Goal: Task Accomplishment & Management: Use online tool/utility

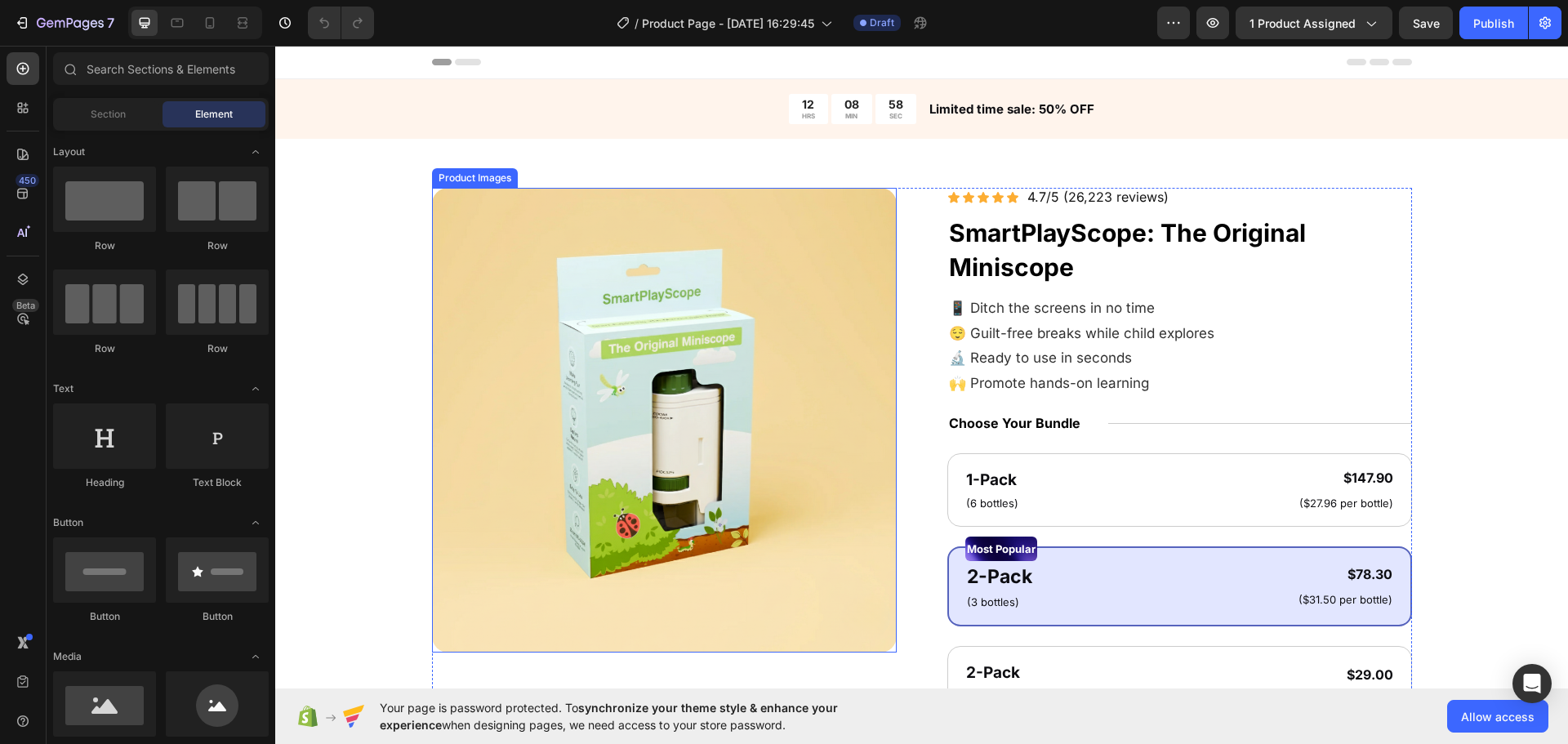
click at [418, 403] on div "Product Images Icon Icon Icon Icon Icon Icon List 4.7/5 (26,223 reviews) Text B…" at bounding box center [921, 639] width 1162 height 901
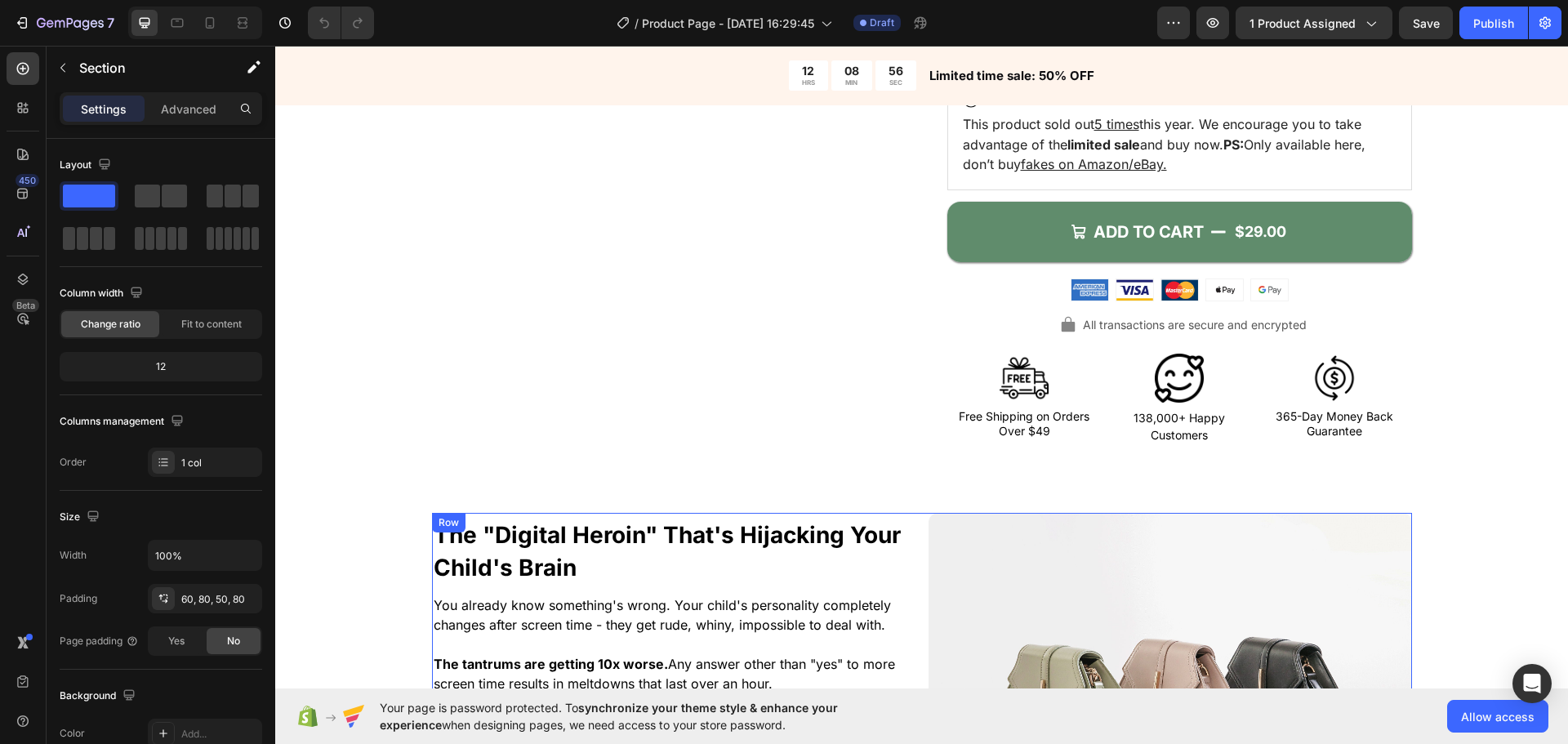
scroll to position [653, 0]
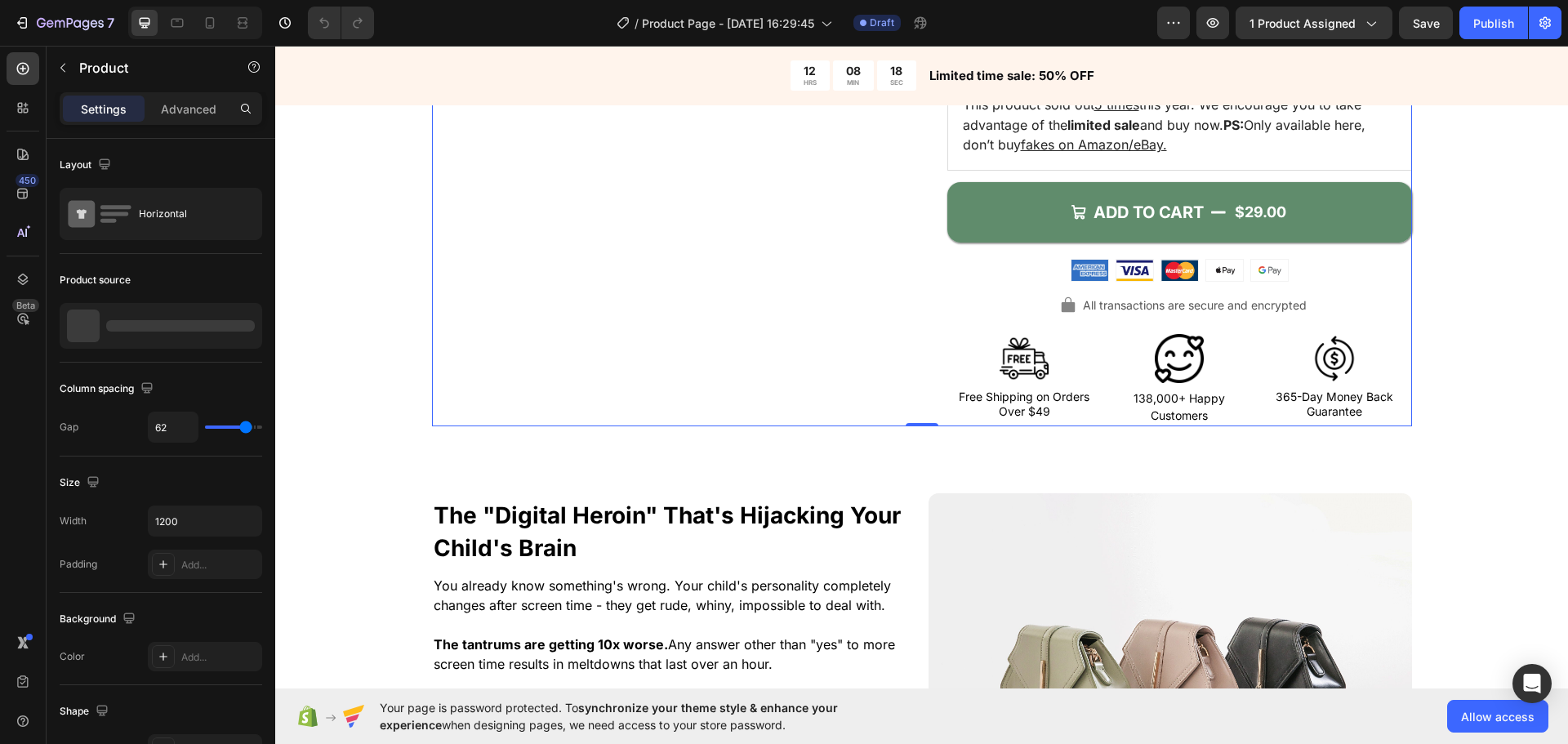
scroll to position [817, 0]
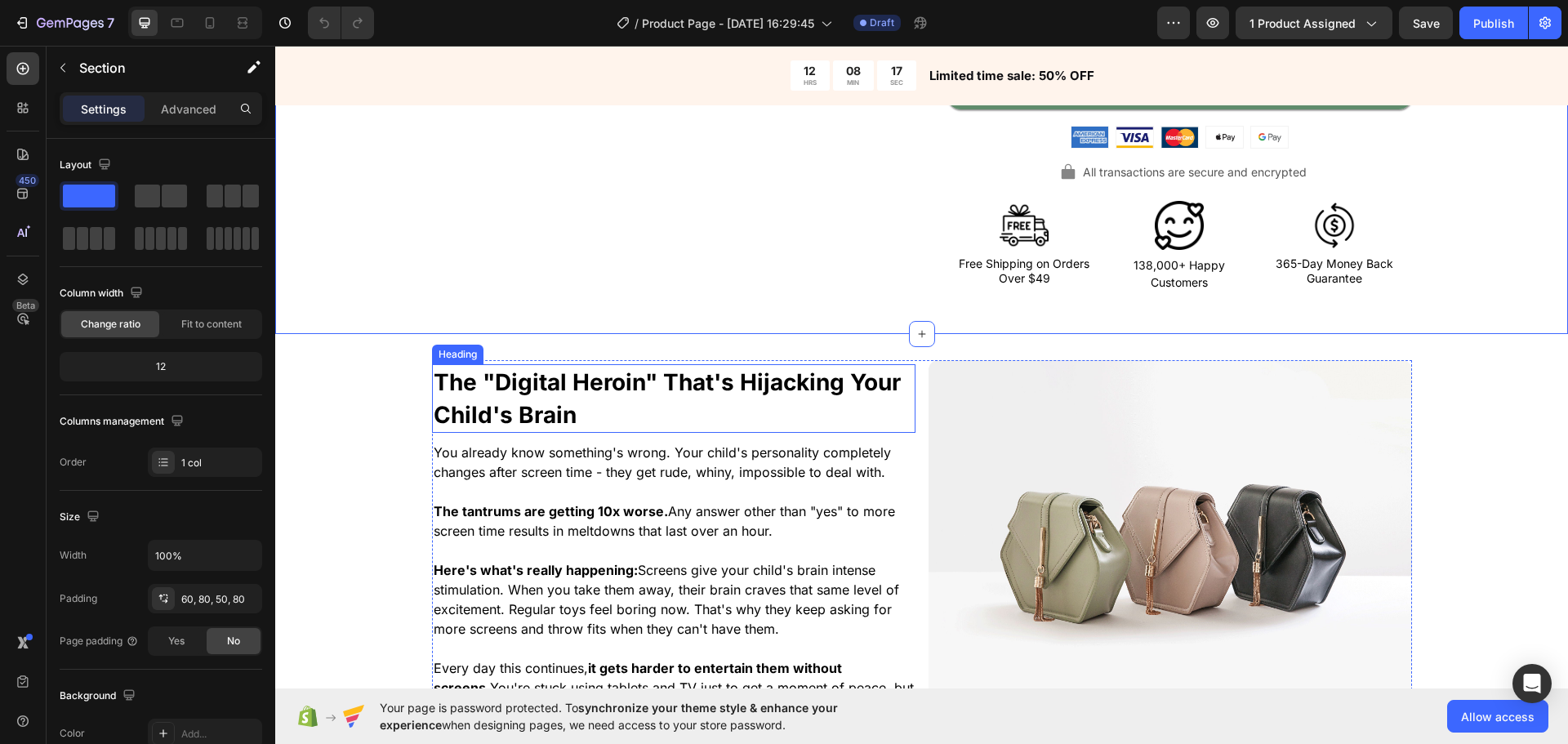
click at [611, 387] on strong "The "Digital Heroin" That's Hijacking Your Child's Brain" at bounding box center [667, 399] width 467 height 60
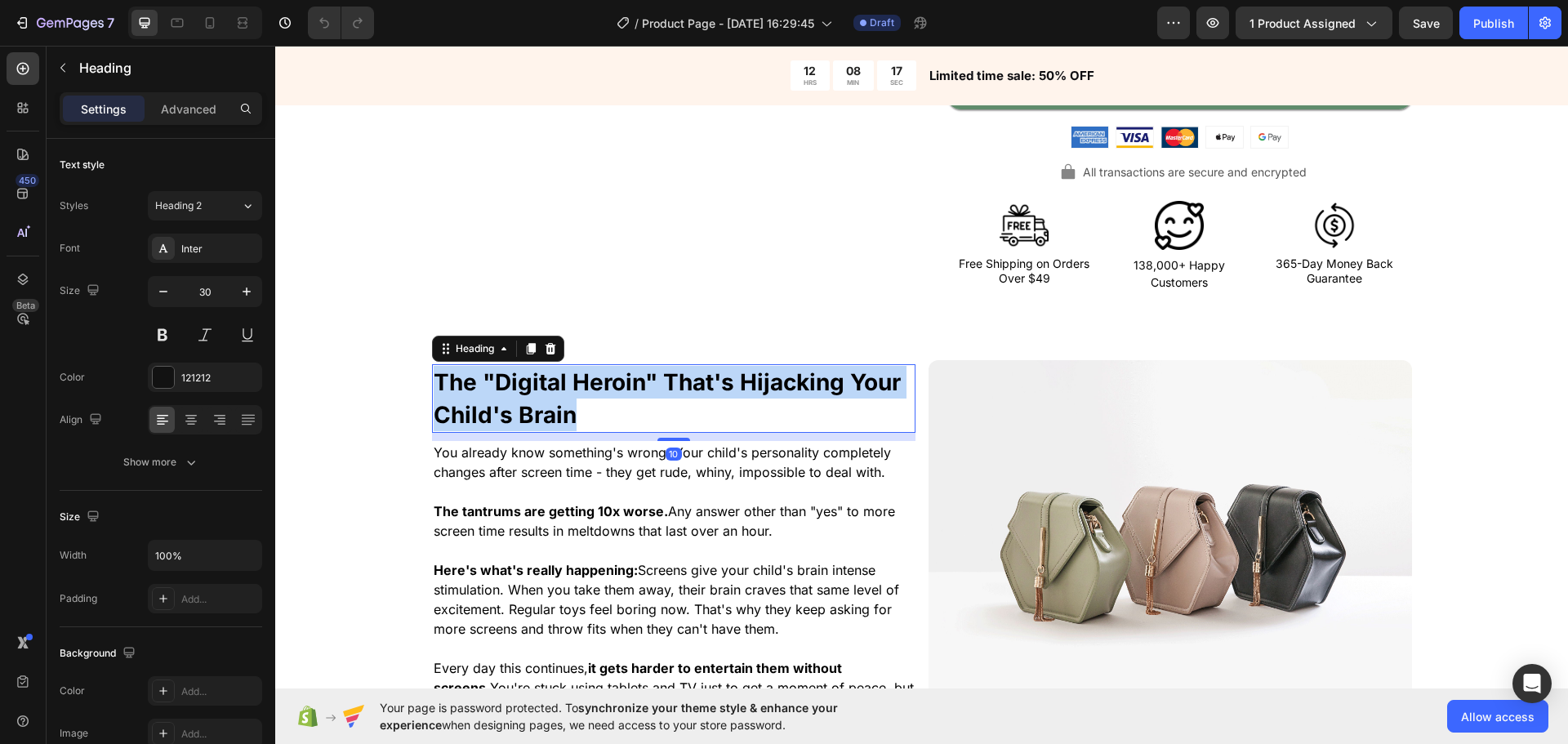
click at [611, 387] on strong "The "Digital Heroin" That's Hijacking Your Child's Brain" at bounding box center [667, 399] width 467 height 60
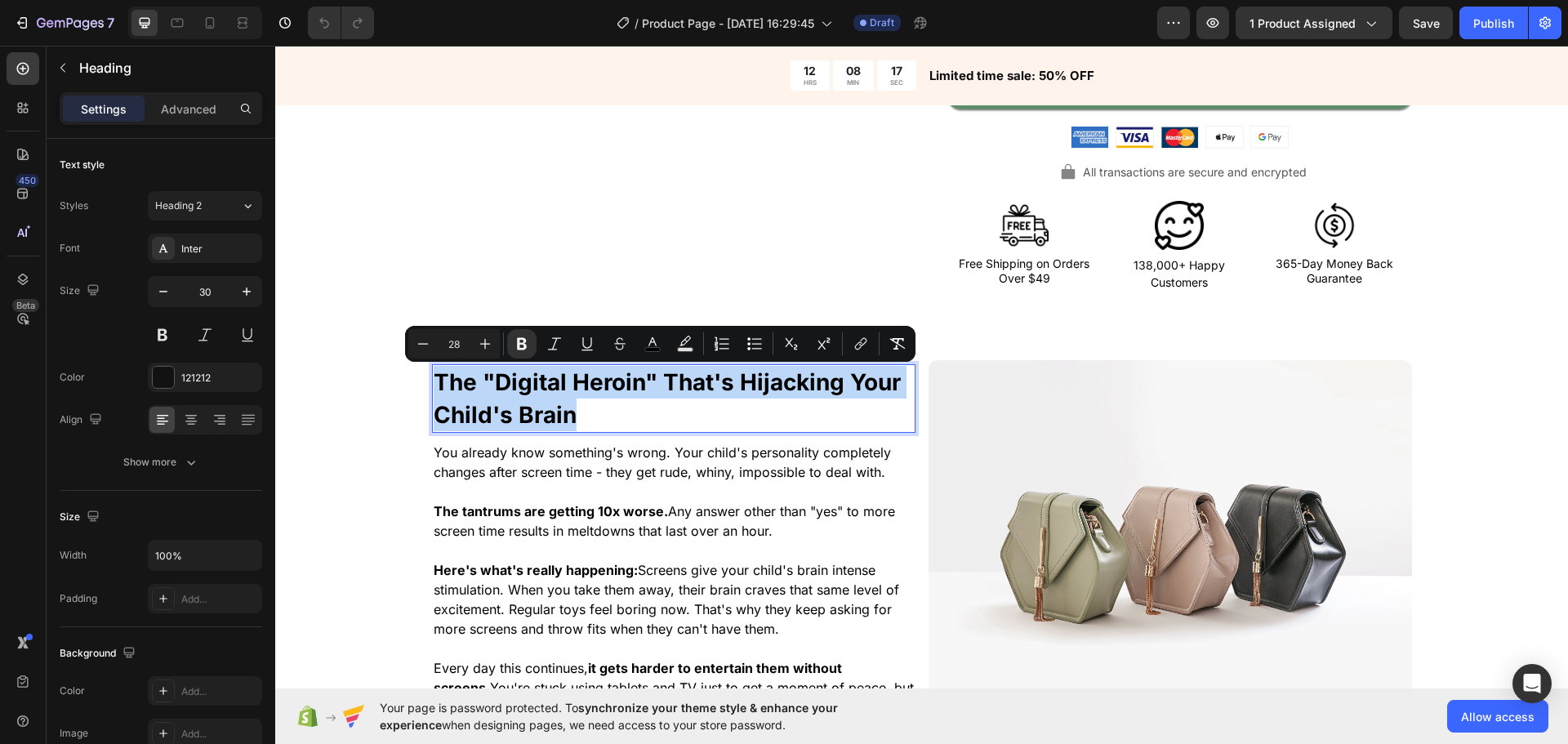
click at [650, 395] on strong "The "Digital Heroin" That's Hijacking Your Child's Brain" at bounding box center [667, 399] width 467 height 60
drag, startPoint x: 655, startPoint y: 412, endPoint x: 477, endPoint y: 384, distance: 180.2
click at [477, 384] on p "The "Digital Heroin" That's Hijacking Your Child's Brain" at bounding box center [674, 398] width 481 height 65
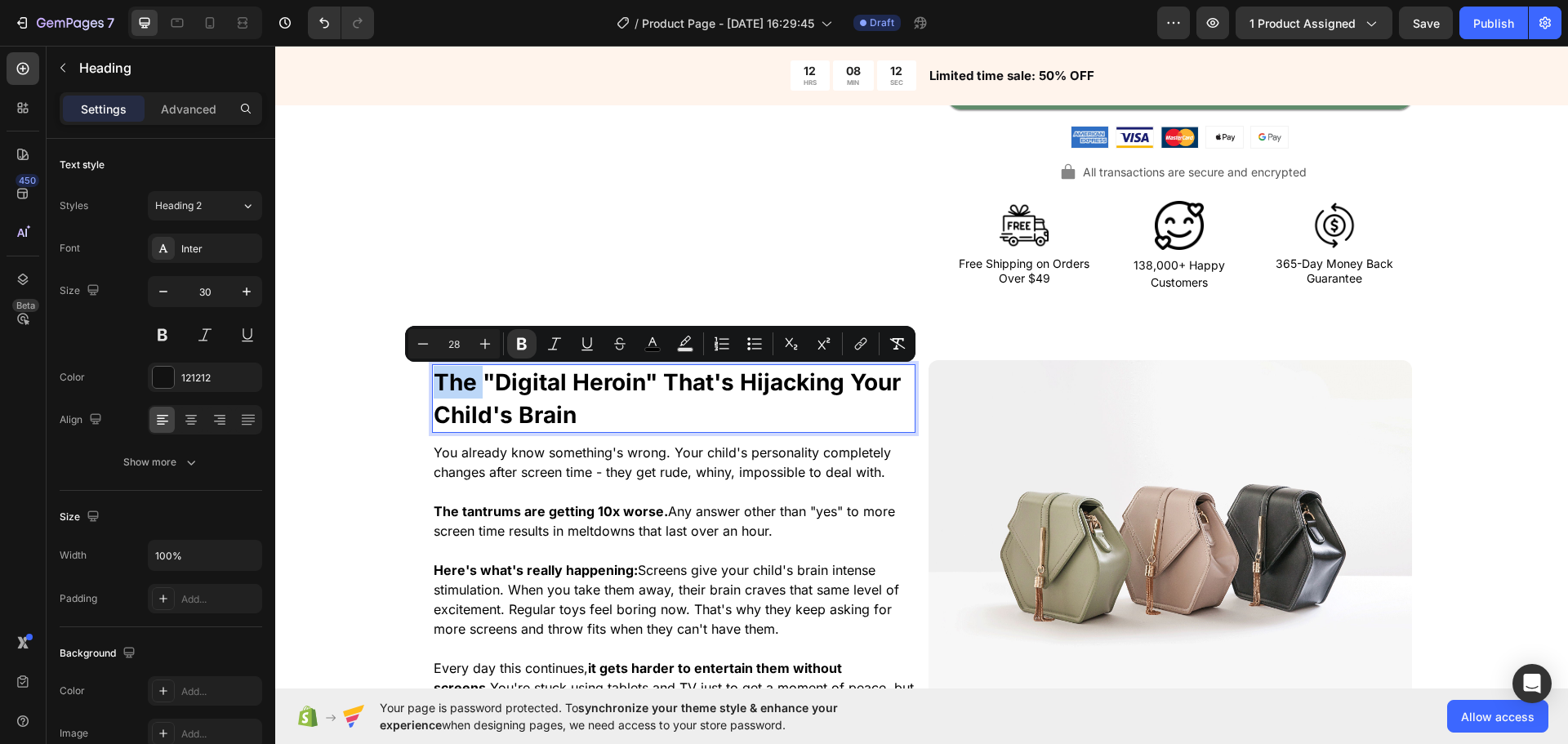
click at [632, 417] on p "The "Digital Heroin" That's Hijacking Your Child's Brain" at bounding box center [674, 398] width 481 height 65
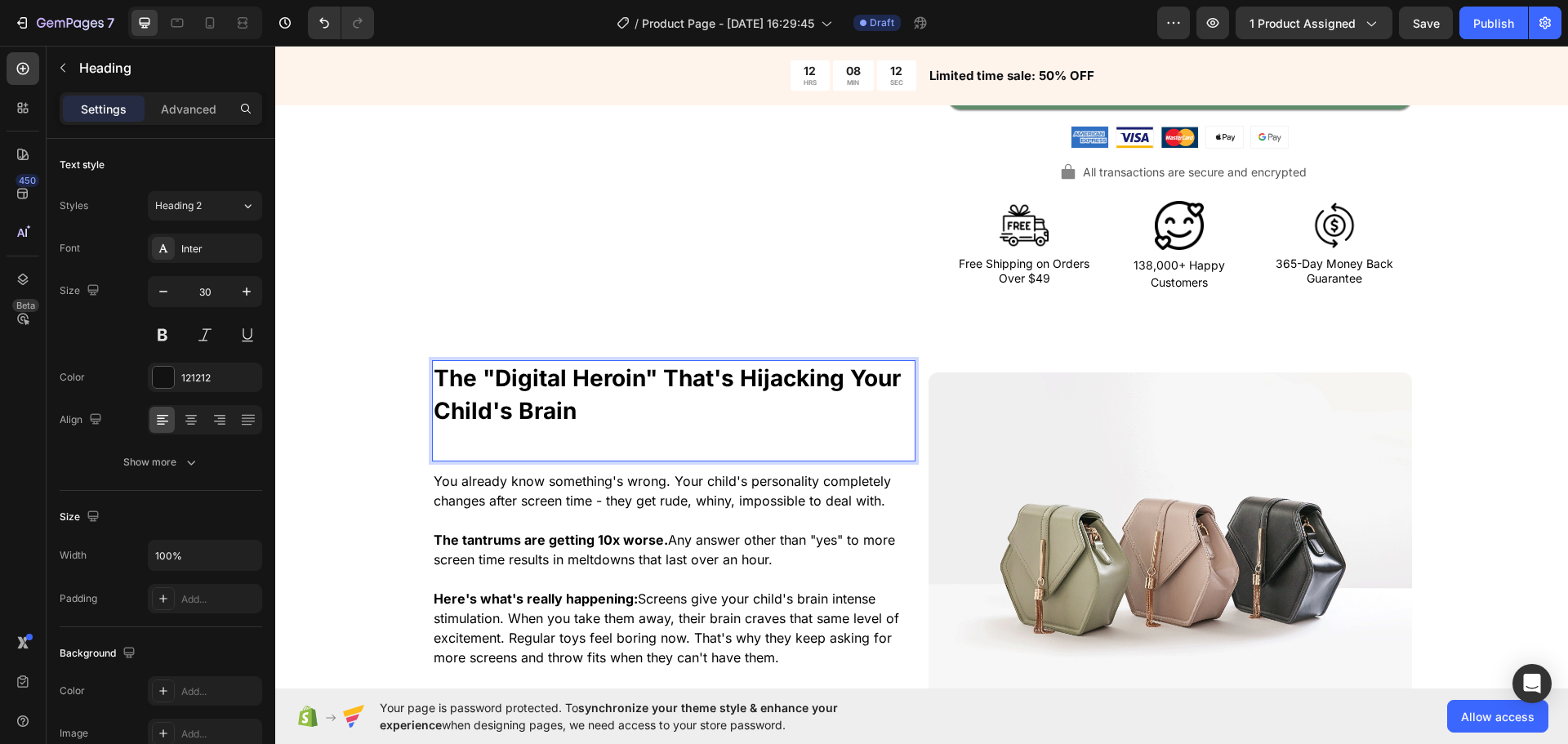
scroll to position [812, 0]
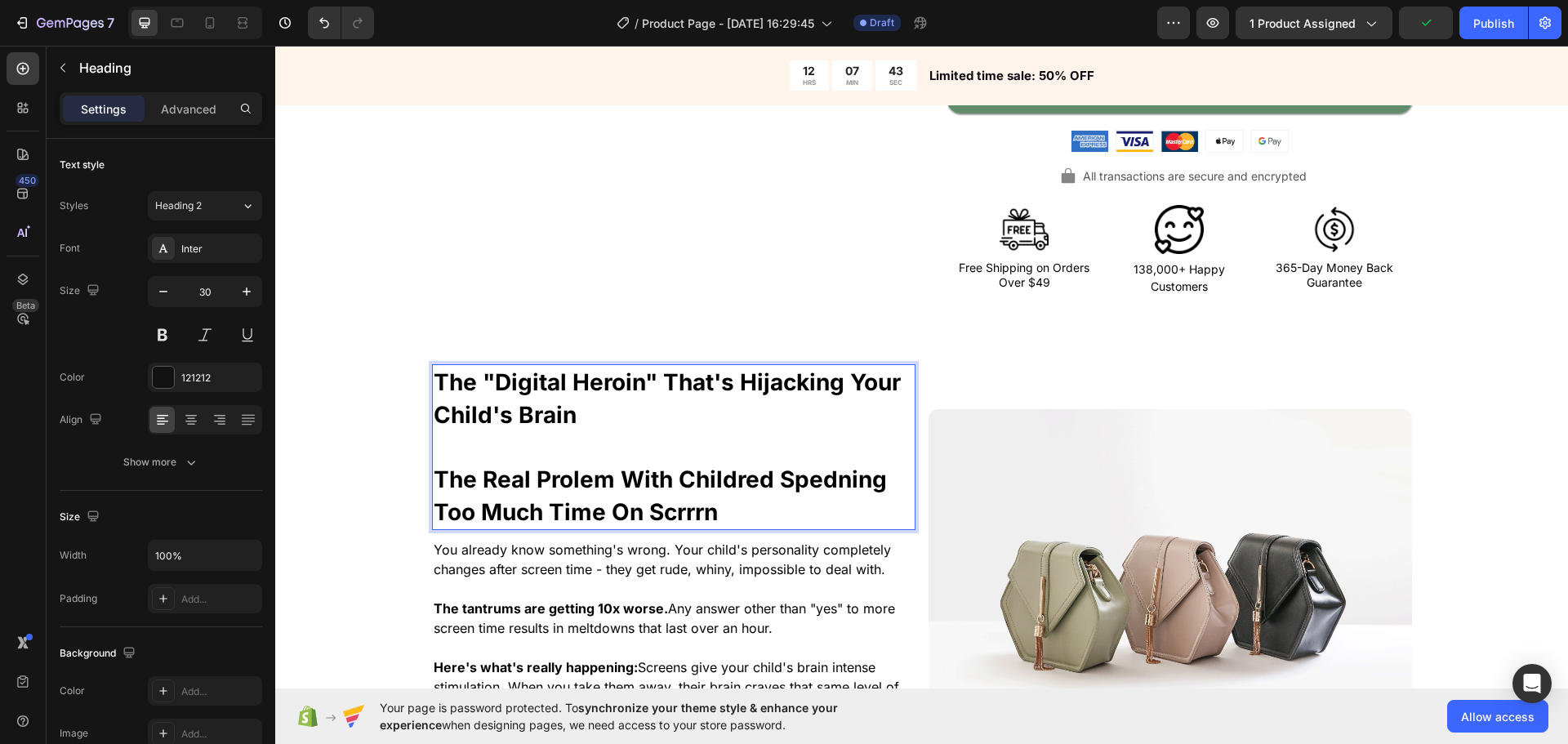
click at [633, 416] on p "The "Digital Heroin" That's Hijacking Your Child's Brain The Real Prolem With C…" at bounding box center [674, 447] width 481 height 163
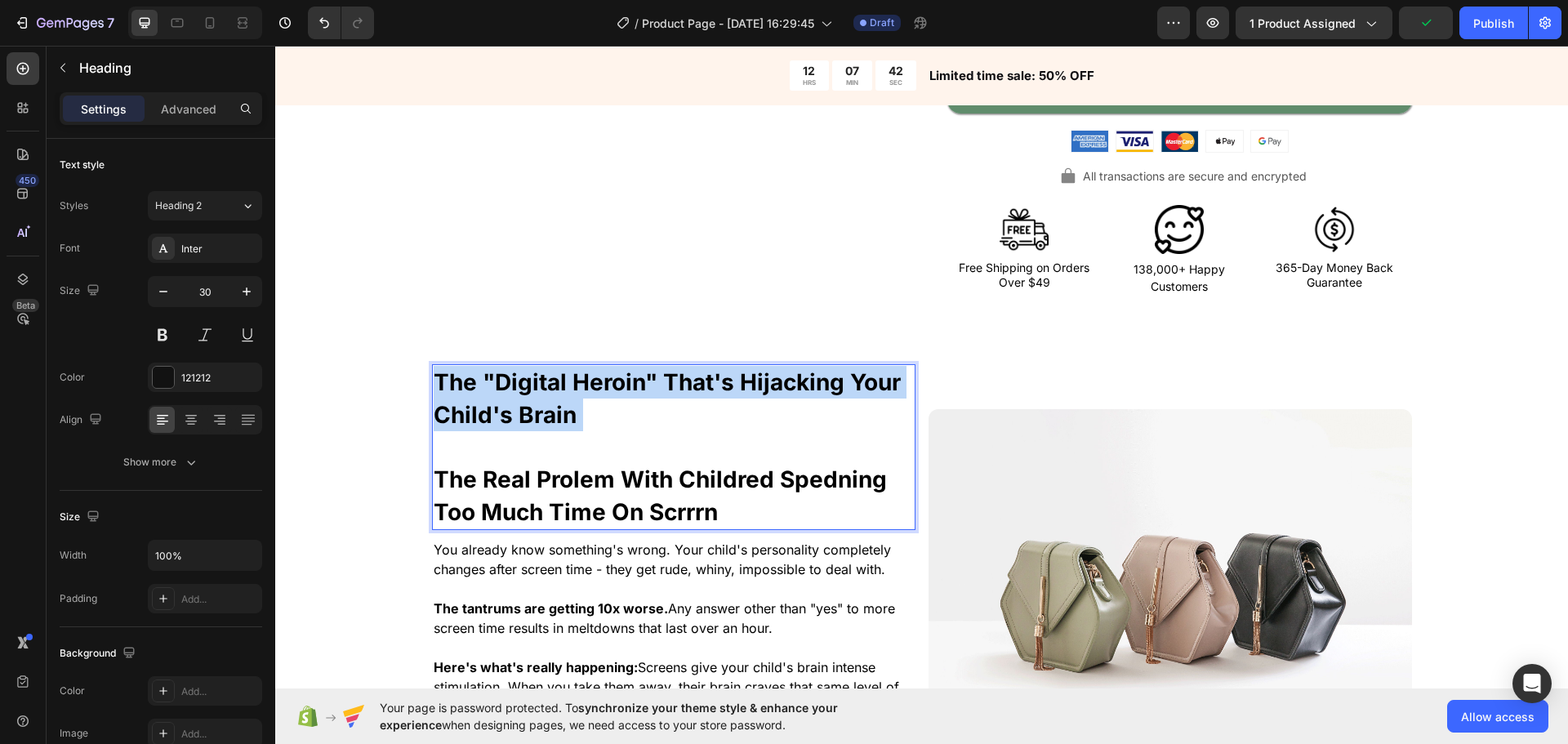
click at [633, 416] on p "The "Digital Heroin" That's Hijacking Your Child's Brain The Real Prolem With C…" at bounding box center [674, 447] width 481 height 163
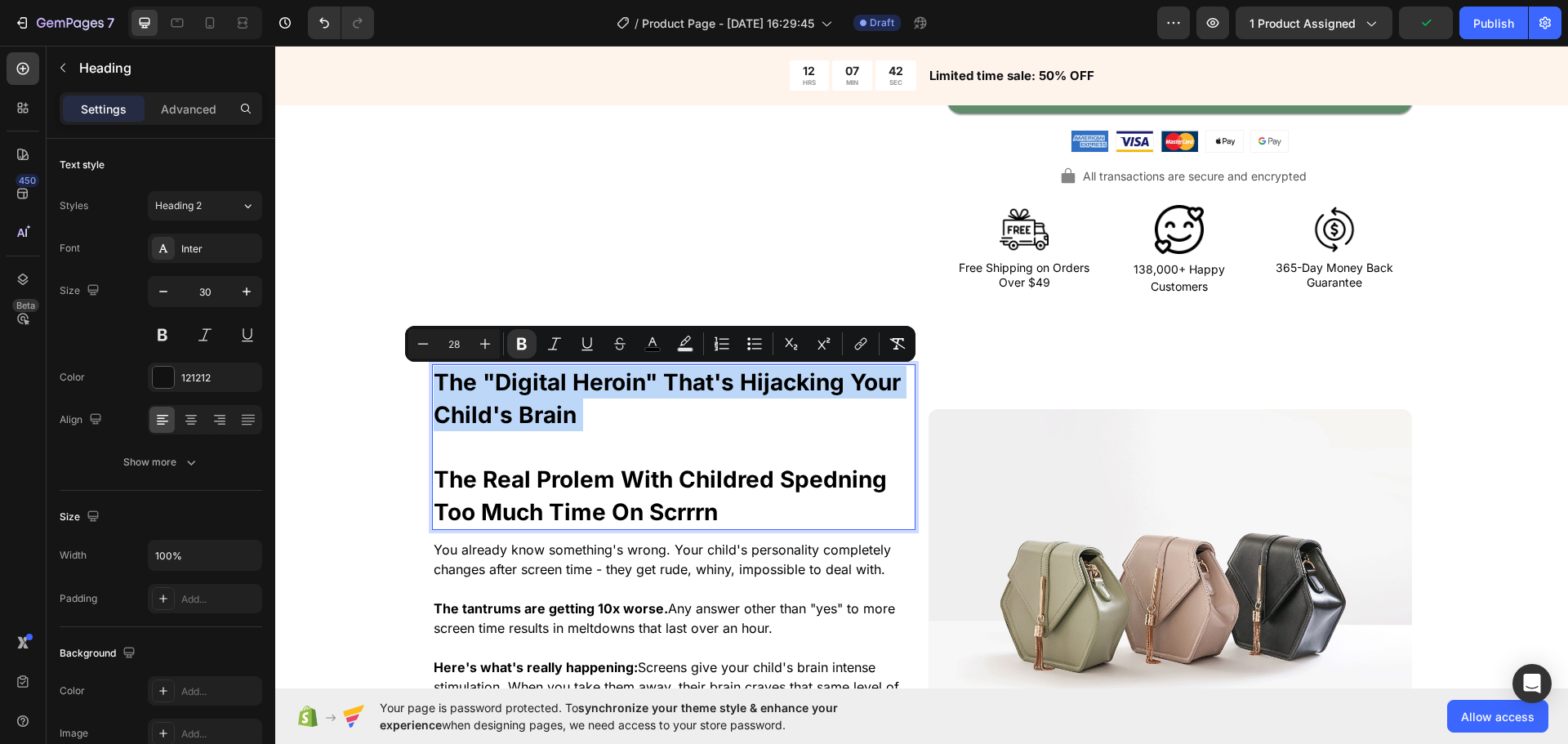
click at [644, 411] on p "The "Digital Heroin" That's Hijacking Your Child's Brain The Real Prolem With C…" at bounding box center [674, 447] width 481 height 163
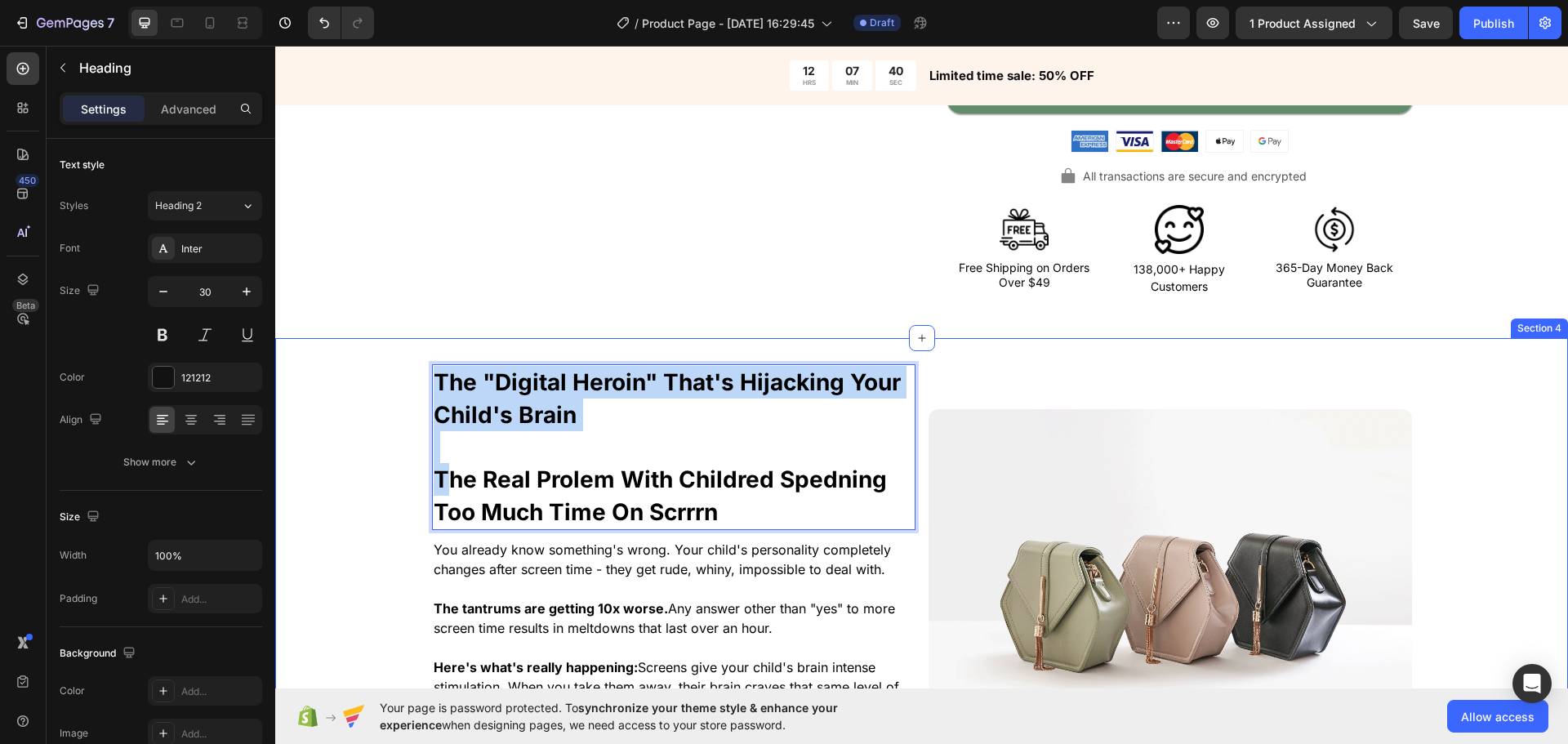
drag, startPoint x: 437, startPoint y: 477, endPoint x: 481, endPoint y: 422, distance: 70.4
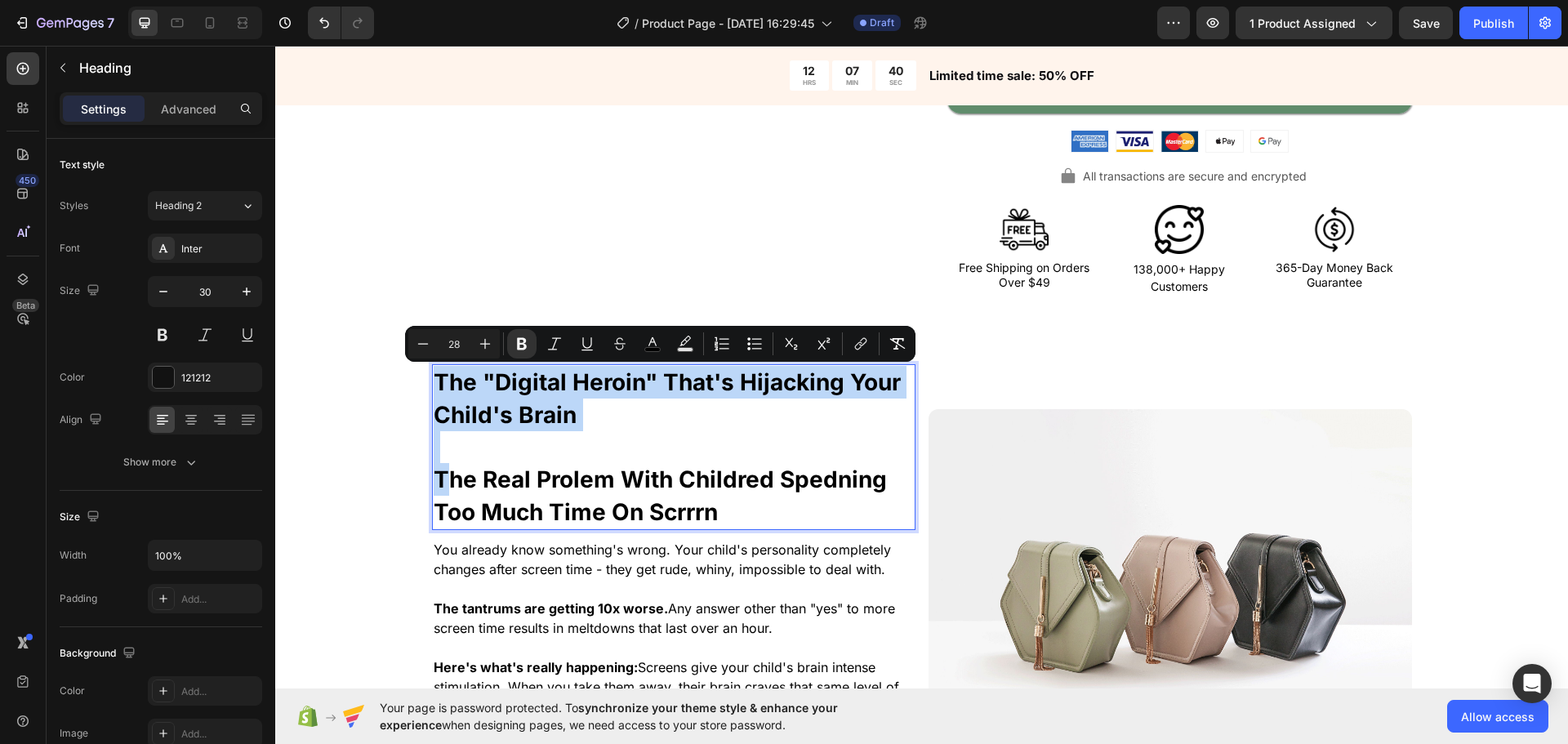
click at [522, 450] on p "The "Digital Heroin" That's Hijacking Your Child's Brain The Real Prolem With C…" at bounding box center [674, 447] width 481 height 163
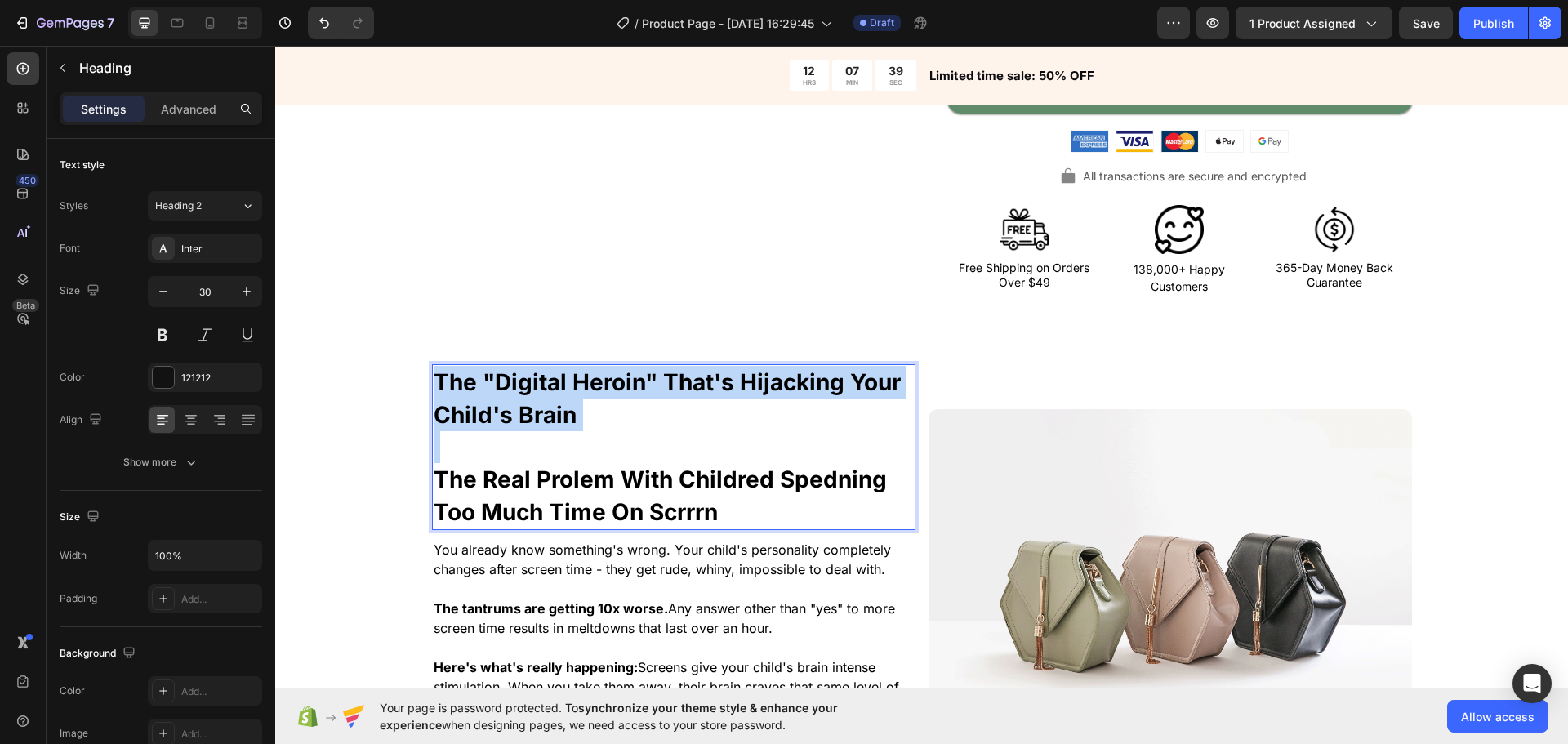
drag, startPoint x: 430, startPoint y: 474, endPoint x: 396, endPoint y: 342, distance: 136.3
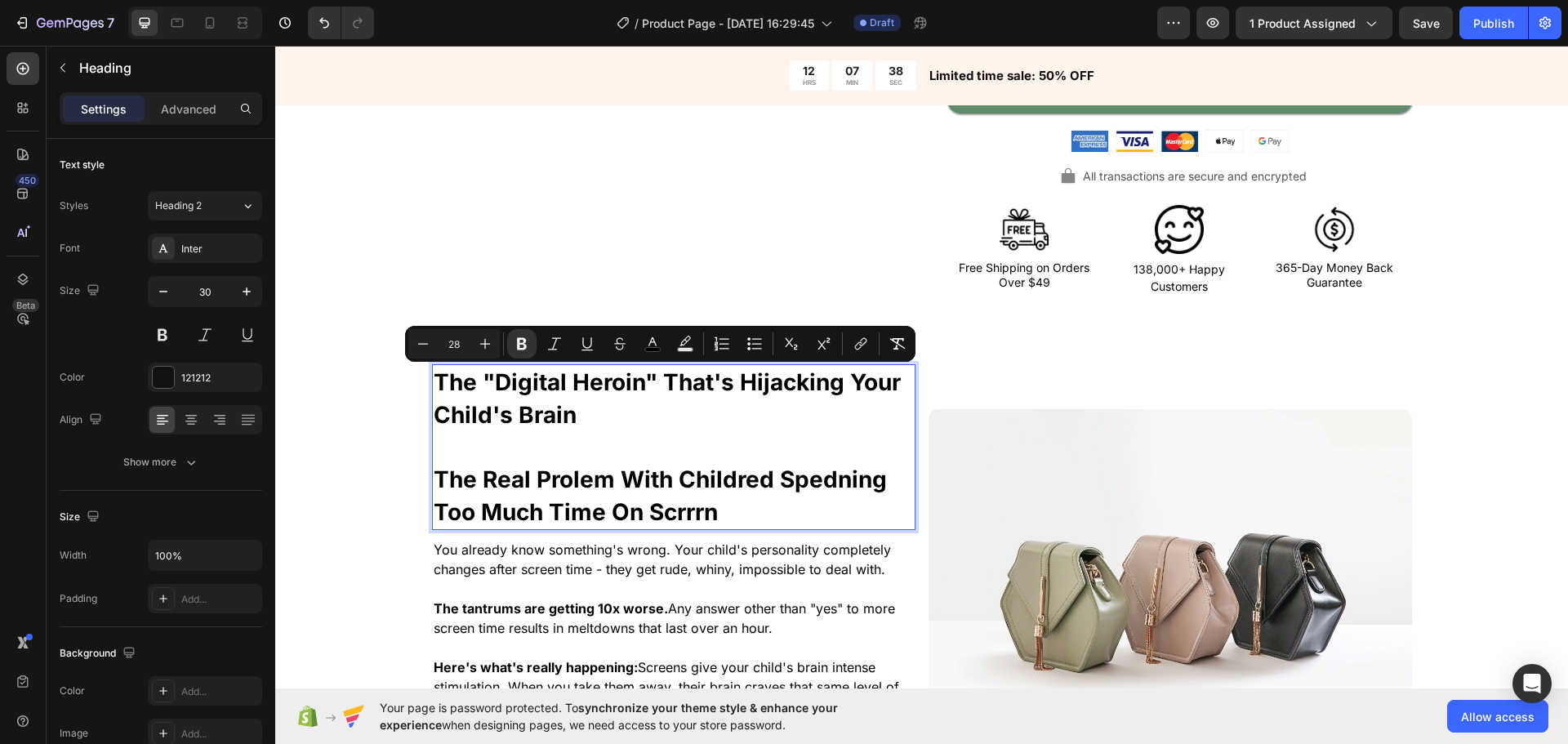
click at [753, 480] on strong "The Real Prolem With Childred Spedning Too Much Time On Scrrrn" at bounding box center [660, 495] width 453 height 60
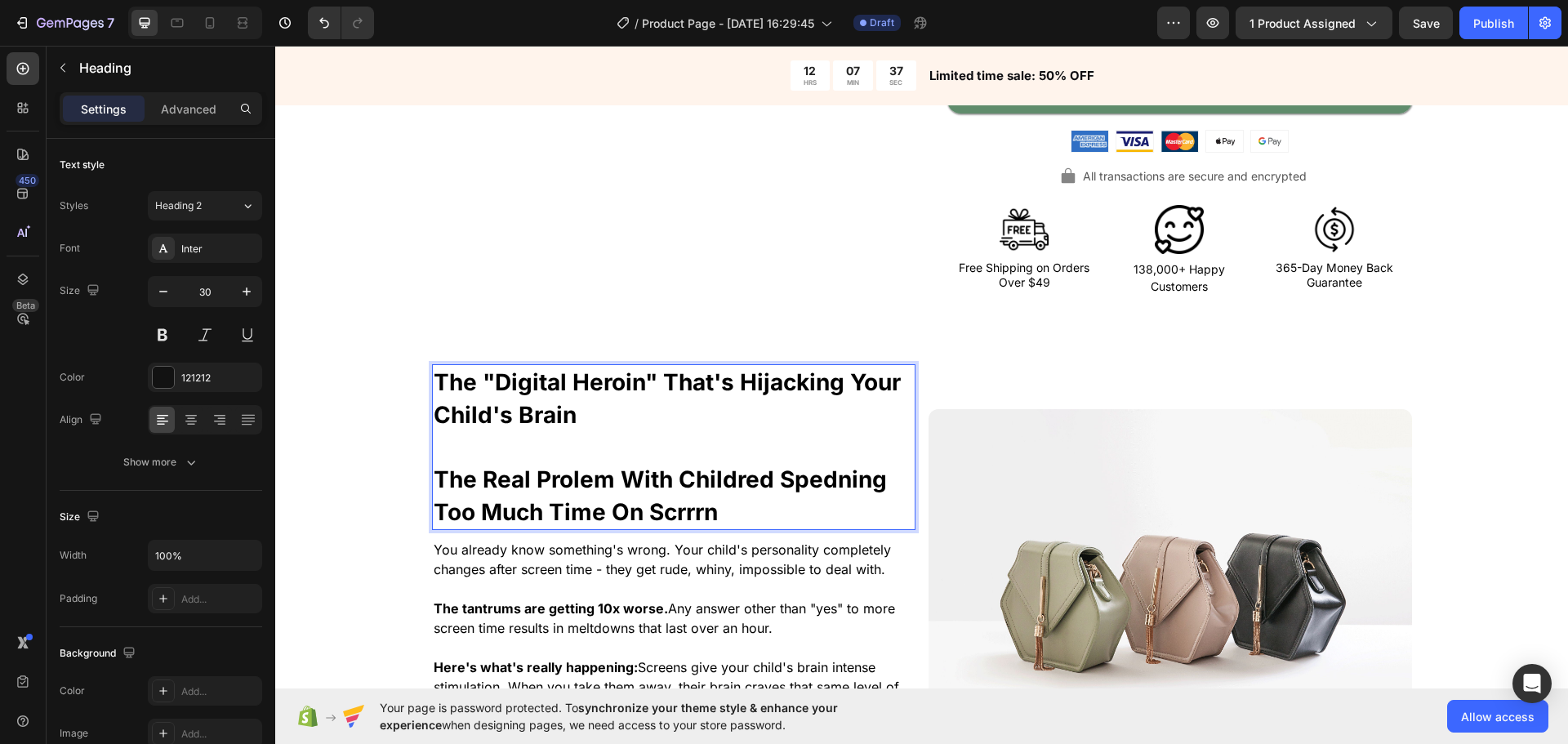
click at [501, 475] on strong "The Real Prolem With Childred Spedning Too Much Time On Scrrrn" at bounding box center [660, 495] width 453 height 60
click at [580, 480] on strong "The Real Prolem With Childred Spedning Too Much Time On Scrrrn" at bounding box center [660, 495] width 453 height 60
click at [478, 479] on strong "The Real Prolem With Childred Spedning Too Much Time On Scrrrn" at bounding box center [660, 495] width 453 height 60
click at [526, 478] on strong "The Real Prolem With Childred Spedning Too Much Time On Scrrrn" at bounding box center [660, 495] width 453 height 60
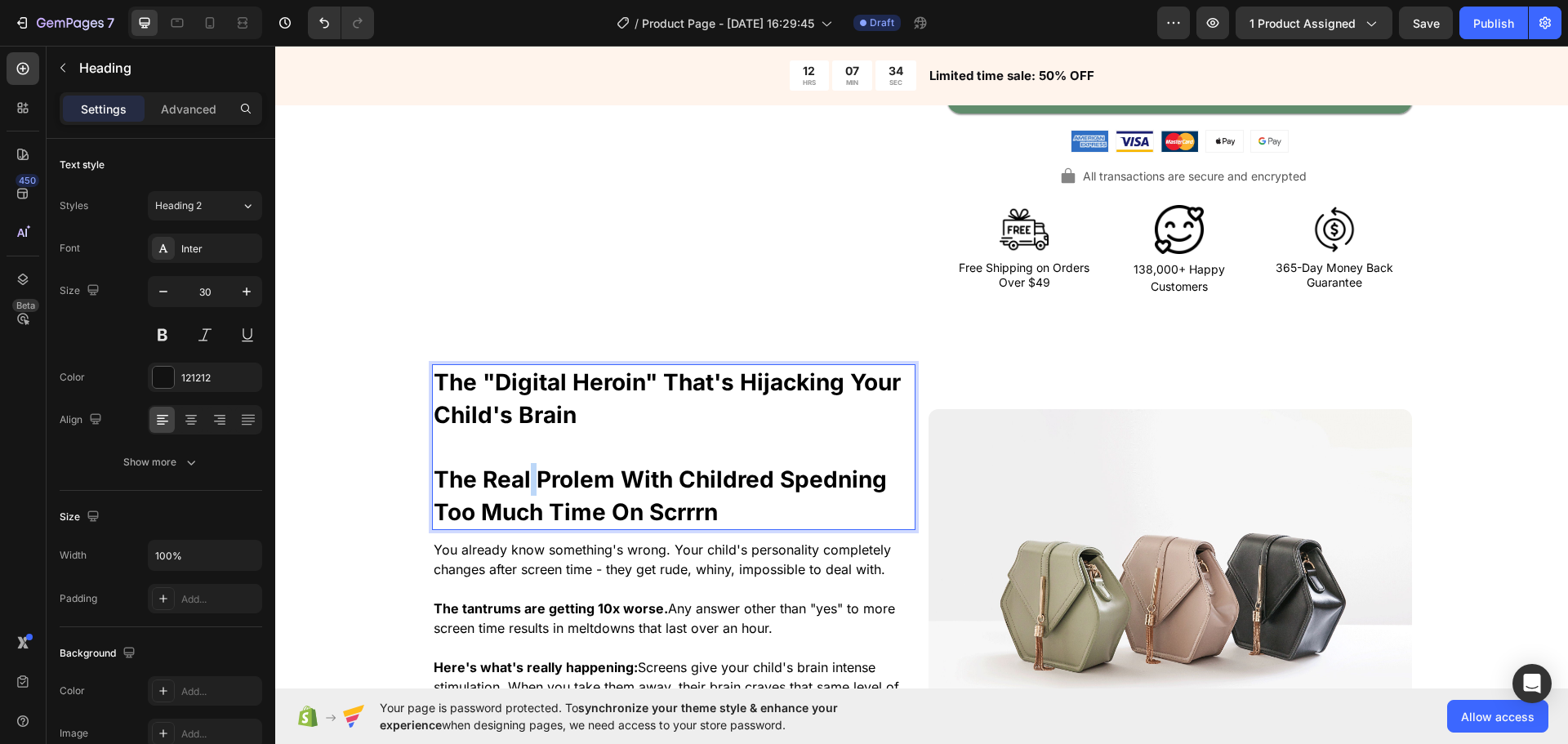
click at [526, 478] on strong "The Real Prolem With Childred Spedning Too Much Time On Scrrrn" at bounding box center [660, 495] width 453 height 60
click at [579, 479] on strong "The Real Prolem With Childred Spedning Too Much Time On Scrrrn" at bounding box center [660, 495] width 453 height 60
click at [504, 487] on strong "The Real Problem With Childred Spedning Too Much Time On Scrrrn" at bounding box center [668, 495] width 468 height 60
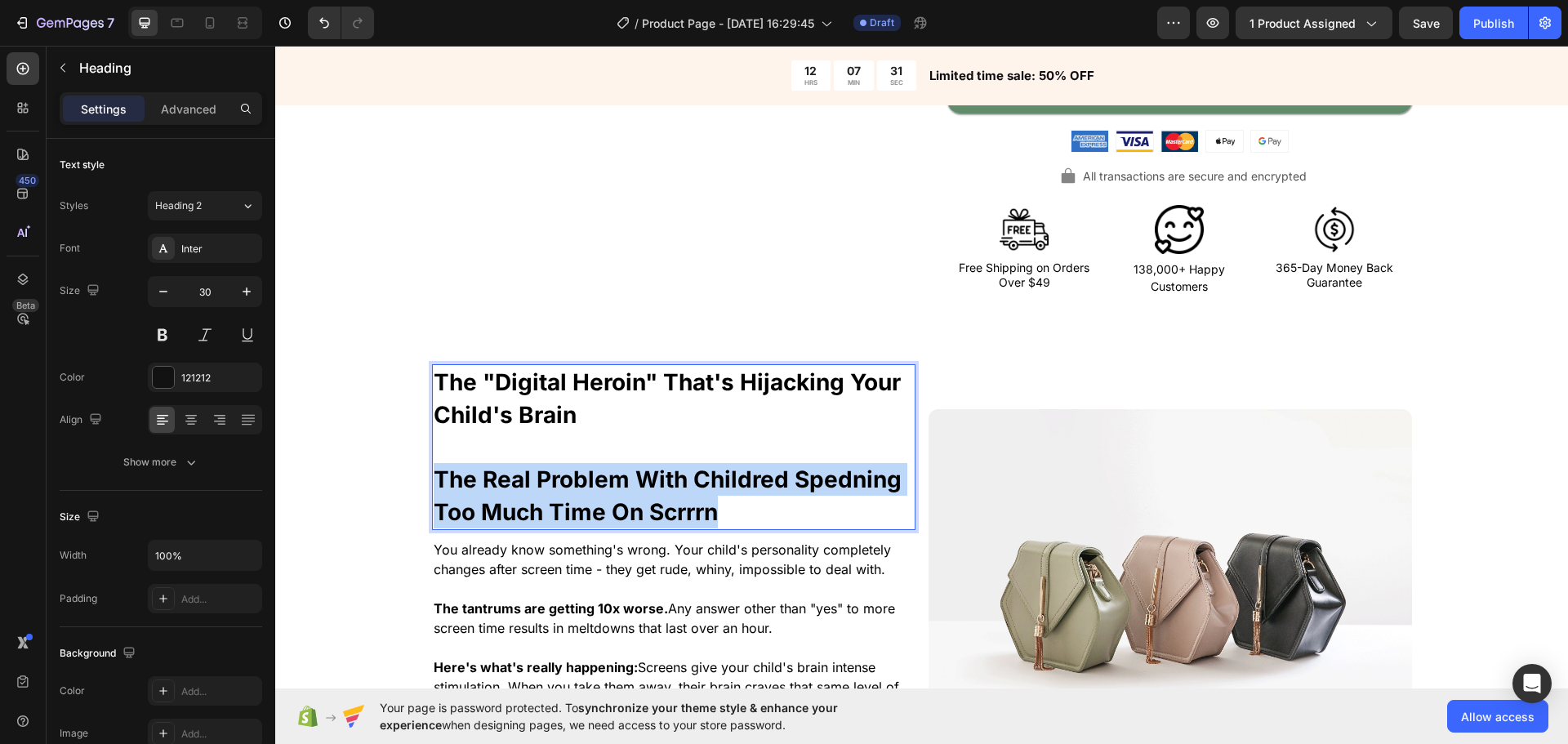
click at [504, 487] on strong "The Real Problem With Childred Spedning Too Much Time On Scrrrn" at bounding box center [668, 495] width 468 height 60
click at [541, 490] on strong "The Real Problem With Childred Spedning Too Much Time On Scrrrn" at bounding box center [668, 495] width 468 height 60
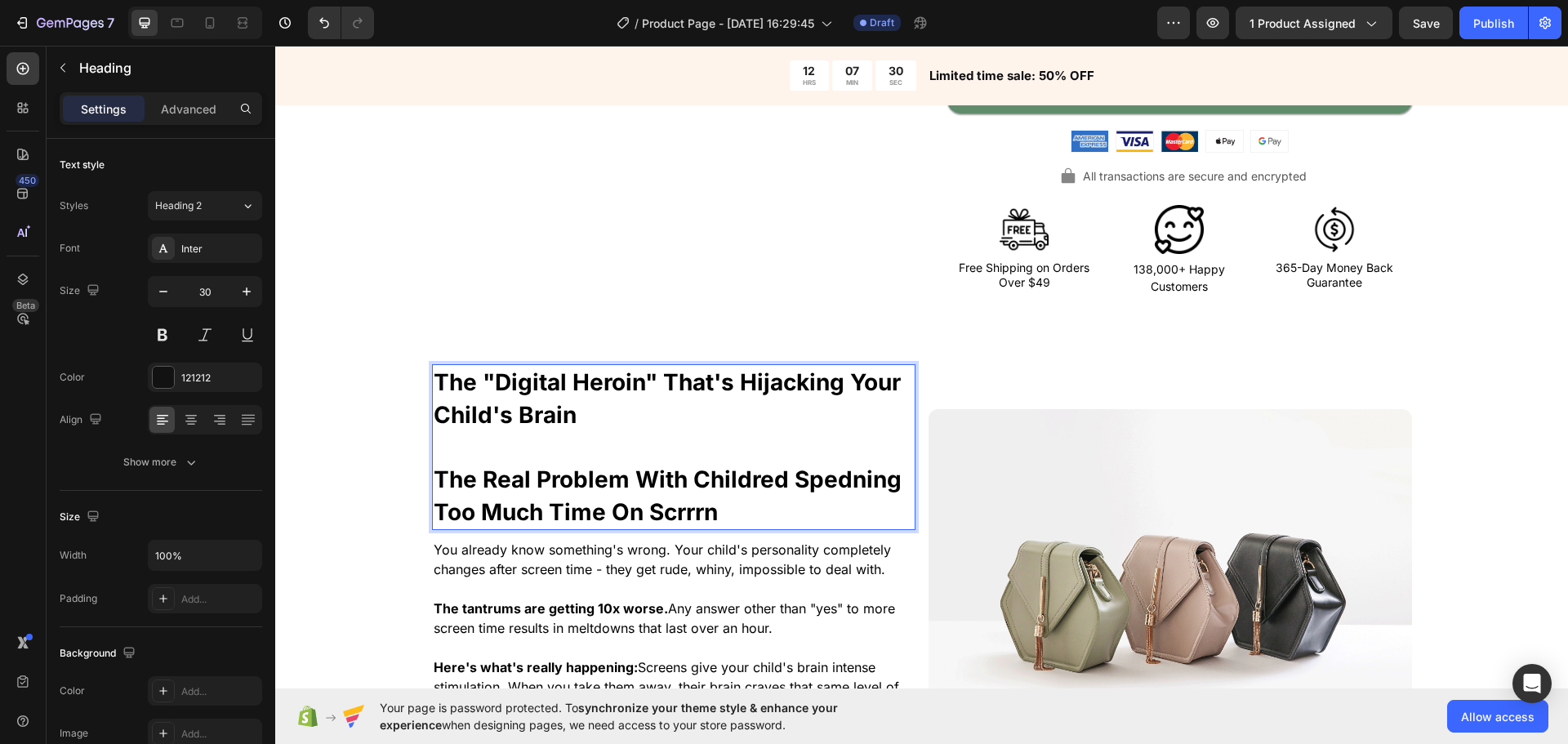
click at [725, 491] on strong "The Real Problem With Childred Spedning Too Much Time On Scrrrn" at bounding box center [668, 495] width 468 height 60
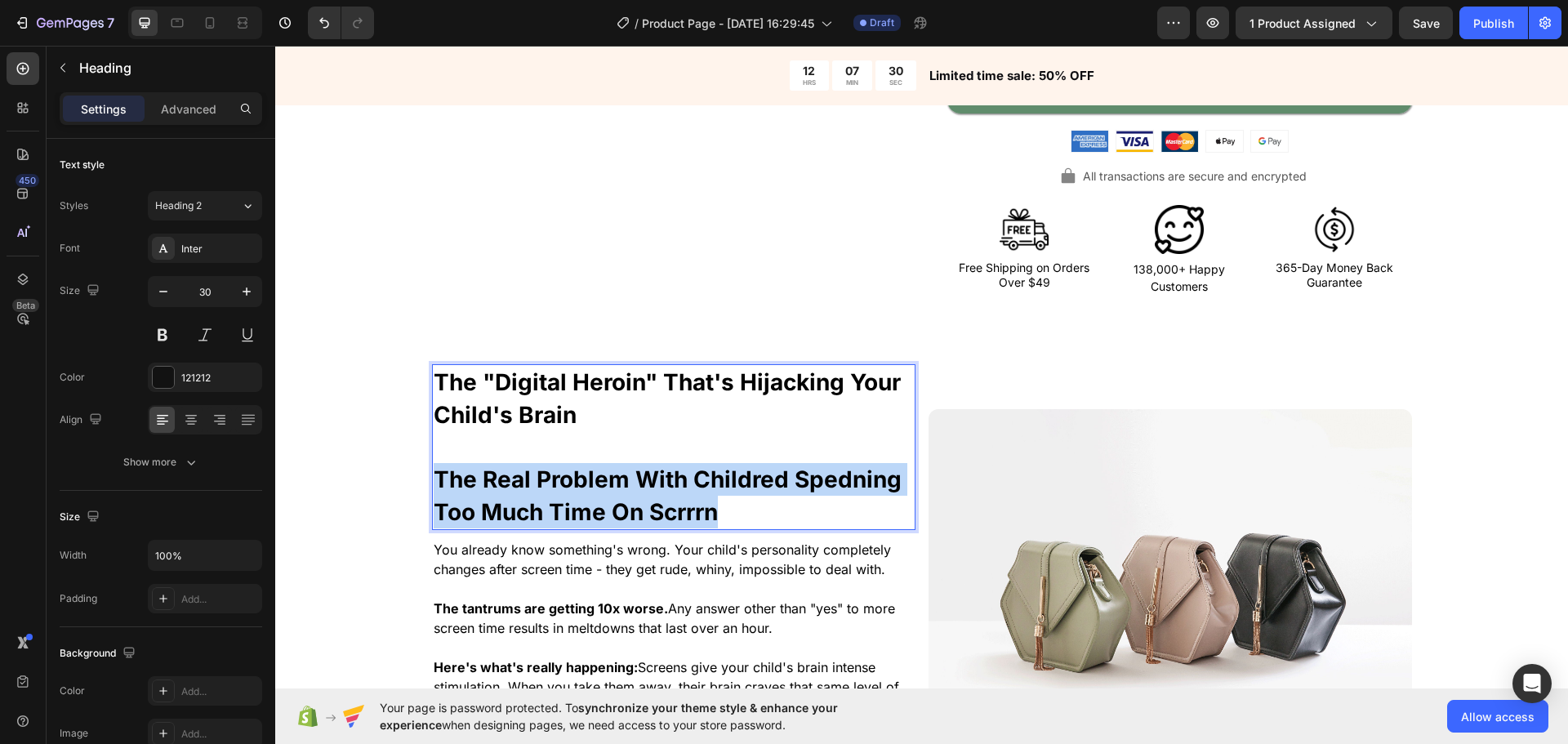
click at [725, 491] on strong "The Real Problem With Childred Spedning Too Much Time On Scrrrn" at bounding box center [668, 495] width 468 height 60
click at [750, 491] on strong "The Real Problem With Childred Spedning Too Much Time On Scrrrn" at bounding box center [668, 495] width 468 height 60
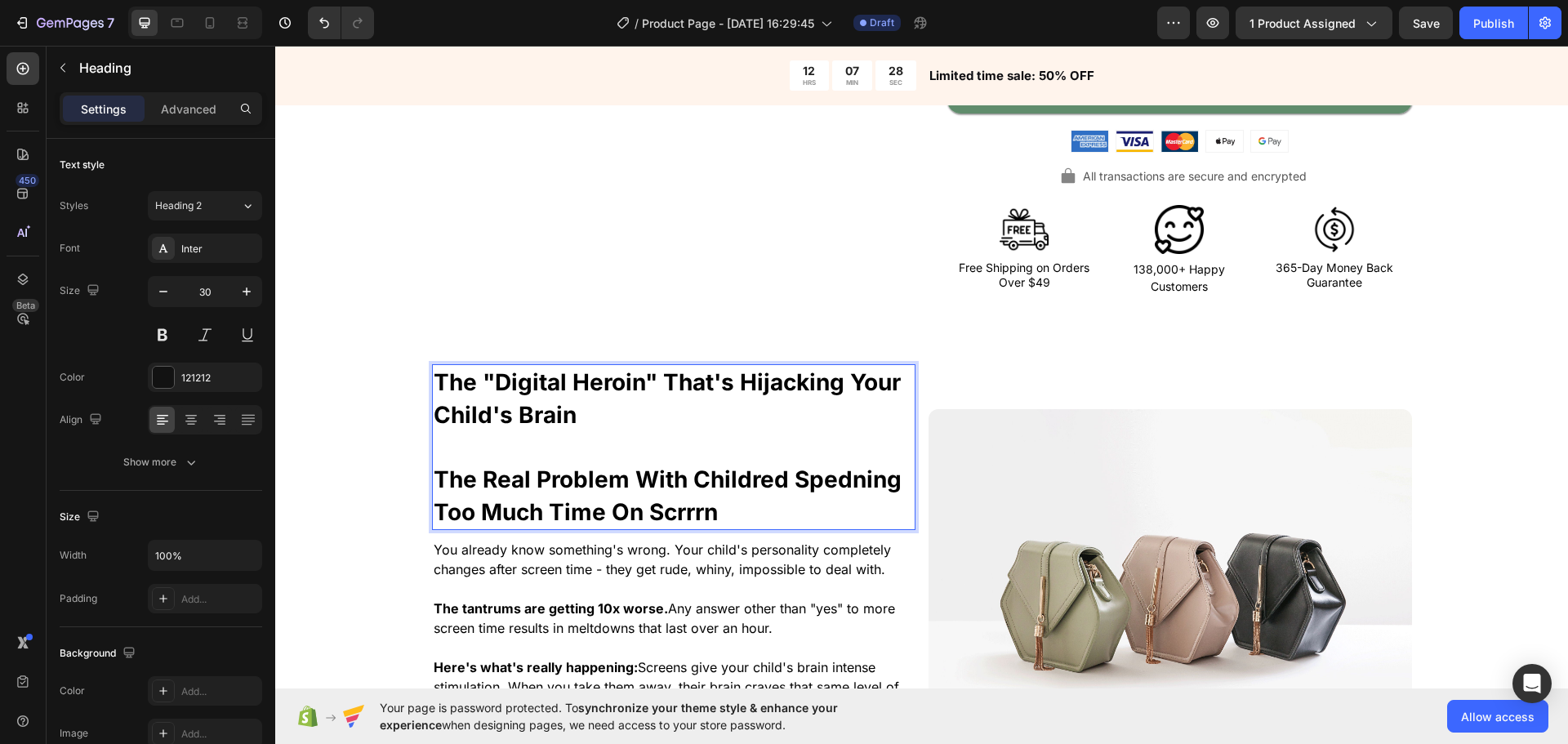
click at [850, 483] on strong "The Real Problem With Childred Spedning Too Much Time On Scrrrn" at bounding box center [668, 495] width 468 height 60
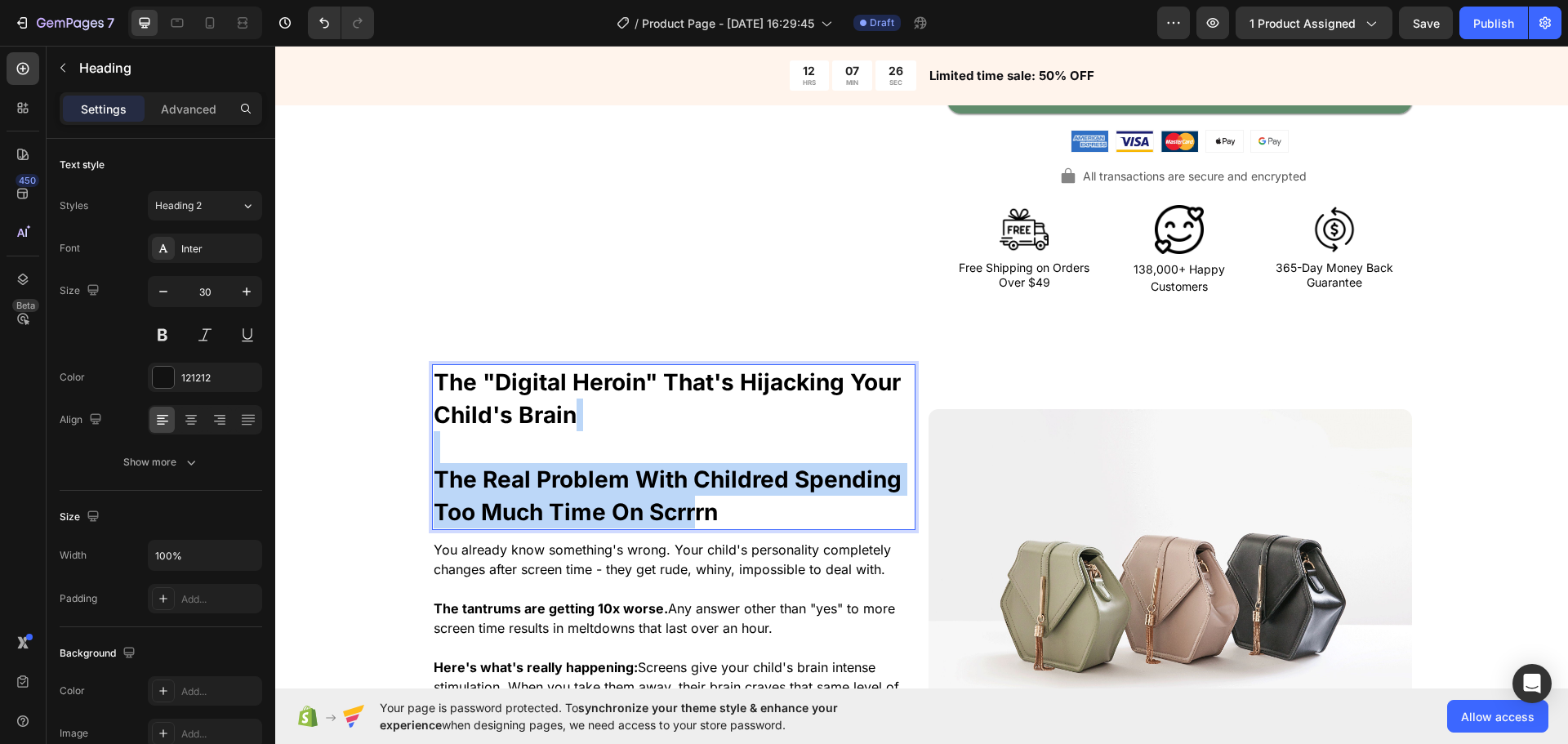
drag, startPoint x: 618, startPoint y: 485, endPoint x: 501, endPoint y: 474, distance: 117.5
click at [456, 453] on p "The "Digital Heroin" That's Hijacking Your Child's Brain The Real Problem With …" at bounding box center [674, 447] width 481 height 163
click at [574, 486] on strong "The Real Problem With Childred Spending Too Much Time On Scrrrn" at bounding box center [668, 495] width 468 height 60
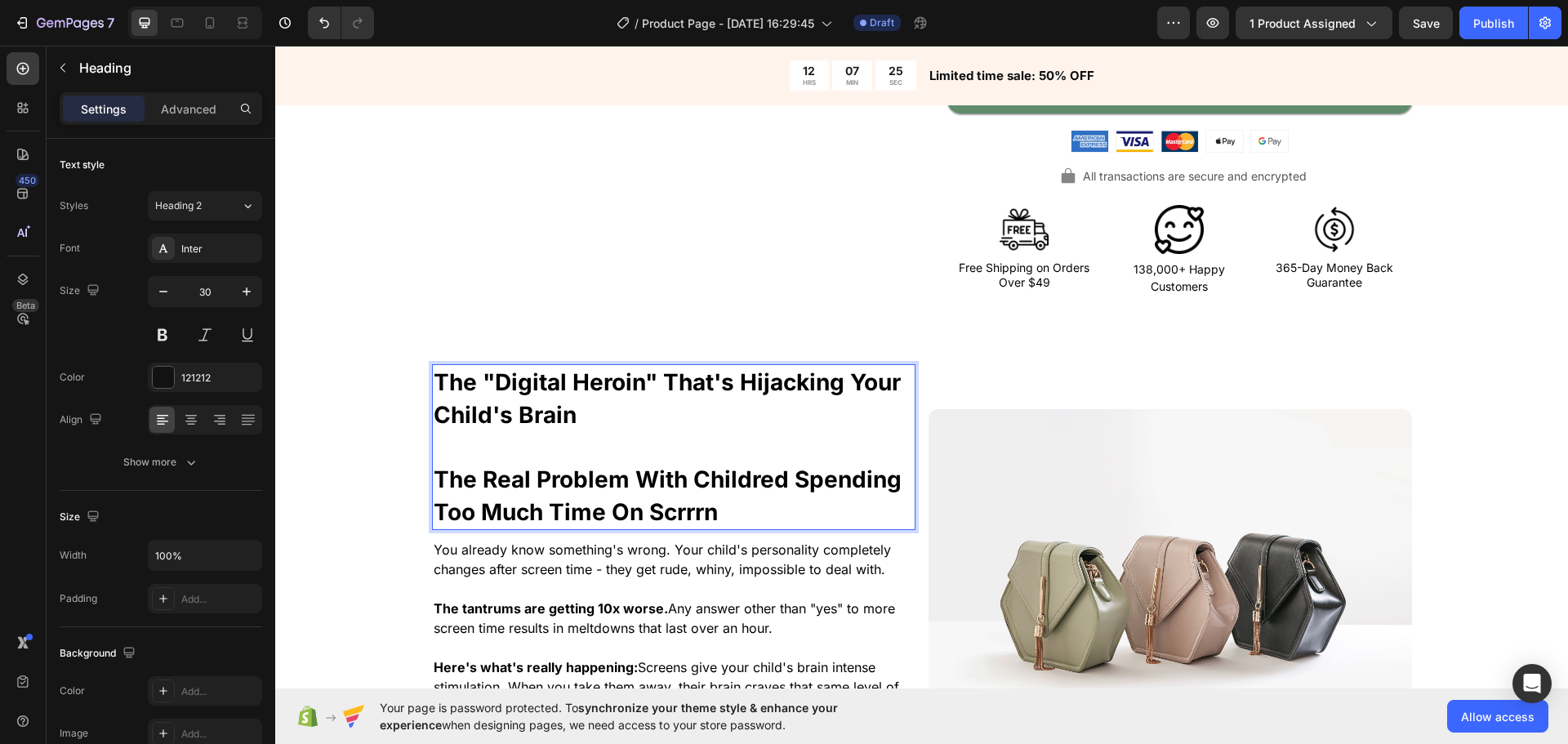
click at [682, 508] on strong "The Real Problem With Childred Spending Too Much Time On Scrrrn" at bounding box center [668, 495] width 468 height 60
click at [696, 515] on strong "The Real Problem With Childred Spending Too Much Time On Scrrrn" at bounding box center [668, 495] width 468 height 60
click at [440, 480] on strong "The Real Problem With Childred Spending Too Much Time On Screen" at bounding box center [668, 495] width 468 height 60
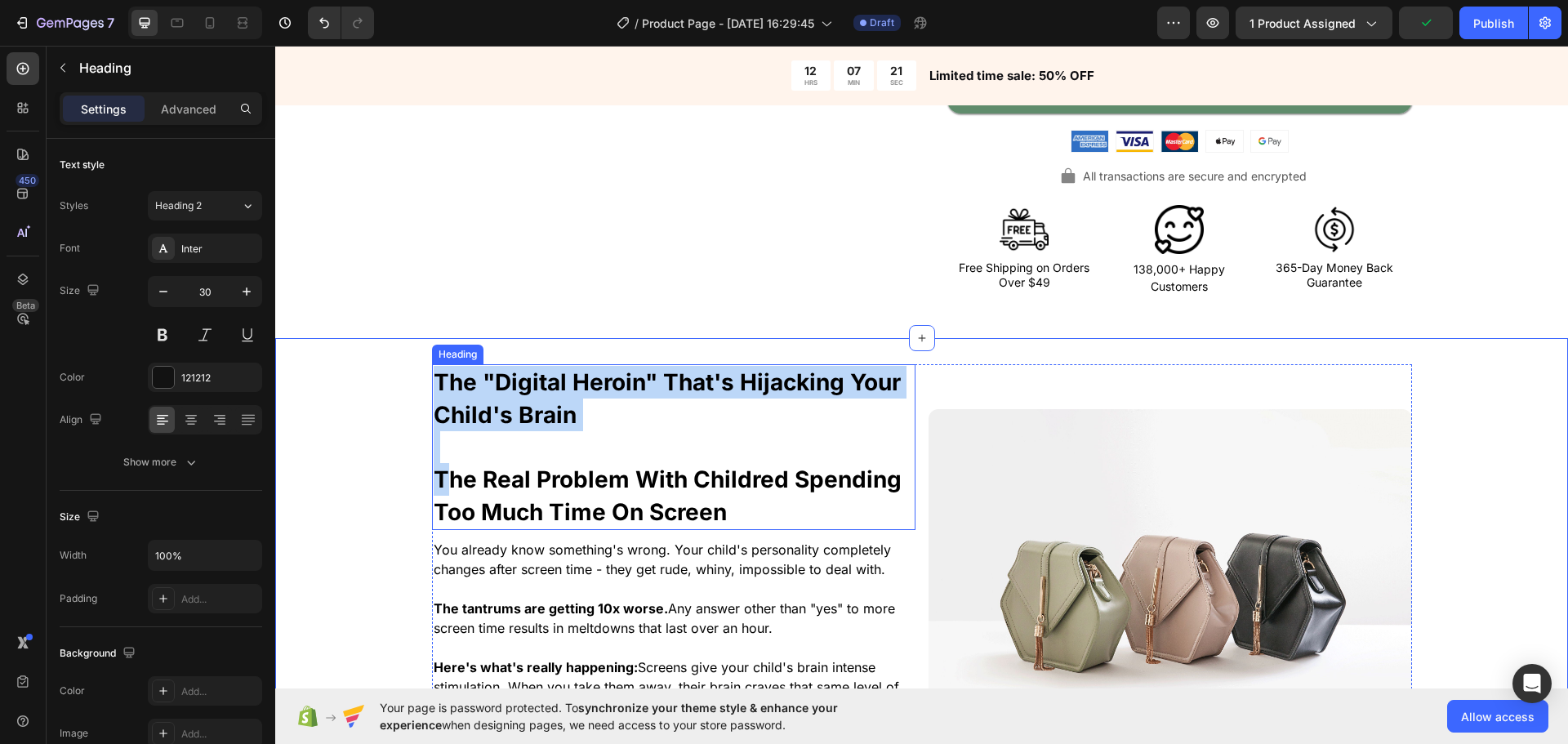
drag, startPoint x: 436, startPoint y: 480, endPoint x: 410, endPoint y: 400, distance: 84.1
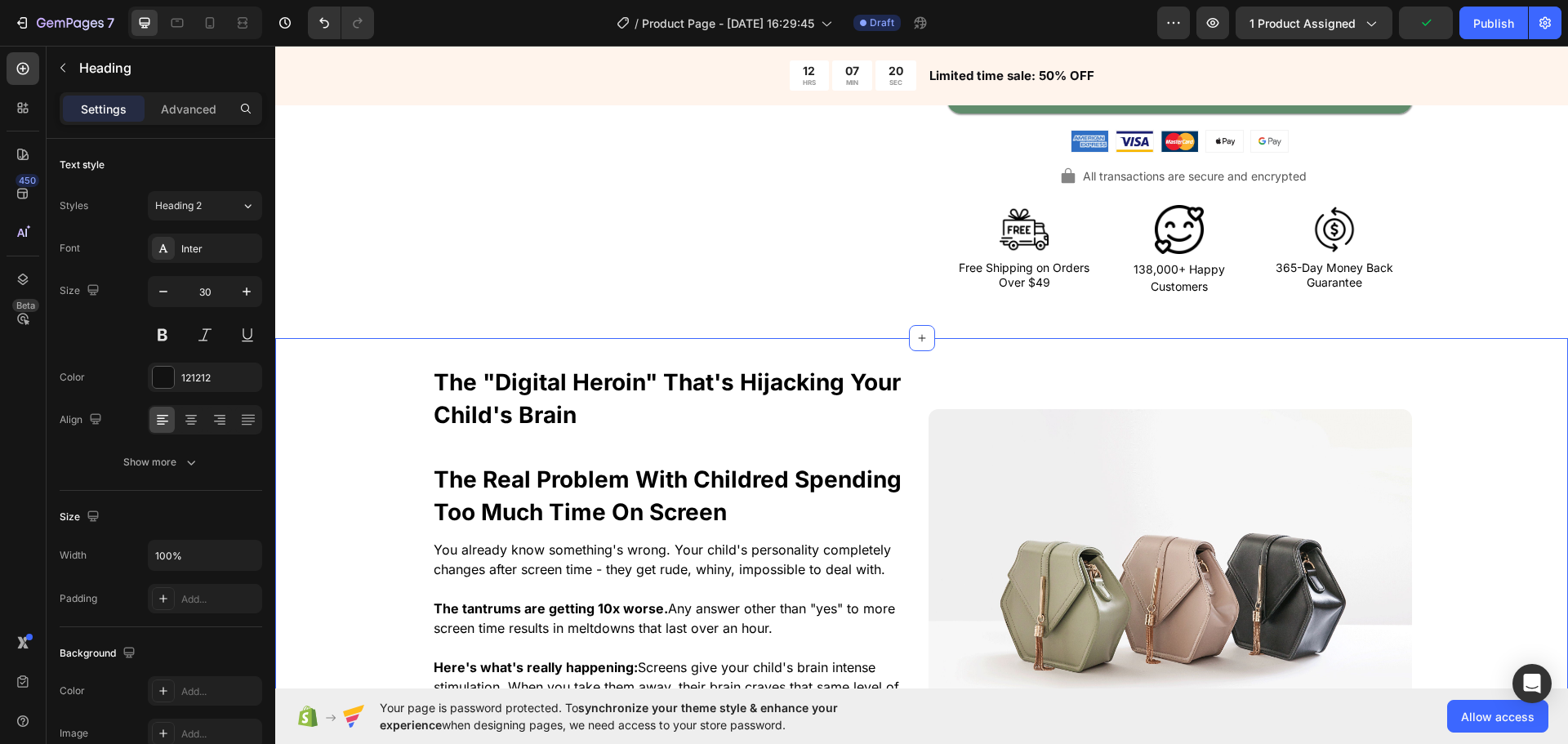
scroll to position [817, 0]
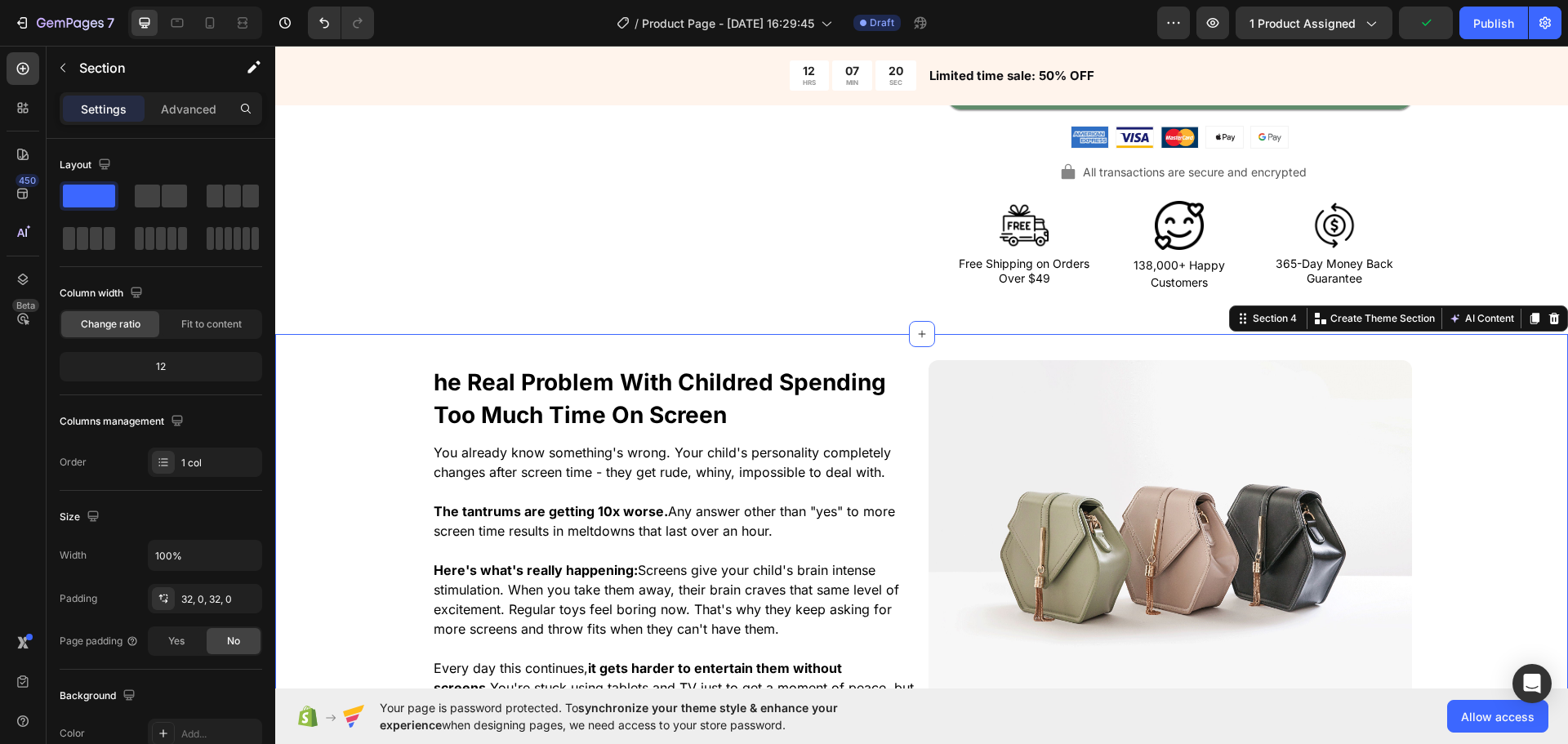
click at [434, 412] on strong "he Real Problem With Childred Spending Too Much Time On Screen" at bounding box center [660, 399] width 452 height 60
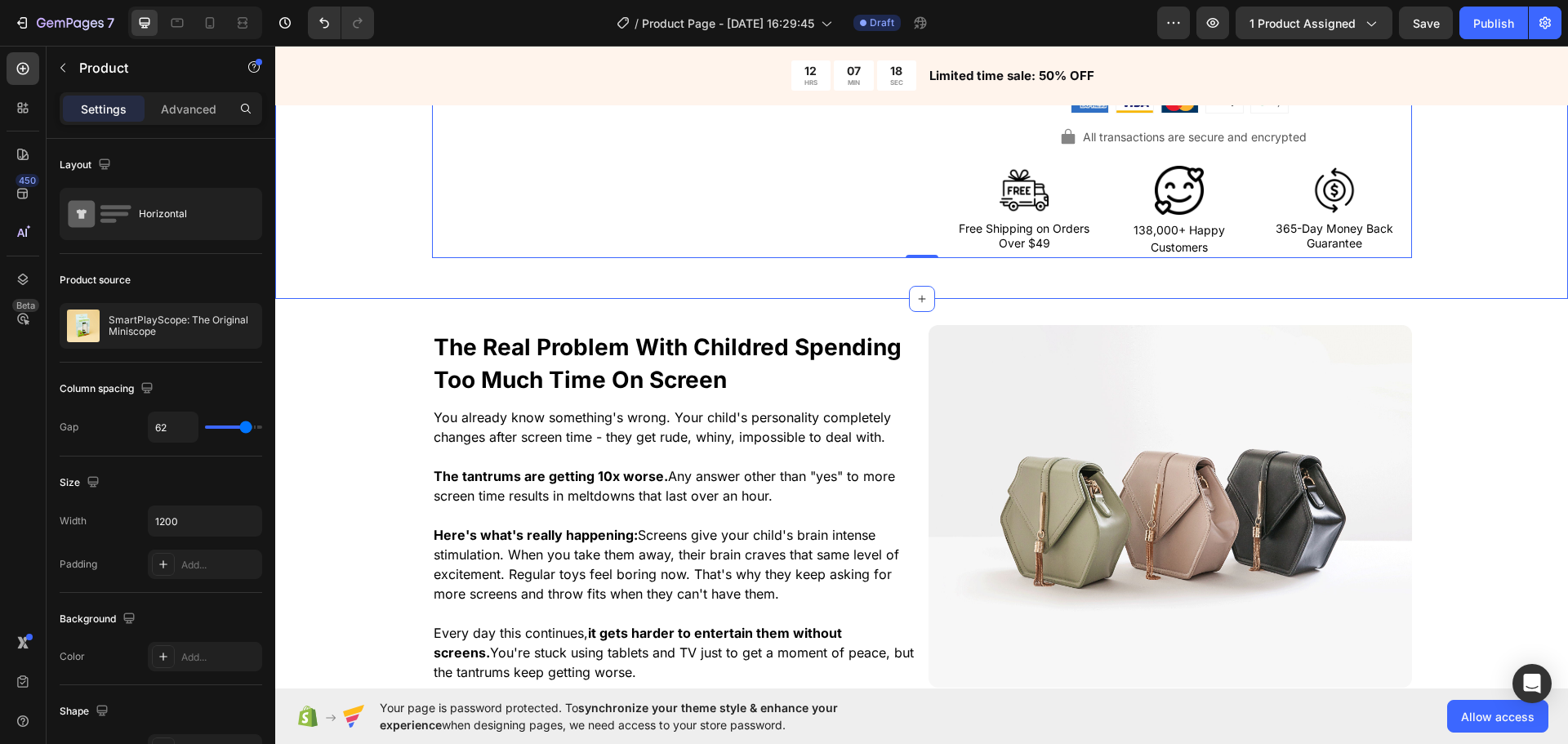
scroll to position [898, 0]
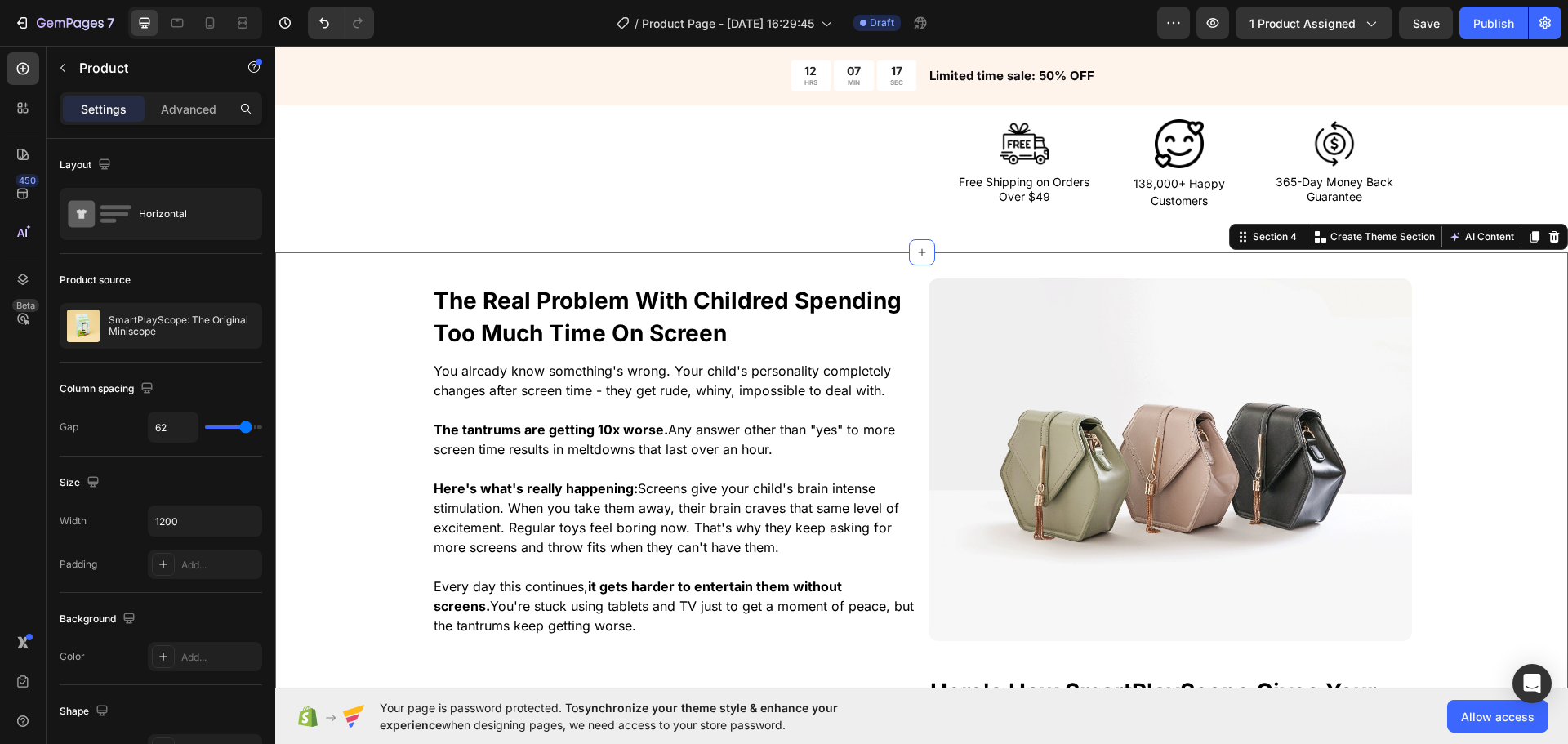
click at [300, 390] on div "⁠⁠⁠⁠⁠⁠⁠ The Real Problem With Childred Spending Too Much Time On Screen Heading…" at bounding box center [921, 696] width 1293 height 835
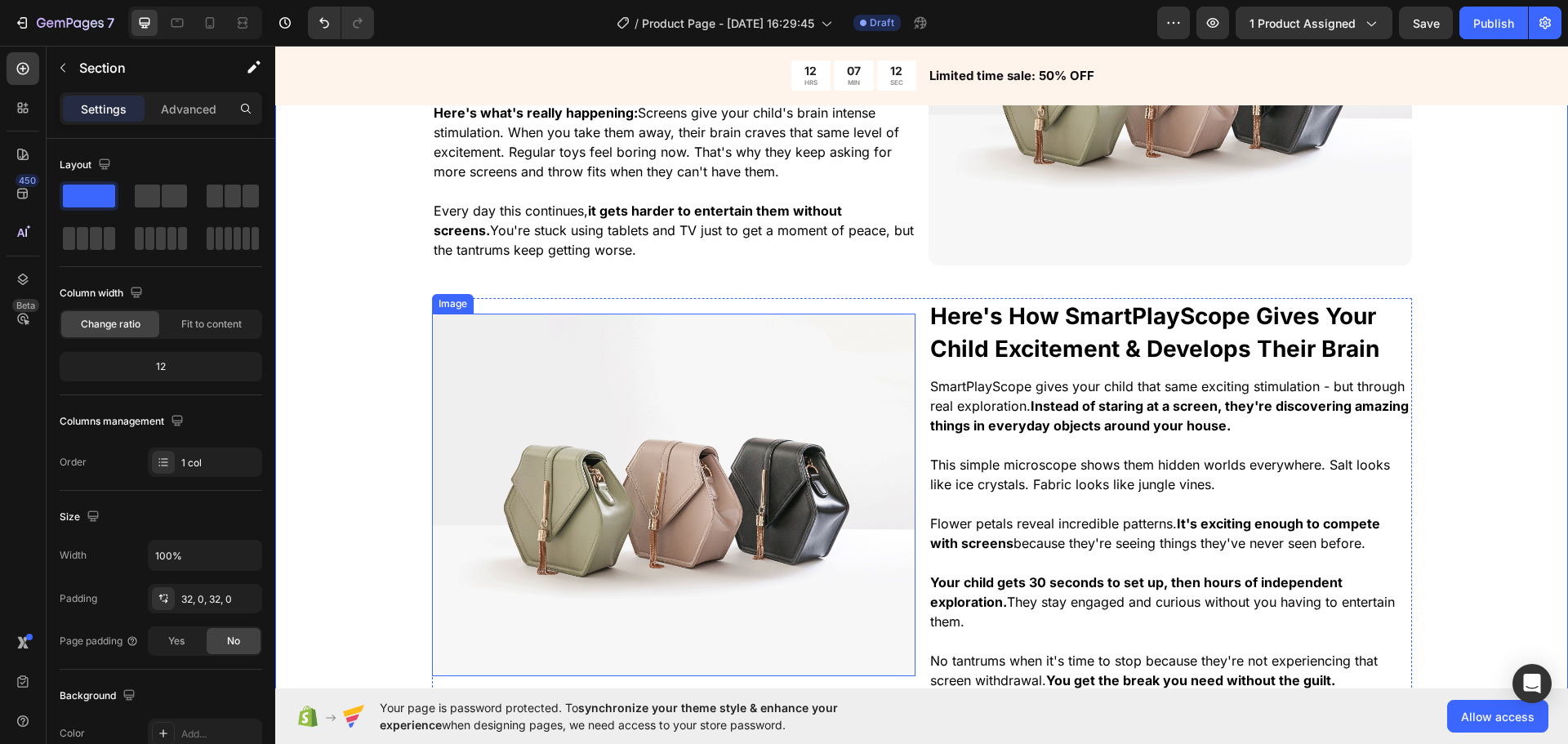
scroll to position [1389, 0]
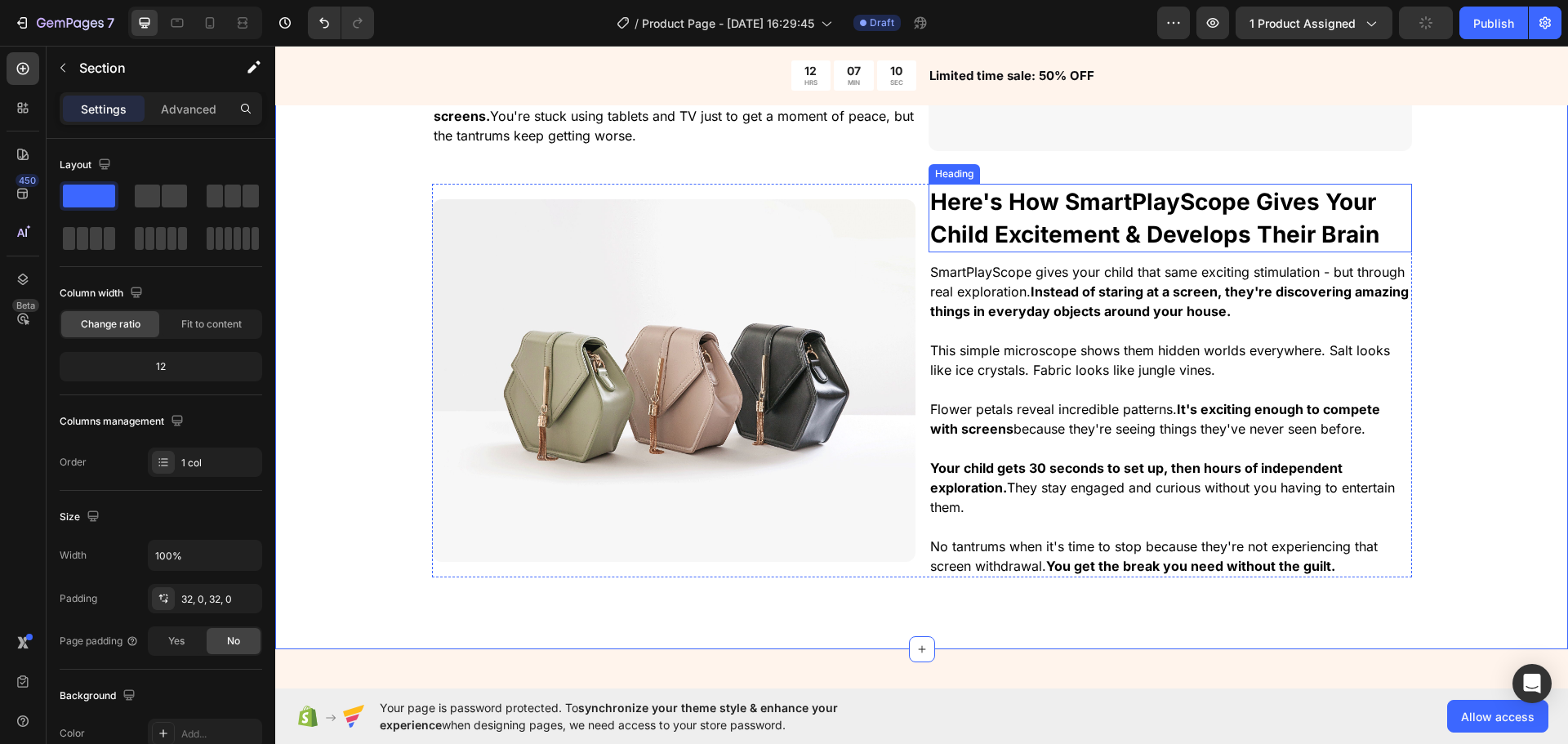
click at [1218, 208] on strong "Here's How SmartPlayScope Gives Your Child Excitement & Develops Their Brain" at bounding box center [1155, 218] width 450 height 60
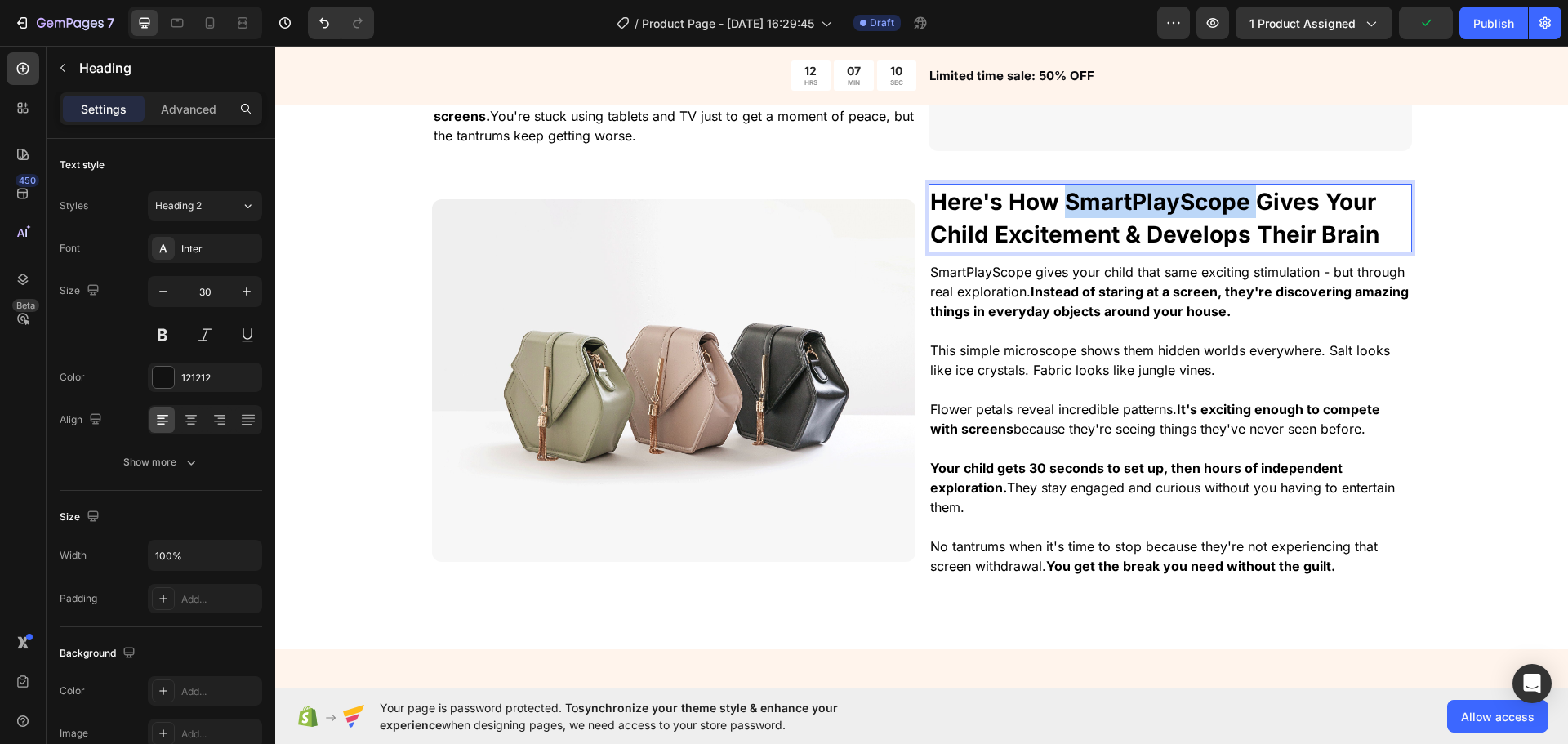
click at [1195, 199] on strong "Here's How SmartPlayScope Gives Your Child Excitement & Develops Their Brain" at bounding box center [1155, 218] width 450 height 60
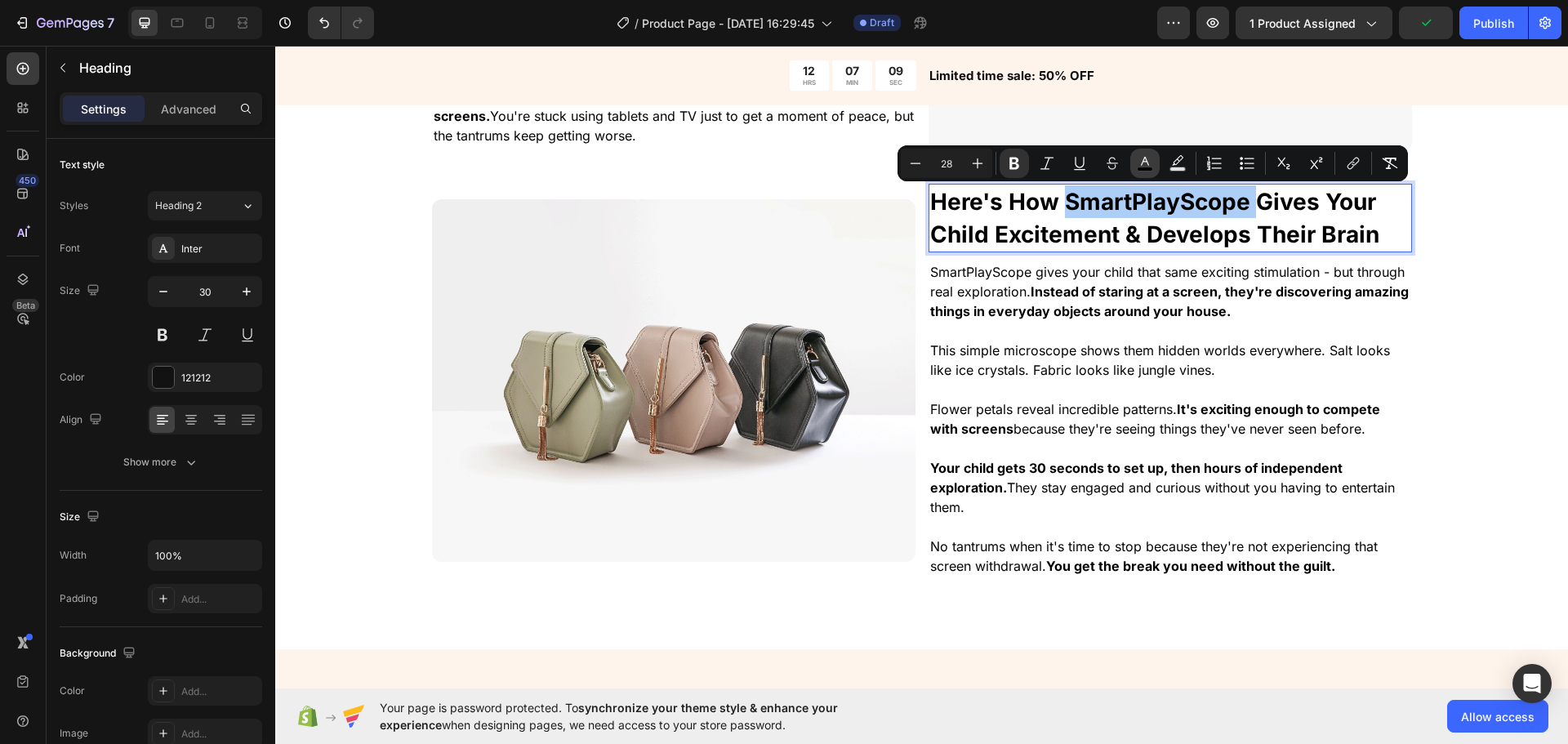
click at [1150, 169] on rect "Editor contextual toolbar" at bounding box center [1146, 170] width 16 height 4
type input "000000"
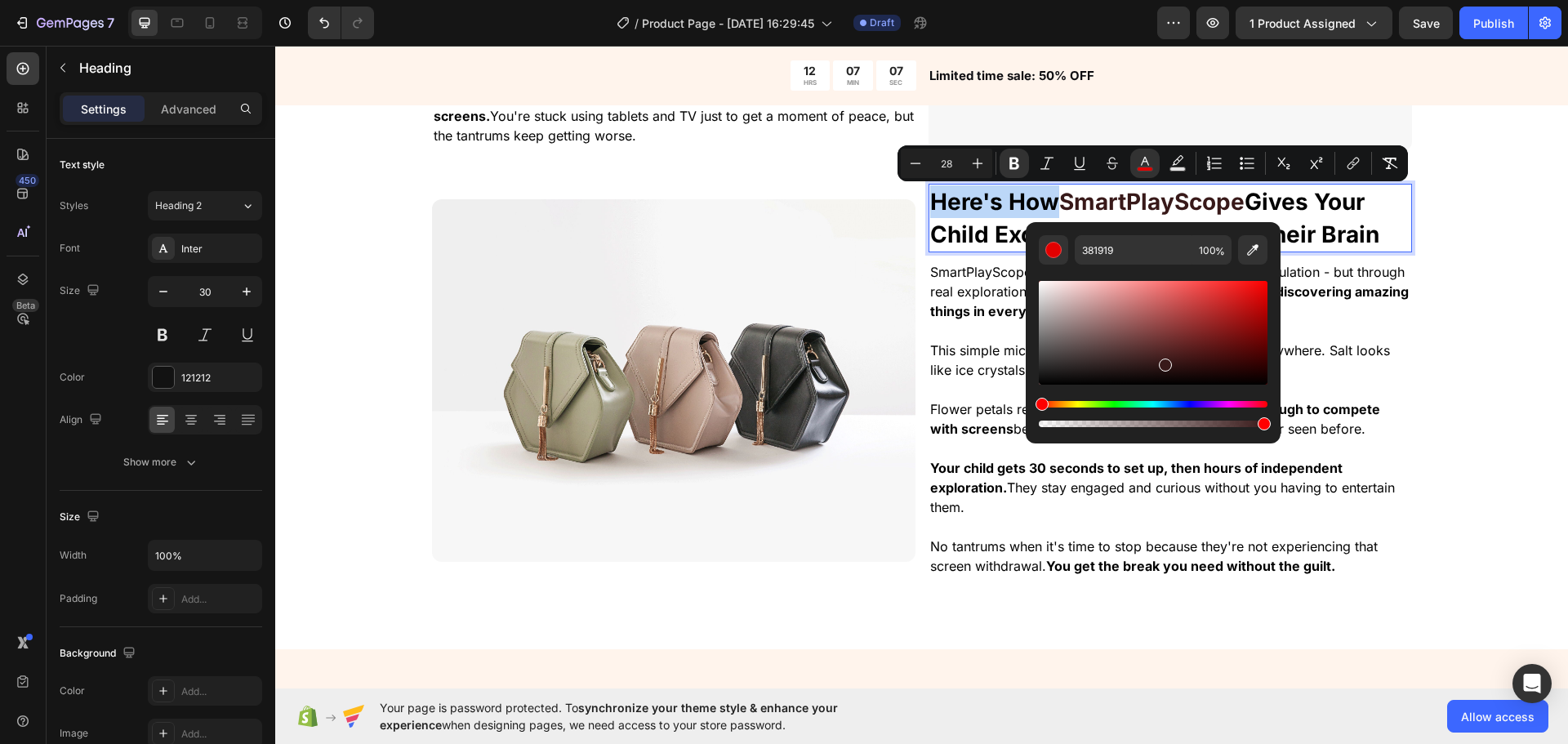
drag, startPoint x: 1170, startPoint y: 338, endPoint x: 1154, endPoint y: 369, distance: 34.9
click at [1160, 360] on div "Editor contextual toolbar" at bounding box center [1153, 333] width 229 height 103
type input "3D1C1C"
drag, startPoint x: 1400, startPoint y: 446, endPoint x: 1131, endPoint y: 405, distance: 272.1
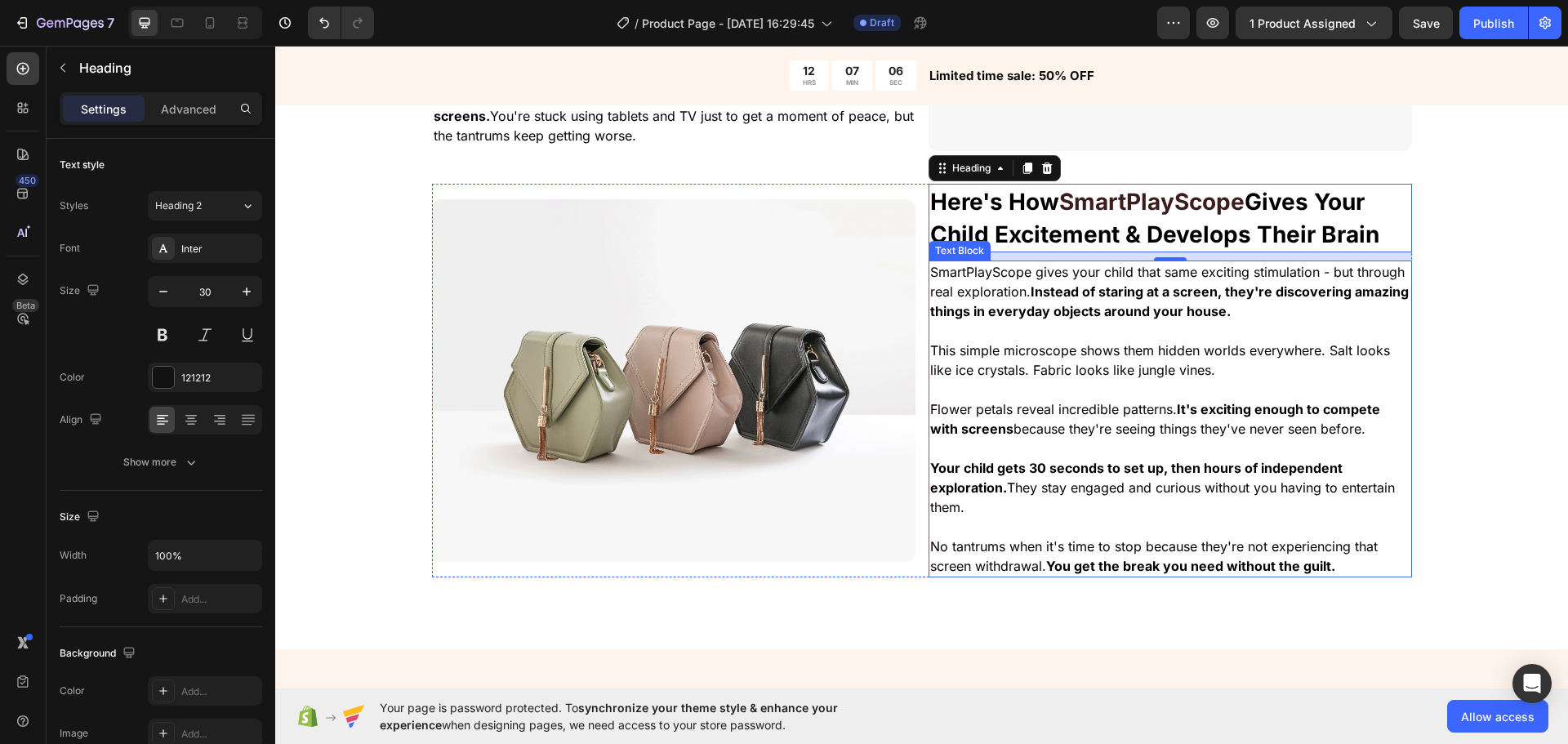
click at [1548, 309] on div "⁠⁠⁠⁠⁠⁠⁠ The Real Problem With Childred Spending Too Much Time On Screen Heading…" at bounding box center [921, 206] width 1293 height 835
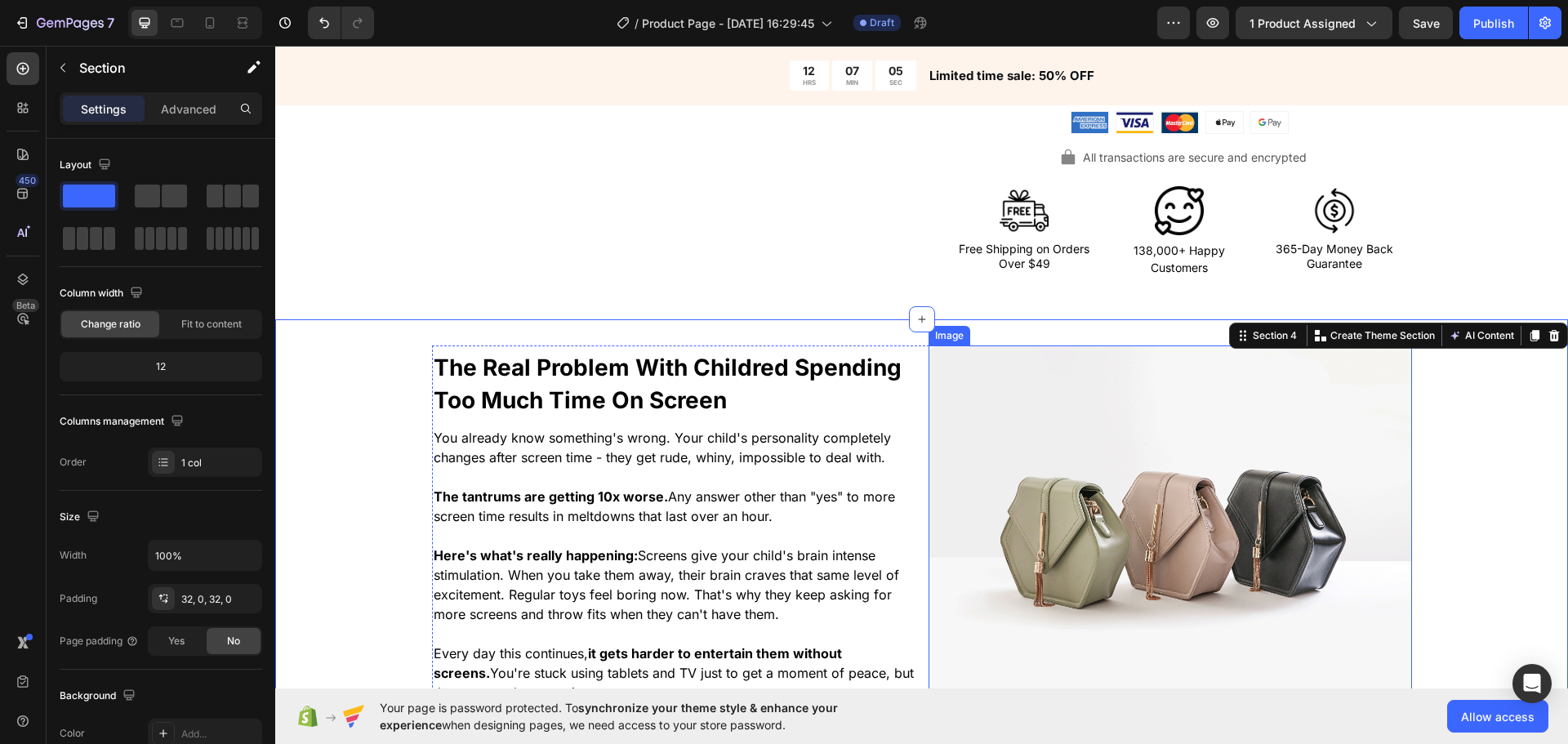
scroll to position [409, 0]
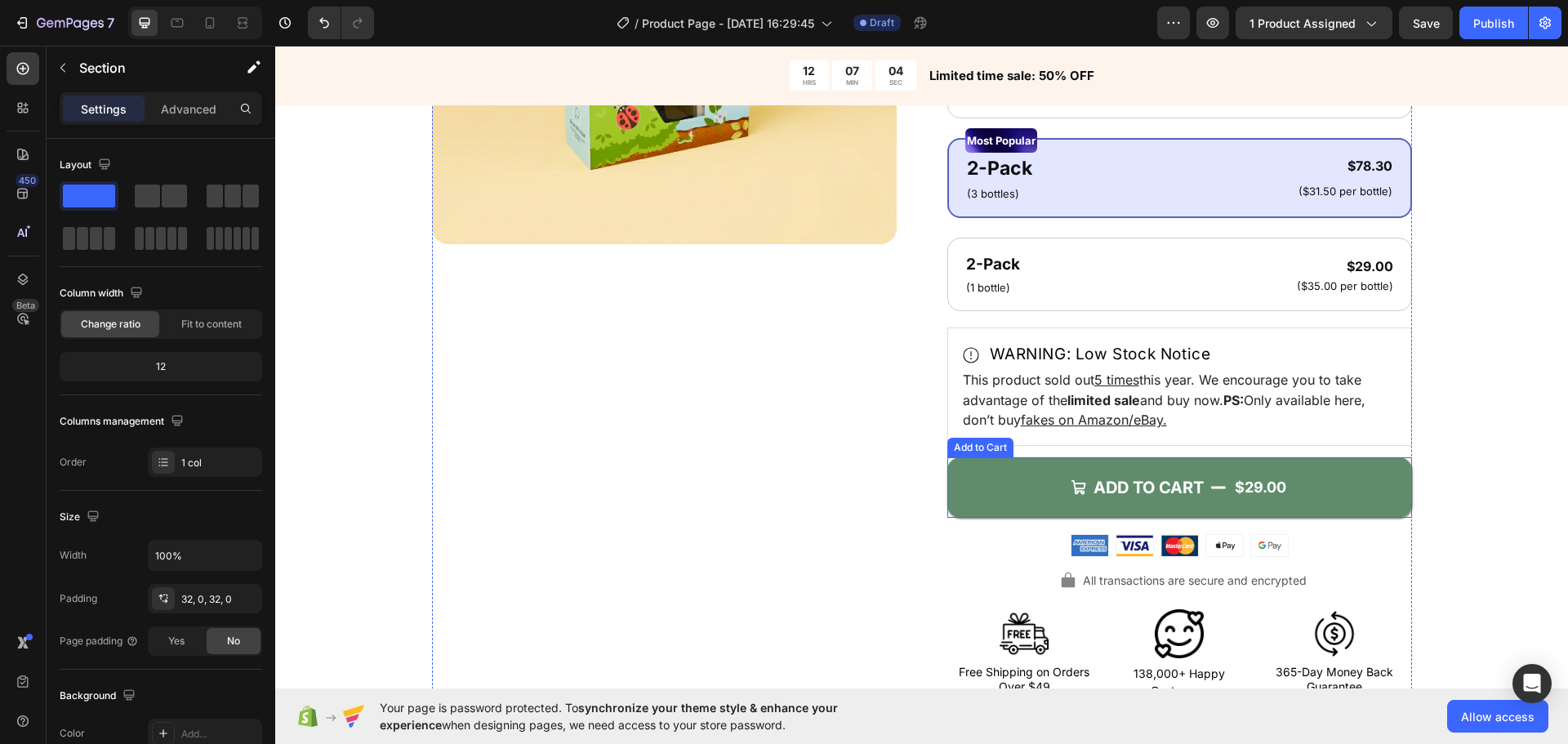
click at [983, 489] on button "ADD TO CART $29.00" at bounding box center [1180, 488] width 465 height 60
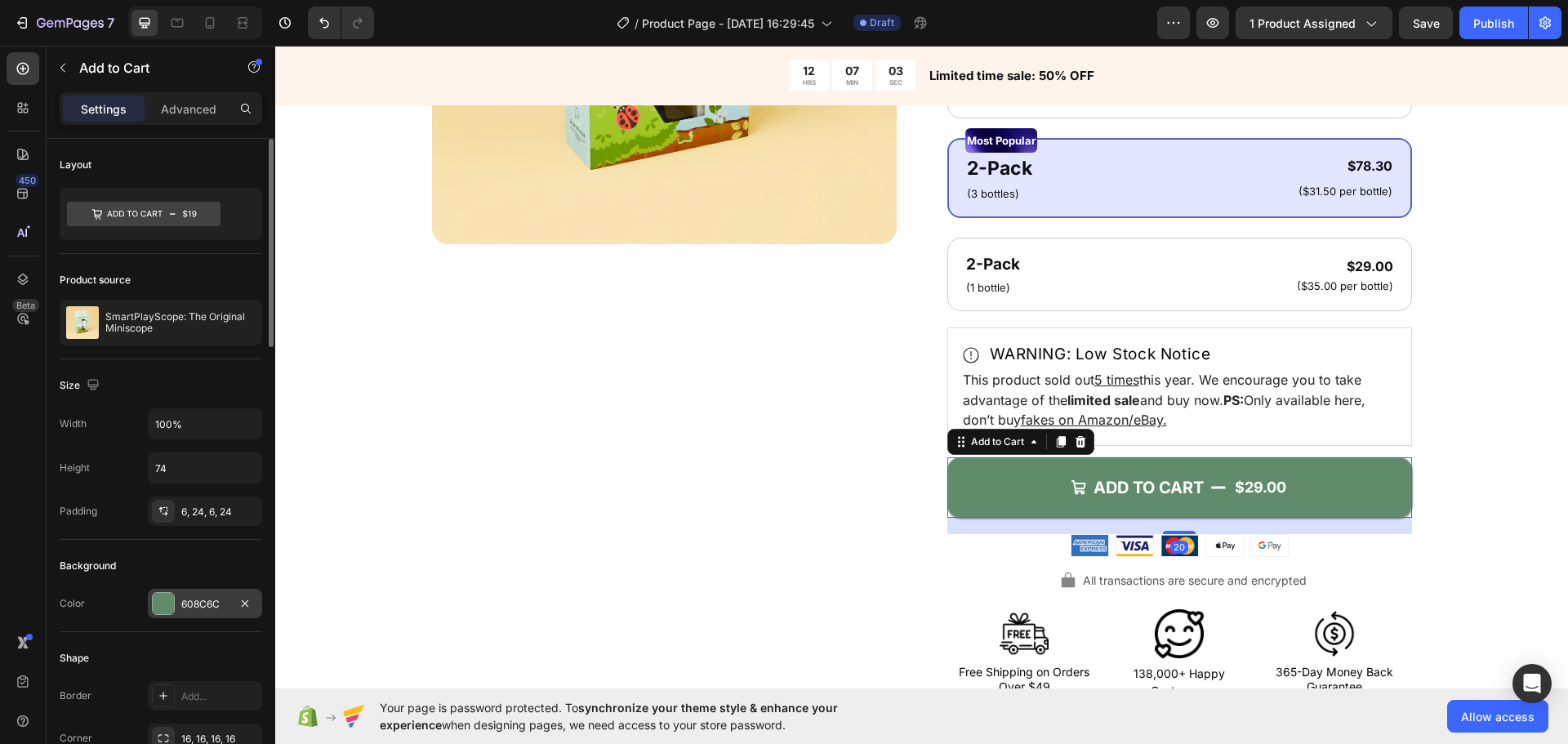
drag, startPoint x: 194, startPoint y: 601, endPoint x: 222, endPoint y: 601, distance: 28.0
click at [194, 601] on div "608C6C" at bounding box center [205, 604] width 48 height 15
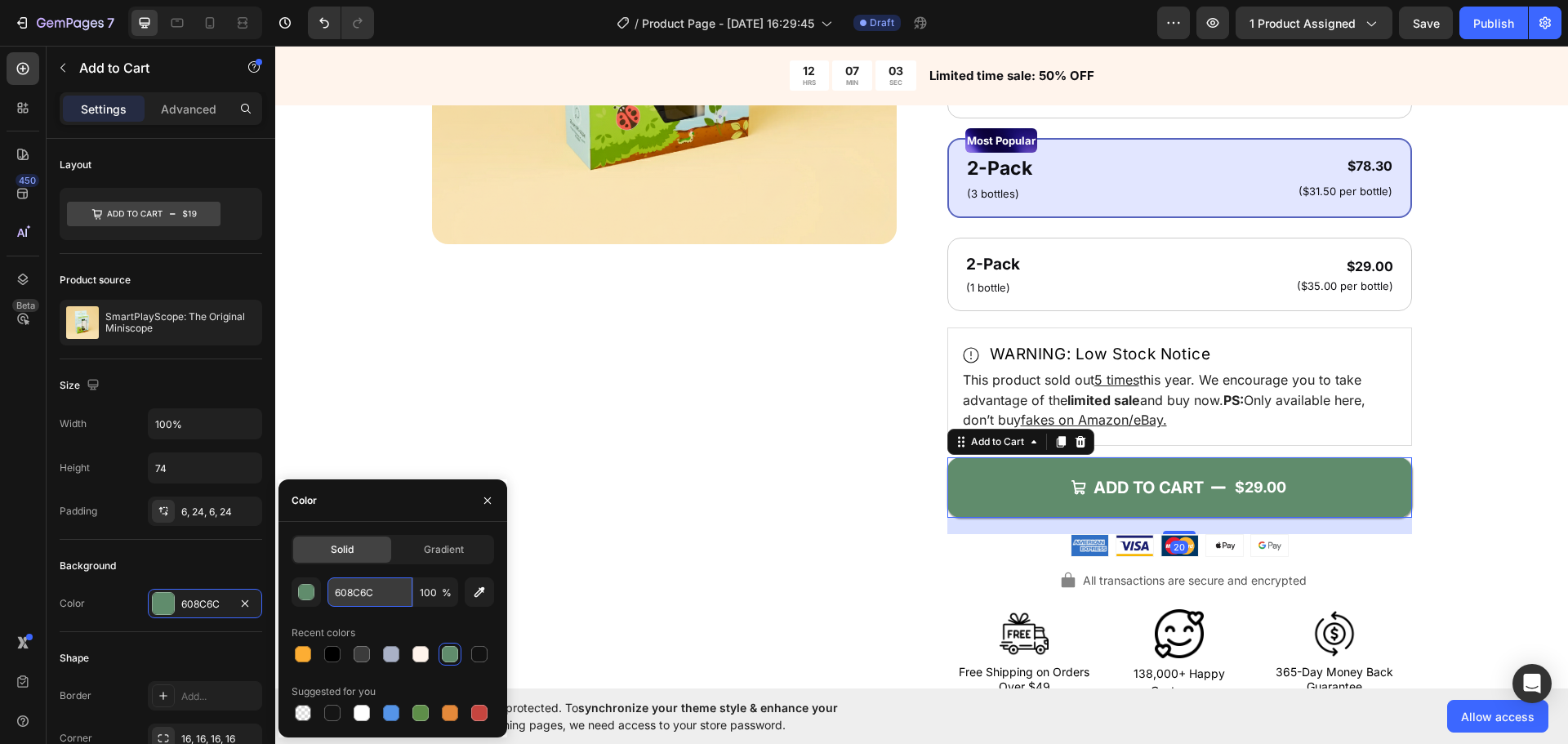
click at [362, 591] on input "608C6C" at bounding box center [370, 592] width 85 height 29
click at [767, 472] on div "Product Images" at bounding box center [664, 241] width 465 height 922
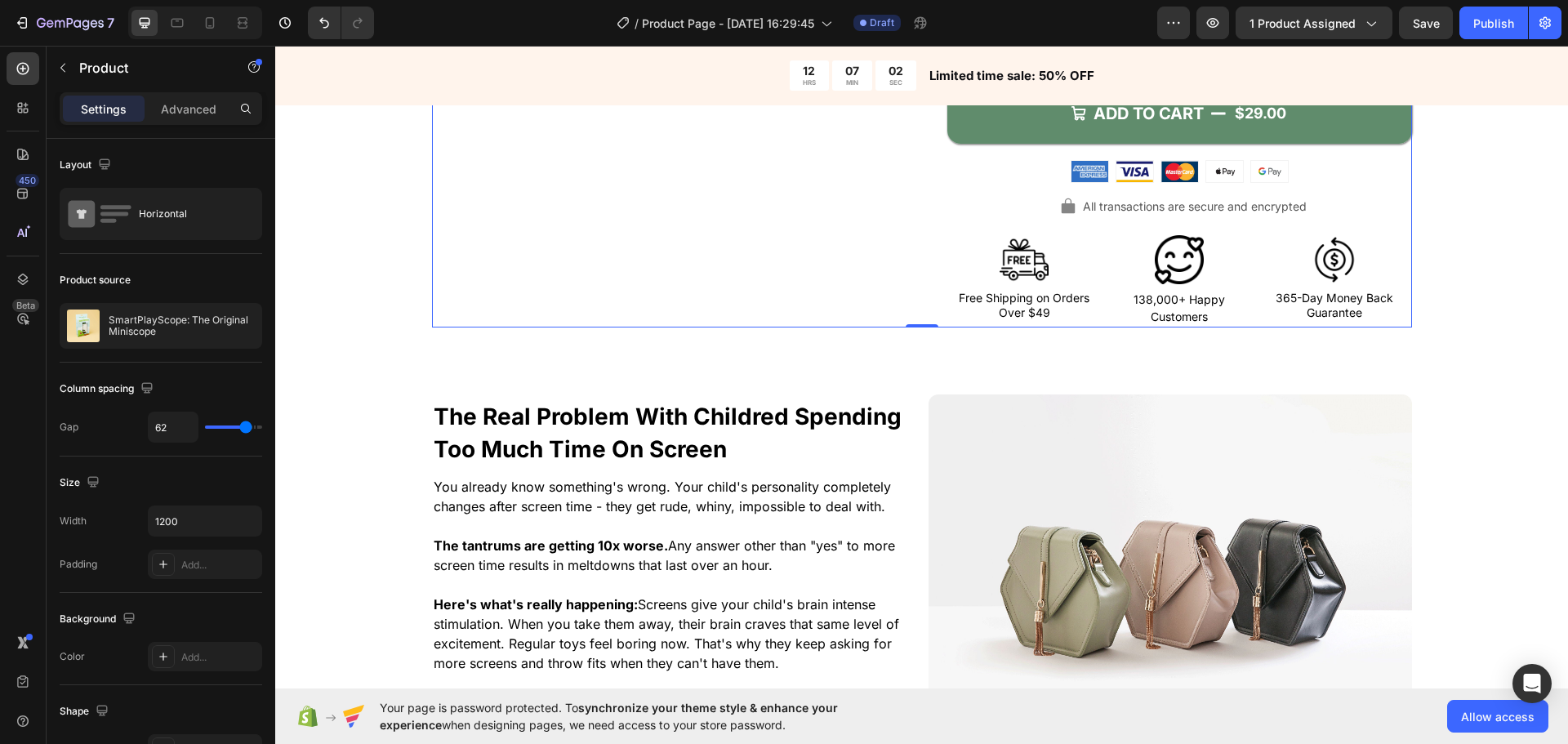
scroll to position [1144, 0]
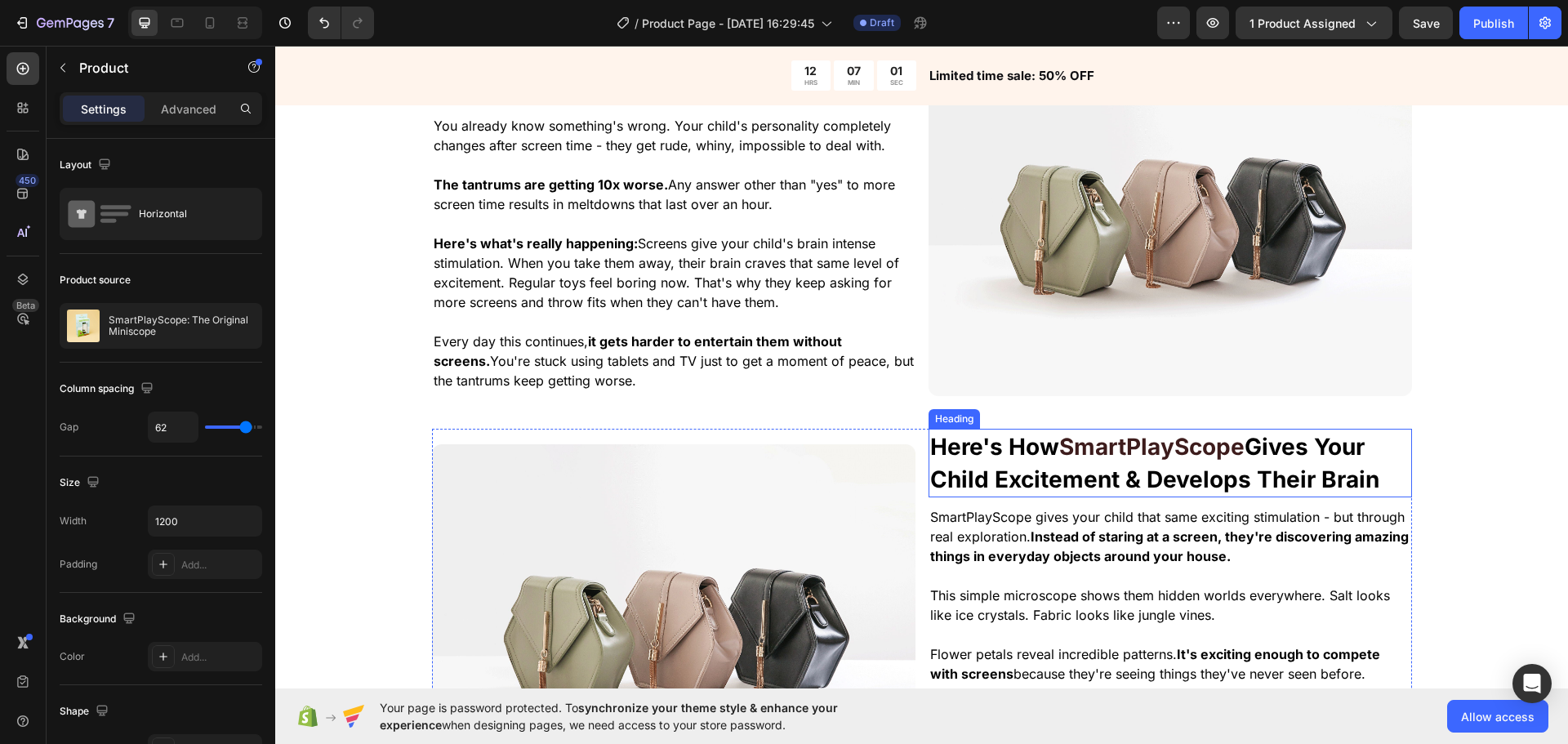
click at [1101, 457] on strong "SmartPlayScope" at bounding box center [1152, 447] width 185 height 27
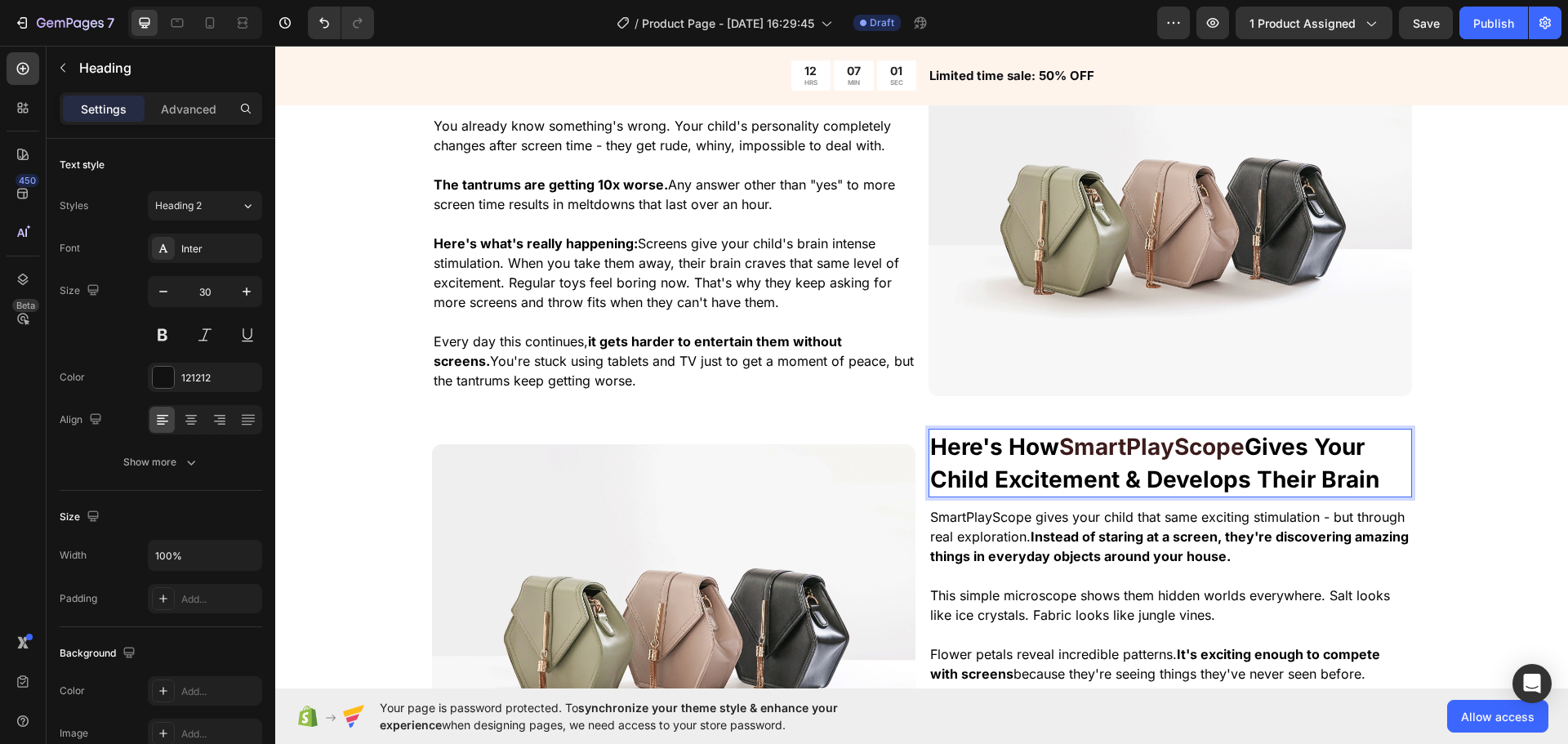
click at [1123, 453] on strong "SmartPlayScope" at bounding box center [1152, 447] width 185 height 27
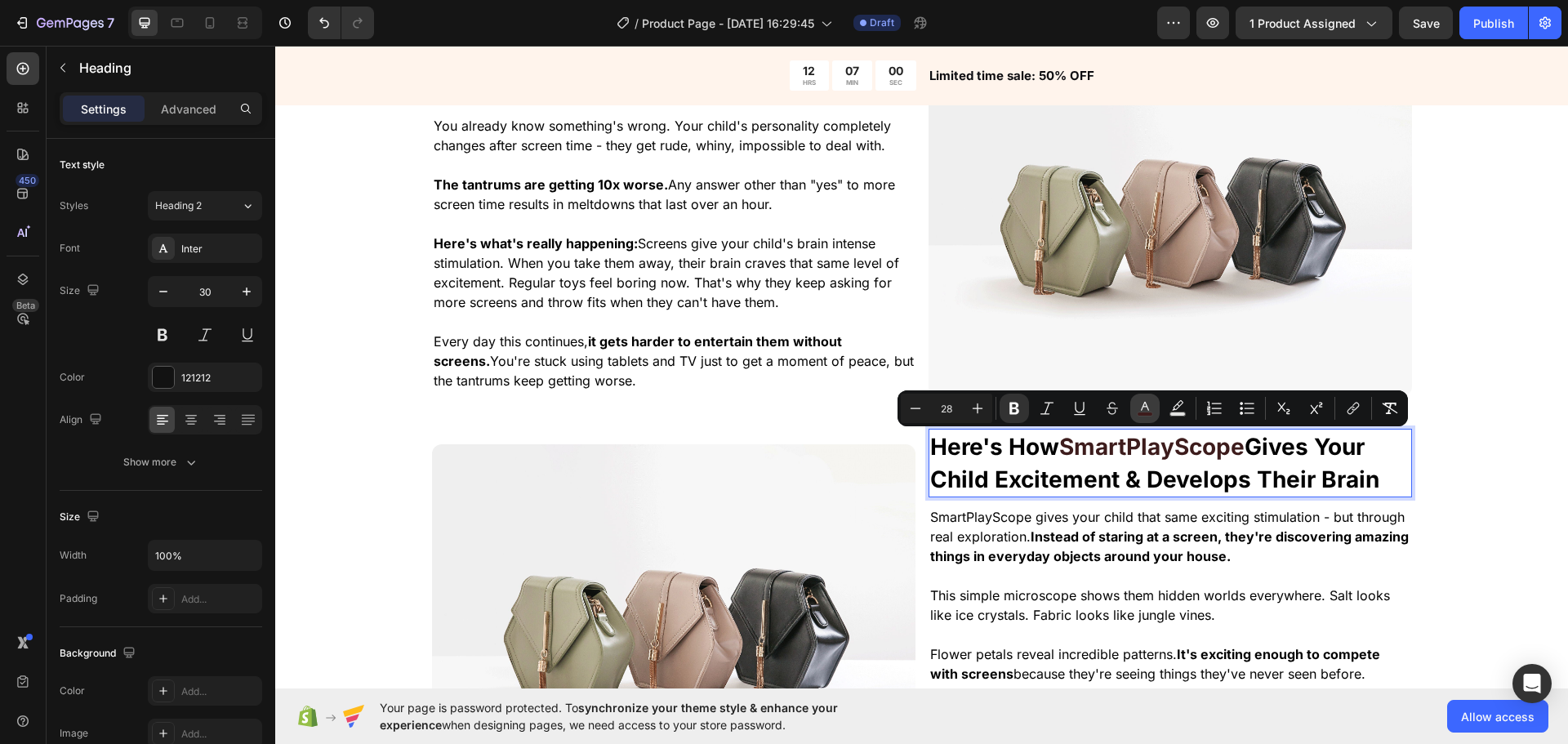
click at [1140, 405] on icon "Editor contextual toolbar" at bounding box center [1145, 408] width 17 height 17
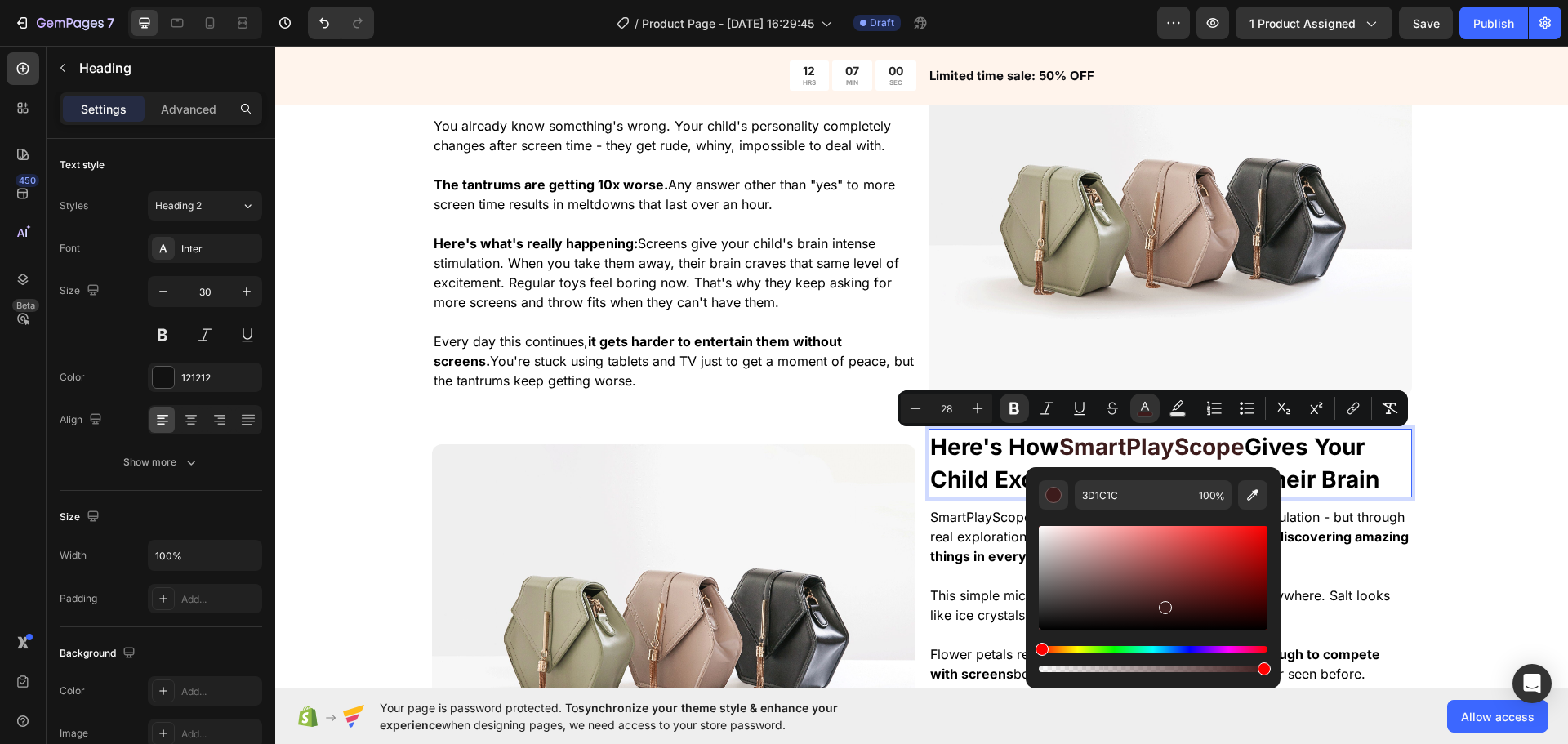
click at [1139, 515] on div "Editor contextual toolbar" at bounding box center [1153, 593] width 229 height 166
click at [1137, 503] on input "3D1C1C" at bounding box center [1133, 495] width 118 height 29
paste input "608C6"
type input "608C6C"
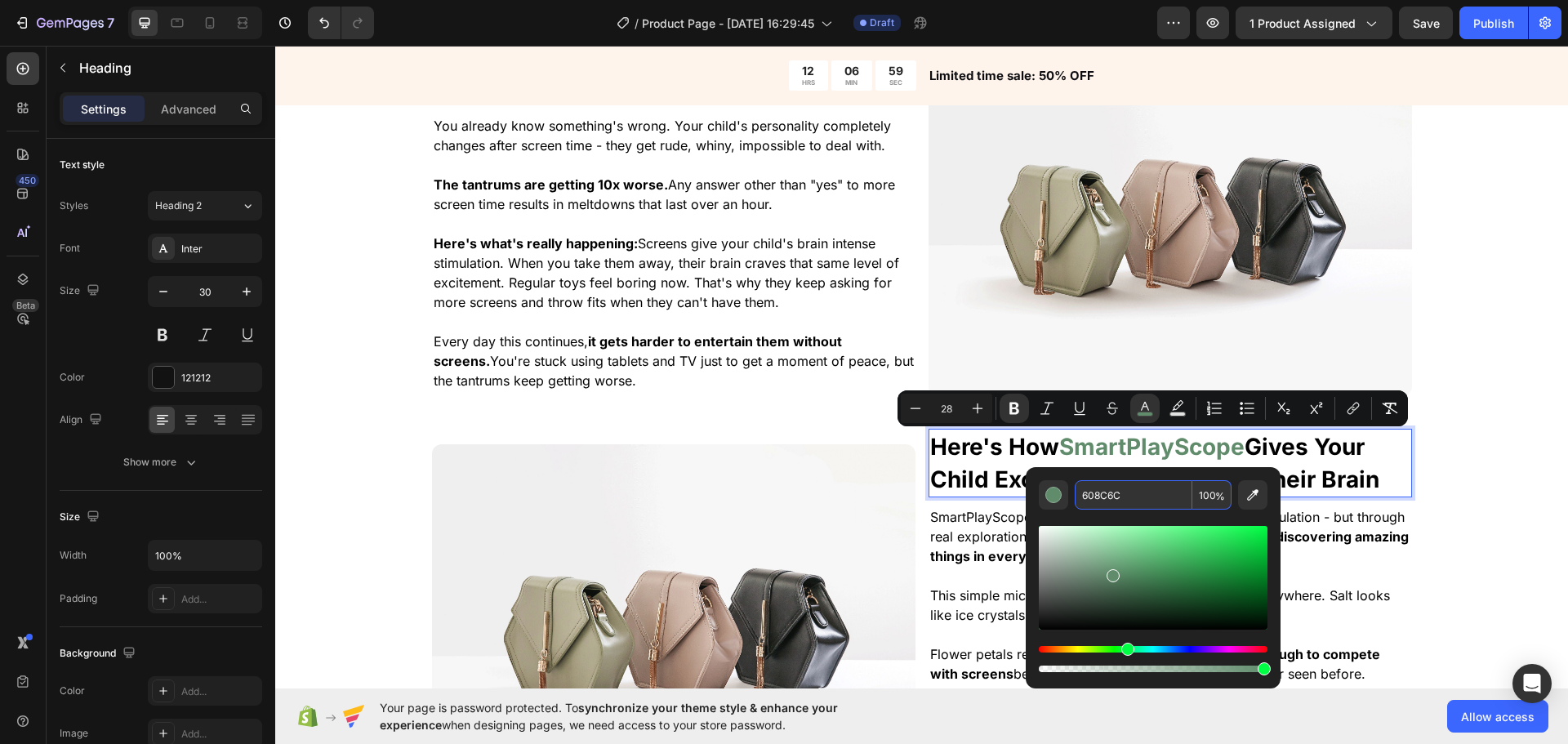
click at [1490, 456] on div "The Real Problem With Childred Spending Too Much Time On Screen Heading You alr…" at bounding box center [921, 450] width 1293 height 835
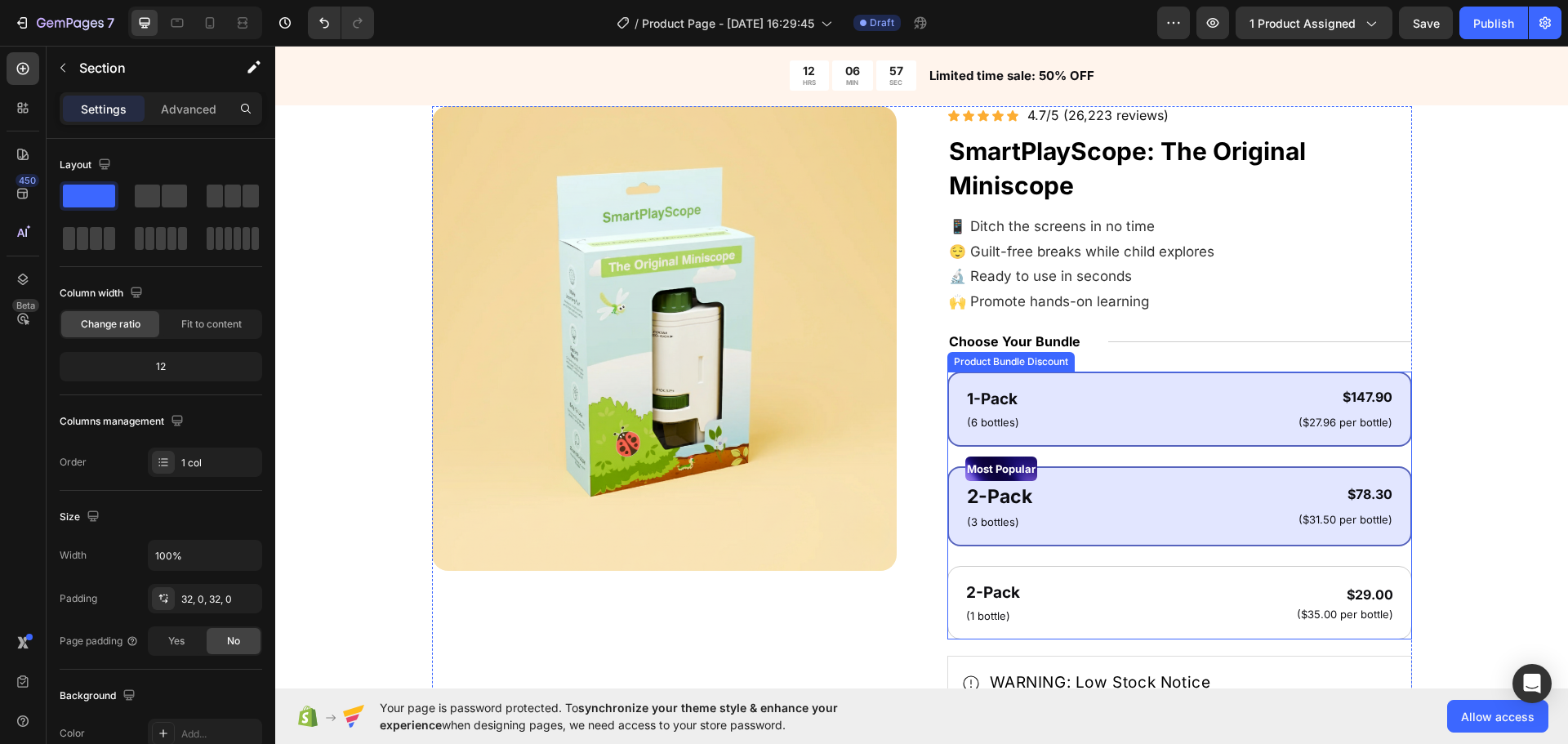
scroll to position [0, 0]
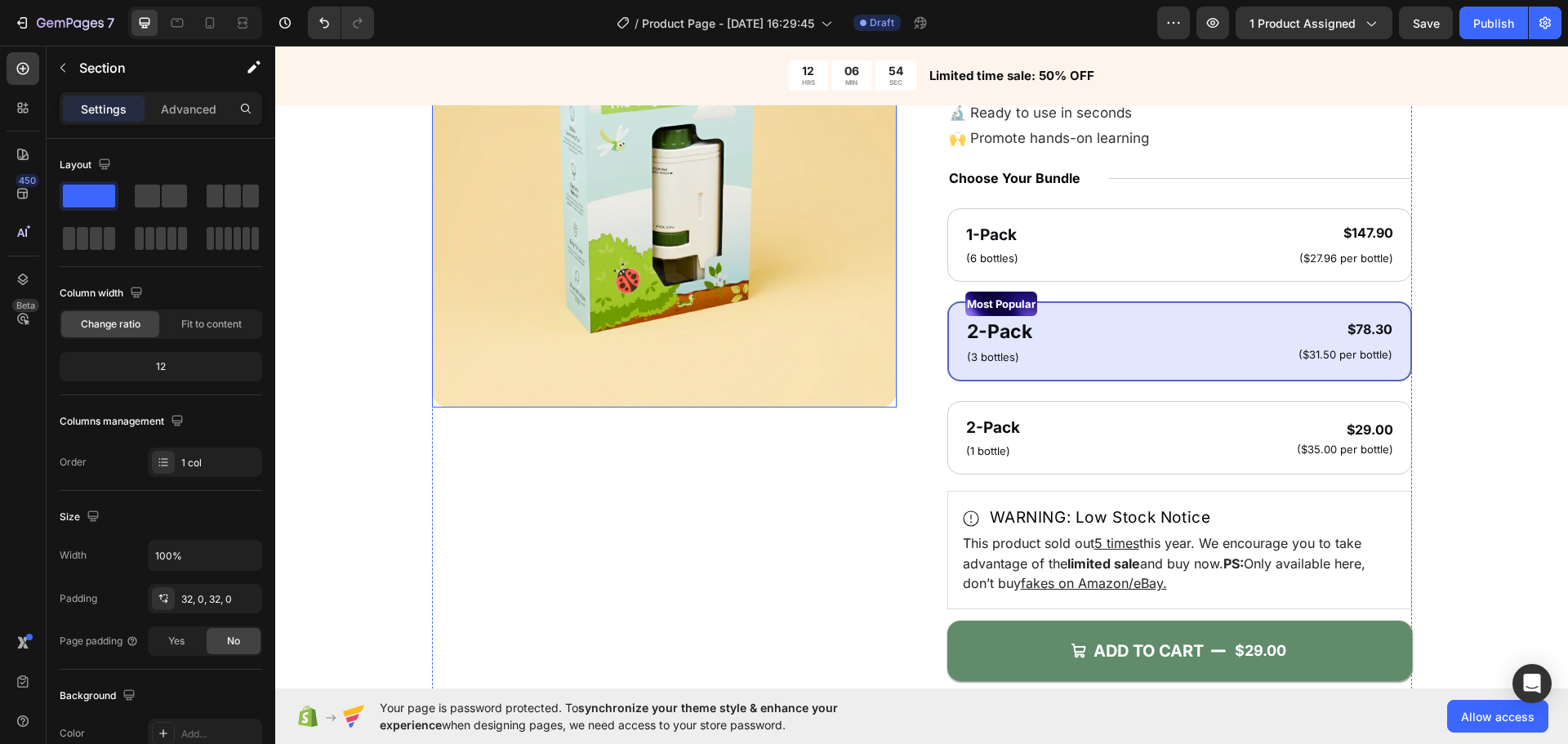
click at [719, 198] on img at bounding box center [664, 175] width 465 height 465
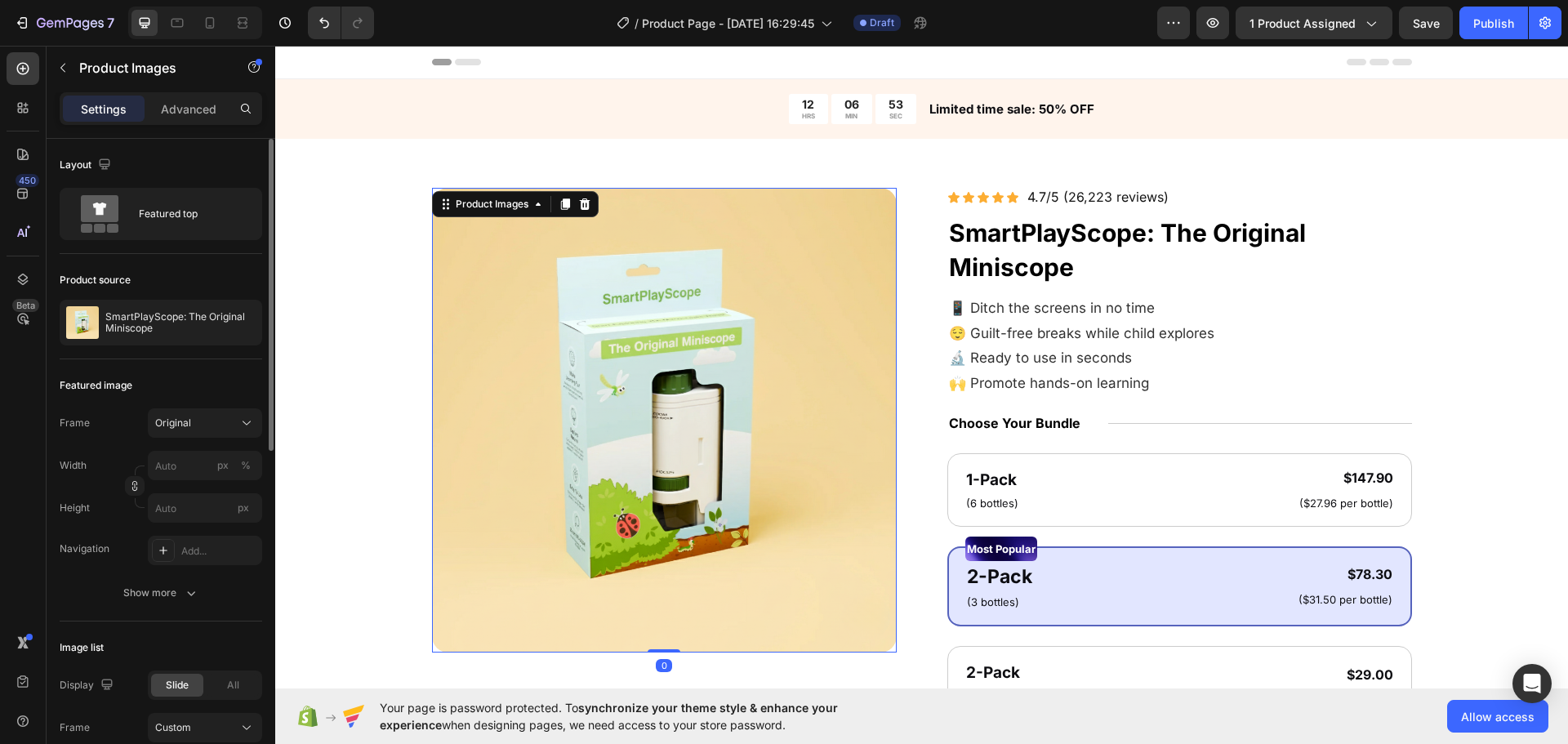
scroll to position [490, 0]
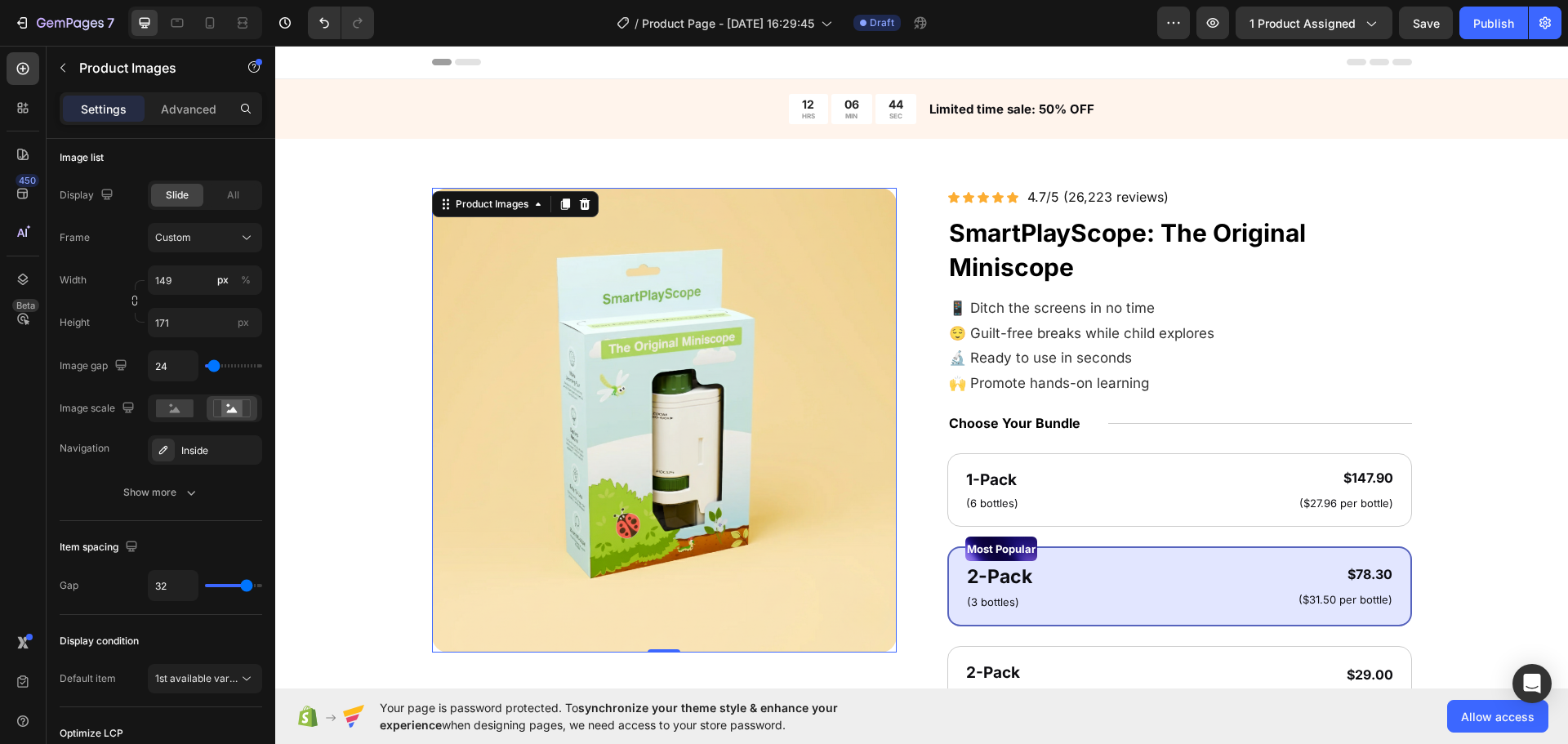
click at [385, 482] on div "Product Images 0 Icon Icon Icon Icon Icon Icon List 4.7/5 (26,223 reviews) Text…" at bounding box center [921, 649] width 1162 height 922
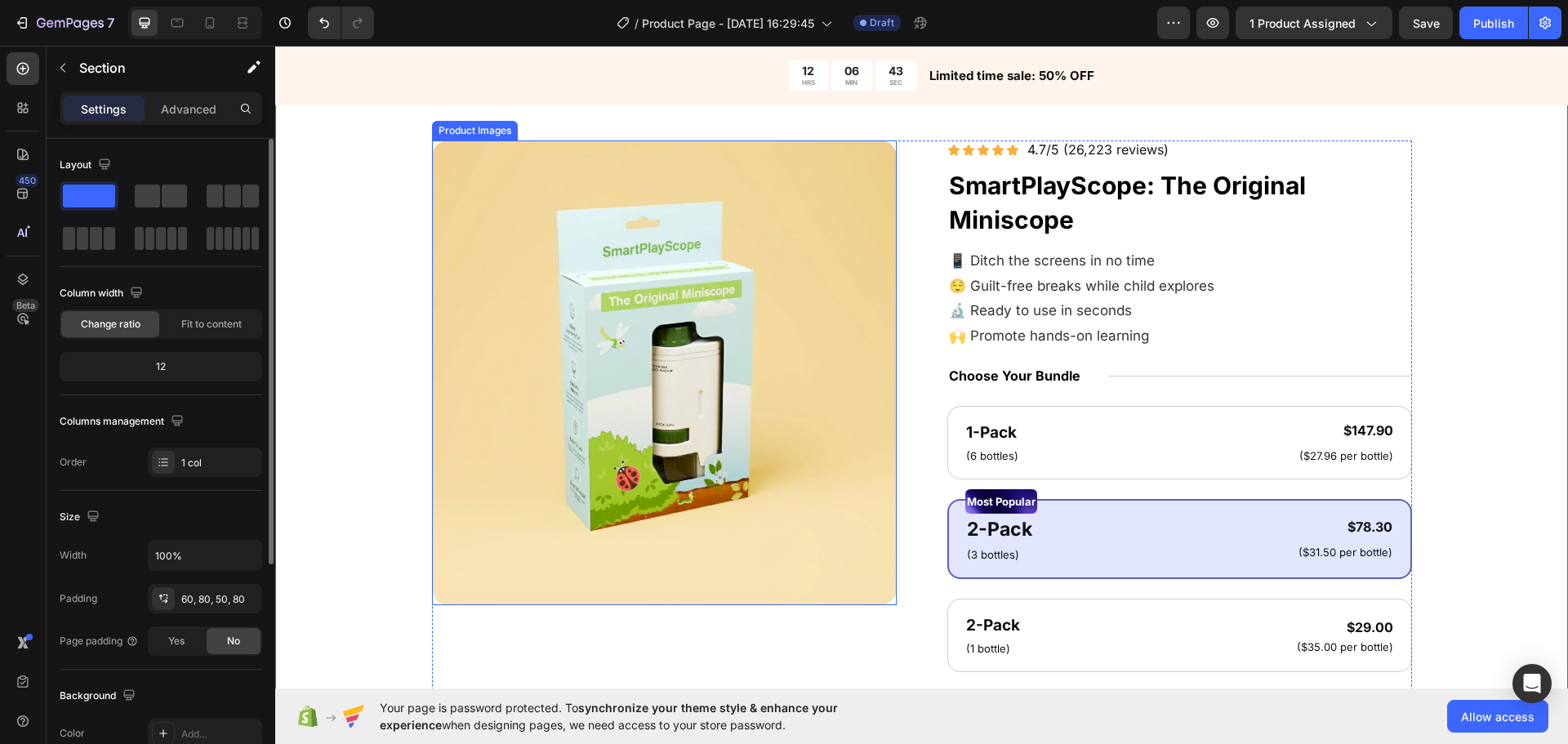
scroll to position [245, 0]
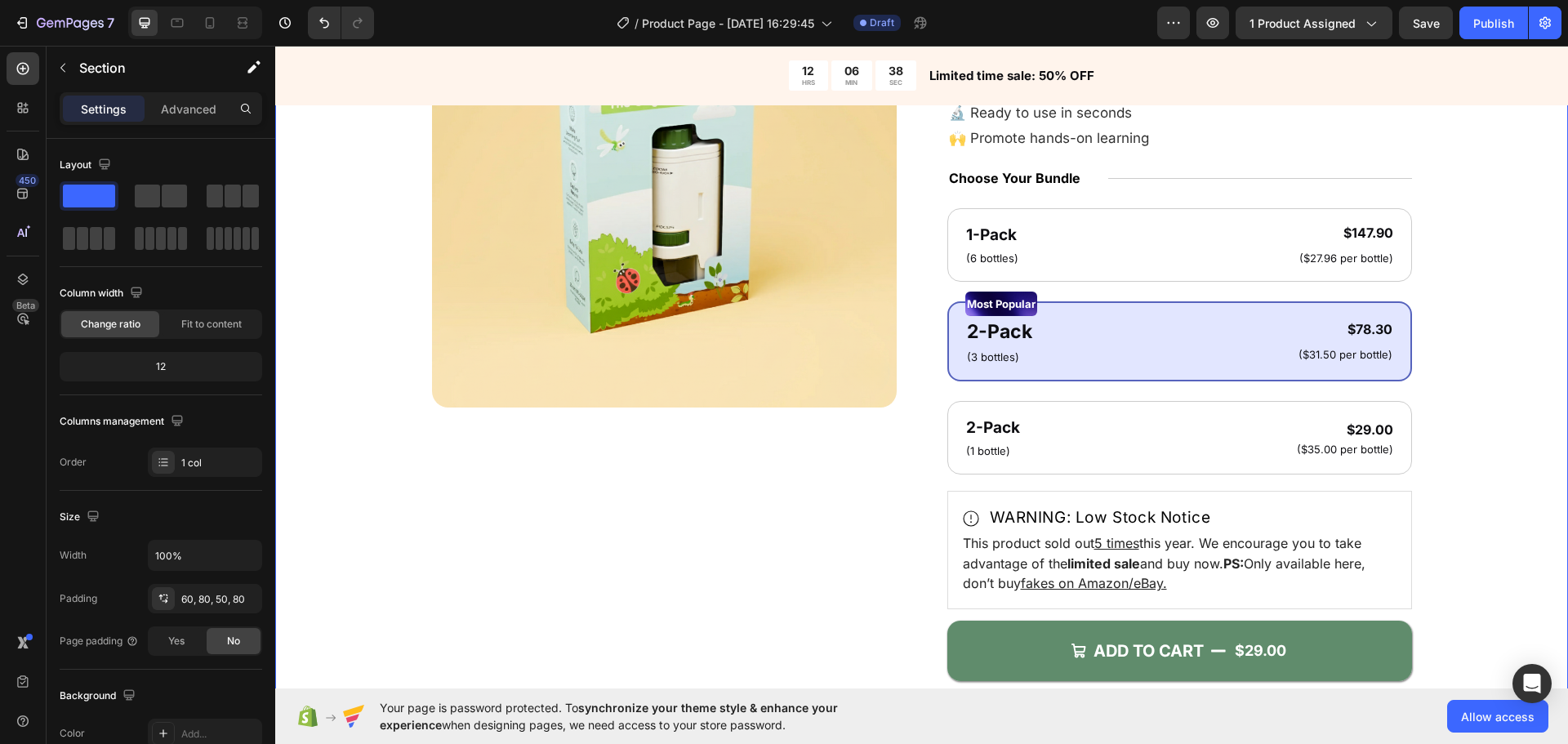
click at [1514, 316] on div "Product Images Icon Icon Icon Icon Icon Icon List 4.7/5 (26,223 reviews) Text B…" at bounding box center [921, 400] width 1293 height 1013
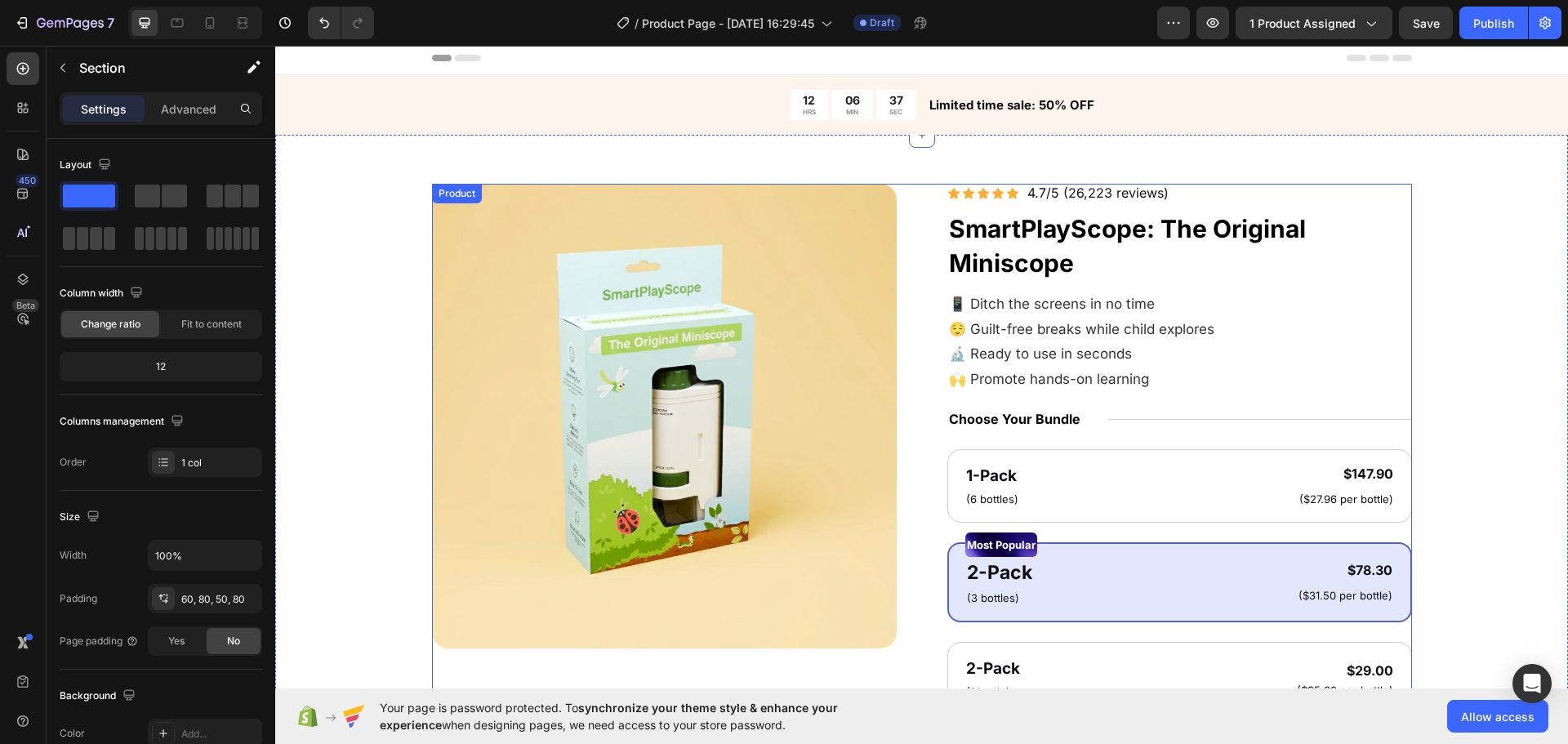
scroll to position [0, 0]
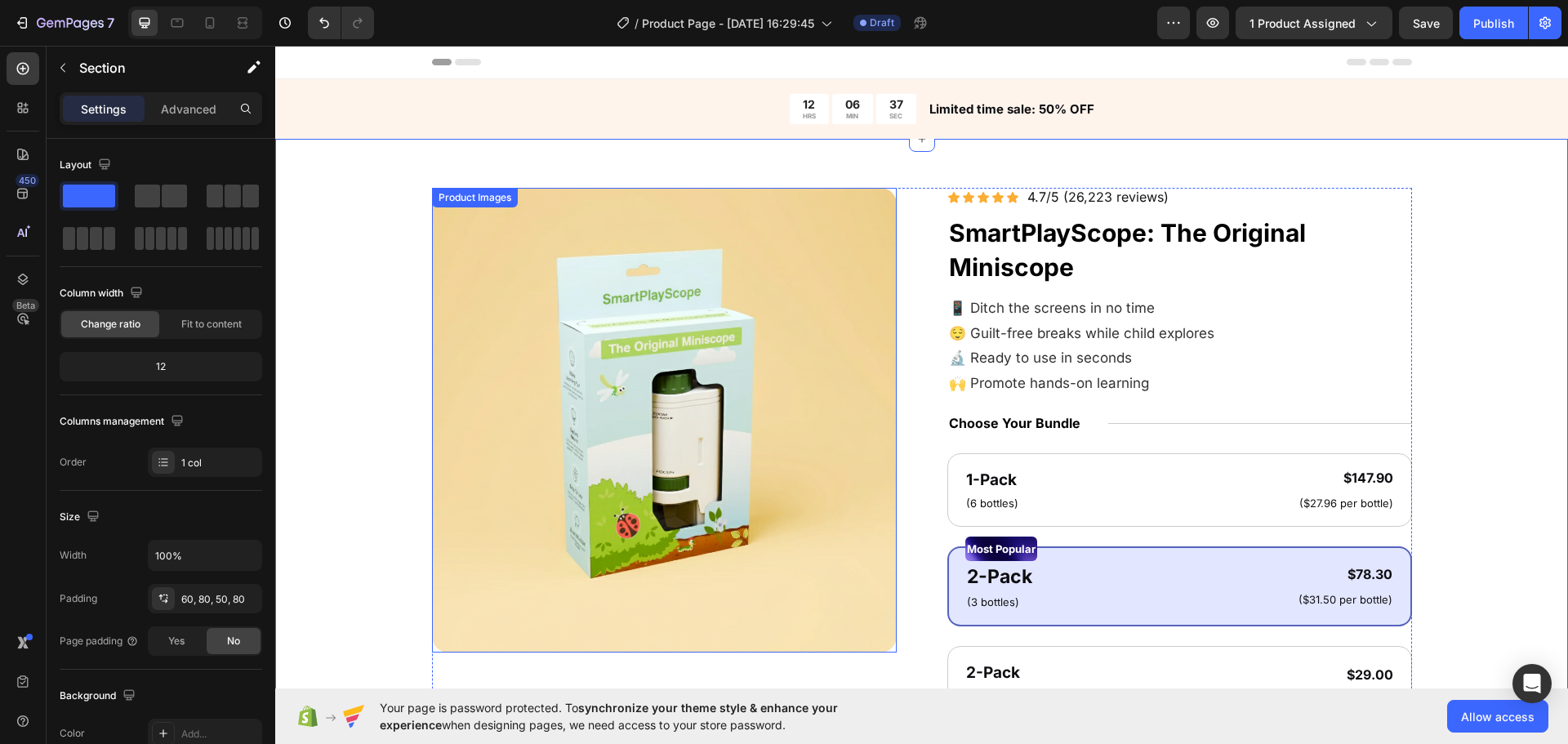
click at [802, 480] on img at bounding box center [664, 420] width 465 height 465
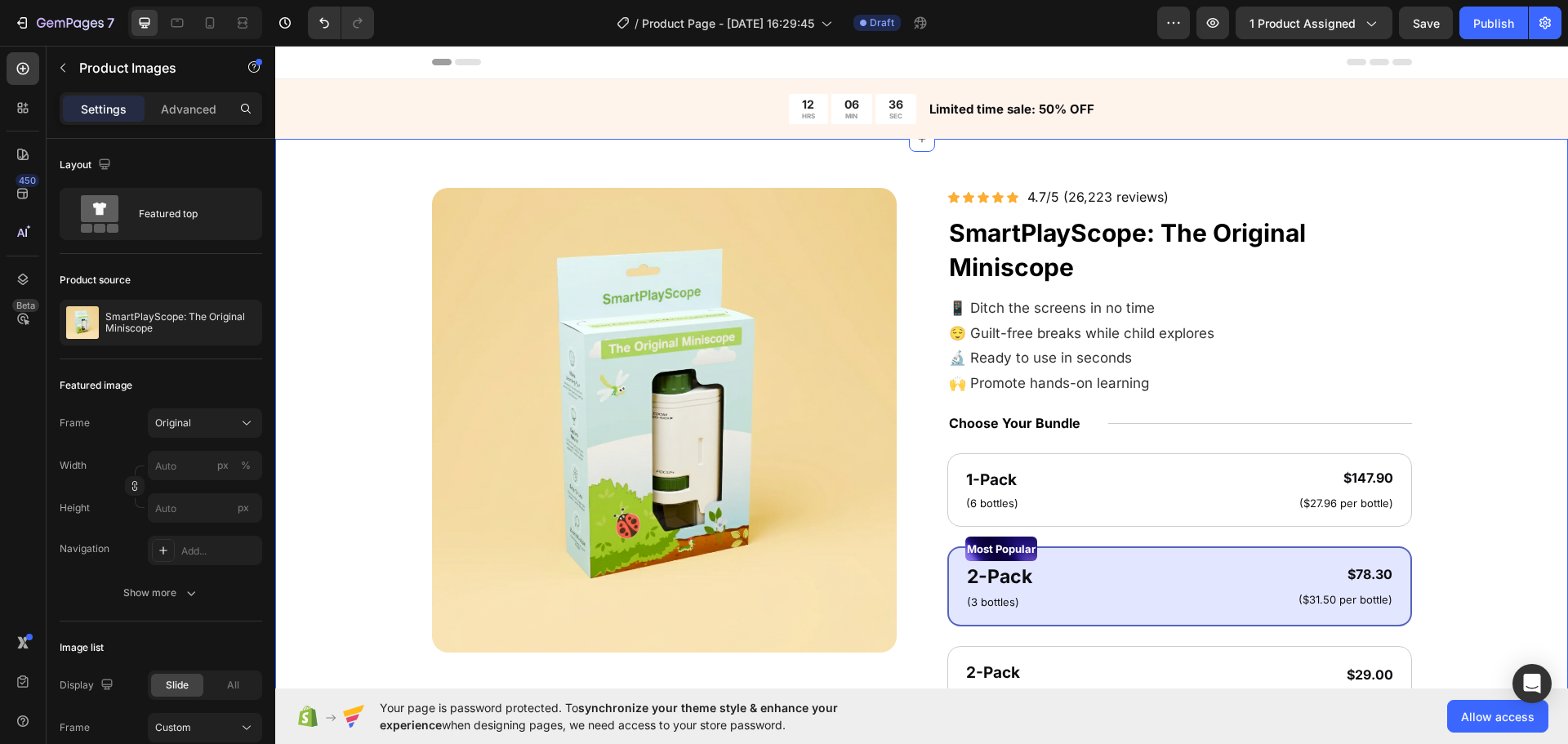
click at [404, 455] on div "Product Images Icon Icon Icon Icon Icon Icon List 4.7/5 (26,223 reviews) Text B…" at bounding box center [921, 649] width 1162 height 922
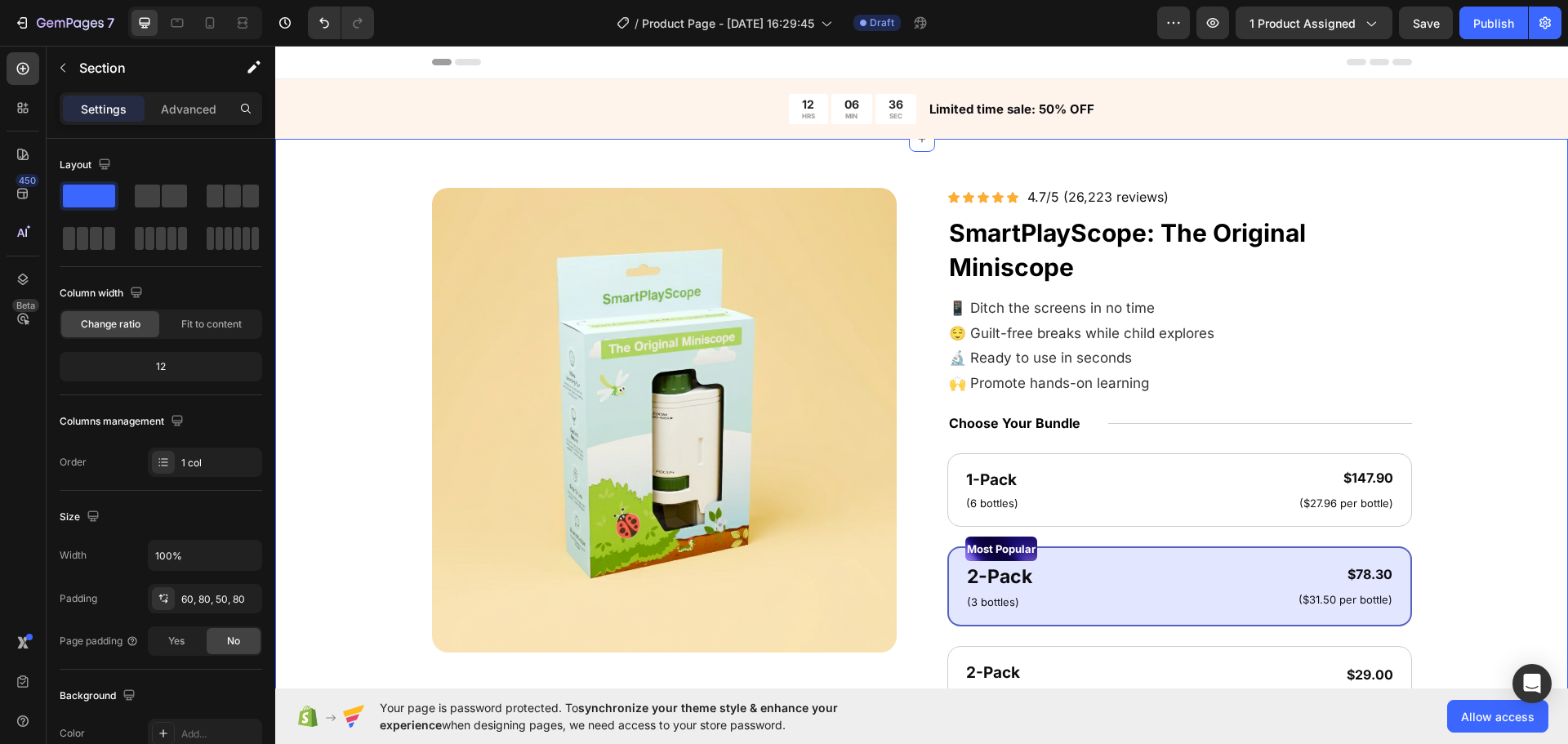
click at [398, 379] on div "Product Images Icon Icon Icon Icon Icon Icon List 4.7/5 (26,223 reviews) Text B…" at bounding box center [921, 649] width 1162 height 922
click at [405, 317] on div "Product Images Icon Icon Icon Icon Icon Icon List 4.7/5 (26,223 reviews) Text B…" at bounding box center [921, 649] width 1162 height 922
click at [400, 500] on div "Product Images Icon Icon Icon Icon Icon Icon List 4.7/5 (26,223 reviews) Text B…" at bounding box center [921, 649] width 1162 height 922
drag, startPoint x: 404, startPoint y: 554, endPoint x: 385, endPoint y: 459, distance: 96.9
click at [404, 553] on div "Product Images Icon Icon Icon Icon Icon Icon List 4.7/5 (26,223 reviews) Text B…" at bounding box center [921, 649] width 1162 height 922
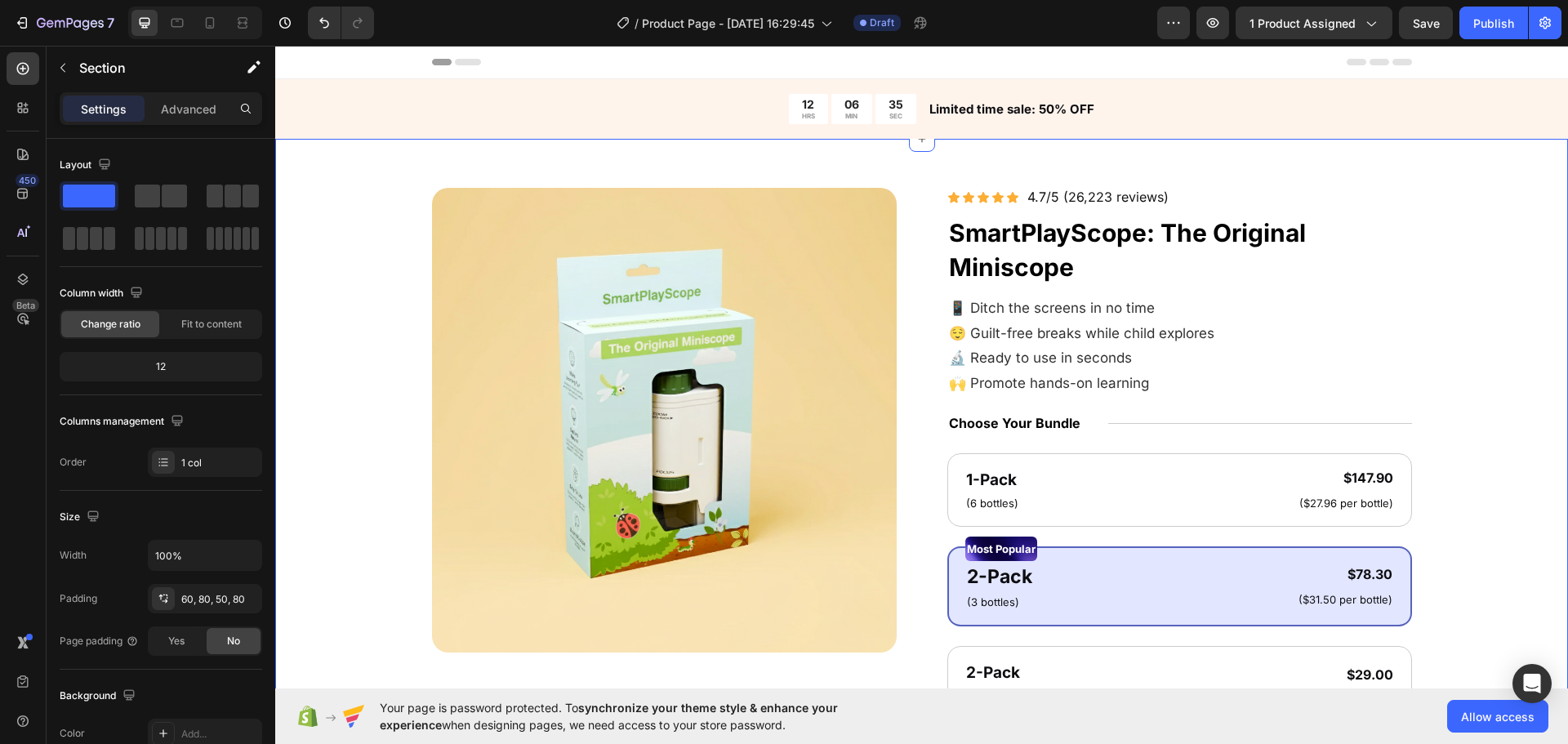
click at [391, 438] on div "Product Images Icon Icon Icon Icon Icon Icon List 4.7/5 (26,223 reviews) Text B…" at bounding box center [921, 649] width 1162 height 922
click at [415, 343] on div "Product Images Icon Icon Icon Icon Icon Icon List 4.7/5 (26,223 reviews) Text B…" at bounding box center [921, 649] width 1162 height 922
click at [342, 314] on div "Product Images Icon Icon Icon Icon Icon Icon List 4.7/5 (26,223 reviews) Text B…" at bounding box center [921, 649] width 1162 height 922
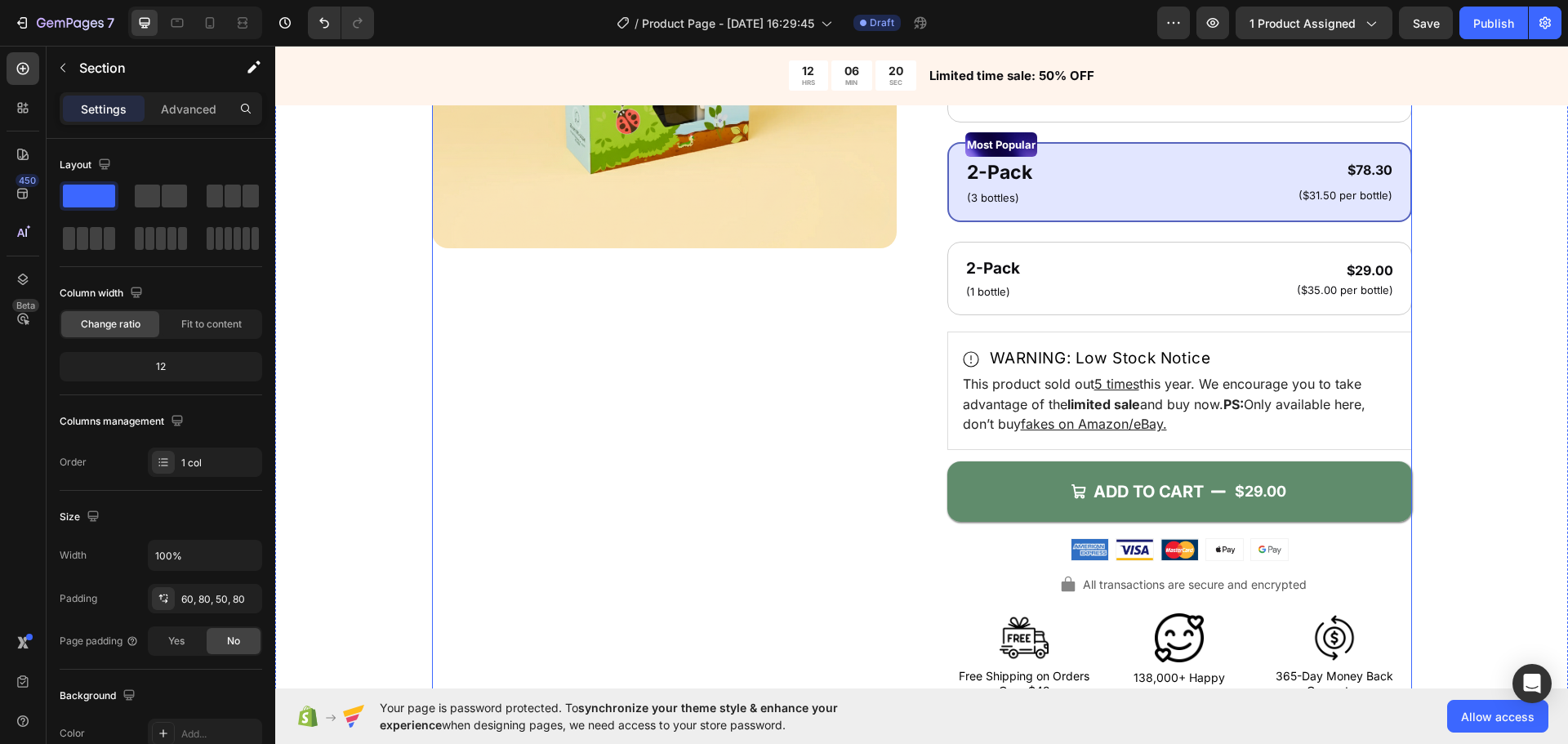
scroll to position [409, 0]
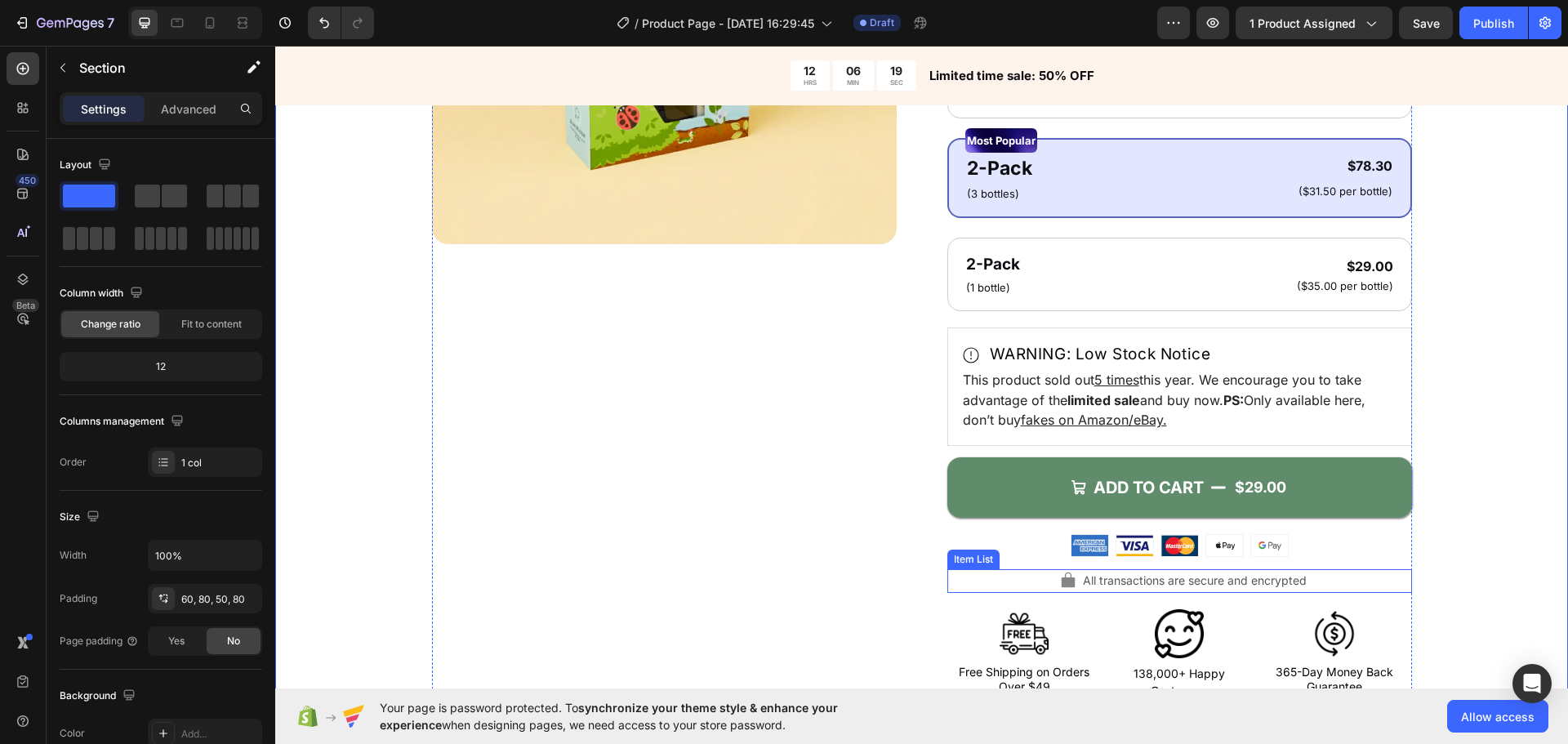
click at [1107, 571] on p "All transactions are secure and encrypted" at bounding box center [1195, 580] width 223 height 19
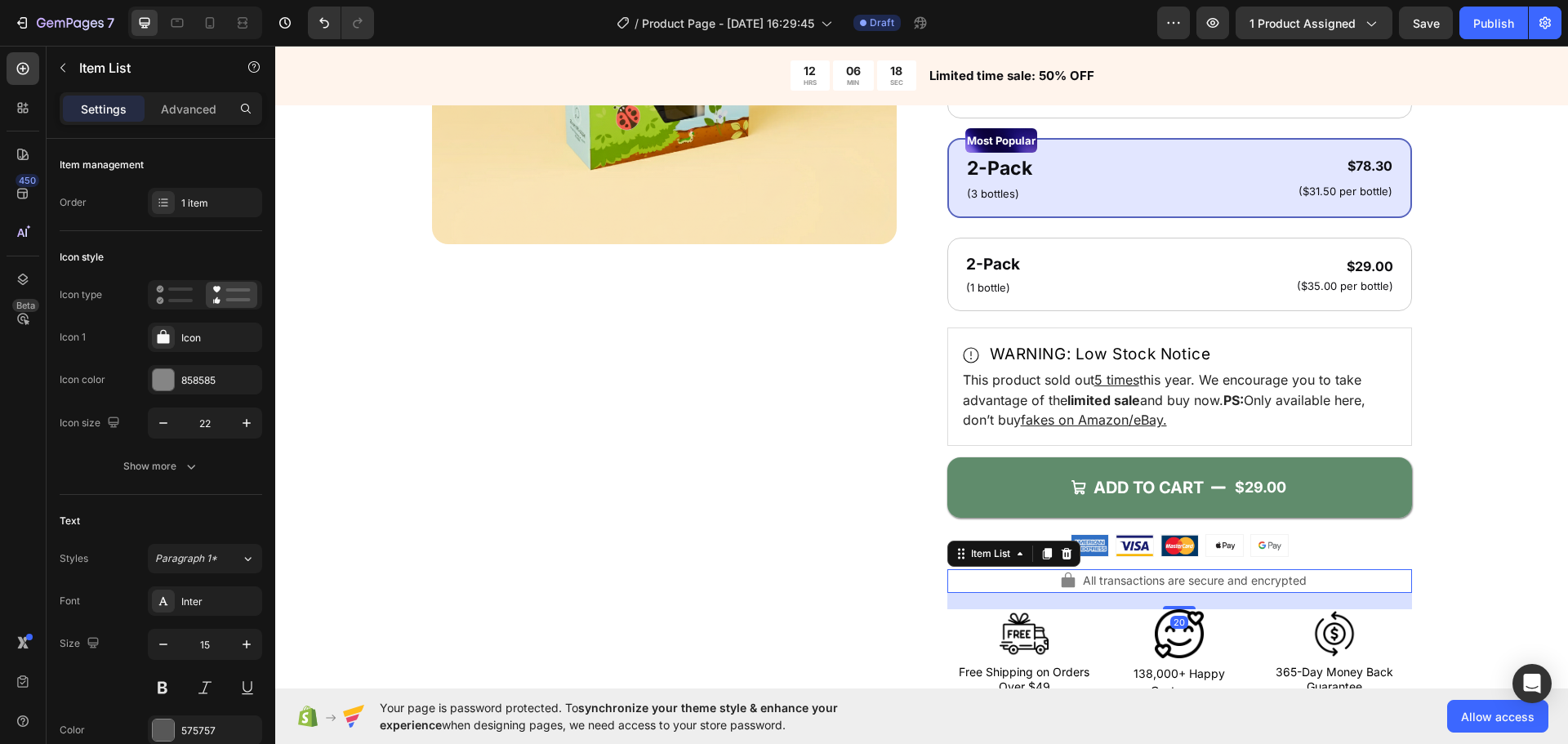
click at [1013, 586] on div "All transactions are secure and encrypted" at bounding box center [1180, 581] width 465 height 23
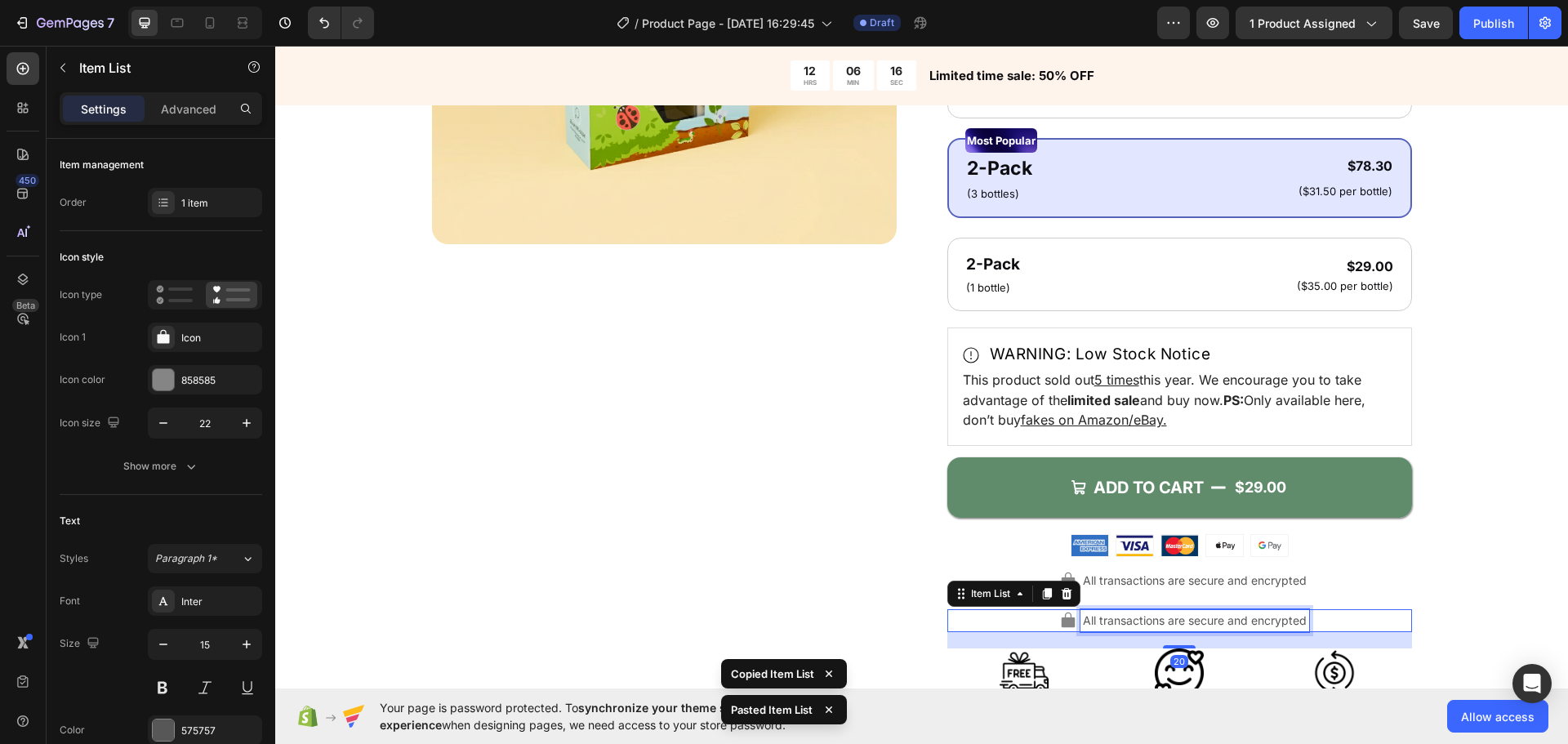
click at [1110, 616] on span "All transactions are secure and encrypted" at bounding box center [1195, 620] width 223 height 14
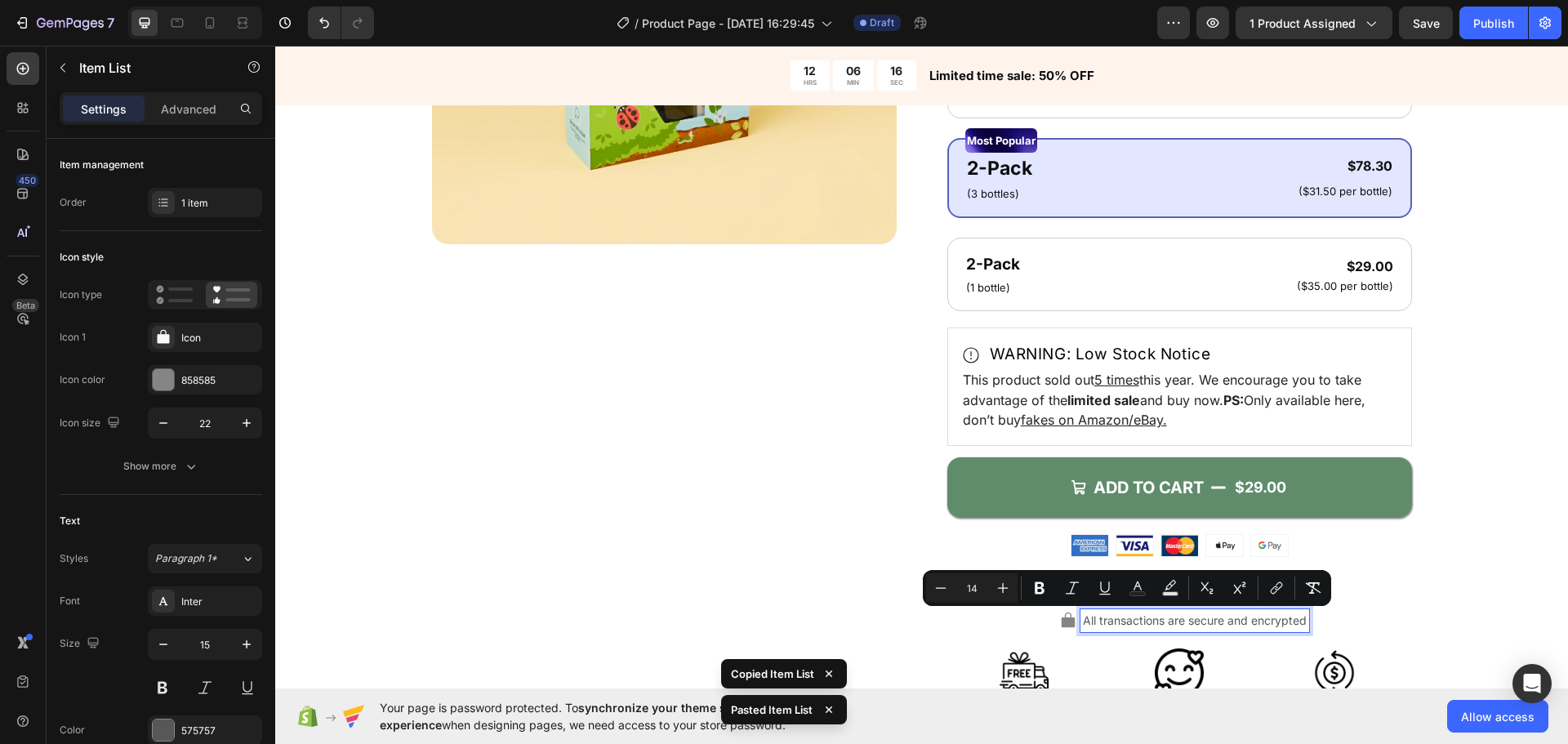
click at [1179, 621] on span "All transactions are secure and encrypted" at bounding box center [1195, 620] width 223 height 14
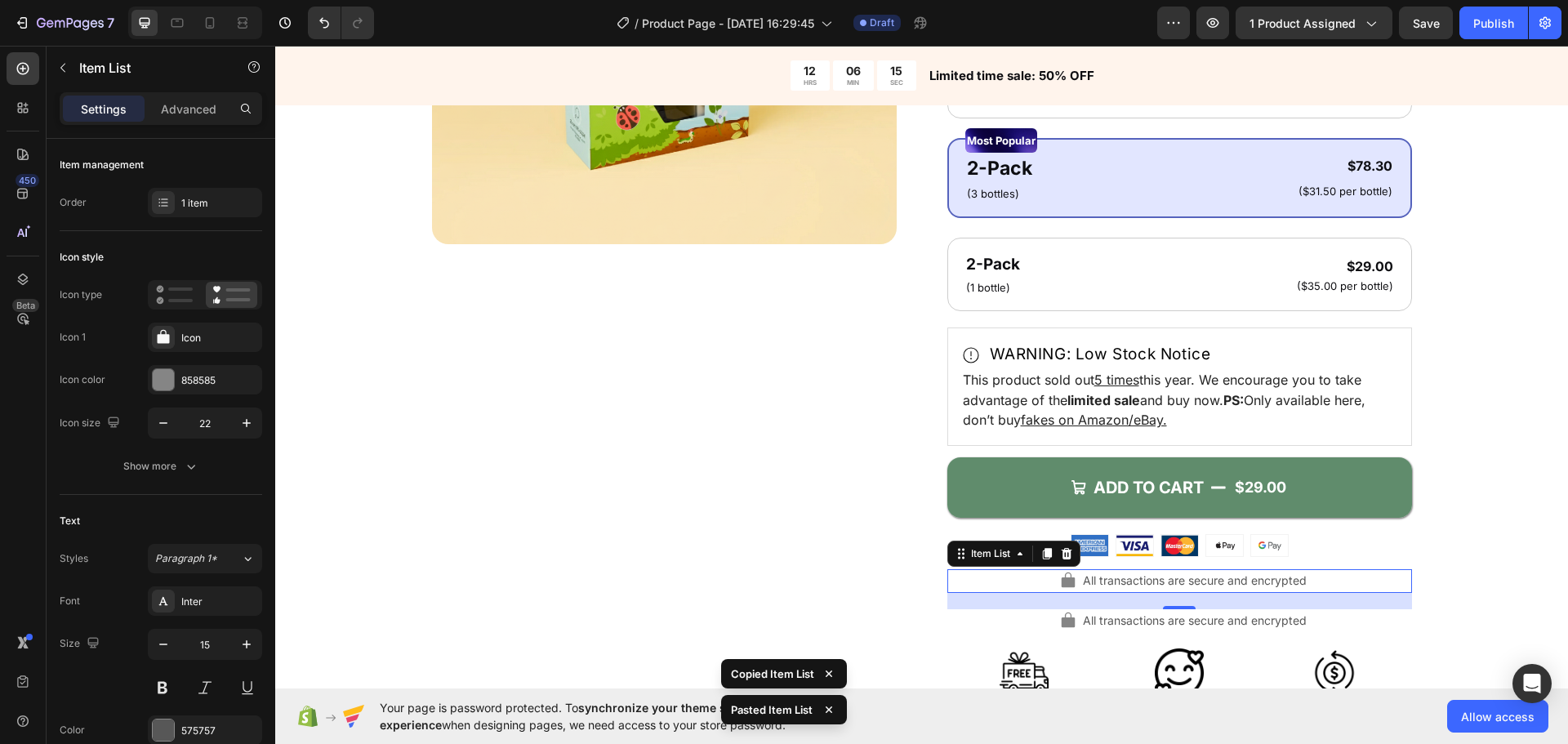
click at [1199, 586] on span "All transactions are secure and encrypted" at bounding box center [1195, 580] width 223 height 14
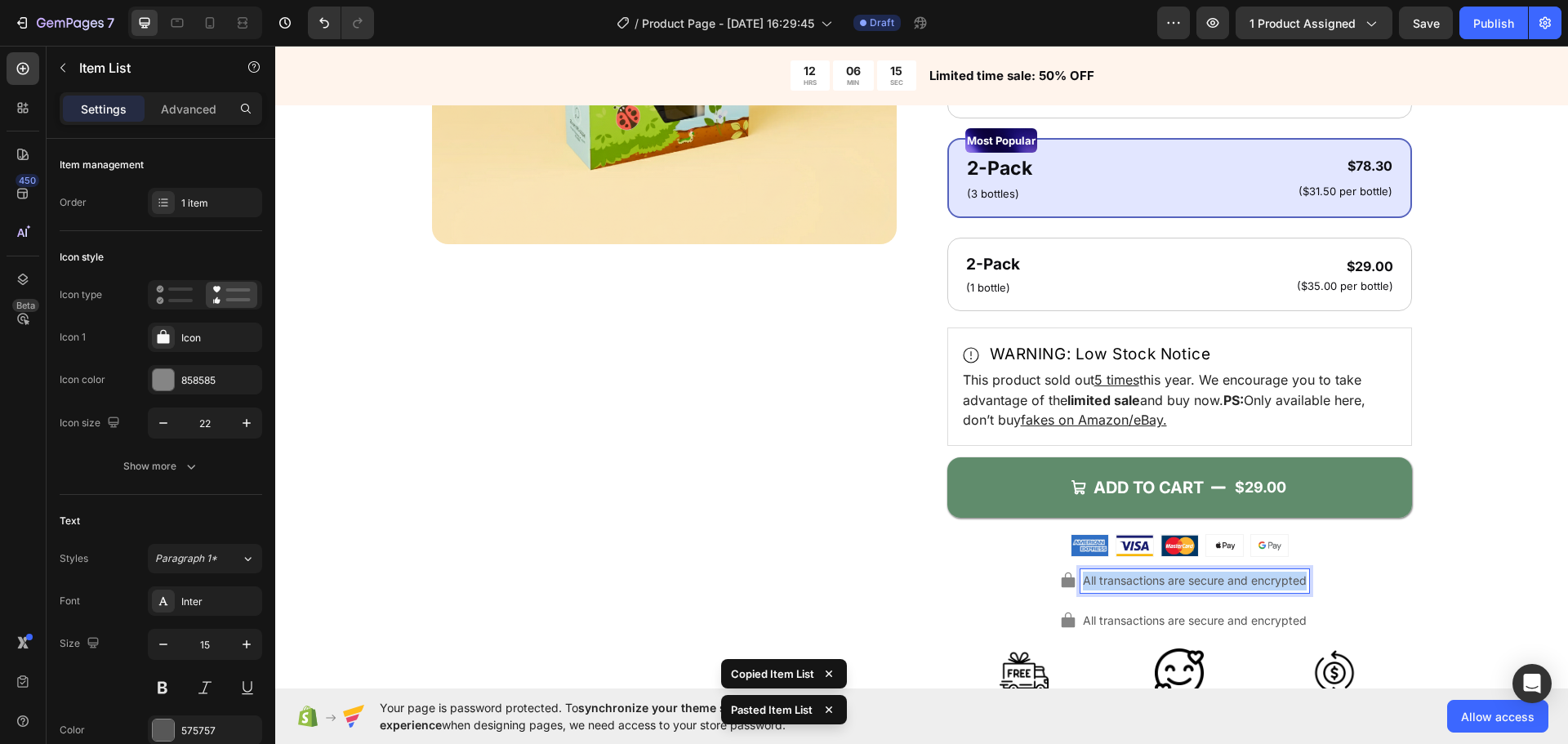
click at [1236, 586] on span "All transactions are secure and encrypted" at bounding box center [1195, 580] width 223 height 14
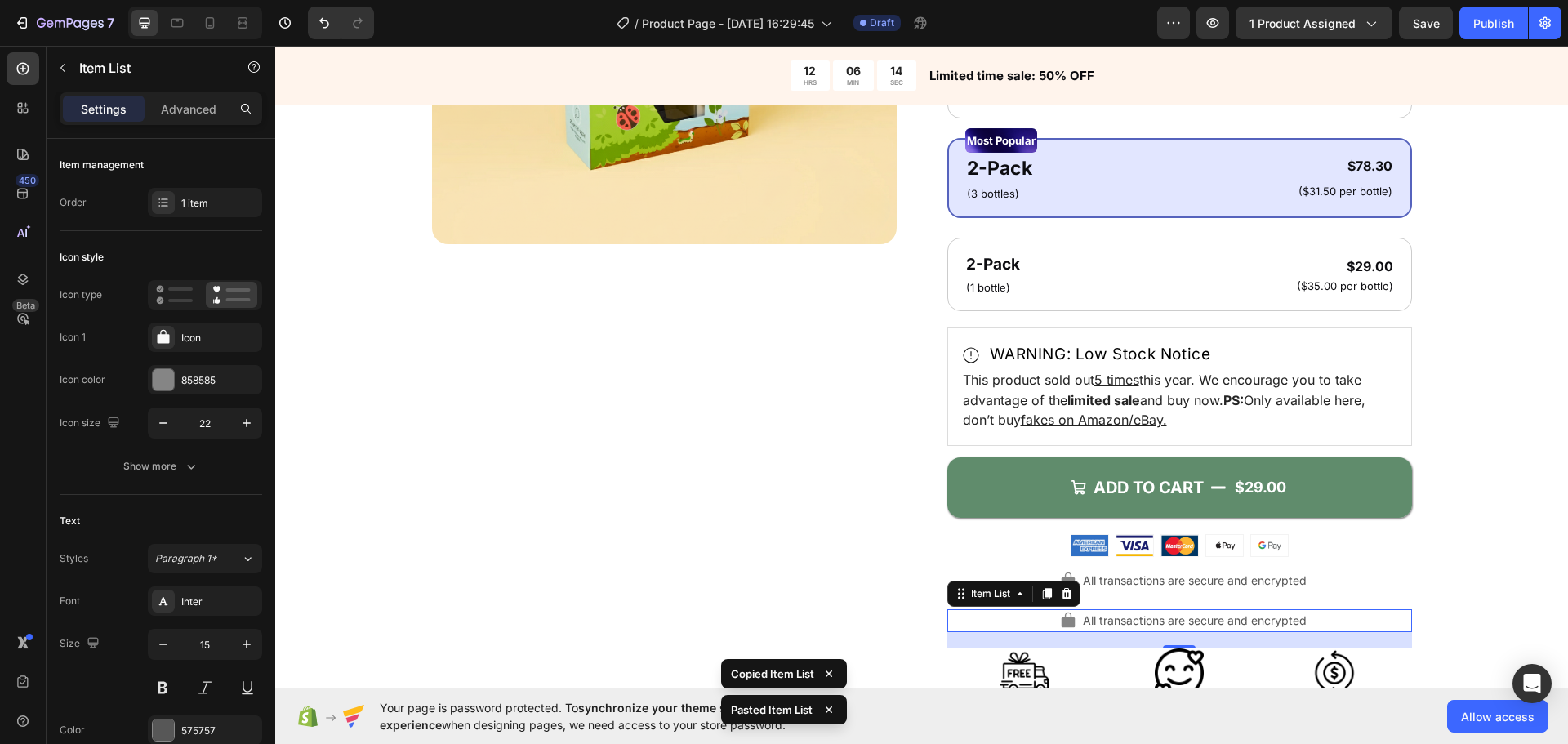
click at [1187, 626] on span "All transactions are secure and encrypted" at bounding box center [1195, 620] width 223 height 14
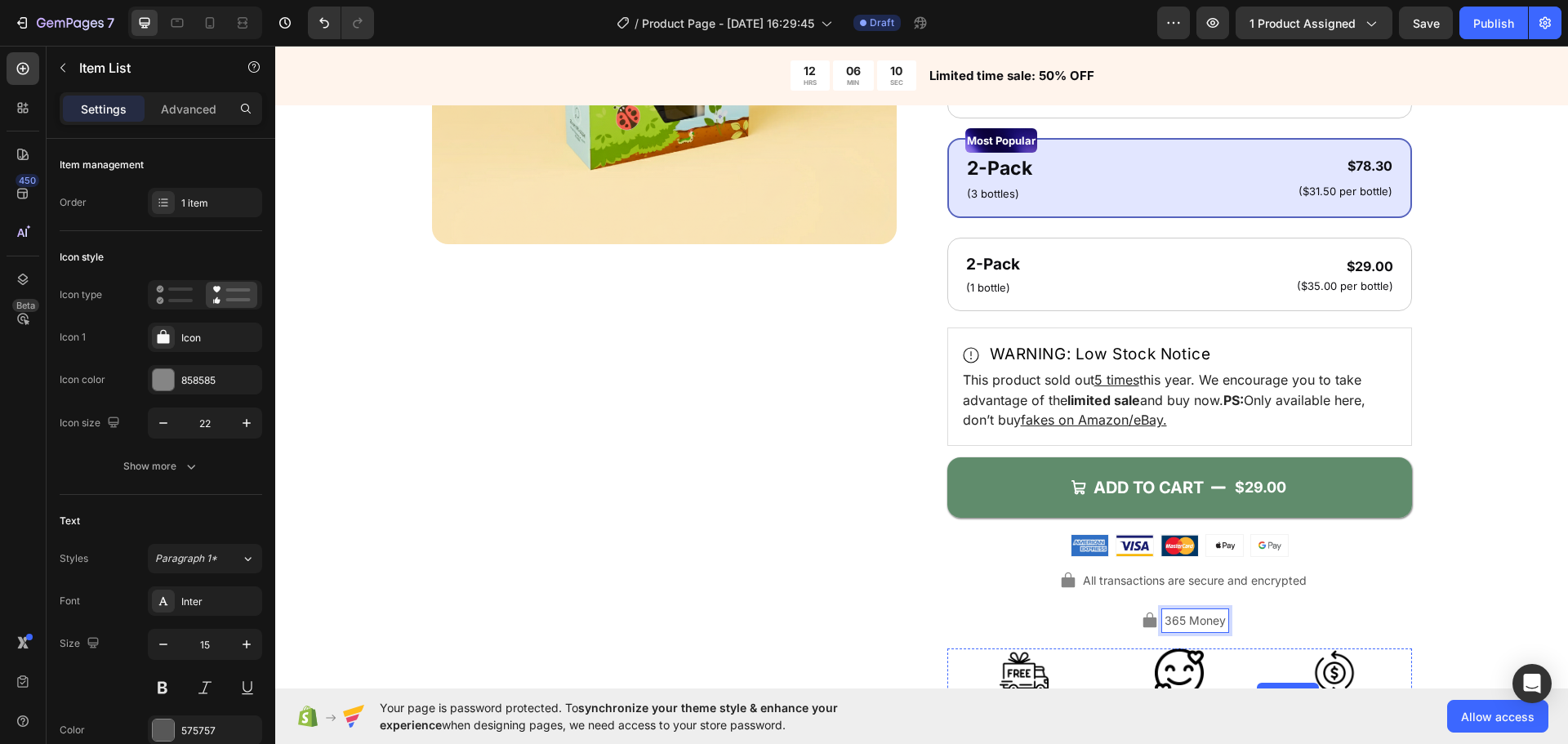
scroll to position [735, 0]
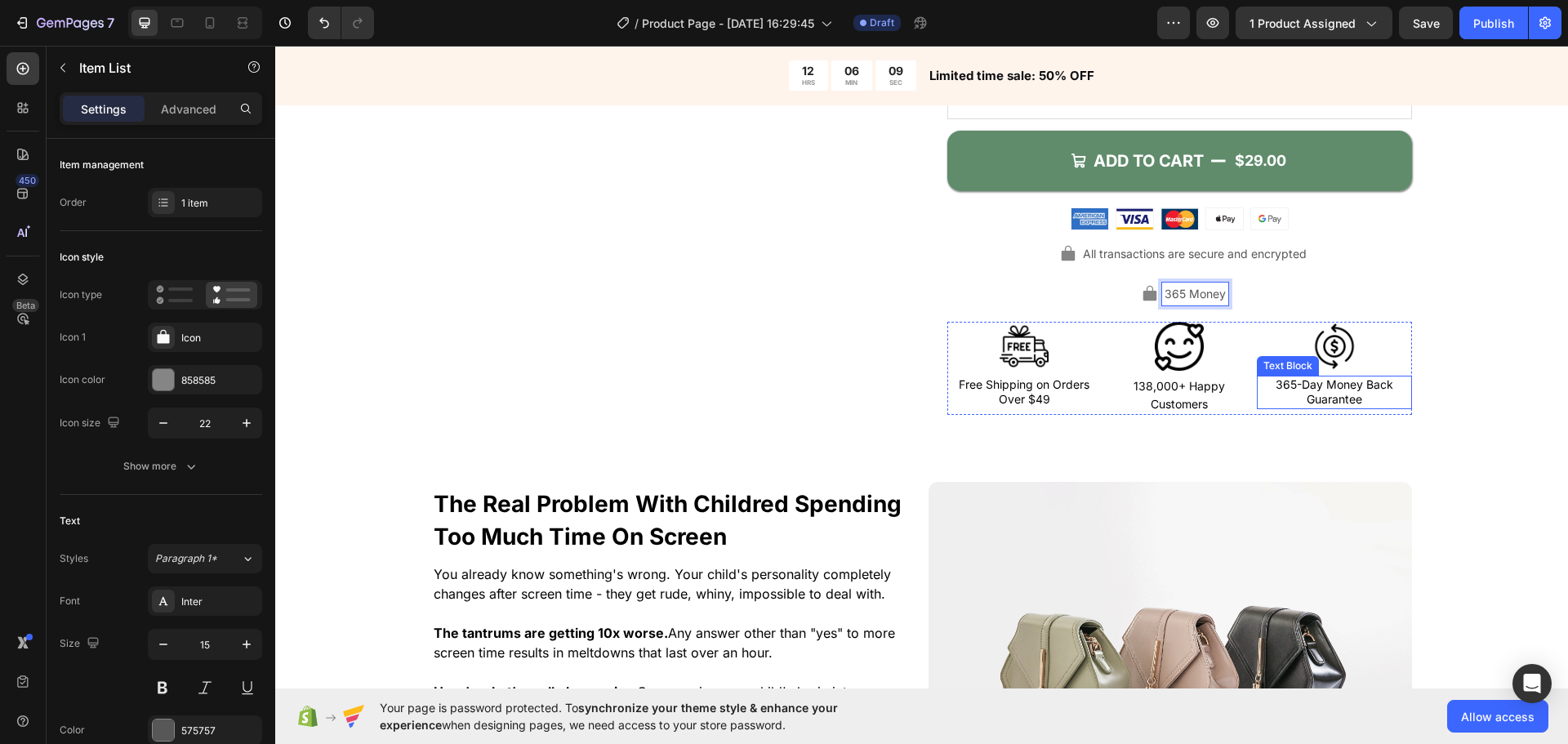
click at [1325, 404] on div "365-Day Money Back Guarantee Text Block" at bounding box center [1334, 392] width 155 height 33
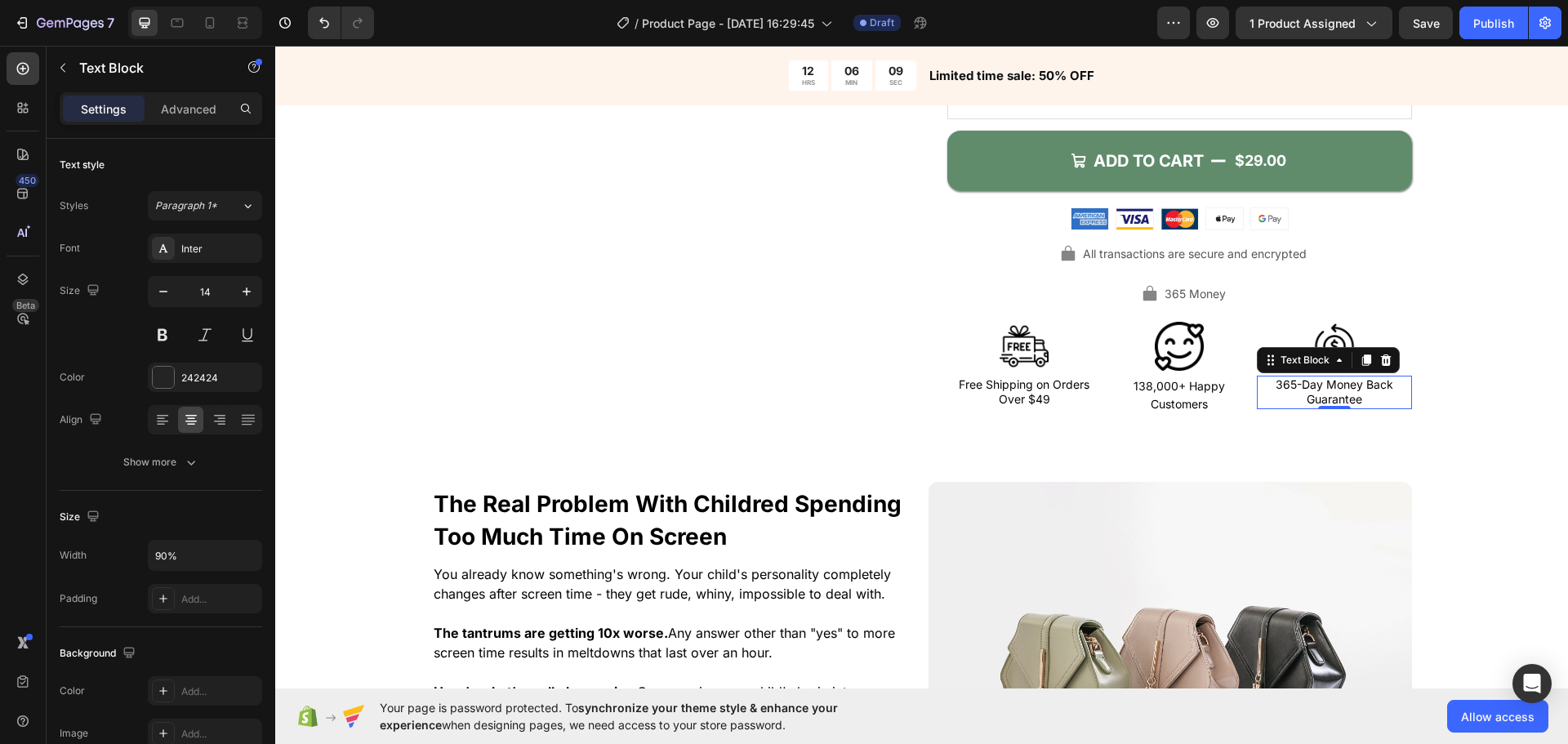
click at [1326, 404] on div "0" at bounding box center [1334, 409] width 17 height 13
click at [1327, 395] on span "365-Day Money Back Guarantee" at bounding box center [1334, 391] width 118 height 28
copy span "365-Day Money Back Guarantee"
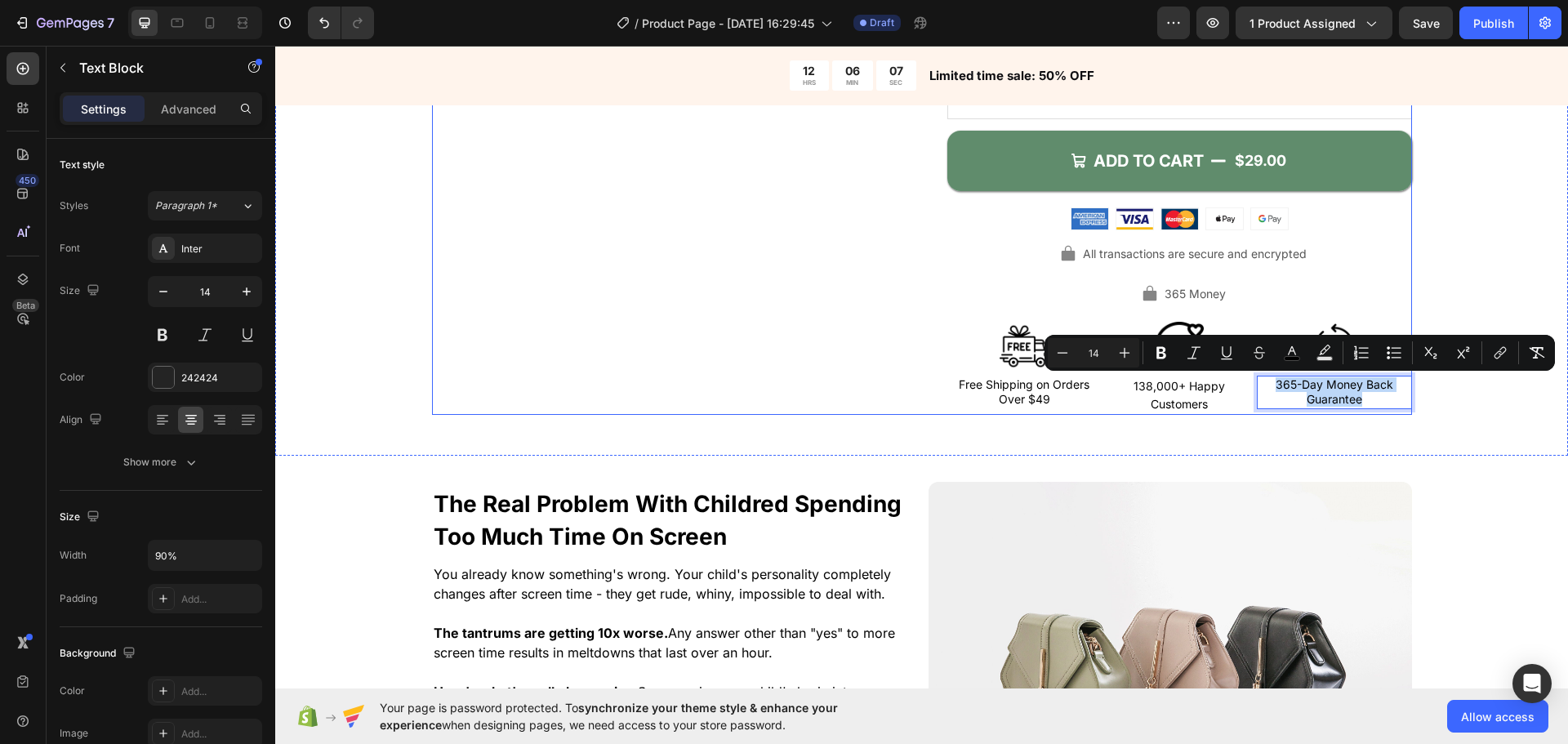
click at [1206, 302] on p "365 Money" at bounding box center [1195, 294] width 61 height 19
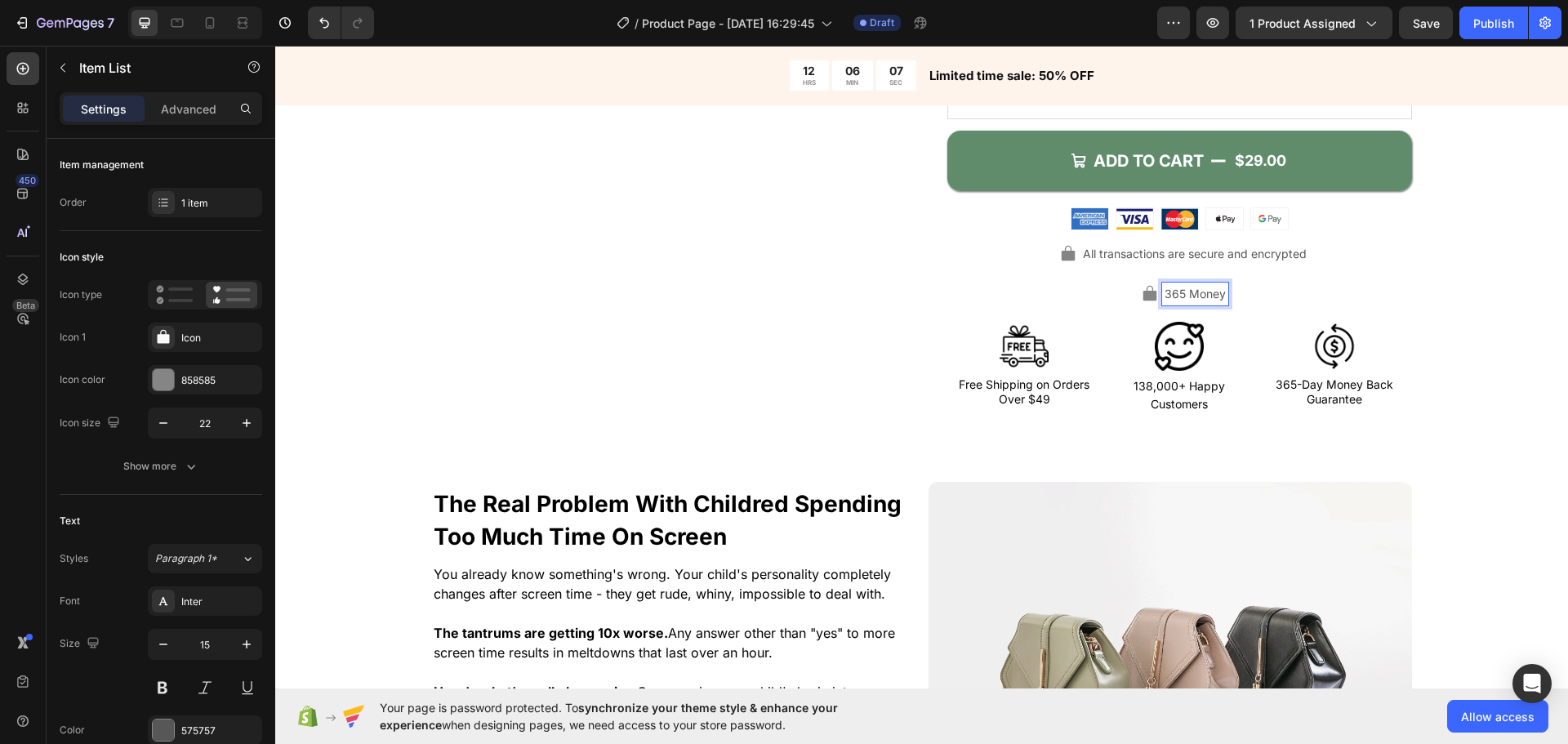
click at [1206, 302] on p "365 Money" at bounding box center [1195, 294] width 61 height 19
click at [1023, 300] on div "365-Day Money Back Guarantee" at bounding box center [1180, 294] width 465 height 23
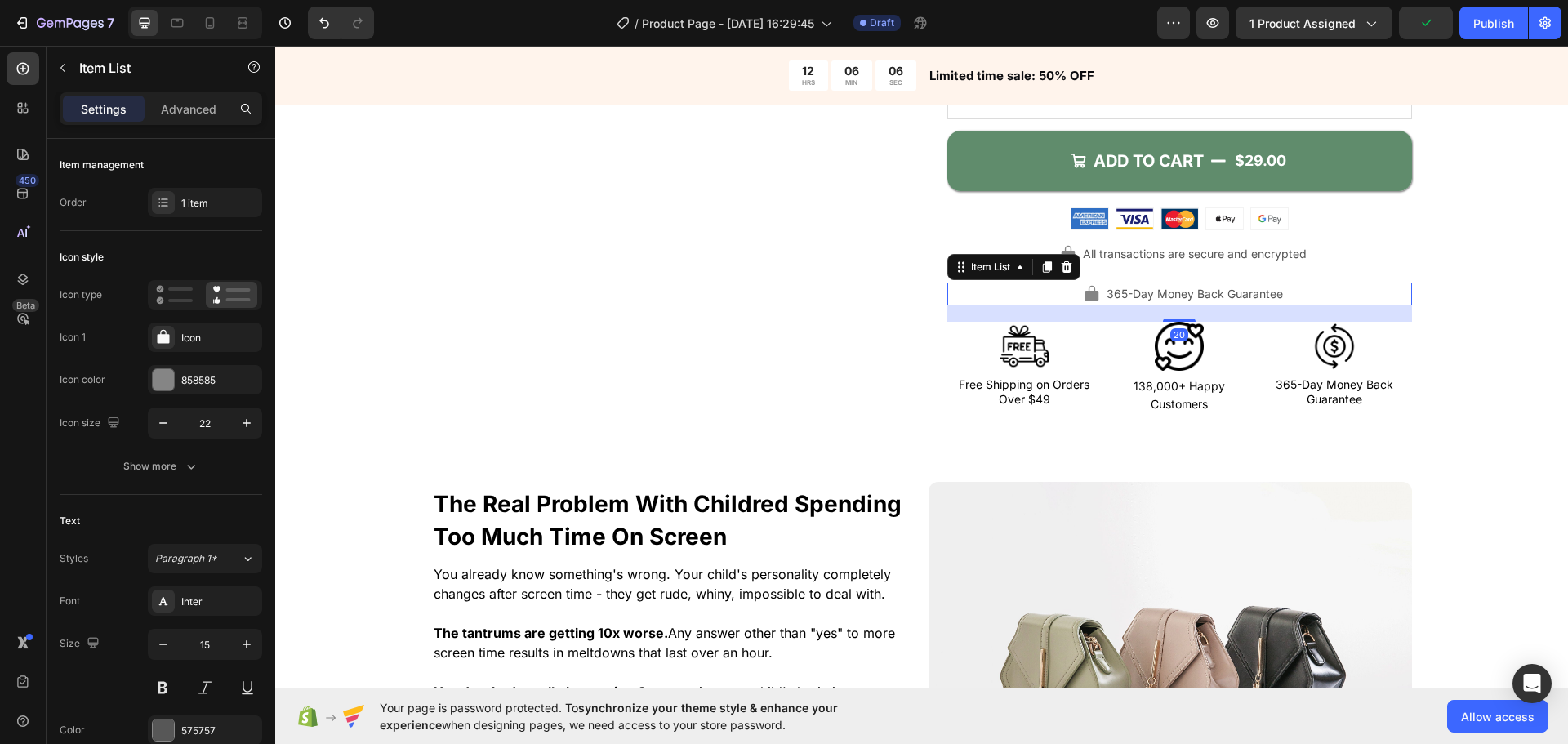
click at [1055, 294] on div "365-Day Money Back Guarantee" at bounding box center [1180, 294] width 465 height 23
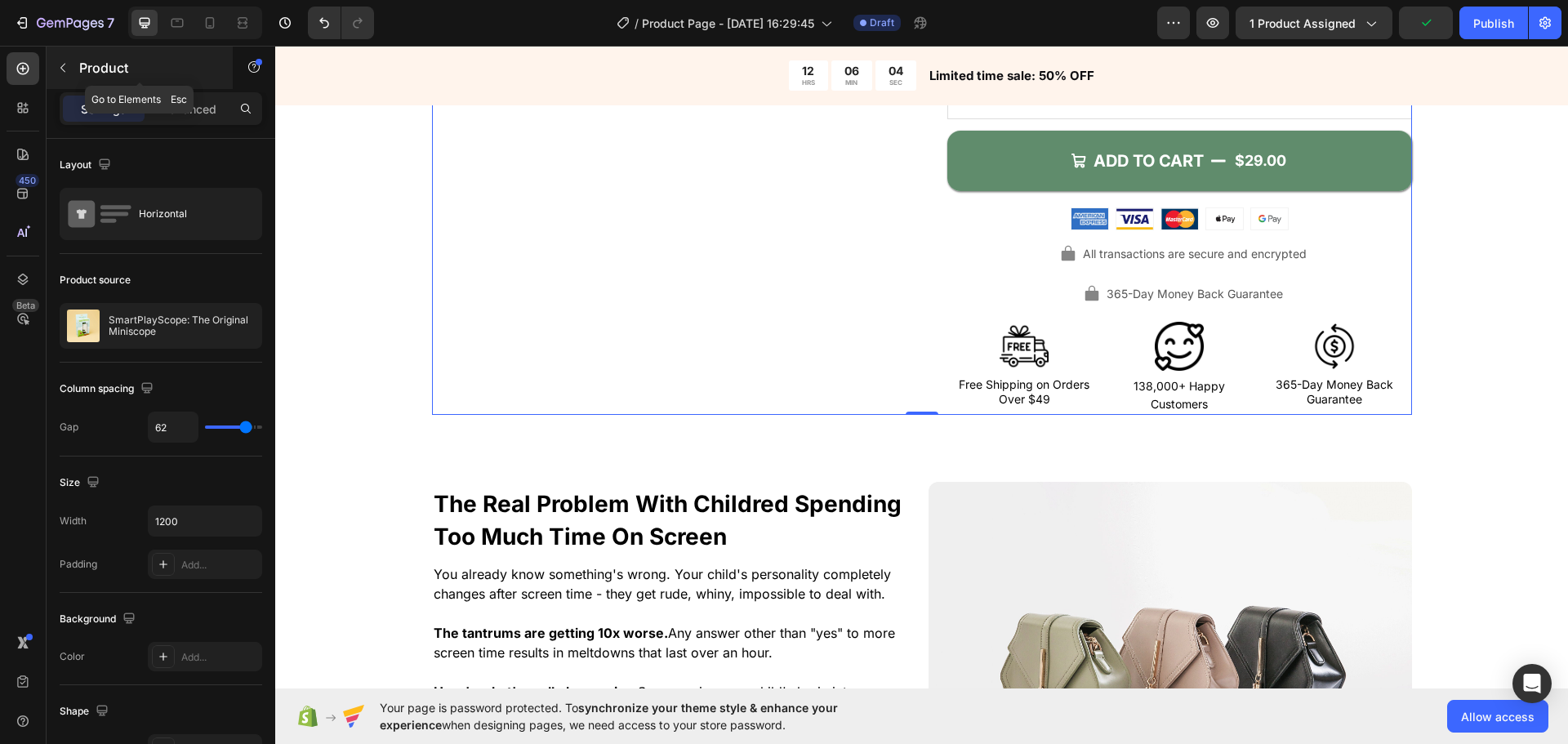
click at [59, 78] on button "button" at bounding box center [62, 67] width 26 height 26
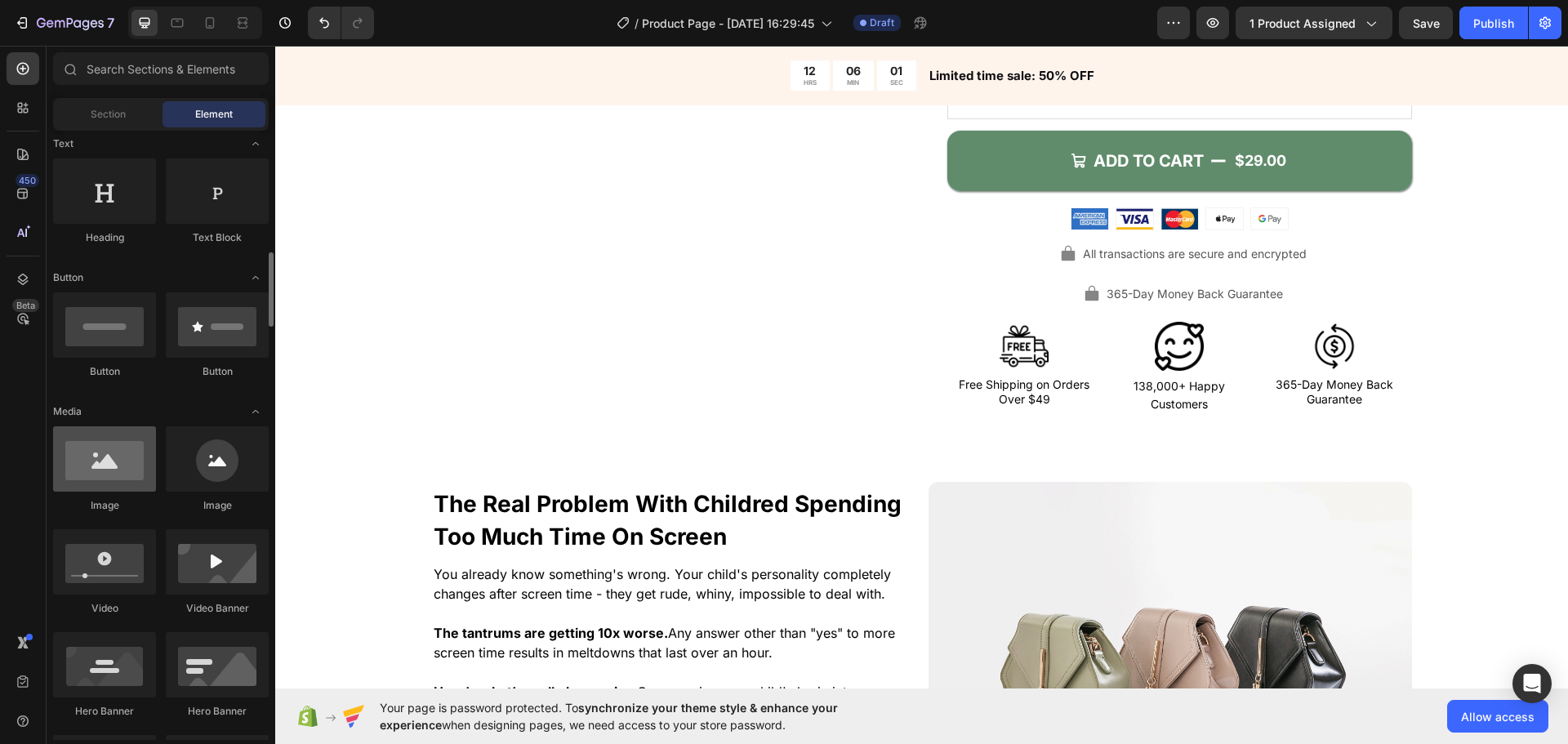
scroll to position [327, 0]
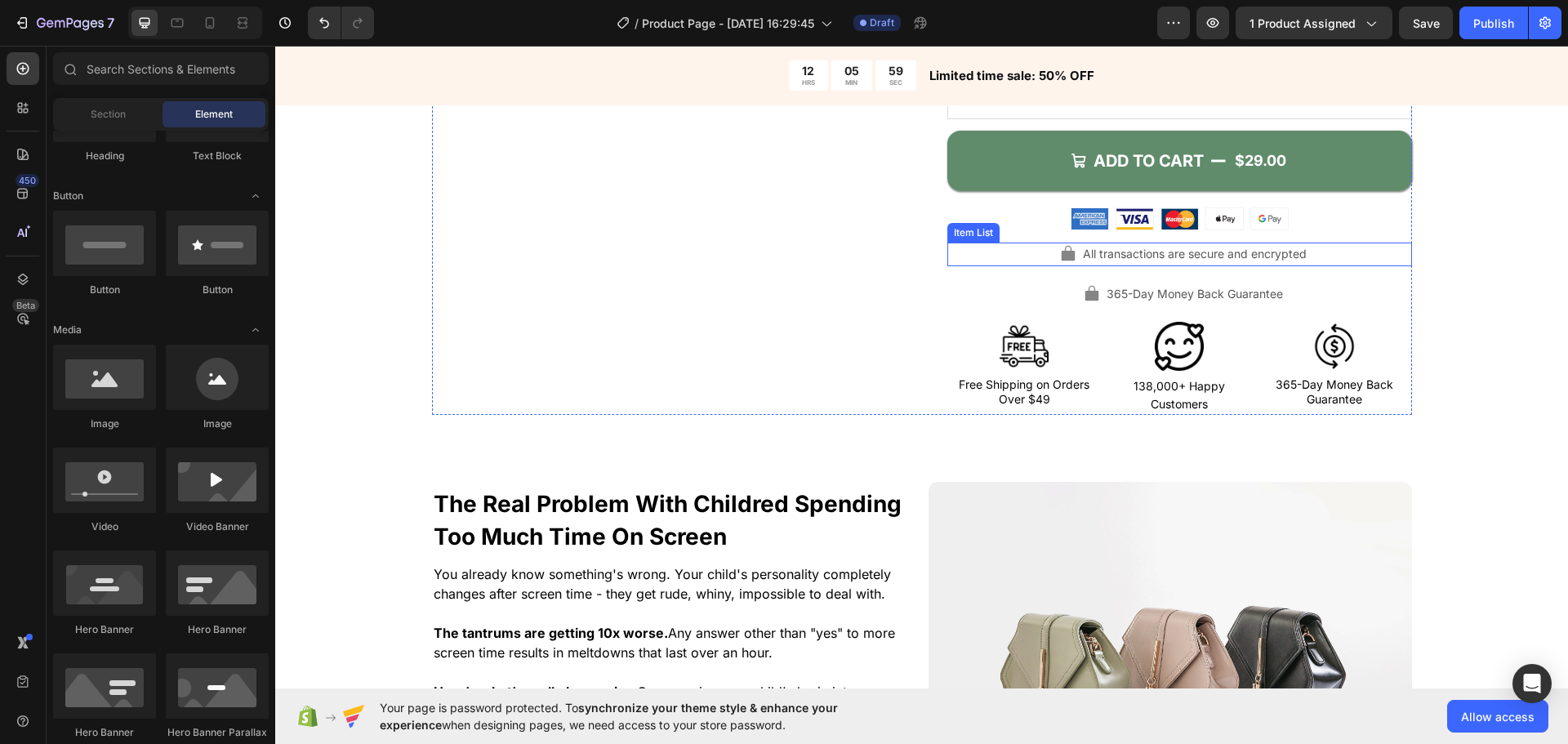
click at [1048, 255] on div "All transactions are secure and encrypted" at bounding box center [1180, 255] width 465 height 23
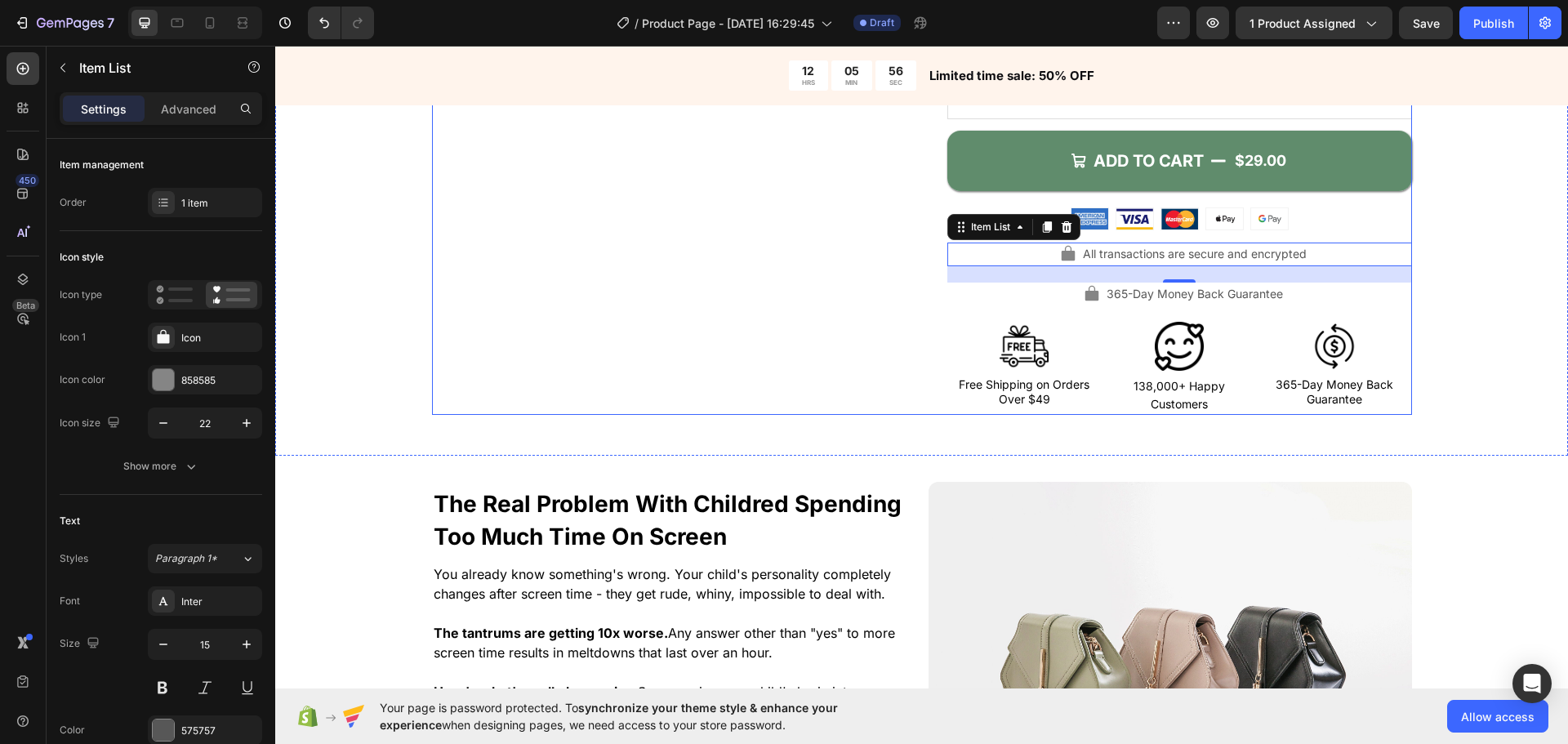
click at [1039, 295] on div "365-Day Money Back Guarantee" at bounding box center [1180, 294] width 465 height 23
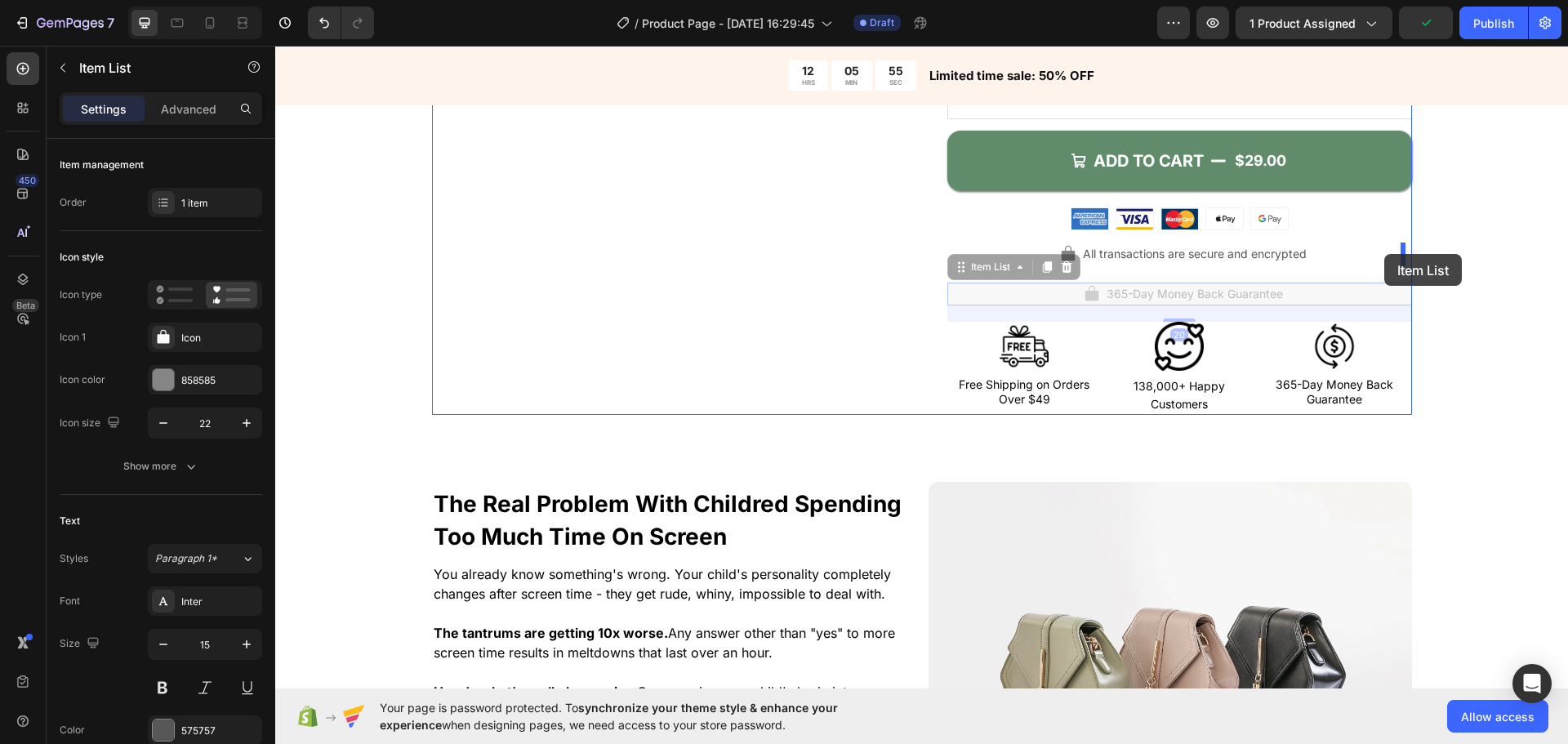
drag, startPoint x: 967, startPoint y: 274, endPoint x: 1385, endPoint y: 254, distance: 418.5
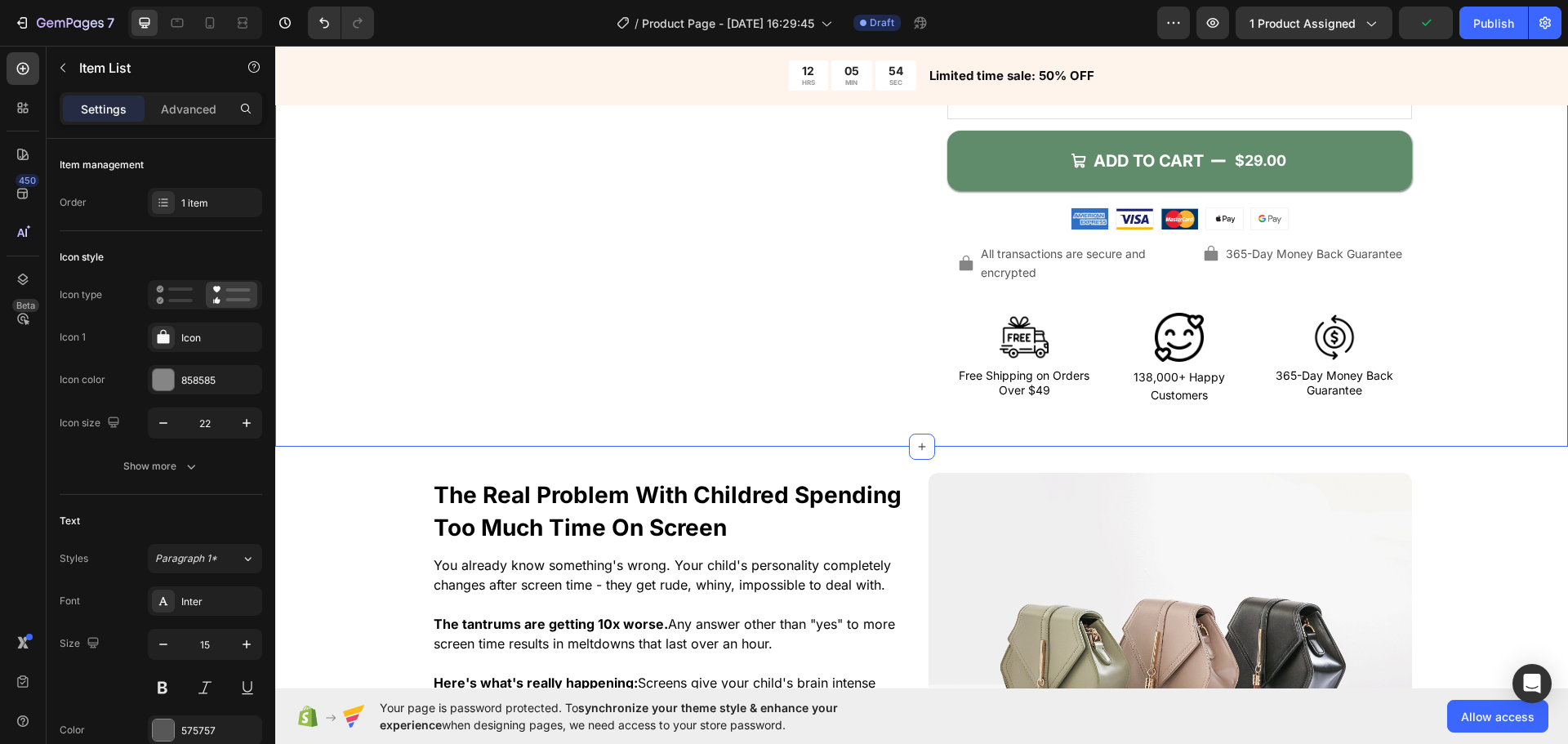
click at [1078, 263] on p "All transactions are secure and encrypted" at bounding box center [1076, 263] width 190 height 37
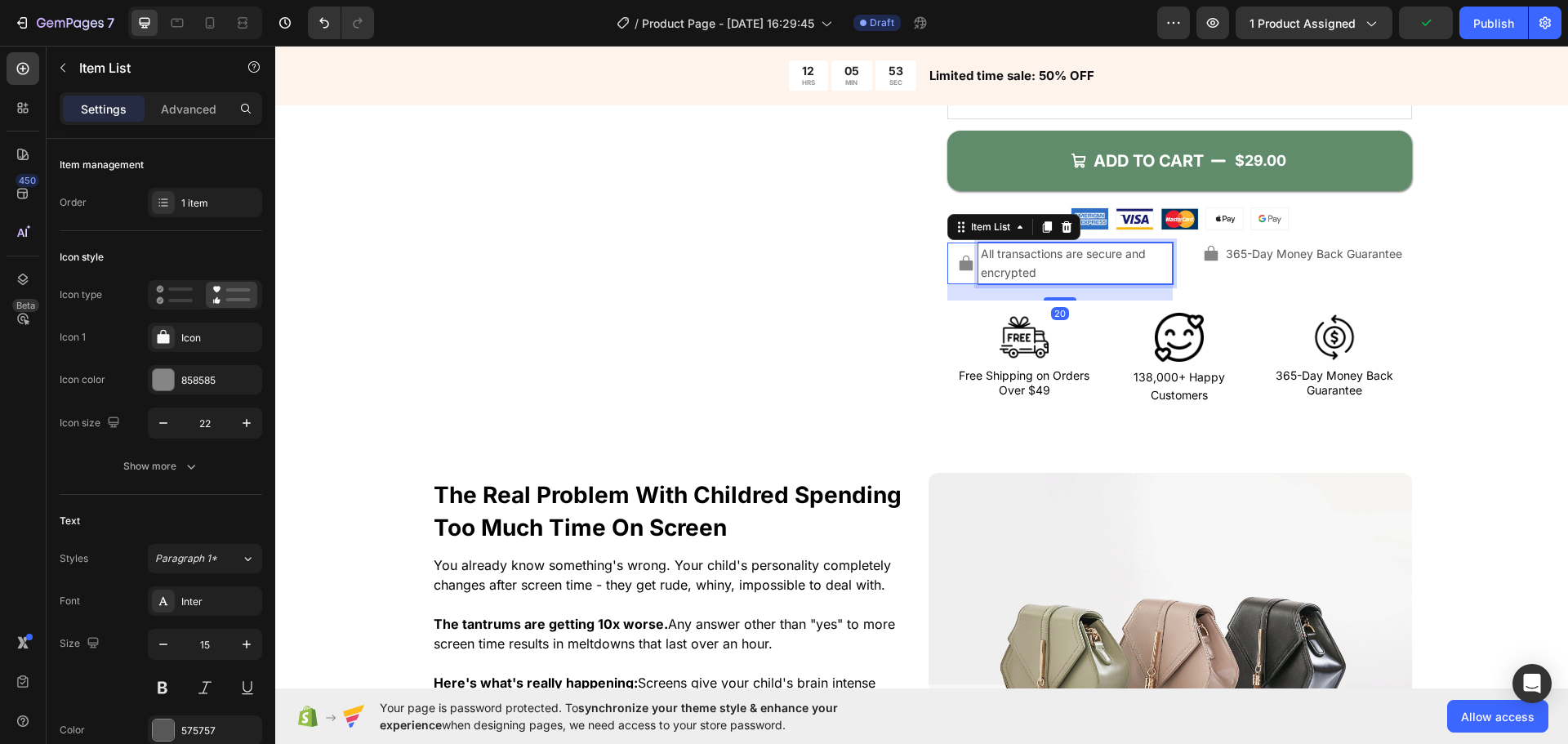
click at [1080, 269] on p "All transactions are secure and encrypted" at bounding box center [1076, 263] width 190 height 37
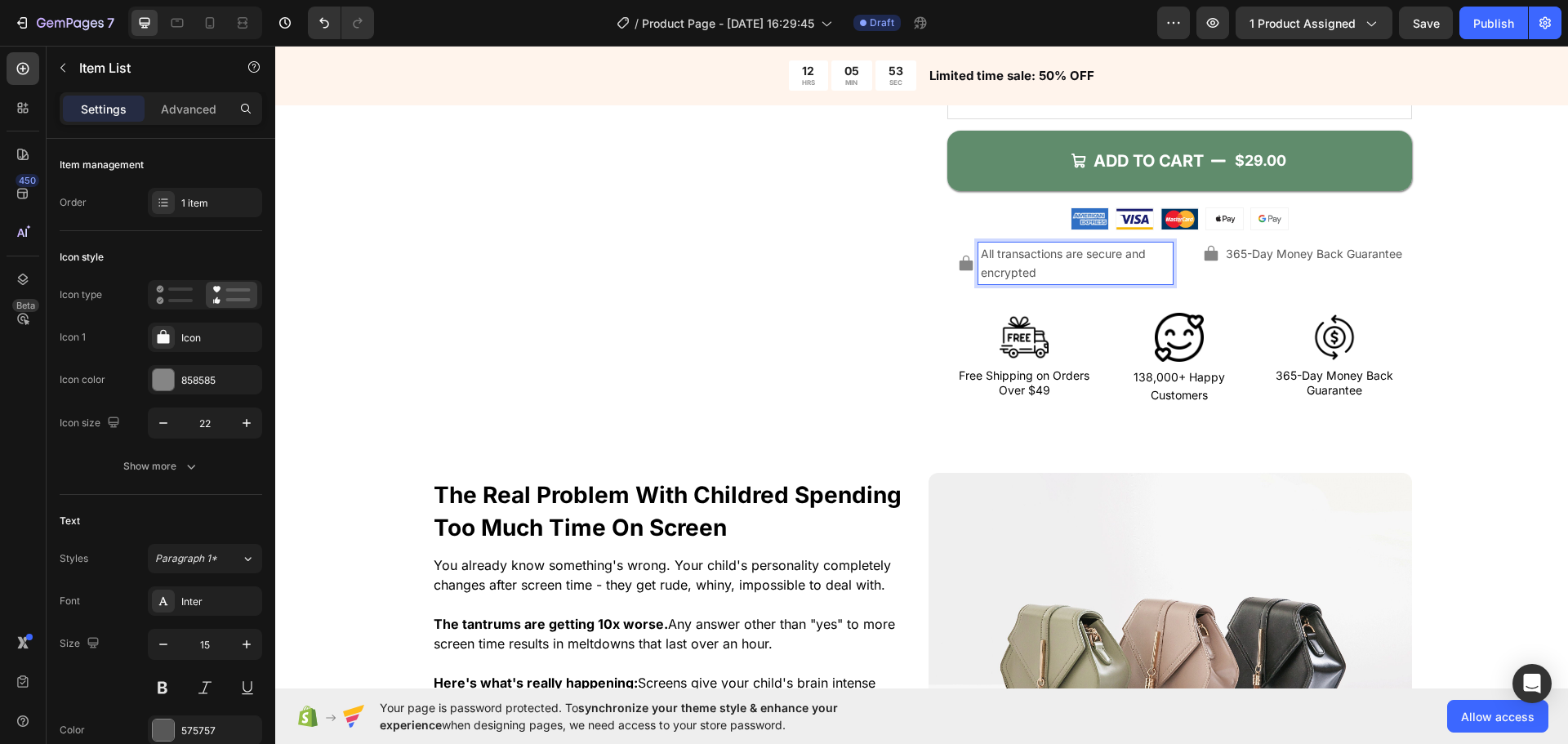
click at [1098, 270] on p "All transactions are secure and encrypted" at bounding box center [1076, 263] width 190 height 37
click at [1250, 254] on span "365-Day Money Back Guarantee" at bounding box center [1313, 254] width 176 height 14
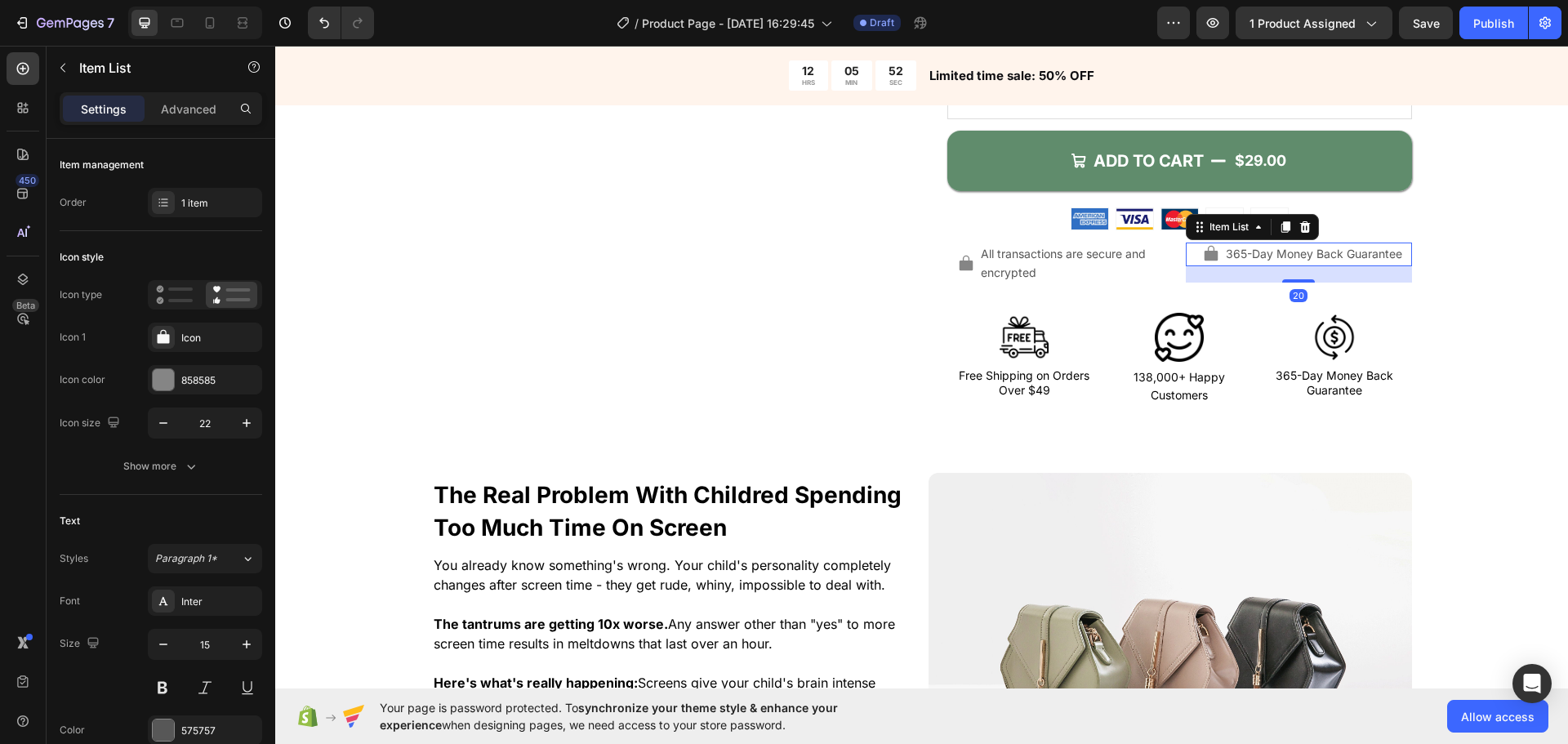
click at [1250, 254] on span "365-Day Money Back Guarantee" at bounding box center [1313, 254] width 176 height 14
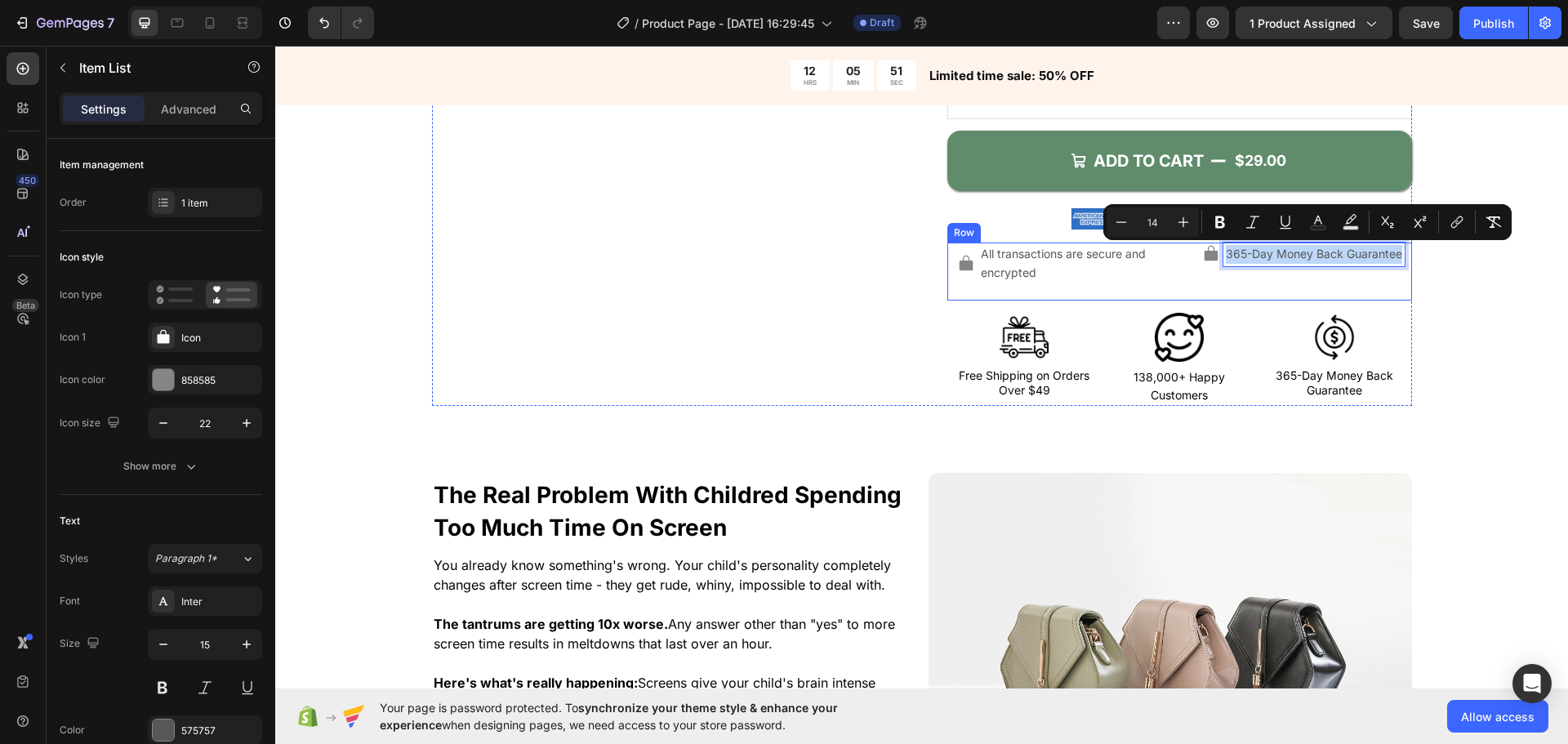
click at [1226, 271] on div "365-Day Money Back Guarantee Item List 20" at bounding box center [1299, 271] width 226 height 58
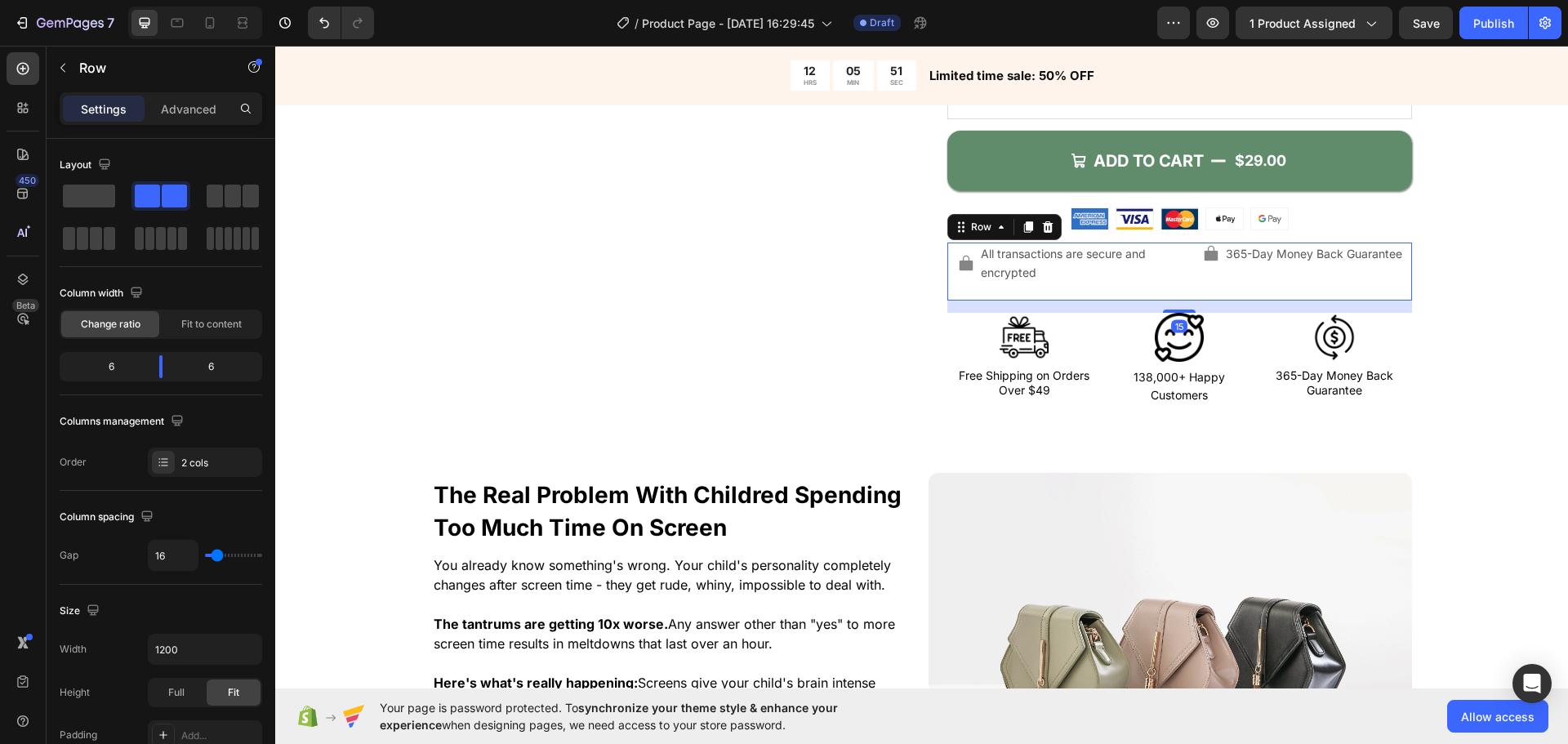
click at [1202, 259] on icon at bounding box center [1211, 254] width 18 height 18
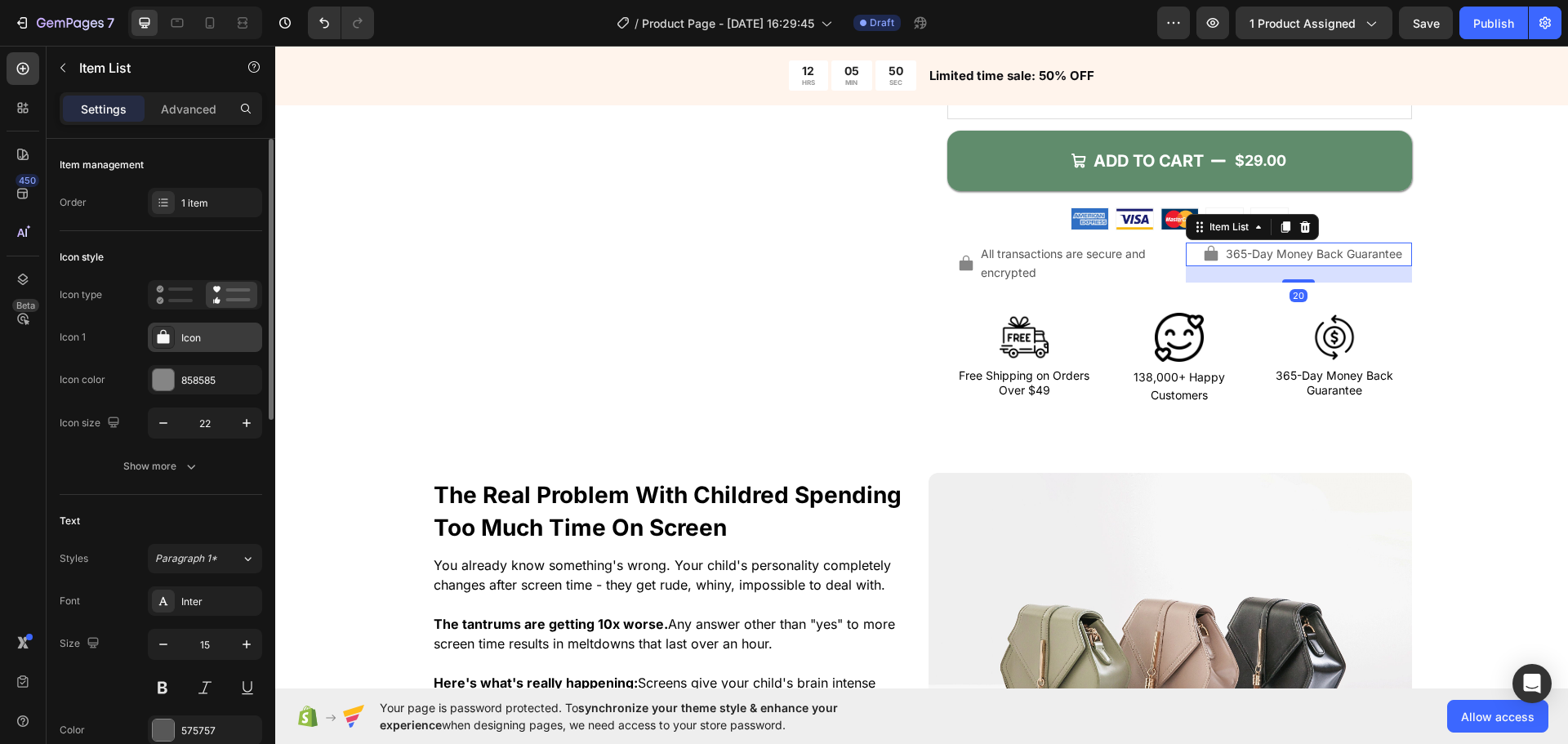
click at [201, 334] on div "Icon" at bounding box center [219, 337] width 77 height 15
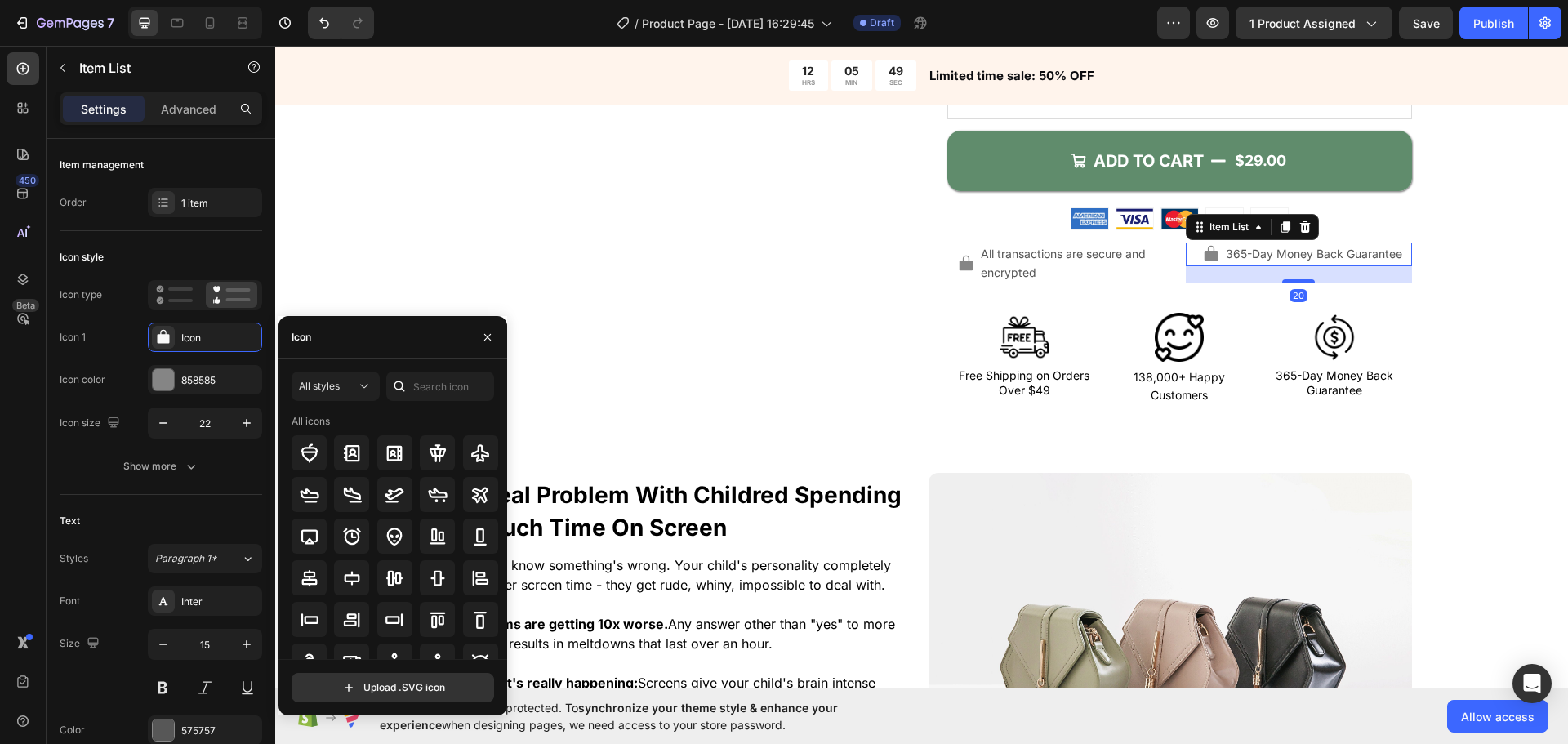
click at [390, 375] on div at bounding box center [399, 386] width 26 height 29
click at [401, 377] on div at bounding box center [399, 386] width 26 height 29
click at [422, 384] on input "text" at bounding box center [440, 386] width 108 height 29
type input "shield"
click at [355, 458] on icon at bounding box center [352, 453] width 16 height 17
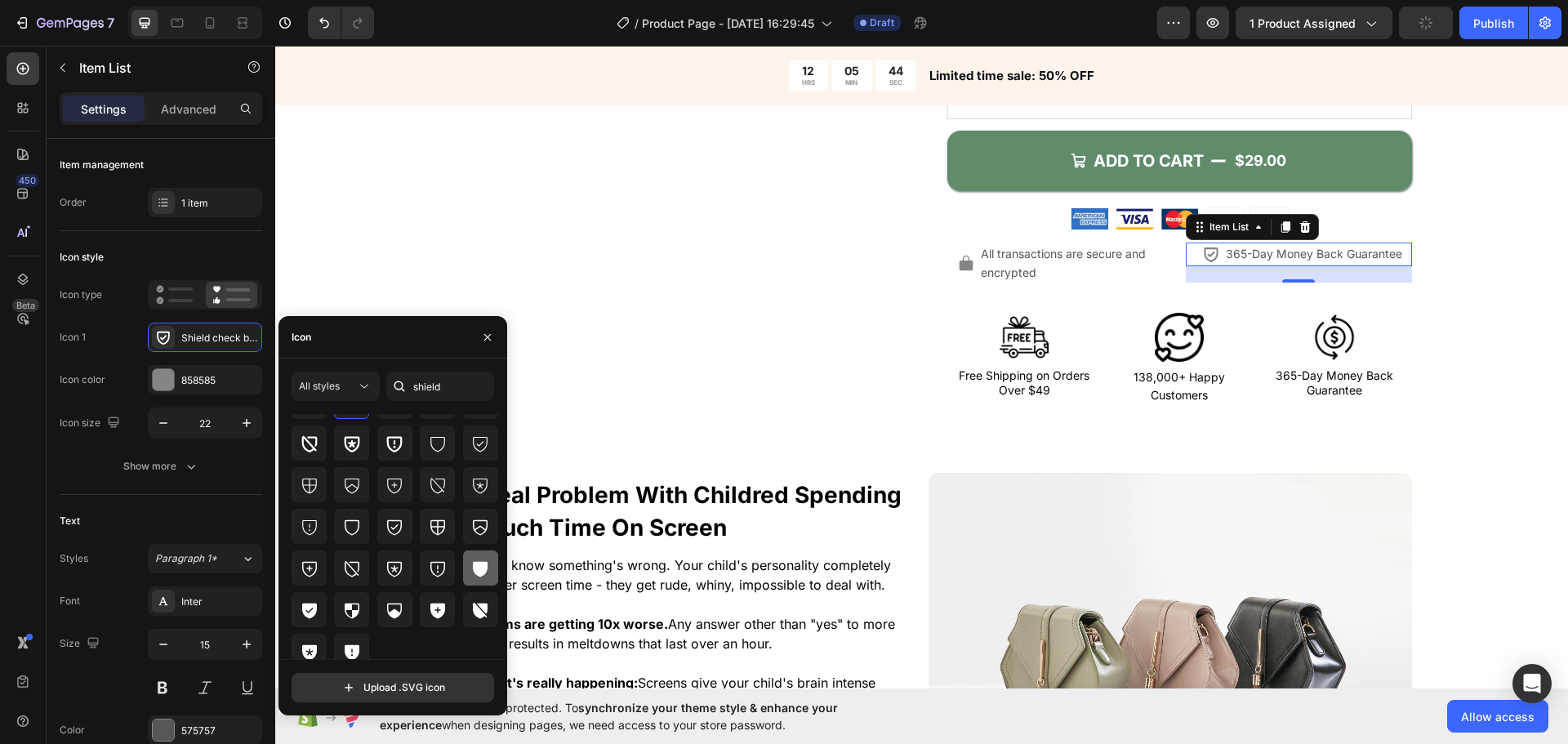
scroll to position [61, 0]
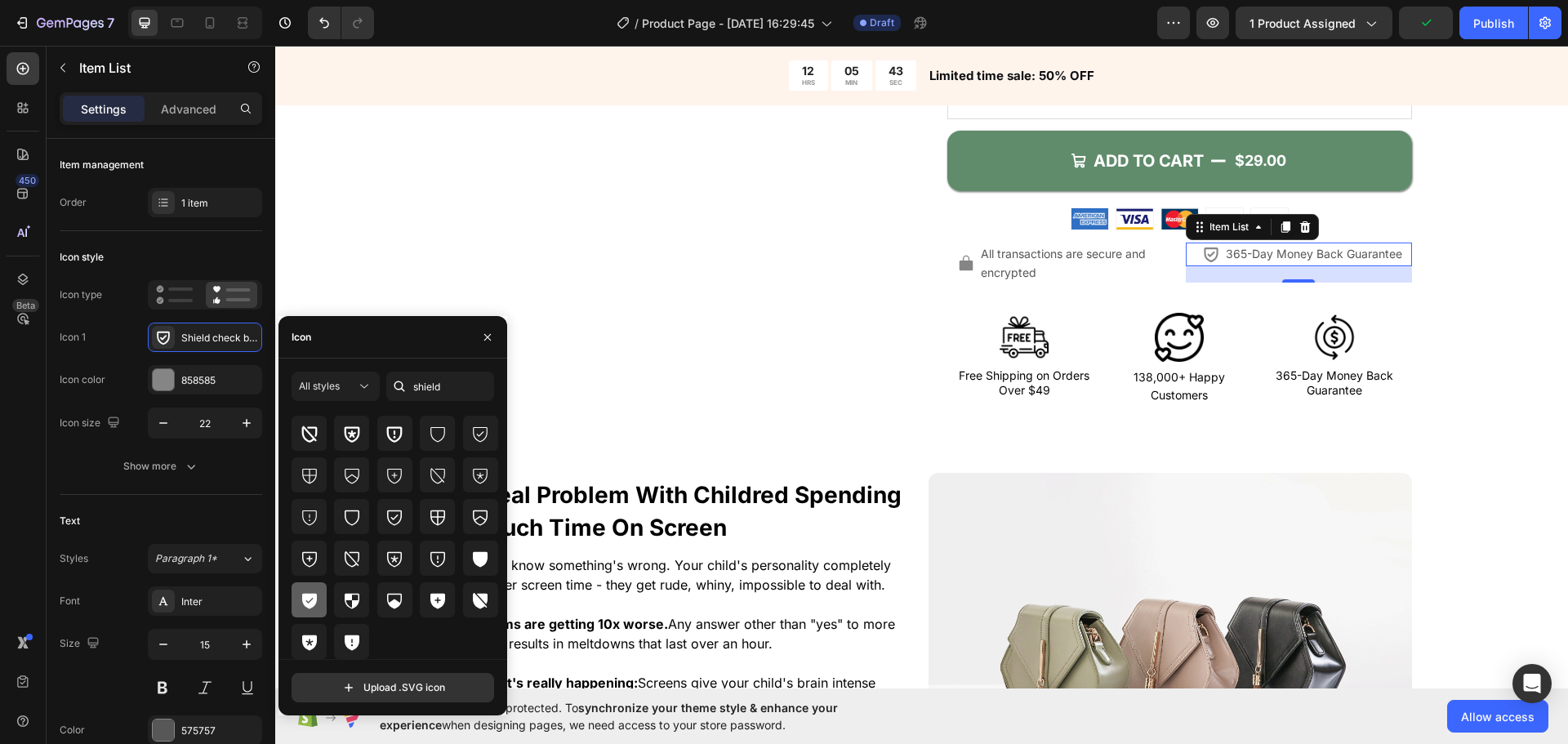
click at [319, 601] on icon at bounding box center [309, 601] width 20 height 20
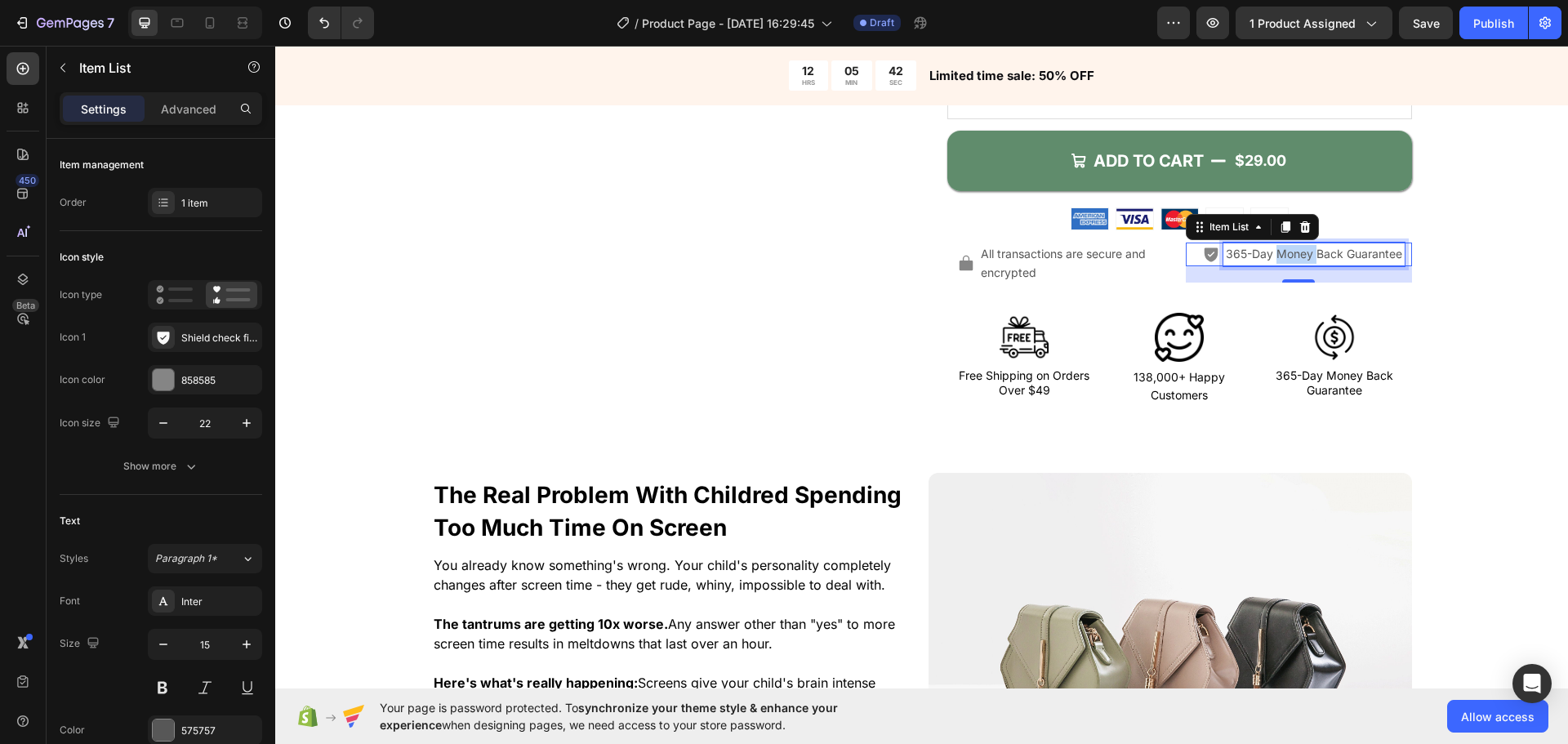
click at [1284, 254] on span "365-Day Money Back Guarantee" at bounding box center [1313, 254] width 176 height 14
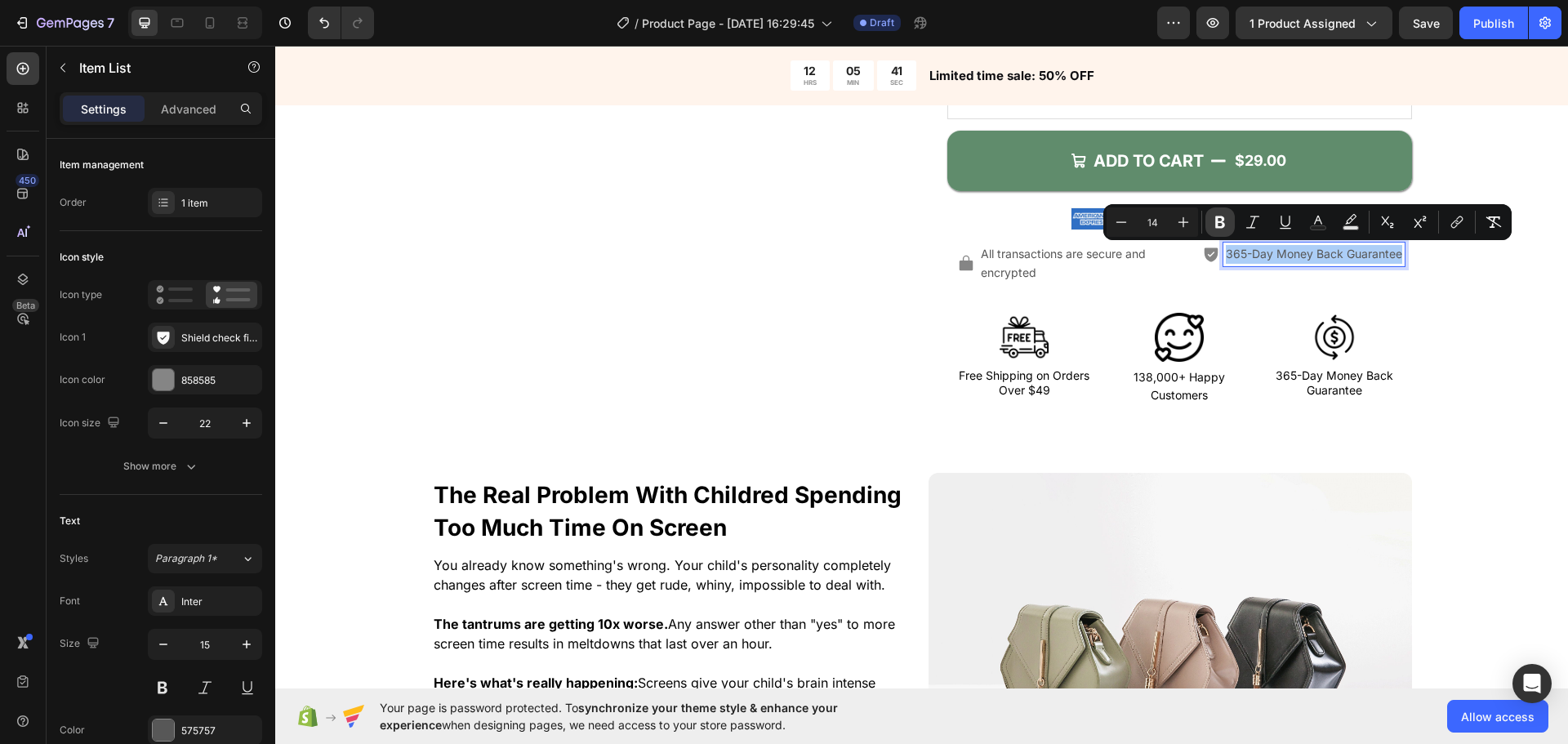
click at [1224, 220] on icon "Editor contextual toolbar" at bounding box center [1220, 222] width 10 height 13
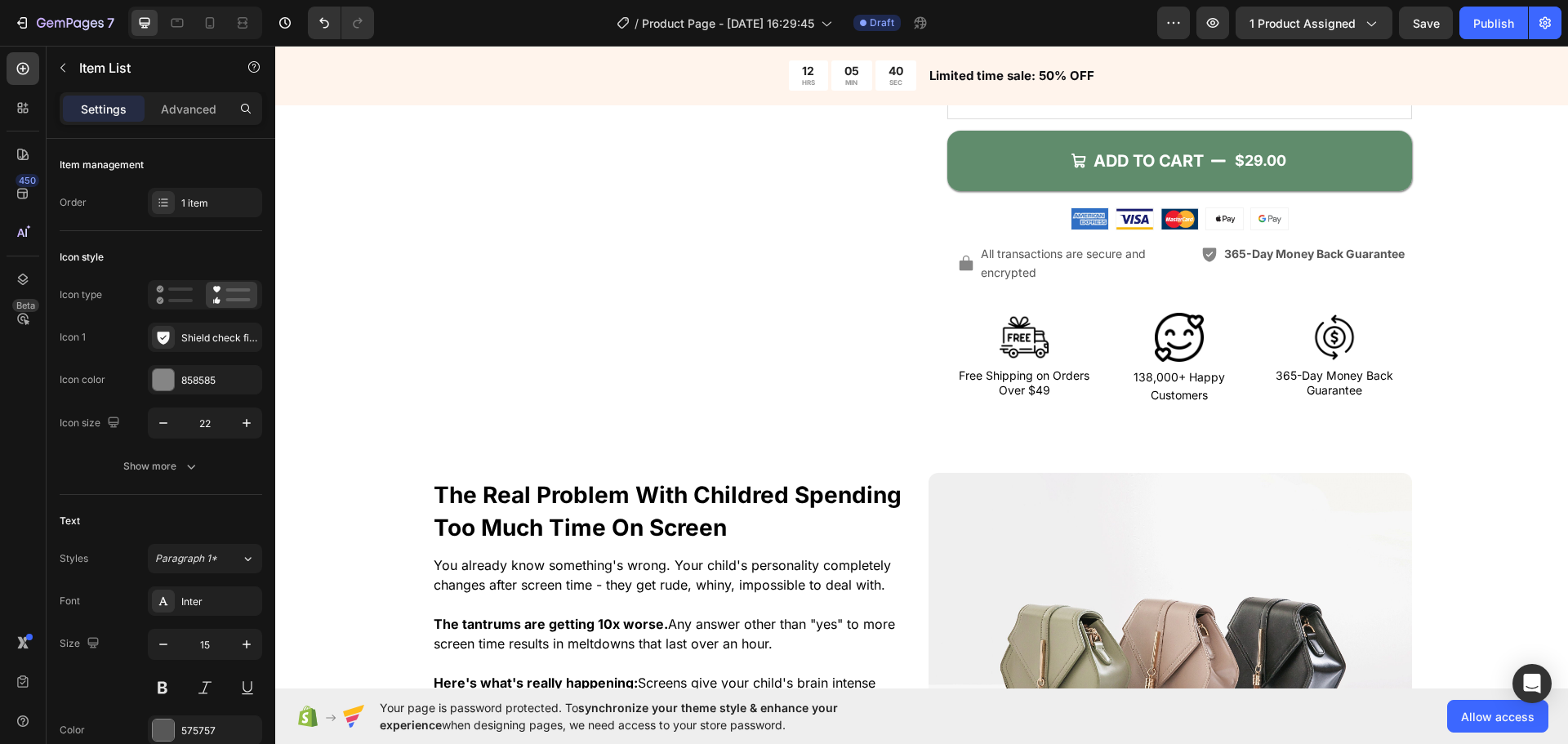
click at [1251, 259] on strong "365-Day Money Back Guarantee" at bounding box center [1314, 254] width 180 height 14
click at [1106, 277] on p "All transactions are secure and encrypted" at bounding box center [1076, 263] width 190 height 37
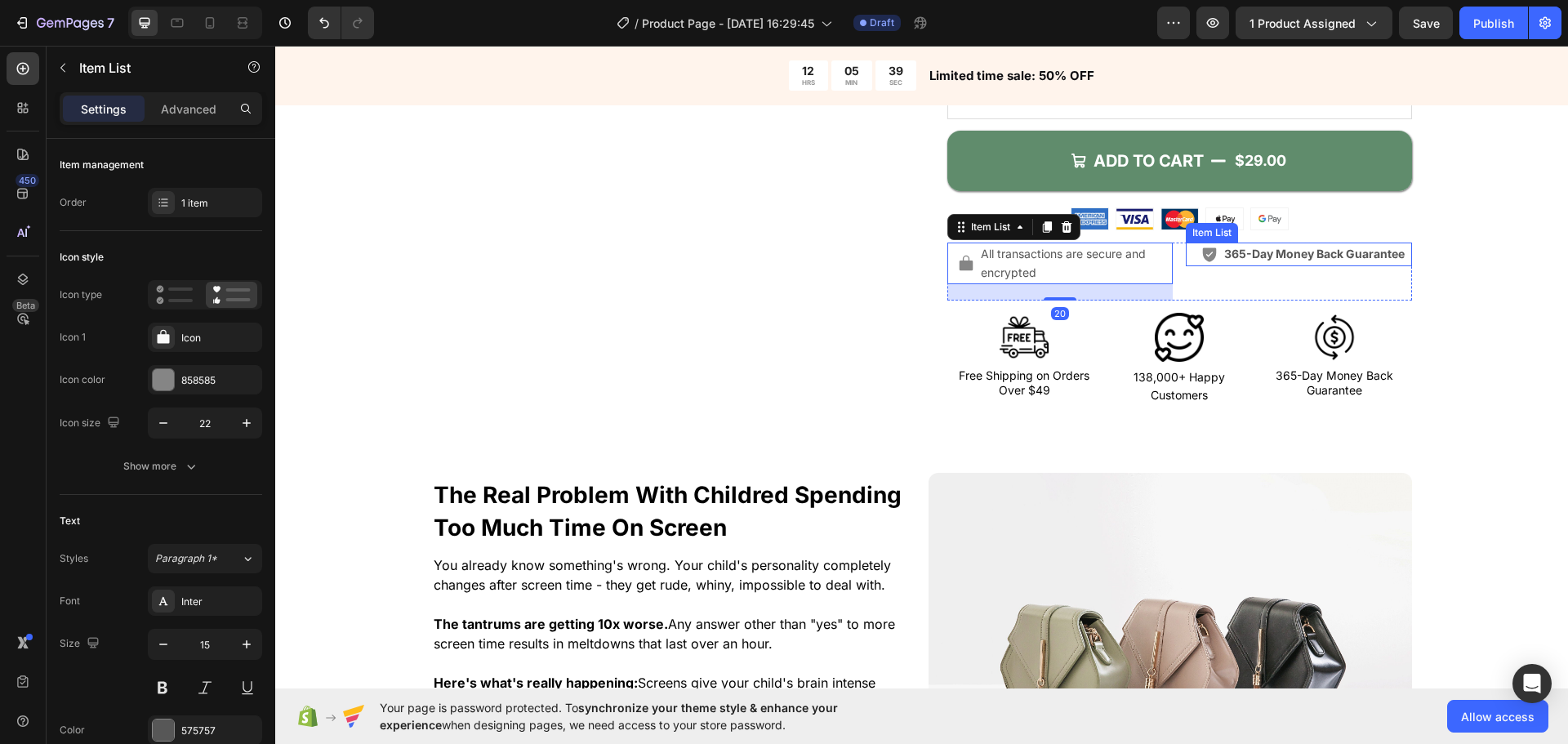
click at [1270, 255] on strong "365-Day Money Back Guarantee" at bounding box center [1314, 254] width 180 height 14
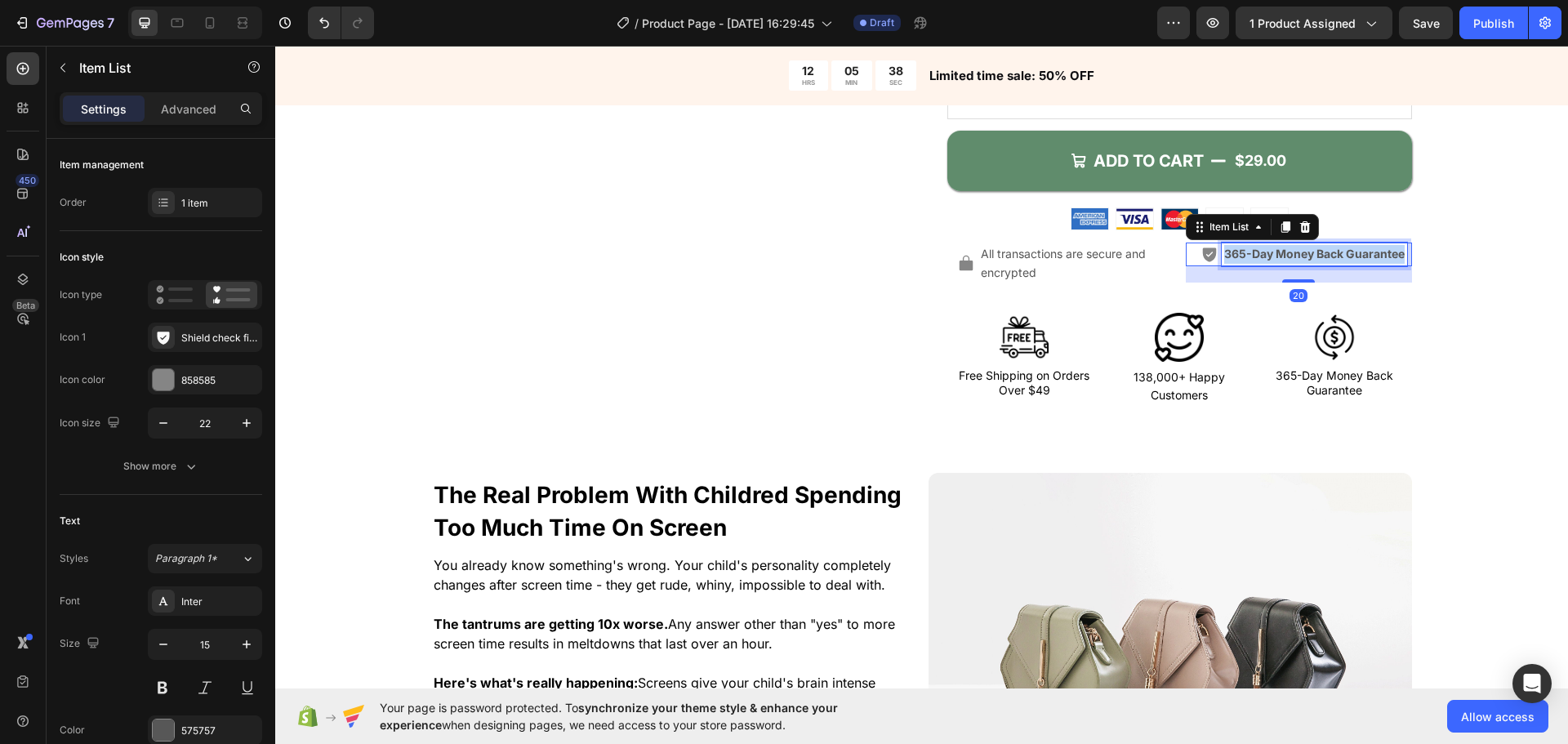
click at [1270, 255] on strong "365-Day Money Back Guarantee" at bounding box center [1314, 254] width 180 height 14
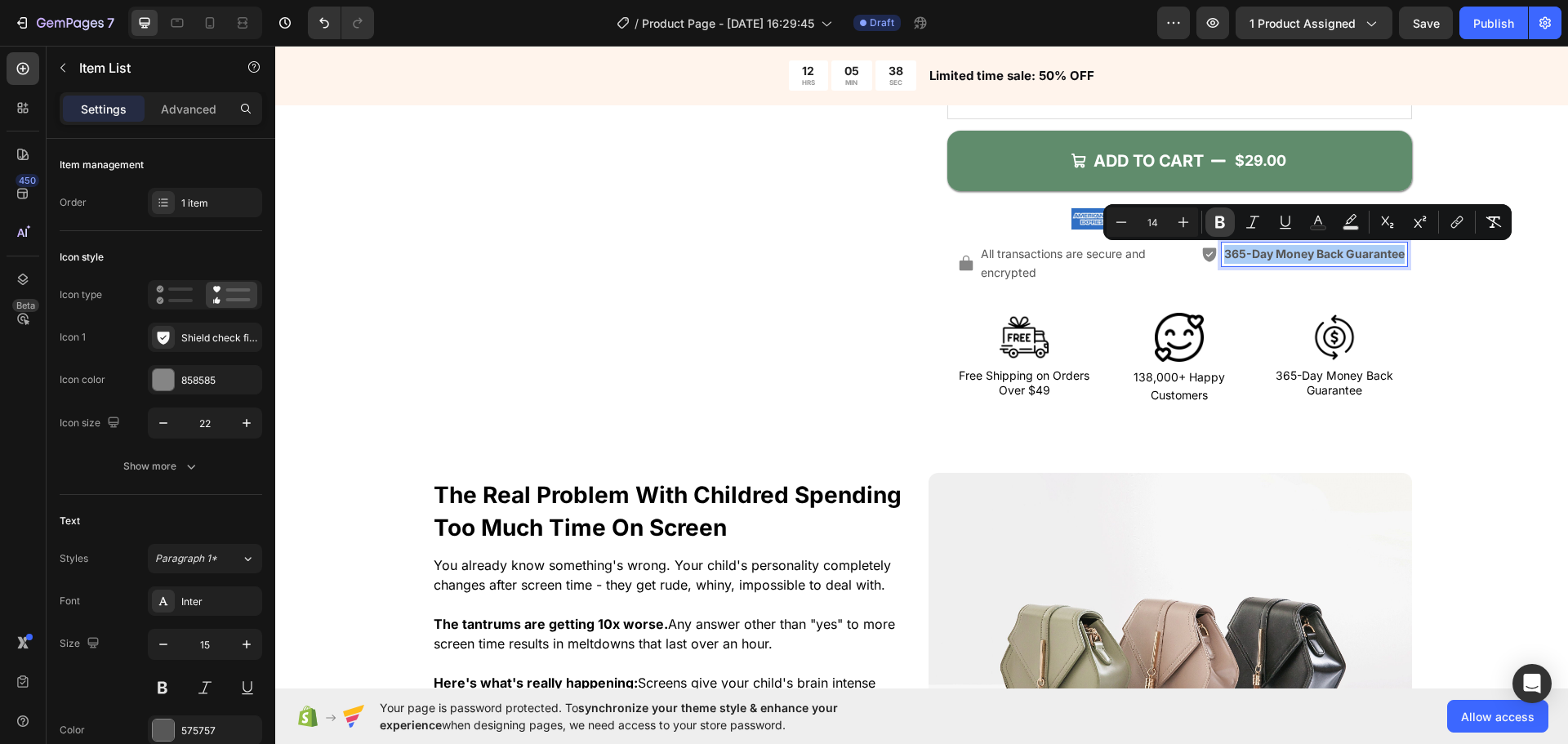
click at [1215, 218] on icon "Editor contextual toolbar" at bounding box center [1220, 221] width 17 height 17
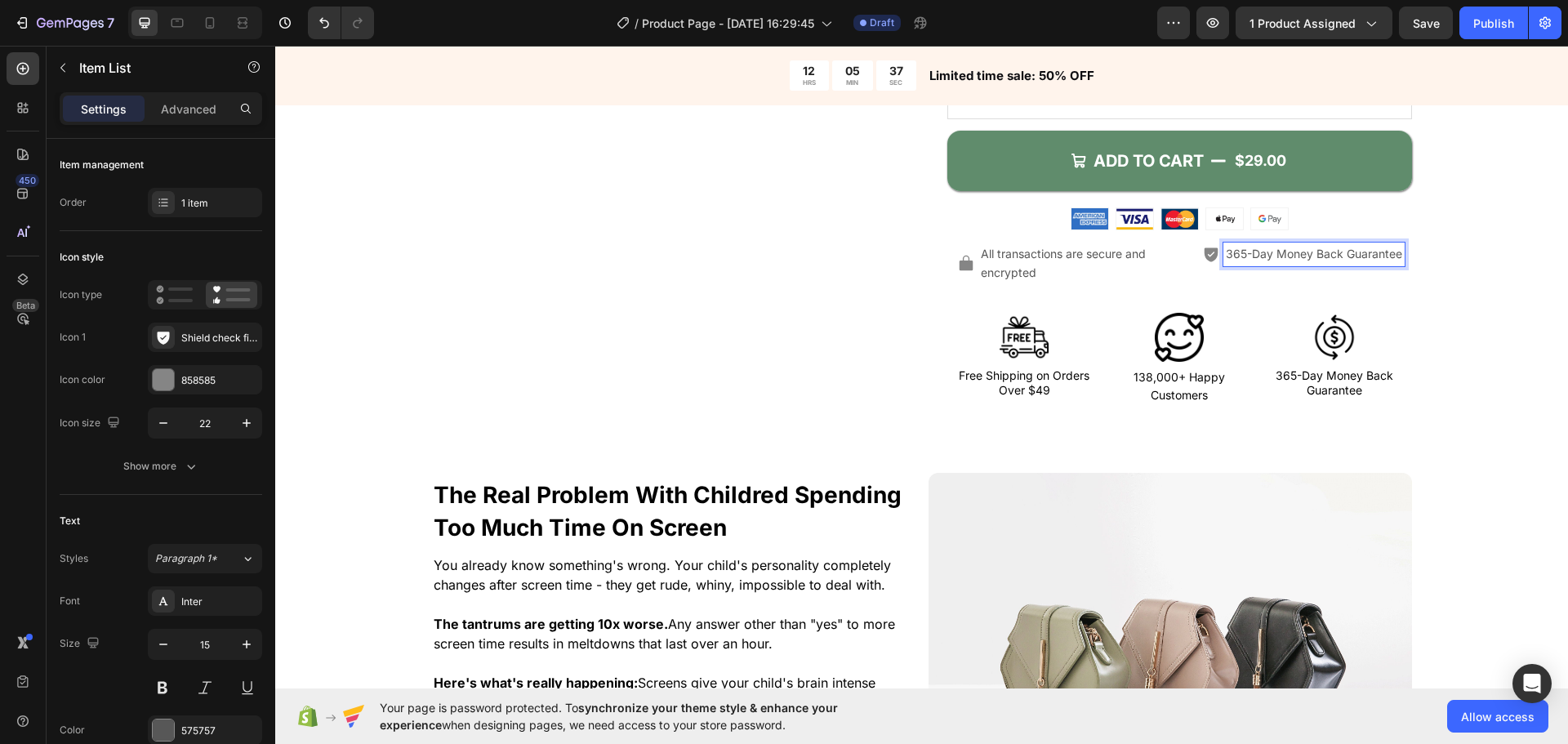
click at [1252, 269] on div "365-Day Money Back Guarantee Item List 20" at bounding box center [1299, 271] width 226 height 58
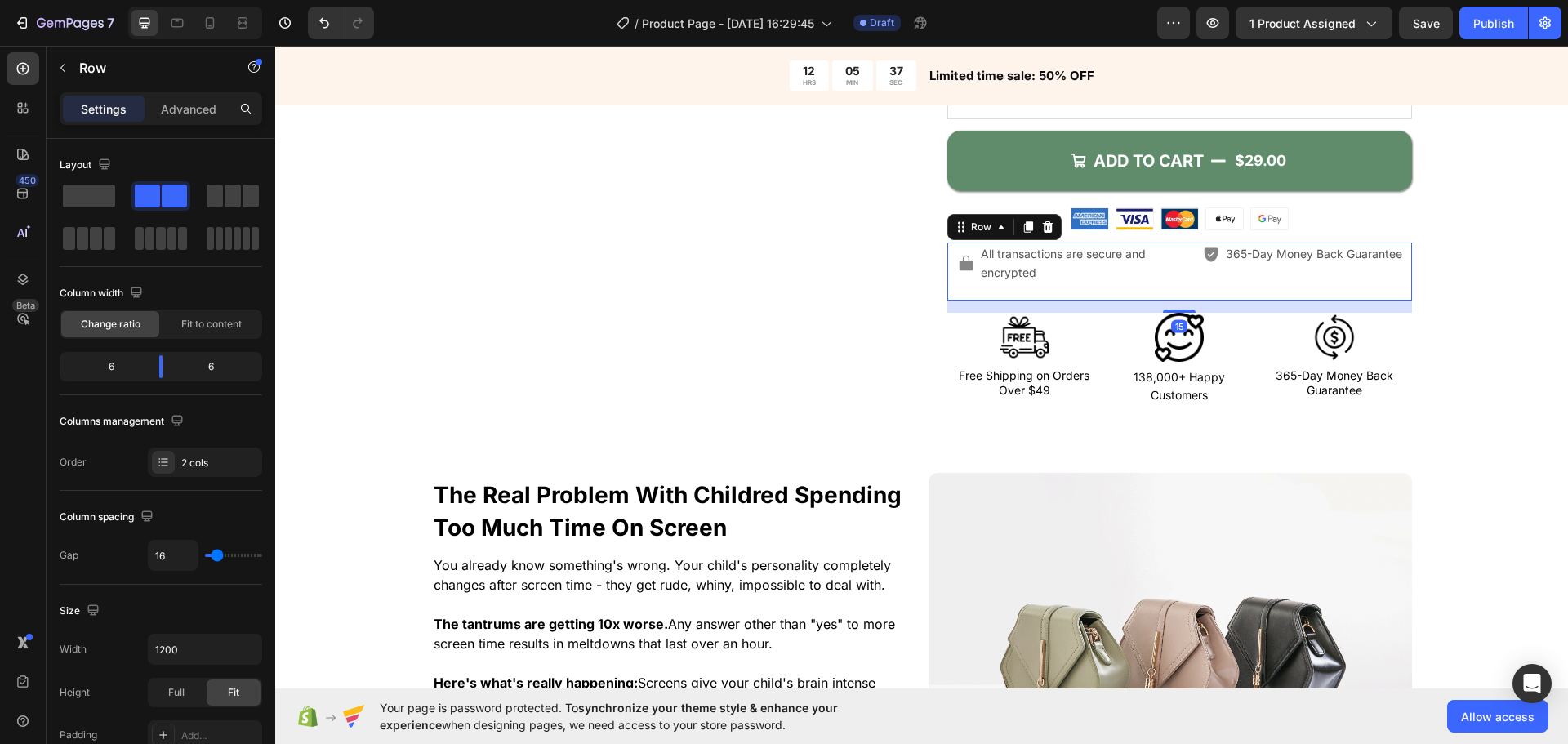
click at [1263, 259] on span "365-Day Money Back Guarantee" at bounding box center [1313, 254] width 176 height 14
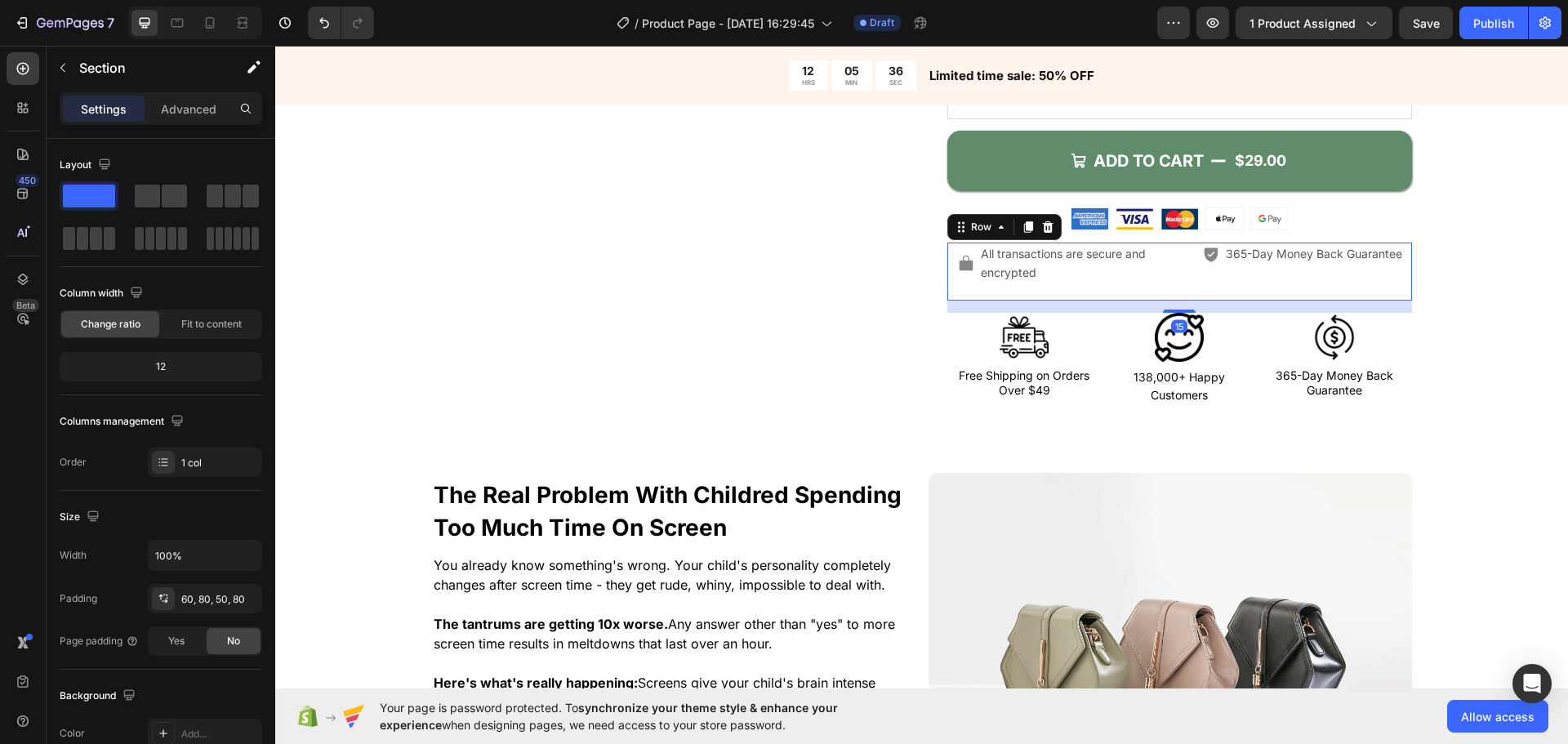
click at [1339, 267] on div "365-Day Money Back Guarantee Item List" at bounding box center [1299, 271] width 226 height 58
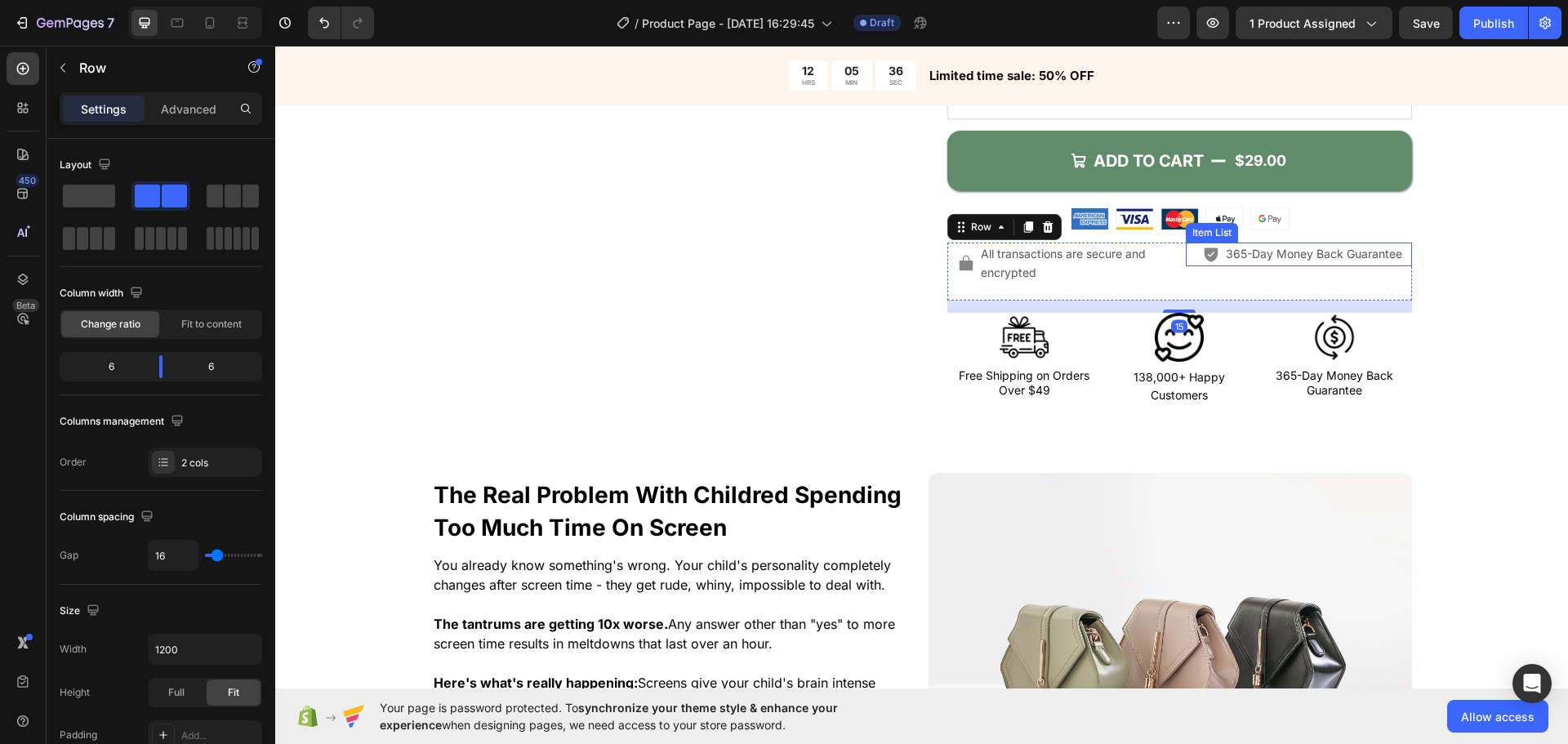
click at [1334, 263] on p "365-Day Money Back Guarantee" at bounding box center [1313, 254] width 176 height 19
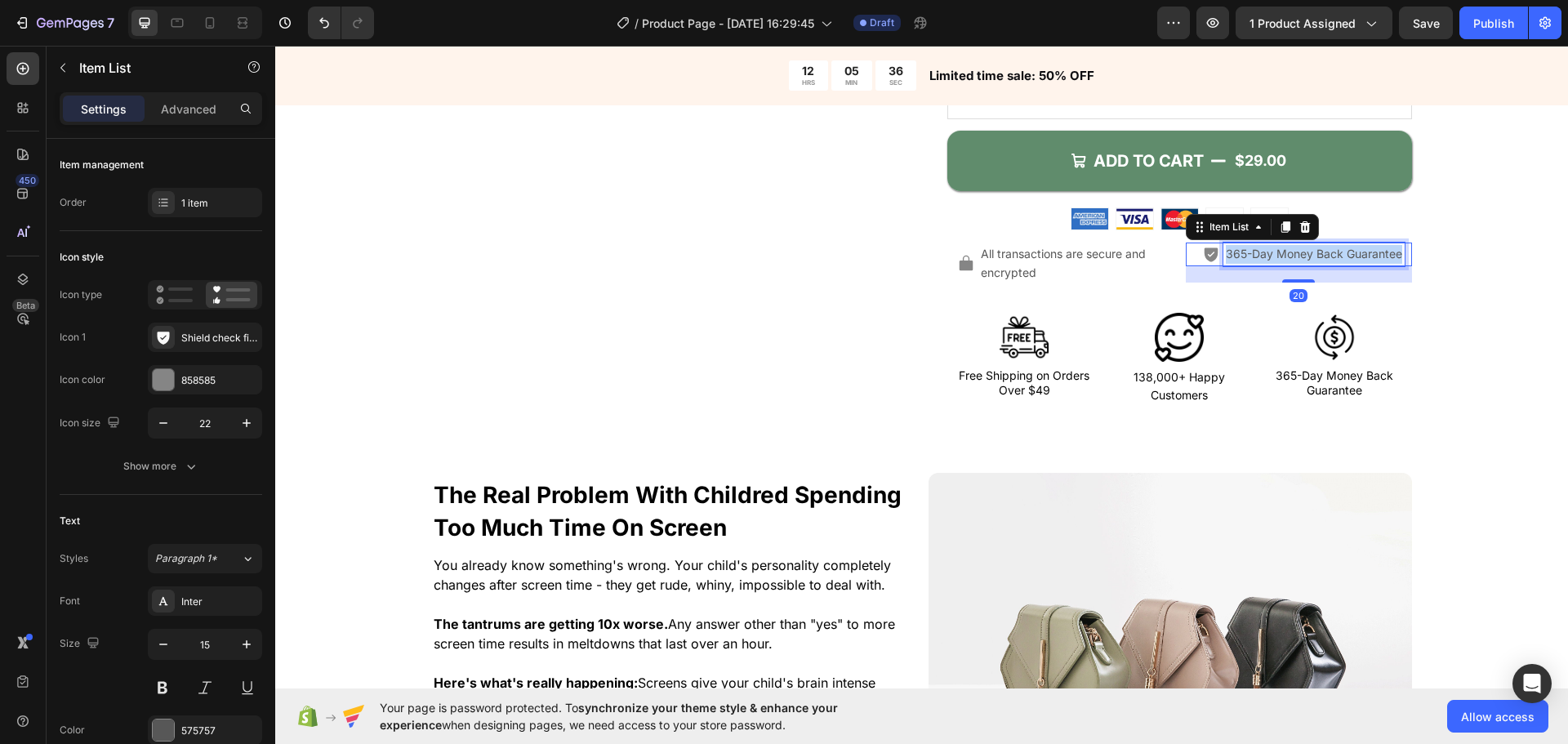
click at [1334, 263] on p "365-Day Money Back Guarantee" at bounding box center [1313, 254] width 176 height 19
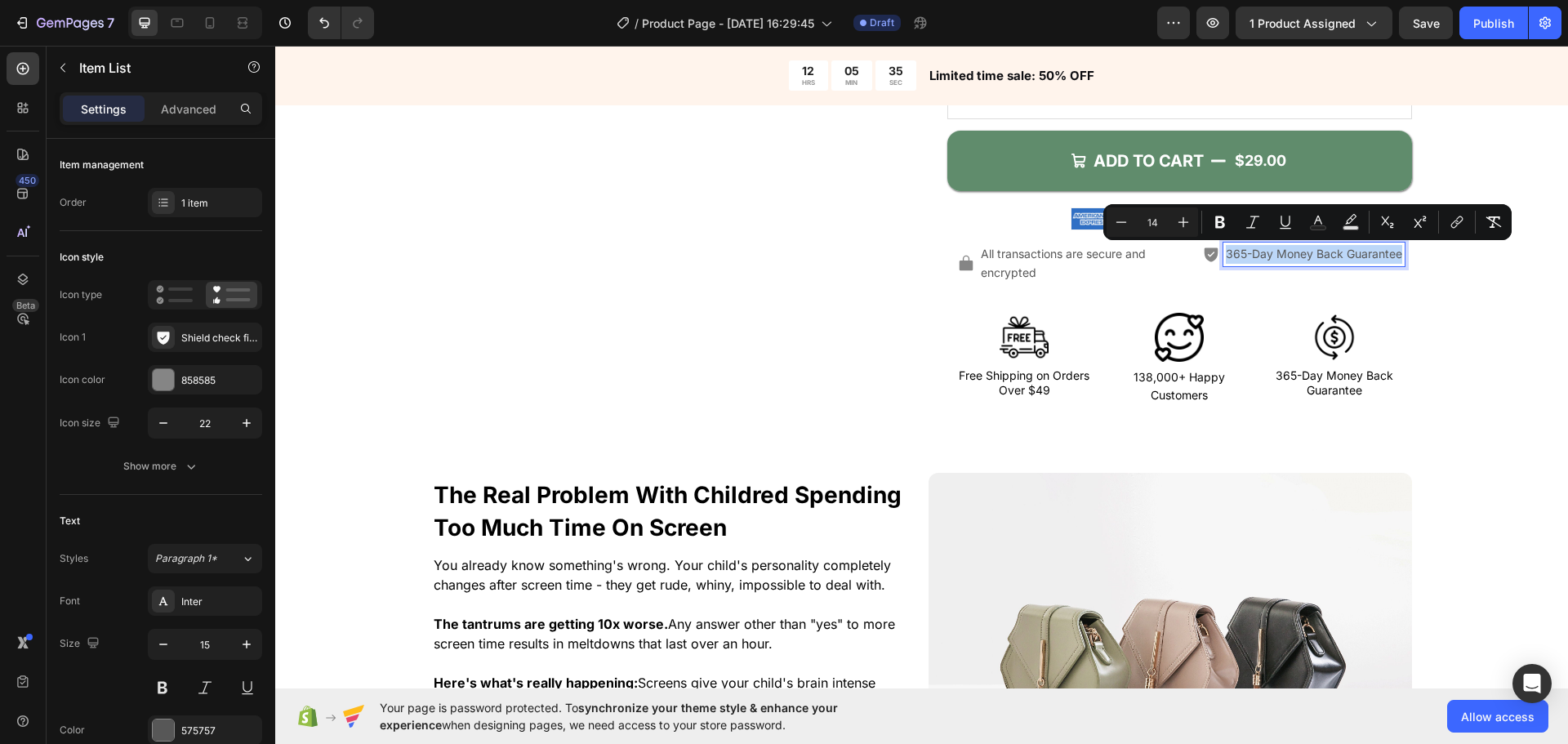
click at [1189, 279] on div "365-Day Money Back Guarantee Item List 20" at bounding box center [1299, 271] width 226 height 58
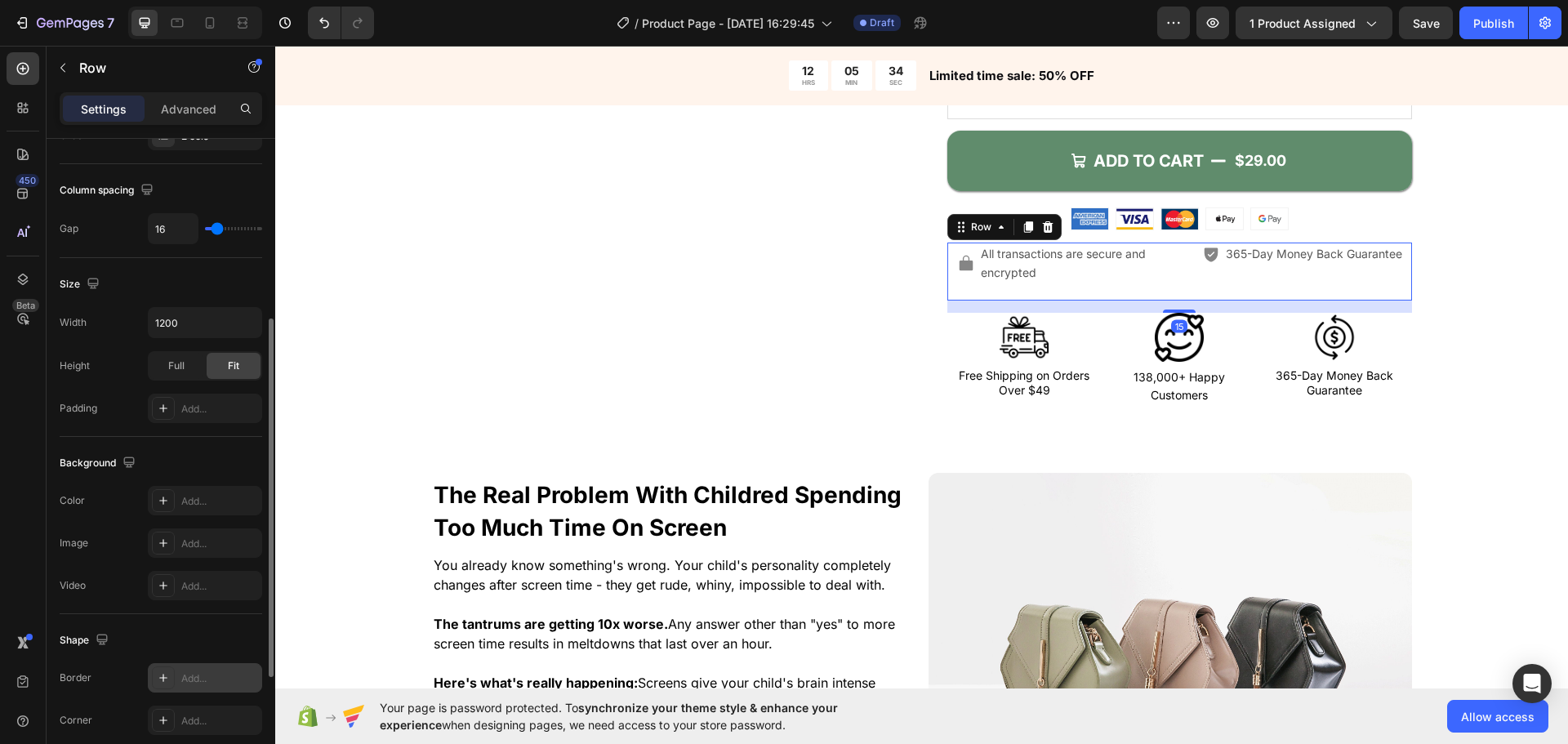
scroll to position [530, 0]
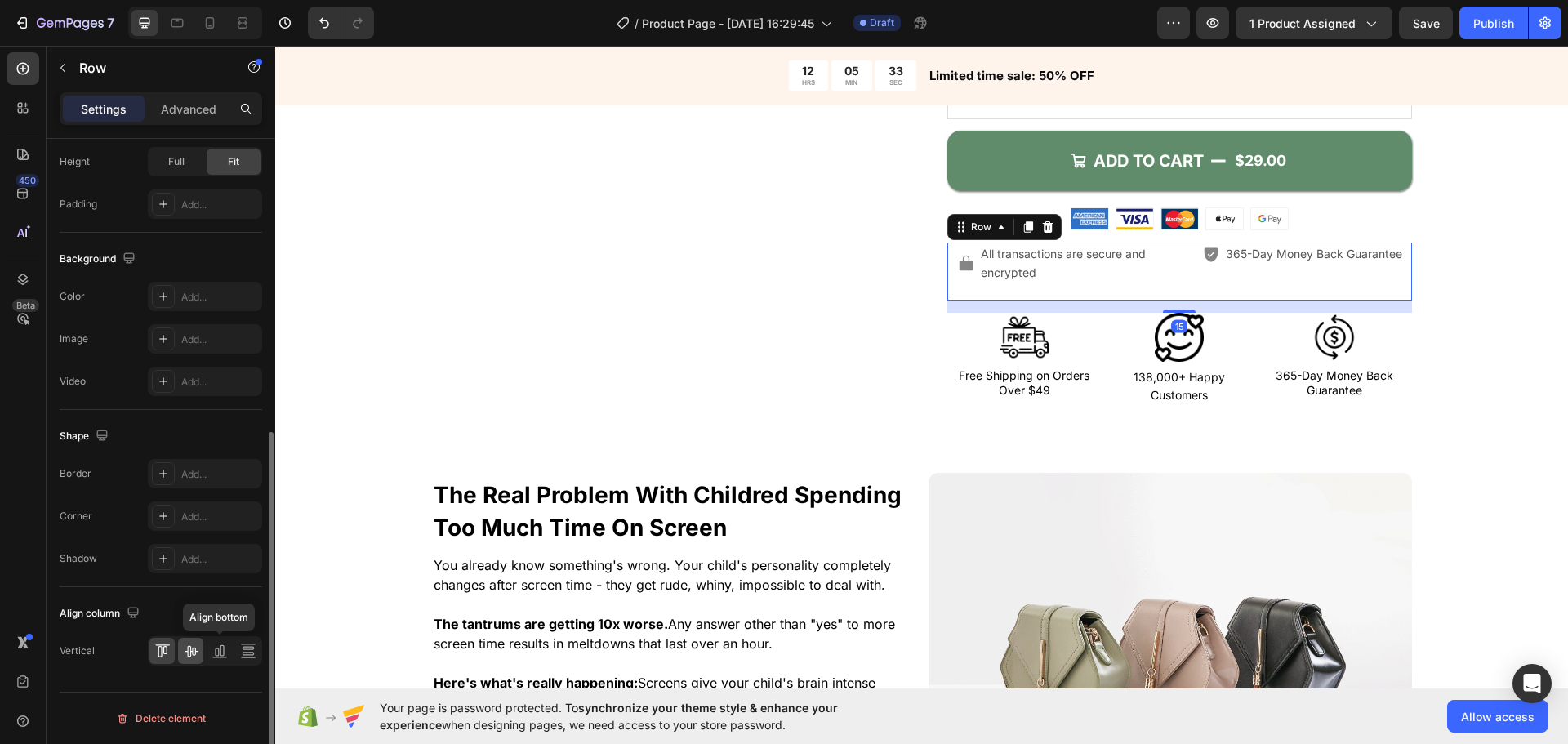
click at [198, 649] on icon at bounding box center [191, 650] width 17 height 17
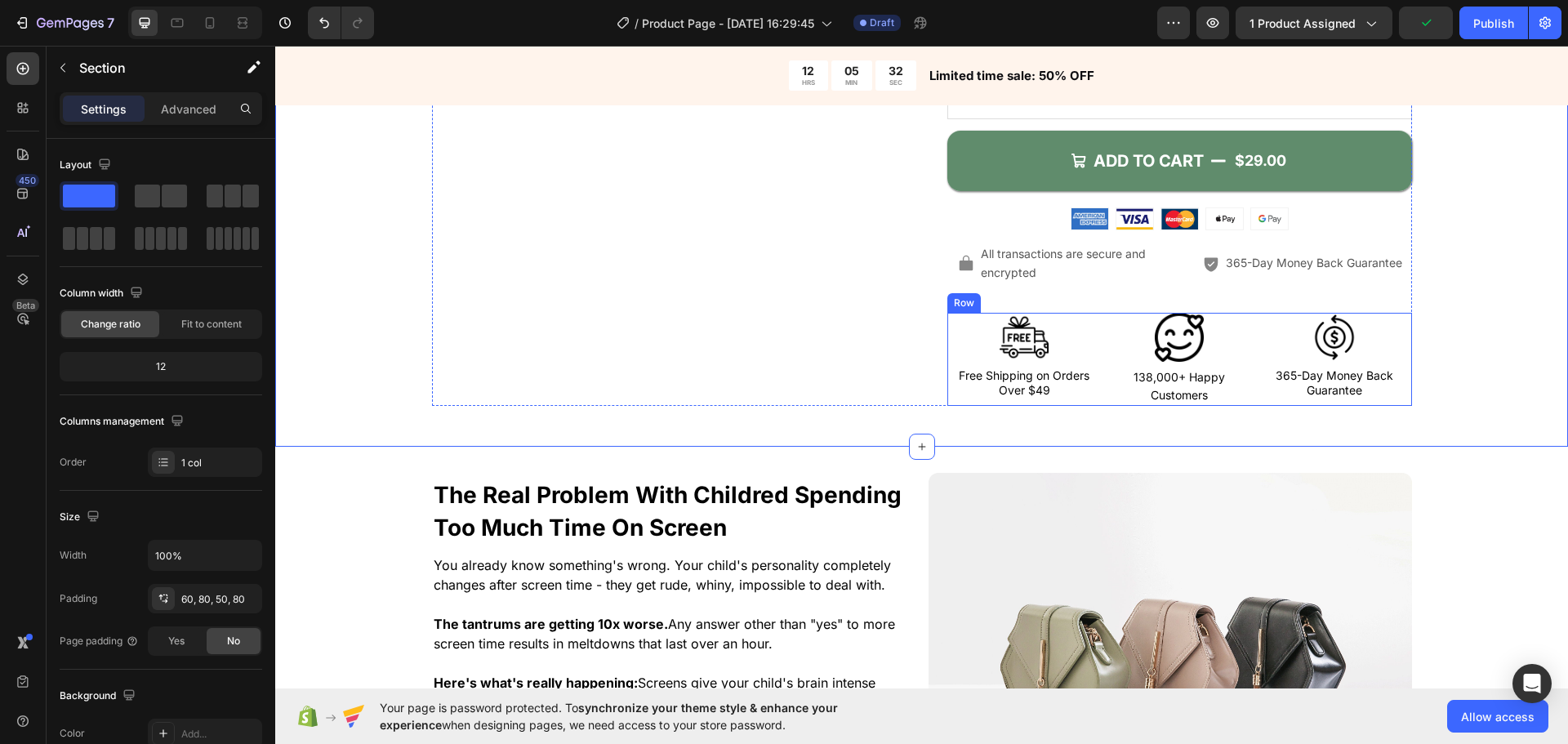
click at [1315, 343] on img at bounding box center [1334, 337] width 49 height 49
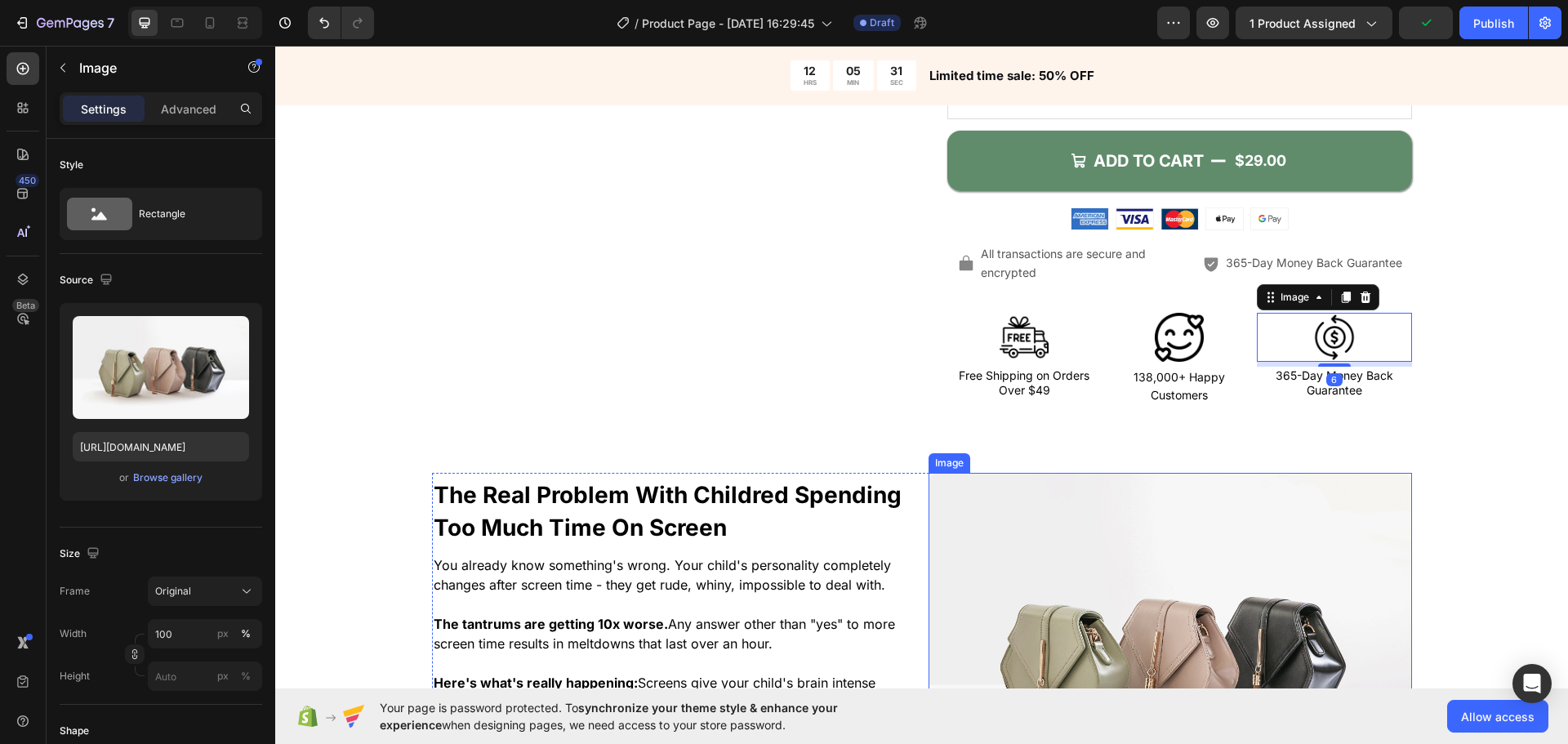
click at [1230, 569] on img at bounding box center [1170, 654] width 484 height 363
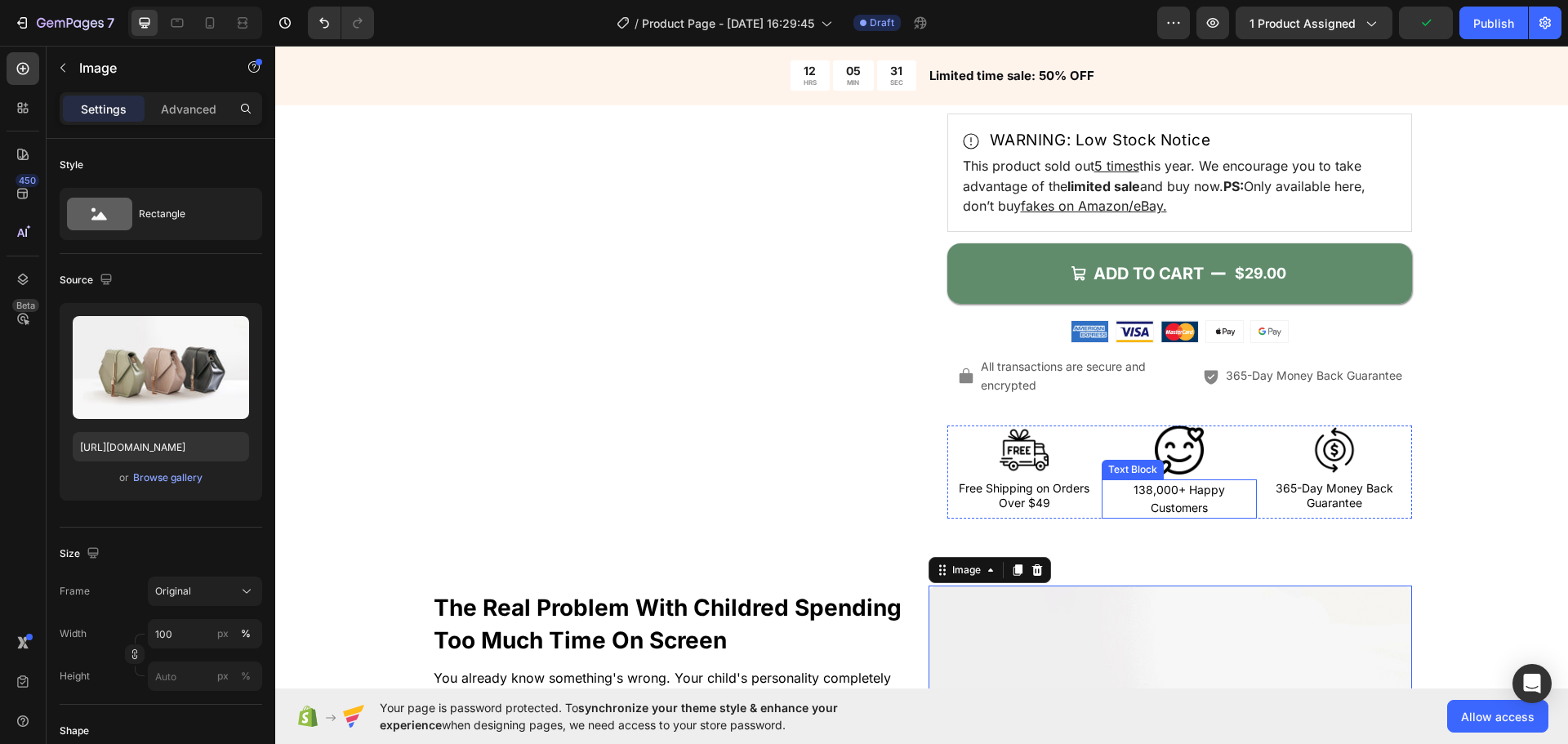
scroll to position [571, 0]
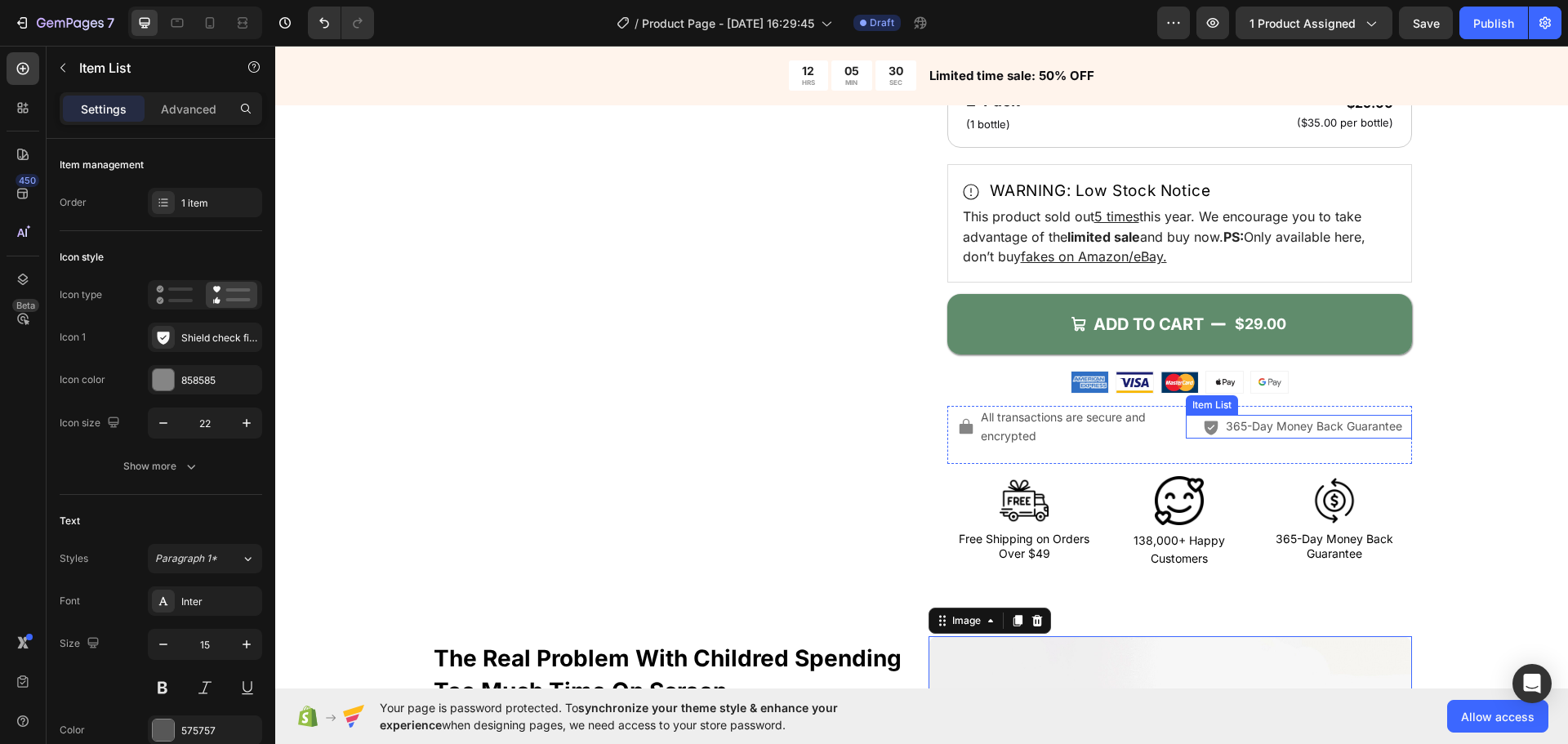
click at [1204, 425] on icon at bounding box center [1211, 427] width 14 height 14
click at [752, 443] on div "Product Images" at bounding box center [664, 92] width 465 height 953
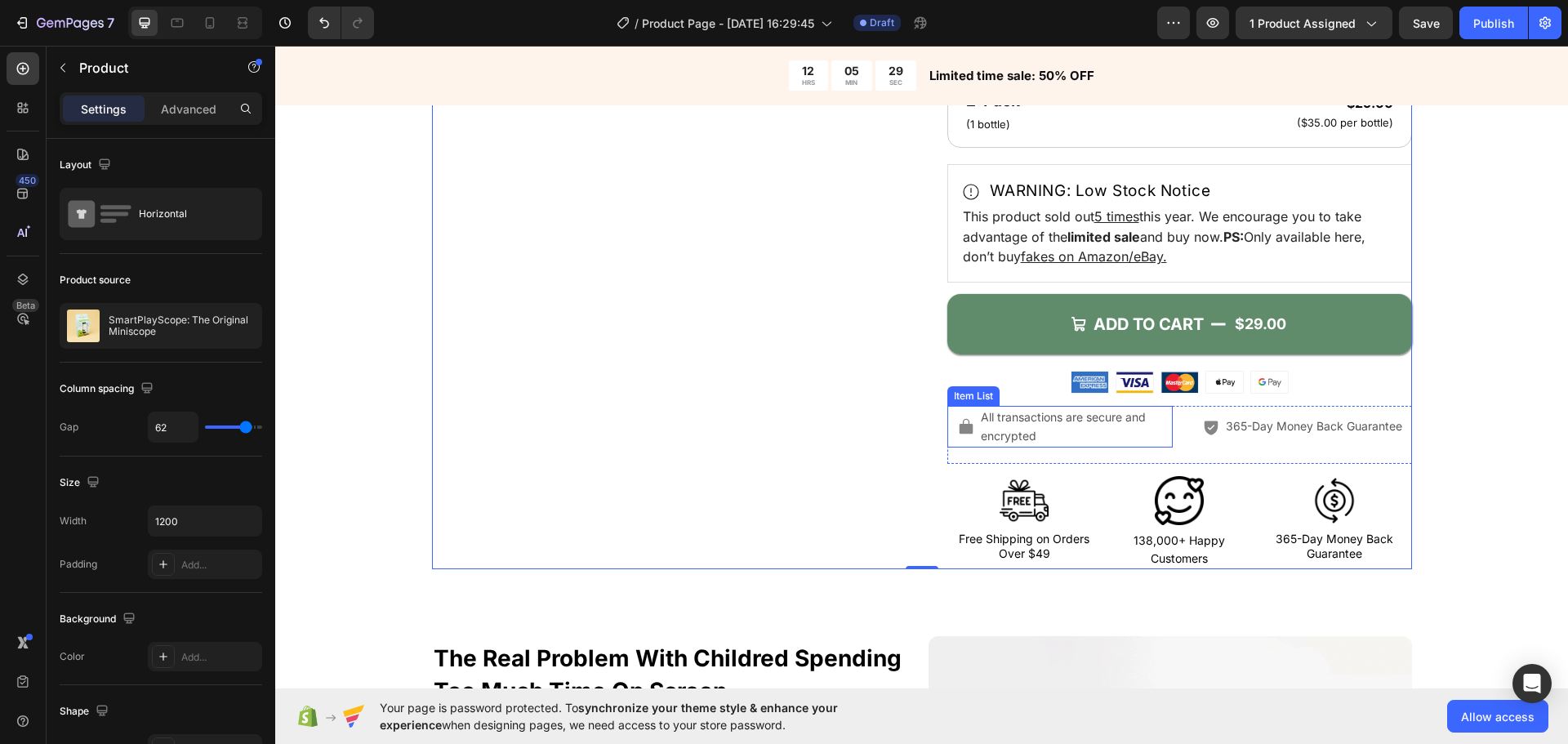
click at [1016, 428] on span "All transactions are secure and encrypted" at bounding box center [1063, 426] width 165 height 33
click at [934, 425] on div "Product Images Icon Icon Icon Icon Icon Icon List 4.7/5 (26,223 reviews) Text B…" at bounding box center [921, 92] width 980 height 953
click at [951, 427] on div "All transactions are secure and encrypted" at bounding box center [1061, 426] width 226 height 42
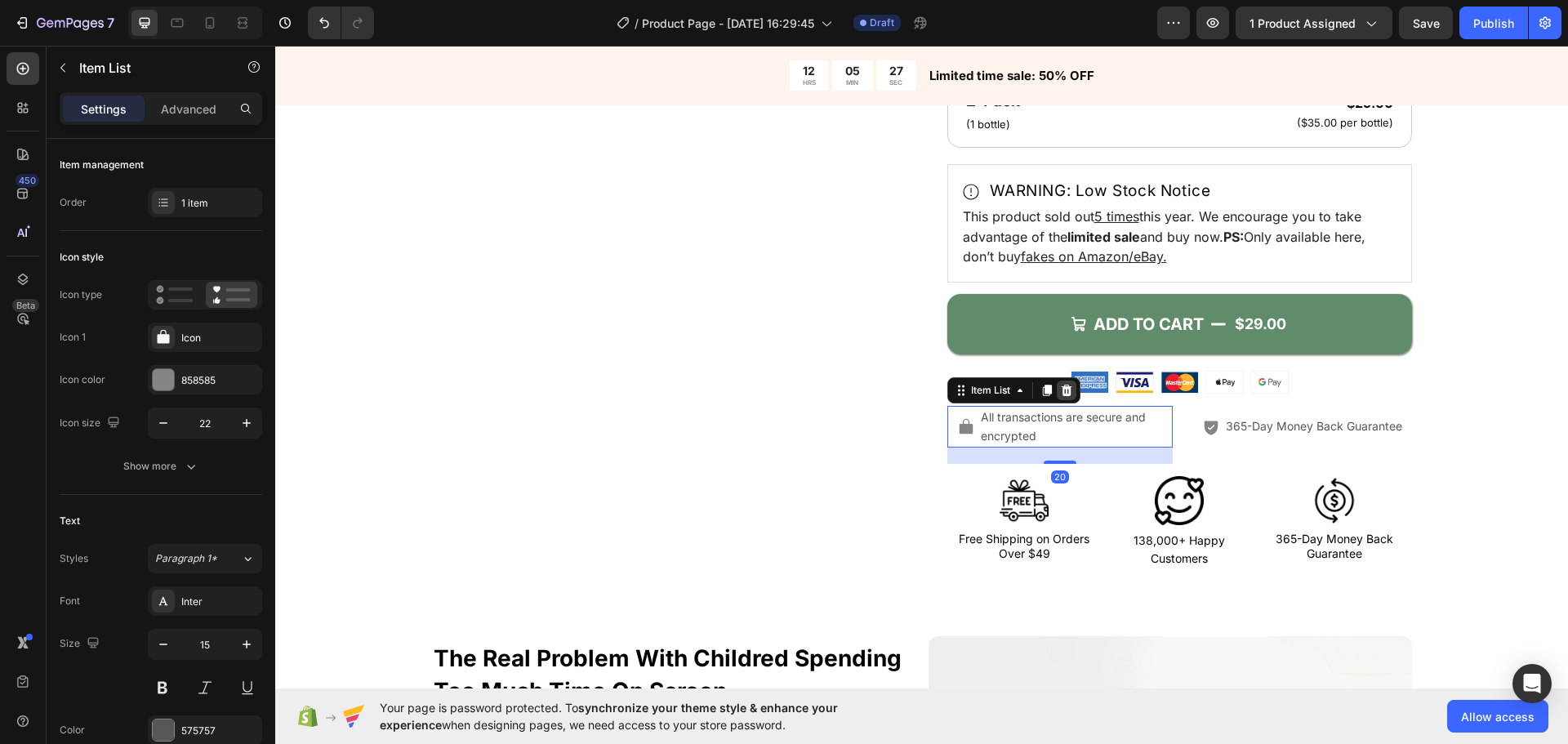
click at [1069, 394] on div at bounding box center [1067, 390] width 20 height 20
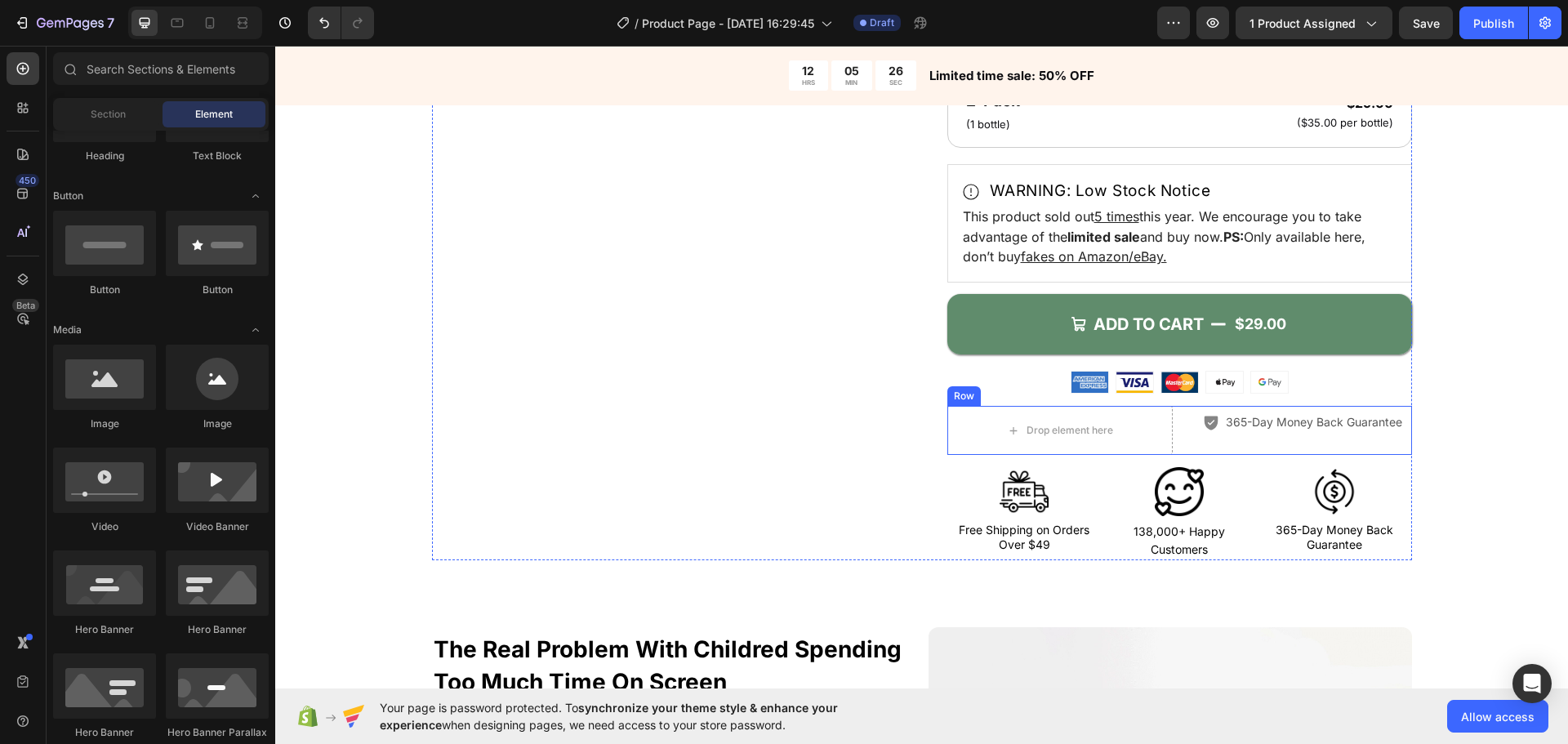
click at [1179, 440] on div "Drop element here 365-Day Money Back Guarantee Item List Row" at bounding box center [1180, 430] width 465 height 49
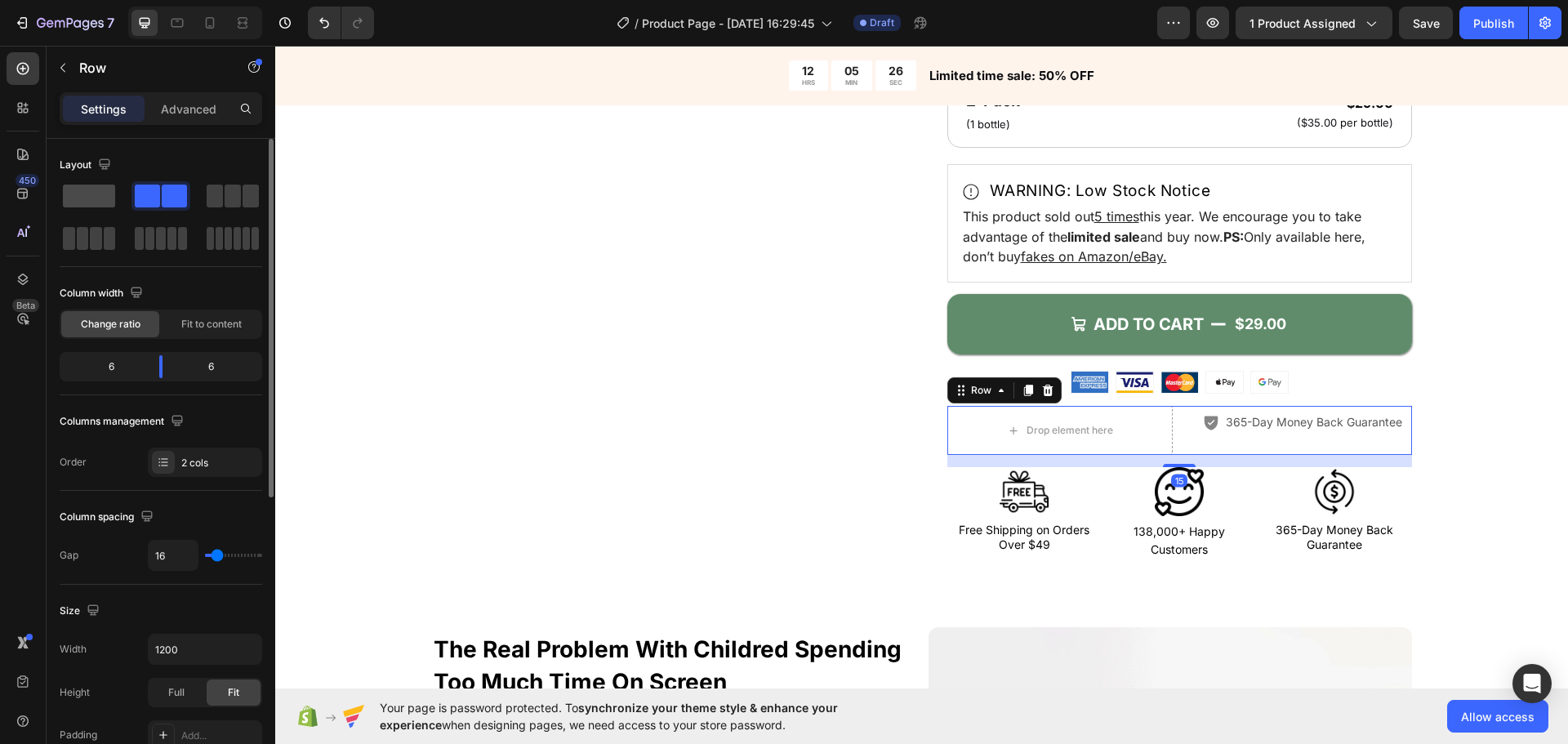
click at [86, 199] on span at bounding box center [89, 195] width 53 height 22
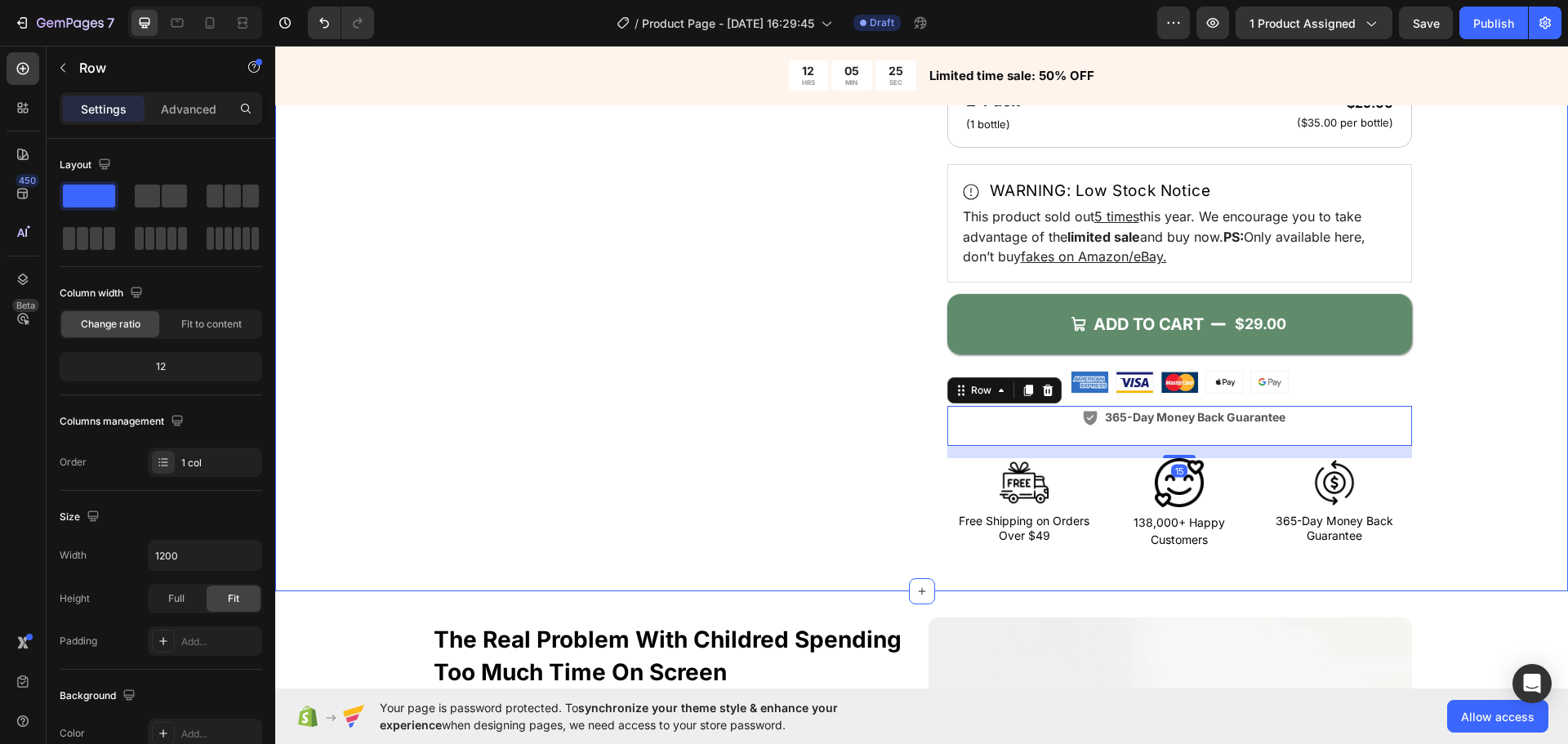
click at [526, 282] on div "Product Images" at bounding box center [664, 83] width 465 height 935
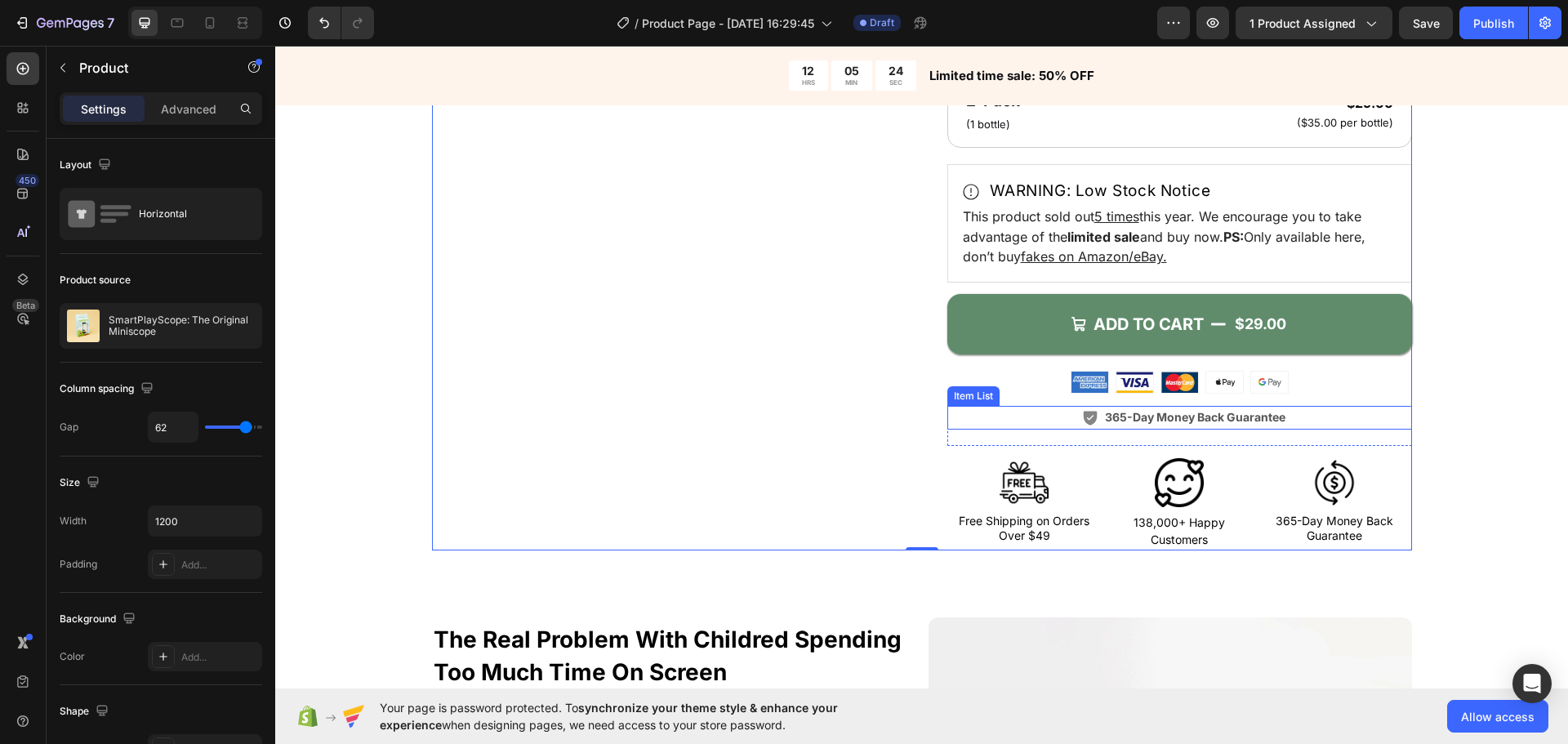
click at [1114, 420] on strong "365-Day Money Back Guarantee" at bounding box center [1195, 416] width 180 height 14
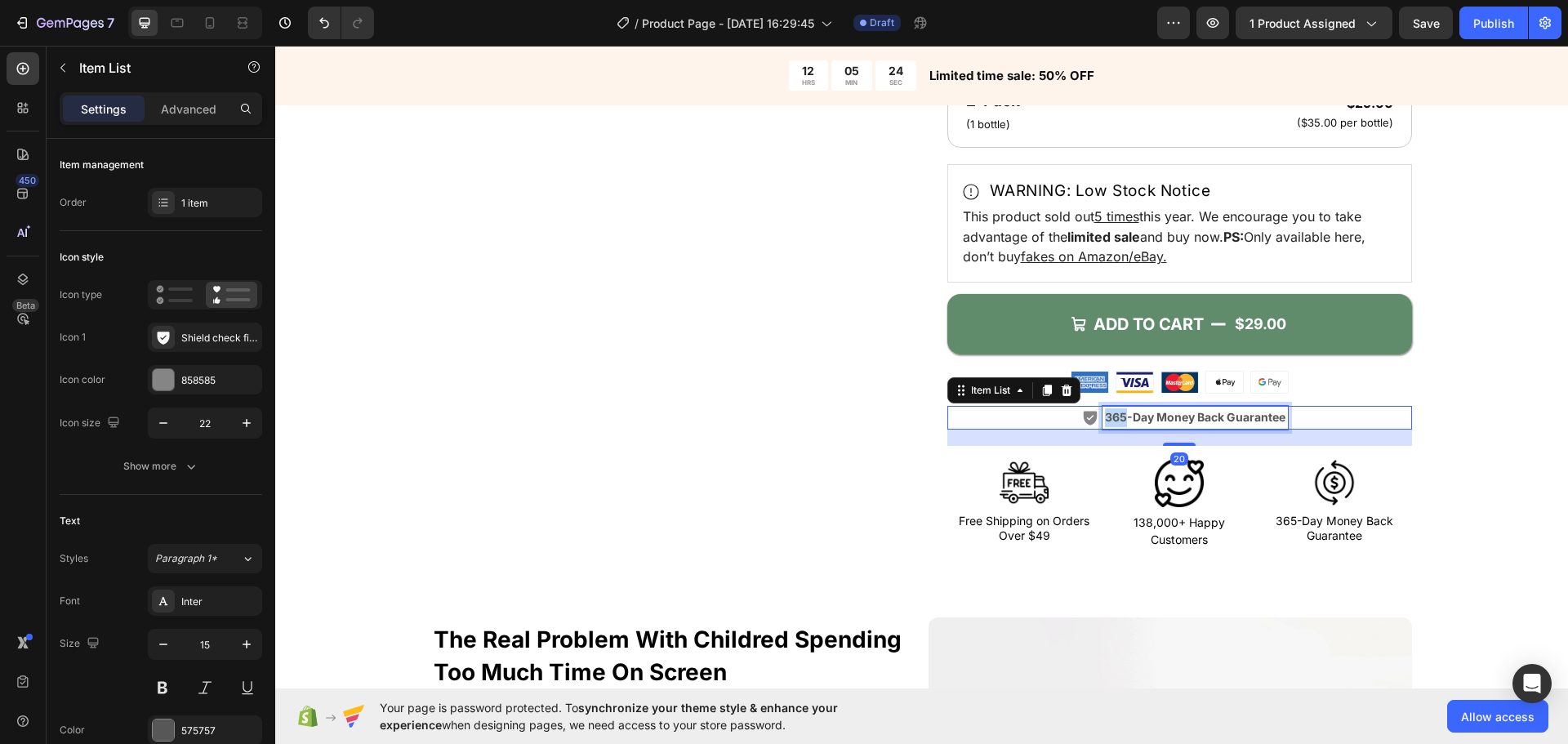
click at [1114, 420] on strong "365-Day Money Back Guarantee" at bounding box center [1195, 416] width 180 height 14
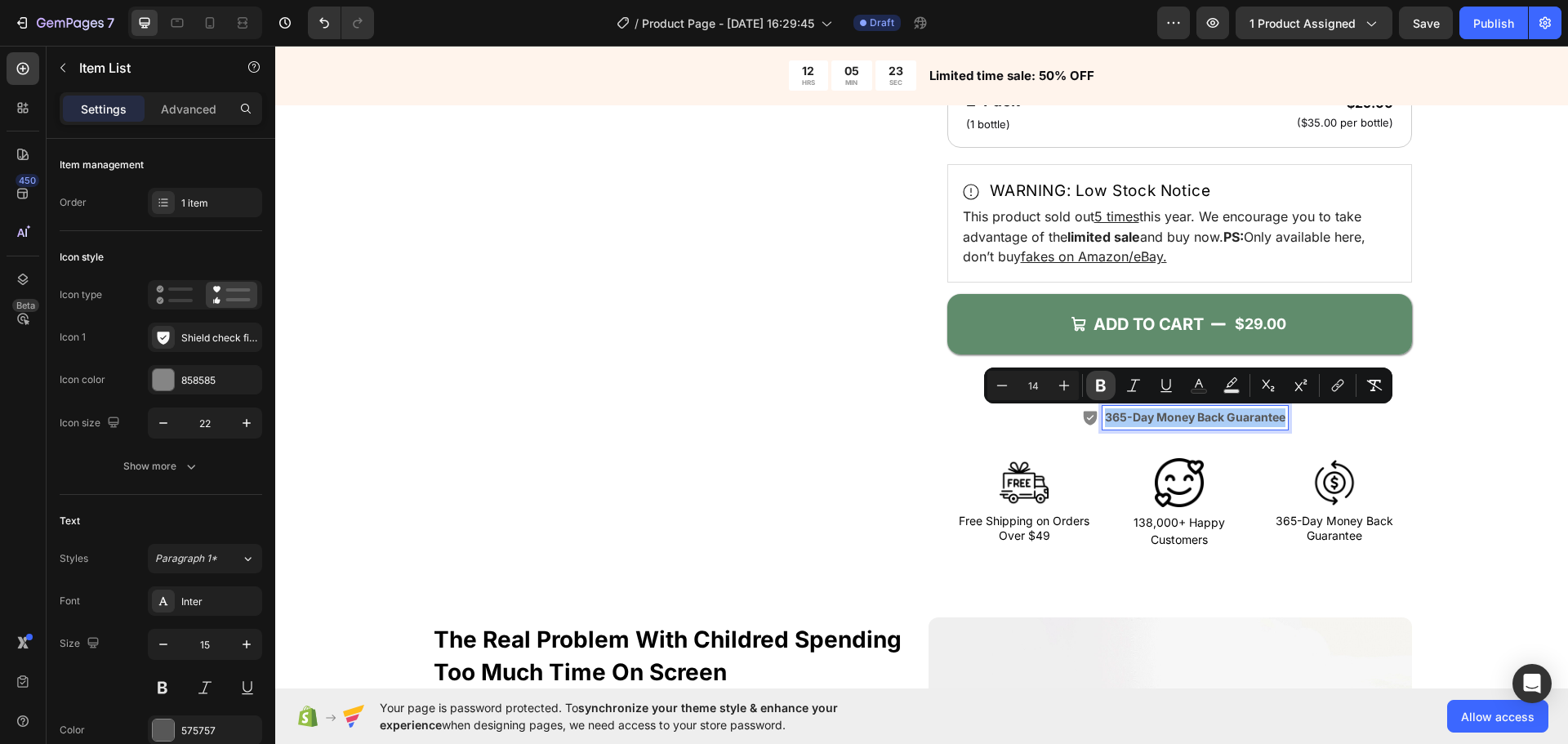
click at [1104, 385] on icon "Editor contextual toolbar" at bounding box center [1101, 385] width 17 height 17
click at [712, 391] on div "Product Images" at bounding box center [664, 83] width 465 height 935
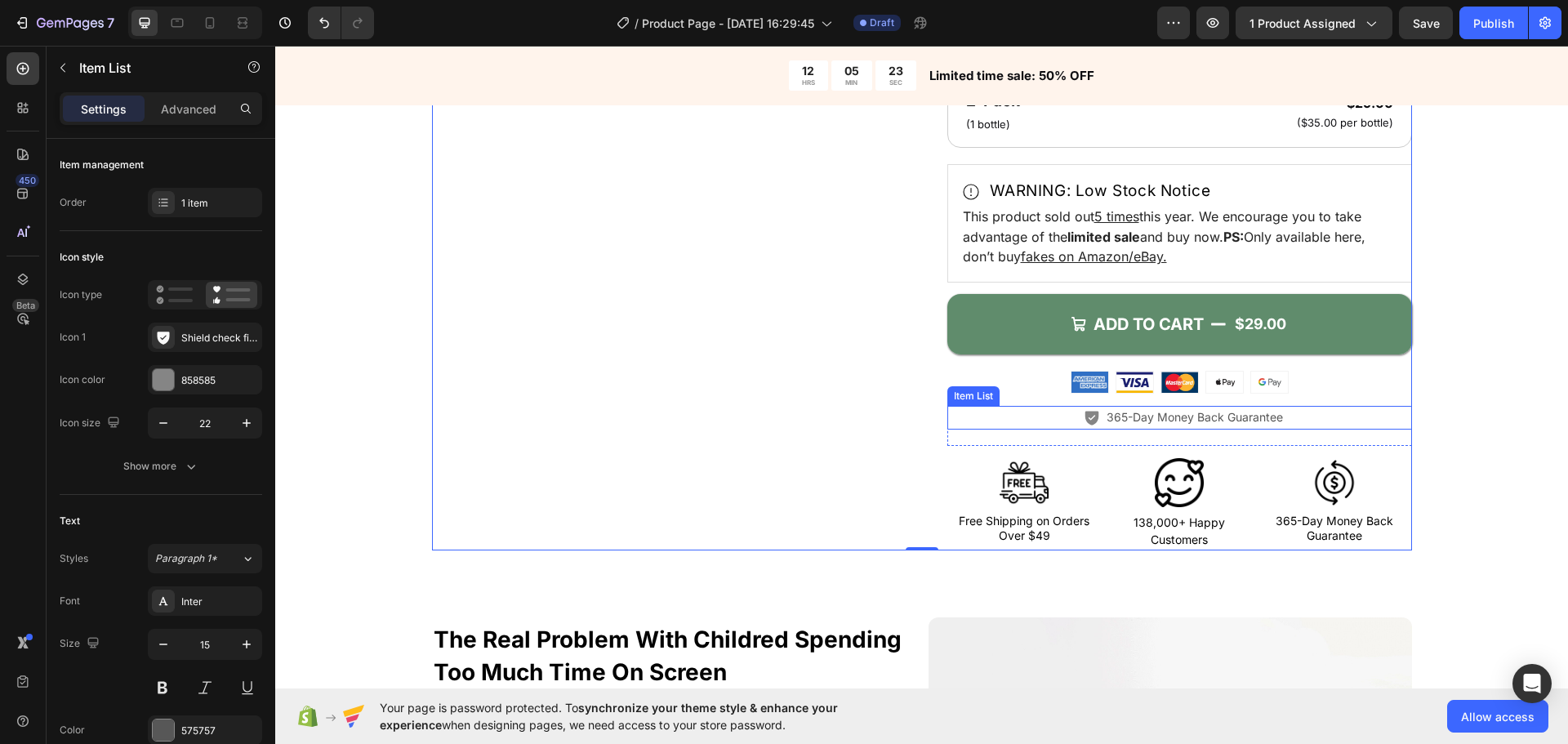
click at [1109, 410] on p "365-Day Money Back Guarantee" at bounding box center [1195, 417] width 176 height 19
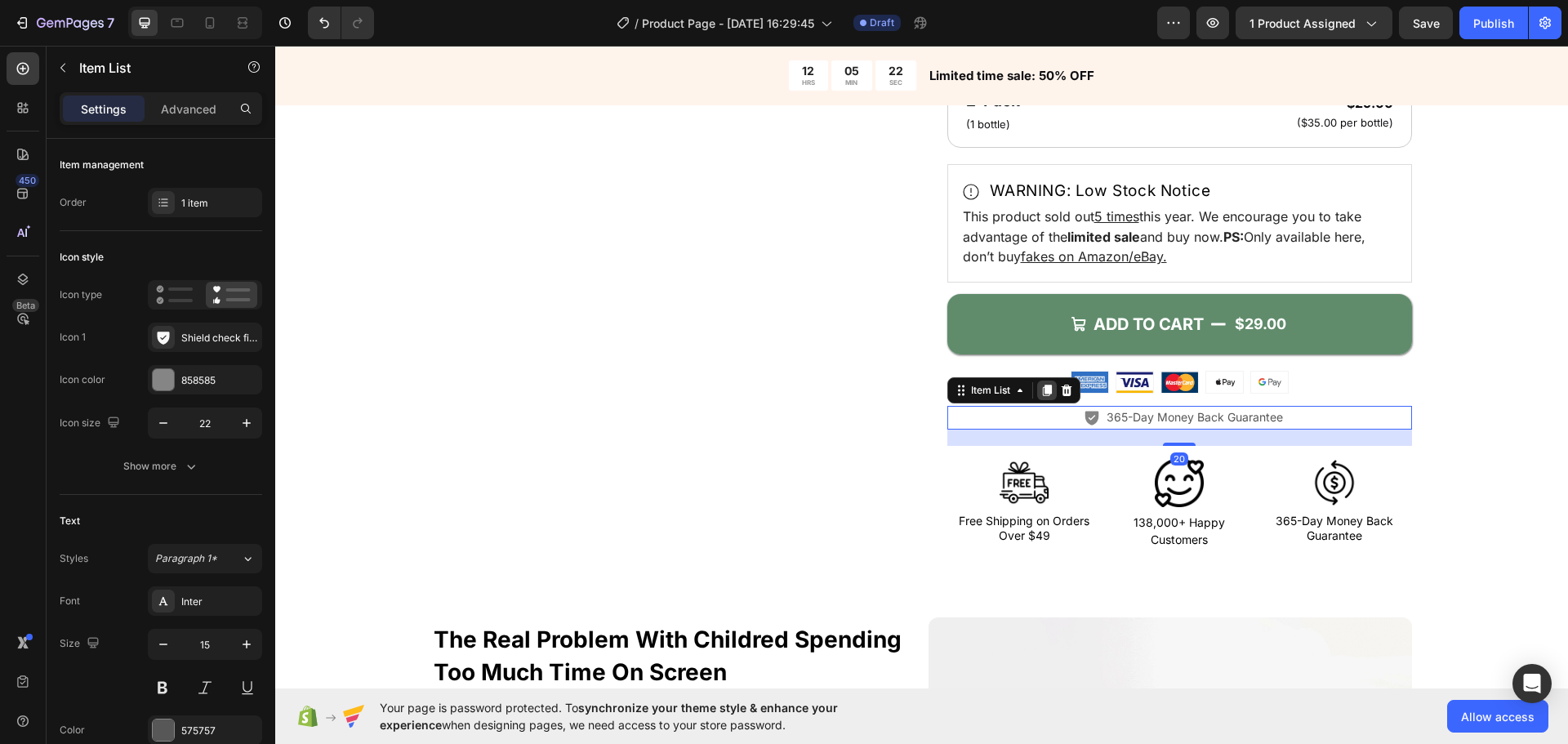
click at [1040, 394] on icon at bounding box center [1046, 390] width 13 height 13
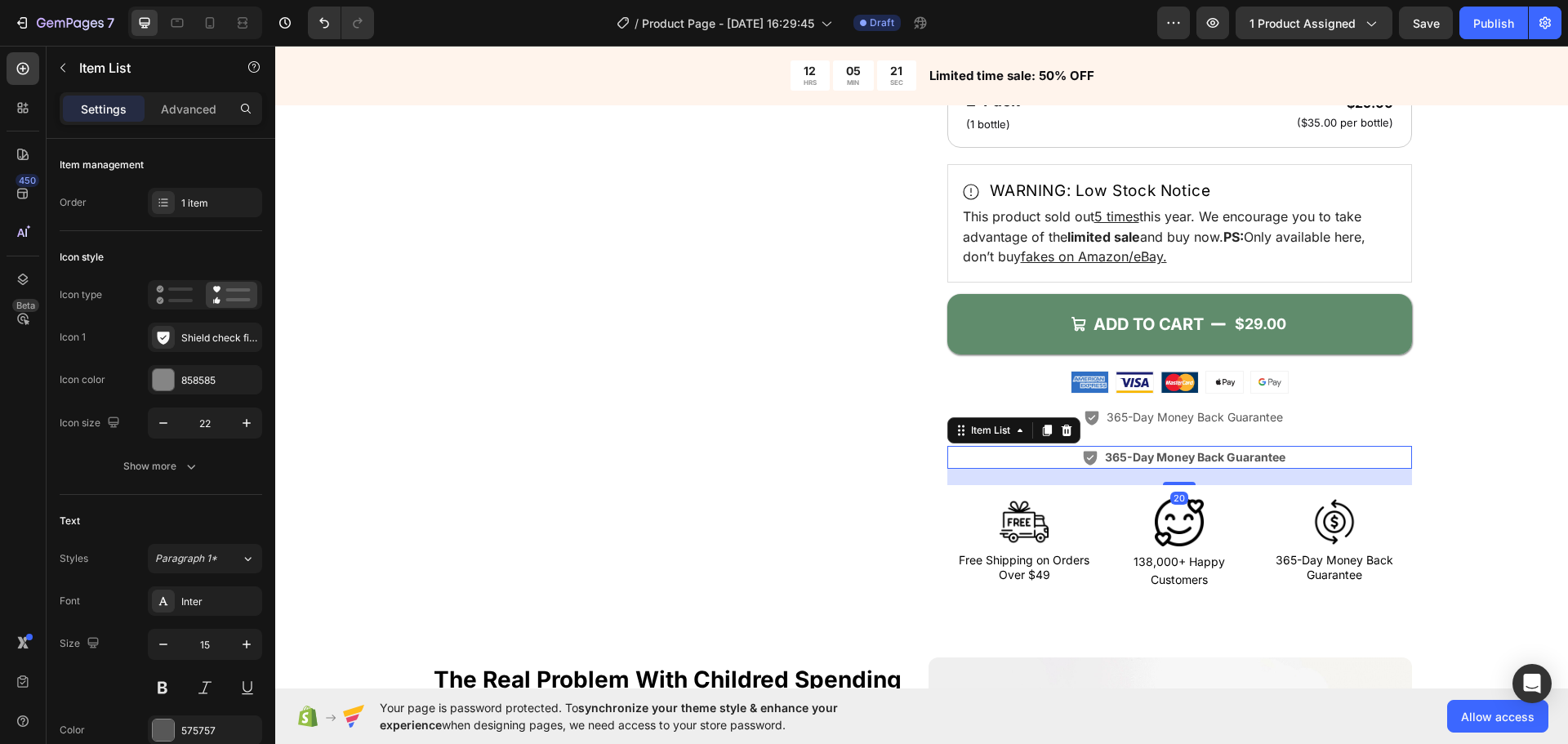
click at [1169, 461] on strong "365-Day Money Back Guarantee" at bounding box center [1195, 457] width 180 height 14
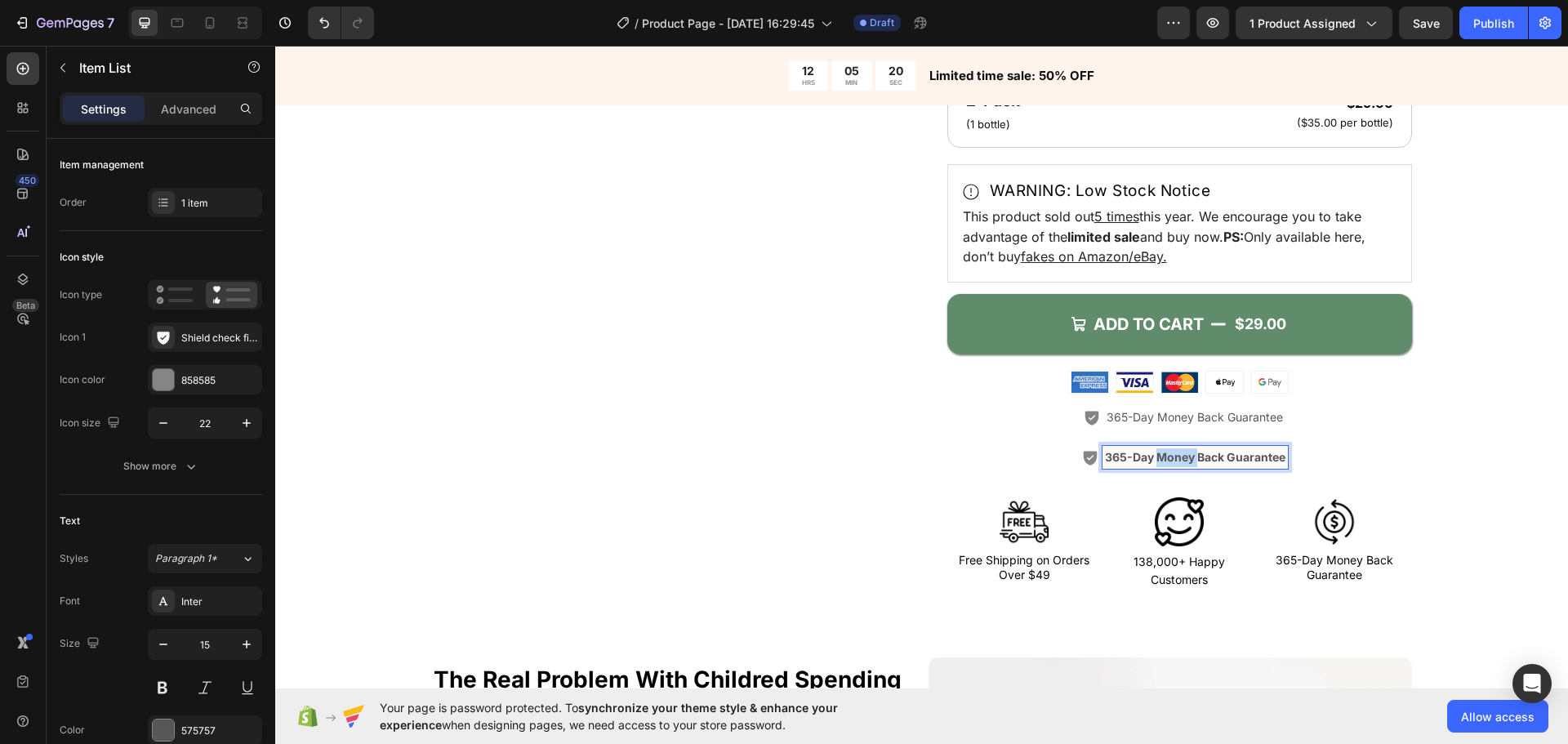
click at [1169, 461] on strong "365-Day Money Back Guarantee" at bounding box center [1195, 457] width 180 height 14
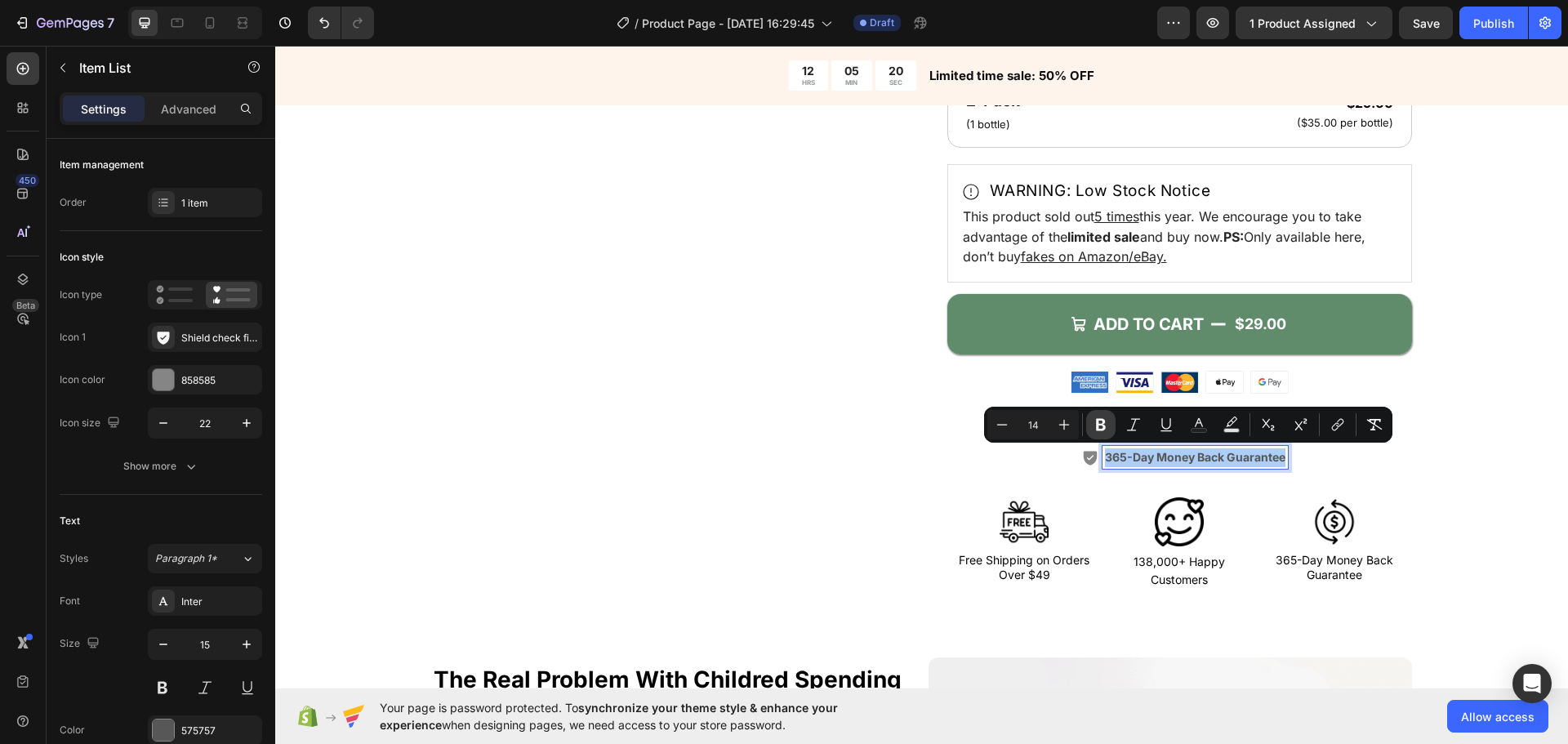
click at [1108, 426] on icon "Editor contextual toolbar" at bounding box center [1101, 424] width 17 height 17
click at [1093, 461] on icon at bounding box center [1092, 457] width 18 height 18
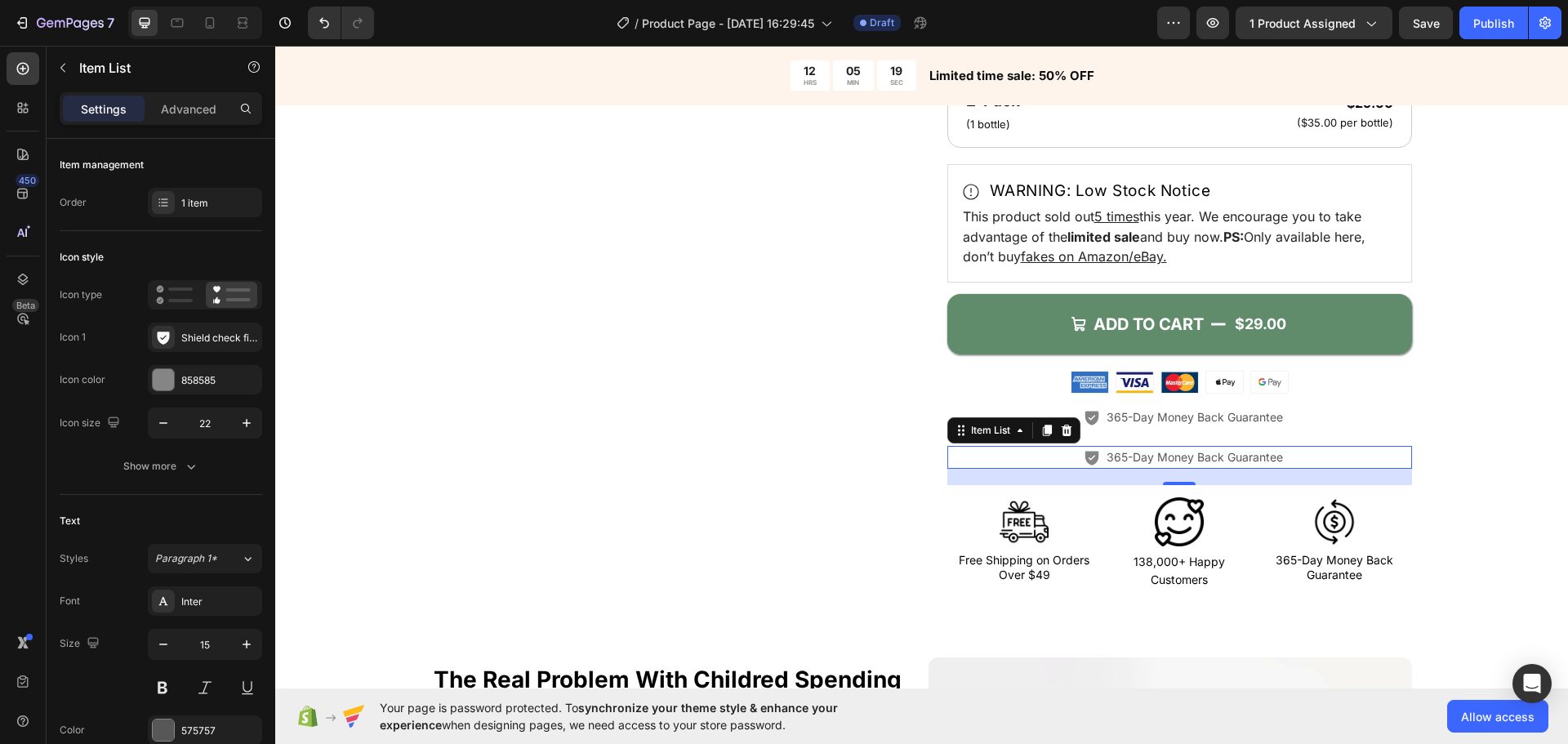
click at [1044, 456] on div "365-Day Money Back Guarantee" at bounding box center [1180, 457] width 465 height 23
click at [1040, 431] on icon at bounding box center [1046, 430] width 13 height 13
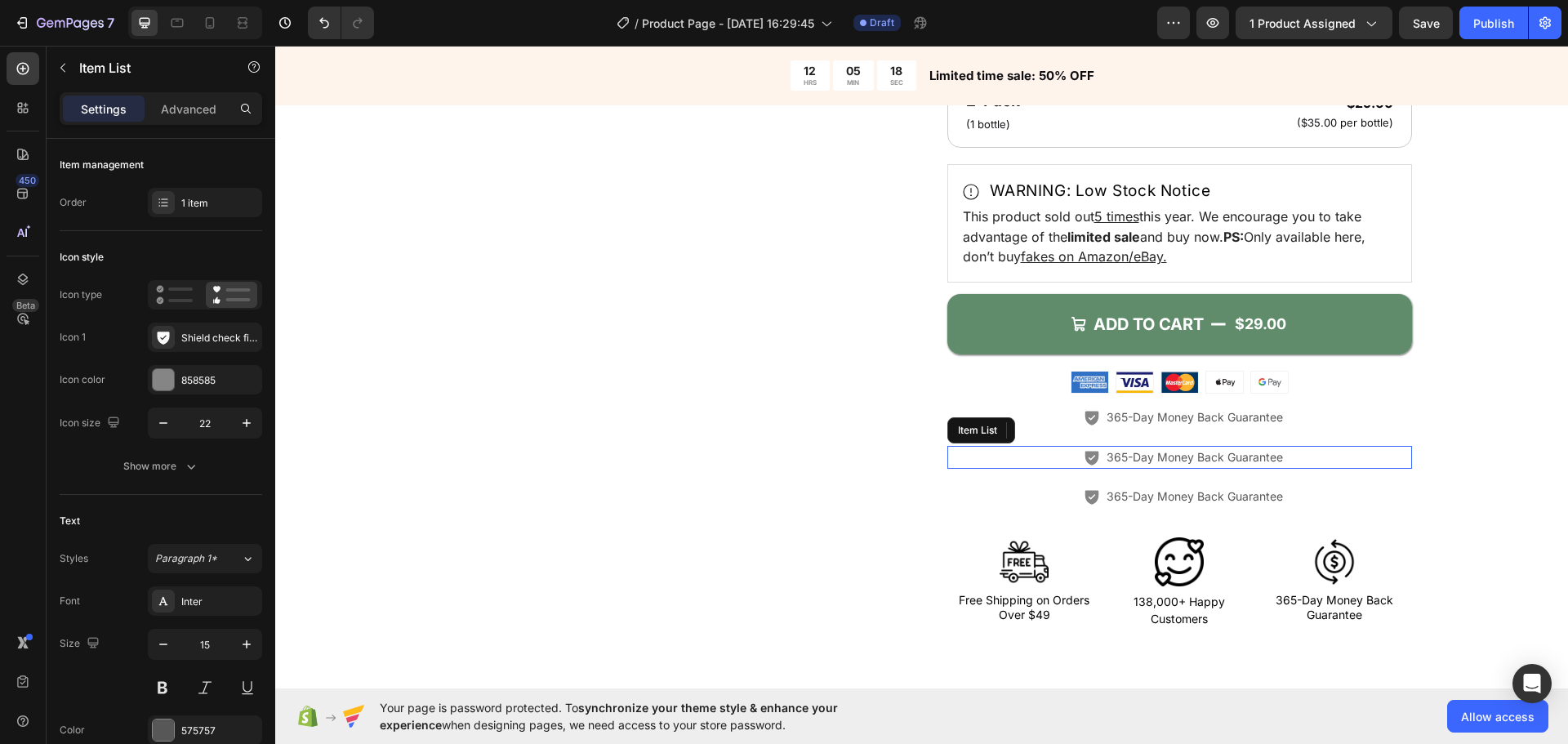
click at [1269, 460] on span "365-Day Money Back Guarantee" at bounding box center [1195, 457] width 176 height 14
click at [1057, 428] on div at bounding box center [1067, 430] width 20 height 20
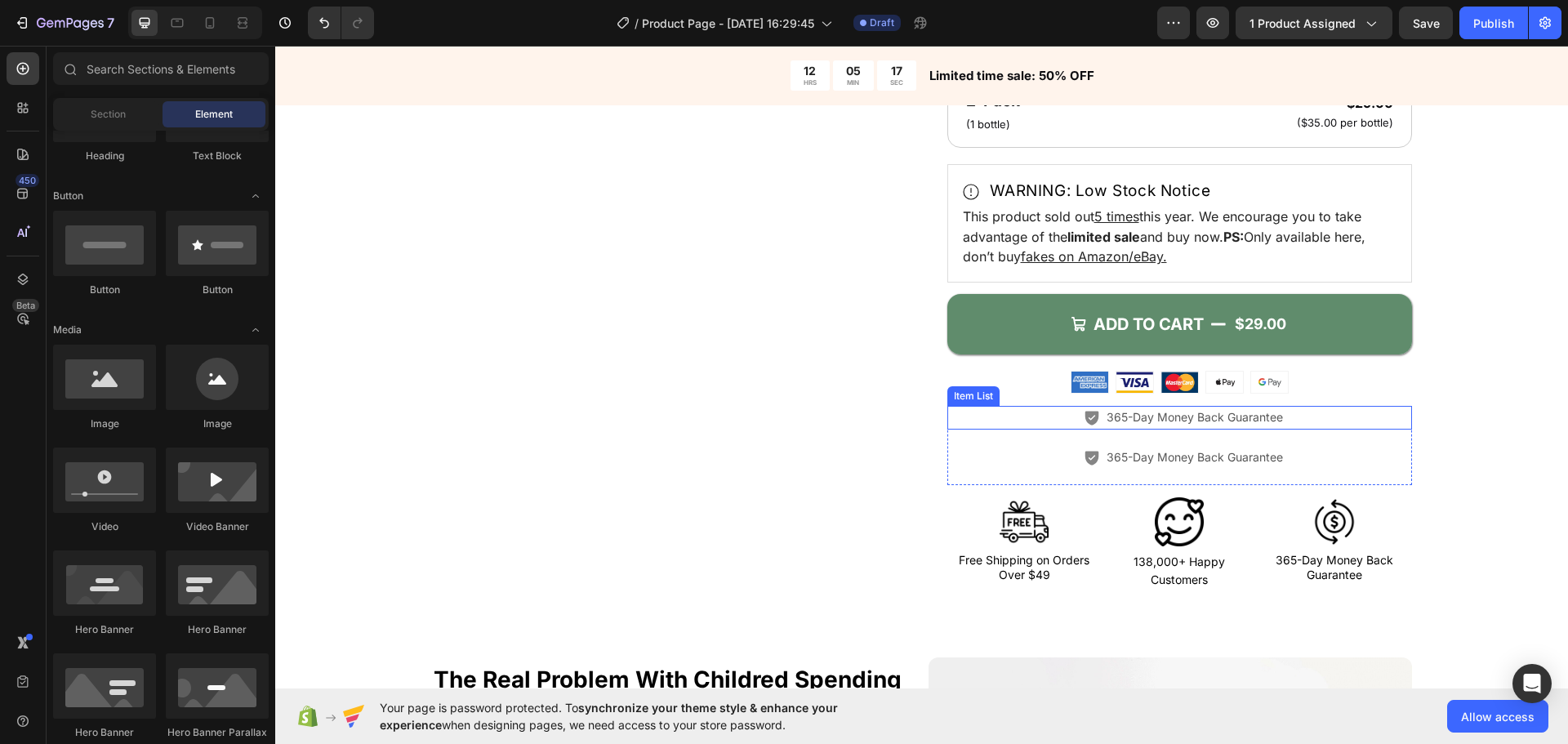
click at [1050, 410] on div "365-Day Money Back Guarantee" at bounding box center [1180, 417] width 465 height 23
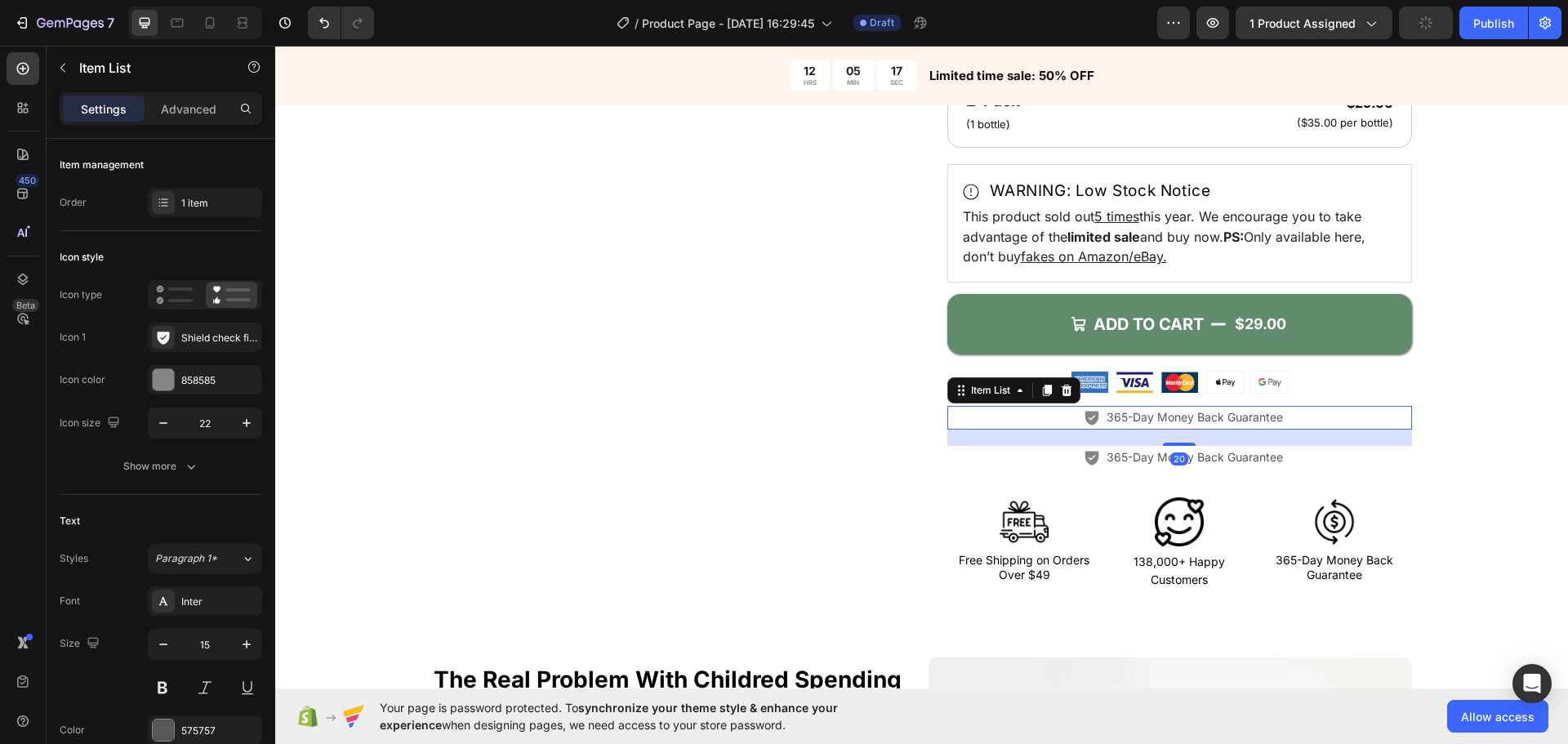
click at [1065, 395] on icon at bounding box center [1066, 390] width 13 height 13
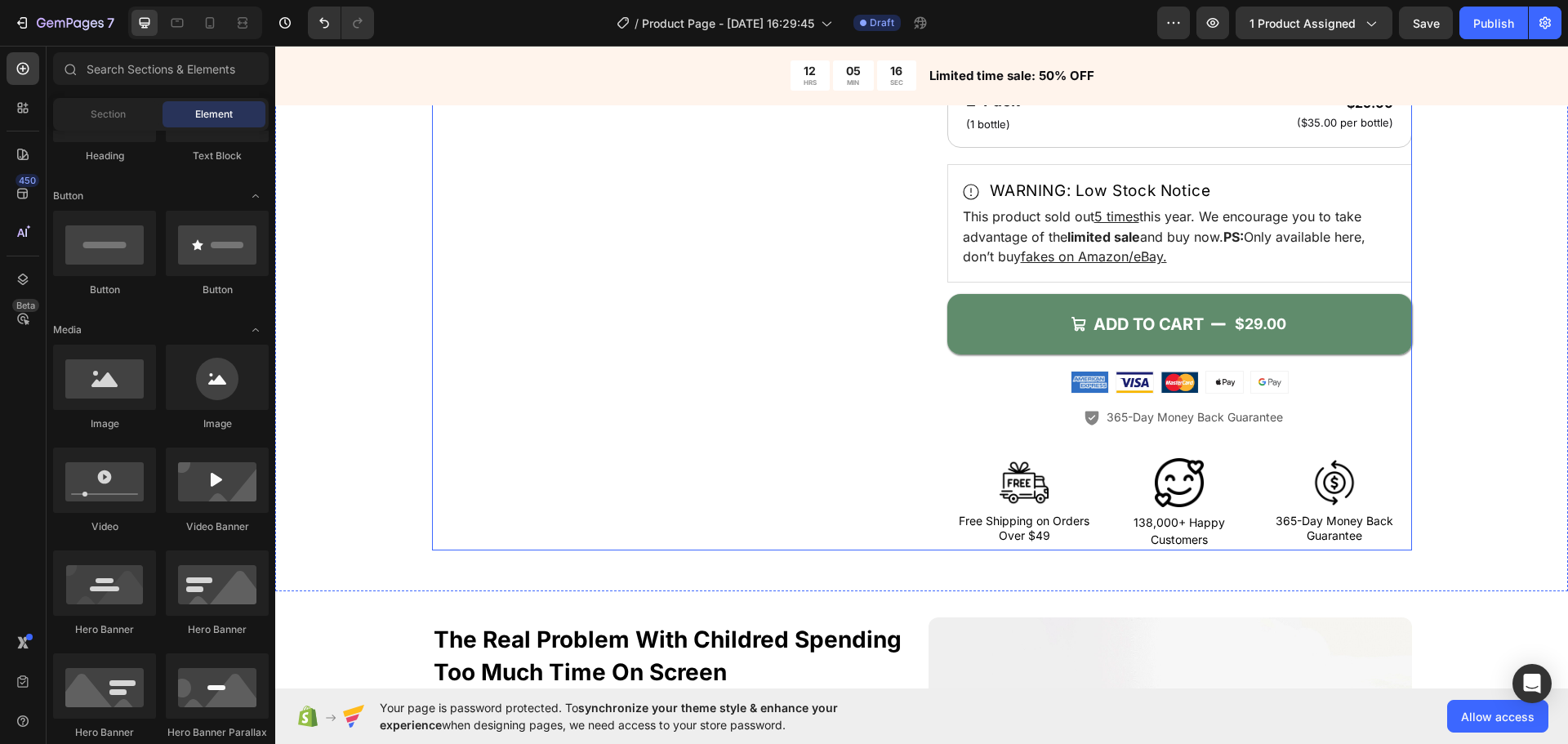
click at [808, 405] on div "Product Images" at bounding box center [664, 83] width 465 height 935
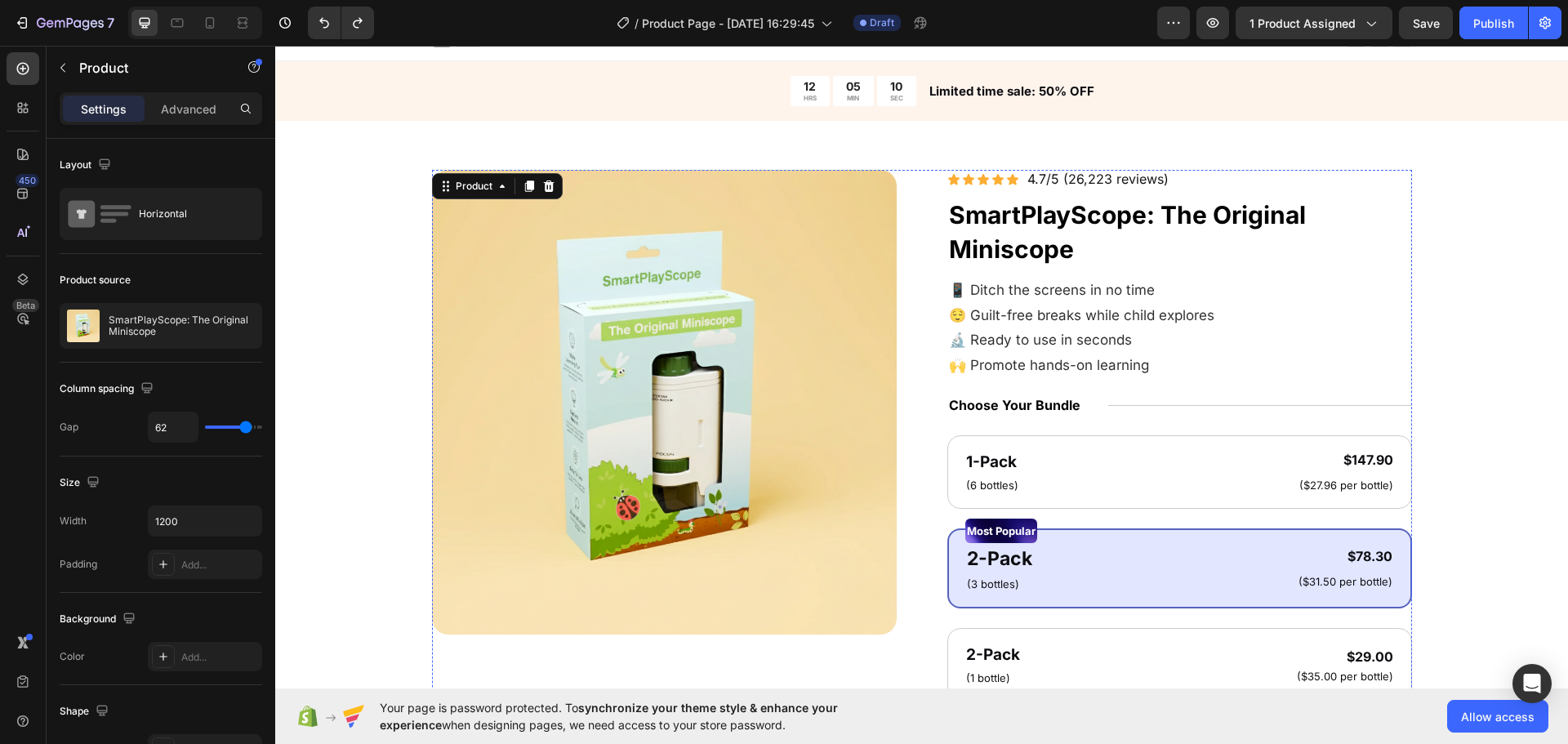
scroll to position [0, 0]
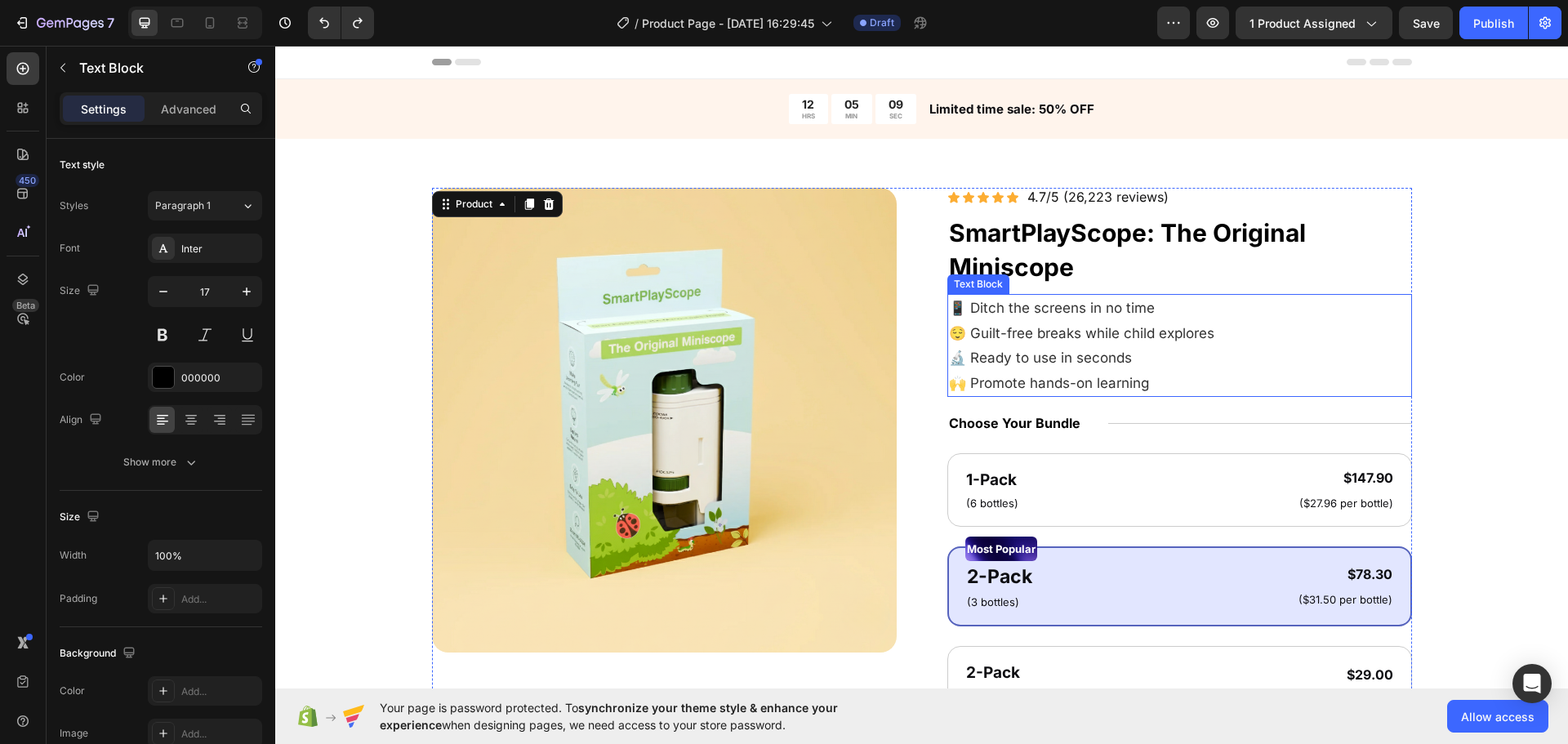
click at [1099, 389] on span "🙌 Promote hands-on learning" at bounding box center [1048, 382] width 200 height 17
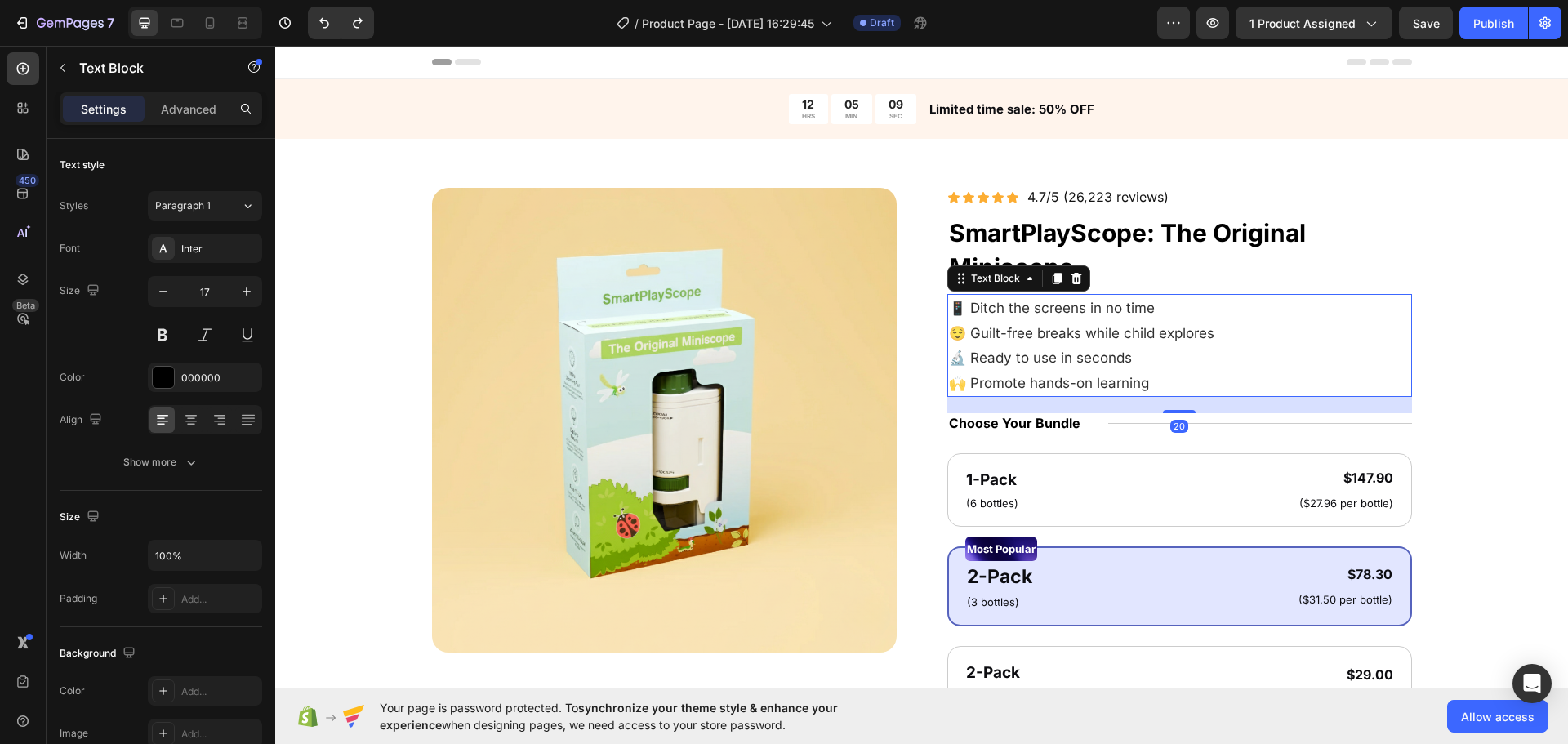
click at [1146, 389] on p "😌 Guilt-free breaks while child explores 🔬 Ready to use in seconds 🙌 Promote ha…" at bounding box center [1179, 358] width 461 height 75
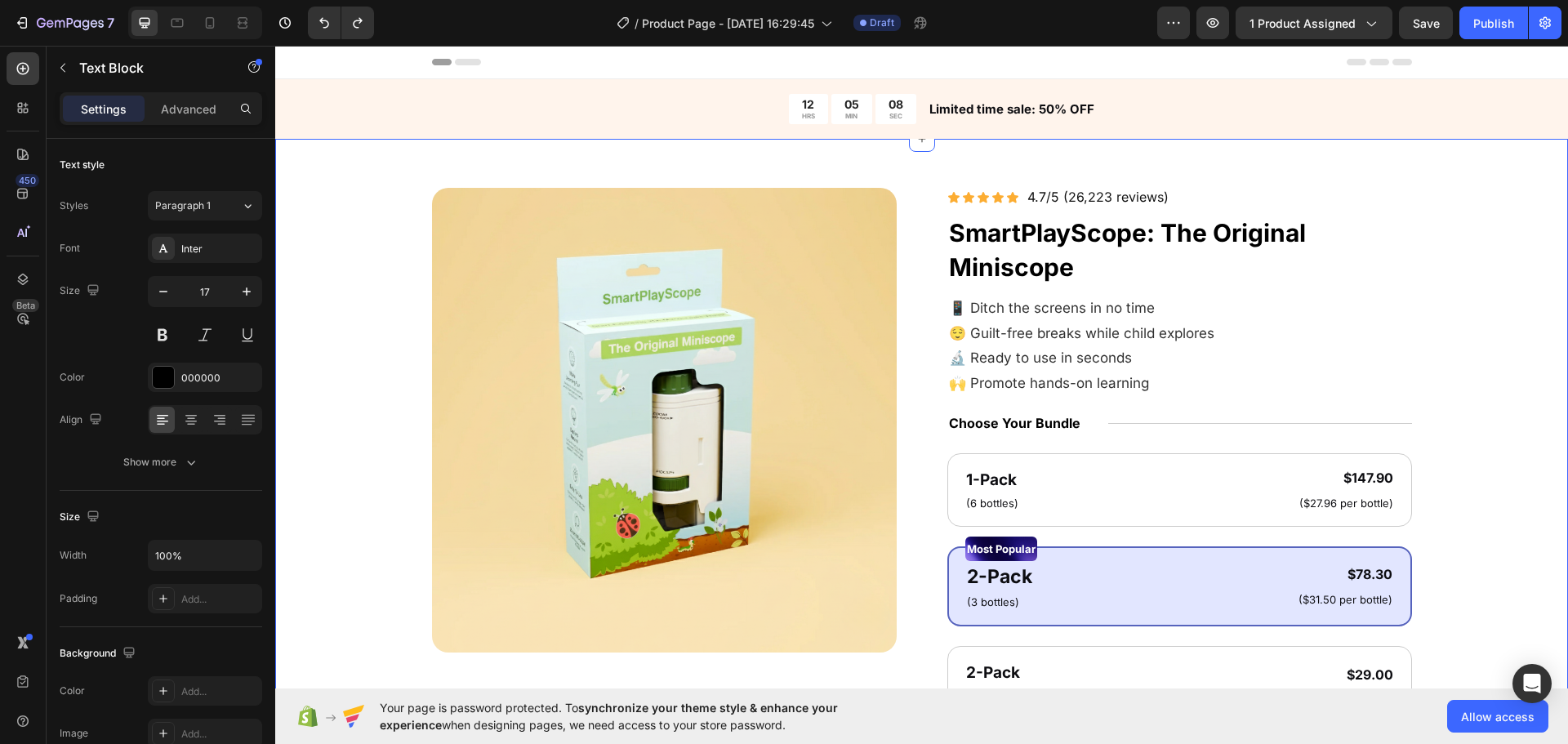
click at [1411, 407] on div "Product Images Icon Icon Icon Icon Icon Icon List 4.7/5 (26,223 reviews) Text B…" at bounding box center [921, 649] width 1162 height 922
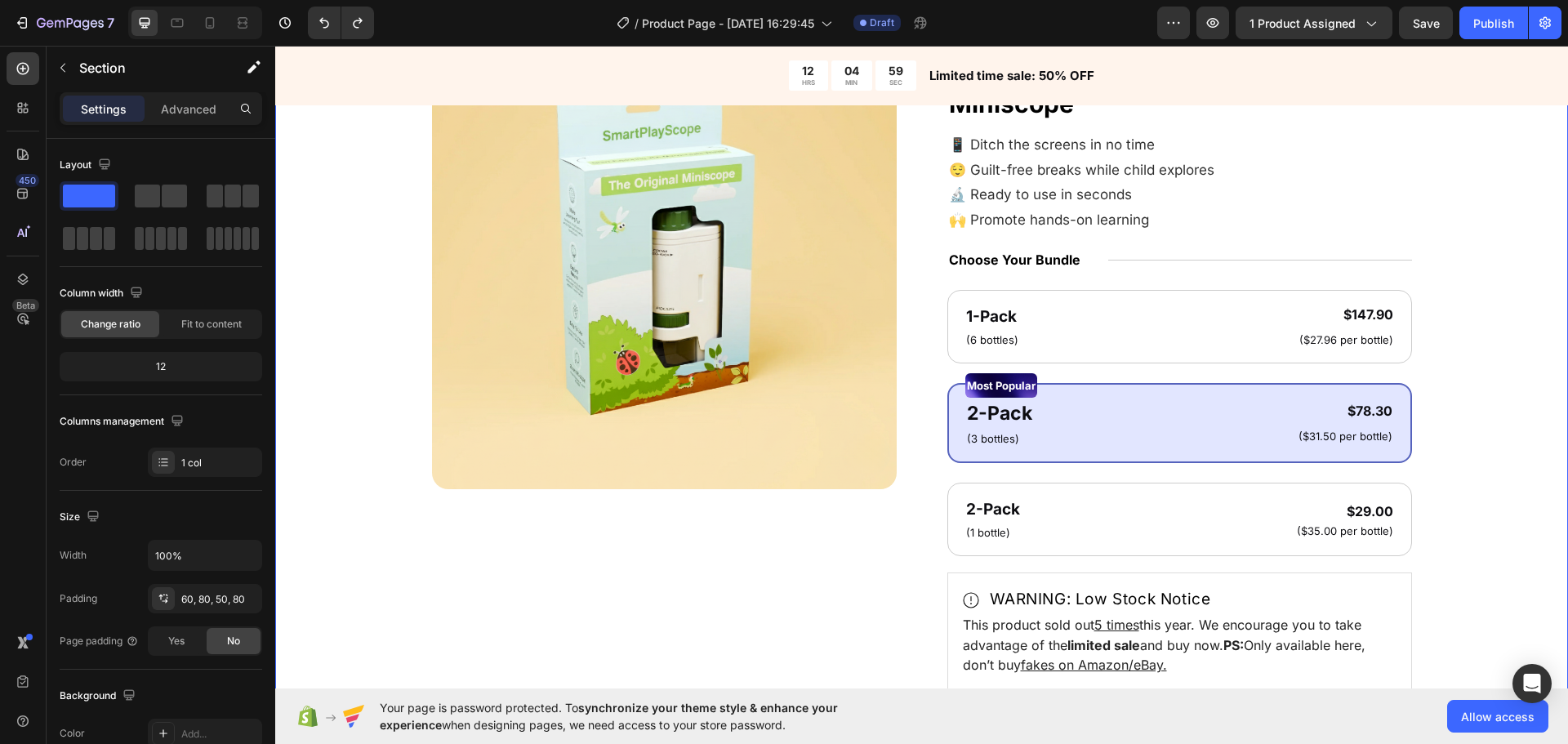
click at [288, 417] on div "Product Images Icon Icon Icon Icon Icon Icon List 4.7/5 (26,223 reviews) Text B…" at bounding box center [921, 482] width 1293 height 1013
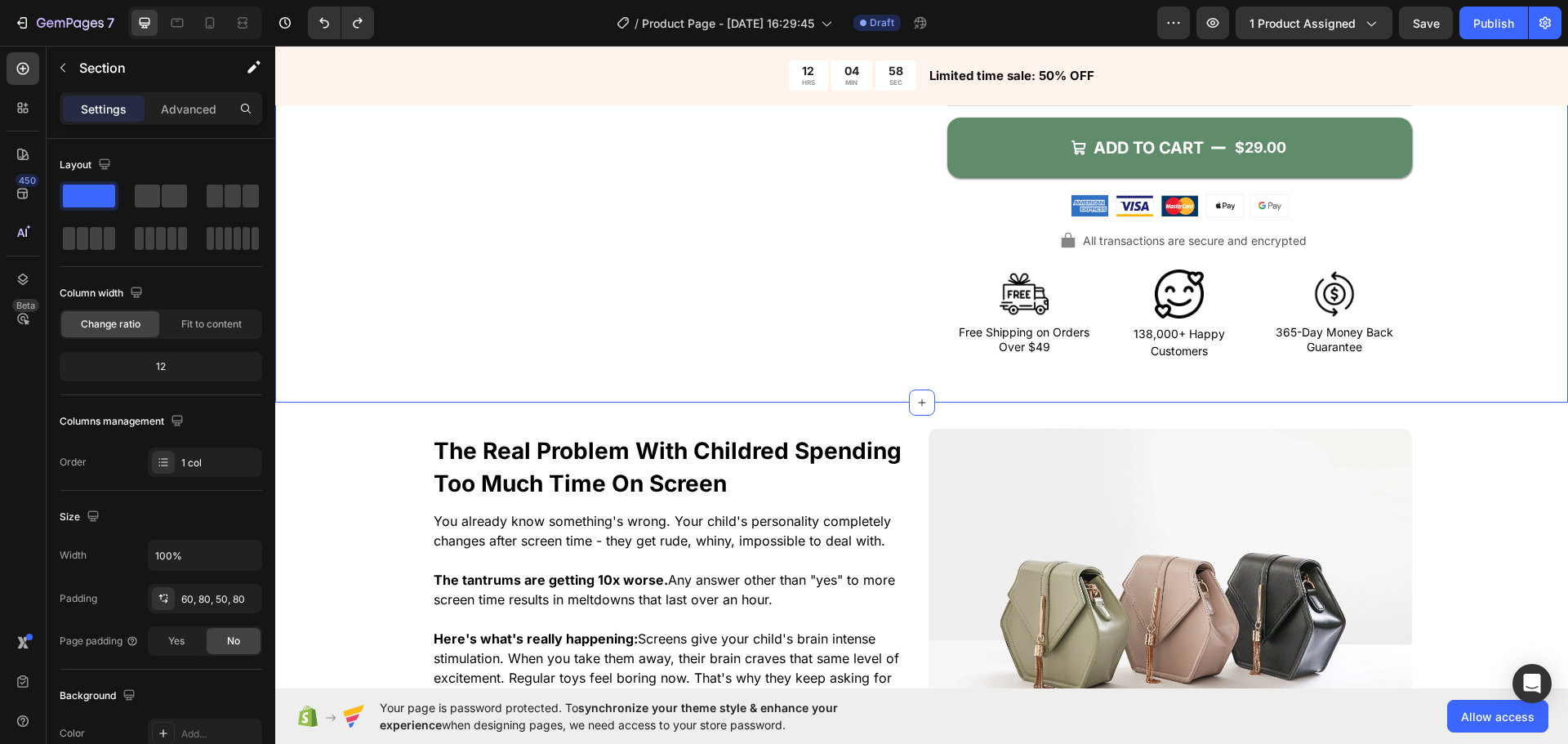
scroll to position [980, 0]
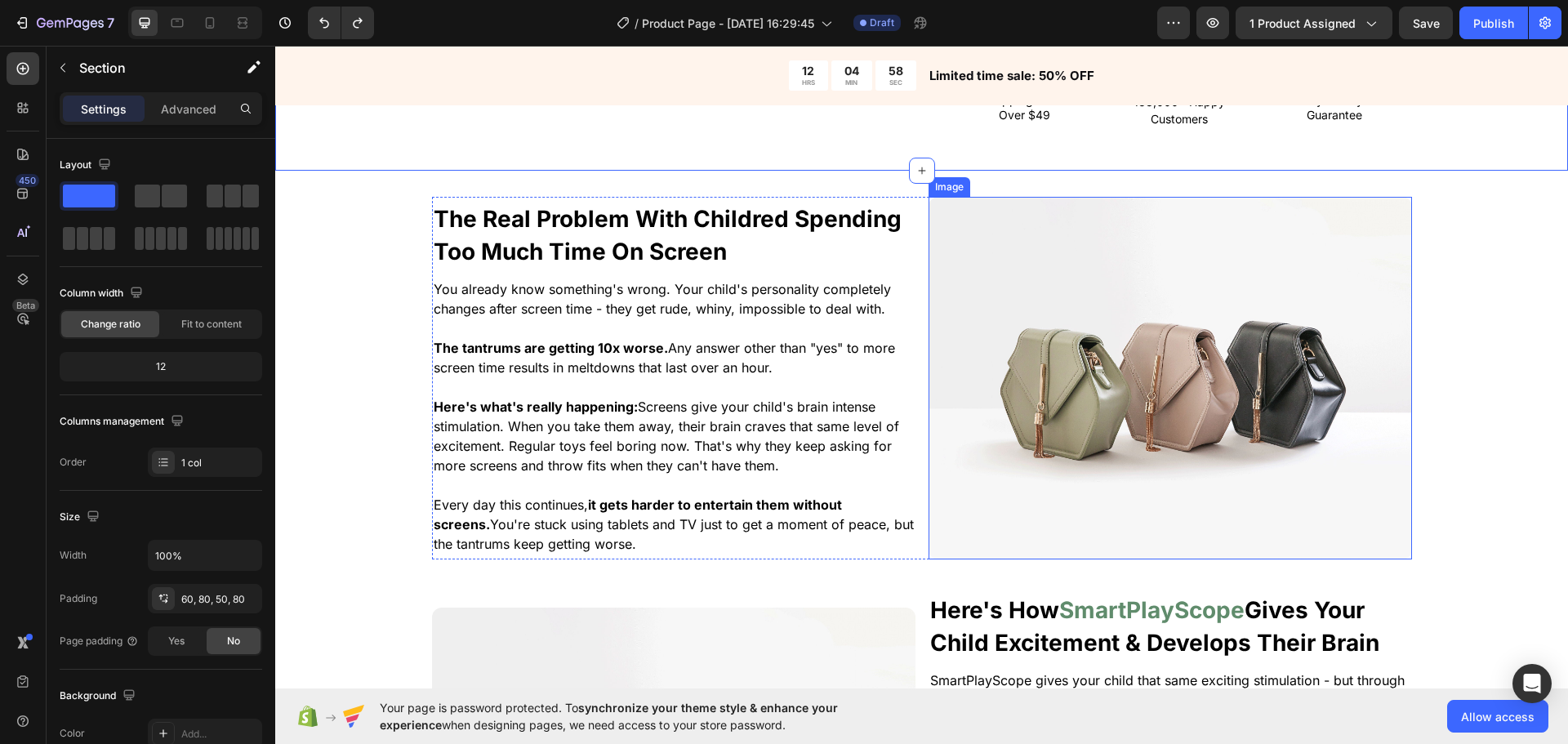
click at [1109, 430] on img at bounding box center [1170, 378] width 484 height 363
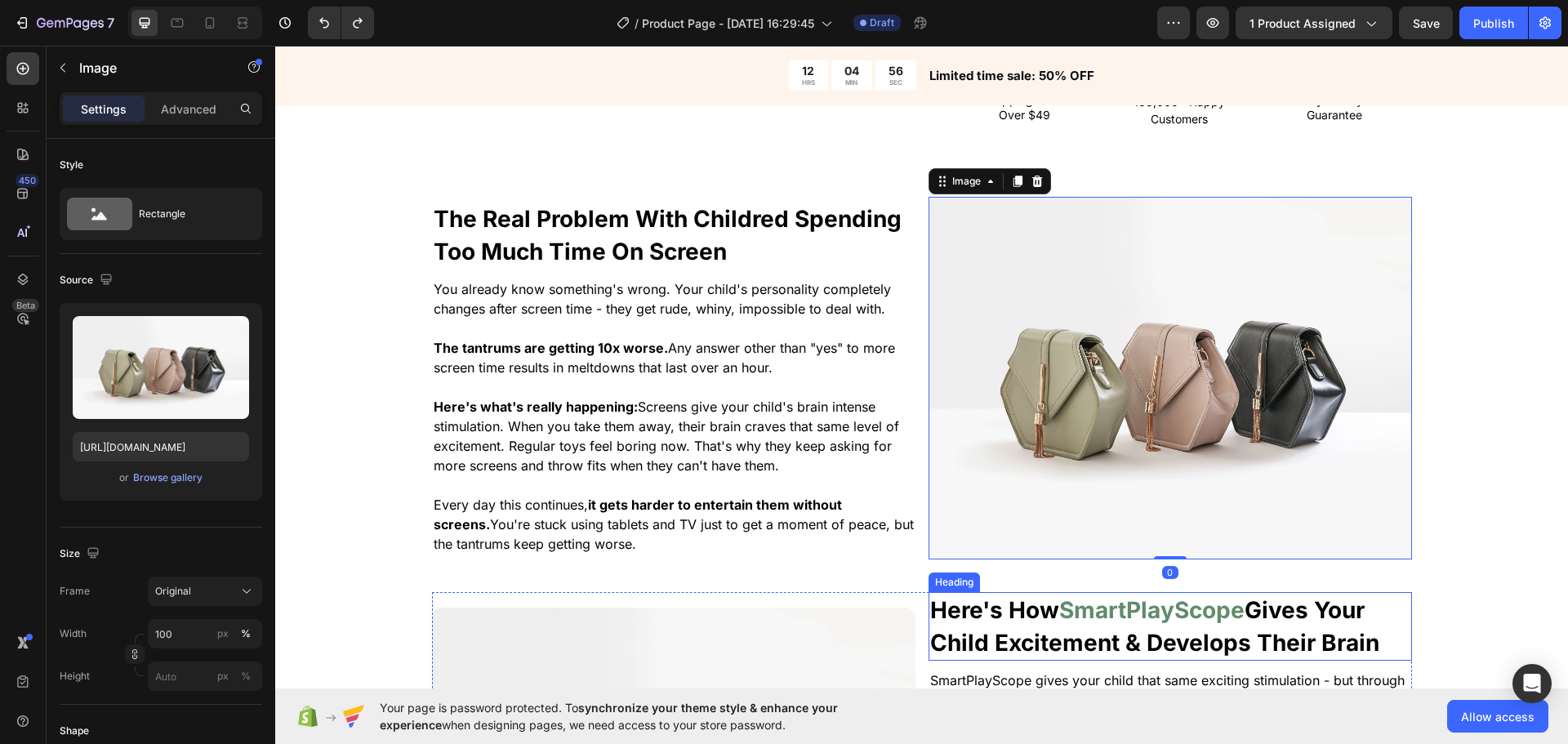
click at [1184, 610] on strong "SmartPlayScope" at bounding box center [1152, 609] width 185 height 27
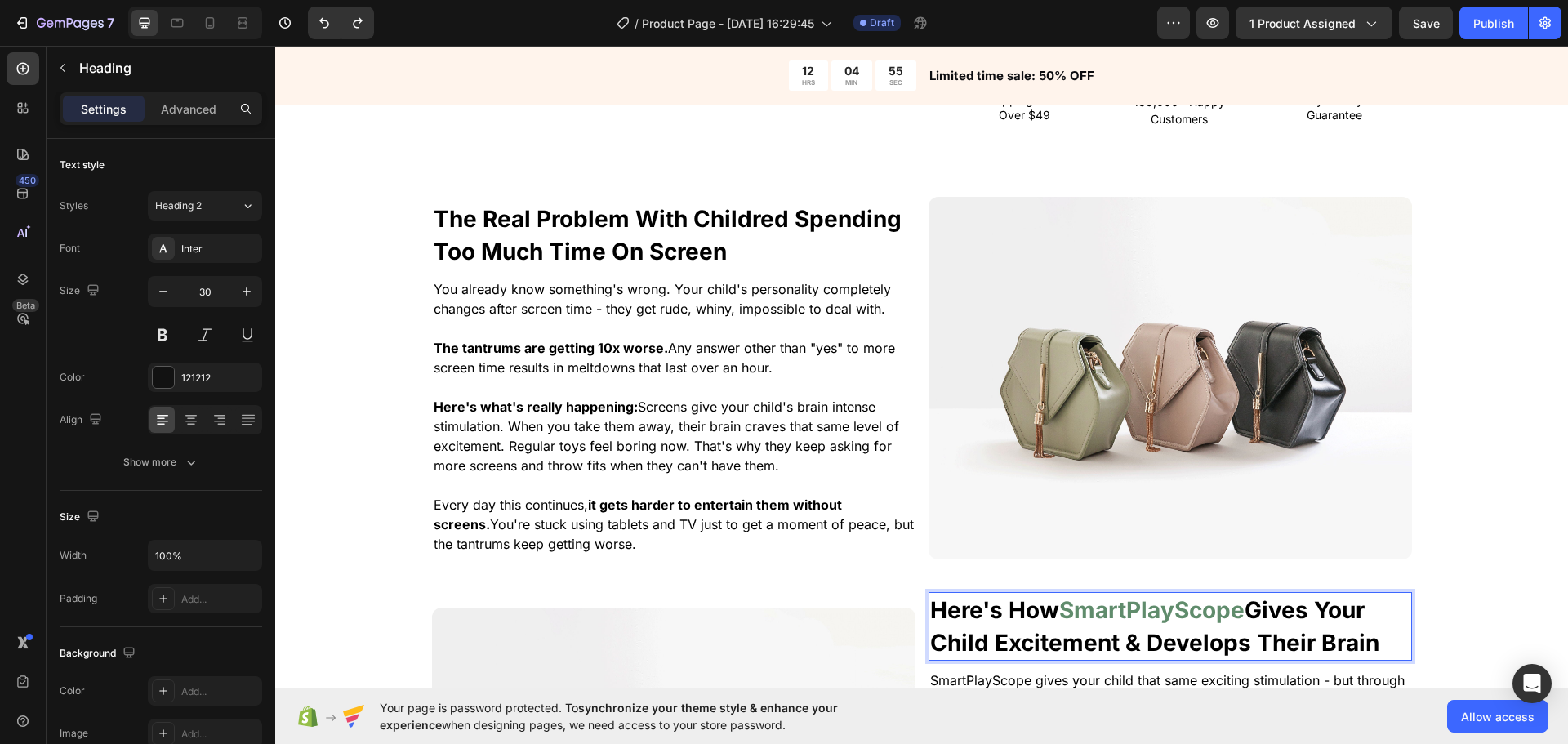
click at [1383, 597] on p "Here's How SmartPlayScope Gives Your Child Excitement & Develops Their Brain" at bounding box center [1170, 626] width 481 height 65
click at [1470, 572] on div "The Real Problem With Childred Spending Too Much Time On Screen Heading You alr…" at bounding box center [921, 614] width 1293 height 835
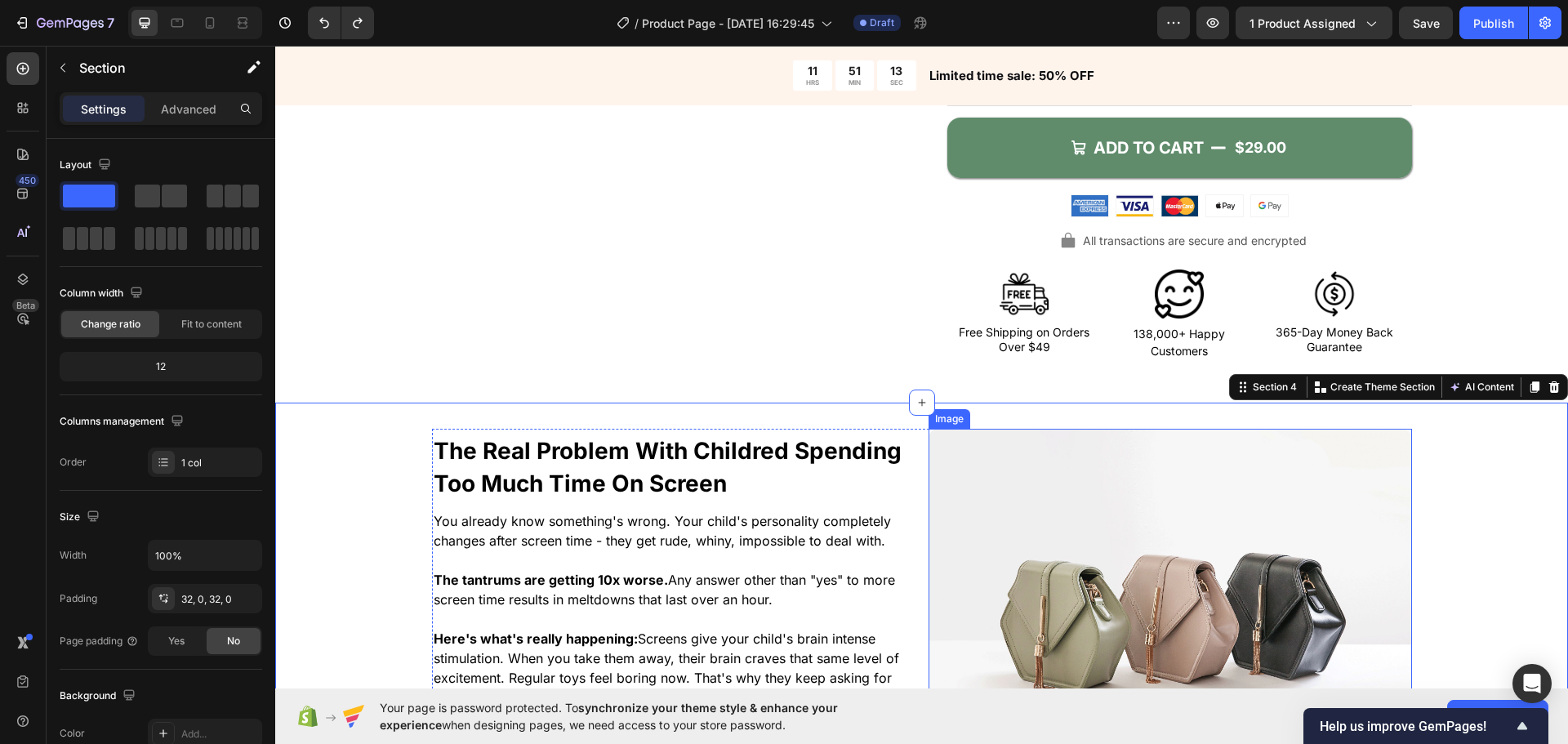
scroll to position [735, 0]
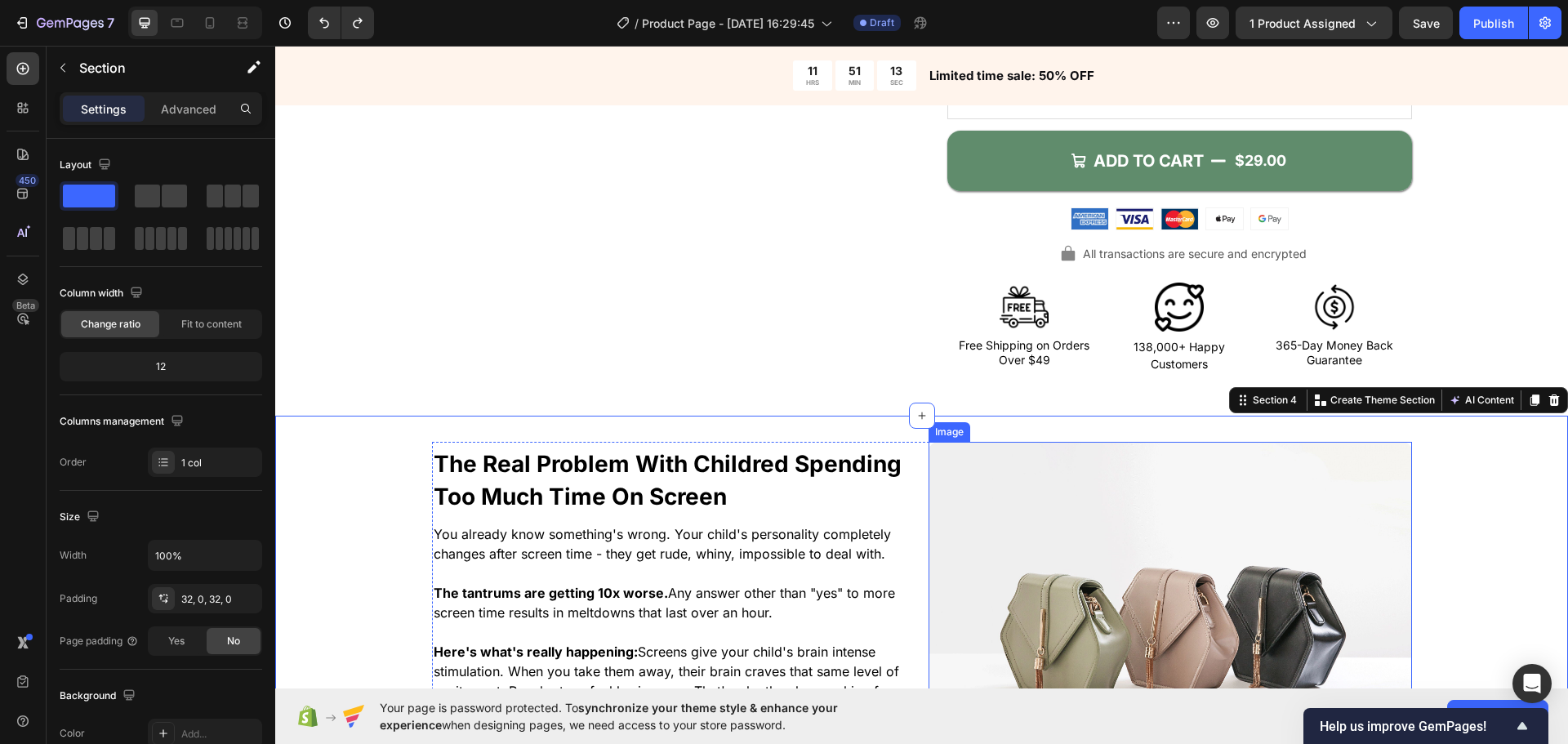
drag, startPoint x: 1111, startPoint y: 541, endPoint x: 949, endPoint y: 47, distance: 519.9
click at [1111, 541] on img at bounding box center [1170, 623] width 484 height 363
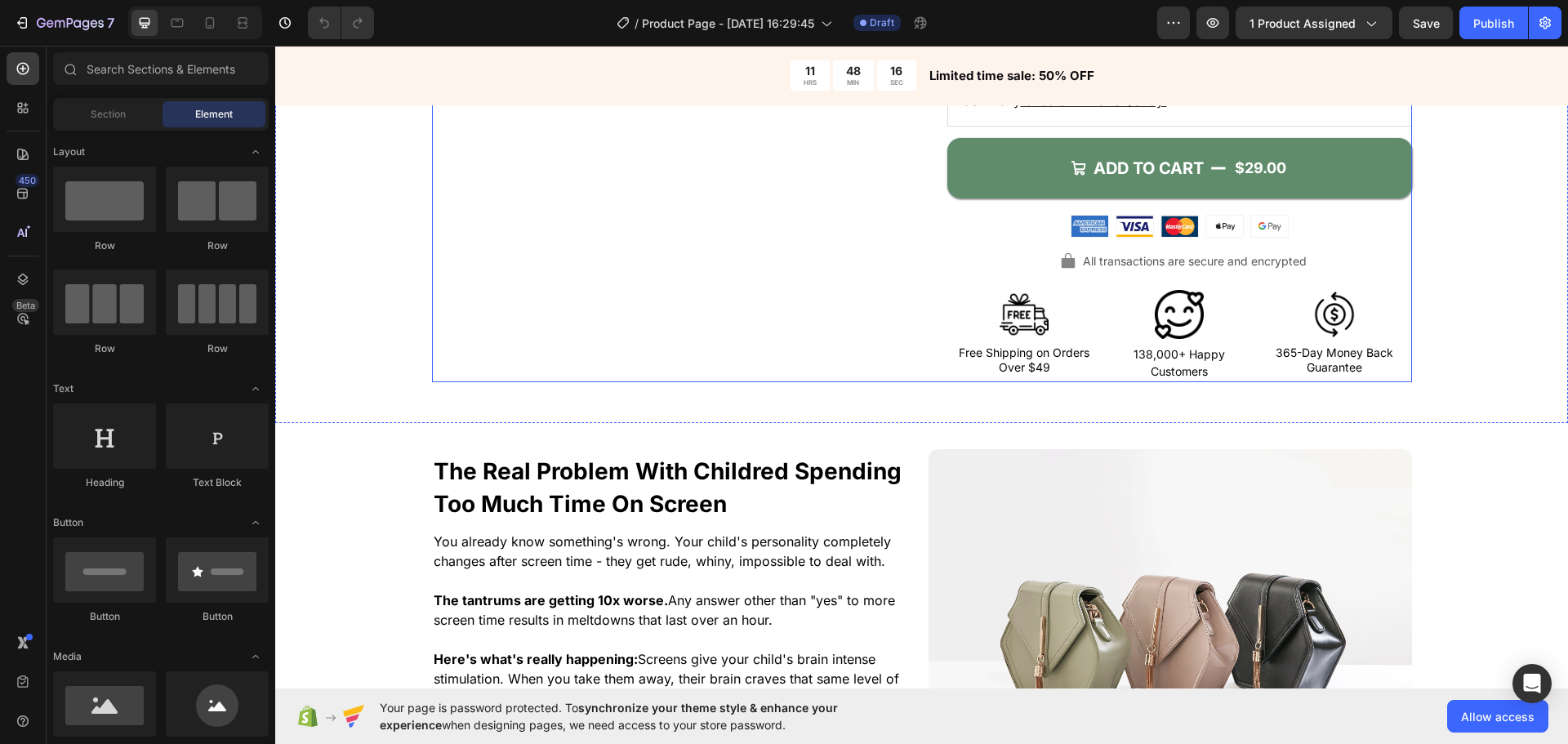
scroll to position [1062, 0]
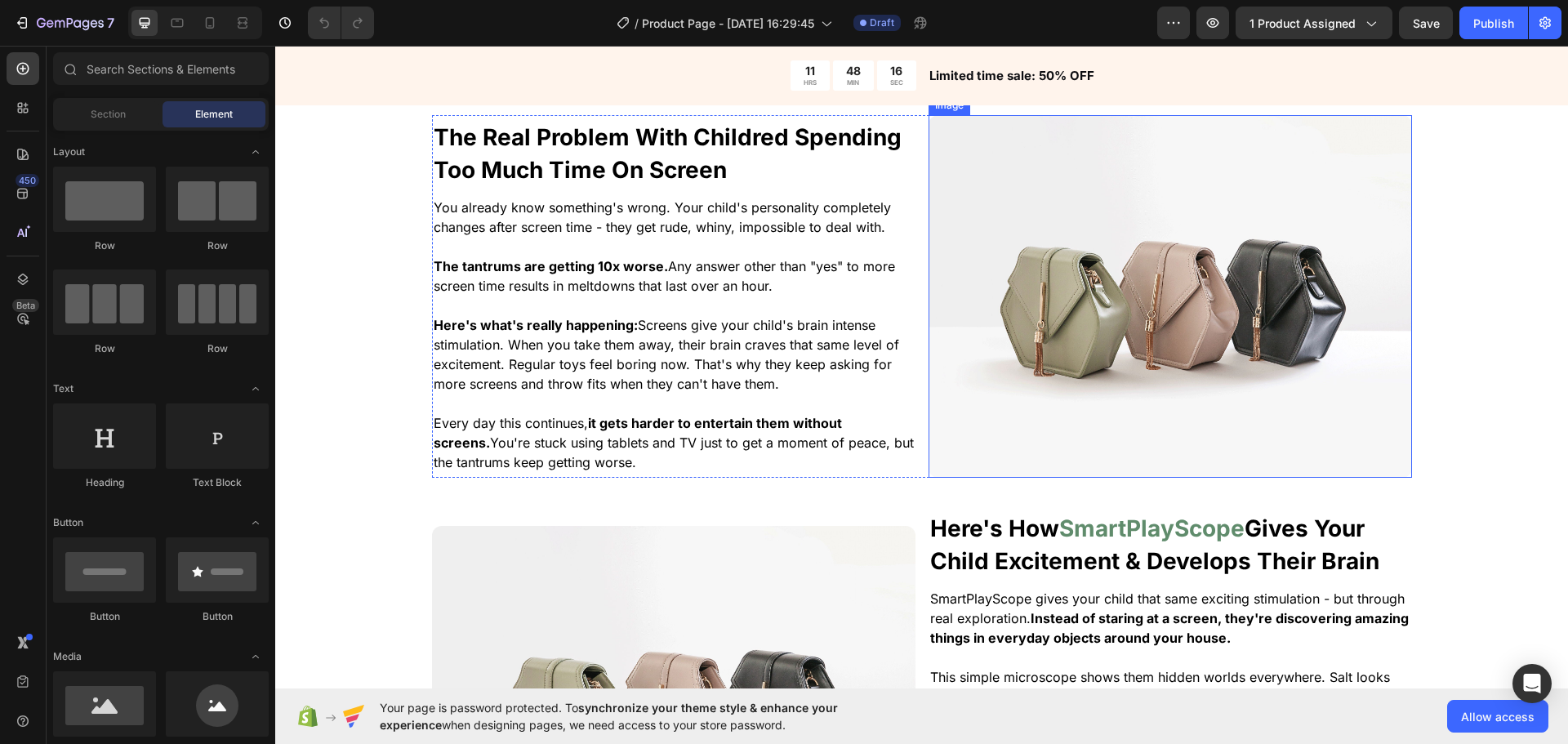
drag, startPoint x: 973, startPoint y: 319, endPoint x: 807, endPoint y: 303, distance: 166.8
click at [973, 319] on img at bounding box center [1170, 296] width 484 height 363
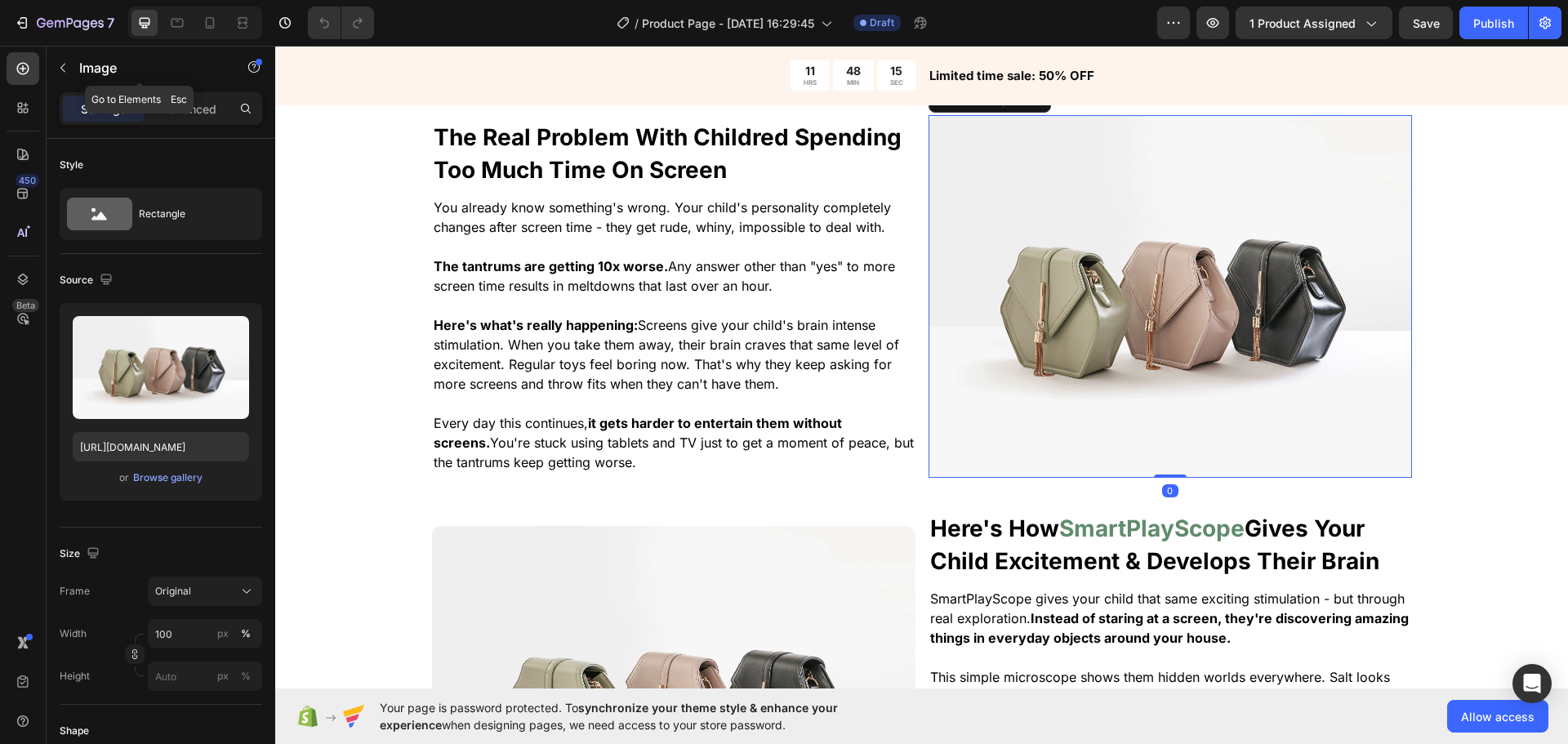
click at [77, 81] on div "Image" at bounding box center [139, 68] width 186 height 43
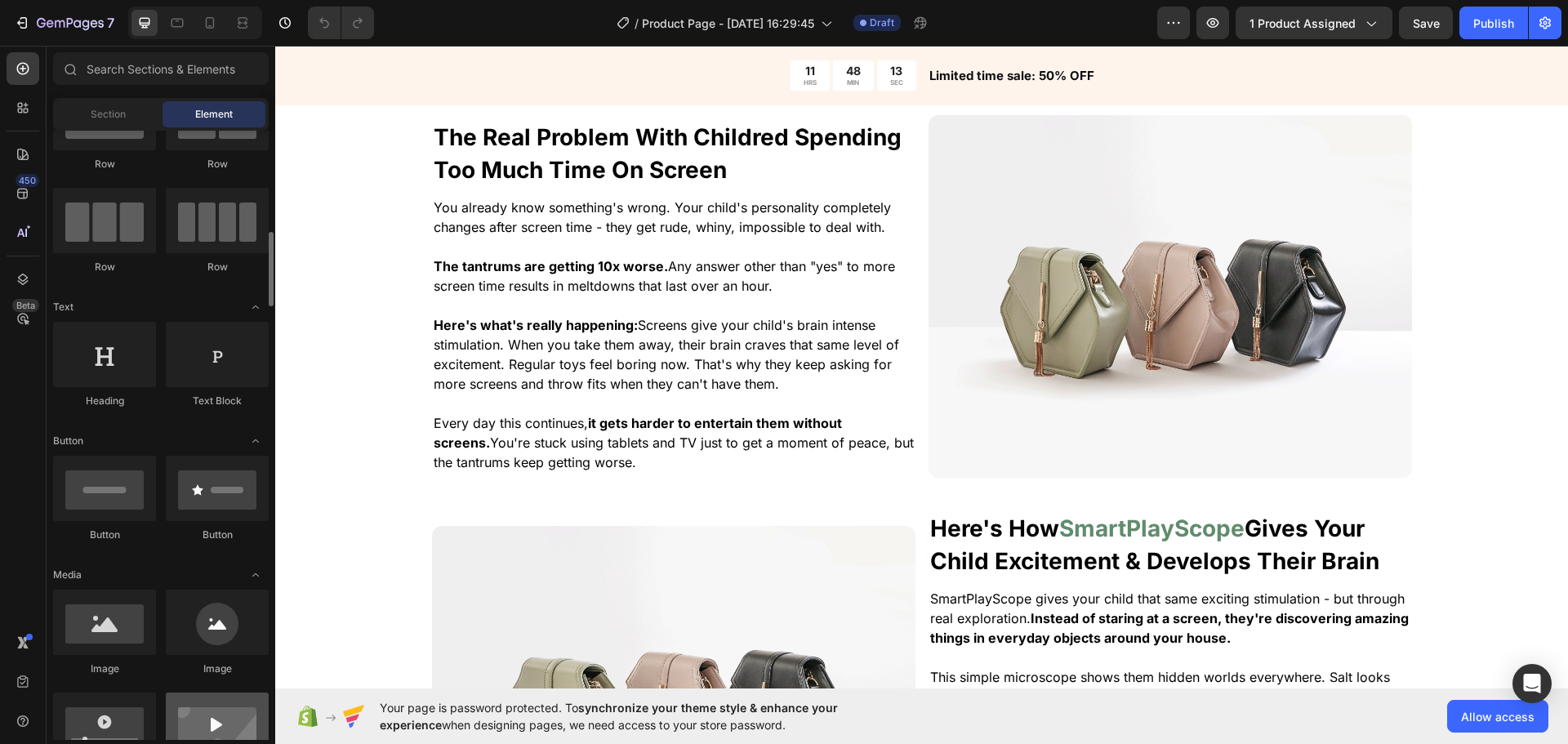
scroll to position [164, 0]
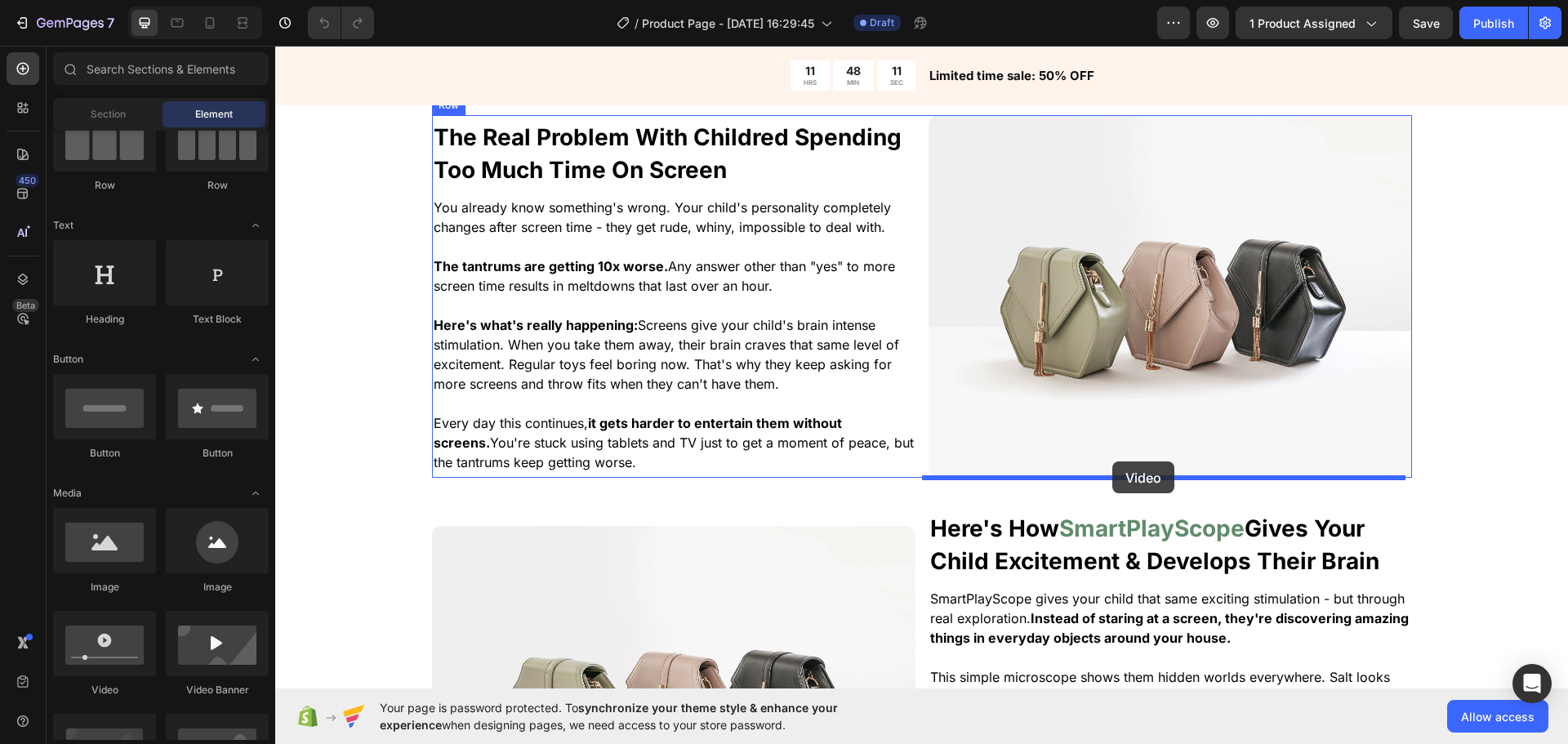
drag, startPoint x: 496, startPoint y: 664, endPoint x: 1113, endPoint y: 461, distance: 649.5
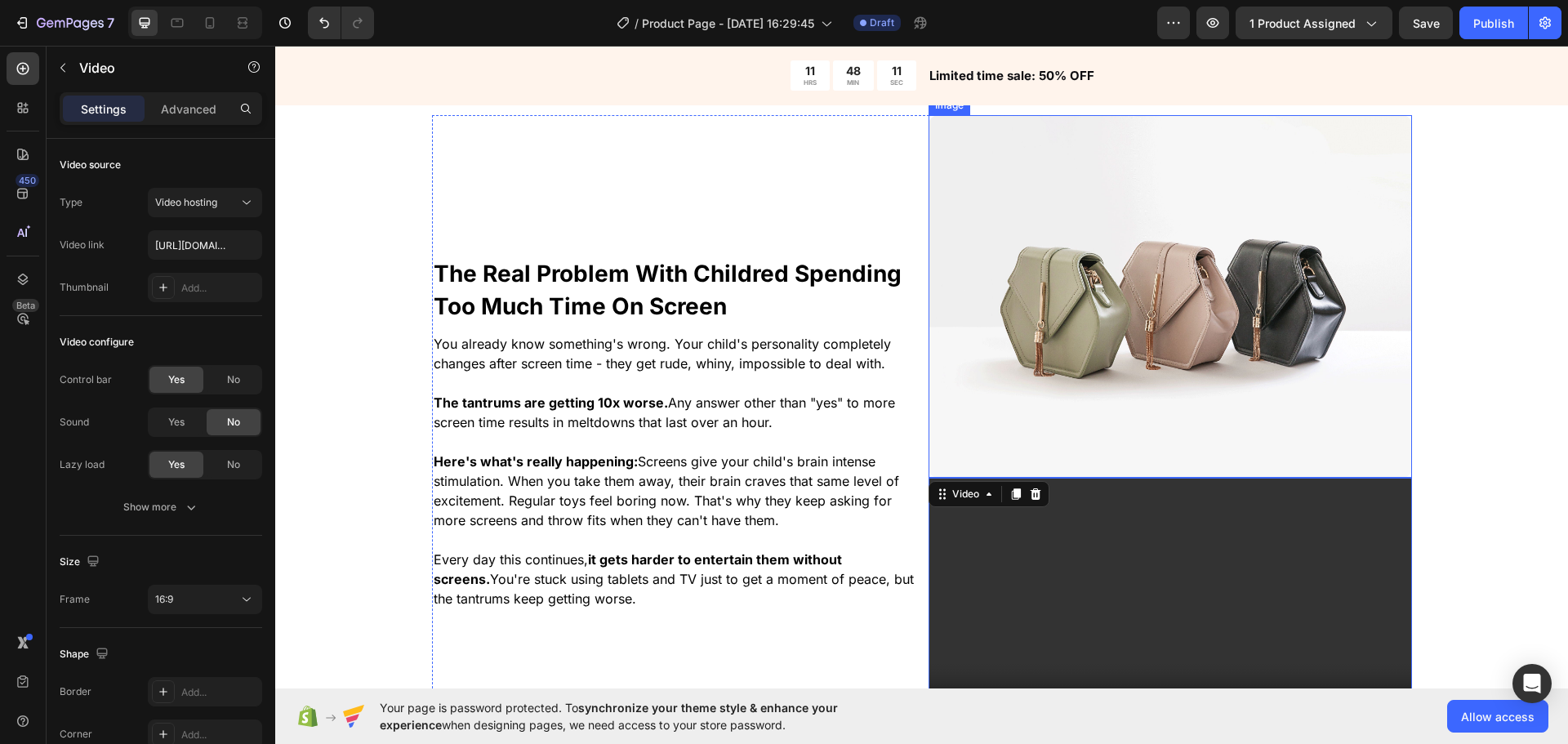
click at [1144, 299] on img at bounding box center [1170, 296] width 484 height 363
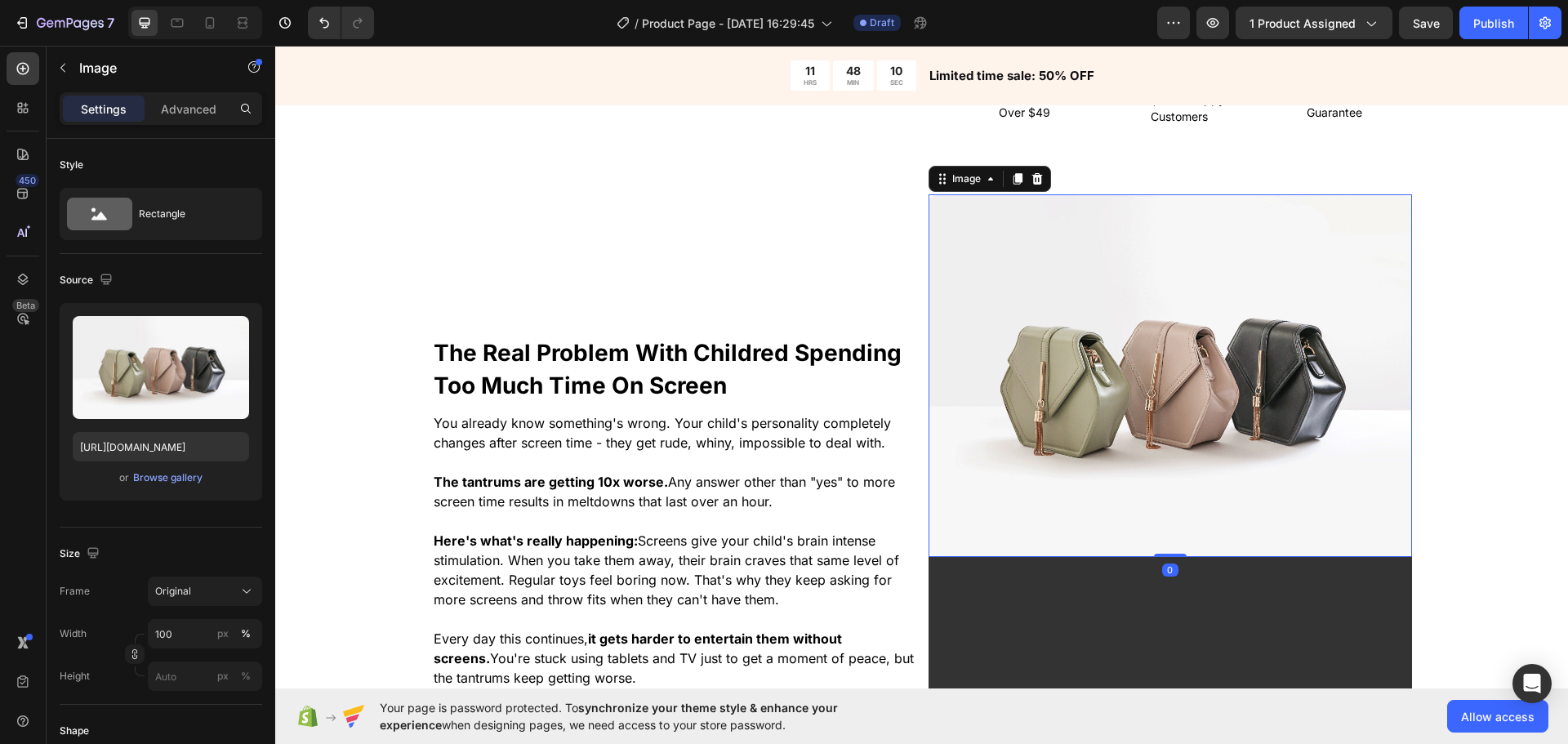
scroll to position [980, 0]
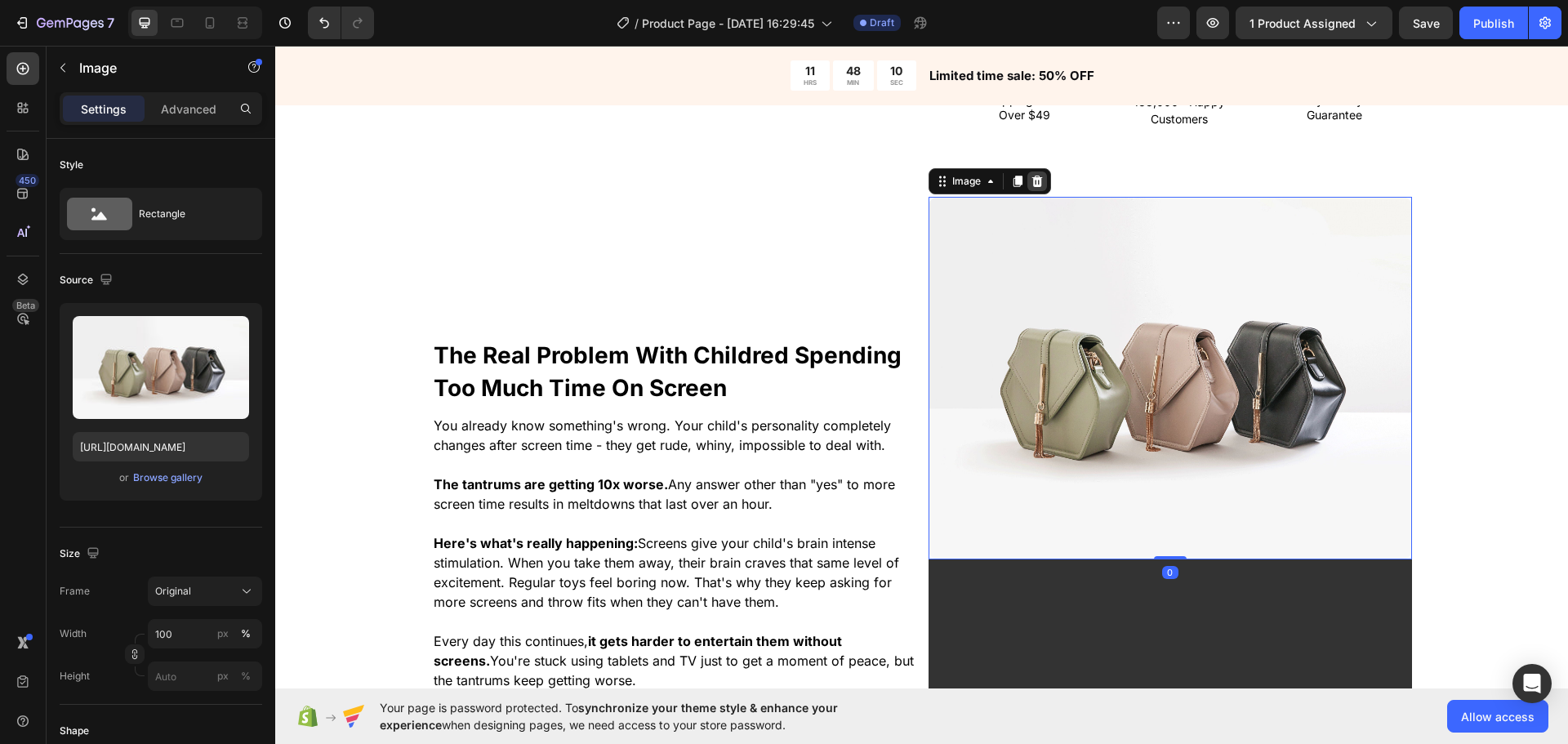
click at [1032, 181] on icon at bounding box center [1037, 181] width 11 height 12
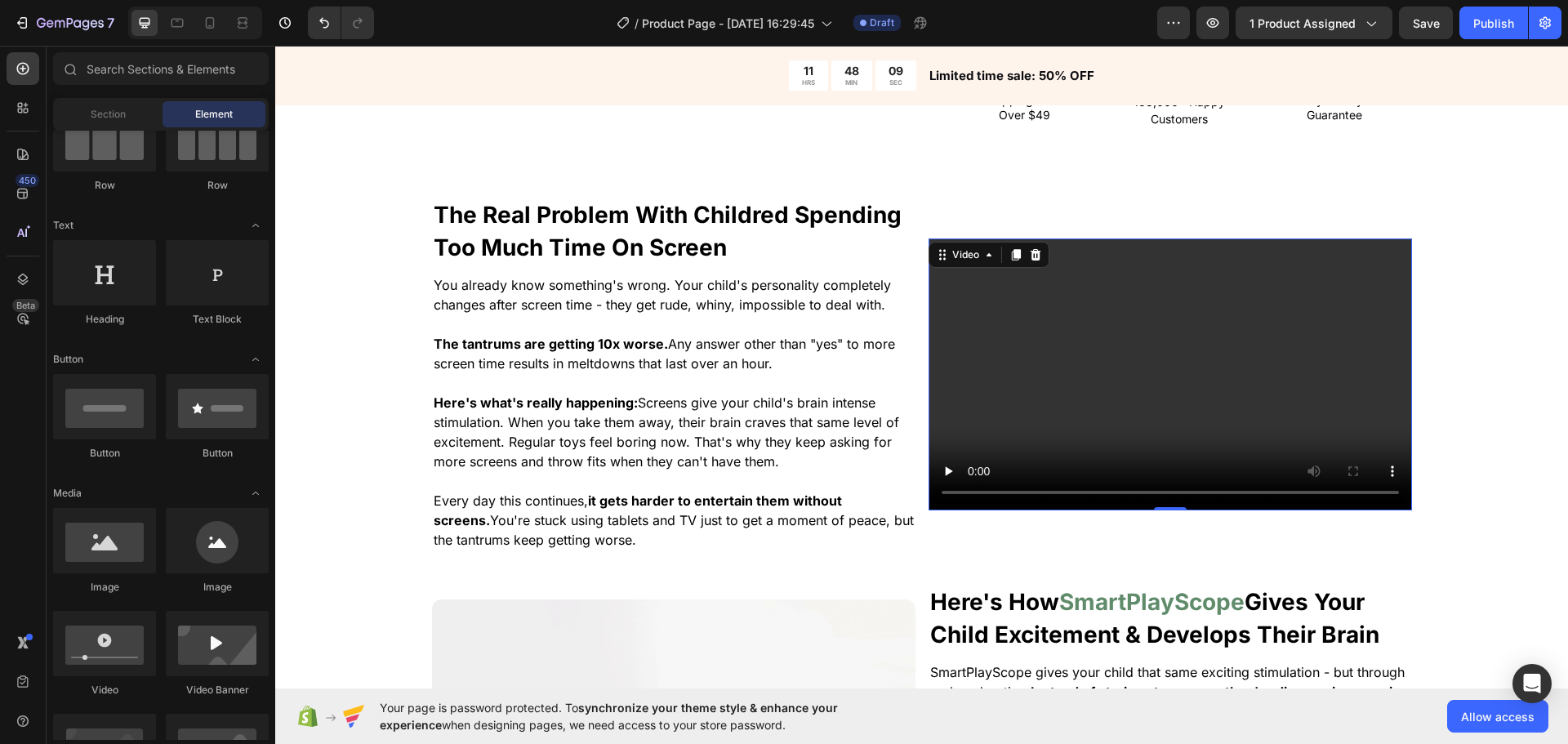
click at [1045, 285] on video at bounding box center [1170, 374] width 484 height 272
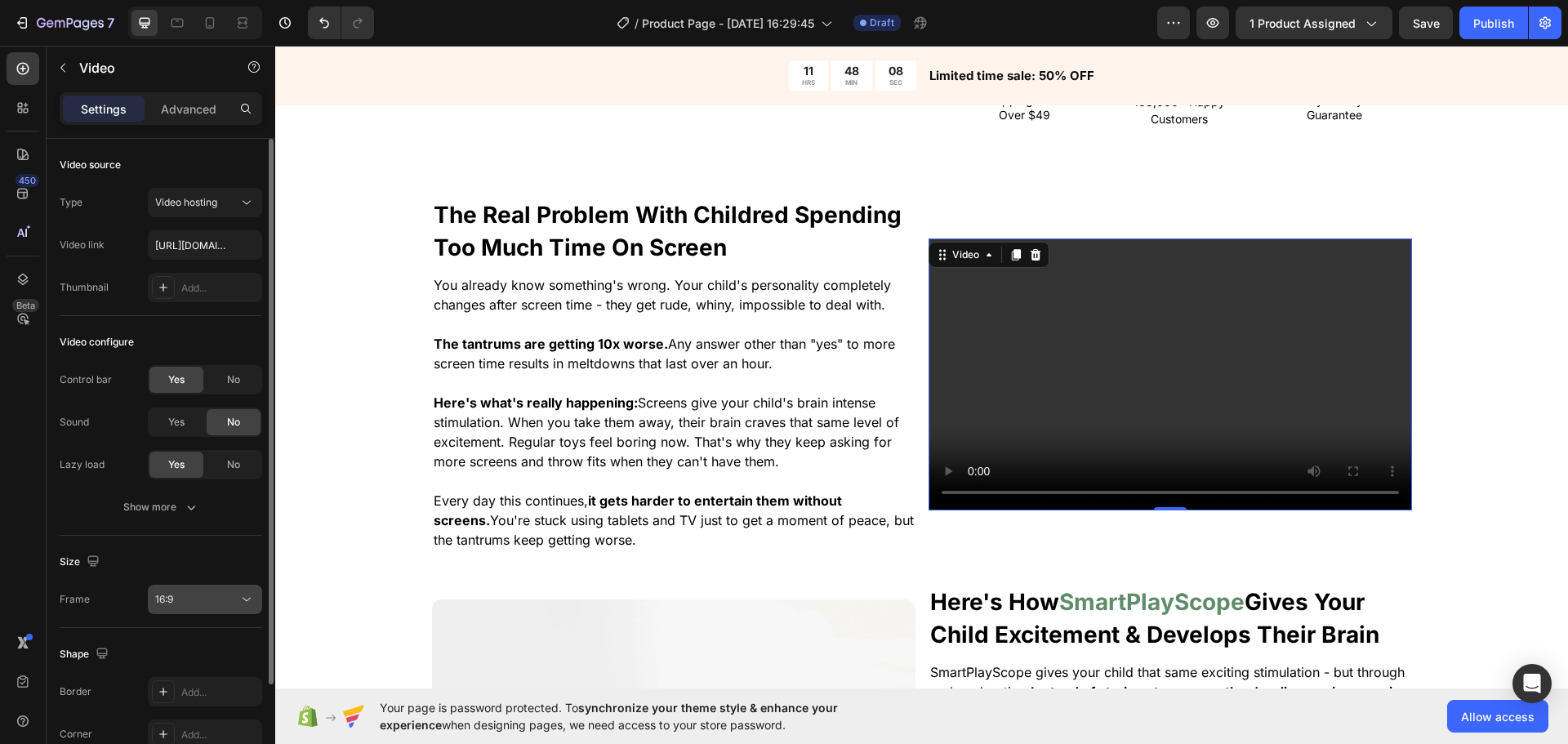
scroll to position [82, 0]
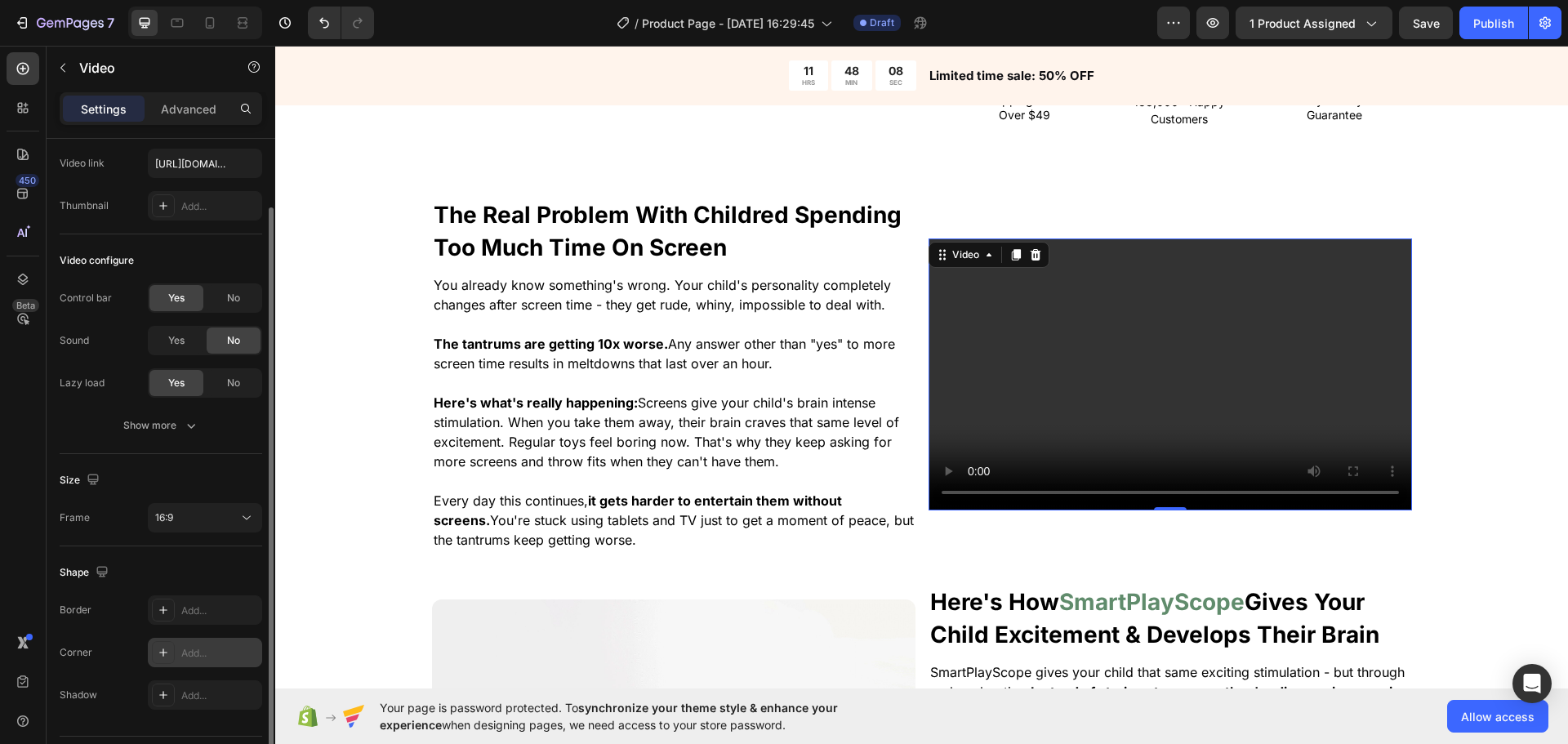
click at [213, 636] on div "Border Add... Corner Add... Shadow Add..." at bounding box center [161, 652] width 203 height 114
click at [211, 646] on div "Add..." at bounding box center [219, 653] width 77 height 15
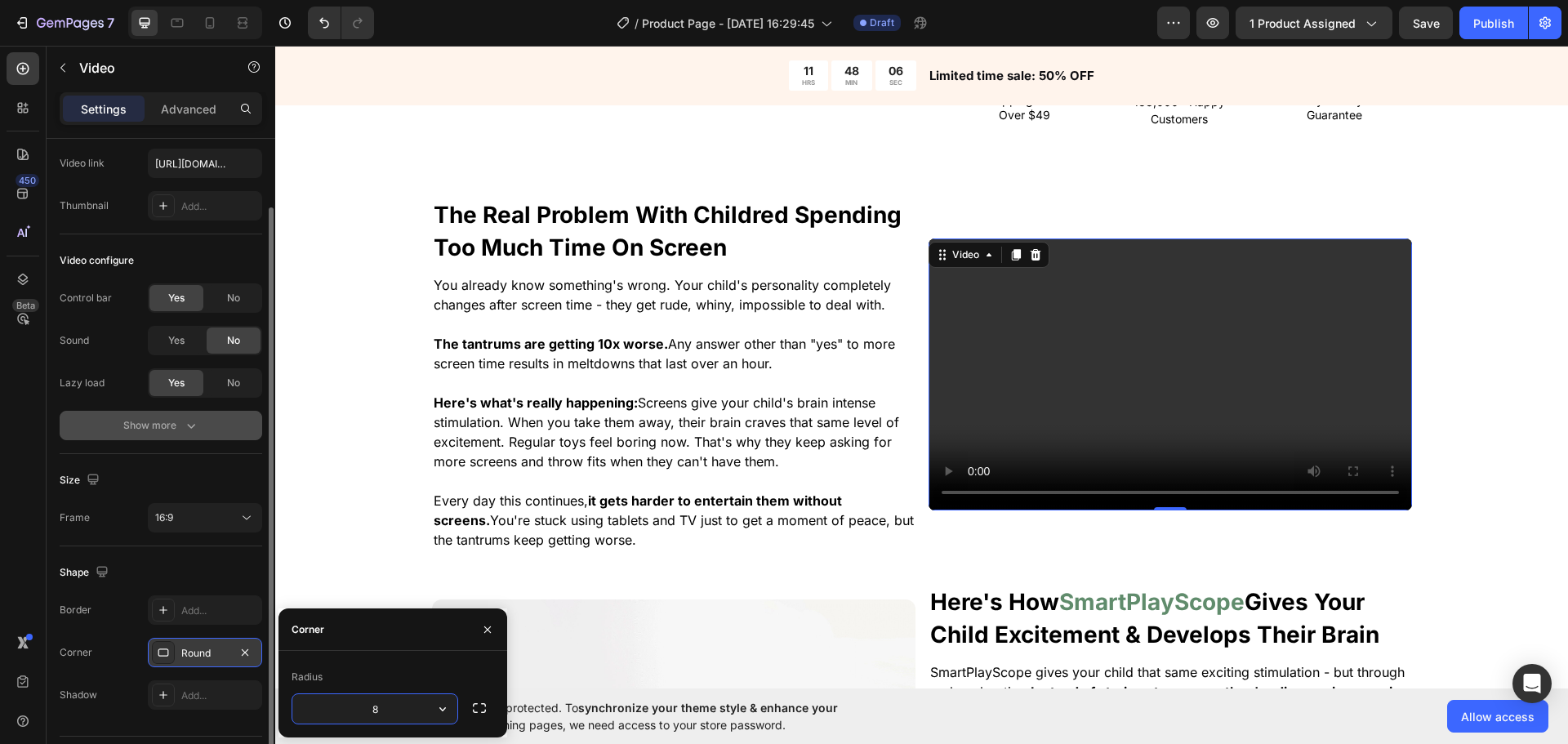
drag, startPoint x: 179, startPoint y: 450, endPoint x: 186, endPoint y: 431, distance: 20.2
click at [180, 450] on div "Video configure Control bar Yes No Sound Yes No Lazy load Yes No Show more" at bounding box center [161, 343] width 203 height 219
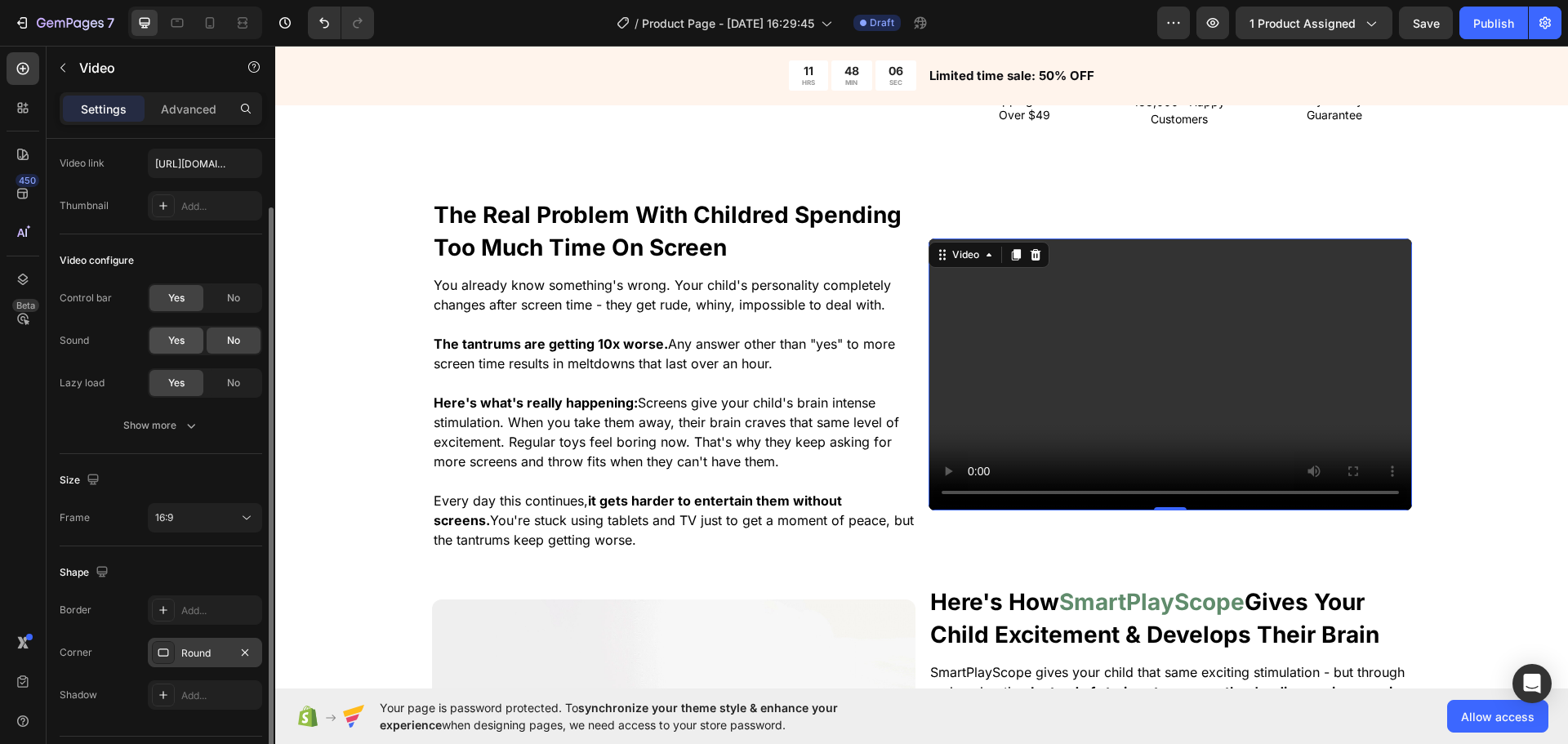
scroll to position [0, 0]
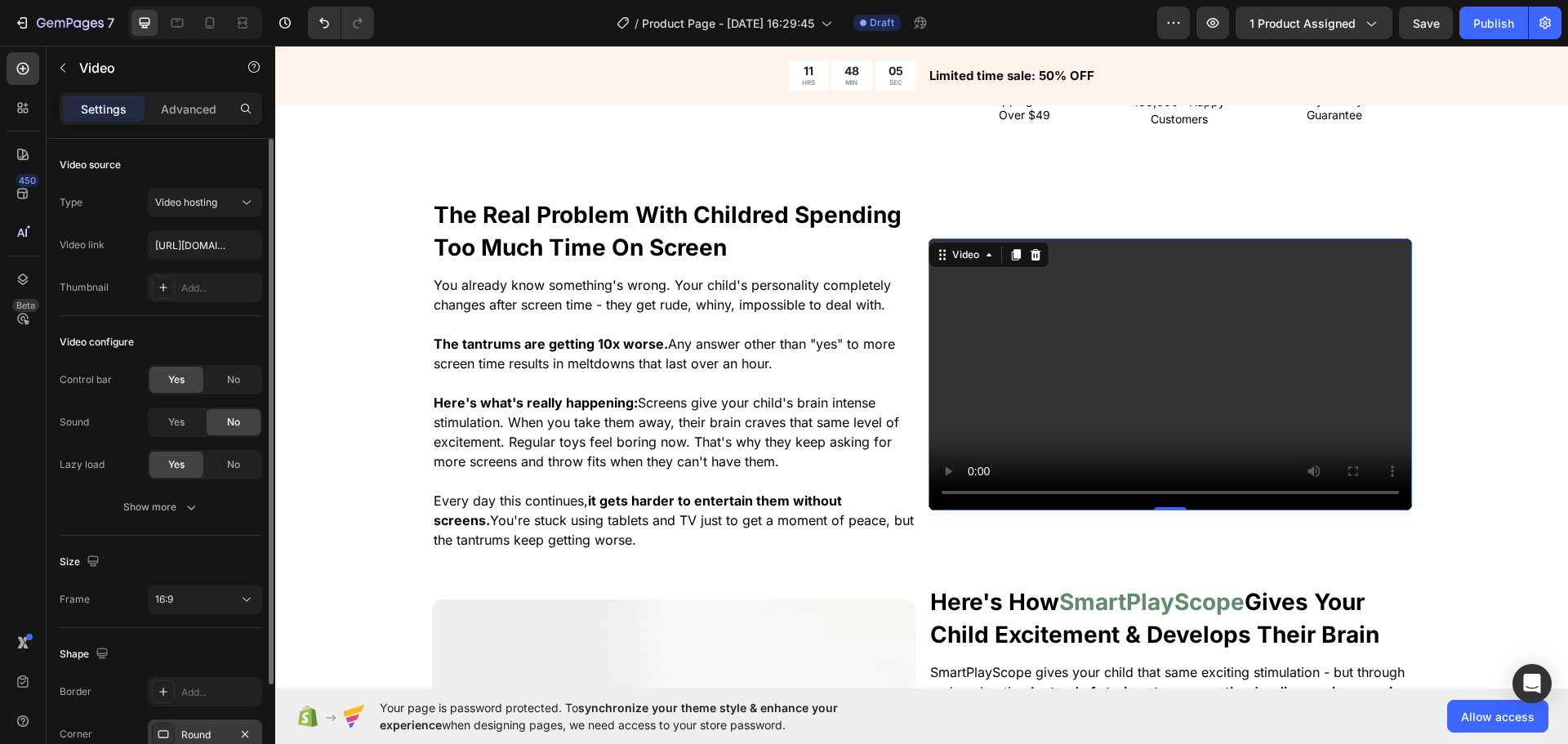
click at [211, 219] on div "Type Video hosting Video link [URL][DOMAIN_NAME] Thumbnail Add..." at bounding box center [161, 245] width 203 height 114
click at [212, 225] on div "Type Video hosting Video link [URL][DOMAIN_NAME] Thumbnail Add..." at bounding box center [161, 245] width 203 height 114
click at [213, 235] on input "[URL][DOMAIN_NAME]" at bounding box center [205, 245] width 114 height 29
paste input "8a88257b819c4e45b91623f461b0b82d"
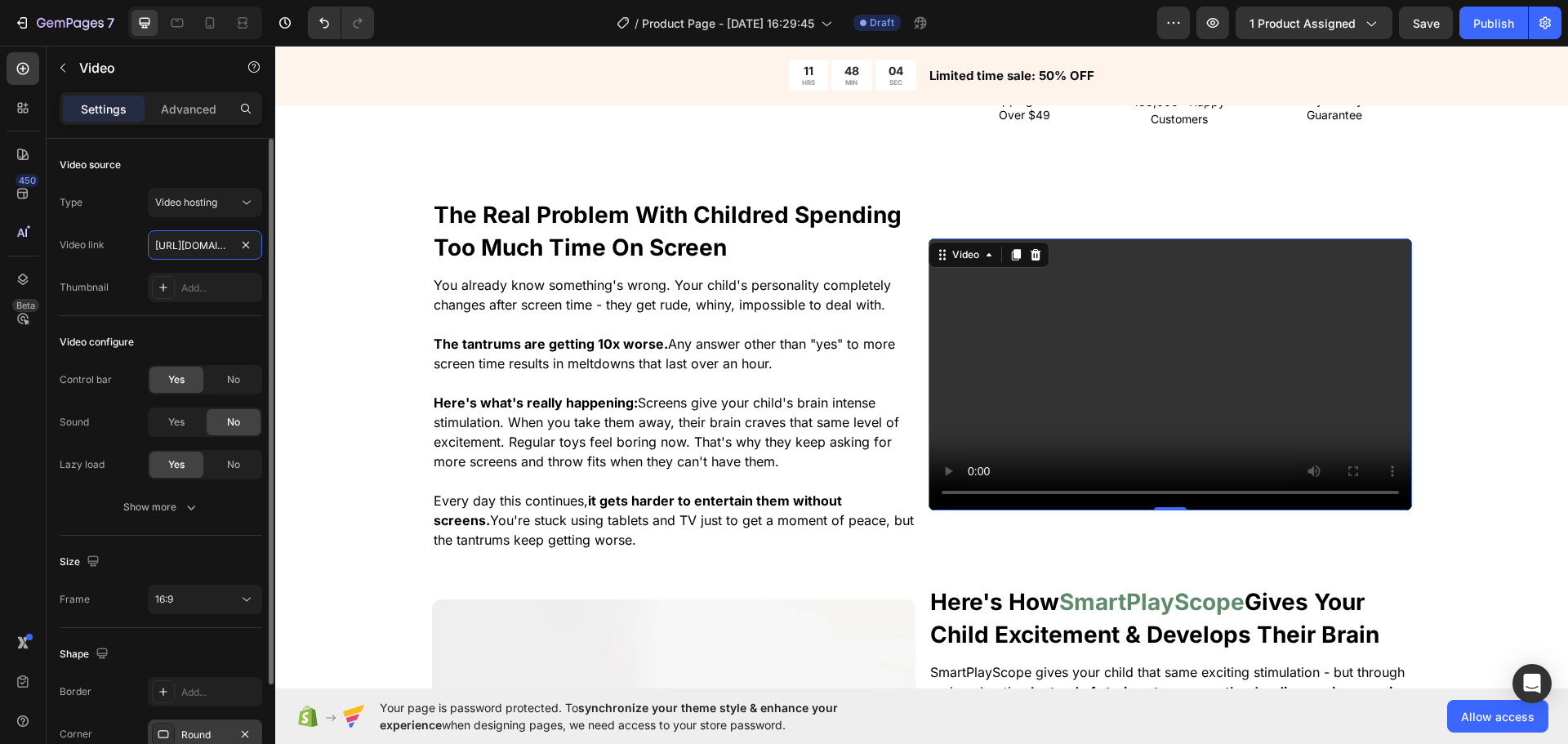
scroll to position [0, 308]
type input "[URL][DOMAIN_NAME]"
click at [193, 355] on div "Video configure Control bar Yes No Sound Yes No Lazy load Yes No Show more" at bounding box center [161, 425] width 203 height 219
click at [212, 612] on button "16:9" at bounding box center [205, 600] width 114 height 29
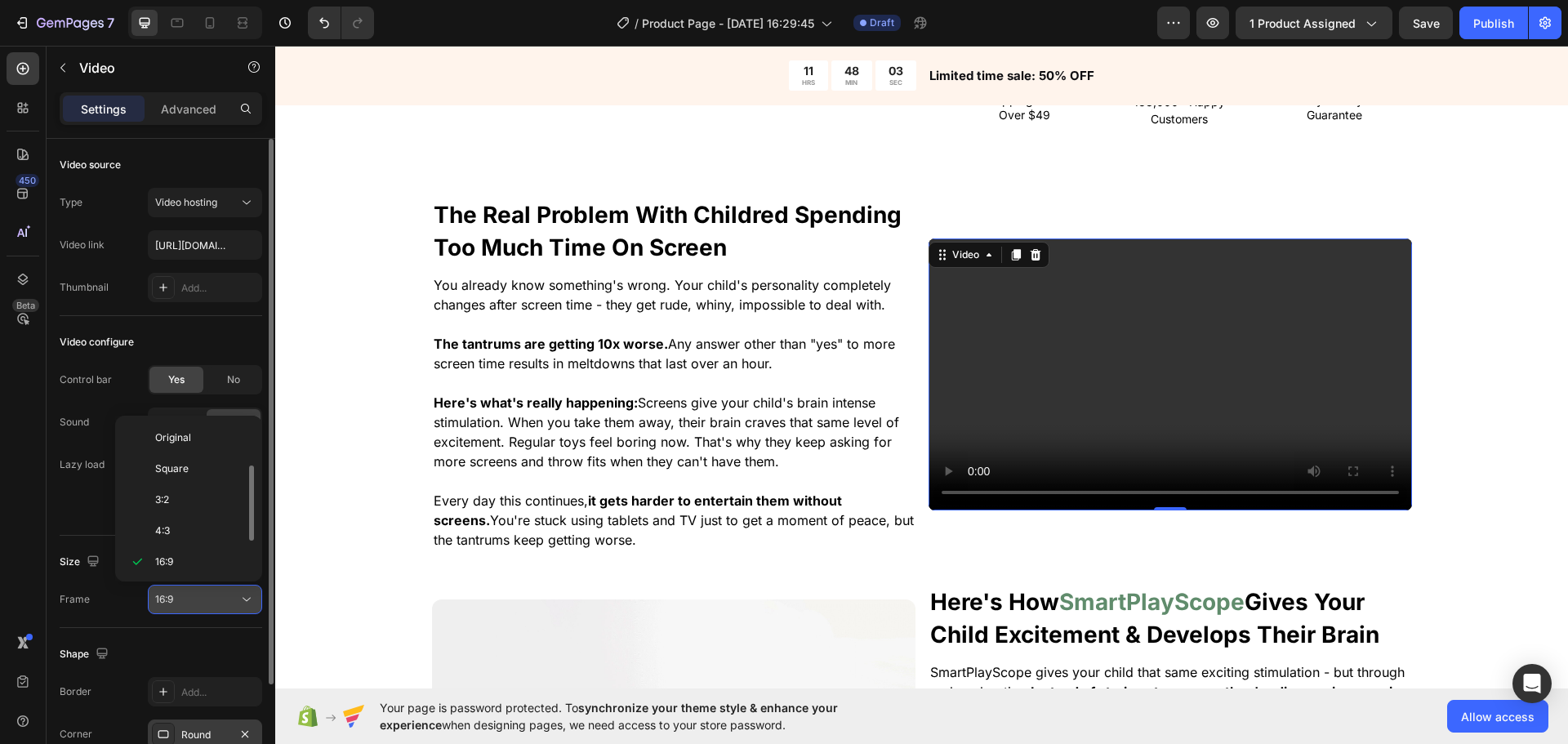
scroll to position [29, 0]
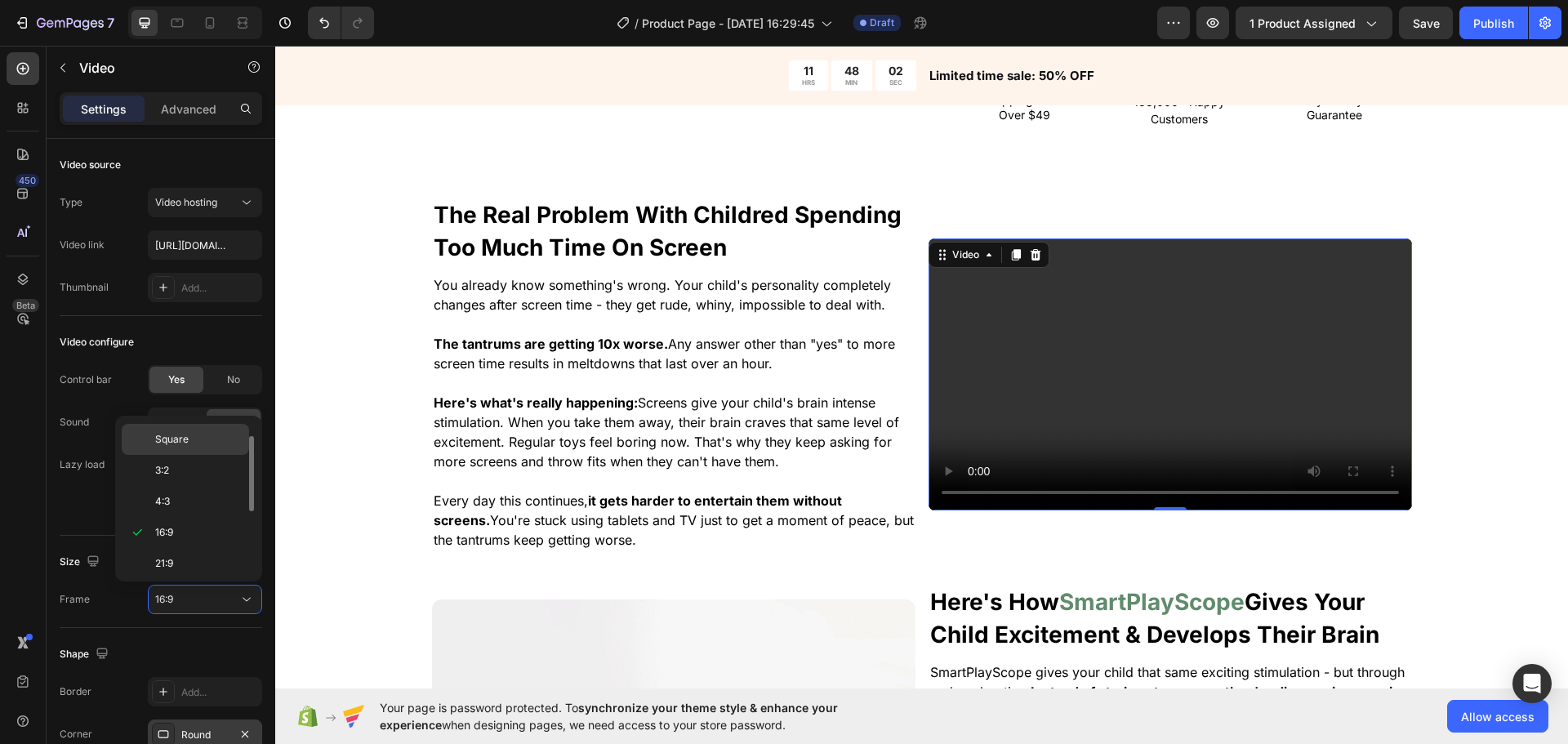
click at [170, 433] on span "Square" at bounding box center [172, 439] width 33 height 15
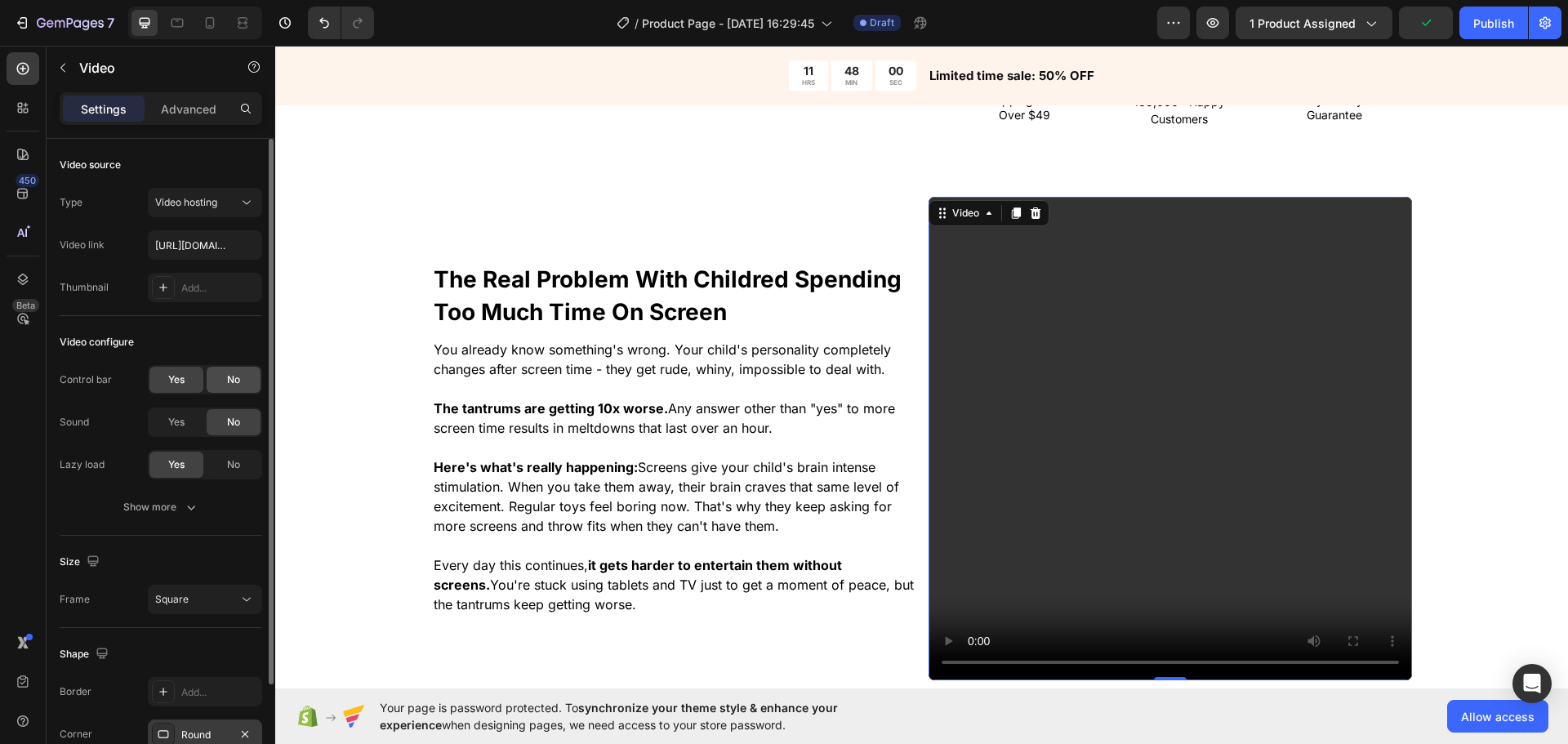
click at [229, 383] on span "No" at bounding box center [233, 379] width 13 height 15
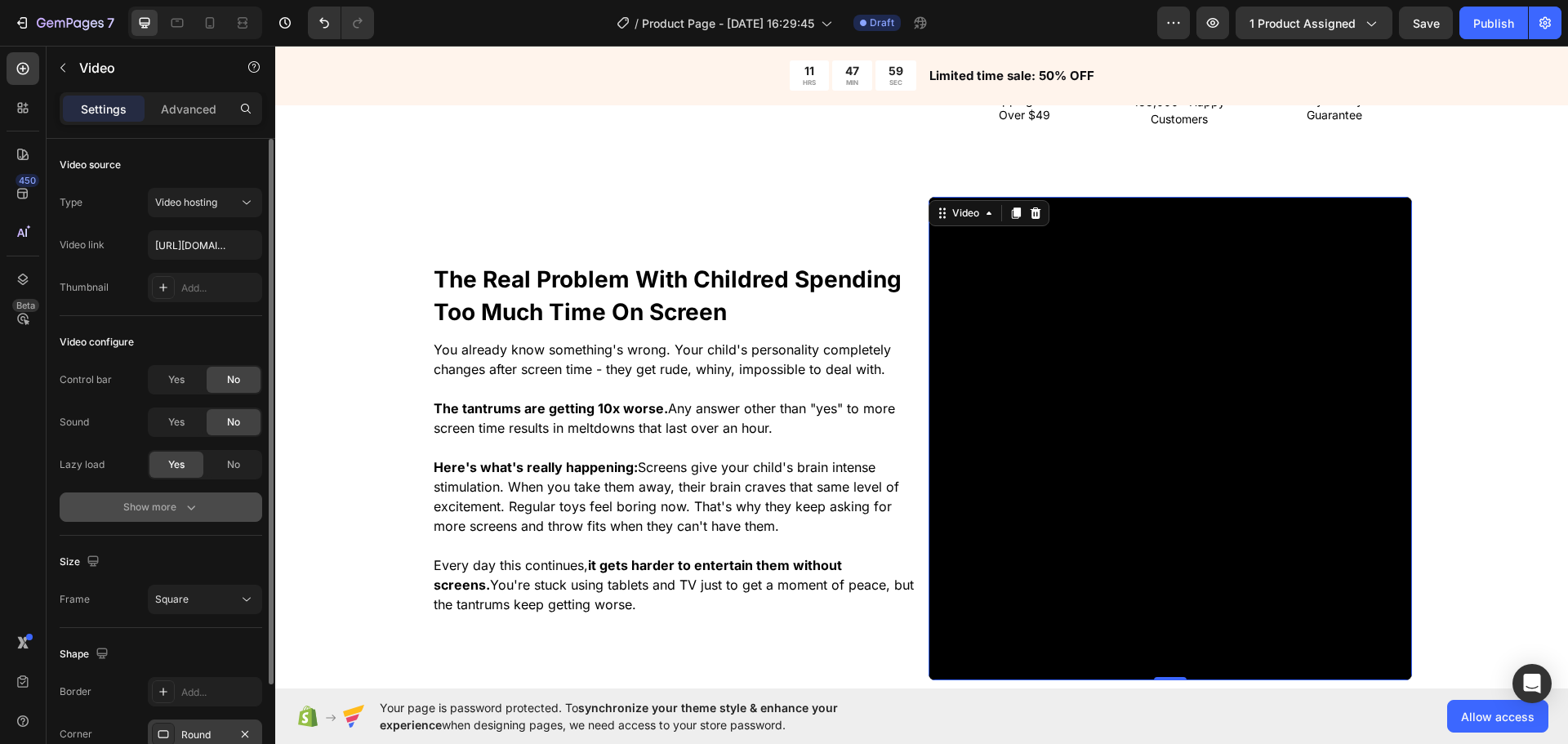
click at [174, 515] on div "Show more" at bounding box center [161, 507] width 76 height 17
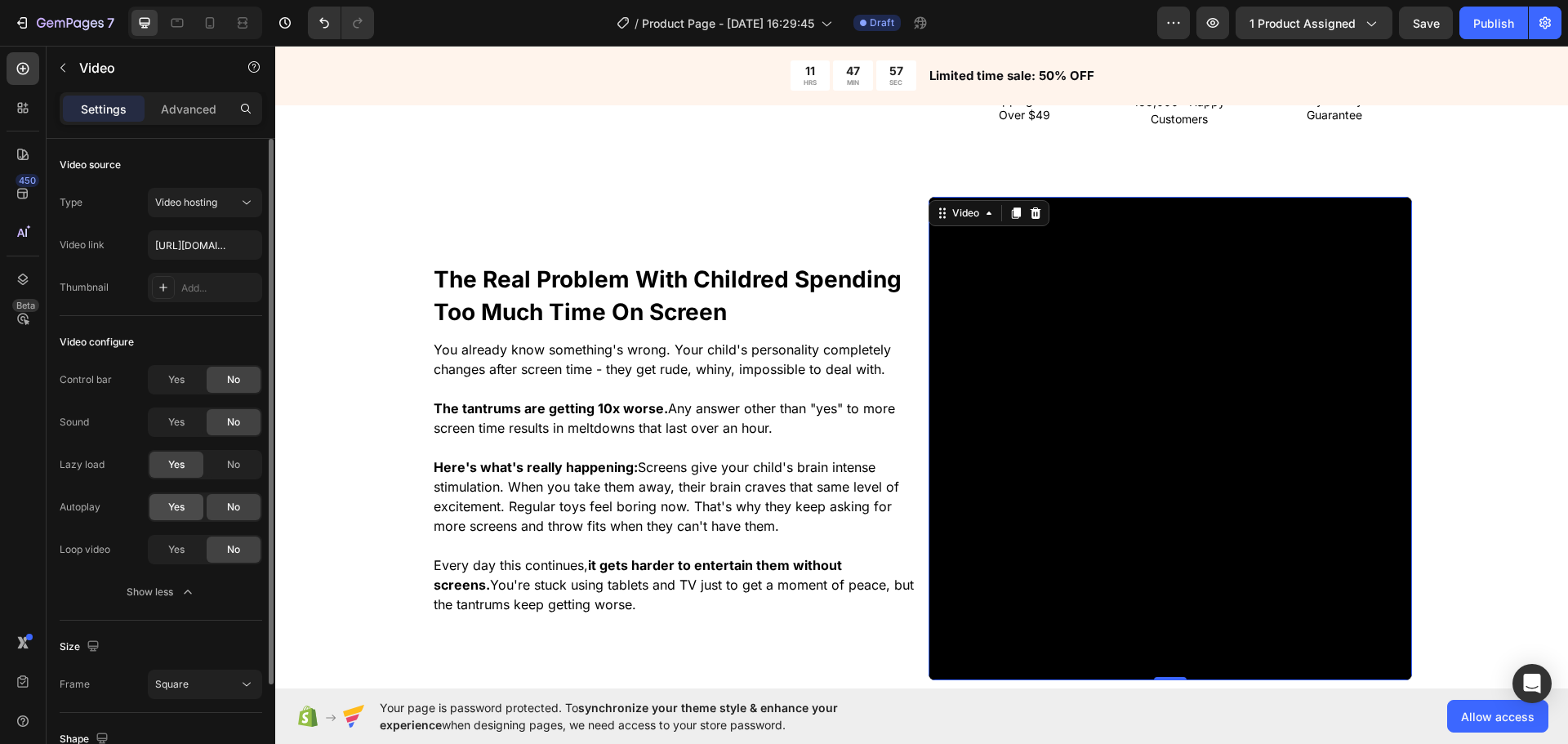
click at [179, 519] on div "Yes" at bounding box center [176, 507] width 54 height 26
click at [181, 532] on div "Autoplay Yes No Loop video Yes No" at bounding box center [161, 529] width 203 height 72
click at [190, 554] on div "Yes" at bounding box center [176, 549] width 54 height 26
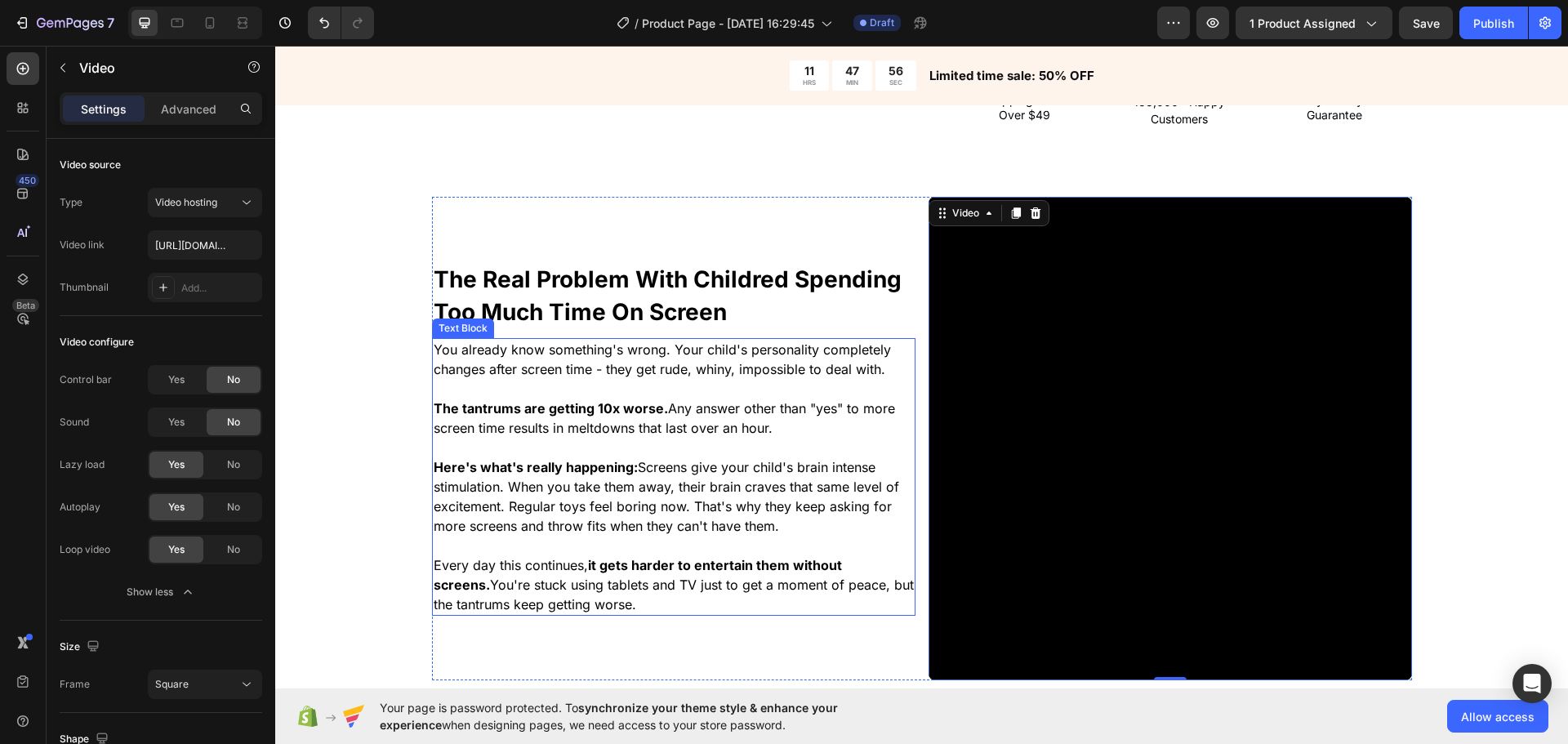
click at [647, 432] on span "The tantrums are getting 10x worse. Any answer other than "yes" to more screen …" at bounding box center [664, 417] width 461 height 36
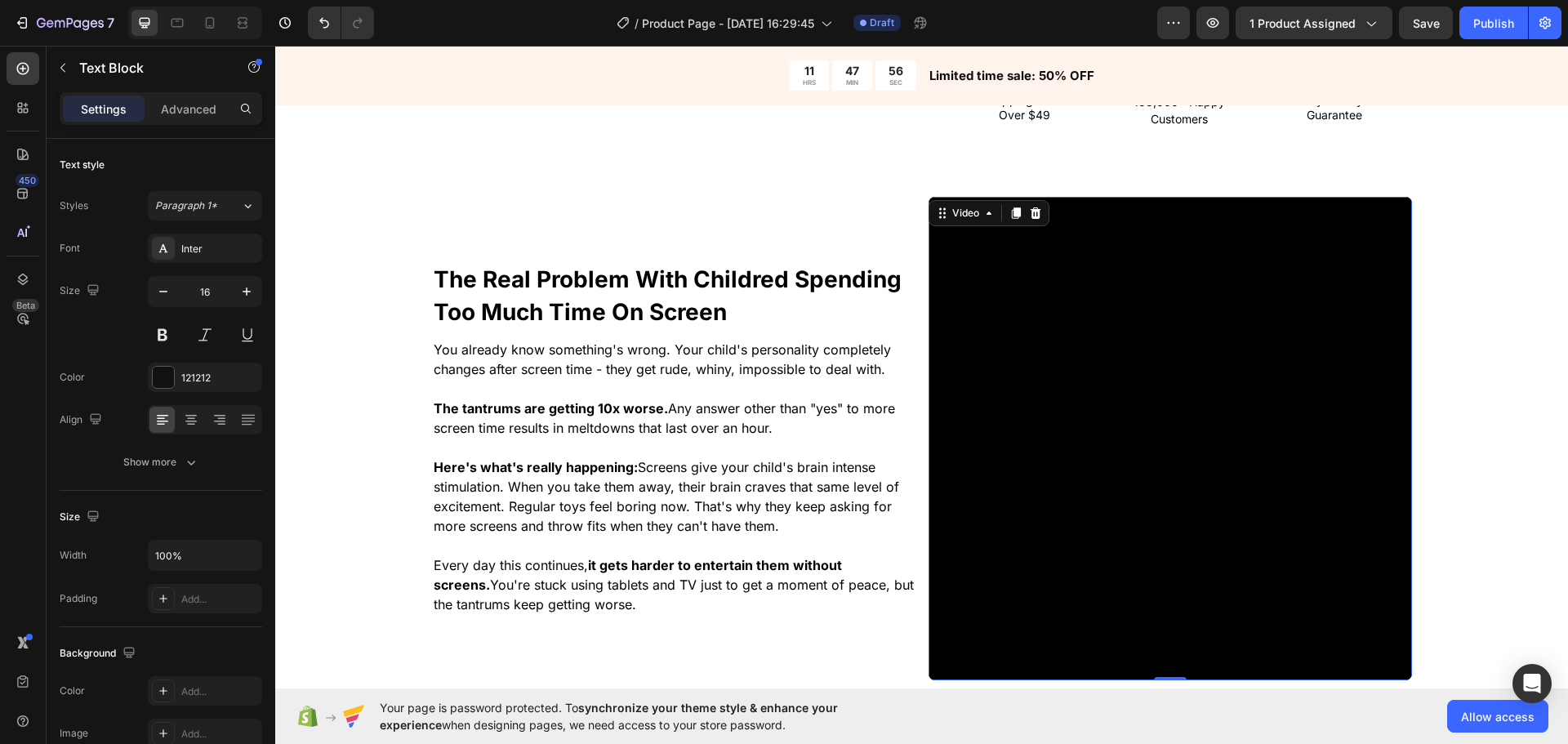
click at [1192, 400] on video at bounding box center [1170, 439] width 484 height 484
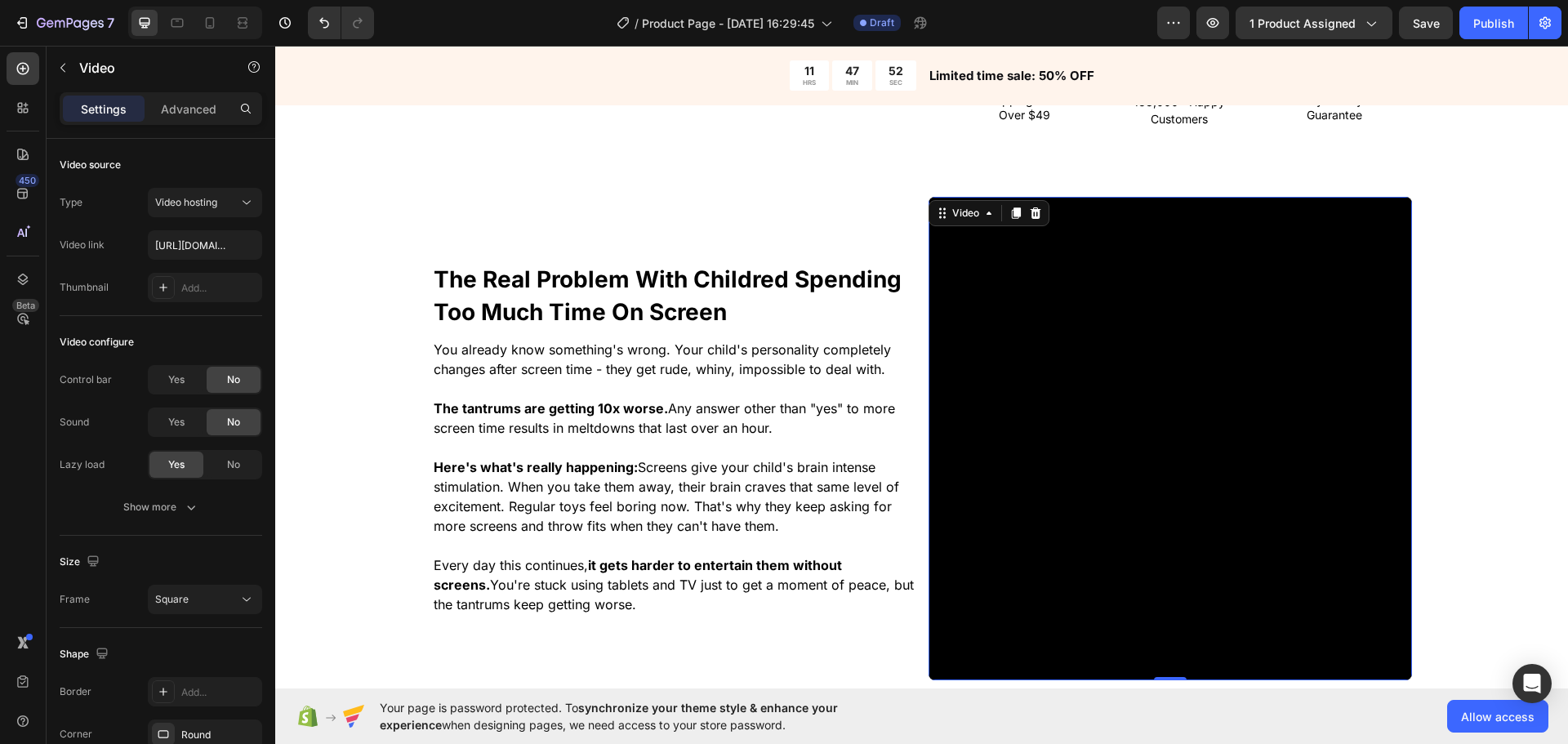
click at [1044, 424] on video at bounding box center [1170, 439] width 484 height 484
click at [189, 100] on p "Advanced" at bounding box center [188, 109] width 56 height 18
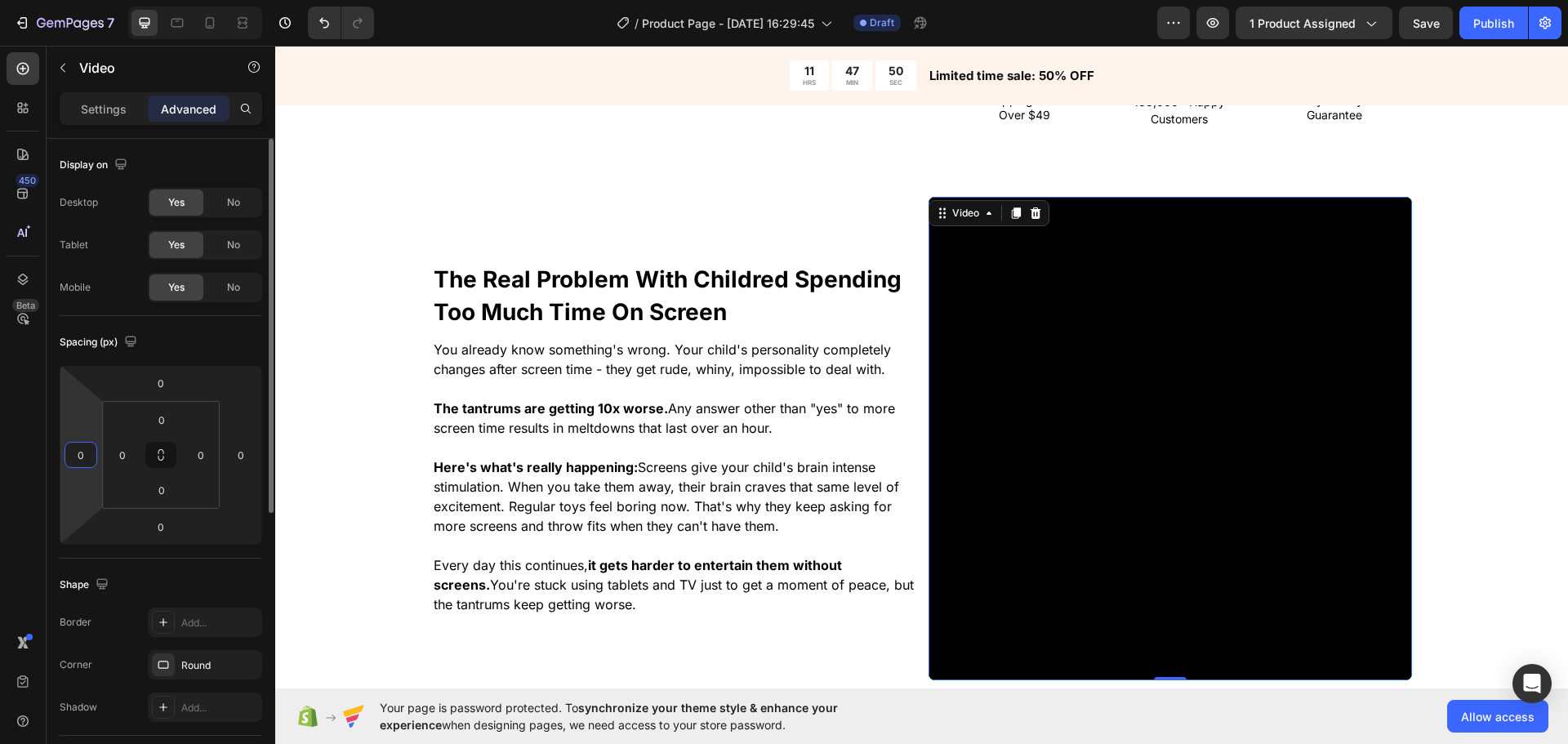
click at [88, 454] on input "0" at bounding box center [80, 454] width 24 height 24
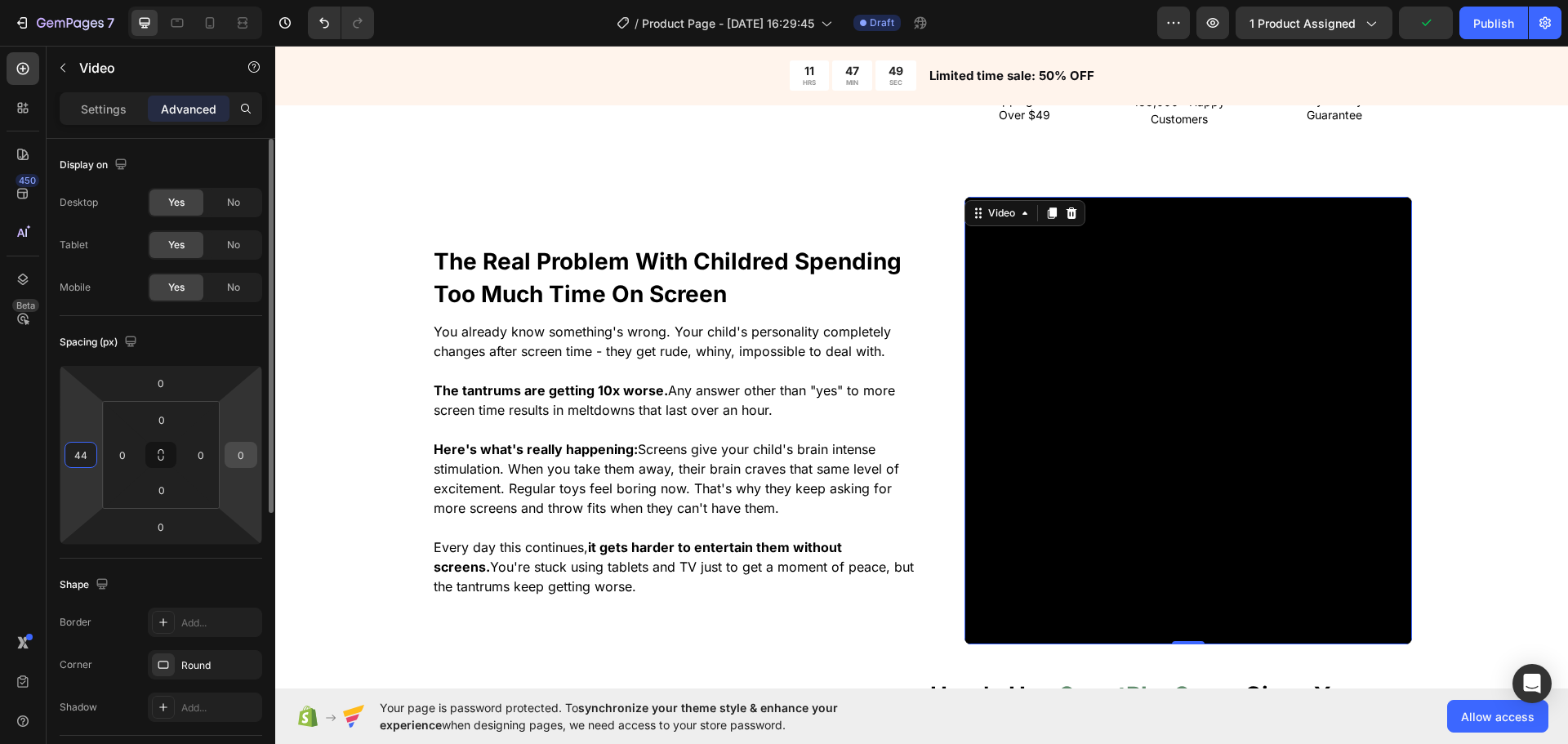
type input "44"
click at [234, 460] on input "0" at bounding box center [241, 454] width 24 height 24
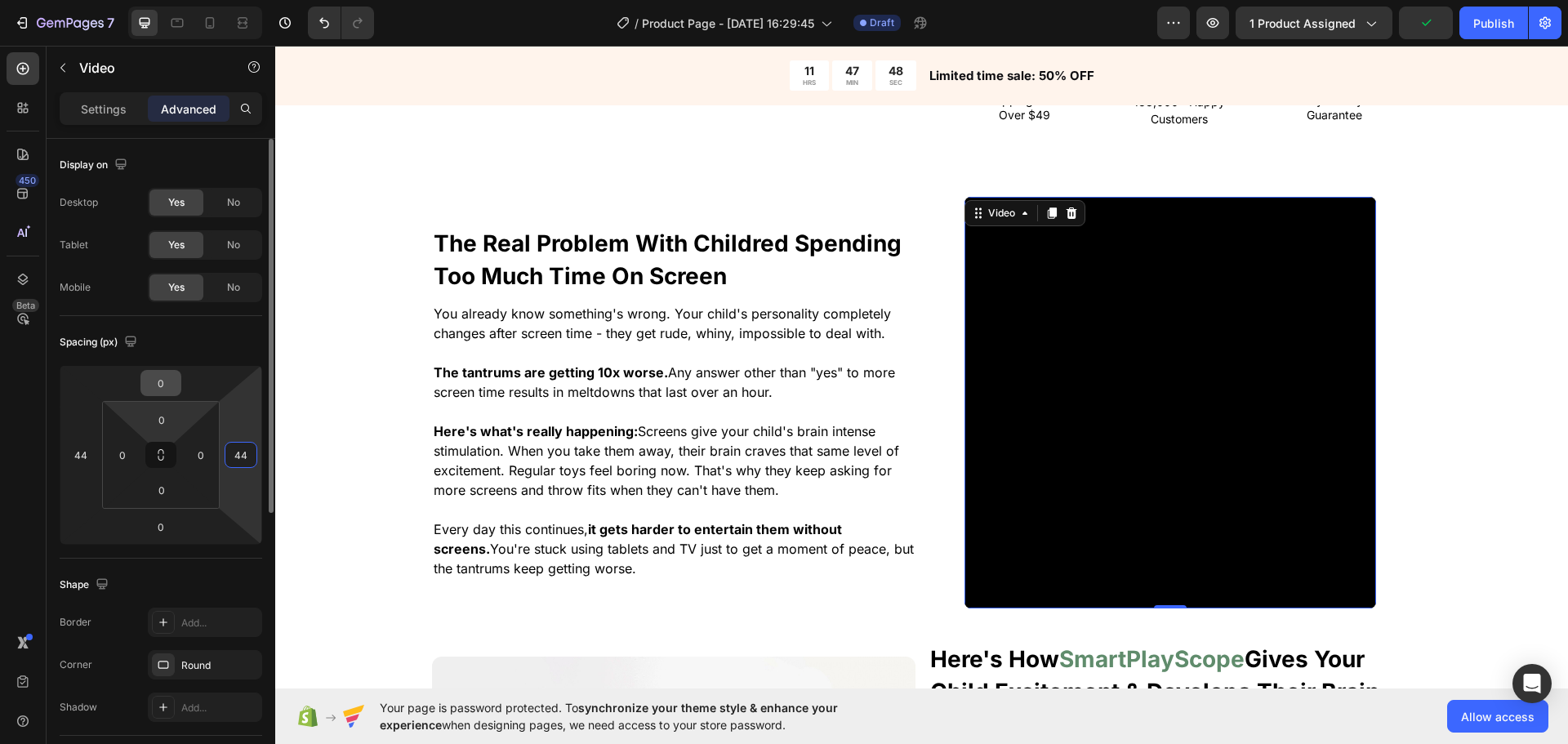
type input "44"
click at [164, 386] on input "0" at bounding box center [161, 382] width 33 height 24
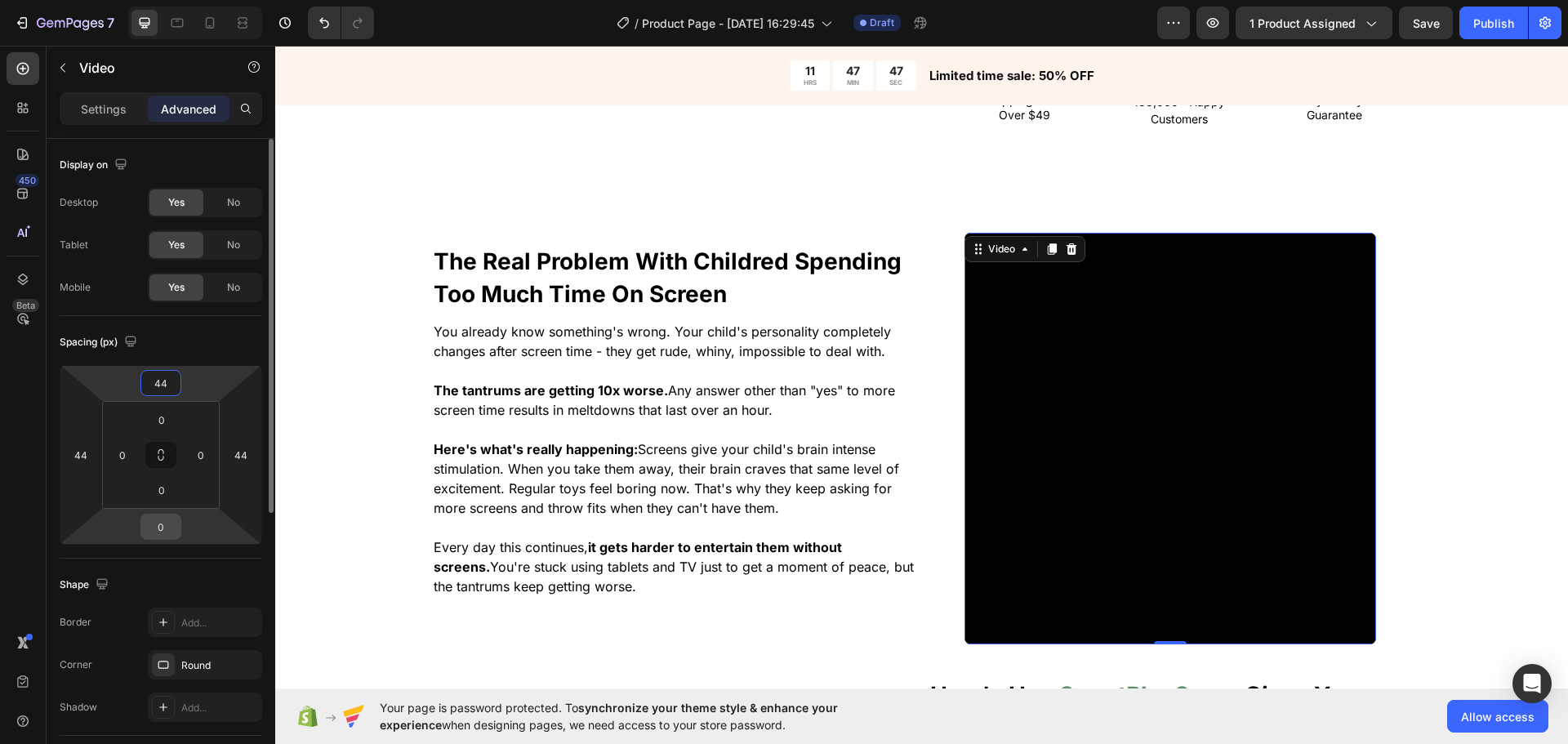
type input "44"
click at [164, 518] on input "0" at bounding box center [161, 527] width 33 height 24
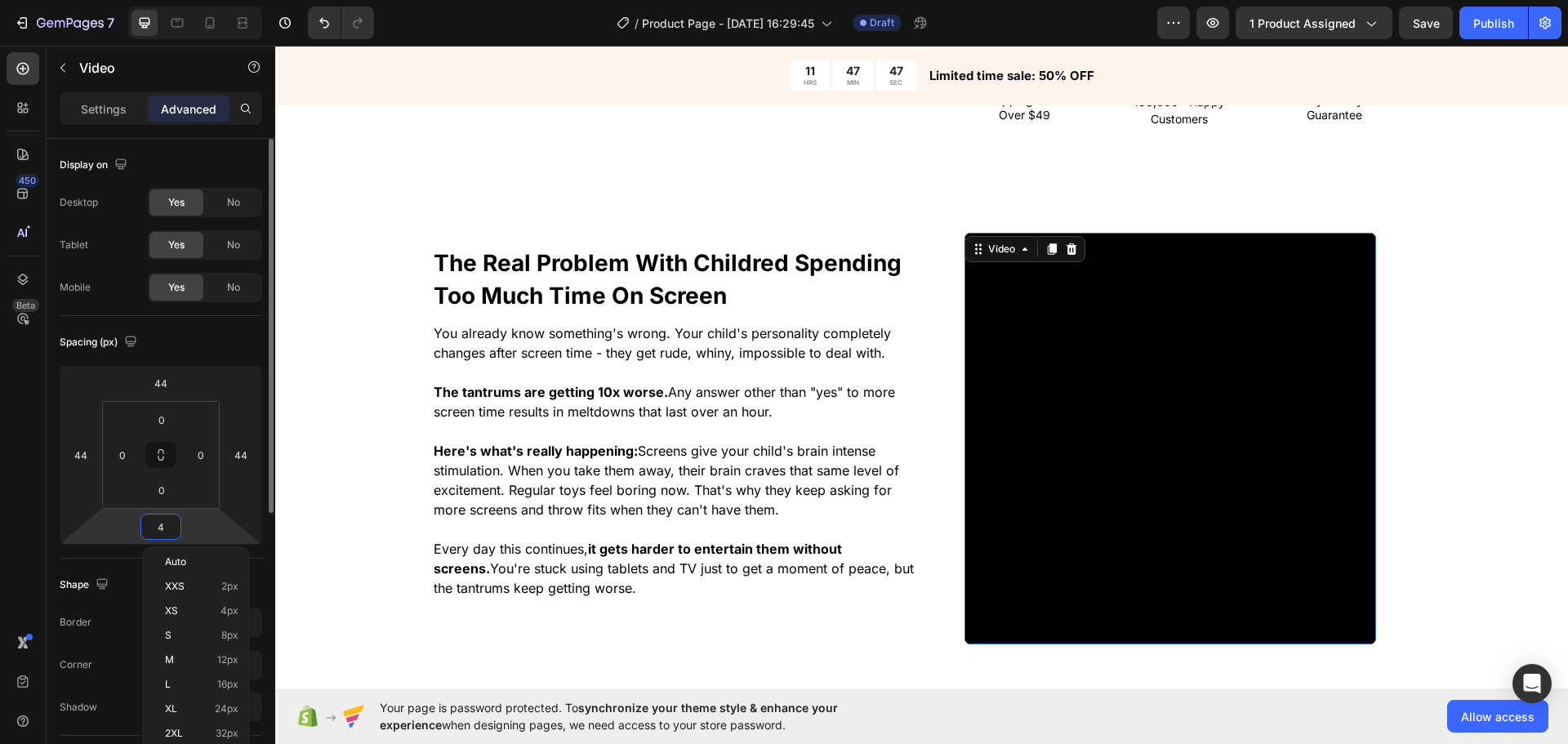
type input "44"
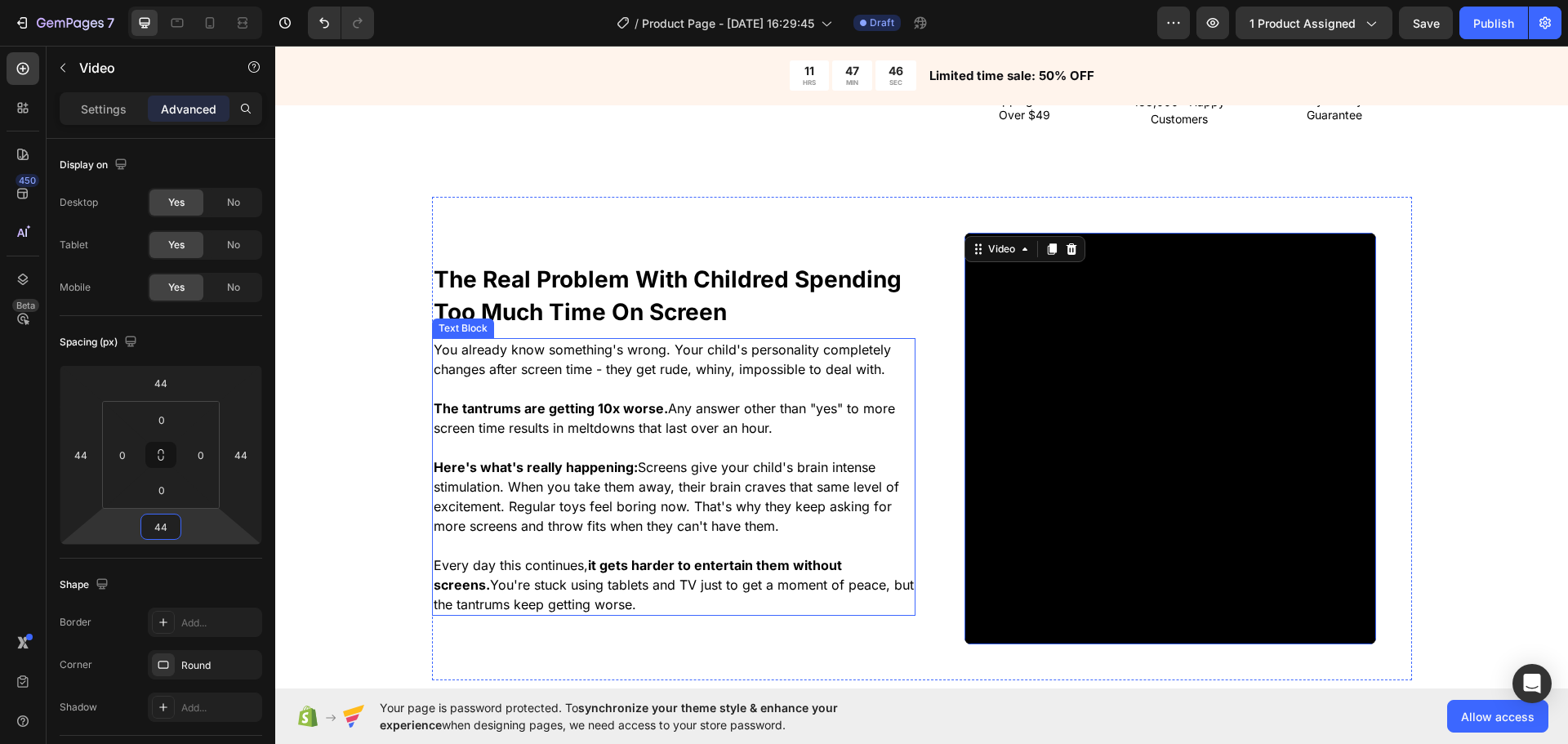
click at [323, 421] on div "The Real Problem With Childred Spending Too Much Time On Screen Heading You alr…" at bounding box center [921, 675] width 1293 height 956
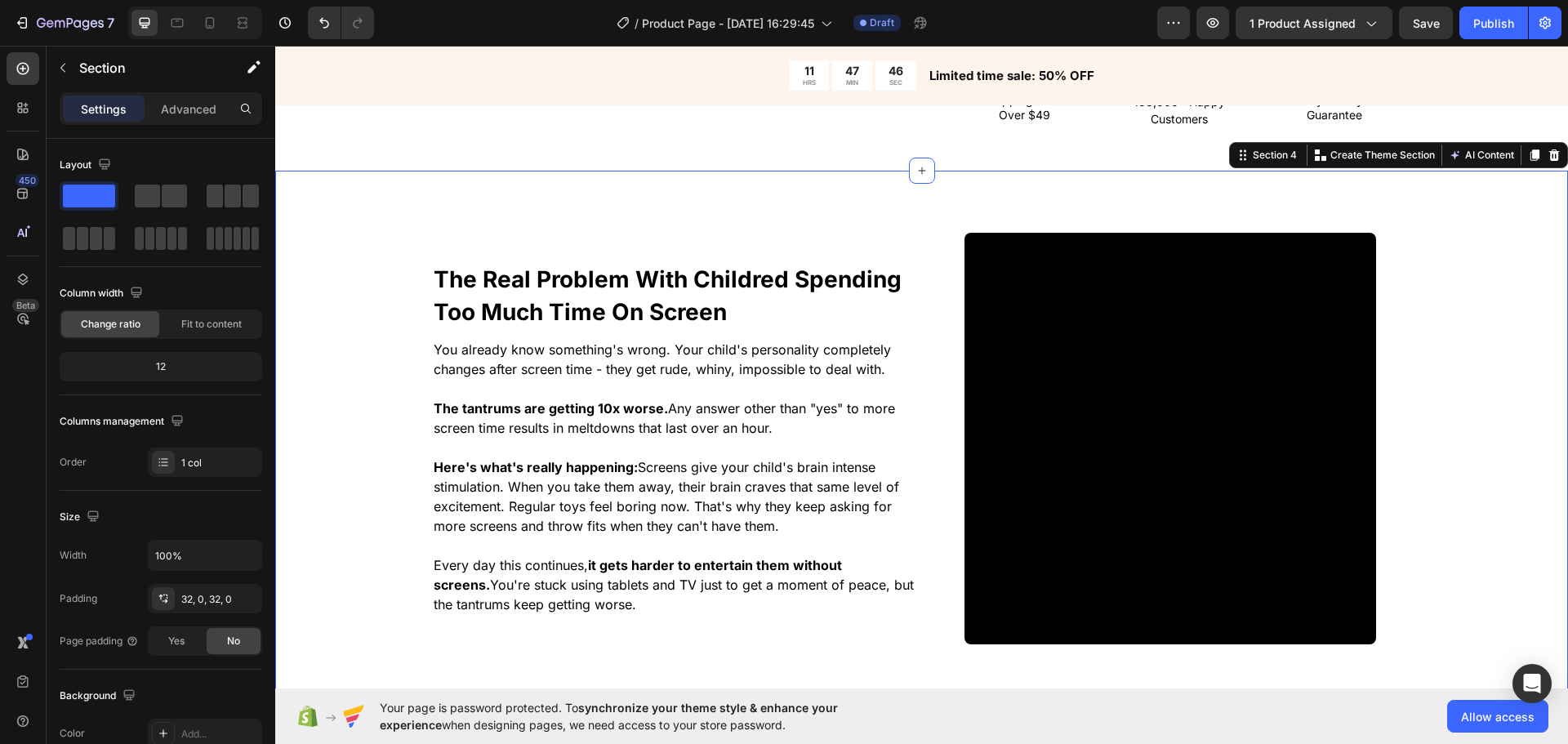
click at [1024, 428] on video at bounding box center [1170, 439] width 412 height 411
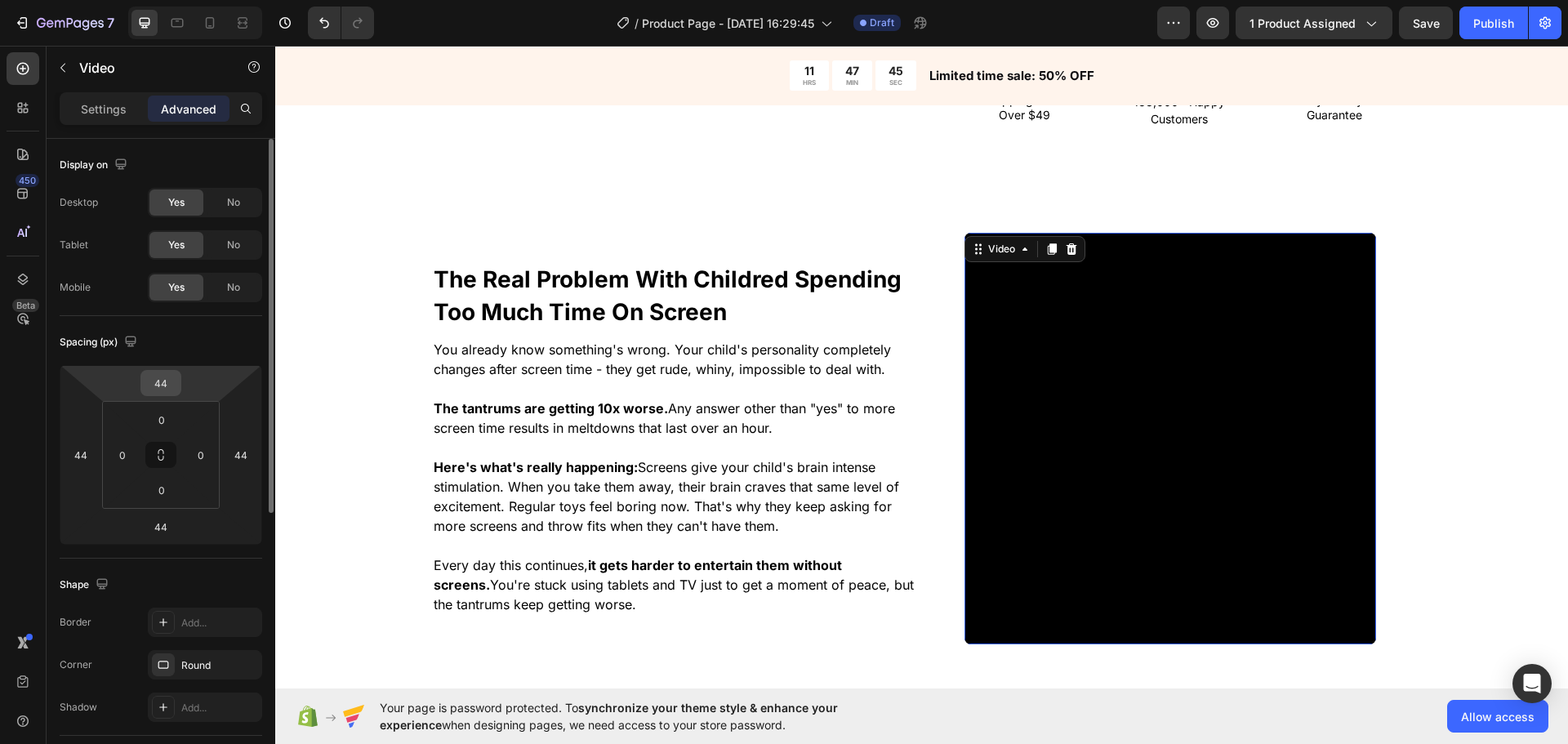
click at [158, 385] on input "44" at bounding box center [161, 382] width 33 height 24
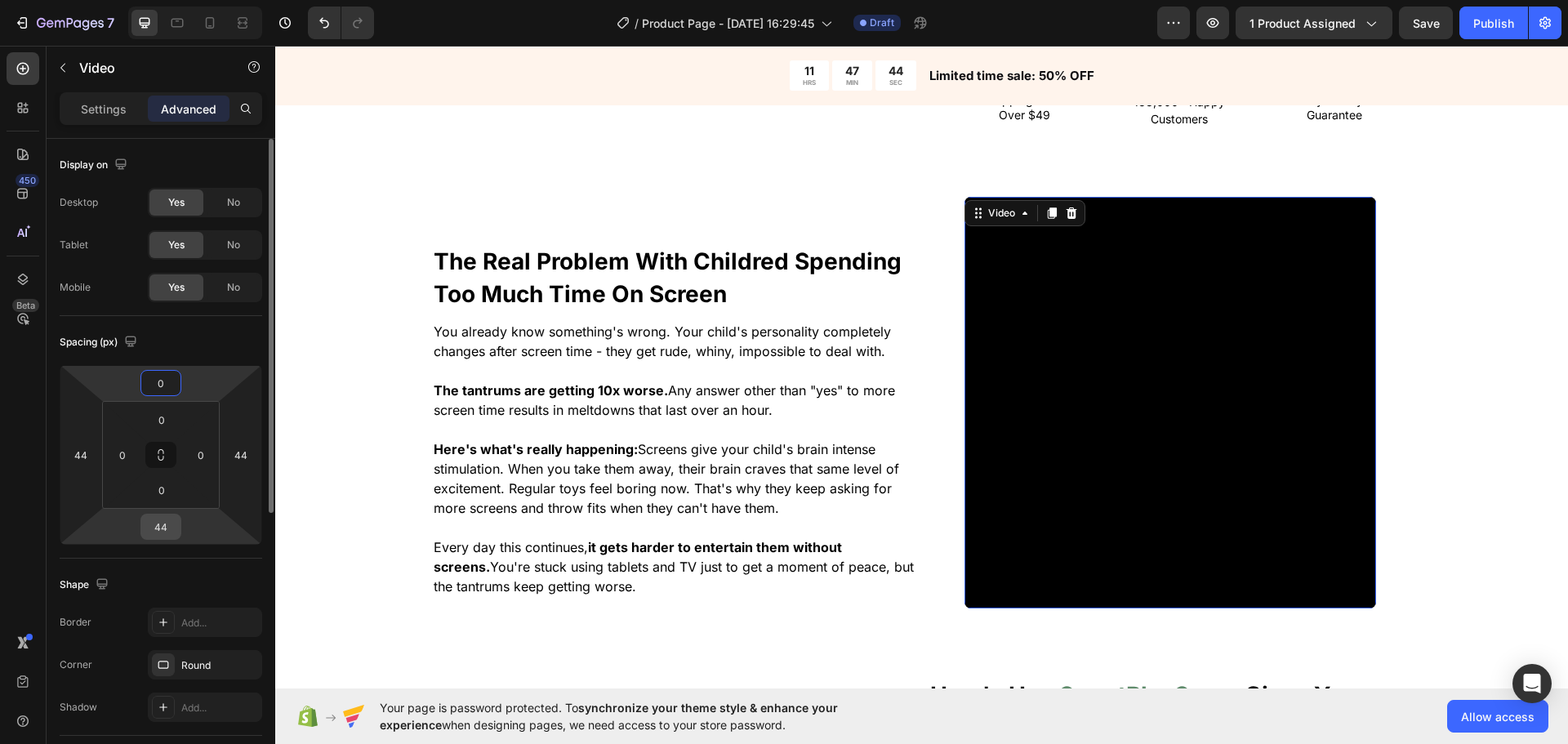
type input "0"
click at [158, 530] on input "44" at bounding box center [161, 527] width 33 height 24
type input "0"
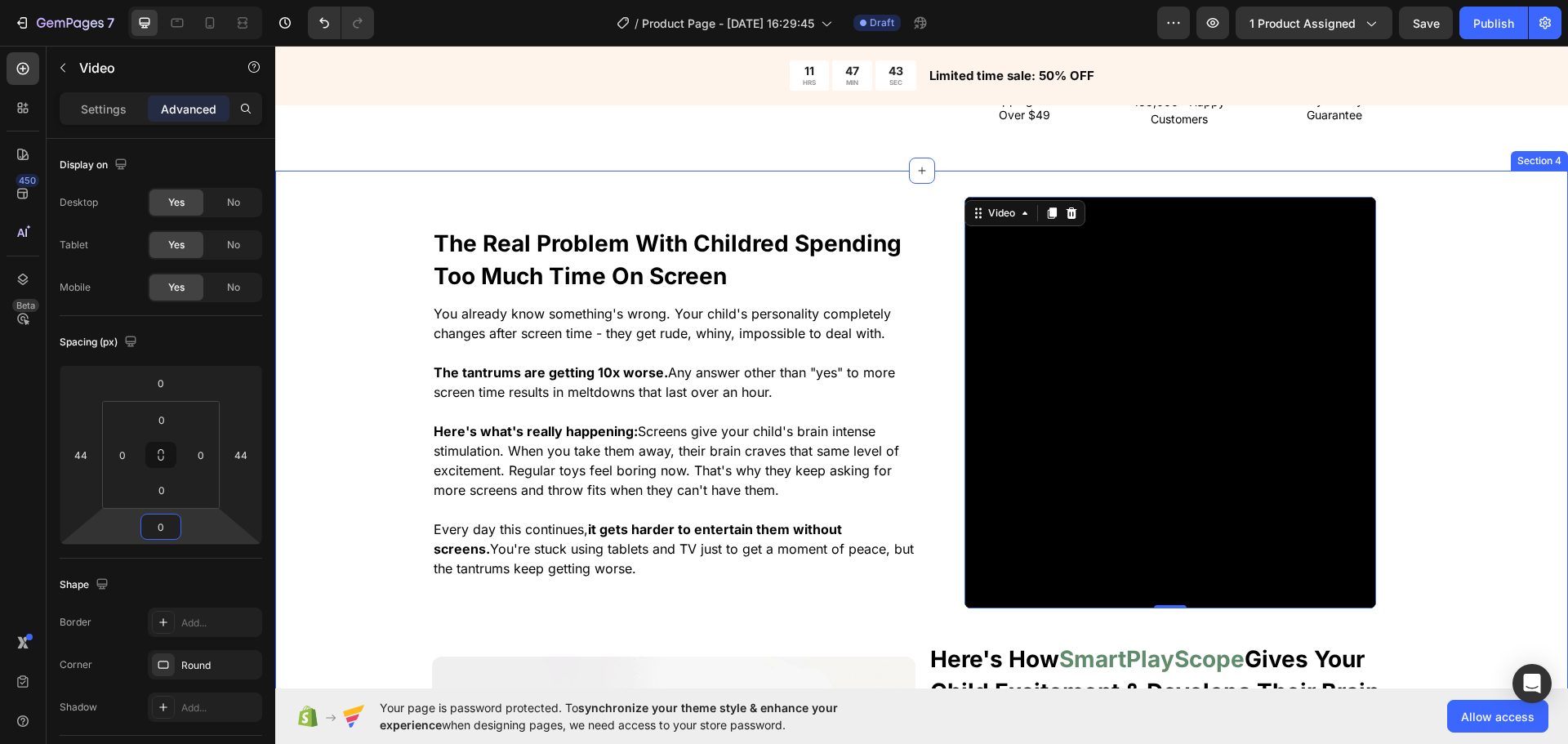
click at [349, 390] on div "The Real Problem With Childred Spending Too Much Time On Screen Heading You alr…" at bounding box center [921, 639] width 1293 height 883
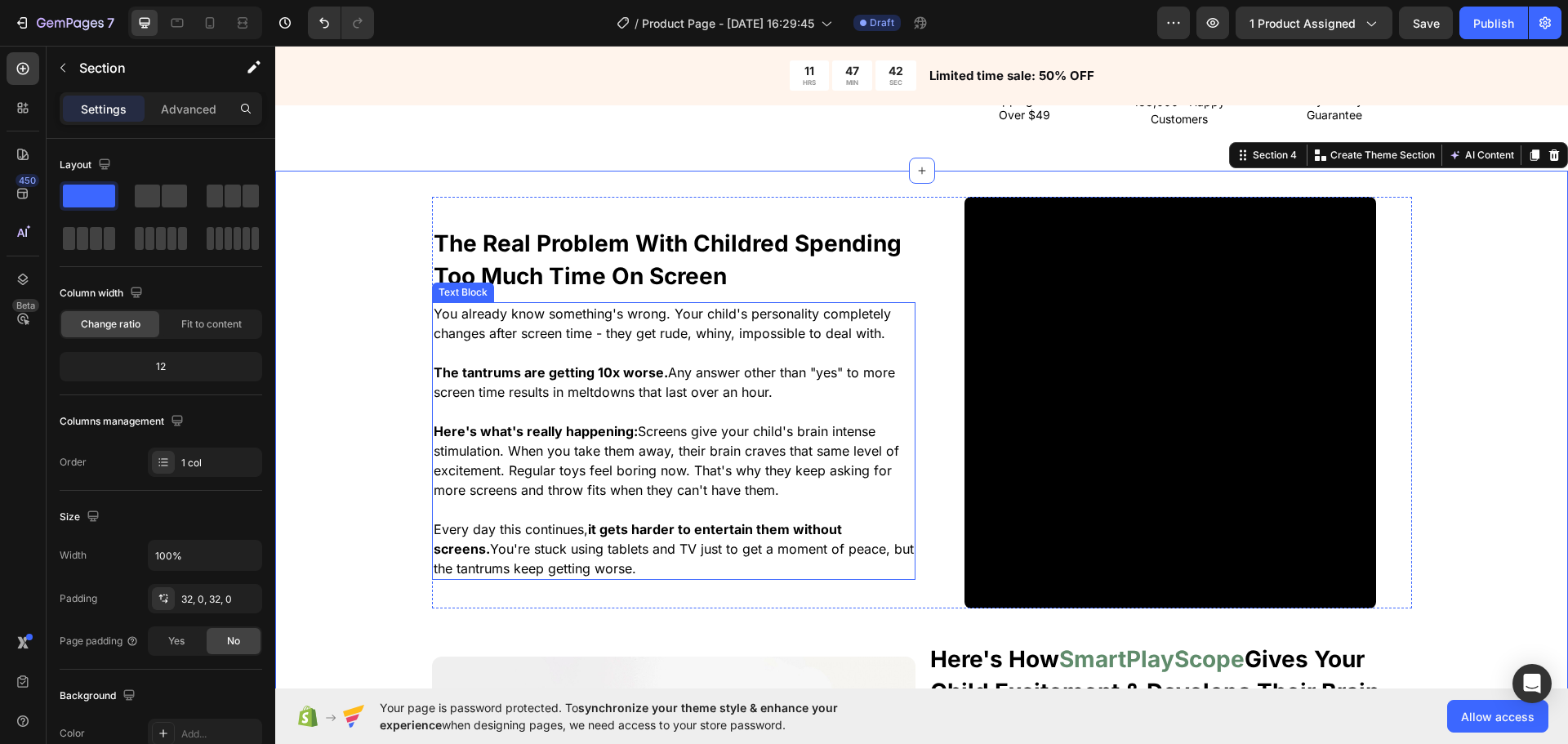
click at [1117, 390] on video at bounding box center [1170, 403] width 412 height 411
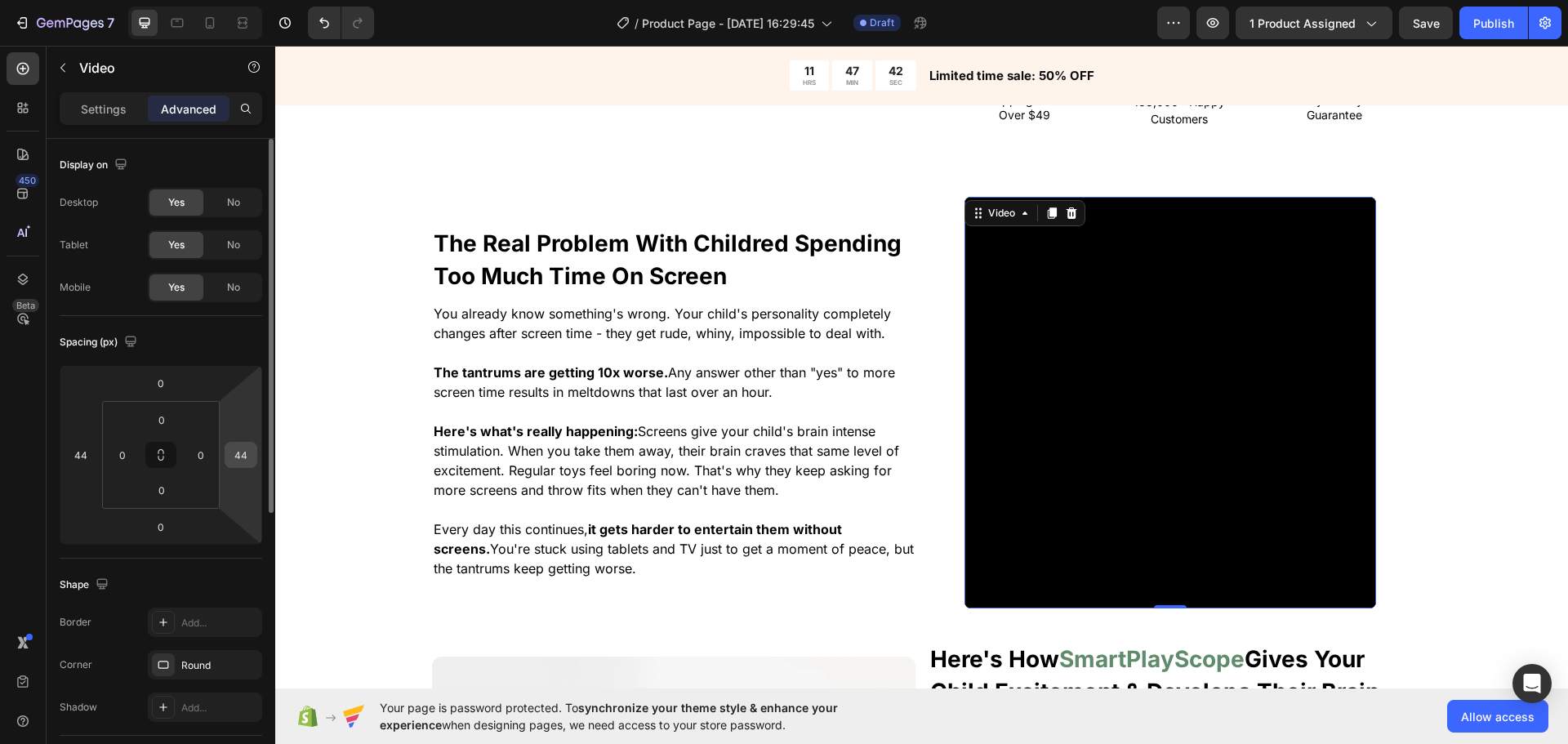
click at [245, 455] on input "44" at bounding box center [241, 454] width 24 height 24
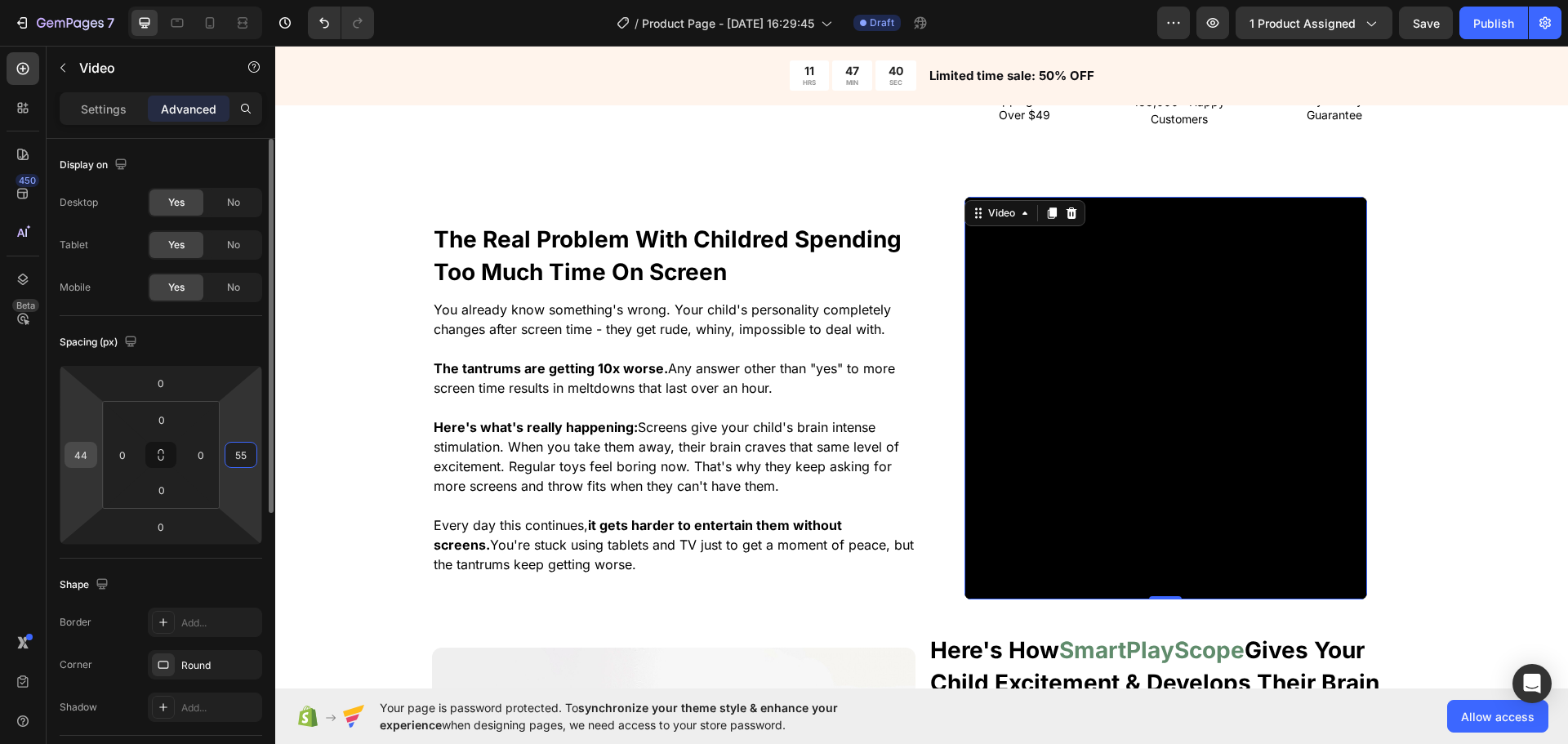
type input "55"
click at [91, 465] on input "44" at bounding box center [80, 454] width 24 height 24
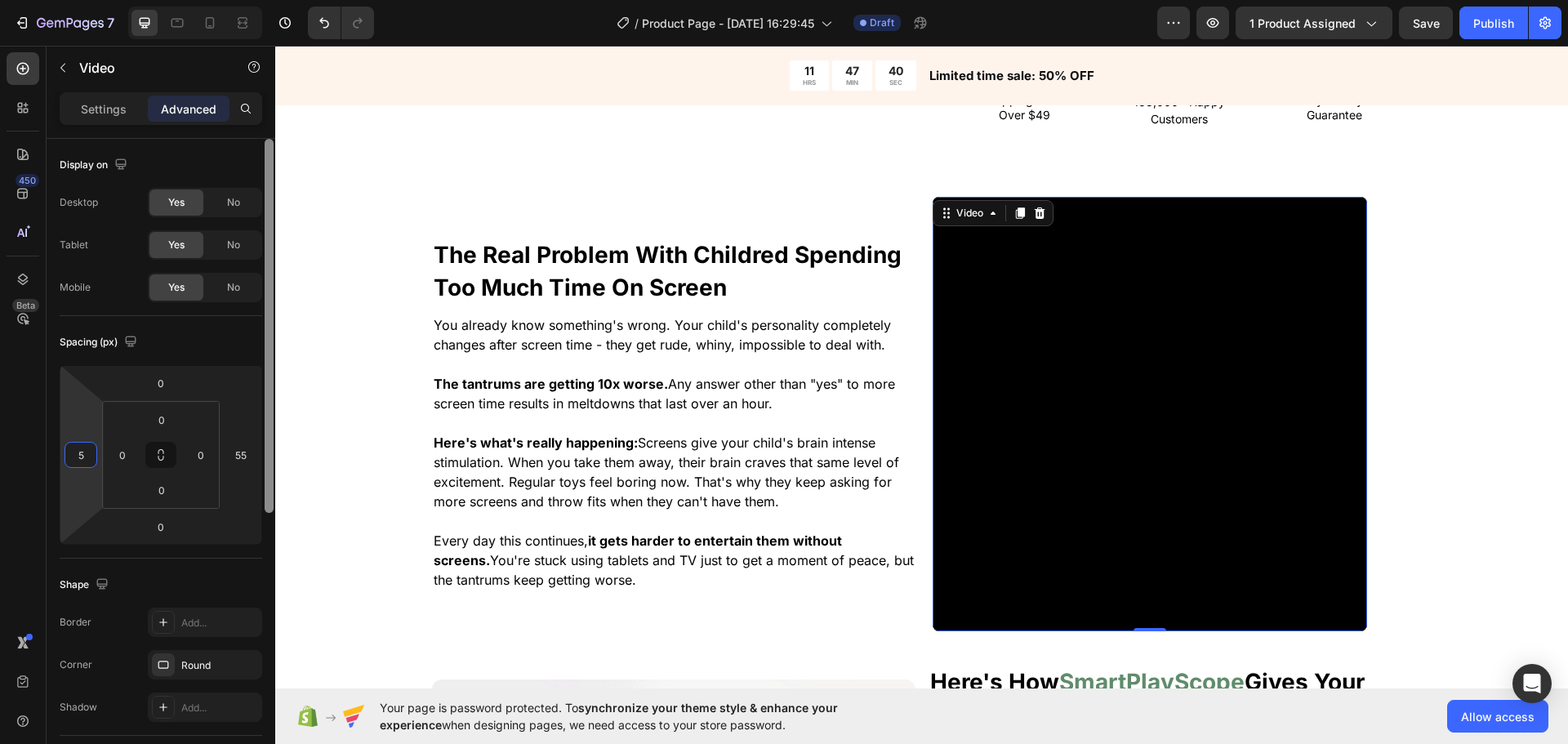
type input "55"
click at [323, 355] on div "The Real Problem With Childred Spending Too Much Time On Screen Heading You alr…" at bounding box center [921, 650] width 1293 height 907
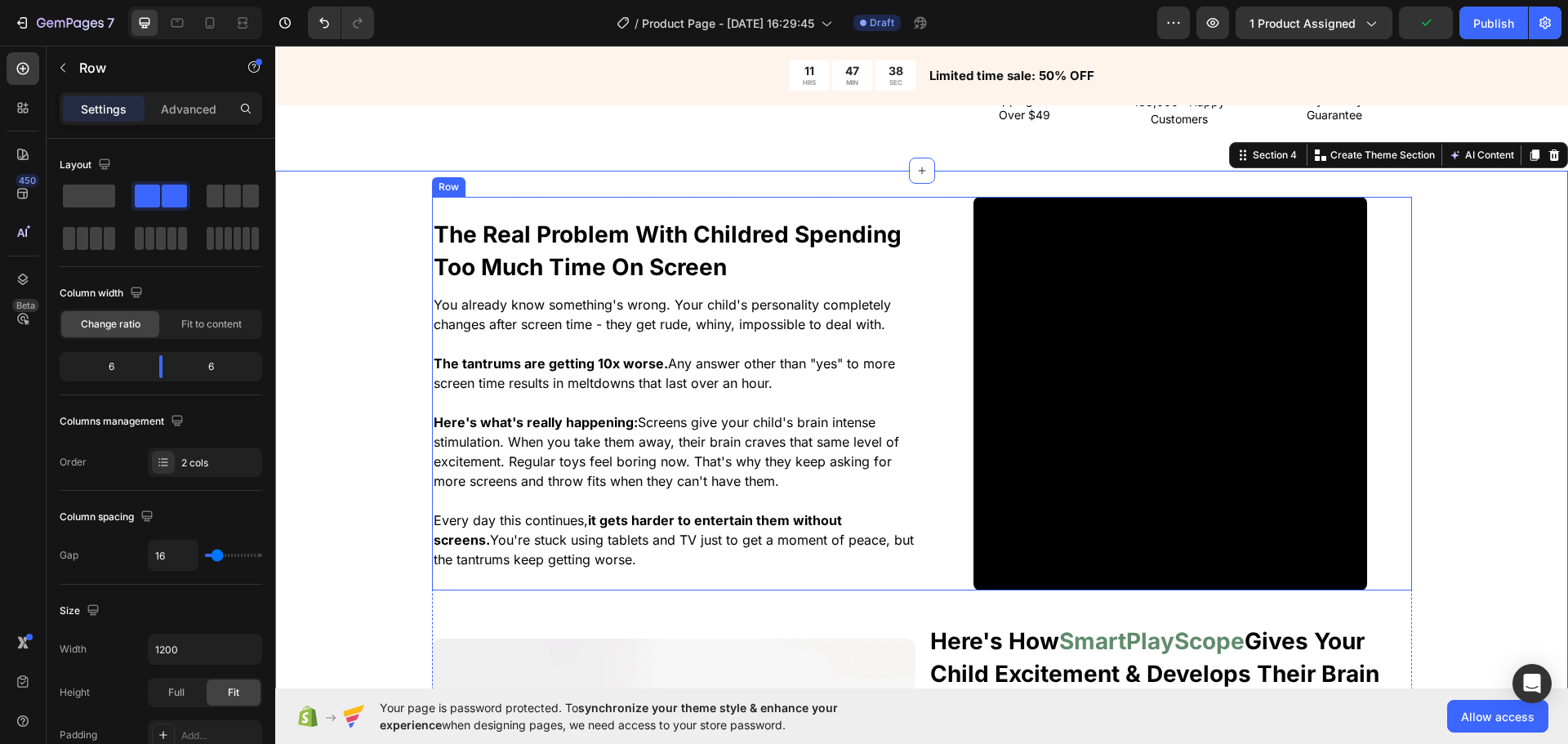
click at [947, 268] on div "Video" at bounding box center [1170, 394] width 484 height 394
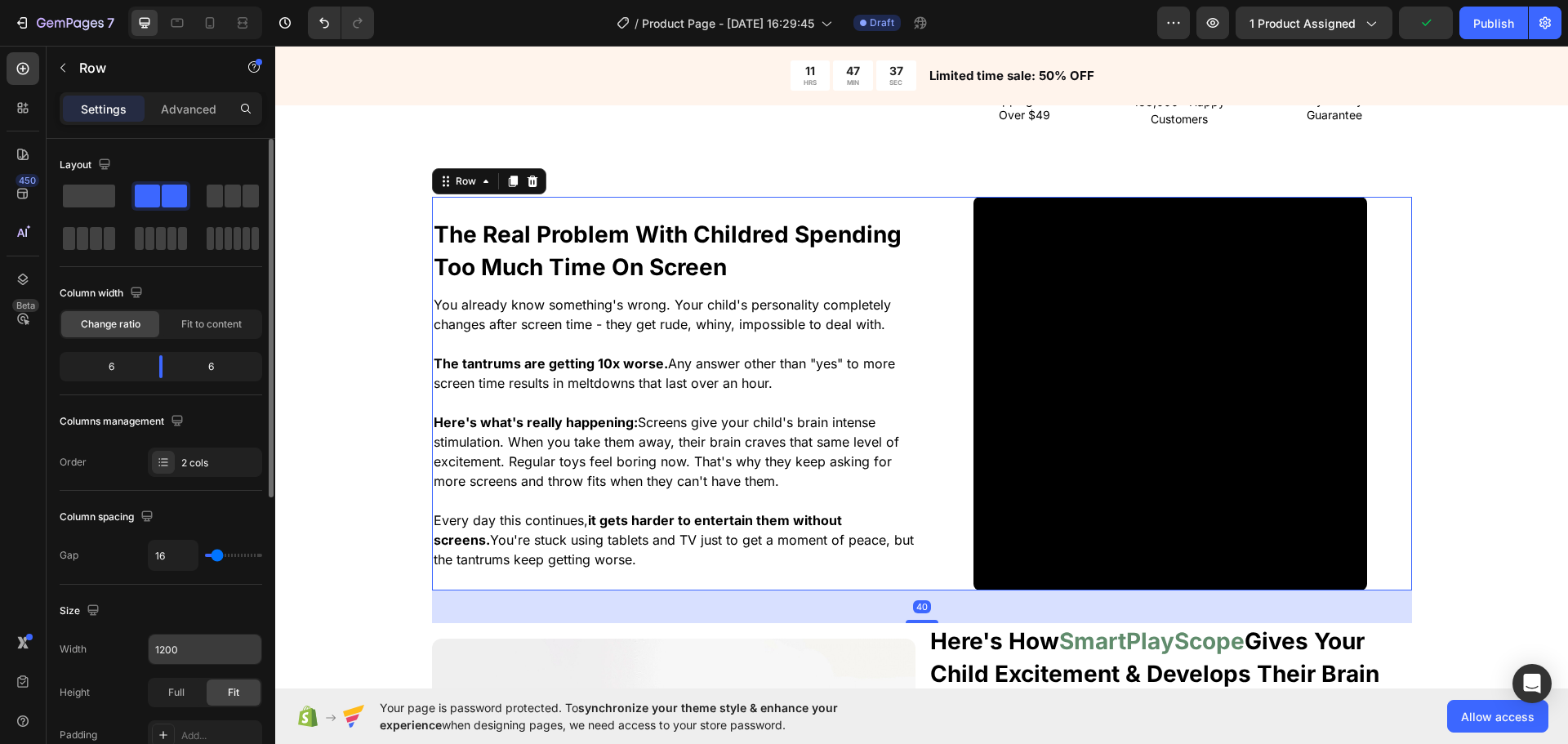
scroll to position [82, 0]
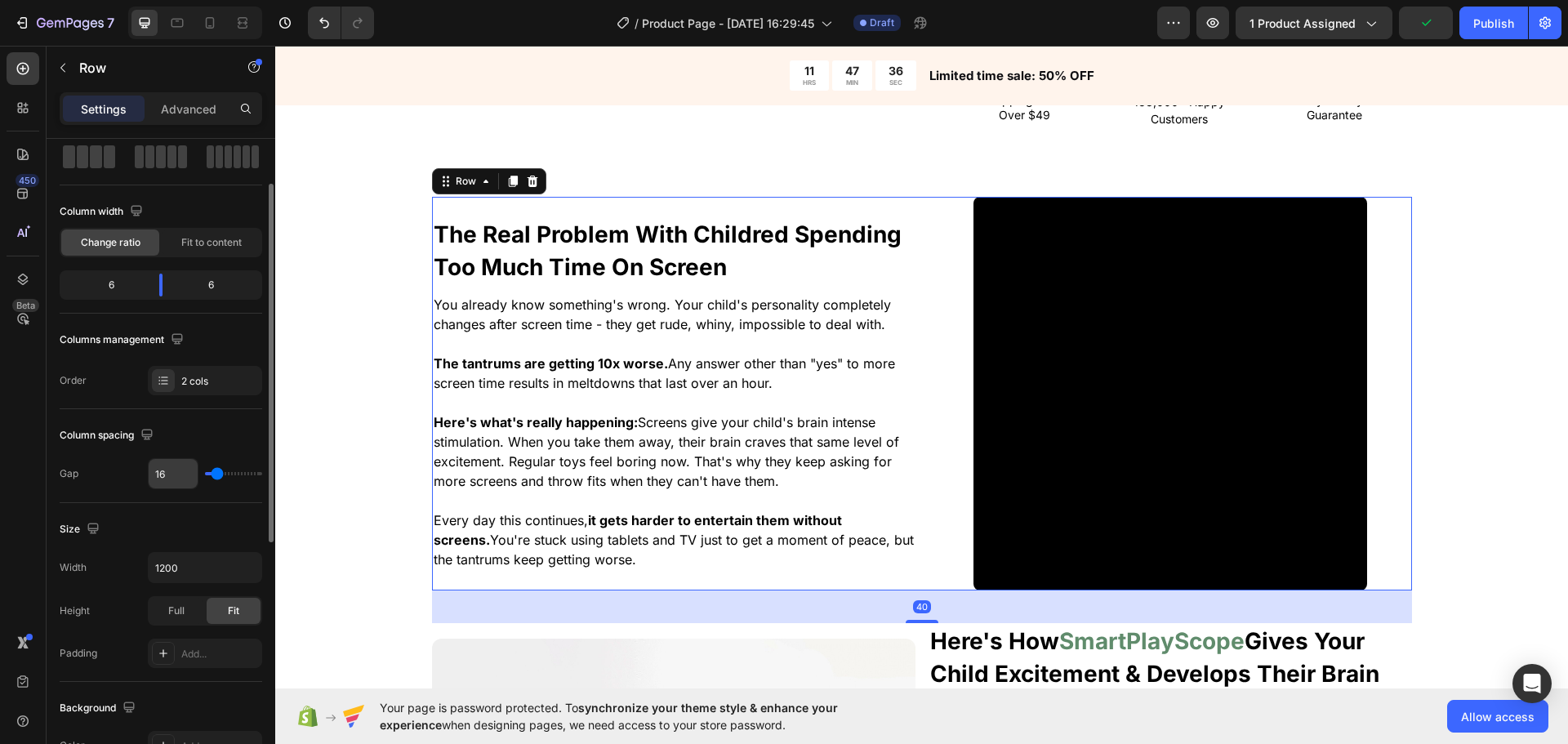
drag, startPoint x: 223, startPoint y: 466, endPoint x: 185, endPoint y: 472, distance: 38.5
click at [185, 472] on div "16" at bounding box center [205, 474] width 114 height 31
type input "27"
type input "0"
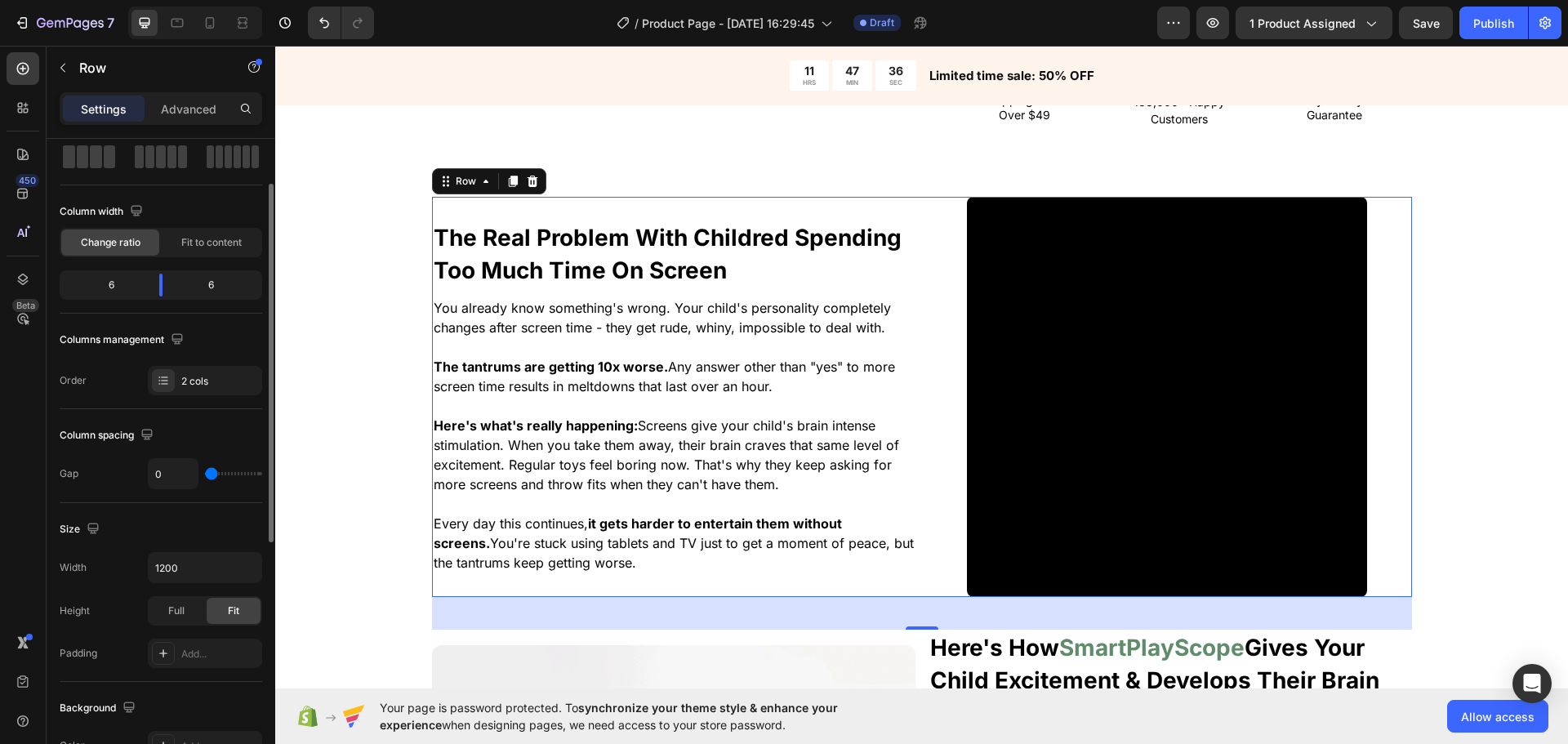
drag, startPoint x: 205, startPoint y: 473, endPoint x: 117, endPoint y: 438, distance: 94.7
type input "0"
click at [205, 475] on input "range" at bounding box center [233, 473] width 58 height 3
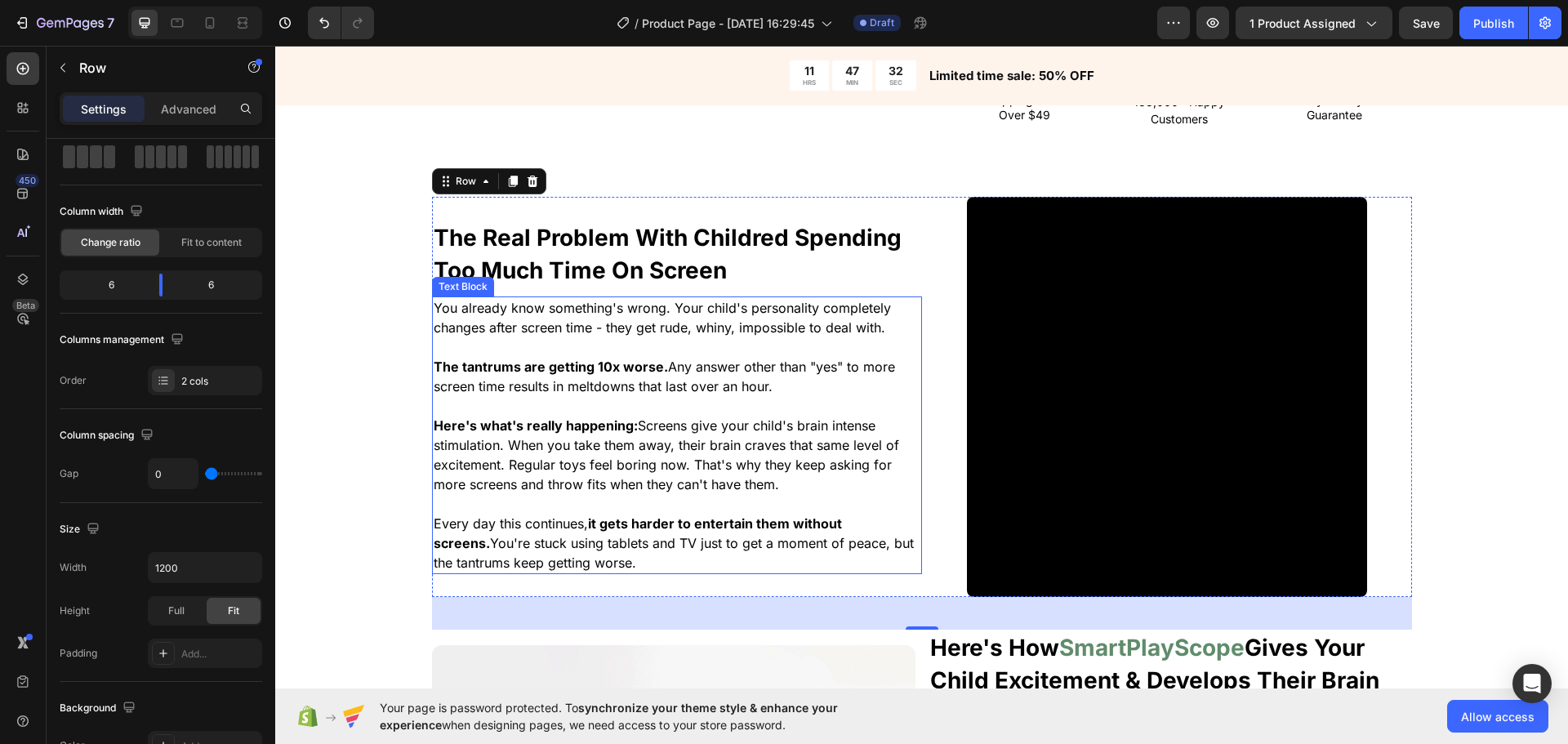
click at [337, 344] on div "The Real Problem With Childred Spending Too Much Time On Screen Heading You alr…" at bounding box center [921, 633] width 1293 height 873
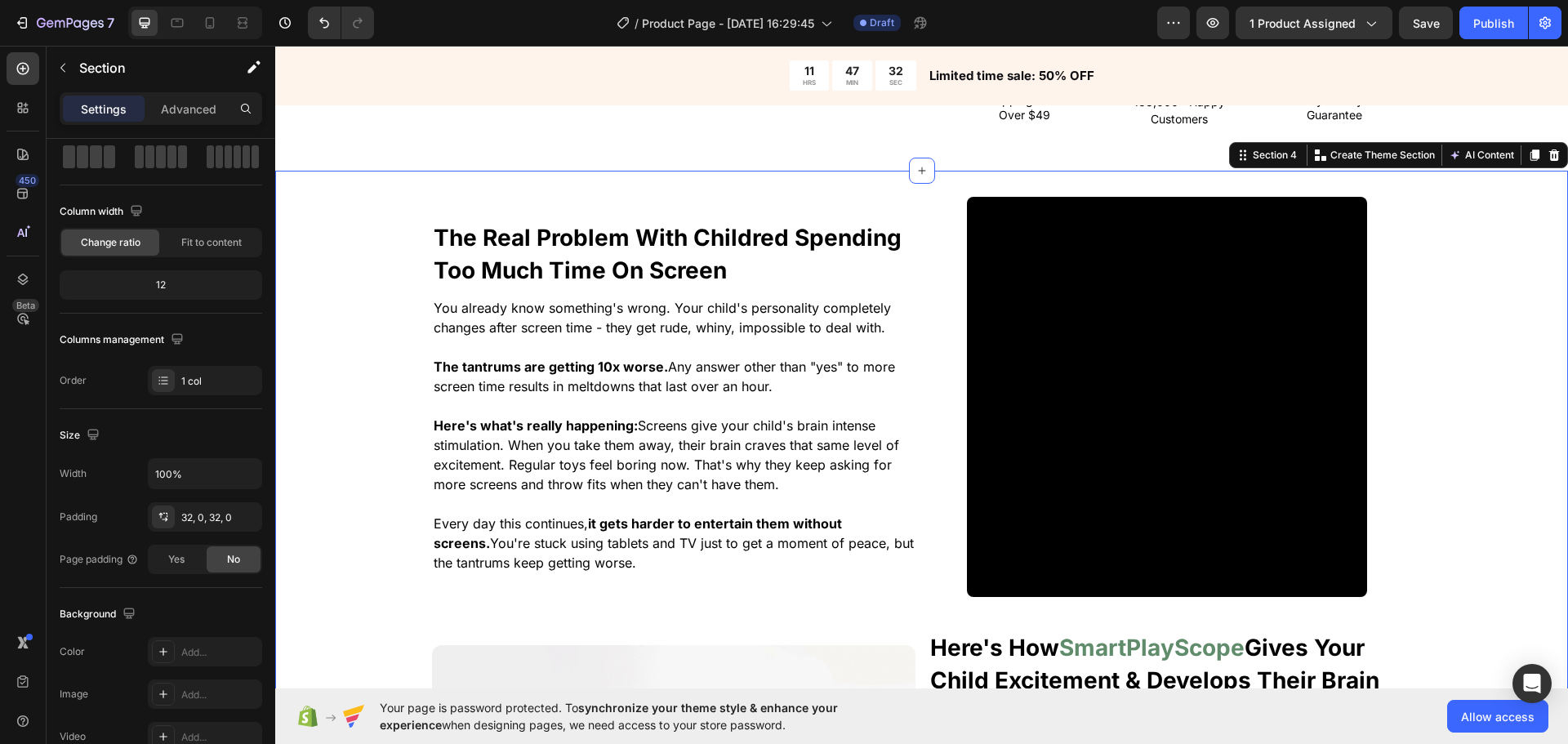
scroll to position [0, 0]
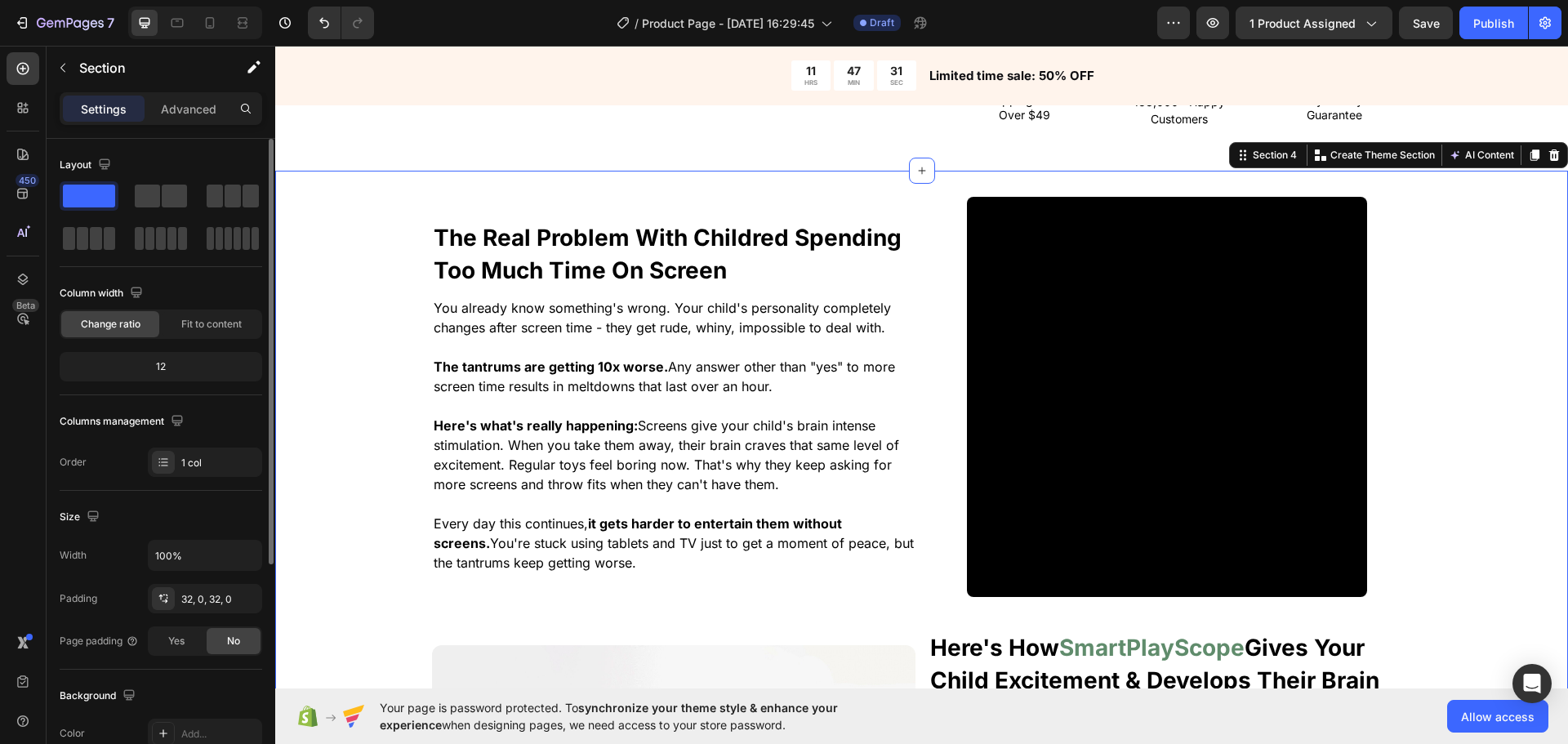
click at [459, 479] on span "Here's what's really happening: Screens give your child's brain intense stimula…" at bounding box center [666, 454] width 465 height 75
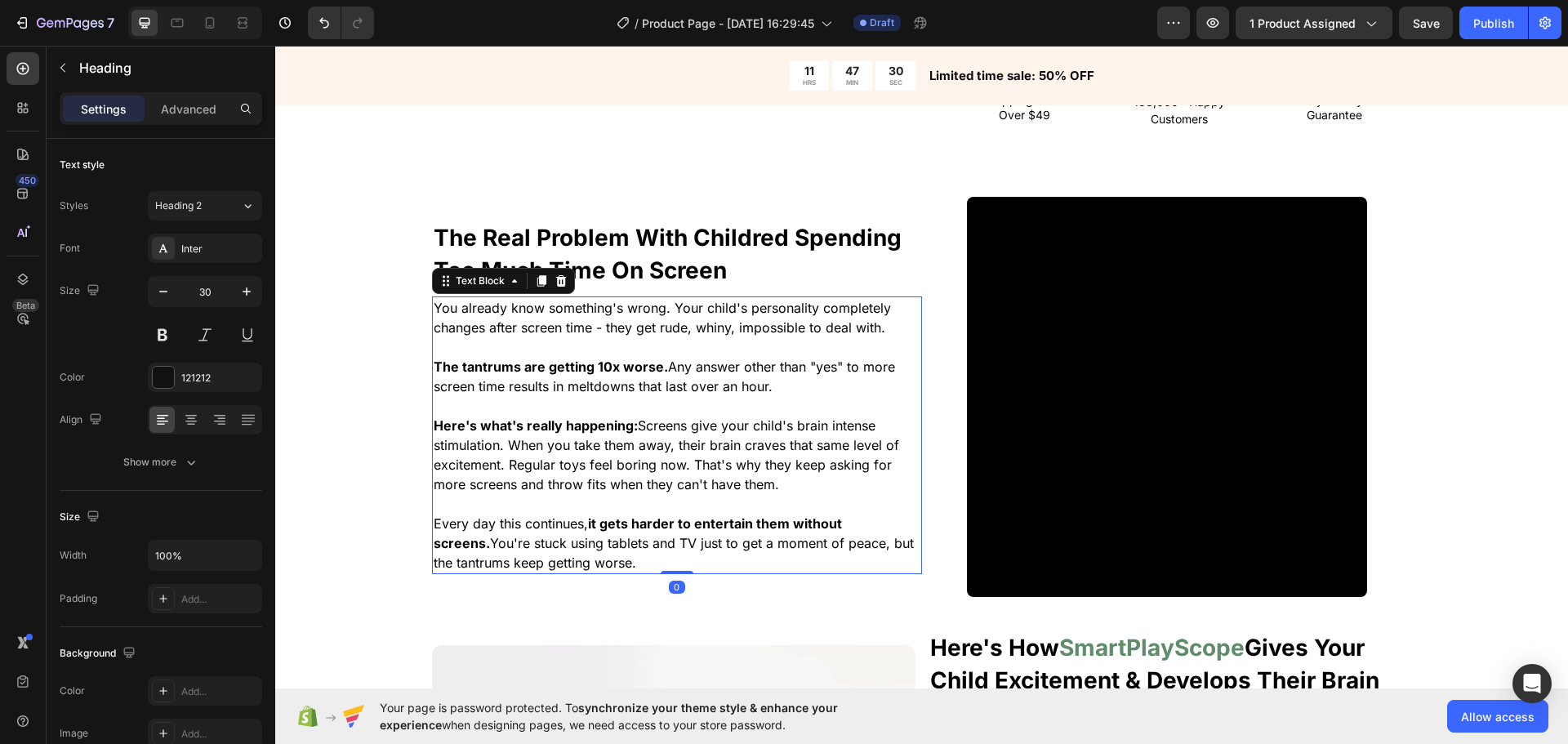
click at [611, 268] on strong "The Real Problem With Childred Spending Too Much Time On Screen" at bounding box center [668, 254] width 468 height 60
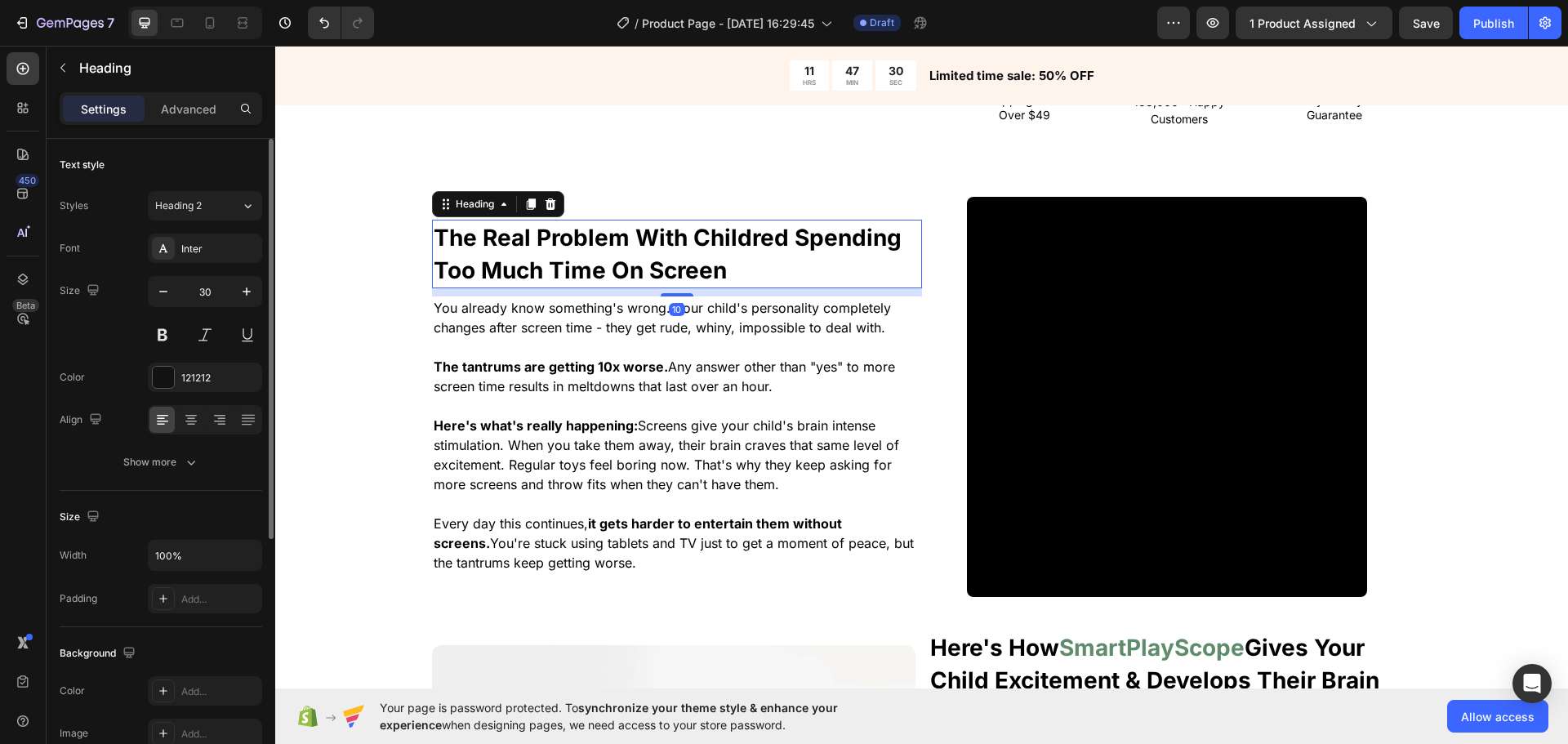
click at [240, 398] on div "Font Inter Size 30 Color 121212 Align Show more" at bounding box center [161, 356] width 203 height 244
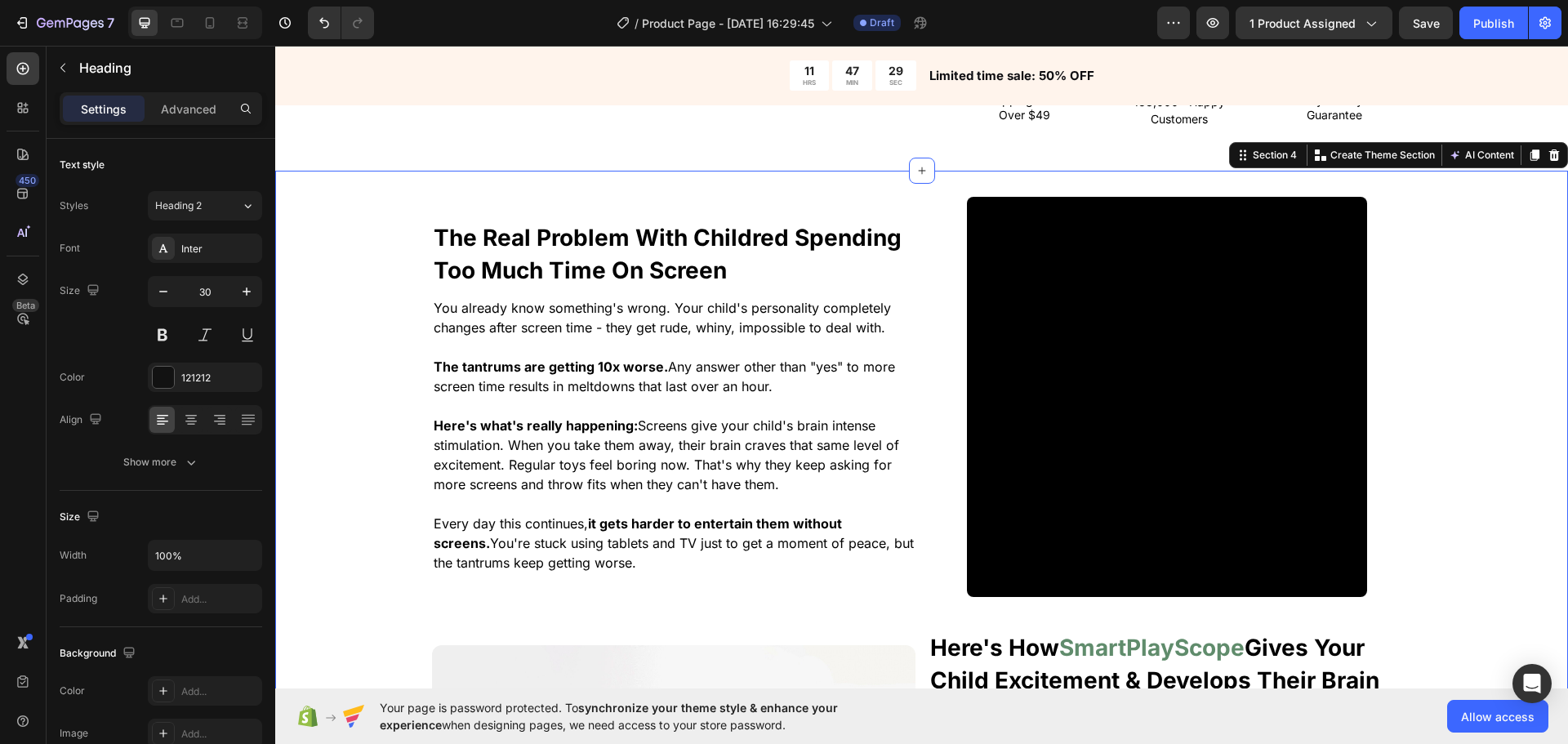
click at [307, 405] on div "The Real Problem With Childred Spending Too Much Time On Screen Heading You alr…" at bounding box center [921, 633] width 1293 height 873
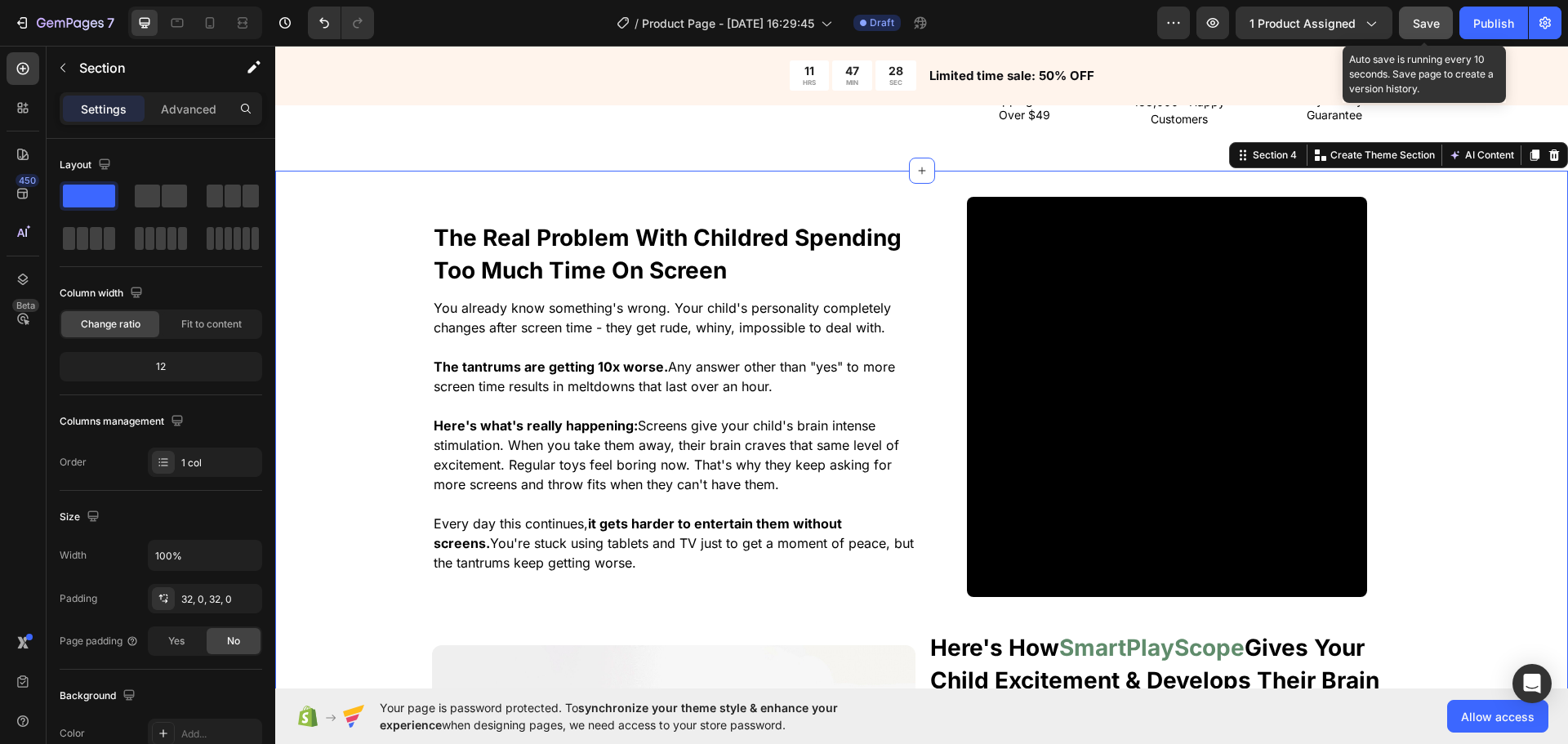
click at [1409, 14] on button "Save" at bounding box center [1426, 23] width 54 height 33
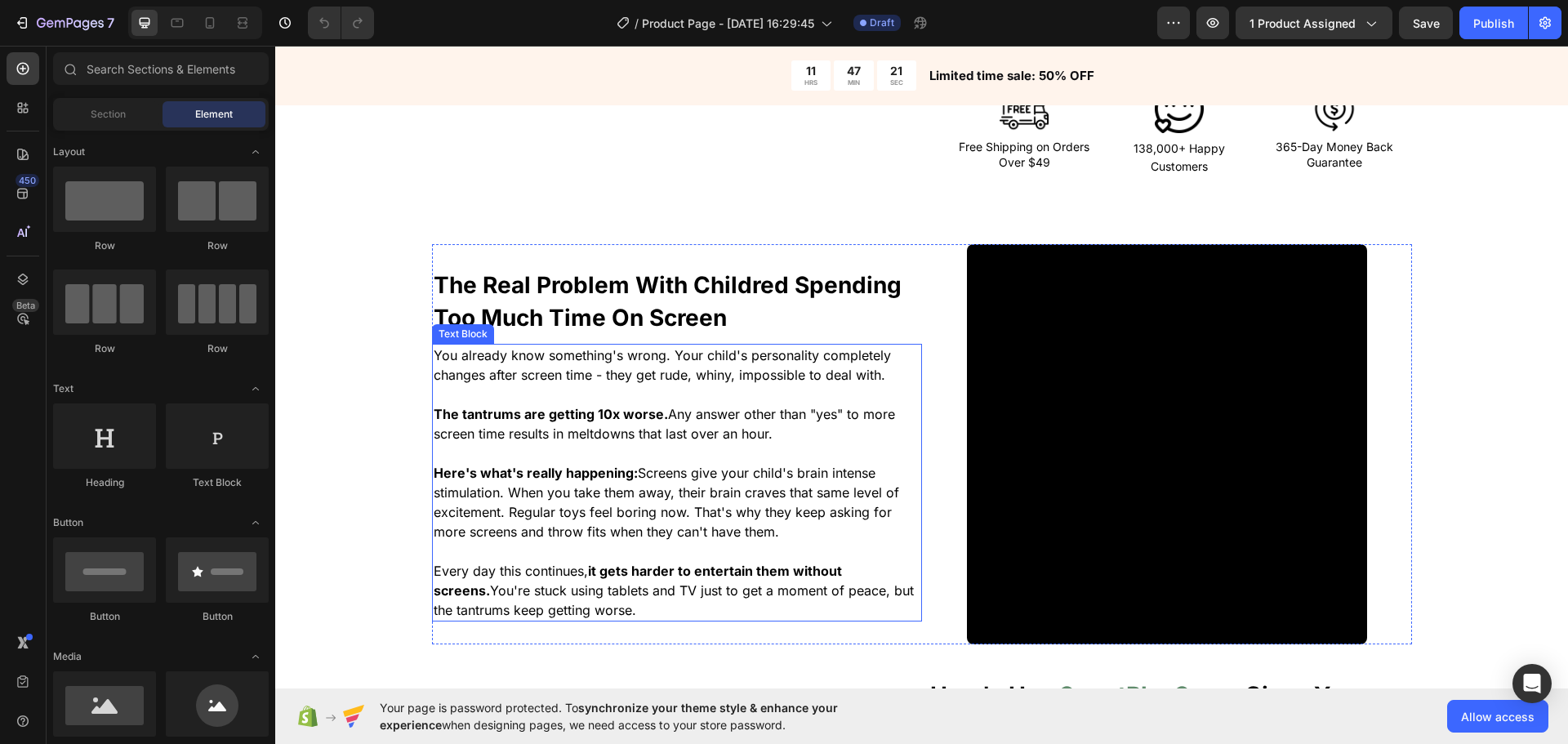
scroll to position [980, 0]
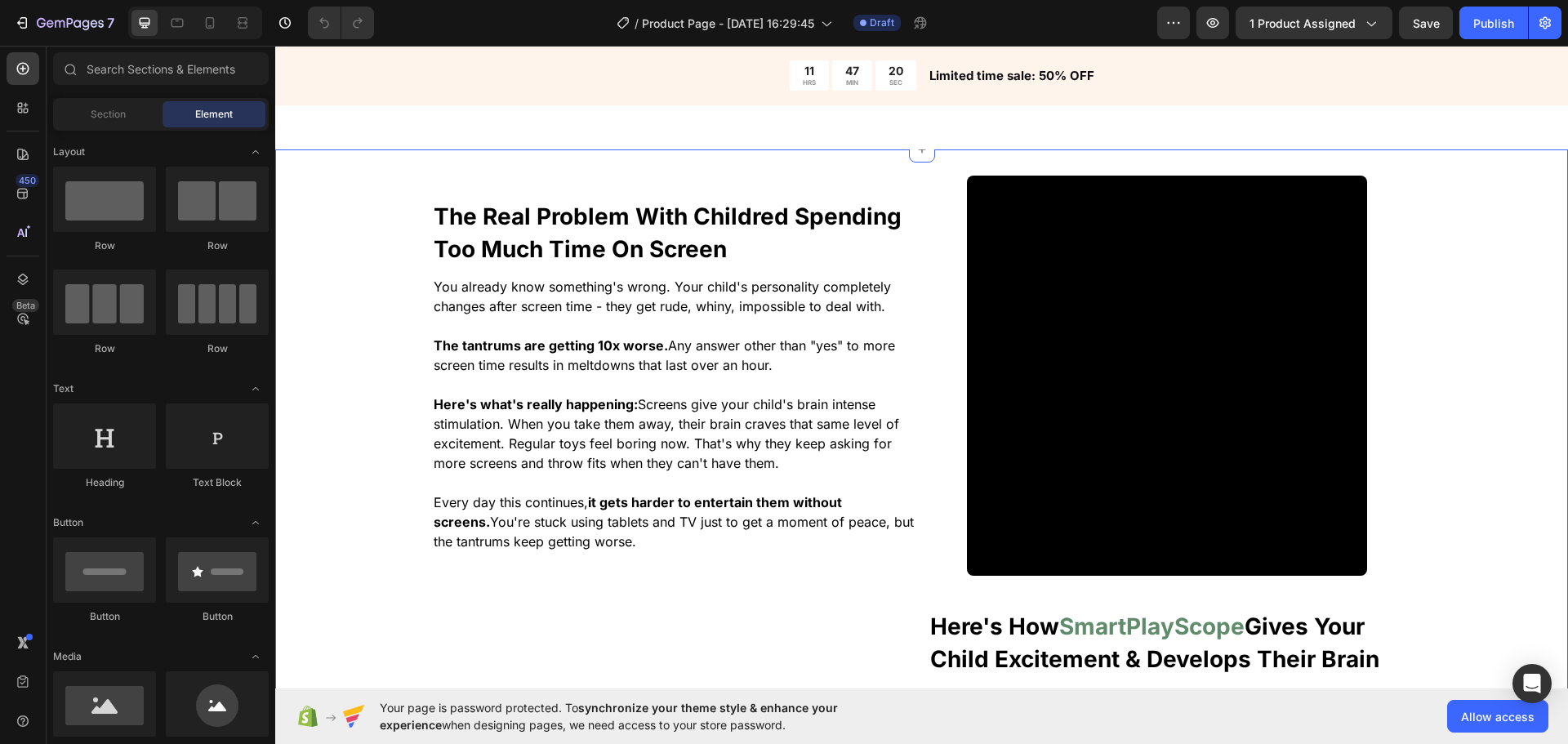
click at [343, 422] on div "The Real Problem With Childred Spending Too Much Time On Screen Heading You alr…" at bounding box center [921, 611] width 1293 height 873
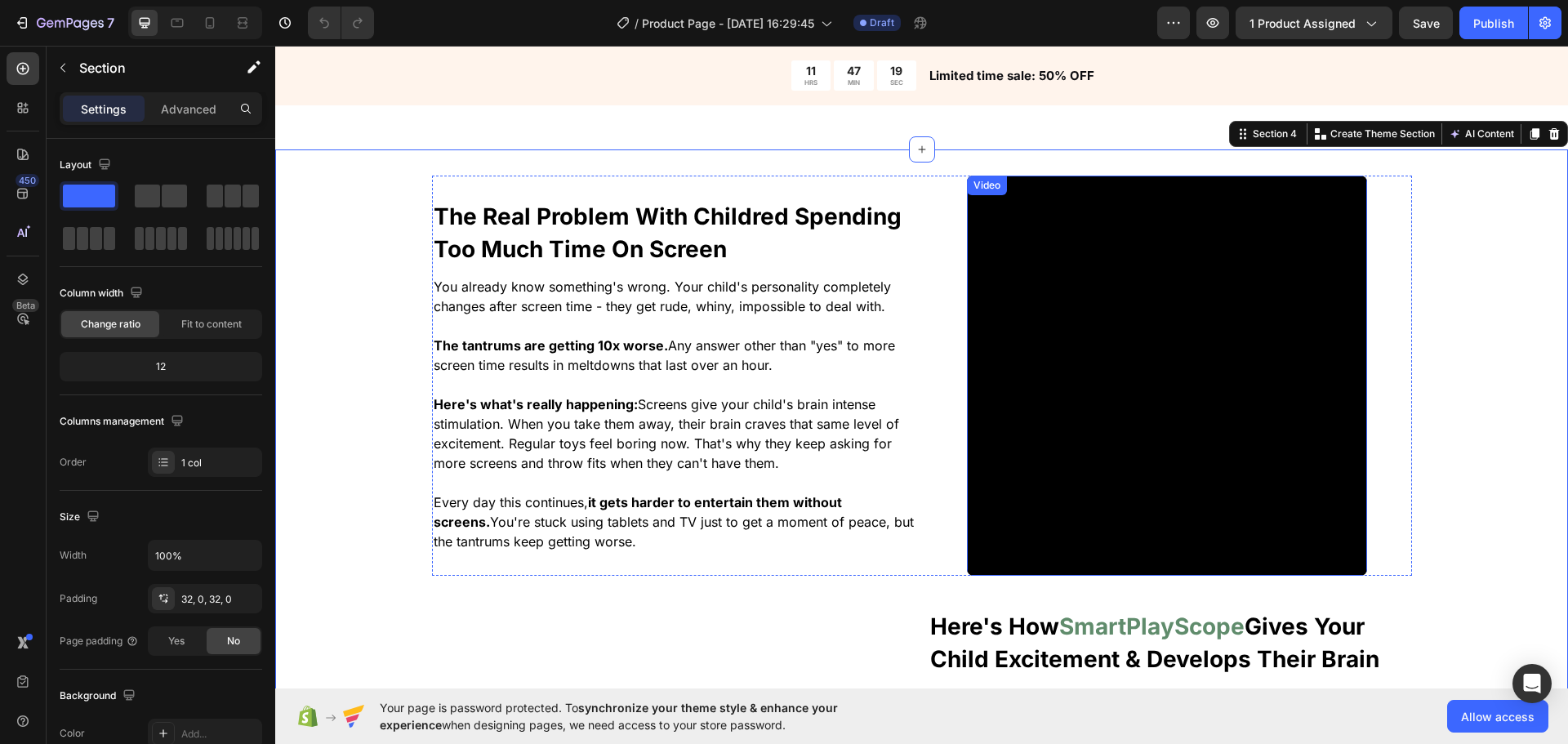
click at [1126, 453] on video at bounding box center [1167, 375] width 400 height 400
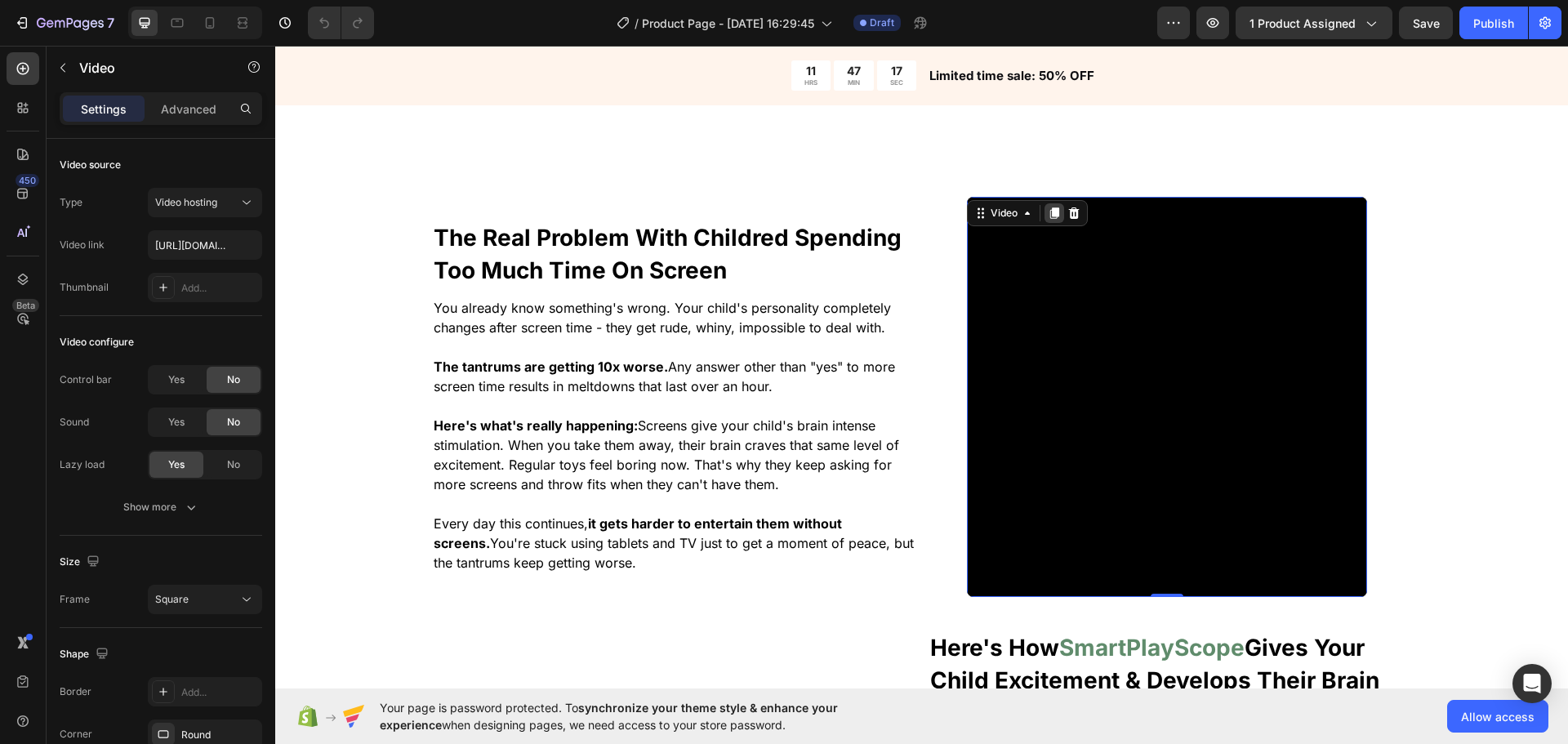
click at [1048, 214] on icon at bounding box center [1054, 213] width 13 height 13
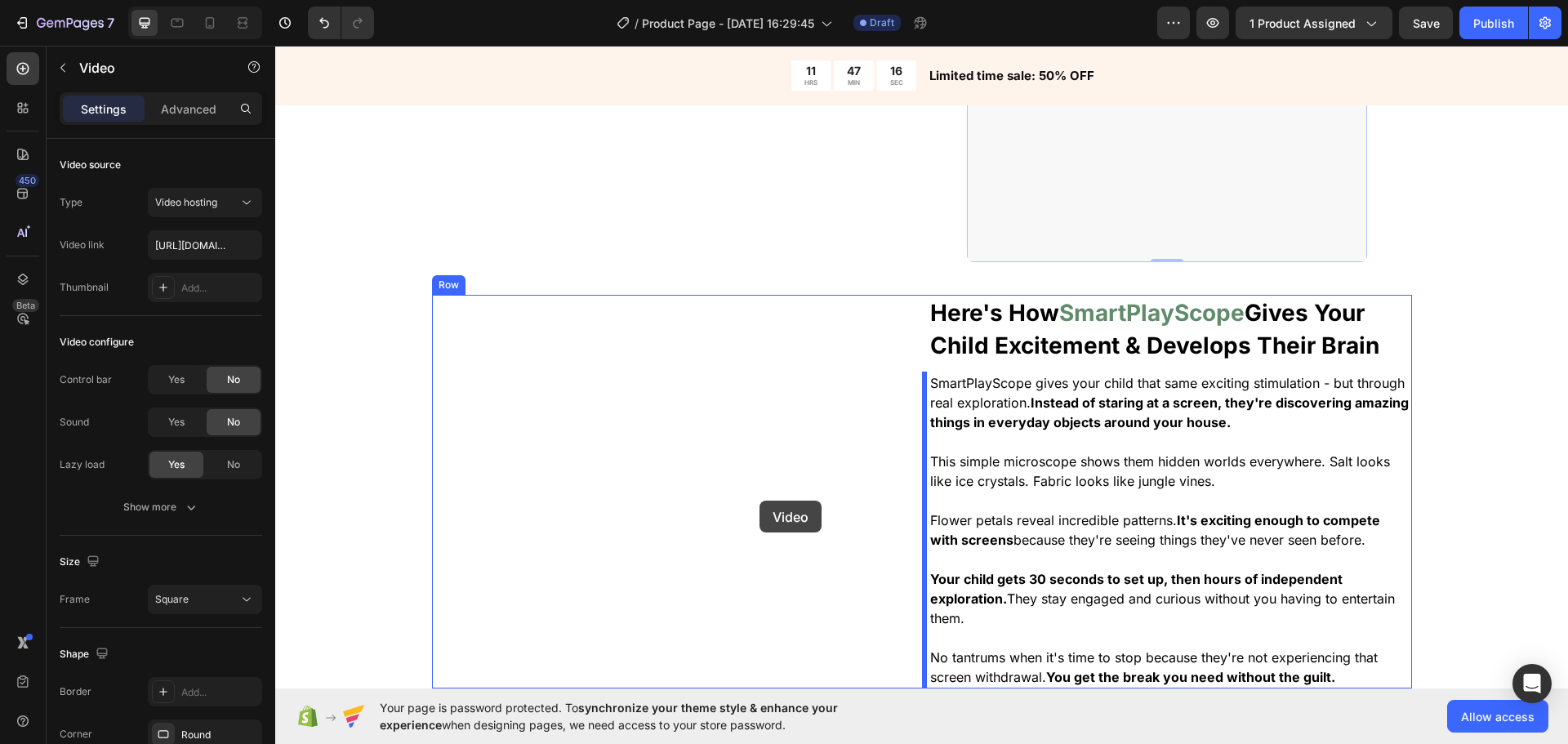
scroll to position [1801, 0]
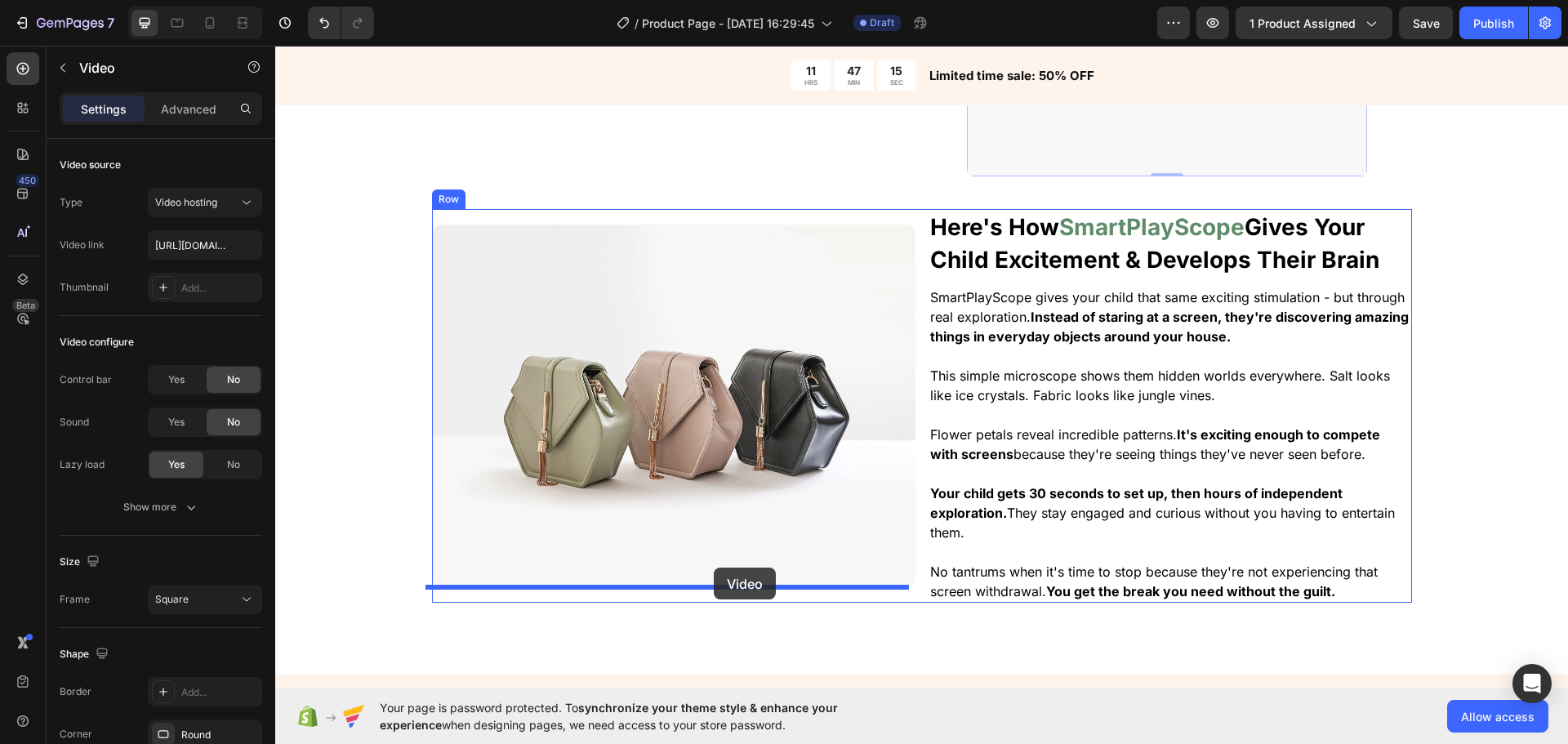
drag, startPoint x: 971, startPoint y: 124, endPoint x: 714, endPoint y: 568, distance: 513.0
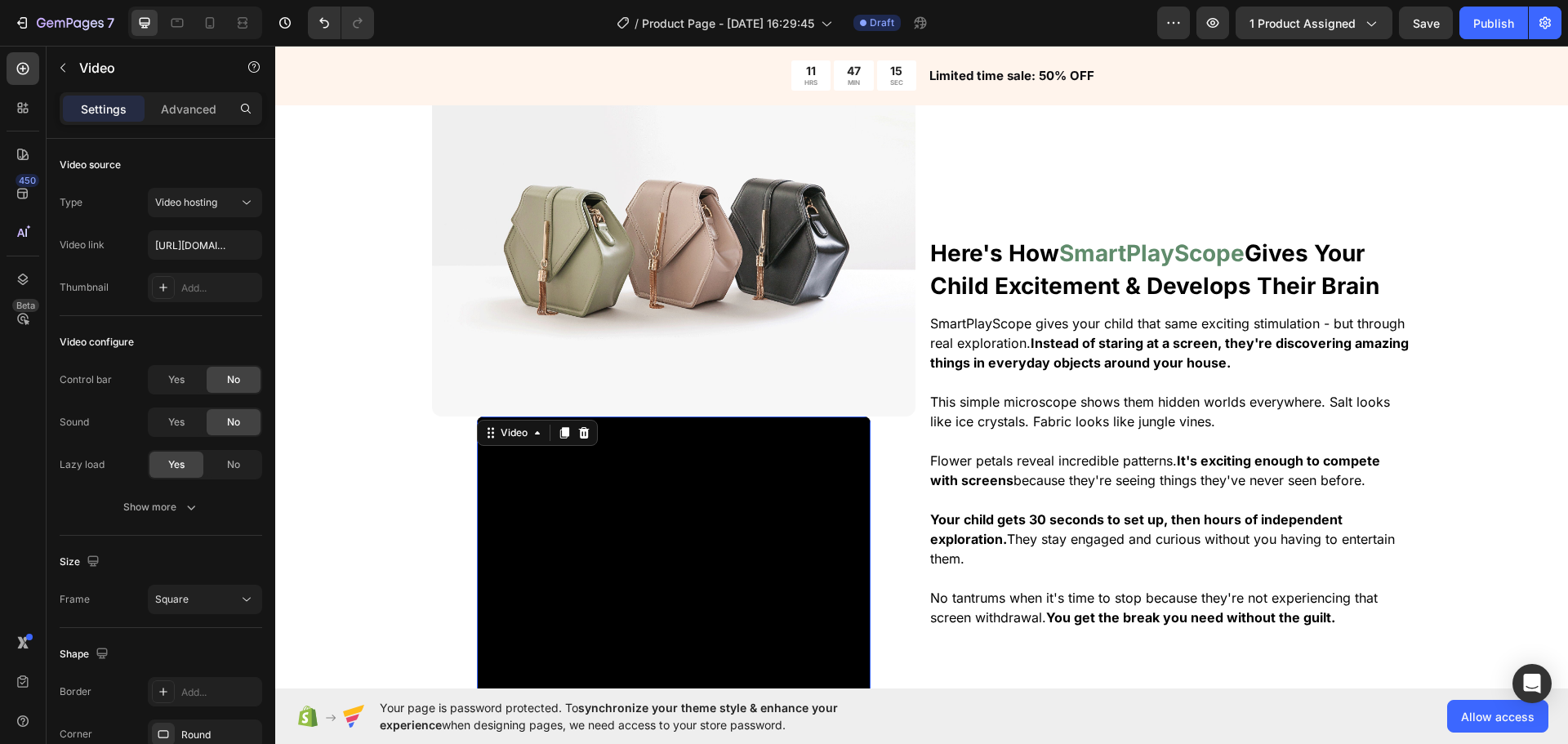
click at [751, 344] on img at bounding box center [674, 235] width 484 height 363
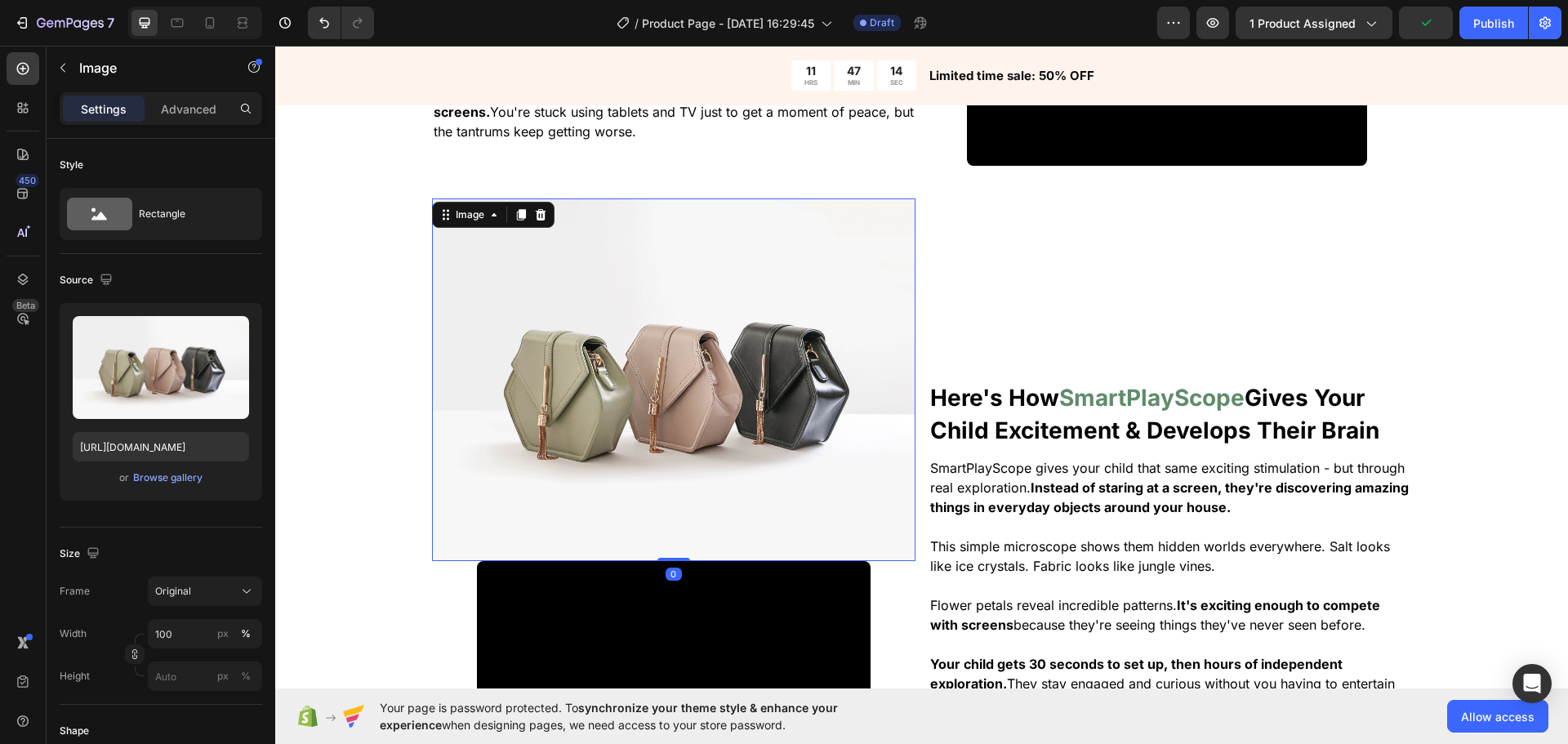
scroll to position [1311, 0]
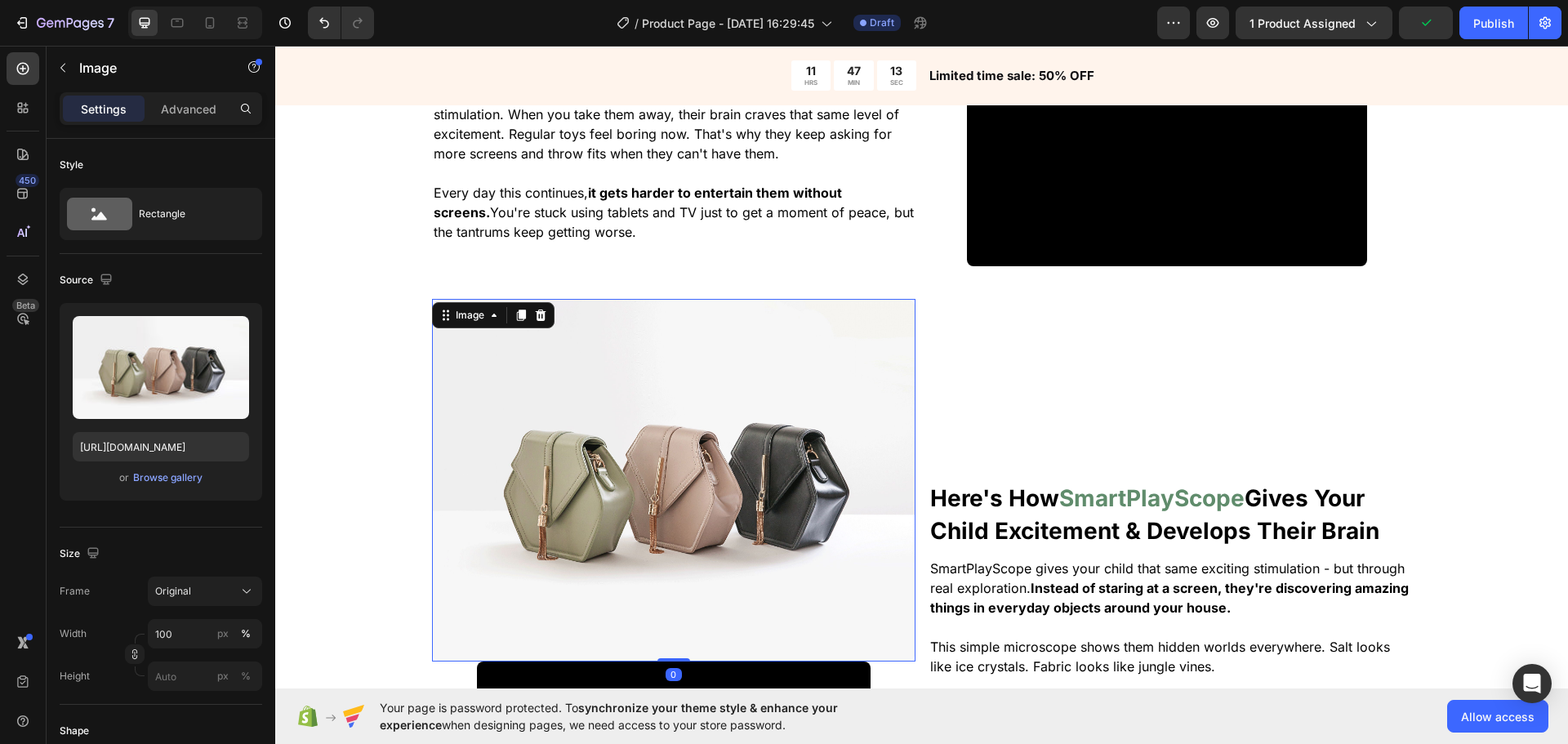
click at [532, 324] on div at bounding box center [540, 315] width 20 height 20
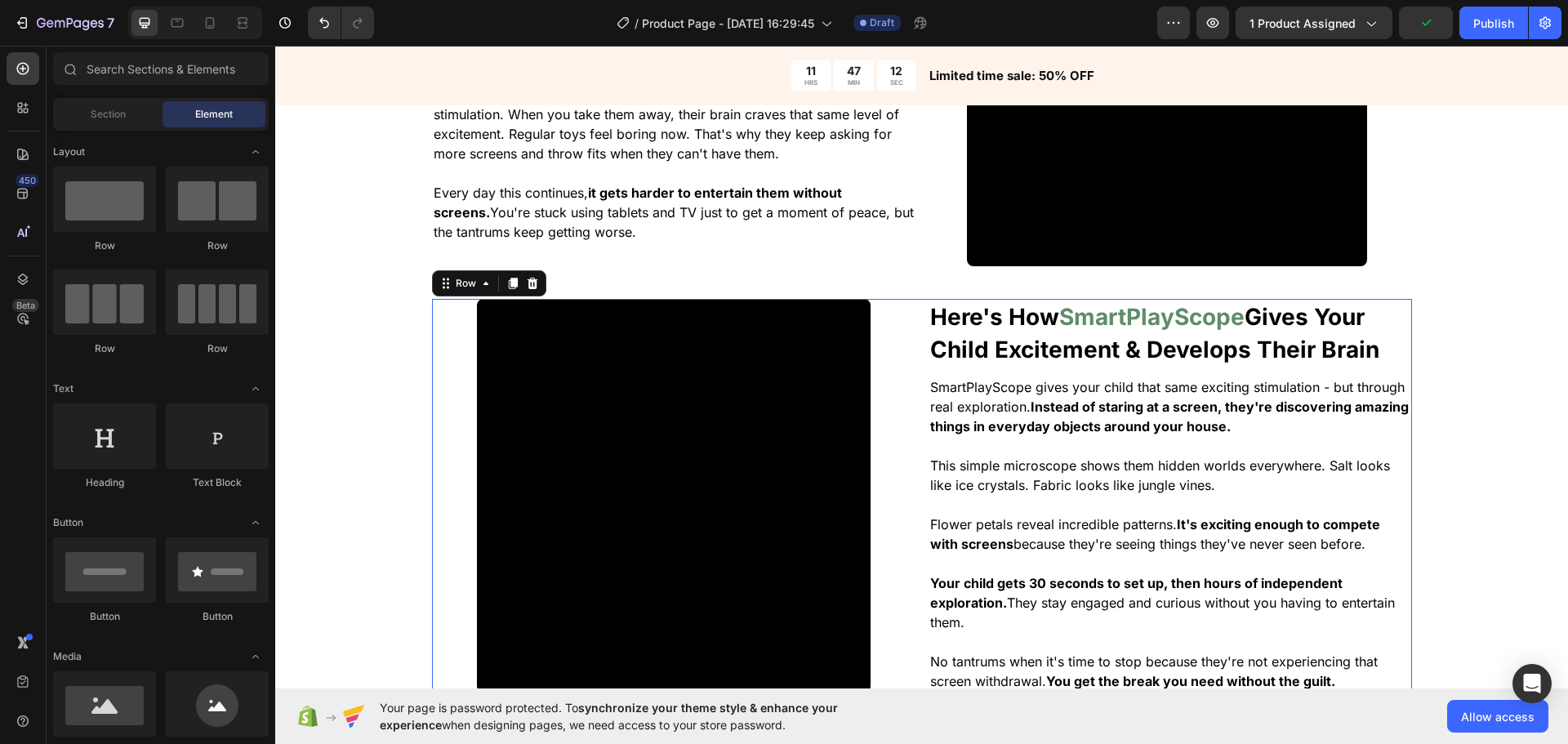
click at [921, 432] on div "Here's How SmartPlayScope Gives Your Child Excitement & Develops Their Brain He…" at bounding box center [921, 496] width 980 height 394
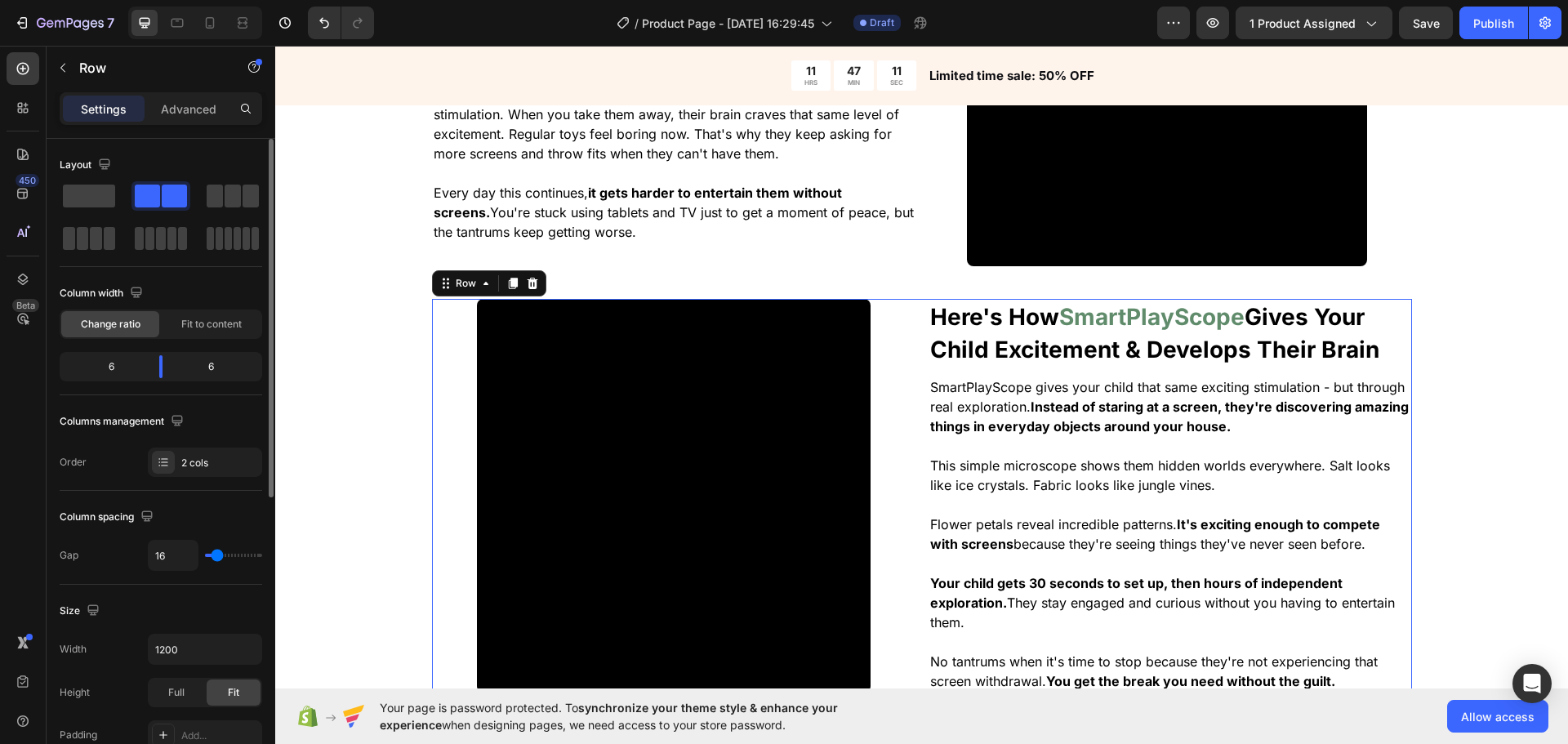
type input "0"
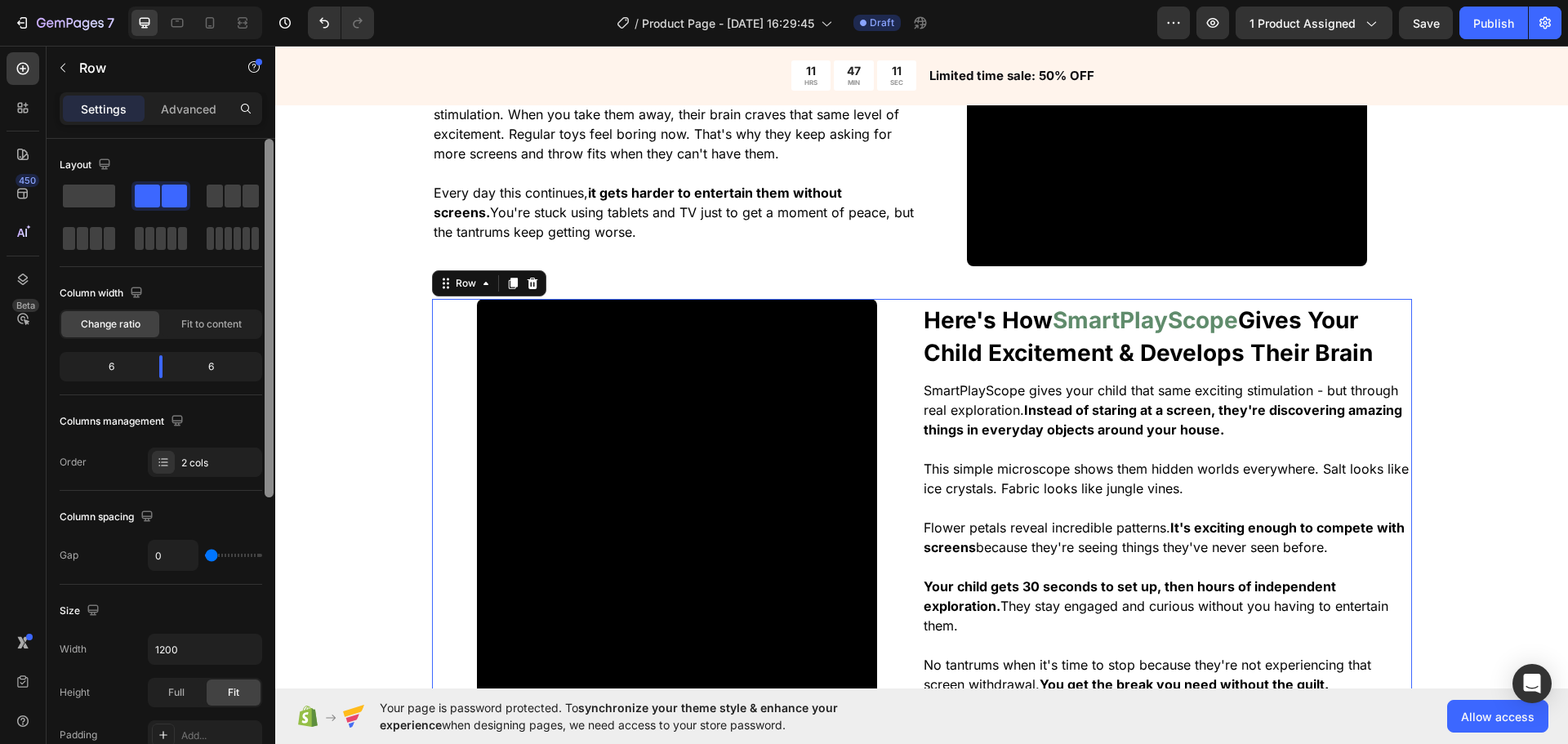
drag, startPoint x: 192, startPoint y: 559, endPoint x: 274, endPoint y: 462, distance: 127.0
type input "0"
click at [205, 557] on input "range" at bounding box center [233, 555] width 58 height 3
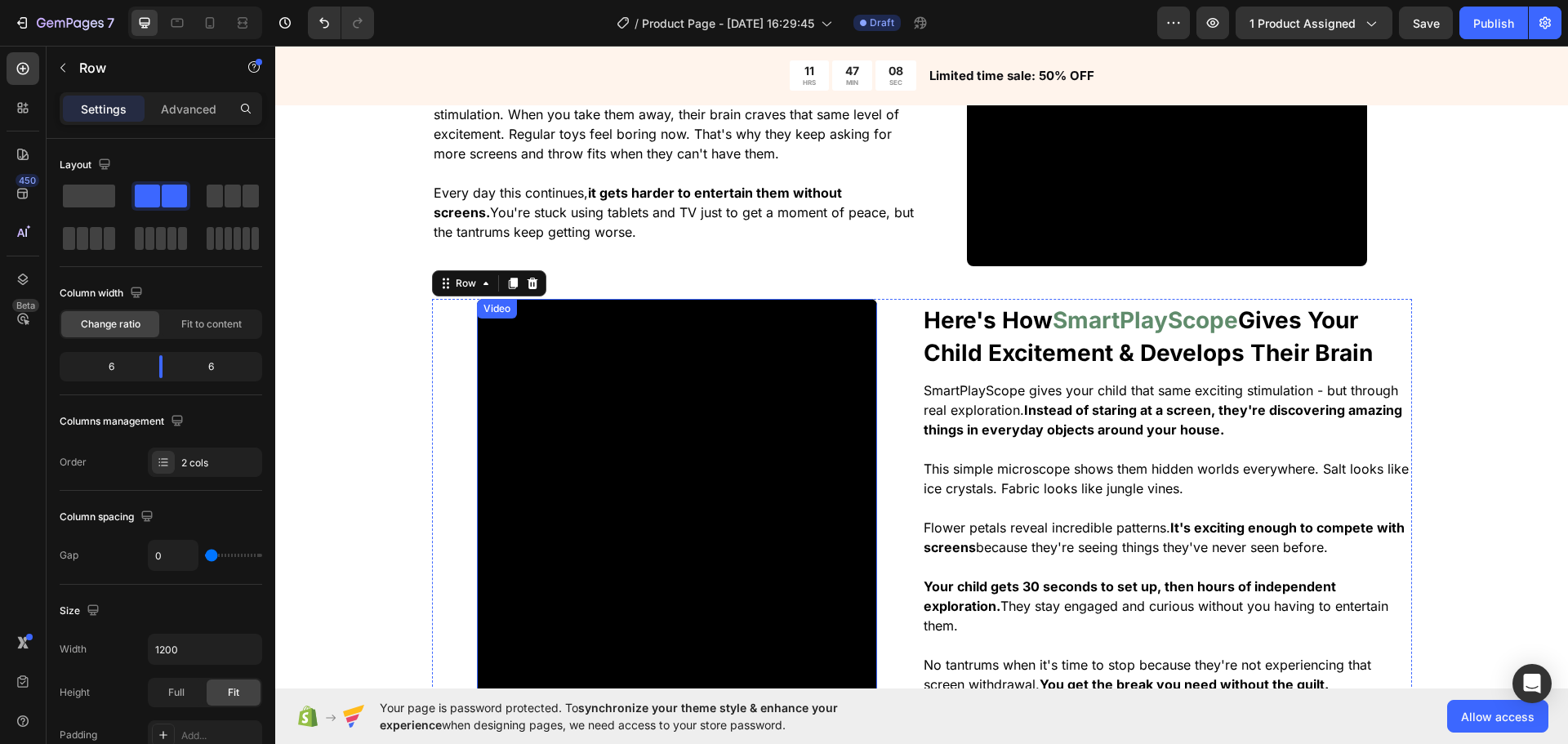
click at [667, 385] on video at bounding box center [677, 499] width 400 height 400
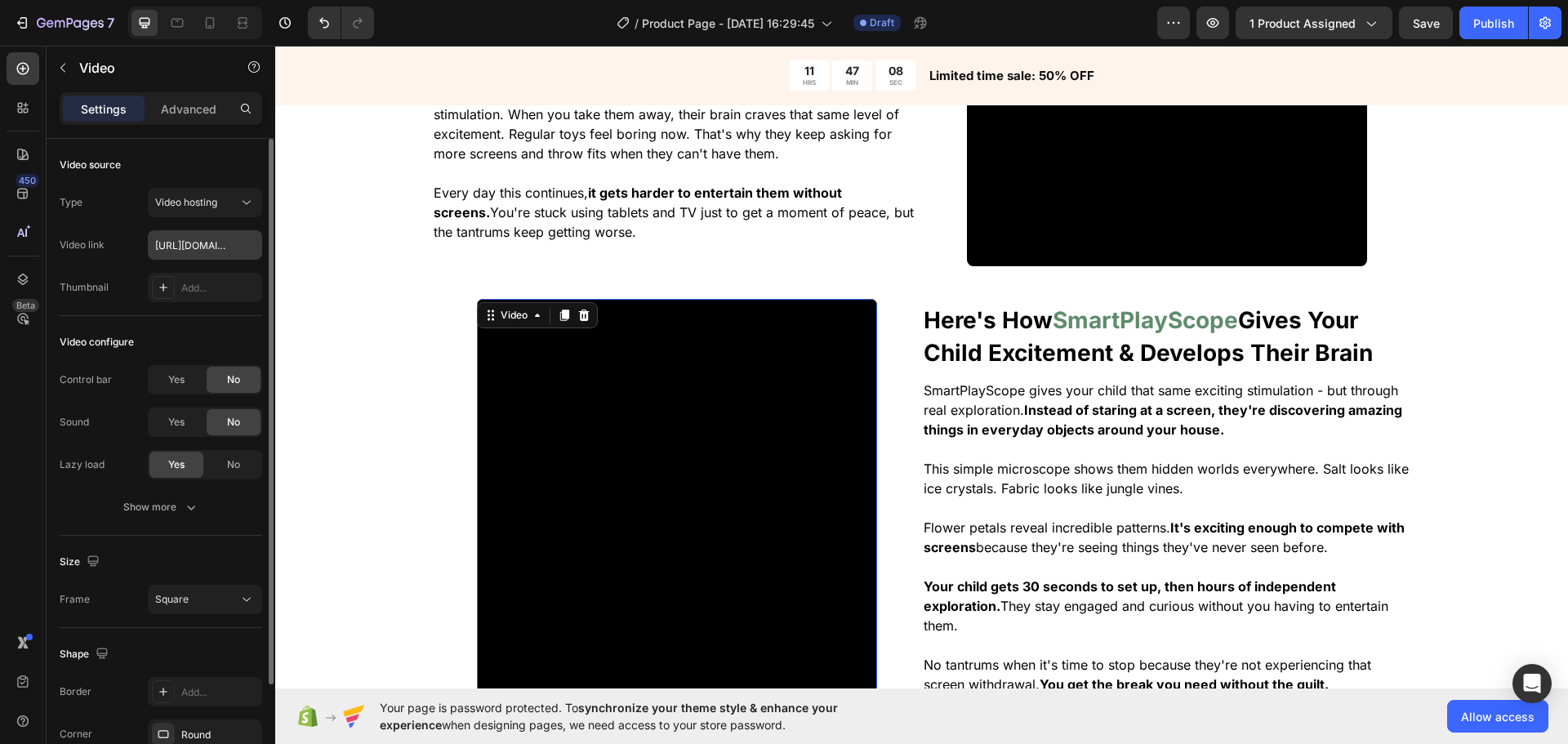
drag, startPoint x: 199, startPoint y: 218, endPoint x: 199, endPoint y: 239, distance: 21.0
click at [199, 220] on div "Type Video hosting Video link https://cdn.shopify.com/videos/c/o/v/8a88257b819c…" at bounding box center [161, 245] width 203 height 114
click at [199, 240] on input "[URL][DOMAIN_NAME]" at bounding box center [205, 245] width 114 height 29
paste input "c9c0bbc391474af2a0c83e824a8d43cf"
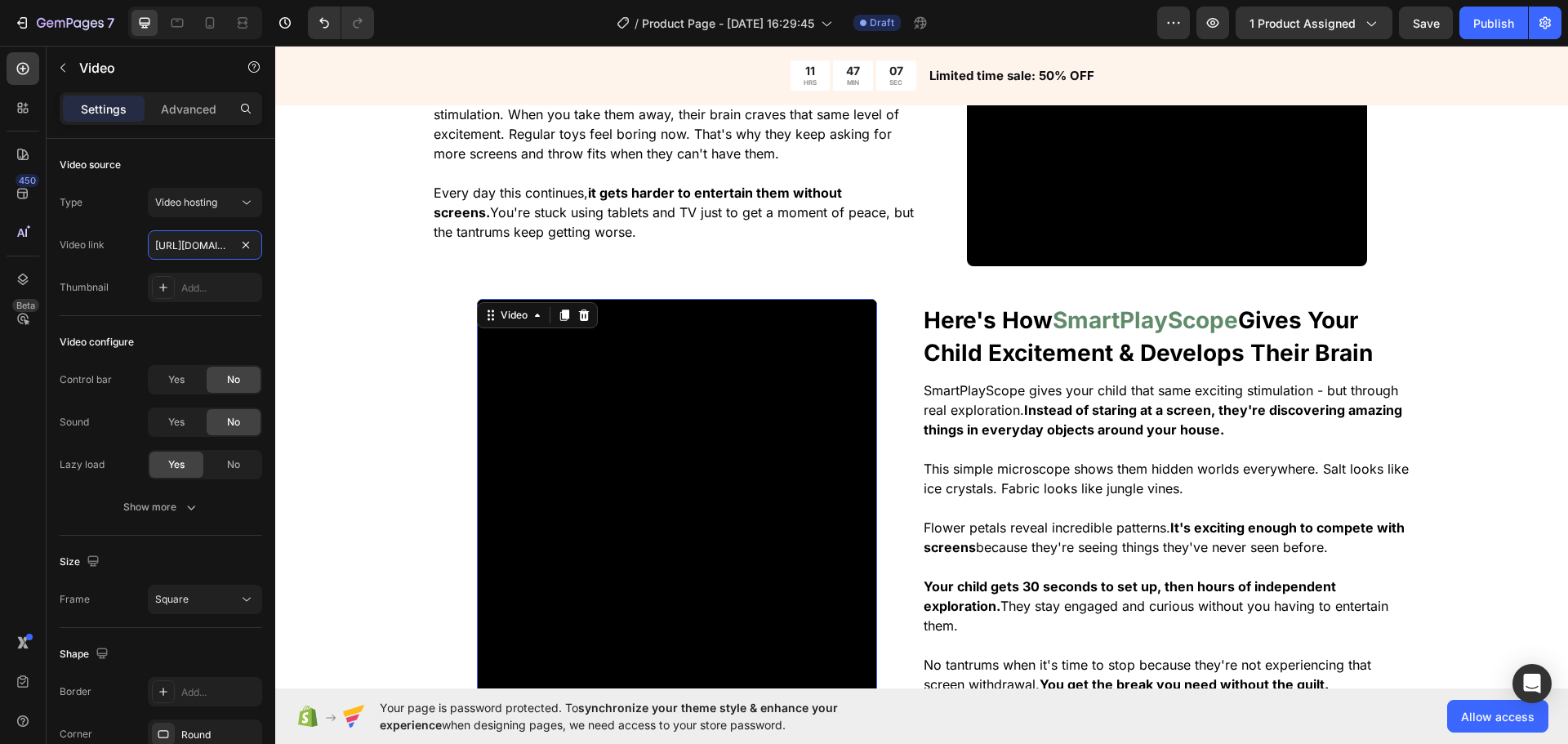
type input "https://cdn.shopify.com/videos/c/o/v/c9c0bbc391474af2a0c83e824a8d43cf.mp4"
click at [414, 352] on div "The Real Problem With Childred Spending Too Much Time On Screen Heading You alr…" at bounding box center [921, 305] width 1293 height 879
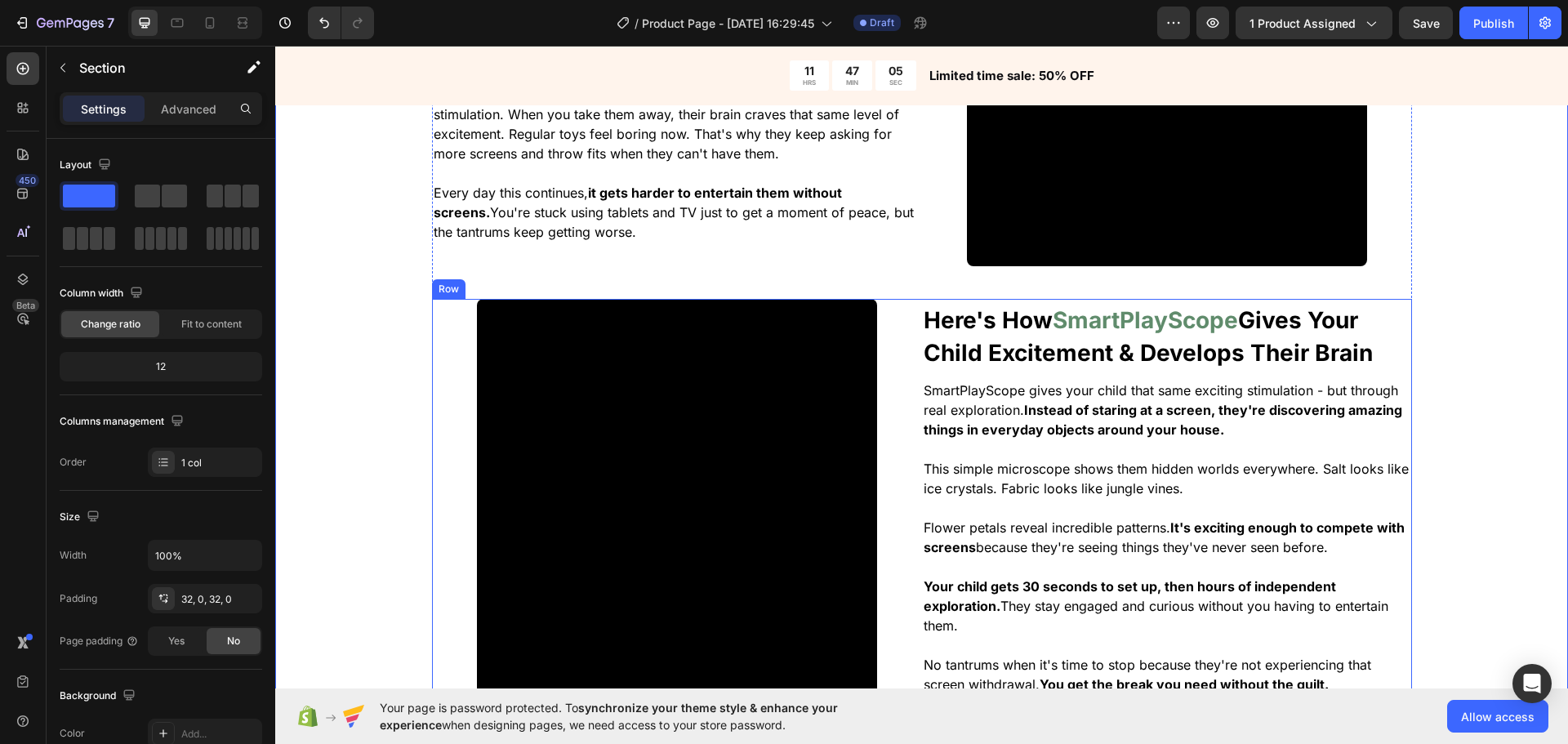
click at [432, 470] on div "Video" at bounding box center [677, 499] width 490 height 400
click at [397, 459] on div "The Real Problem With Childred Spending Too Much Time On Screen Heading You alr…" at bounding box center [921, 305] width 1293 height 879
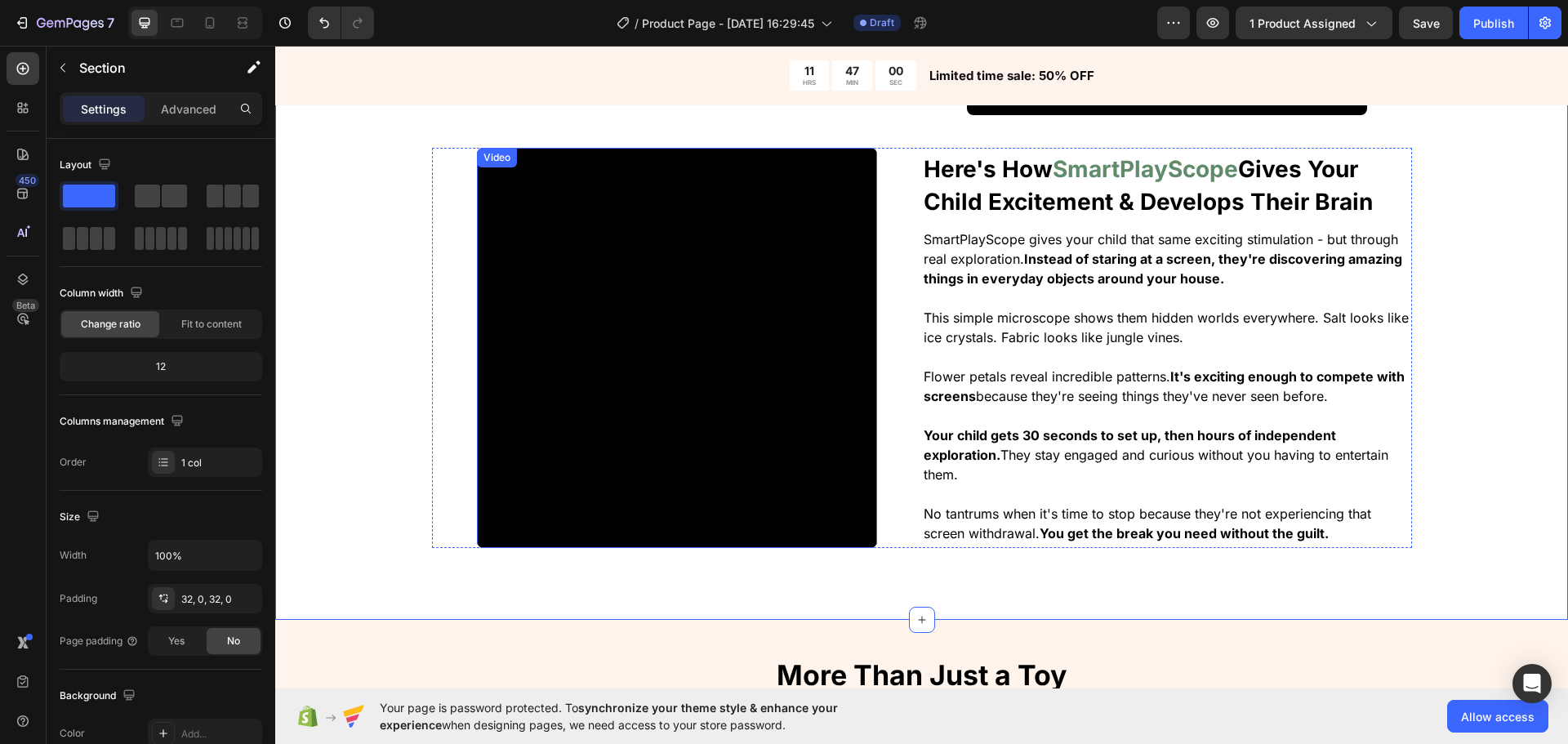
scroll to position [1474, 0]
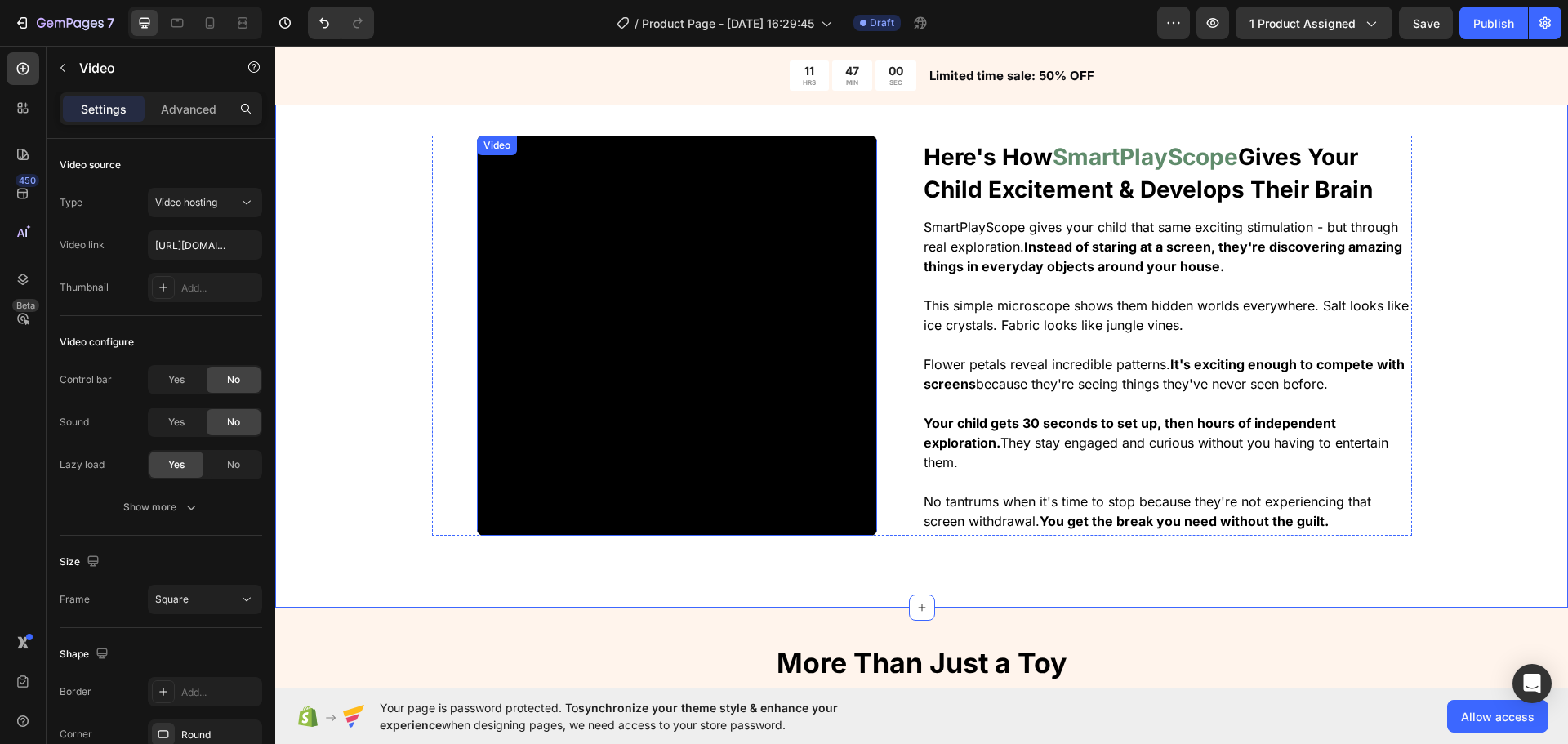
click at [642, 368] on video at bounding box center [677, 335] width 400 height 400
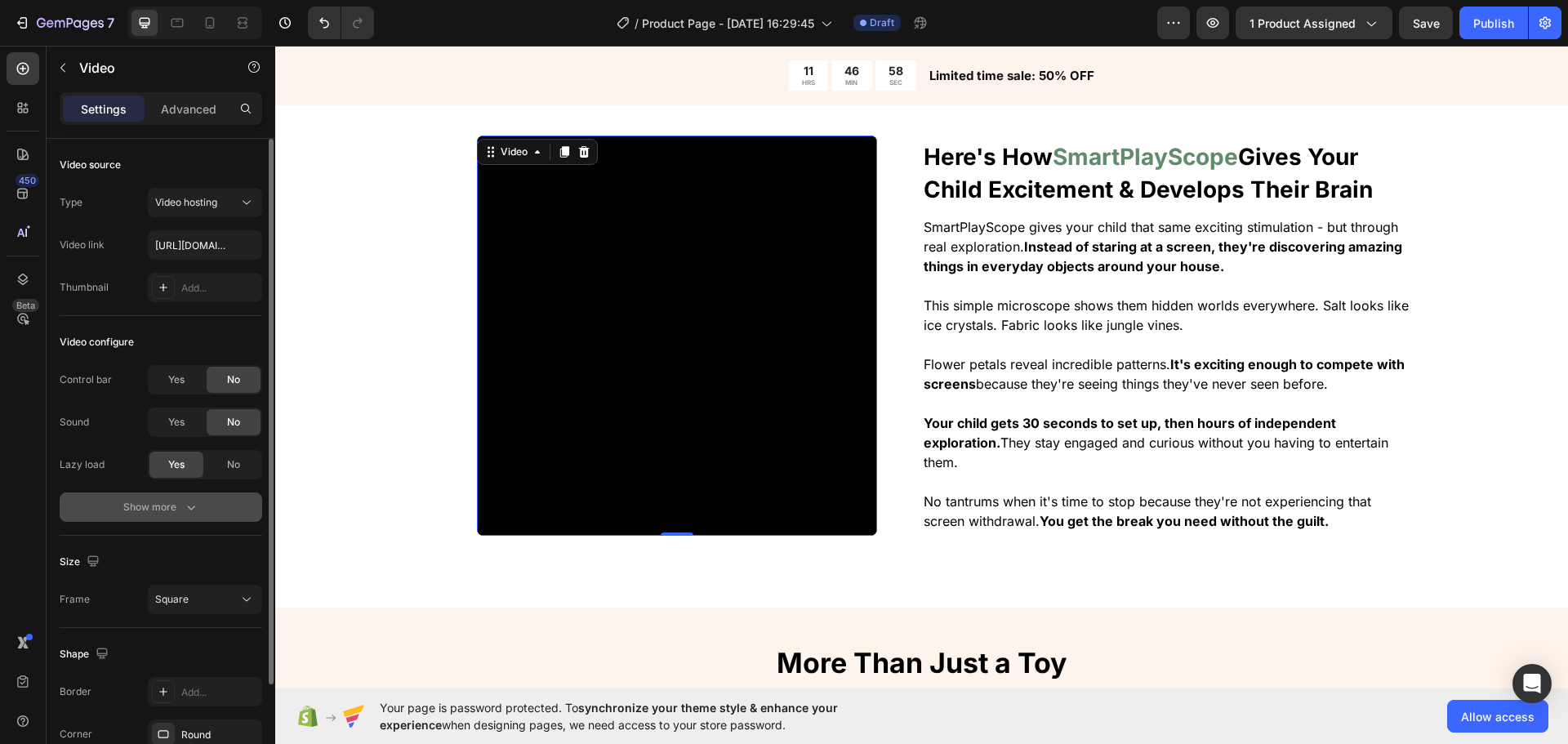
click at [176, 509] on div "Show more" at bounding box center [161, 507] width 76 height 17
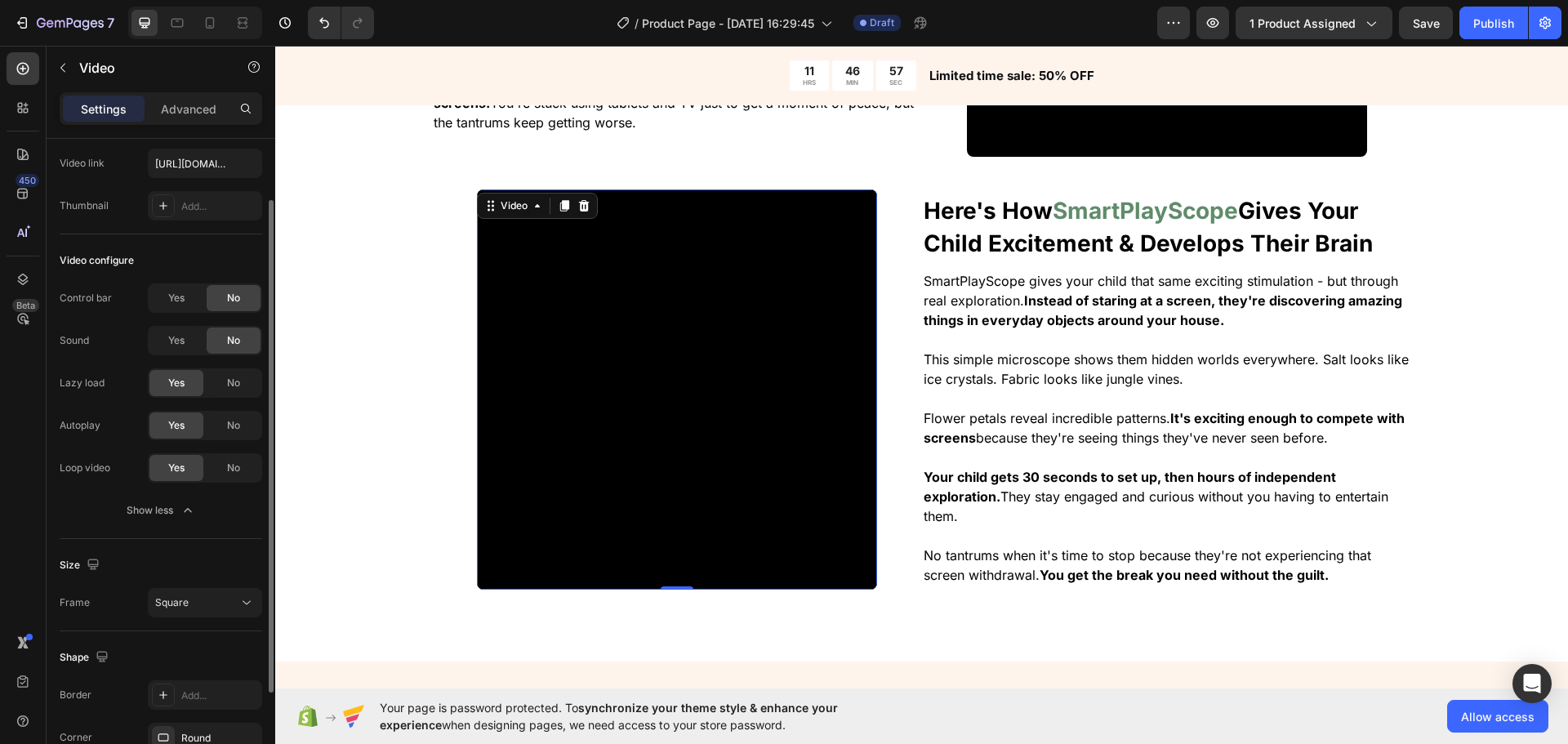
scroll to position [1148, 0]
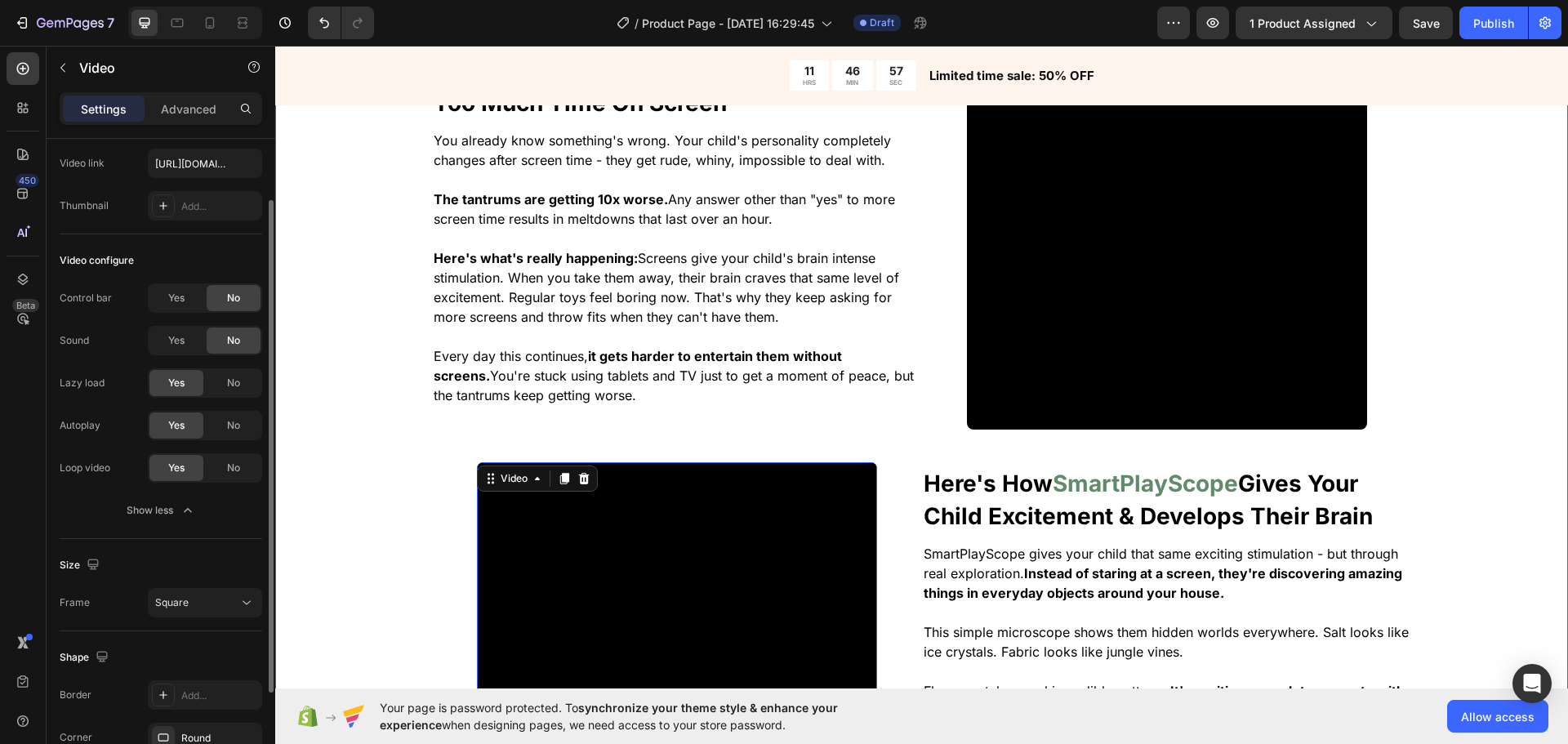
click at [420, 494] on div "The Real Problem With Childred Spending Too Much Time On Screen Heading You alr…" at bounding box center [921, 468] width 1293 height 879
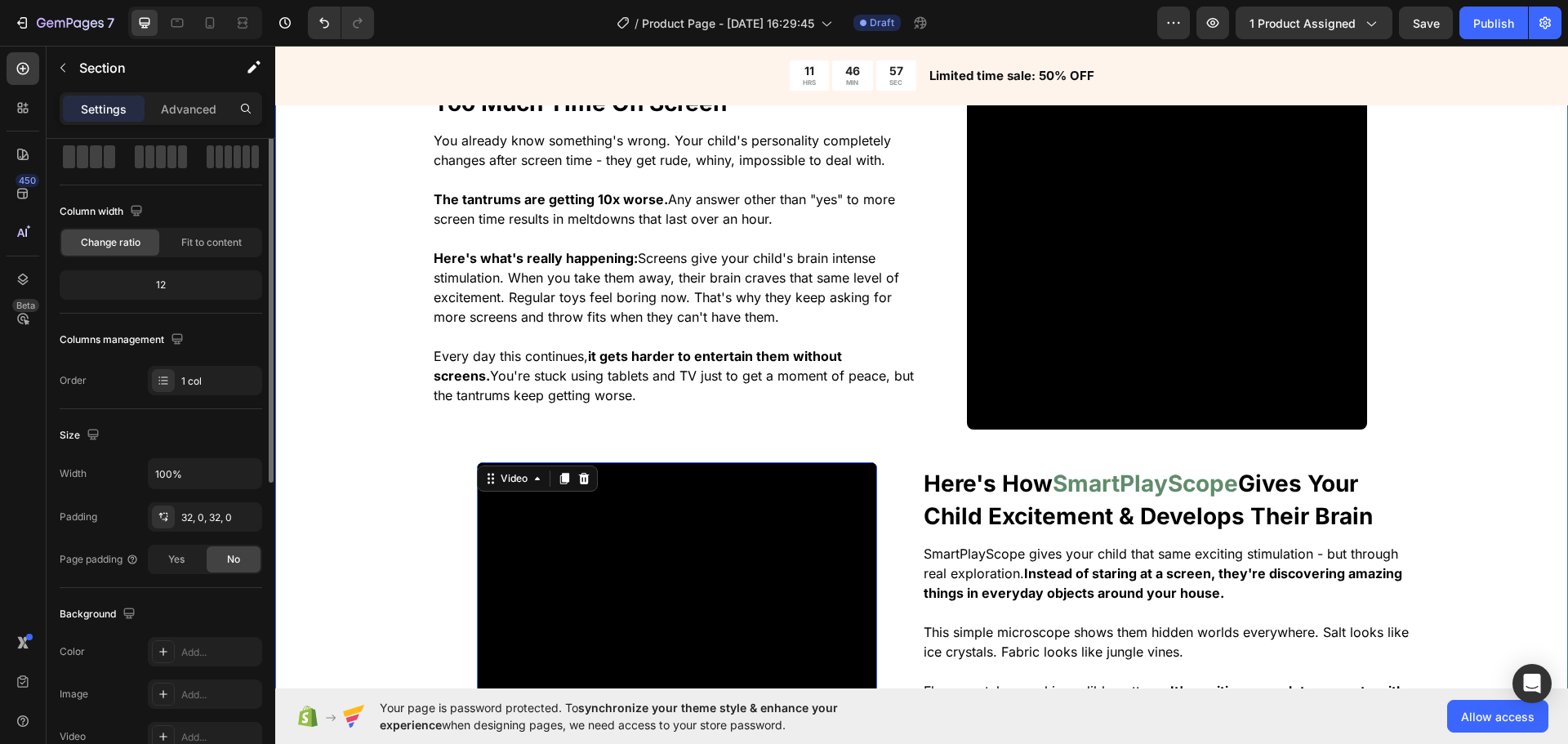
scroll to position [0, 0]
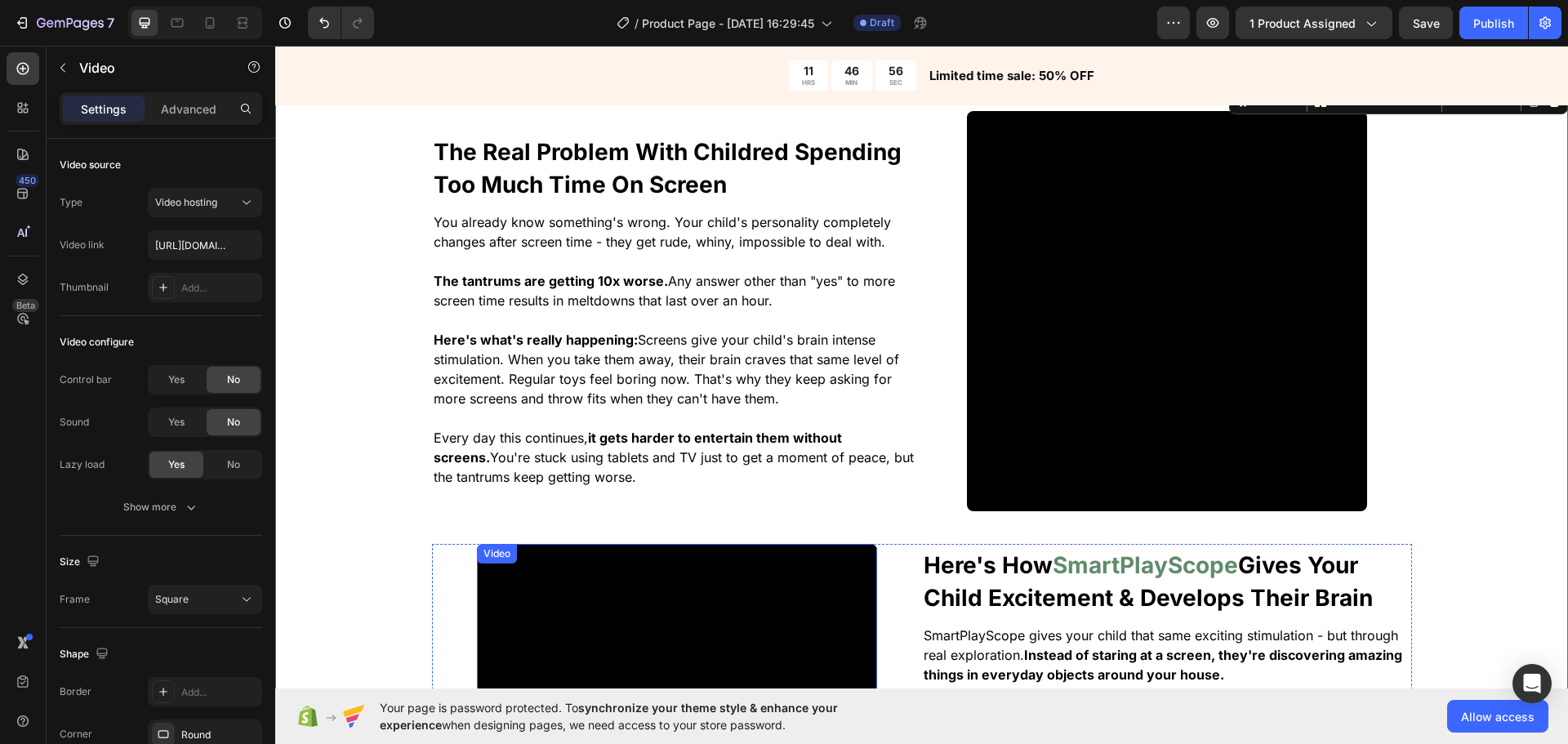
drag, startPoint x: 759, startPoint y: 599, endPoint x: 722, endPoint y: 583, distance: 40.3
click at [760, 599] on video at bounding box center [677, 744] width 400 height 400
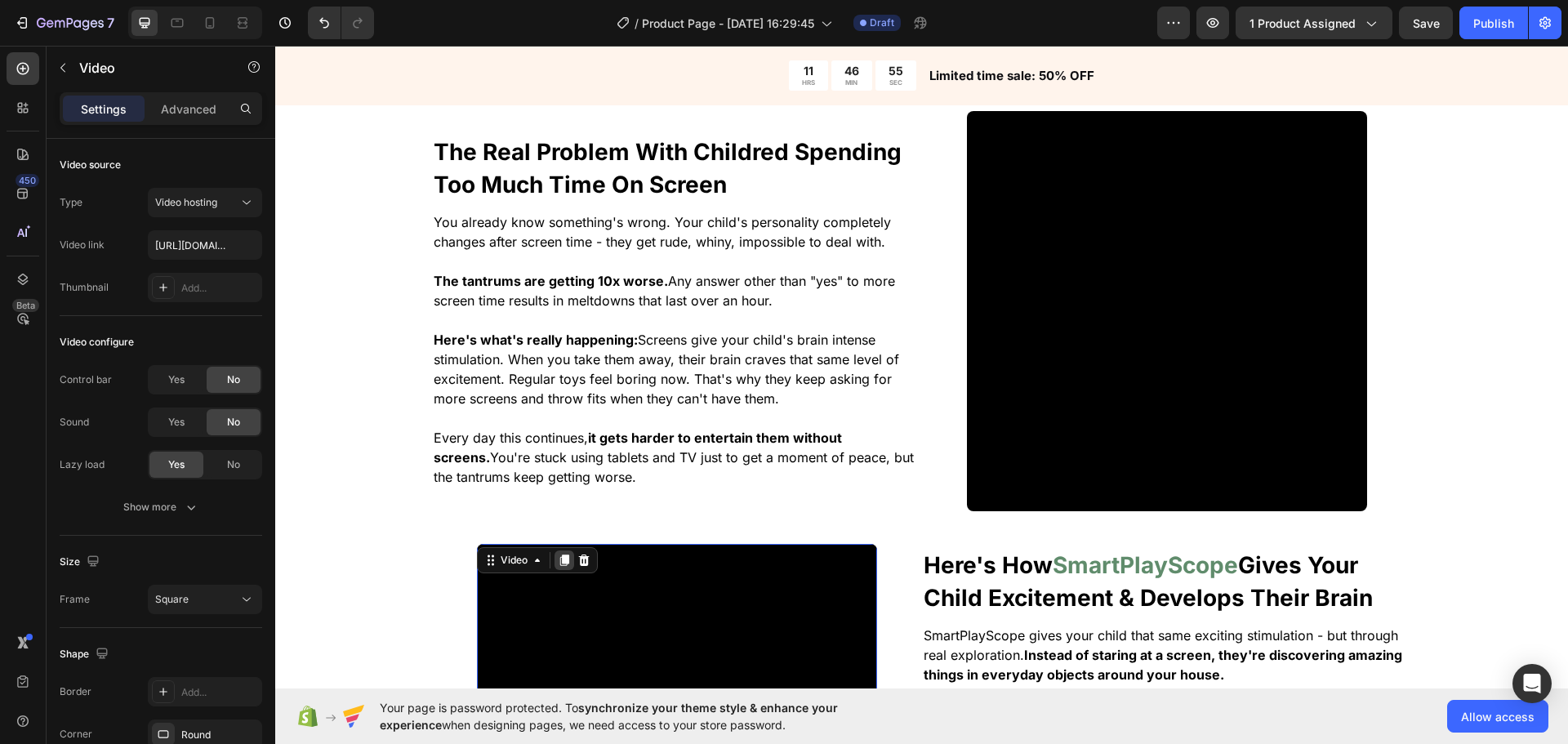
click at [558, 556] on icon at bounding box center [564, 560] width 13 height 13
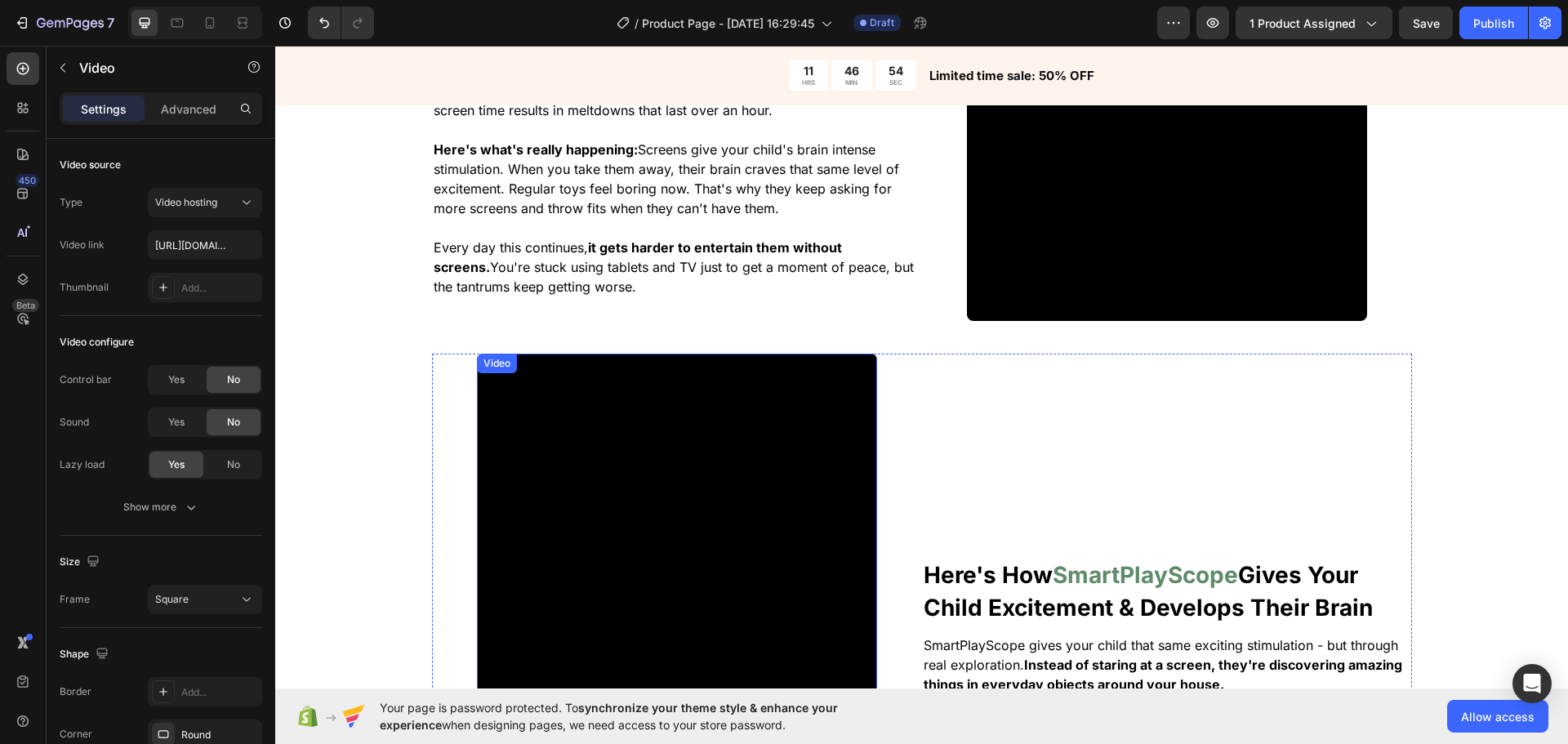
click at [642, 561] on video at bounding box center [677, 554] width 400 height 400
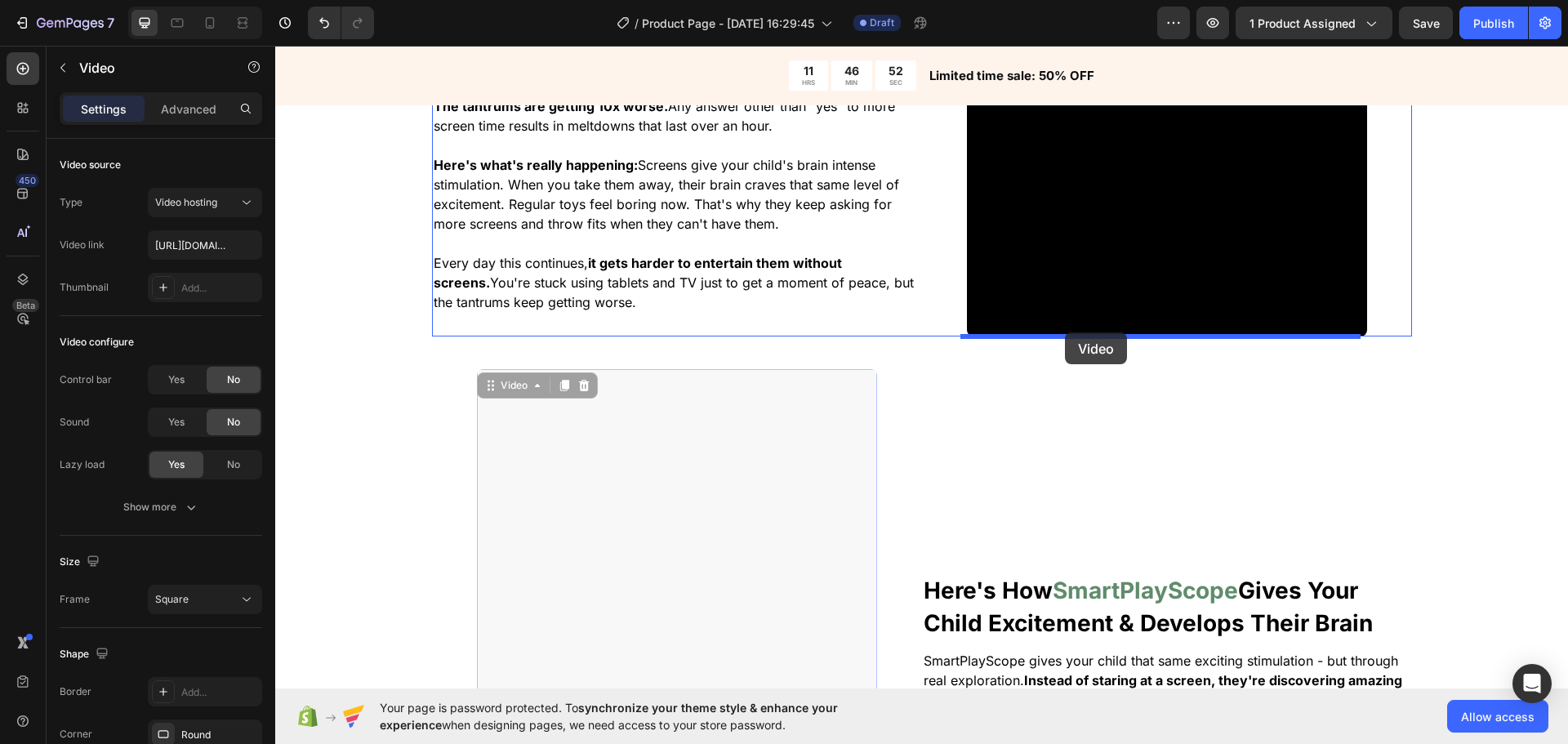
drag, startPoint x: 586, startPoint y: 390, endPoint x: 1065, endPoint y: 333, distance: 482.4
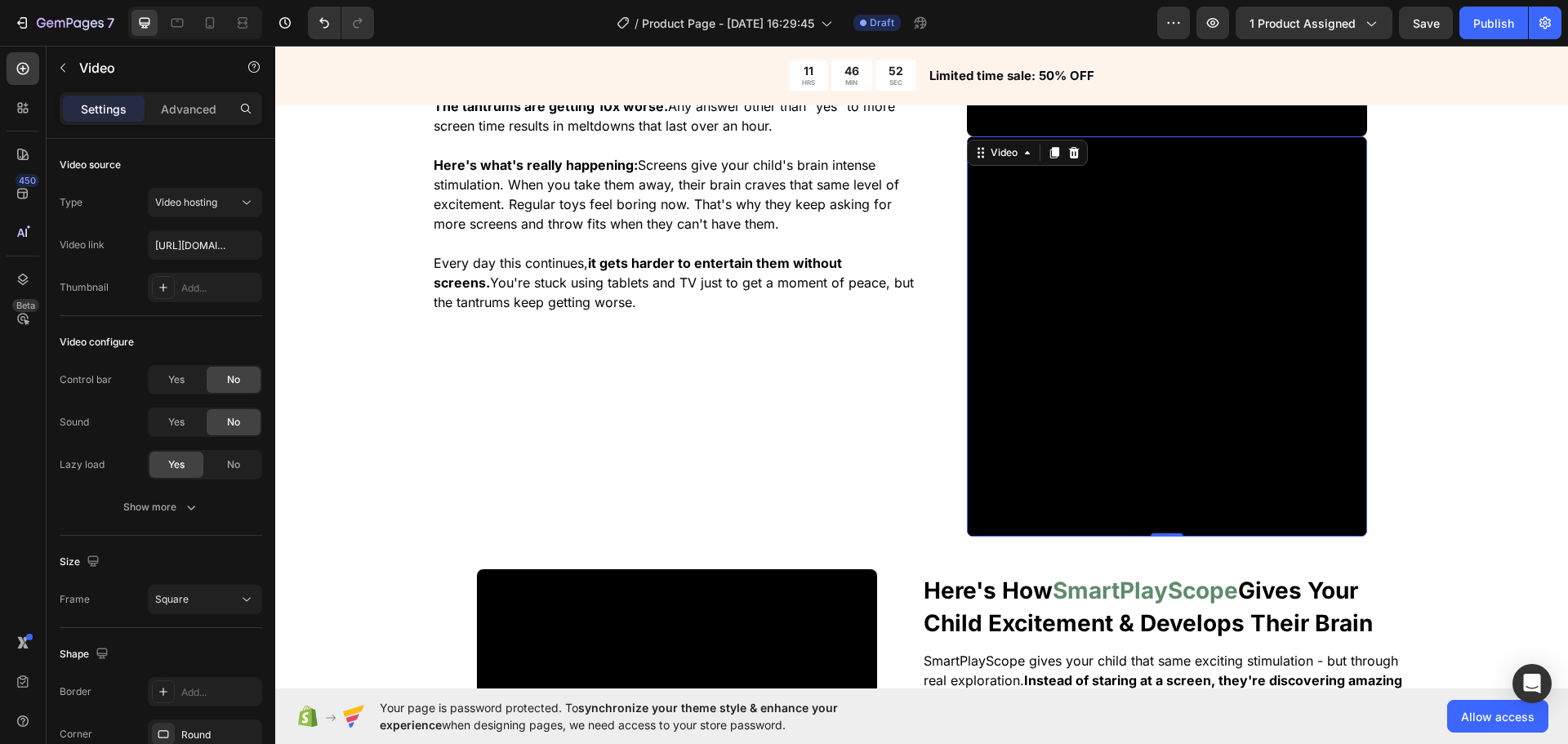
click at [1507, 411] on div "The Real Problem With Childred Spending Too Much Time On Screen Heading You alr…" at bounding box center [921, 375] width 1293 height 1279
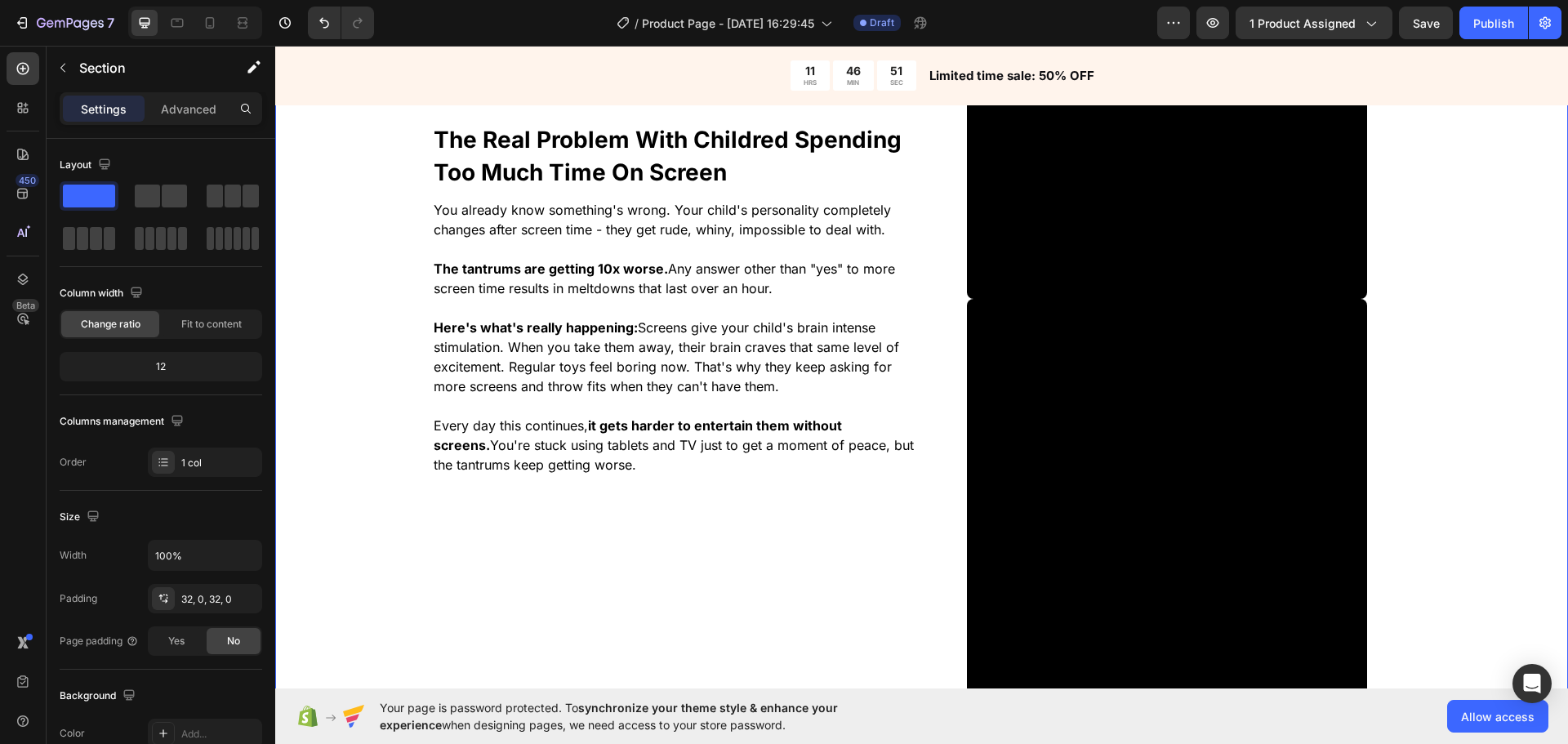
scroll to position [1195, 0]
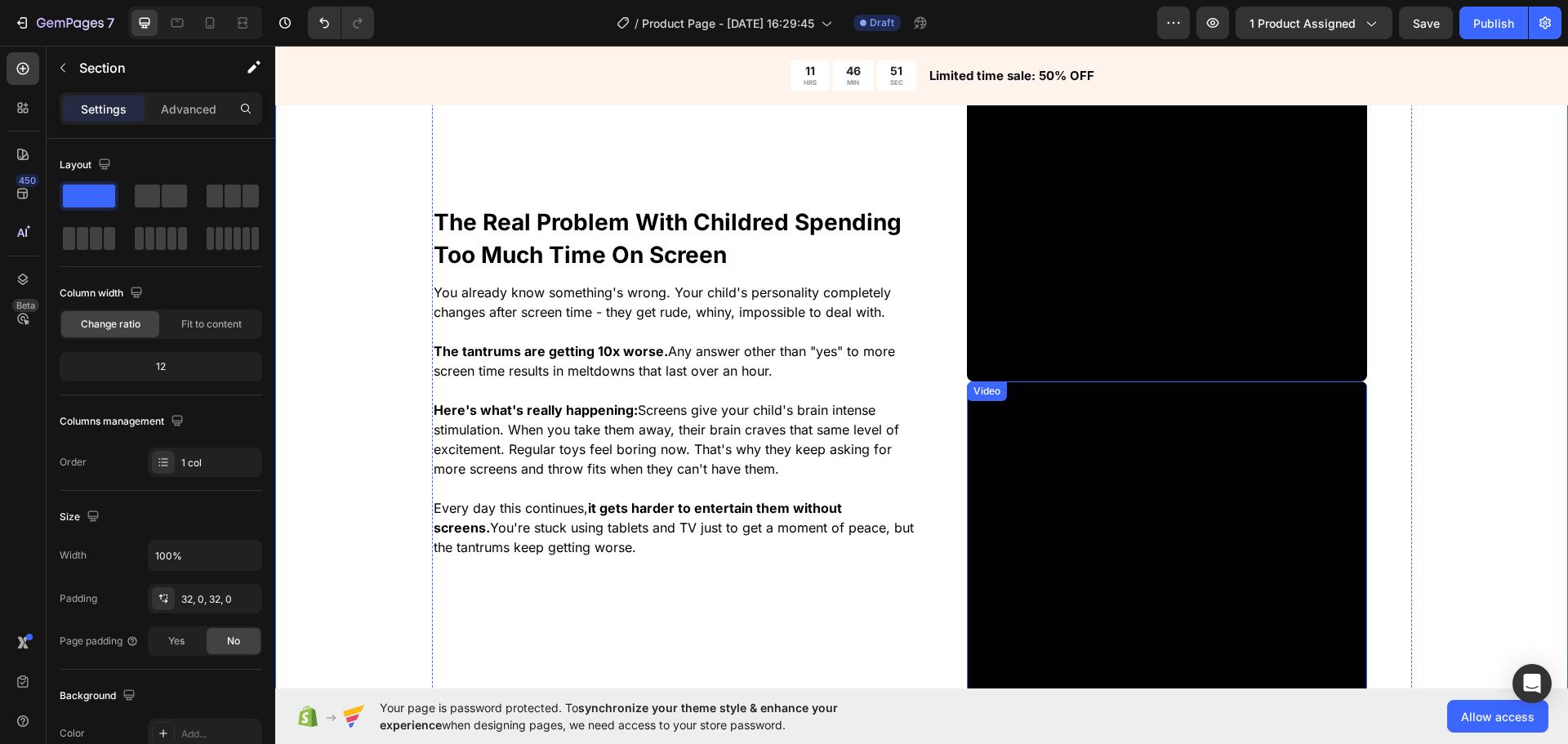
click at [1173, 508] on video at bounding box center [1167, 581] width 400 height 400
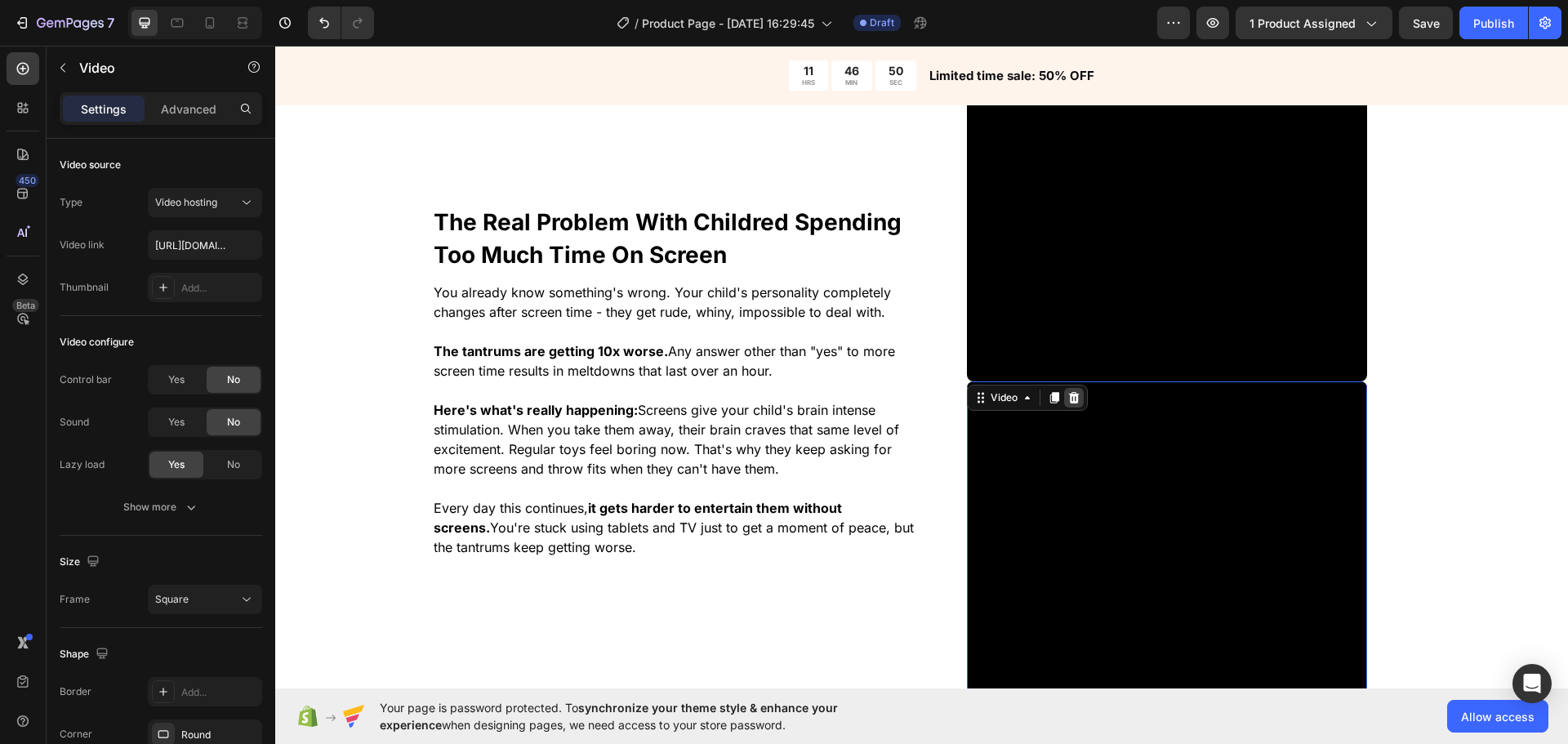
click at [1071, 395] on icon at bounding box center [1074, 398] width 11 height 12
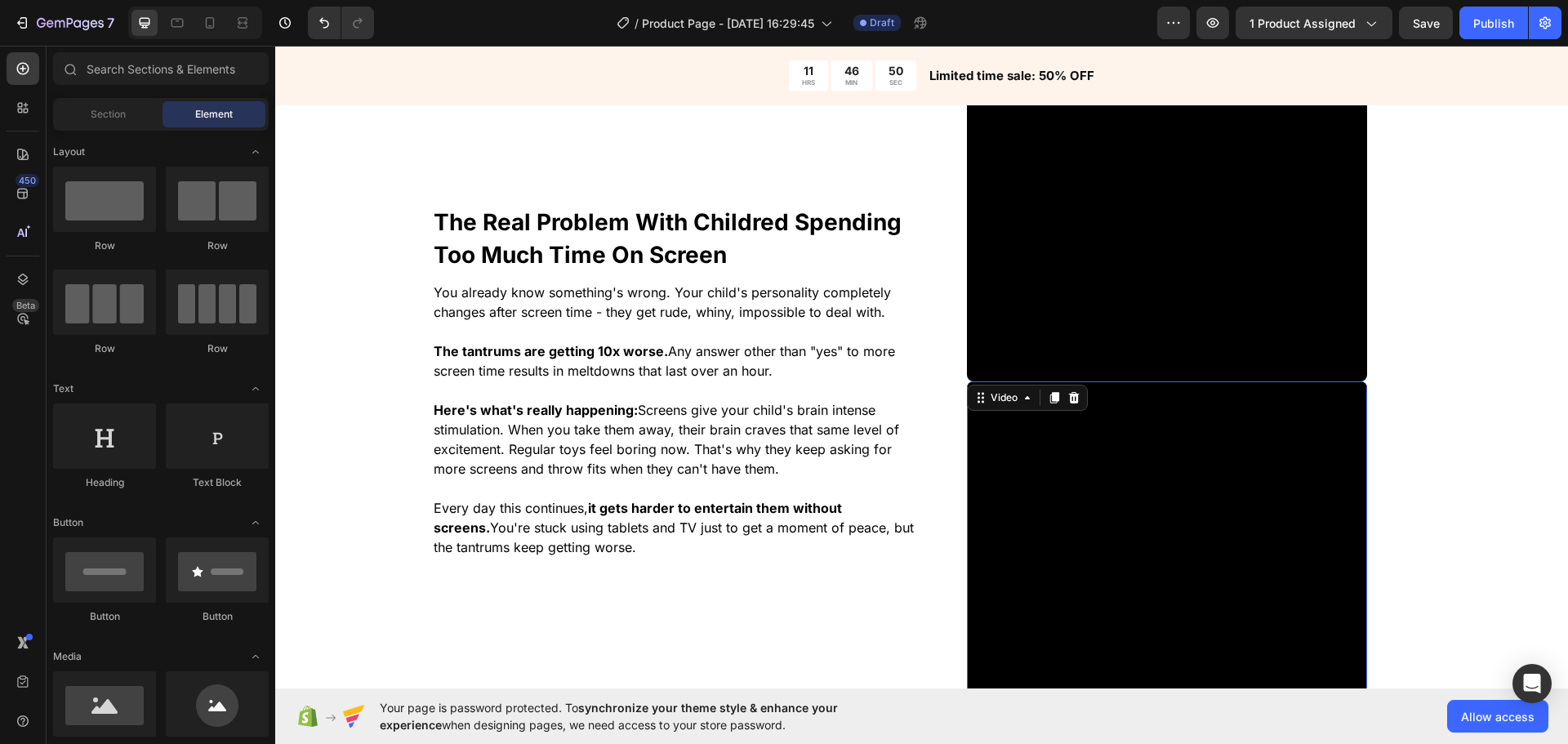
scroll to position [996, 0]
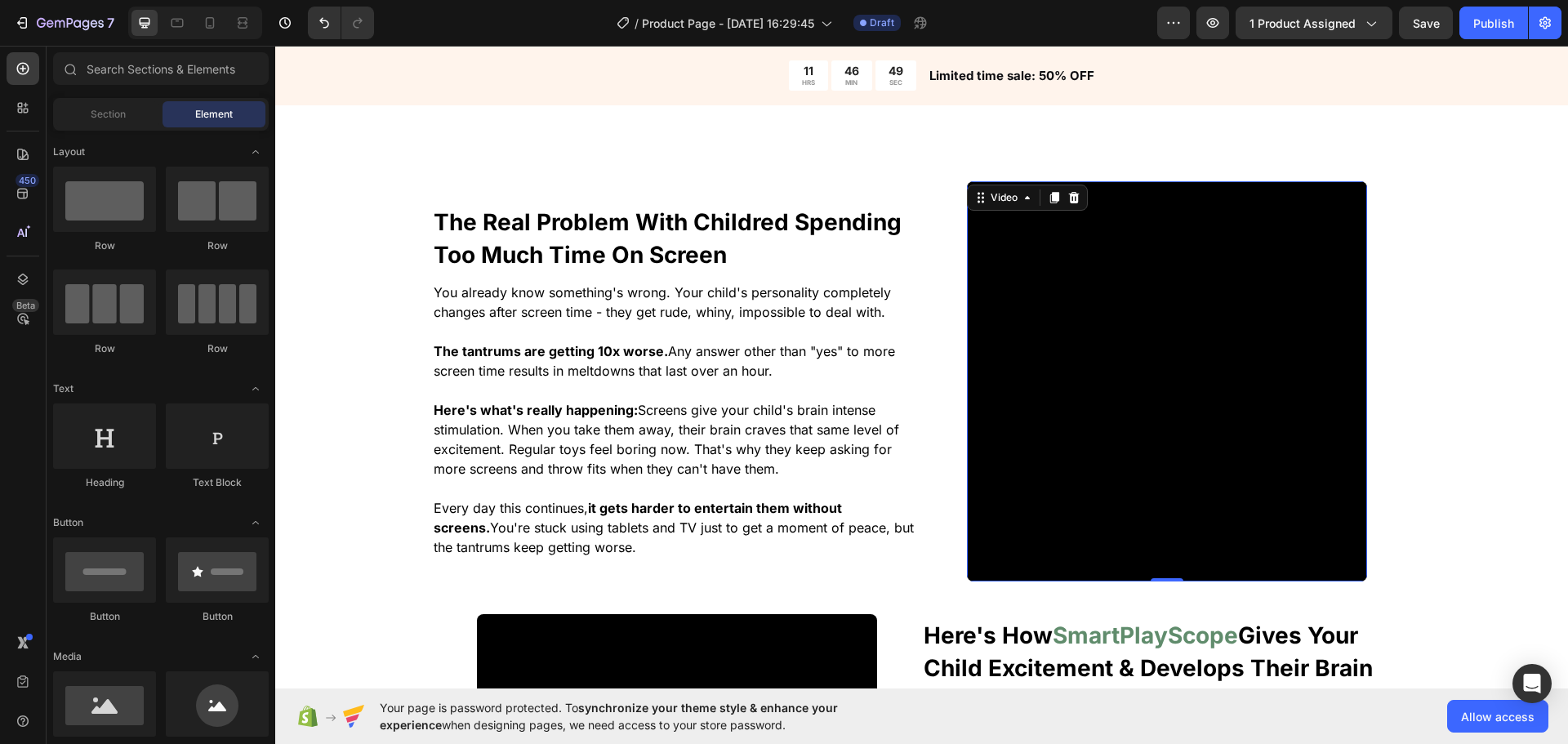
click at [1140, 290] on video at bounding box center [1167, 381] width 400 height 400
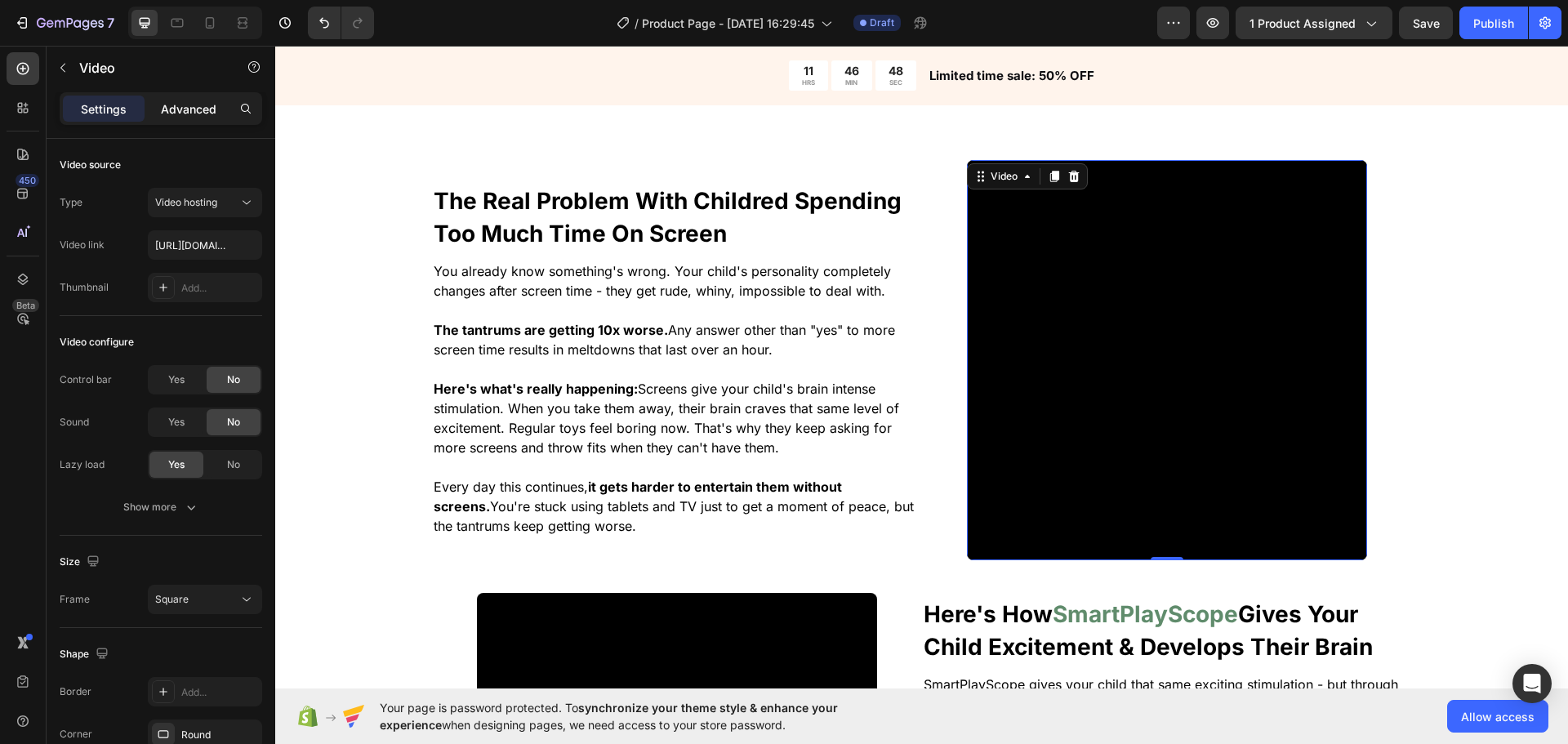
click at [199, 102] on p "Advanced" at bounding box center [188, 109] width 56 height 18
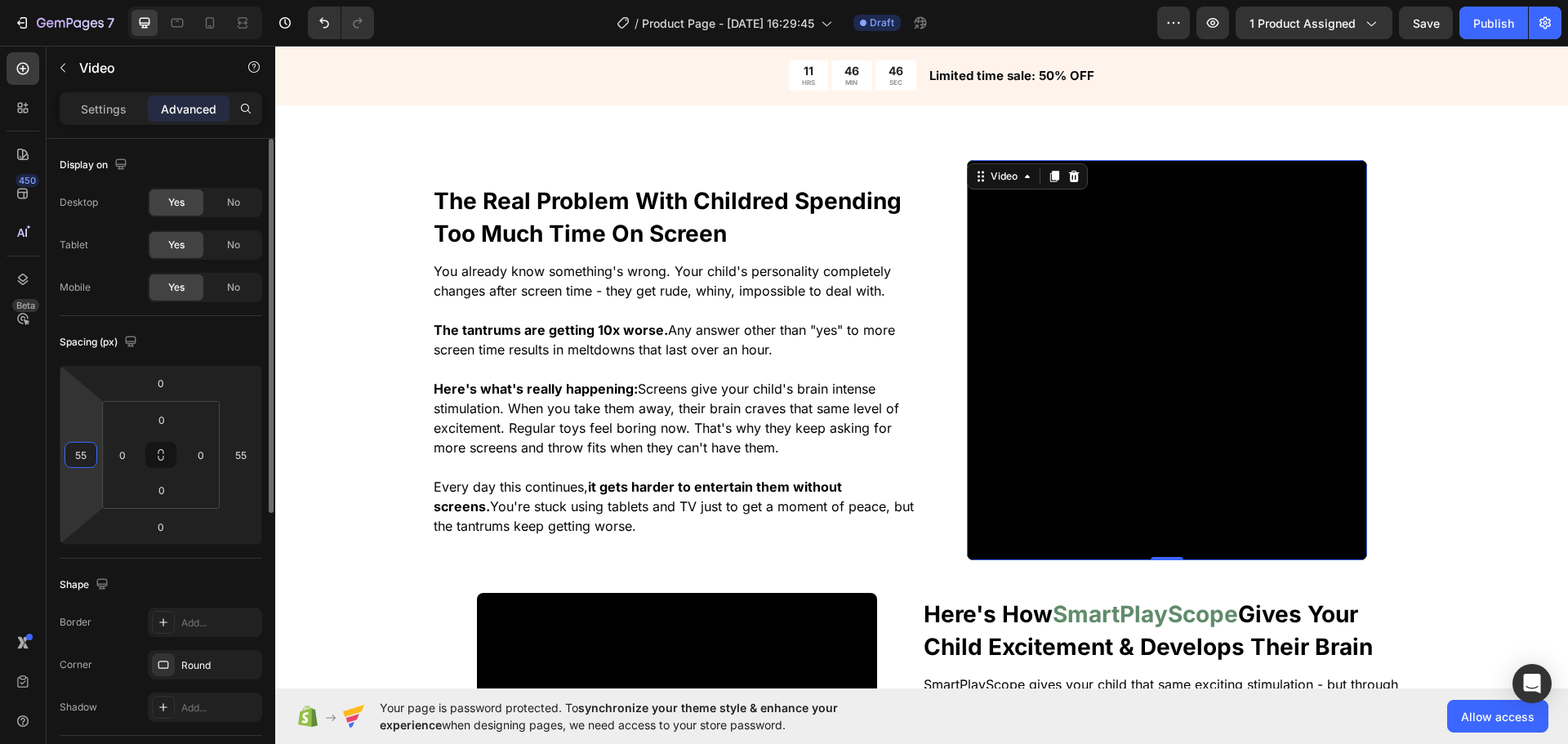
click at [84, 462] on input "55" at bounding box center [80, 454] width 24 height 24
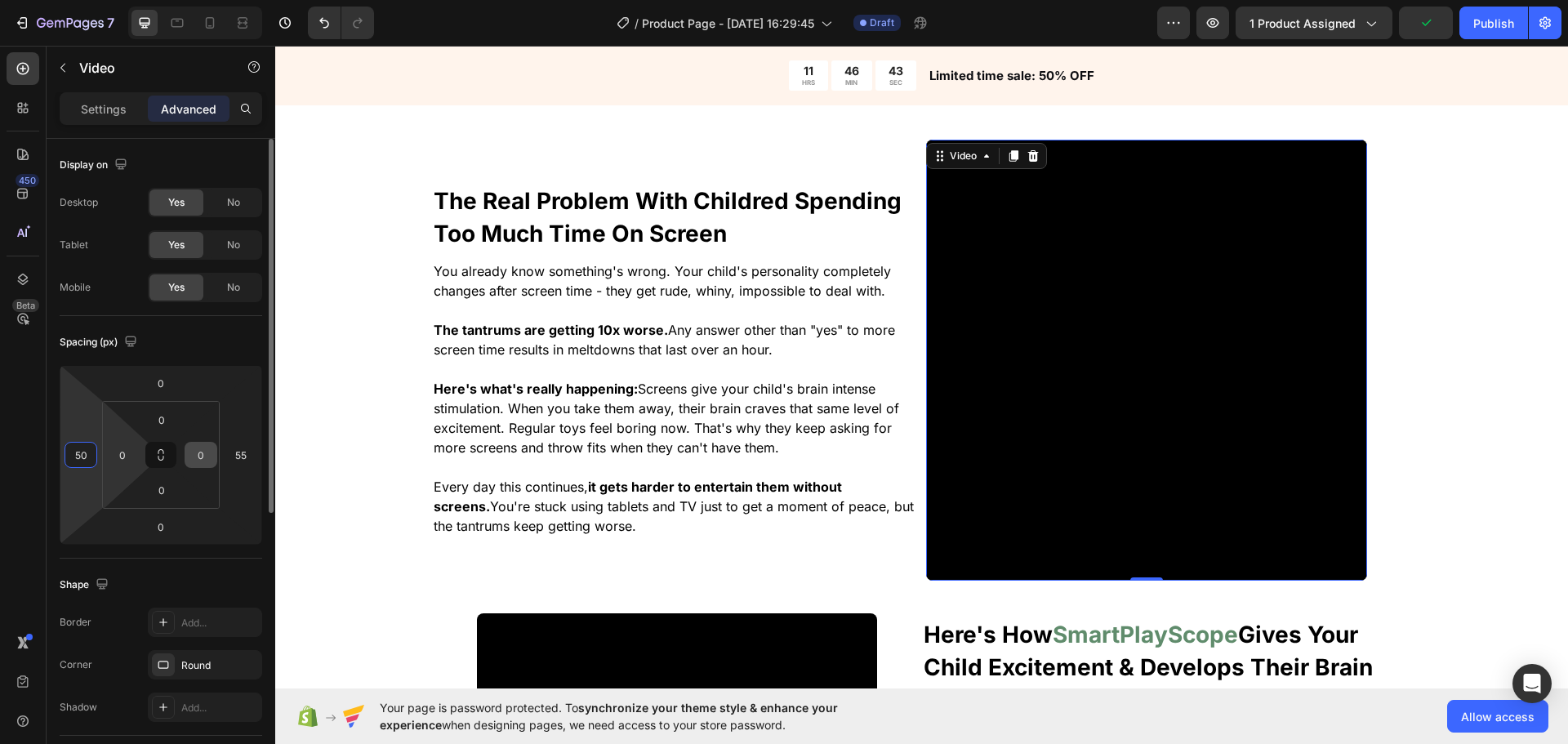
scroll to position [999, 0]
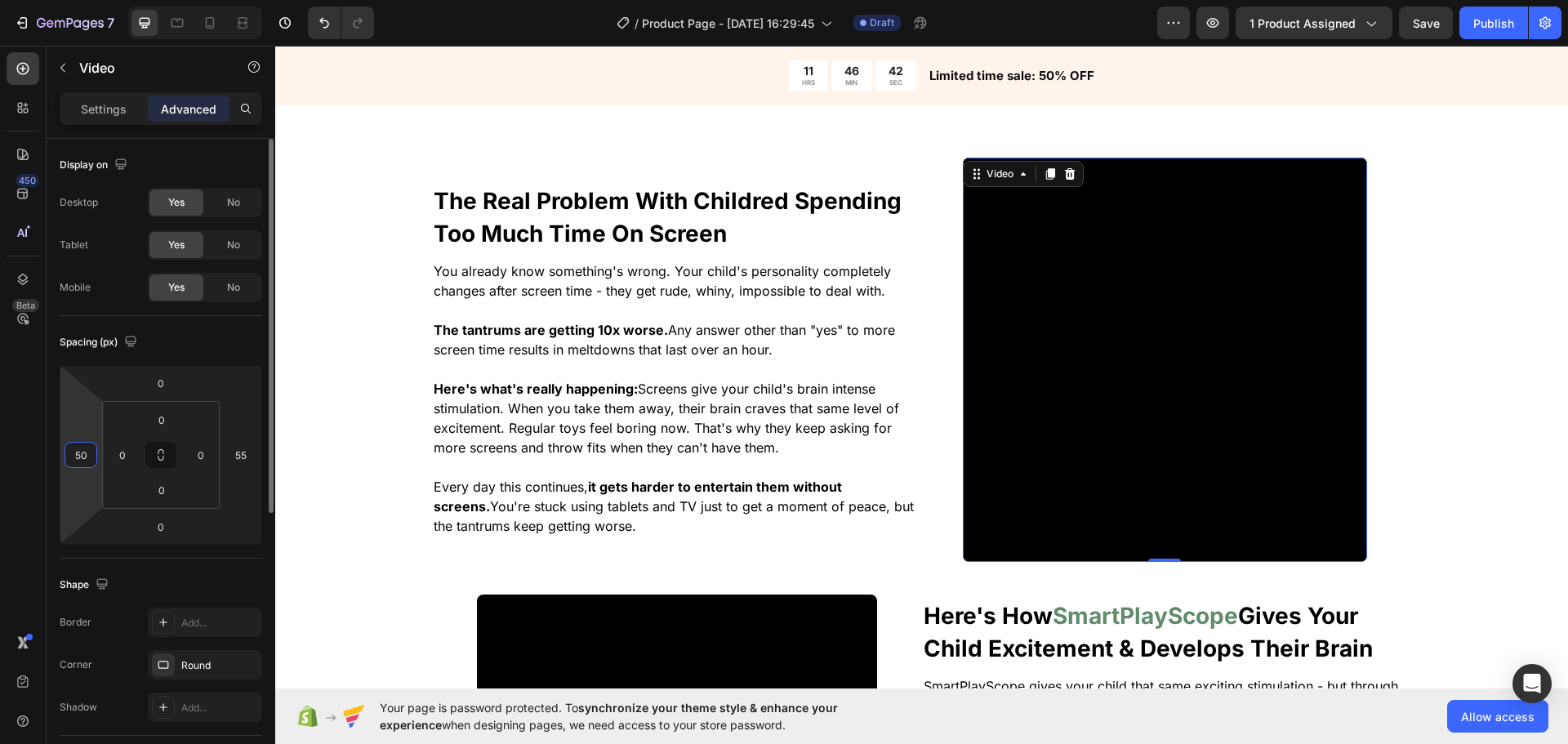
click at [79, 460] on input "50" at bounding box center [80, 454] width 24 height 24
click at [78, 460] on input "50" at bounding box center [80, 454] width 24 height 24
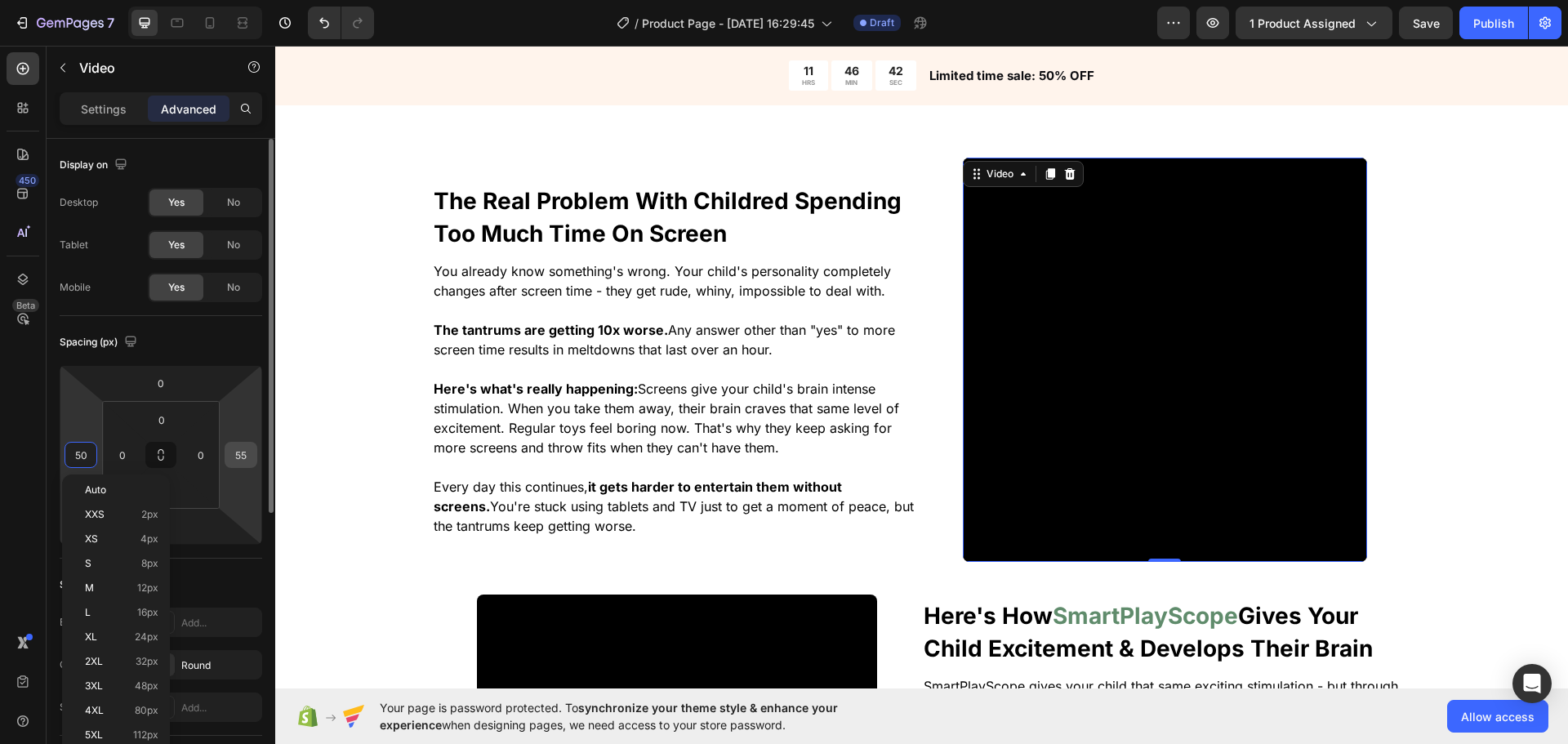
type input "50"
click at [240, 451] on input "55" at bounding box center [241, 454] width 24 height 24
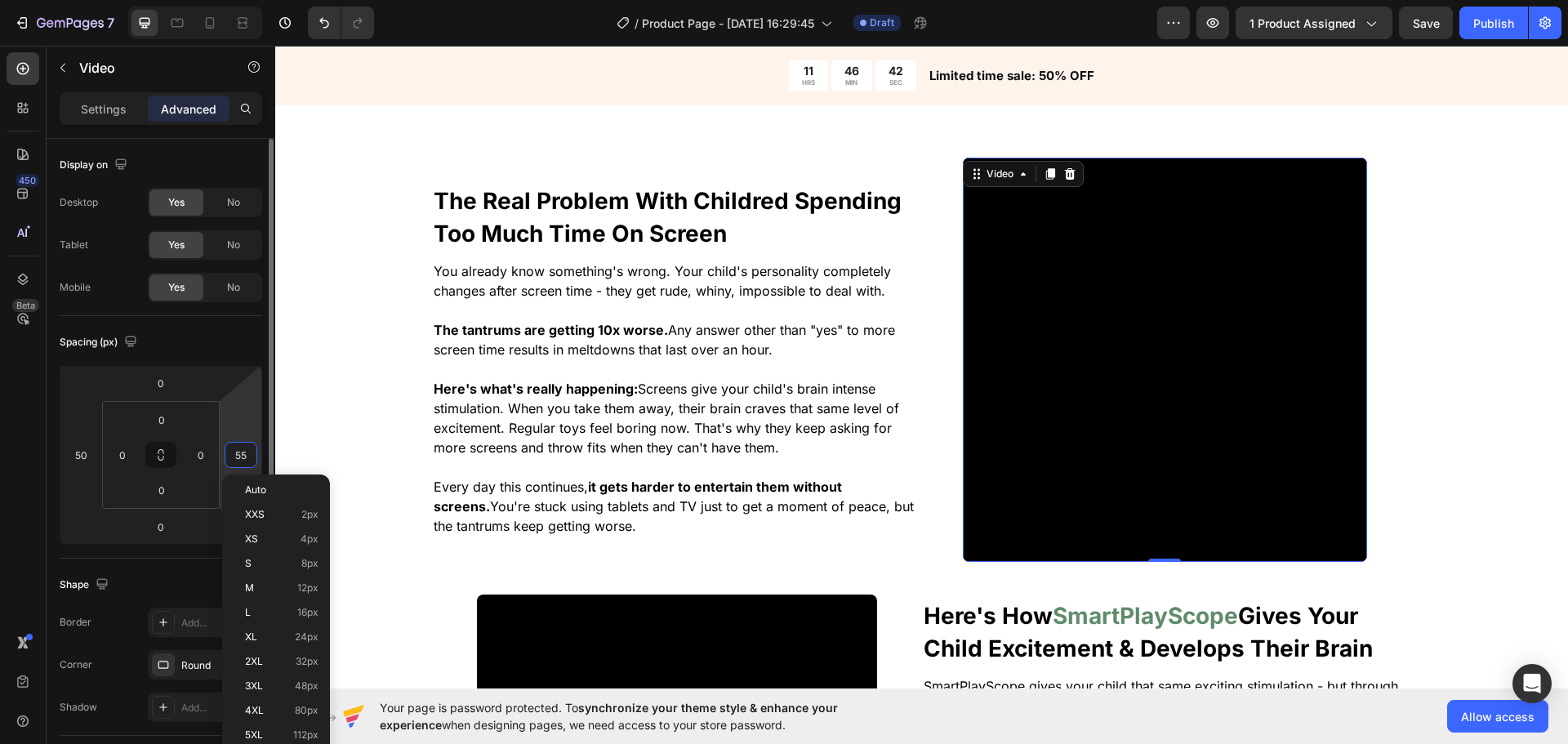
paste input "0"
type input "50"
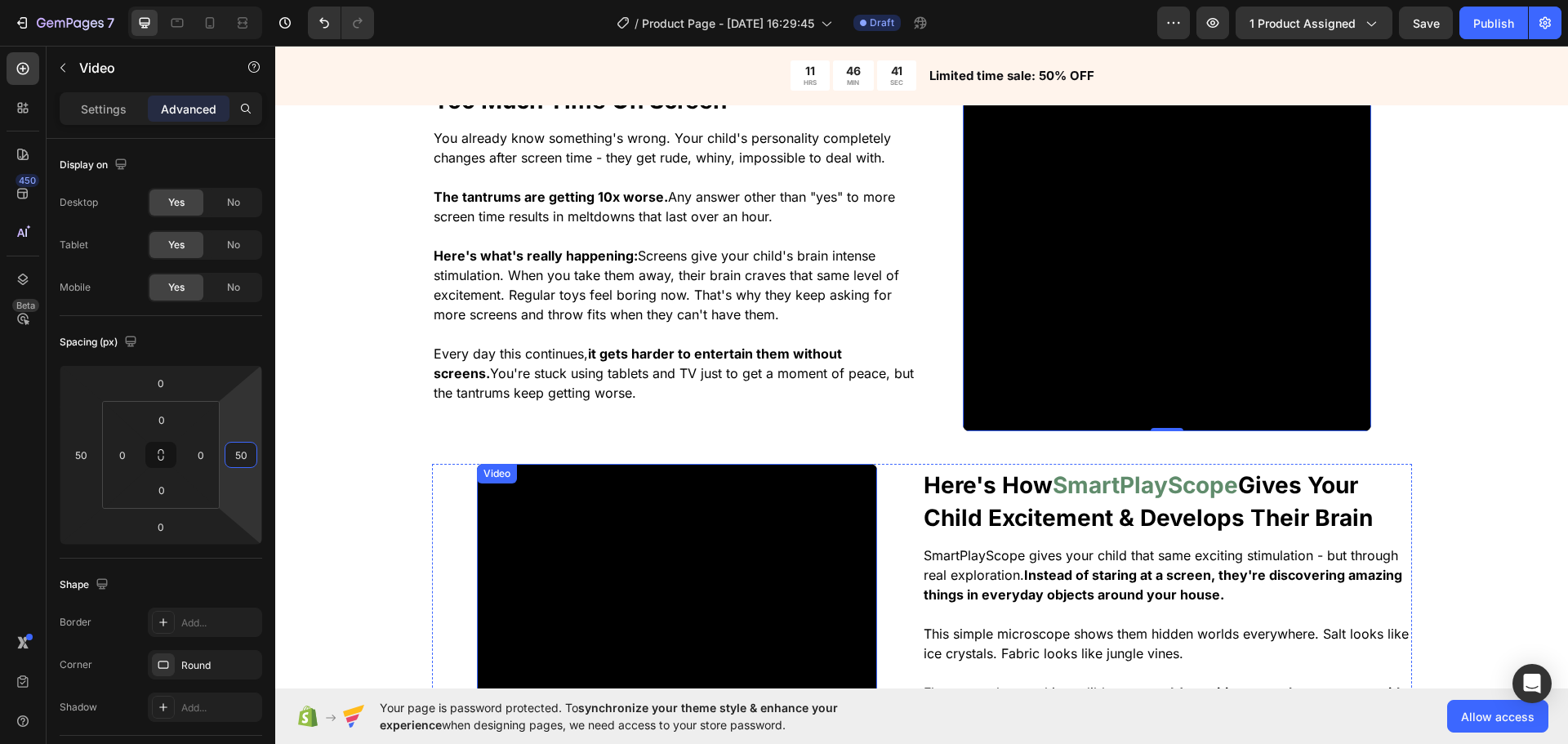
scroll to position [1163, 0]
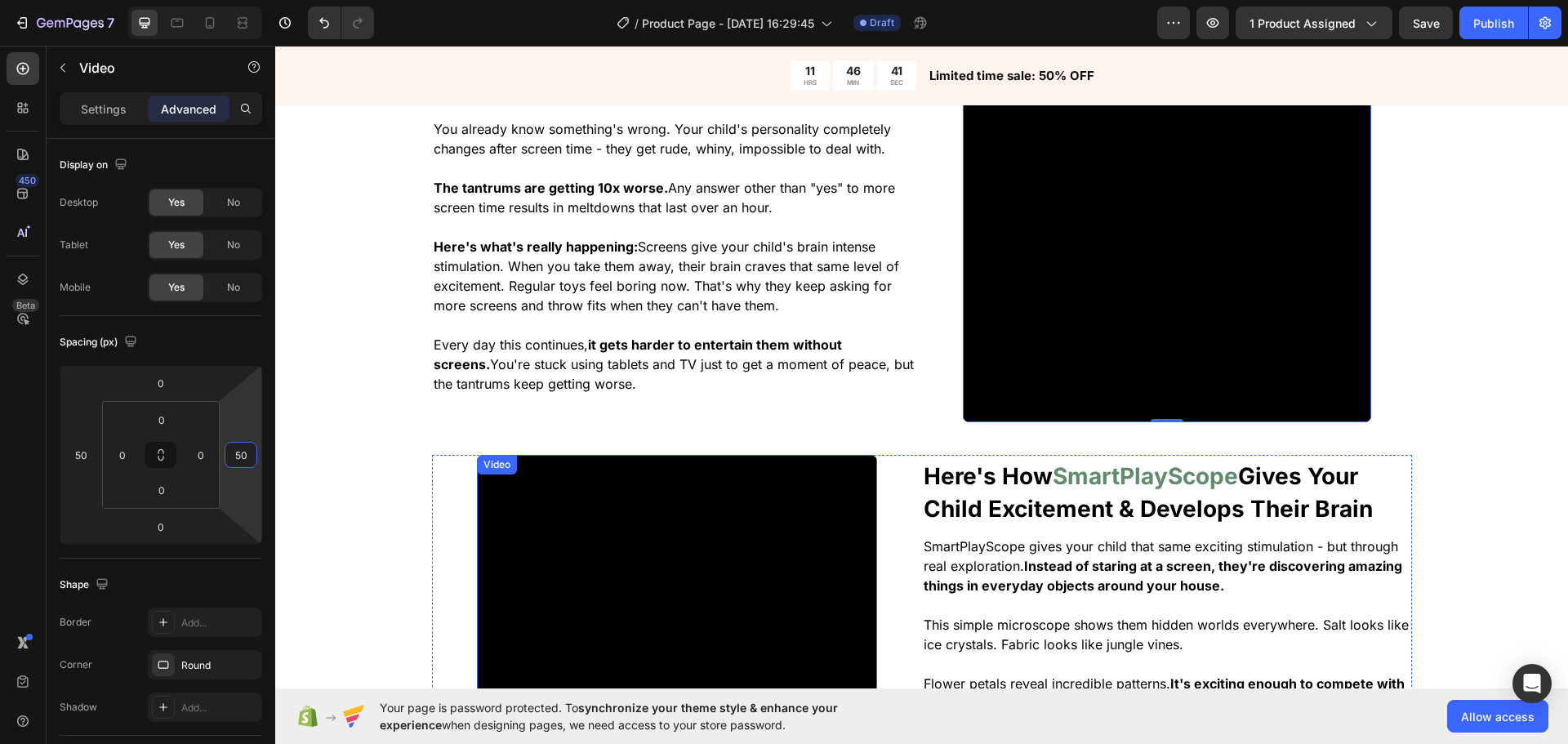
click at [615, 532] on video at bounding box center [677, 655] width 400 height 400
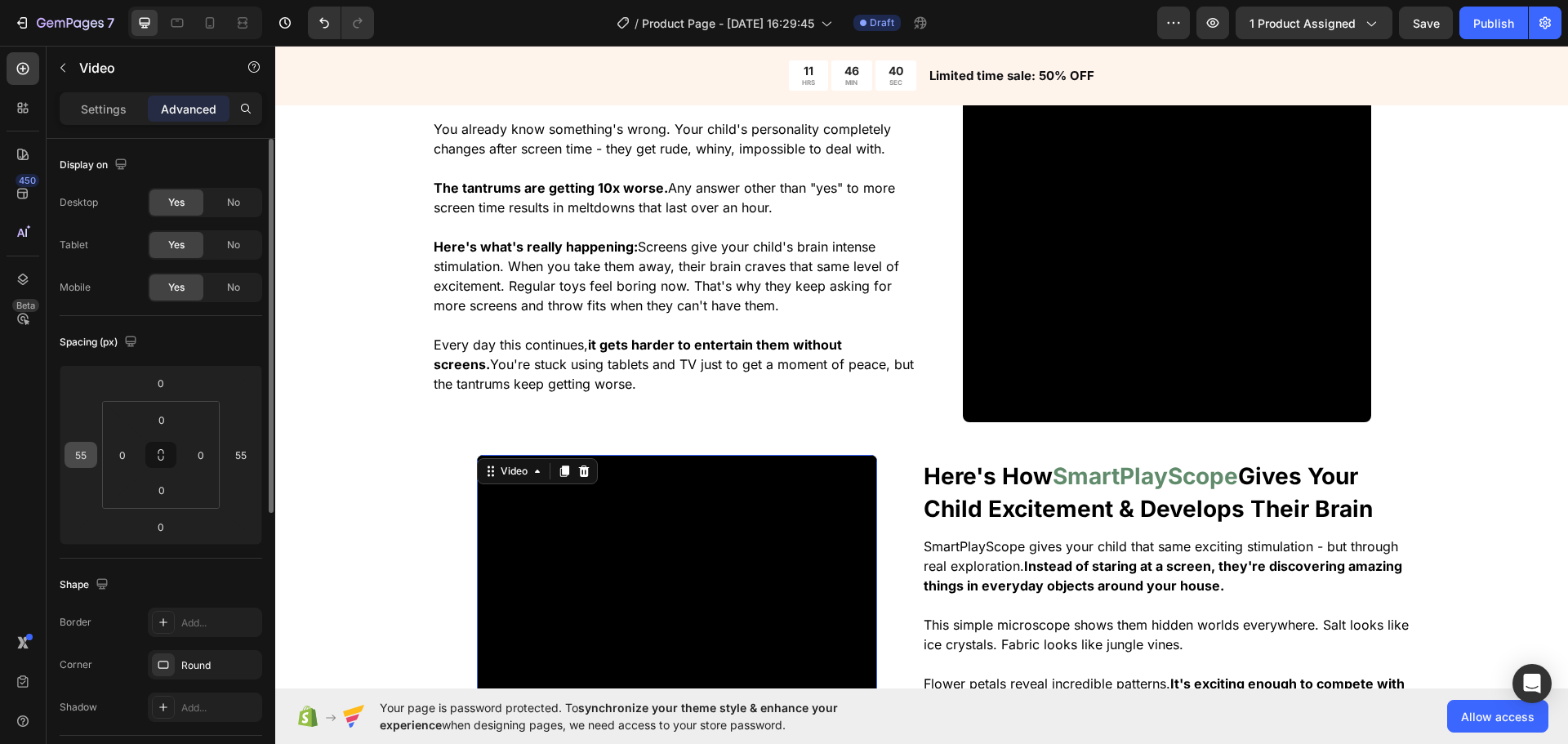
click at [94, 463] on div "55" at bounding box center [81, 454] width 33 height 26
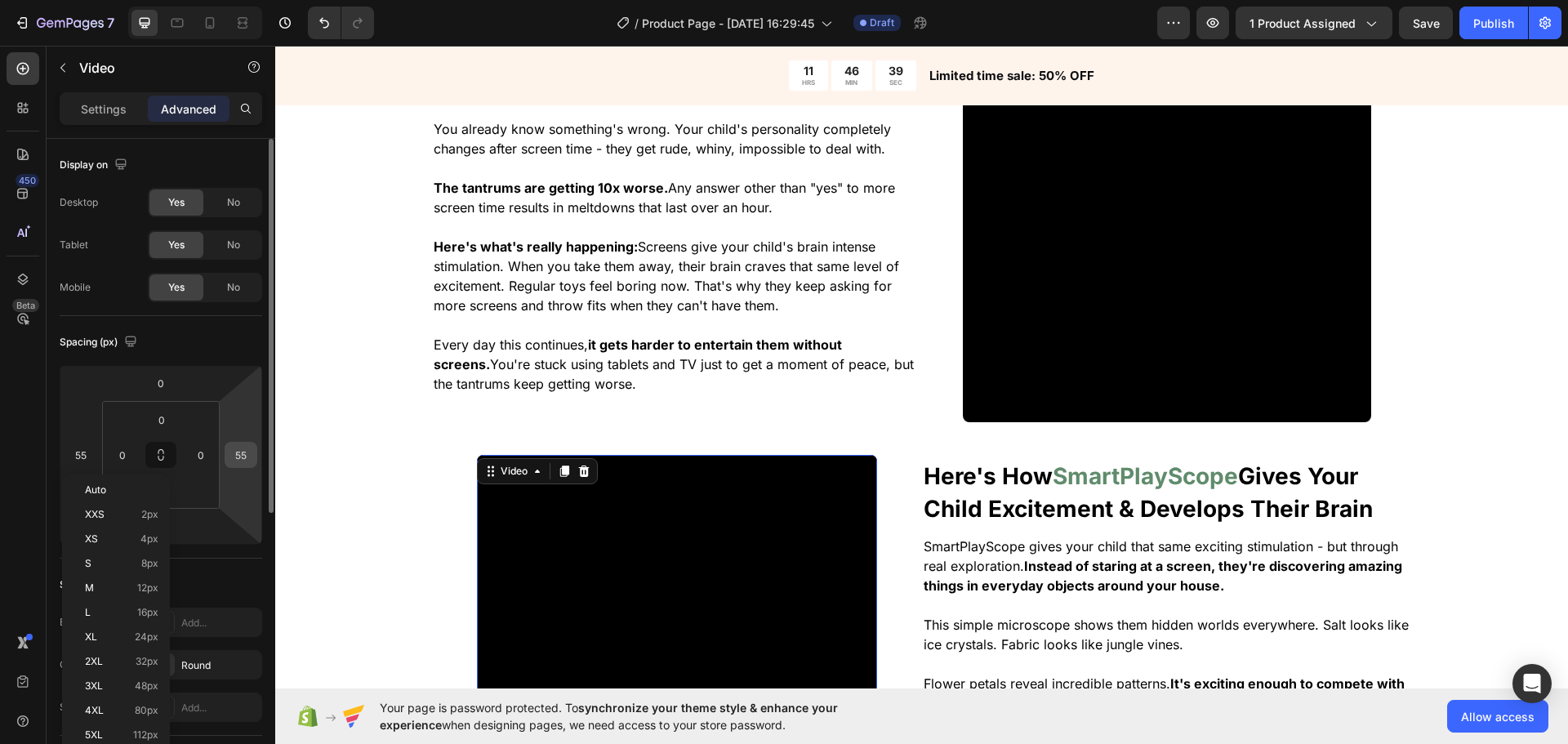
click at [239, 450] on input "55" at bounding box center [241, 454] width 24 height 24
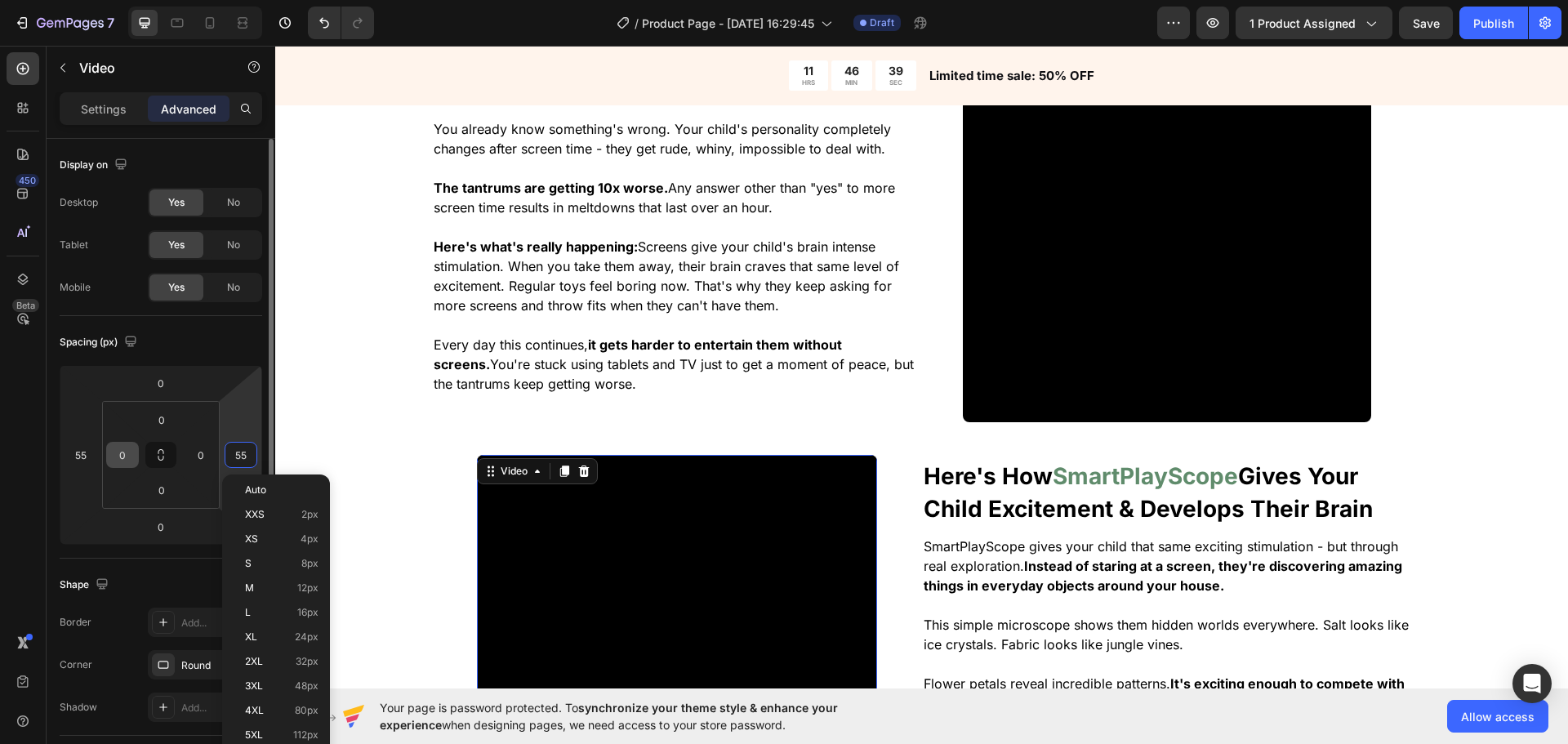
paste input "0"
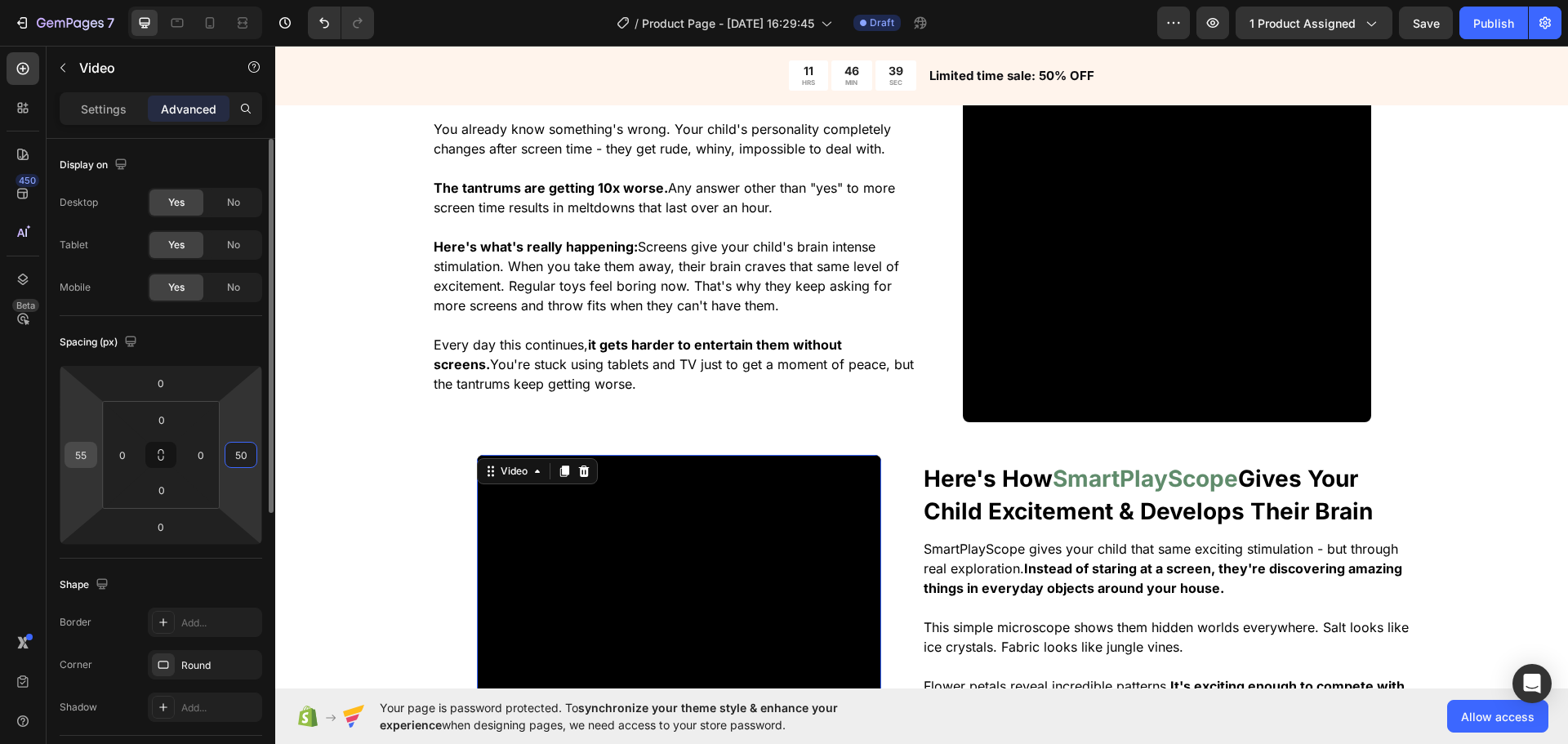
type input "50"
click at [84, 458] on input "55" at bounding box center [80, 454] width 24 height 24
paste input "0"
type input "50"
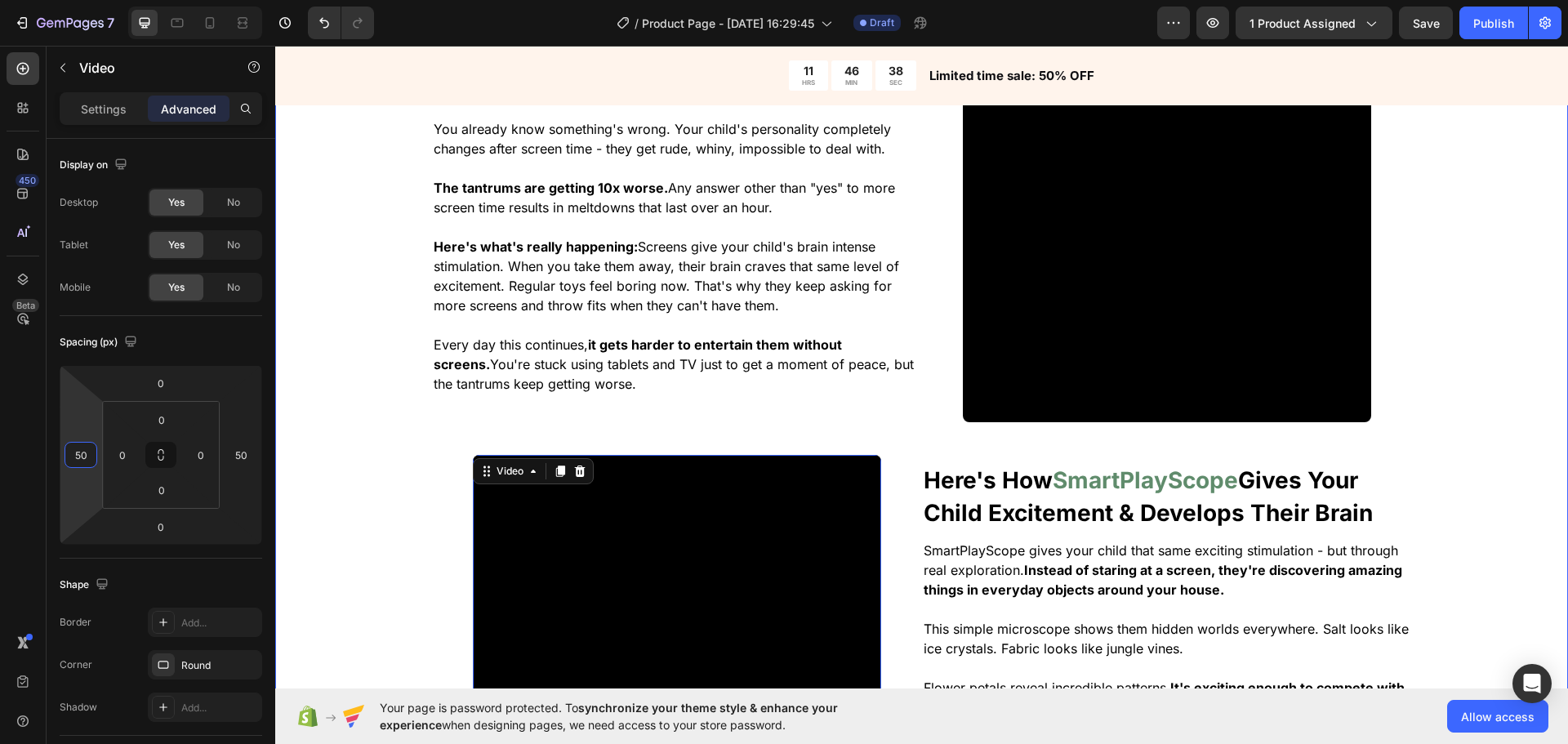
click at [325, 360] on div "The Real Problem With Childred Spending Too Much Time On Screen Heading You alr…" at bounding box center [921, 461] width 1293 height 895
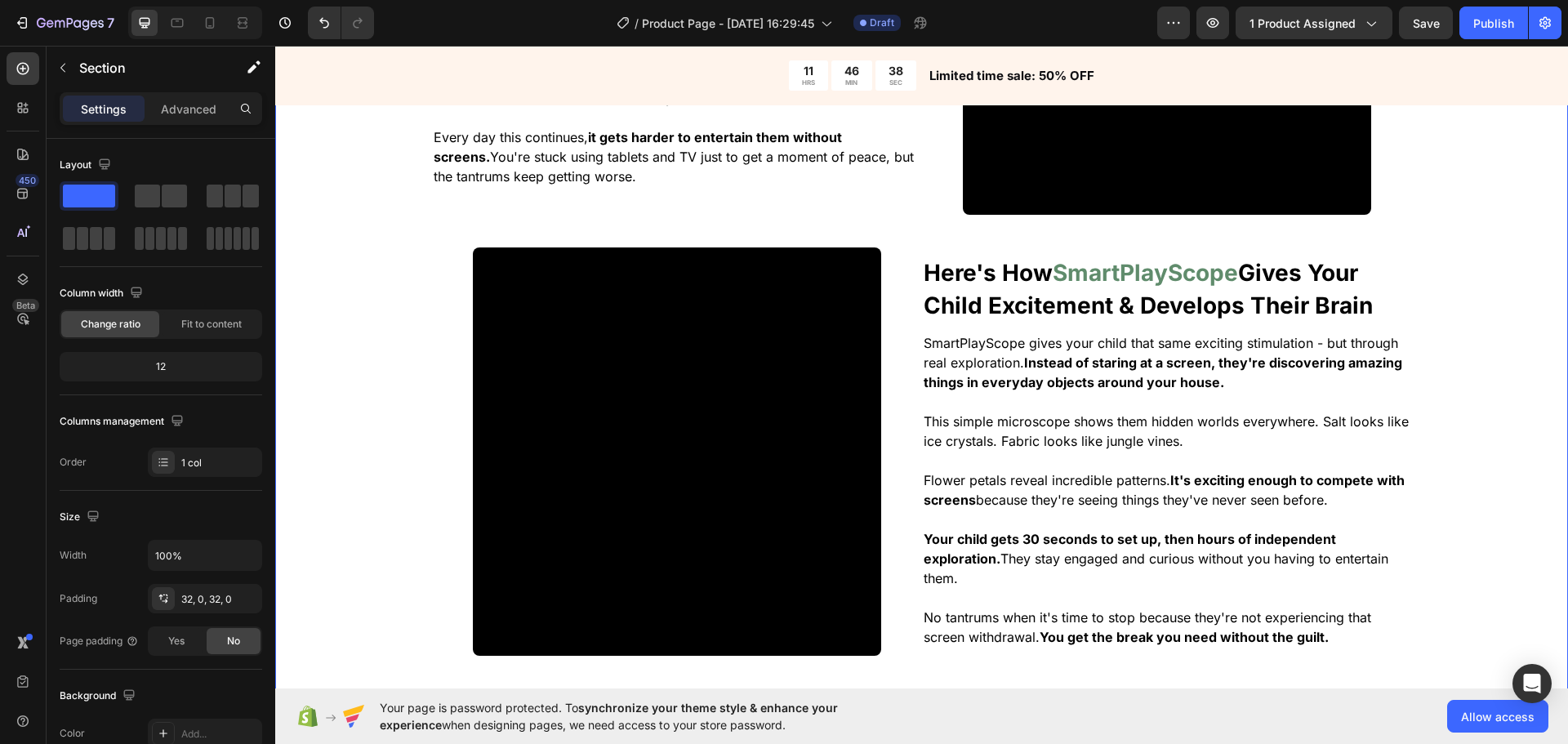
scroll to position [1490, 0]
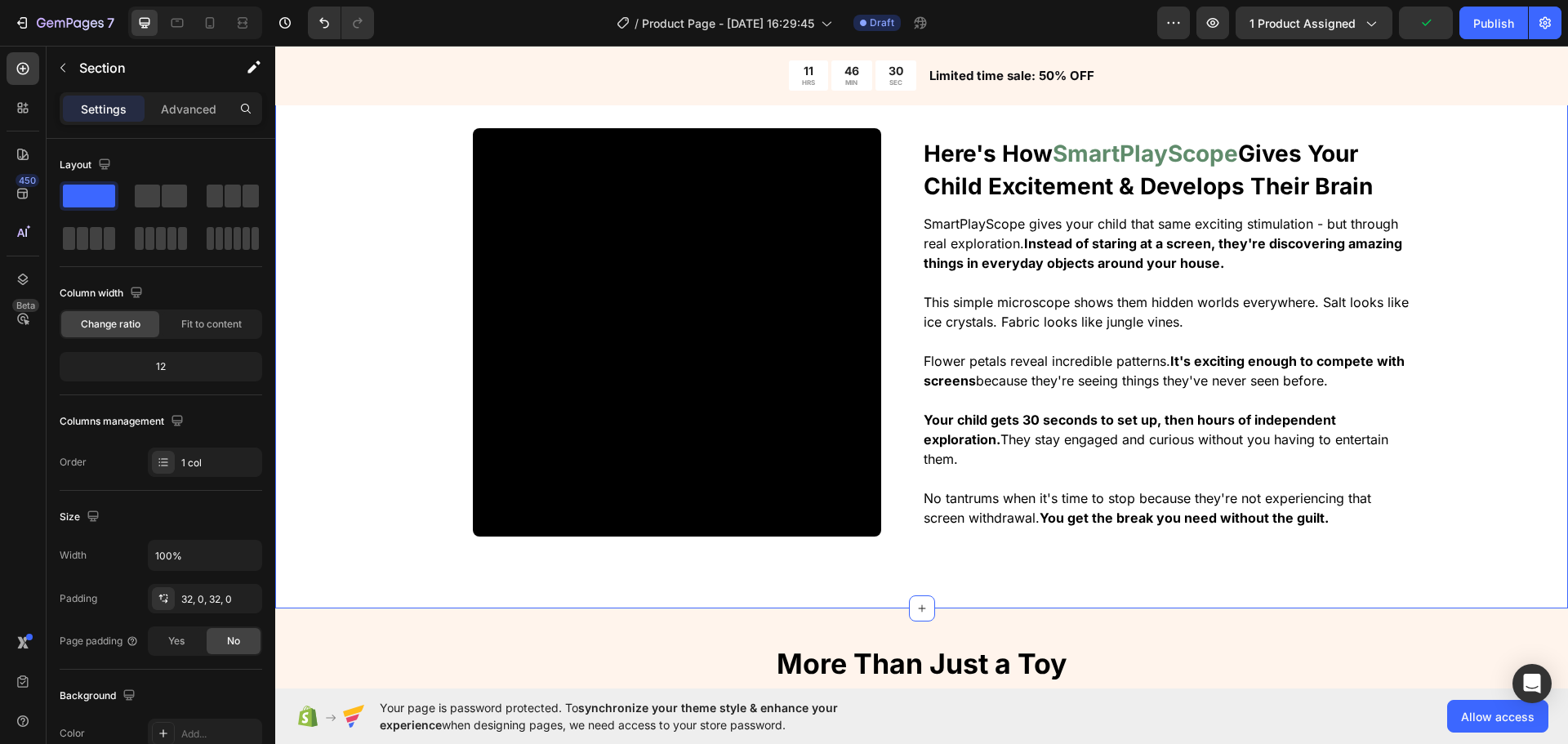
click at [365, 383] on div "The Real Problem With Childred Spending Too Much Time On Screen Heading You alr…" at bounding box center [921, 135] width 1293 height 895
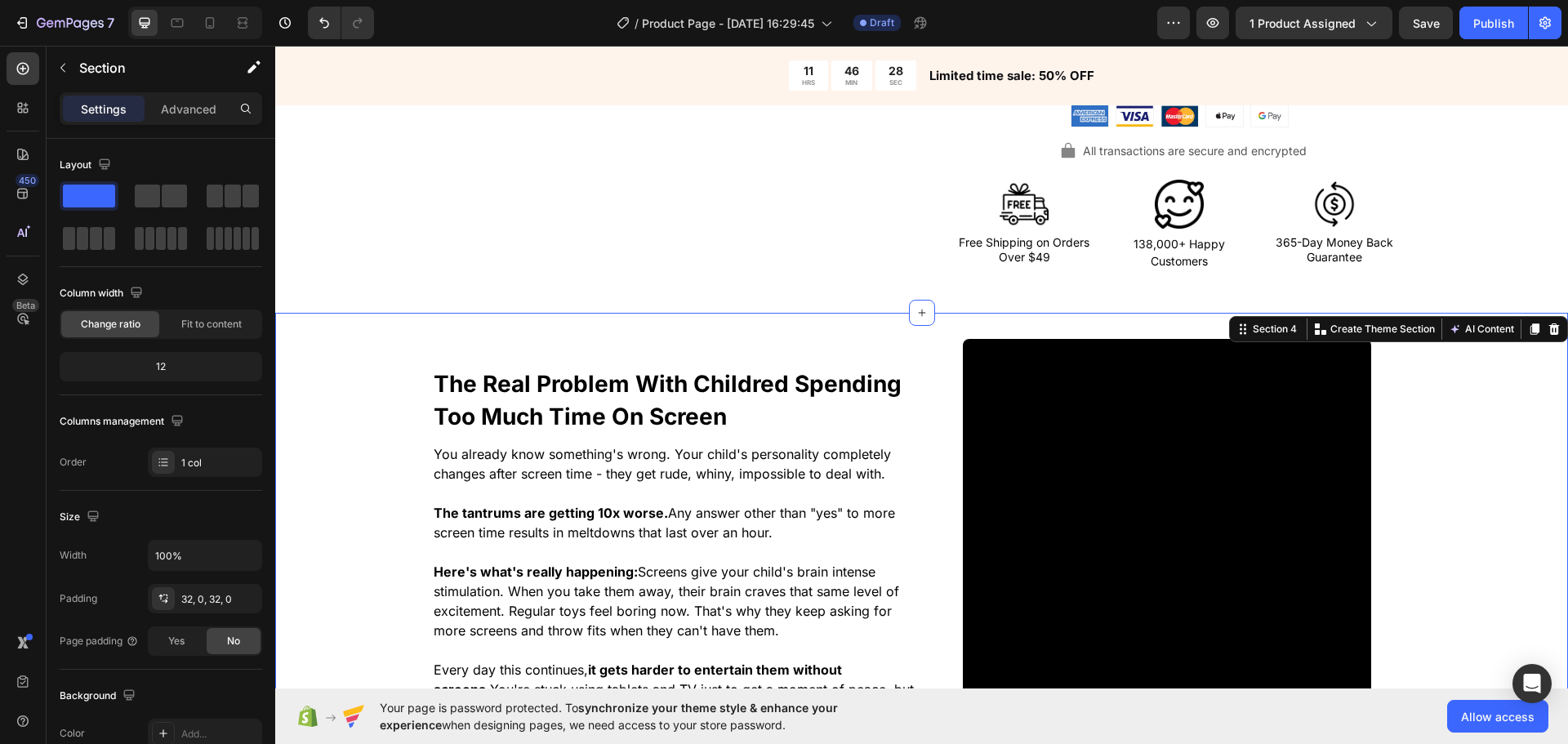
scroll to position [837, 0]
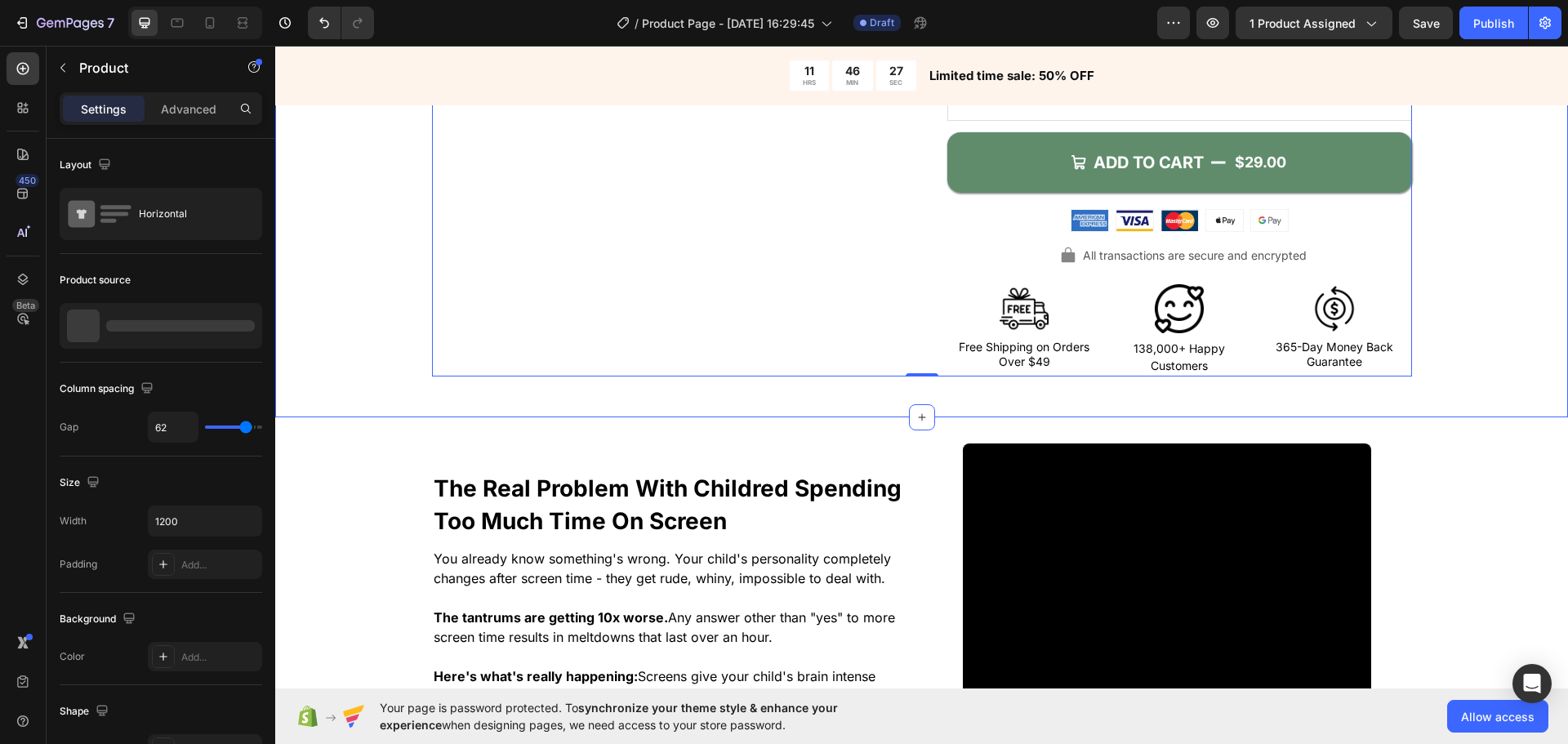
scroll to position [673, 0]
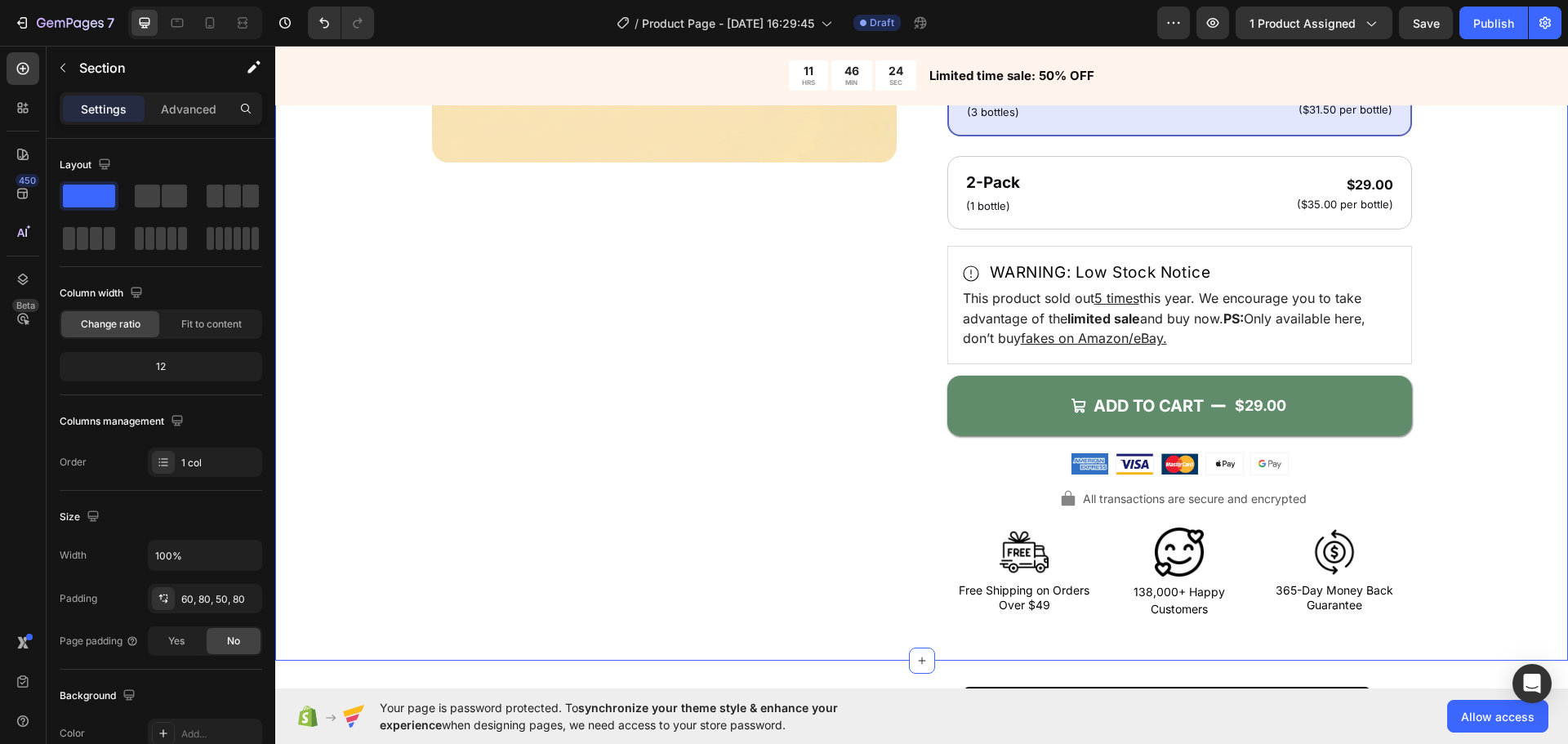
scroll to position [898, 0]
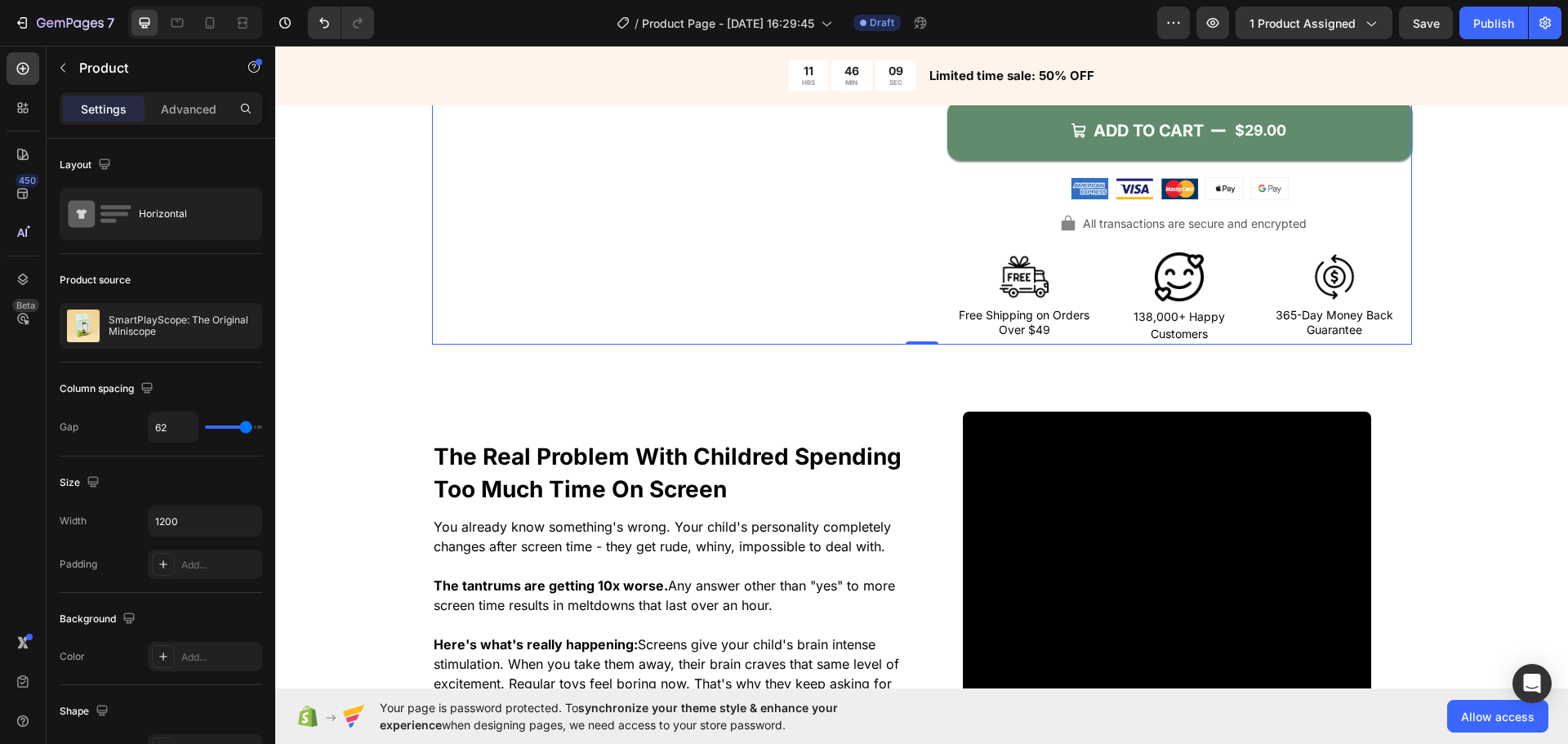
scroll to position [817, 0]
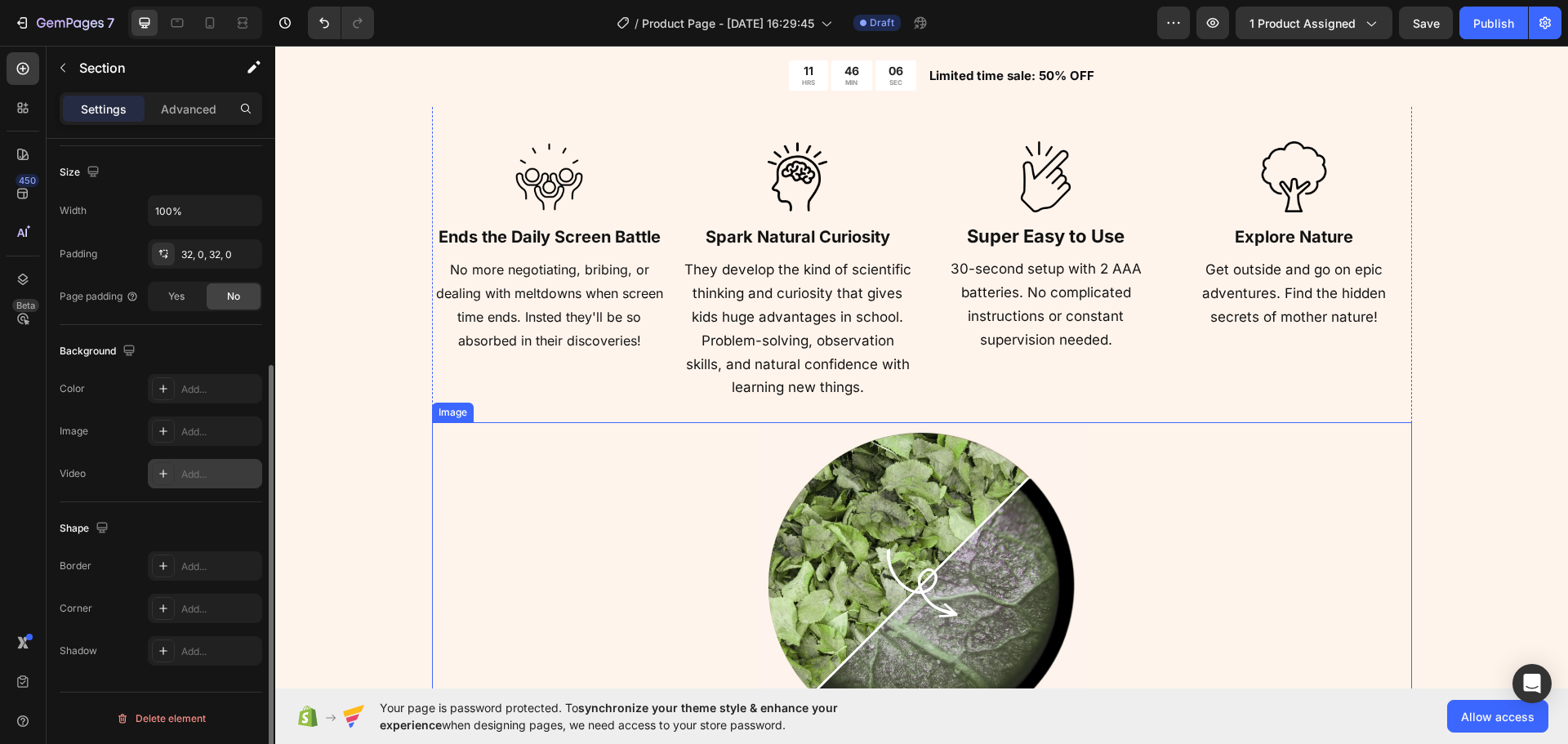
scroll to position [2042, 0]
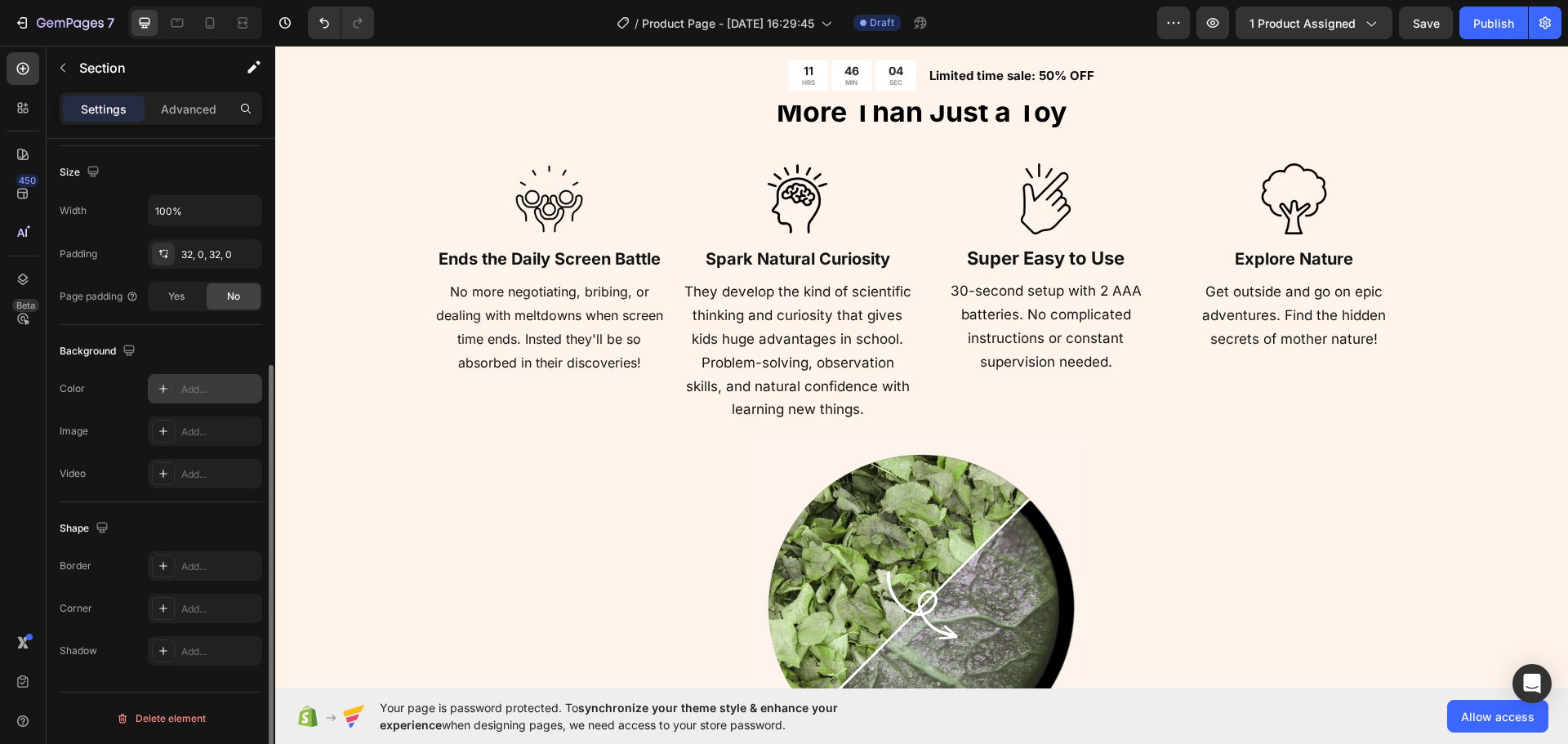
click at [164, 390] on icon at bounding box center [163, 389] width 8 height 8
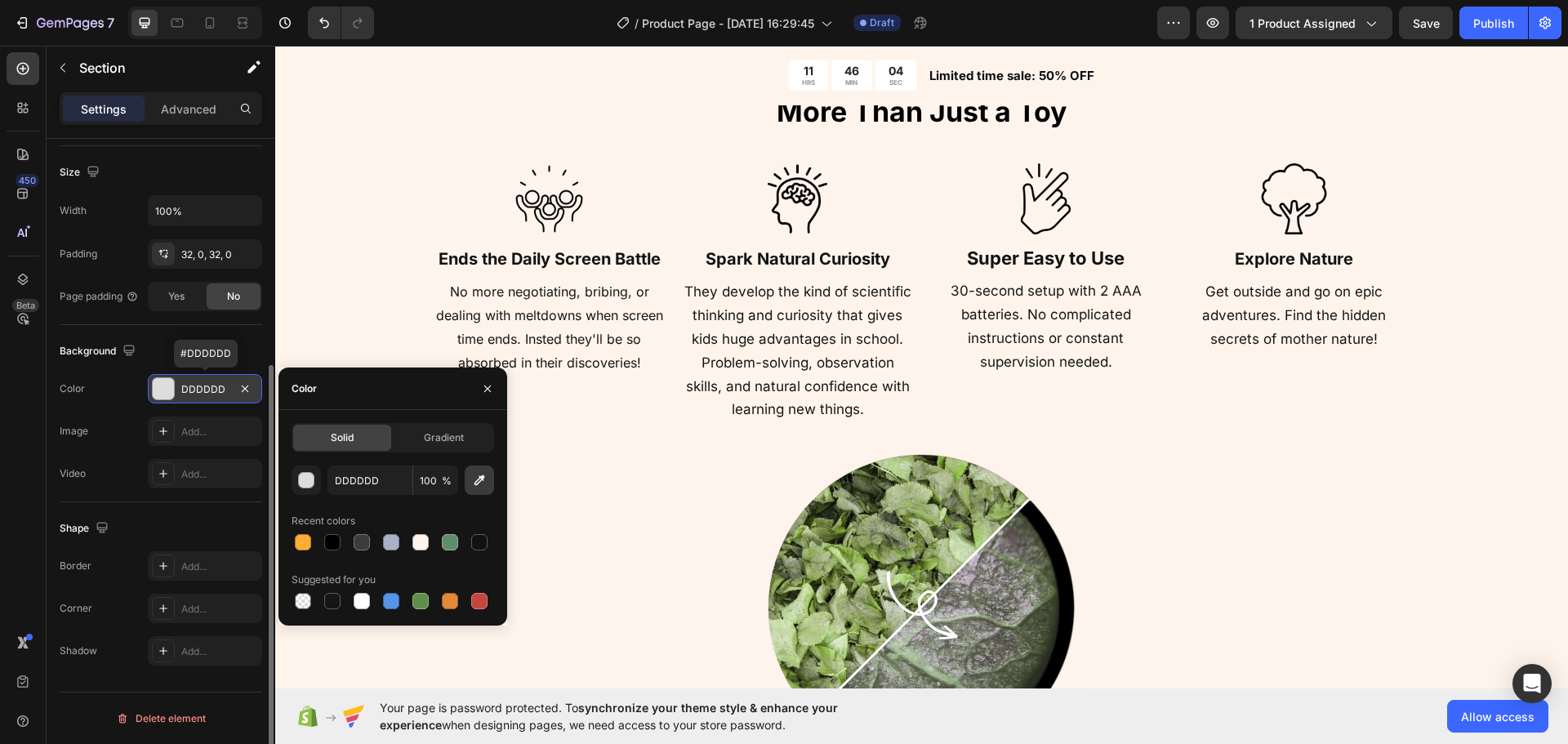
click at [483, 486] on icon "button" at bounding box center [479, 480] width 17 height 17
type input "FFF4EC"
click at [412, 481] on input "FFF4EC" at bounding box center [370, 480] width 85 height 29
click at [419, 481] on input "100" at bounding box center [436, 480] width 45 height 29
type input "50"
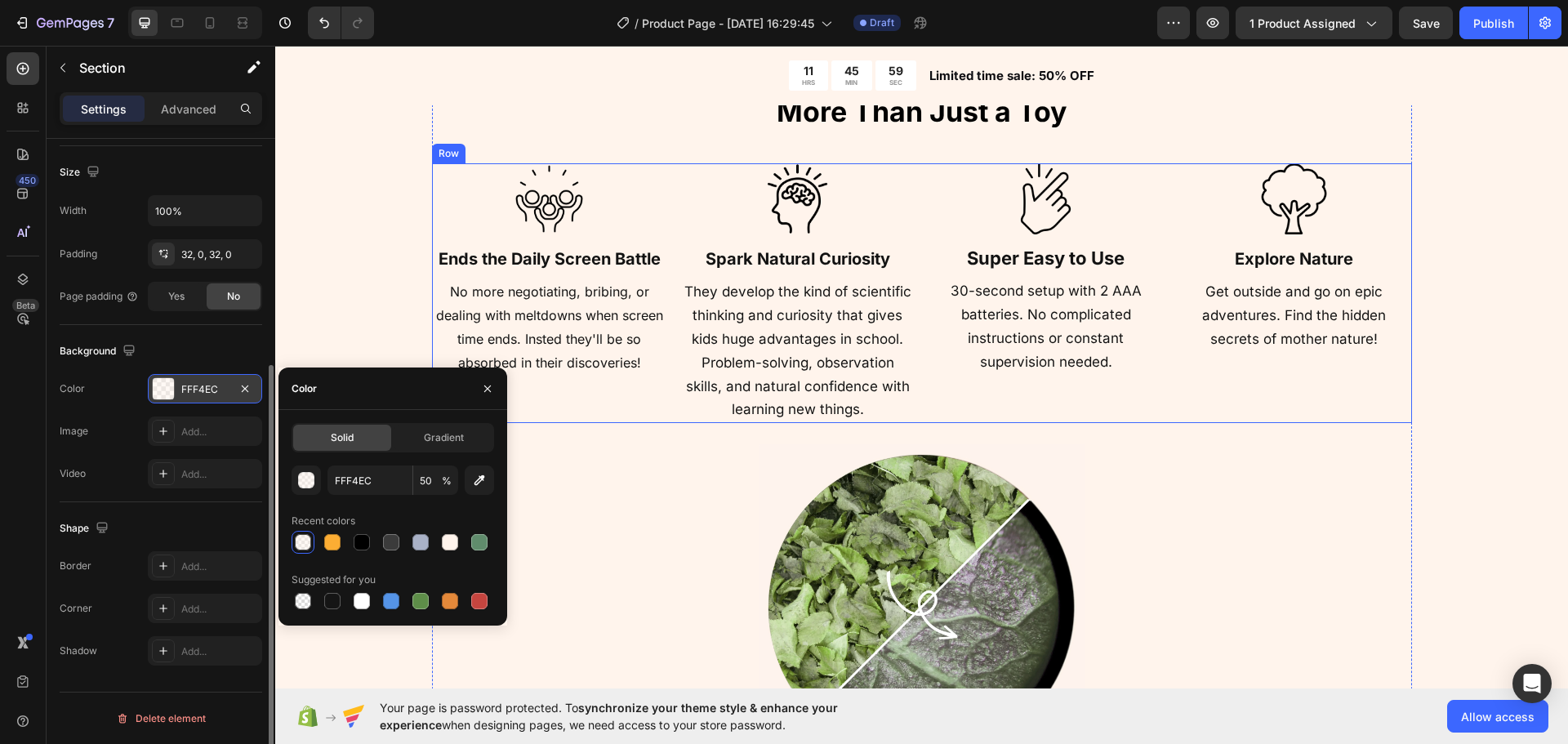
click at [549, 374] on div "No more negotiating, bribing, or dealing with meltdowns when screen time ends. …" at bounding box center [549, 328] width 235 height 98
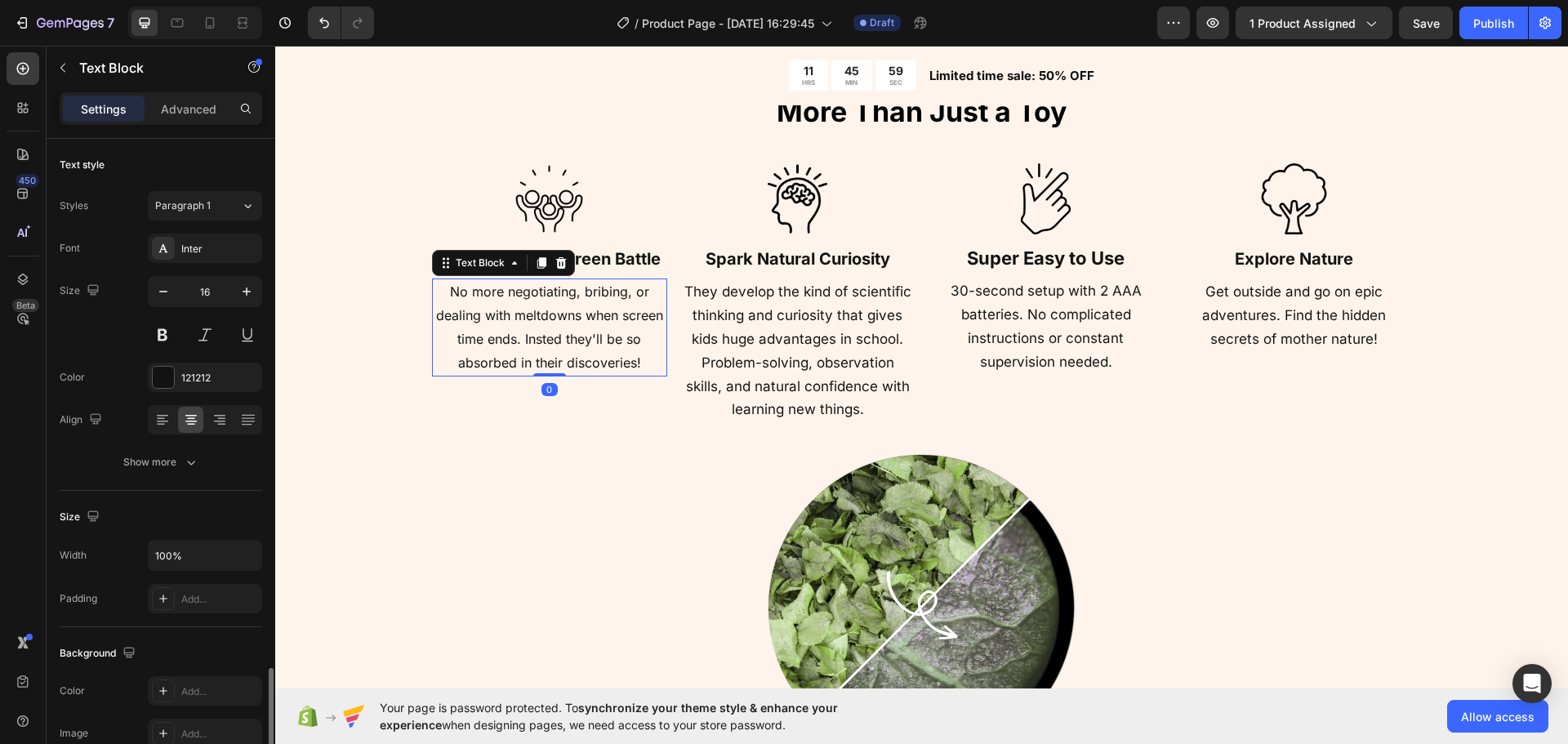
scroll to position [1899, 0]
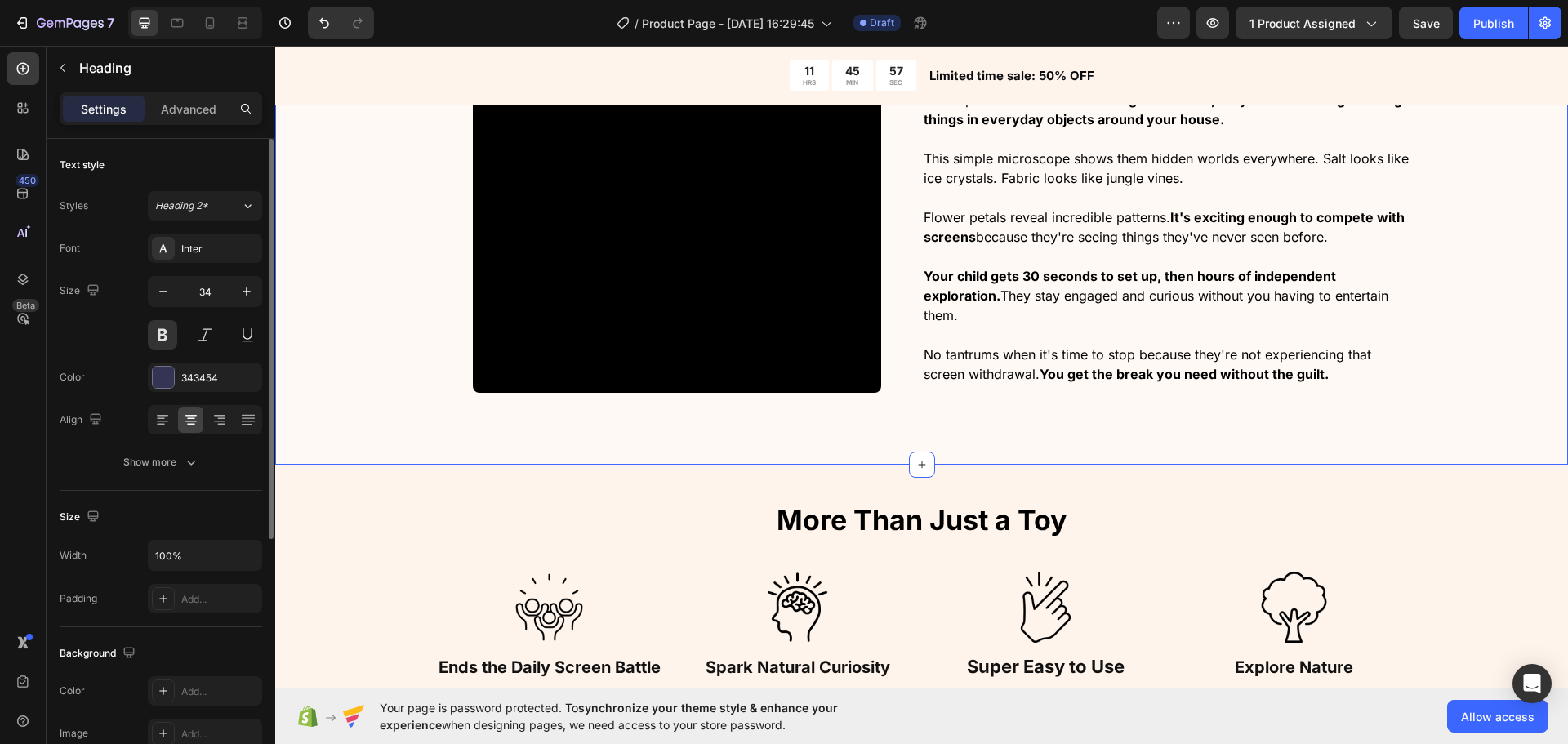
click at [433, 501] on h2 "More Than Just a Toy" at bounding box center [921, 520] width 980 height 39
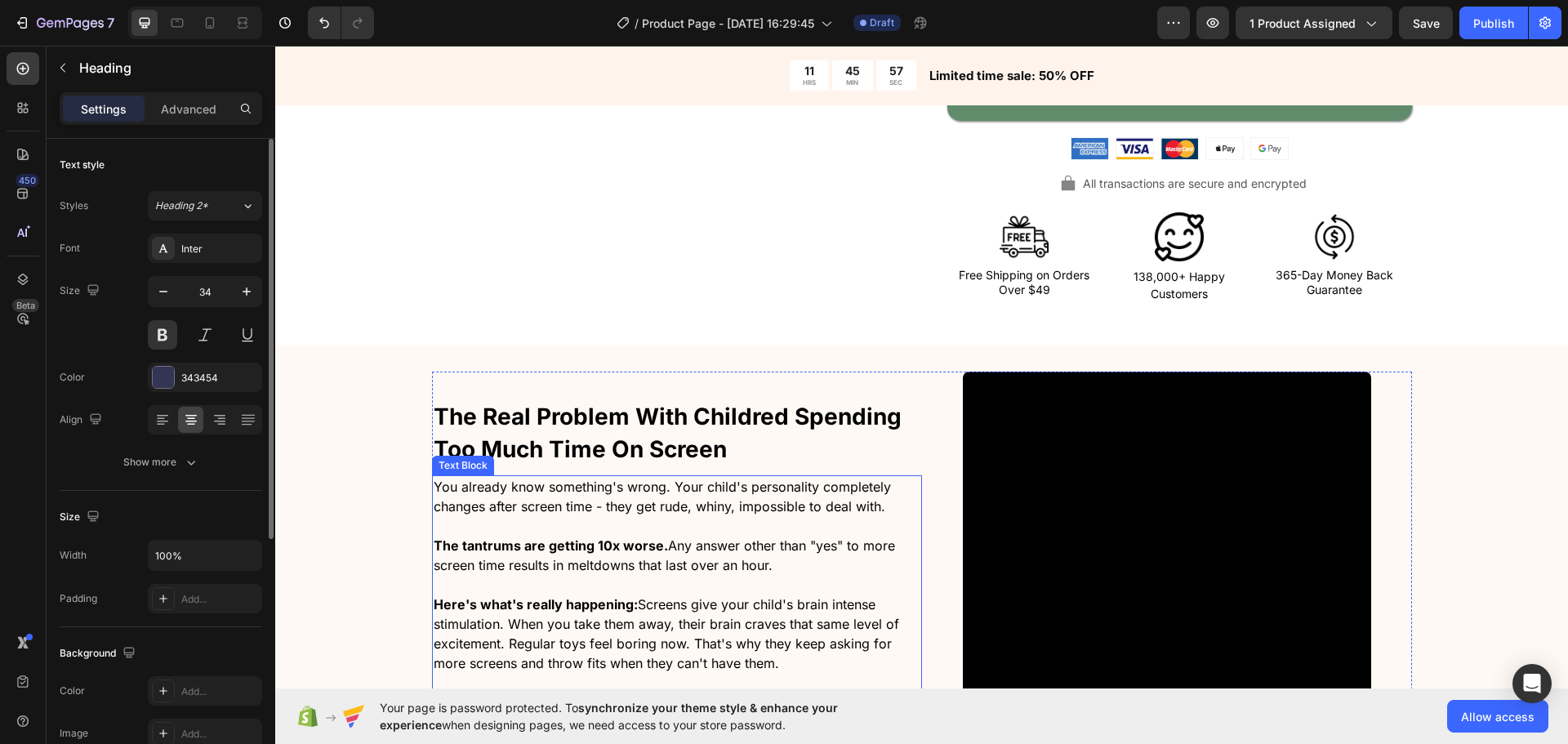
scroll to position [735, 0]
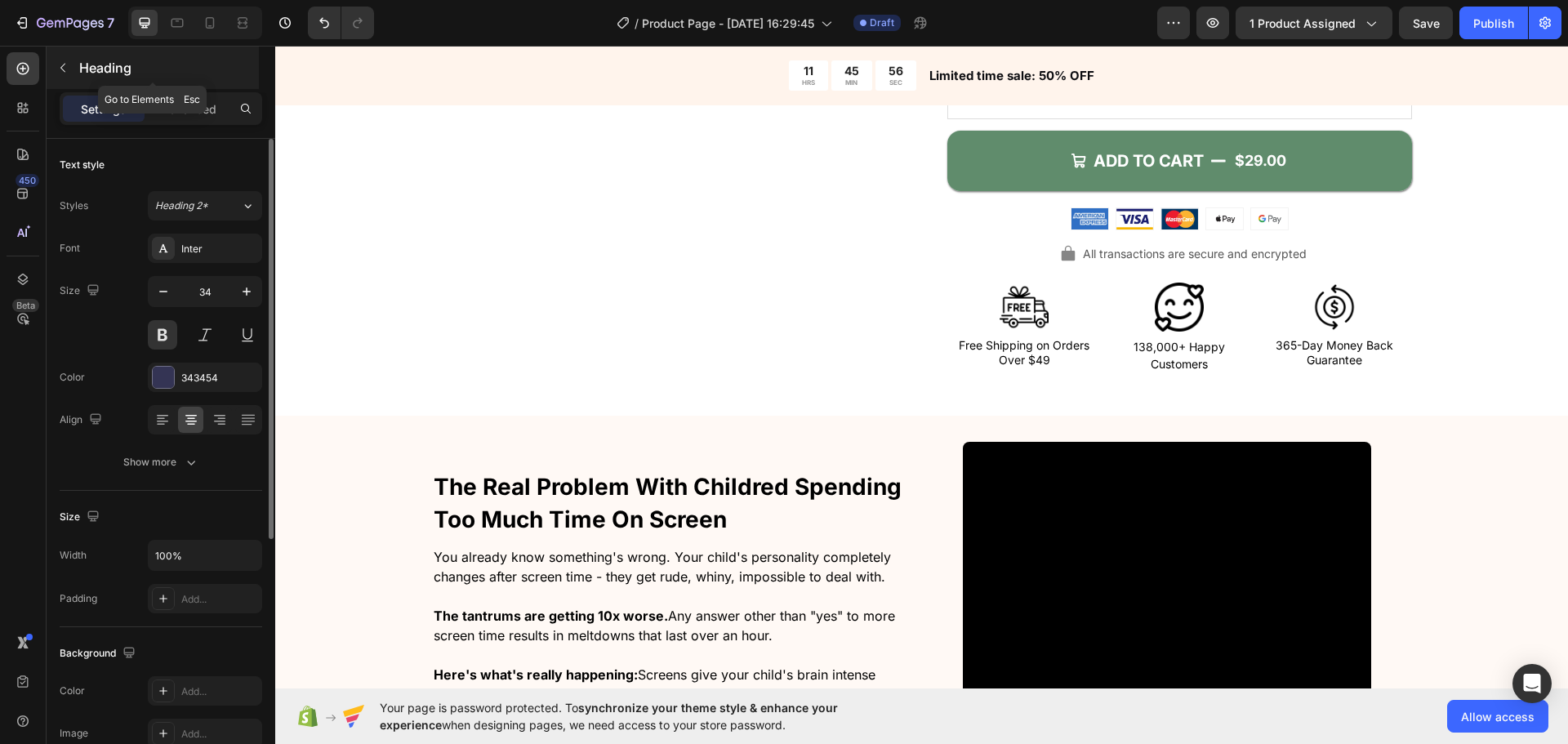
click at [74, 71] on button "button" at bounding box center [62, 67] width 26 height 26
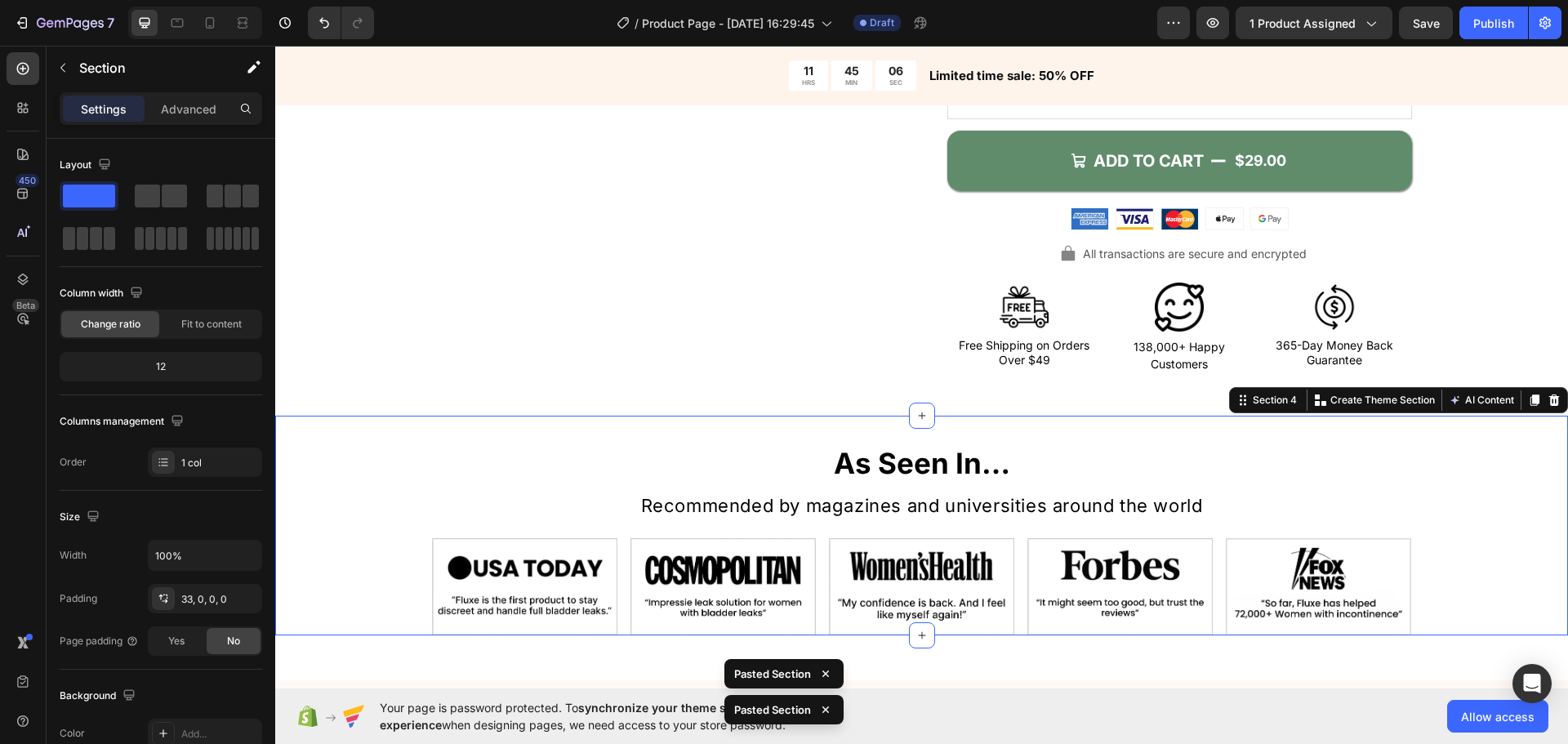
click at [769, 462] on h1 "As Seen In…" at bounding box center [921, 463] width 882 height 42
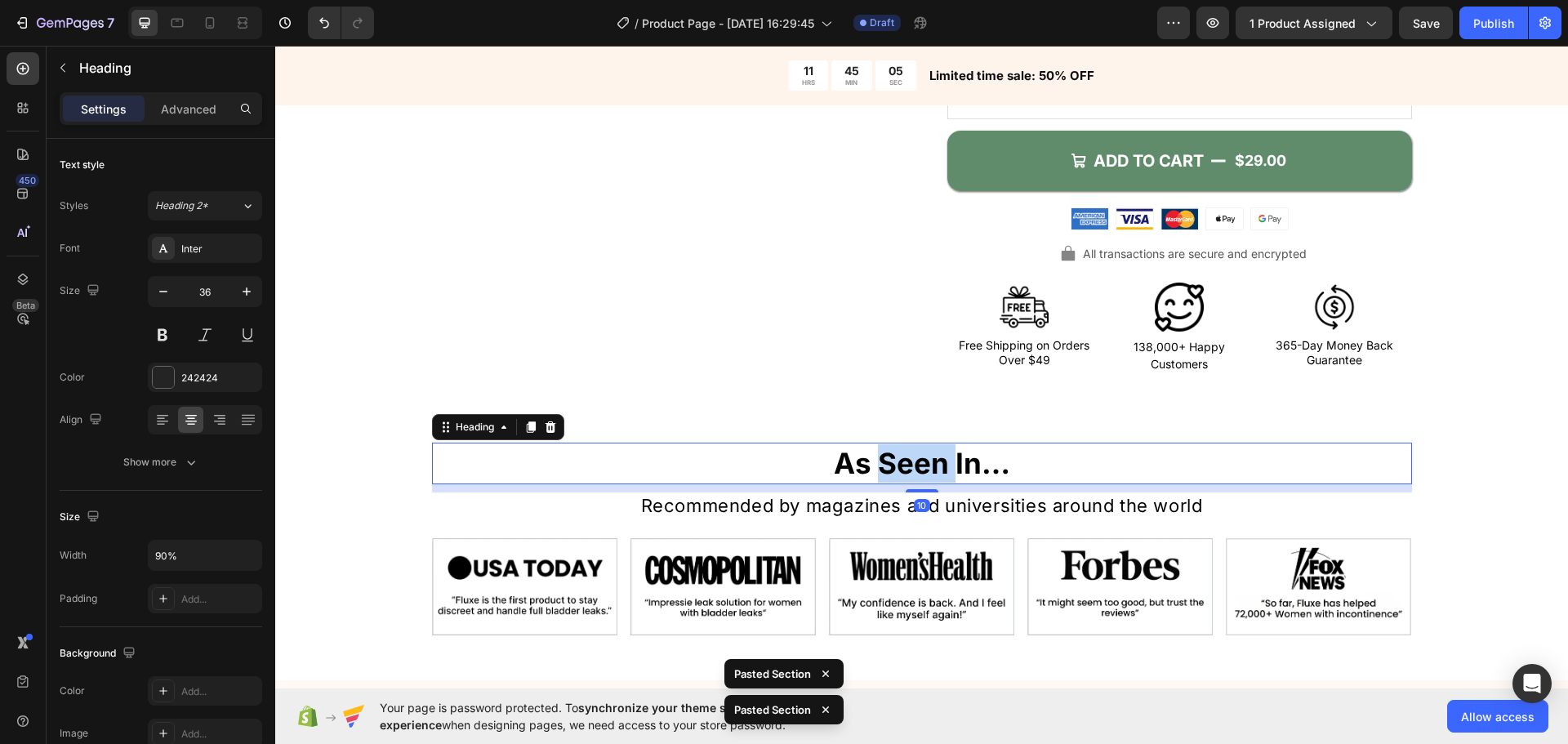
click at [874, 459] on strong "As Seen In…" at bounding box center [921, 462] width 176 height 34
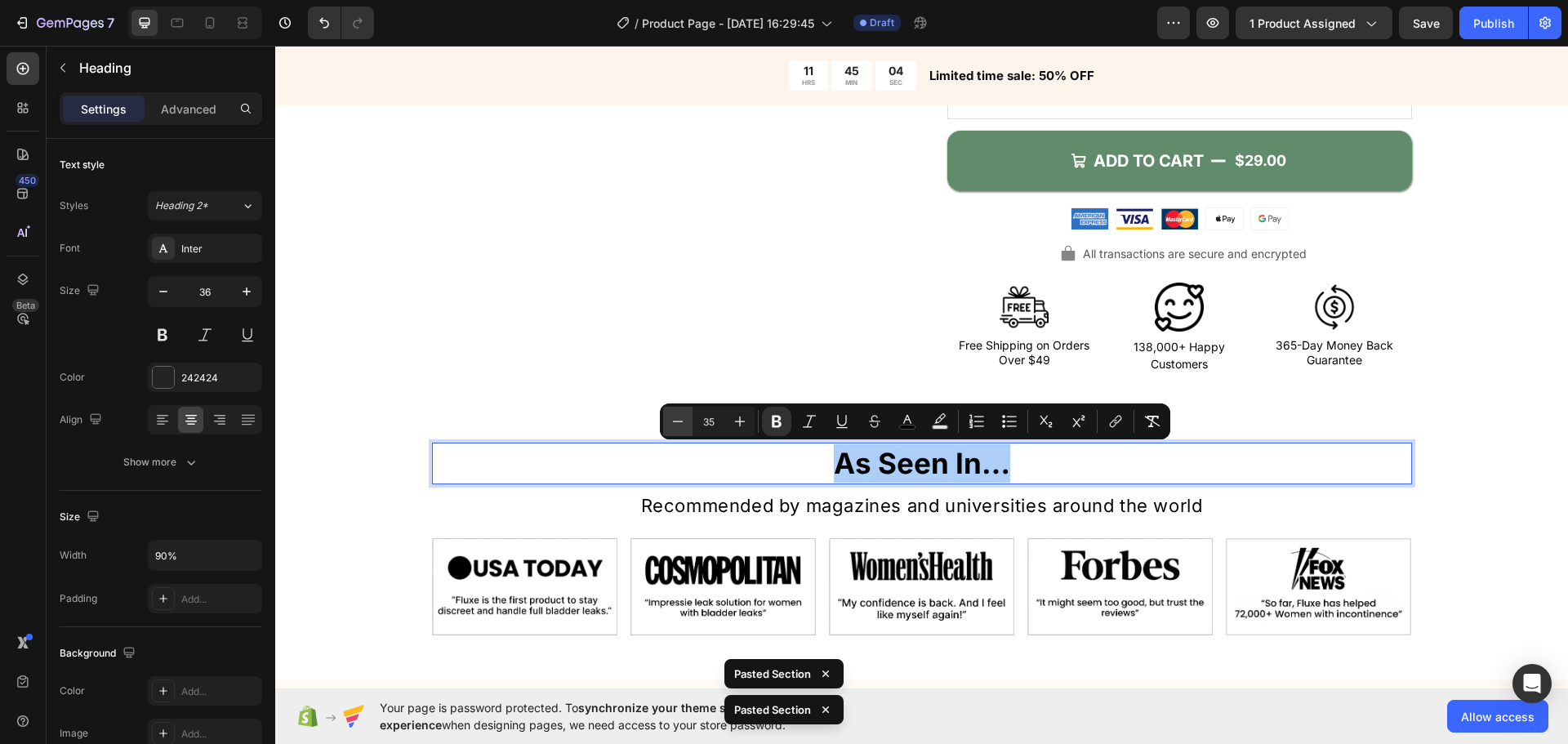
click at [678, 428] on icon "Editor contextual toolbar" at bounding box center [678, 421] width 17 height 17
type input "32"
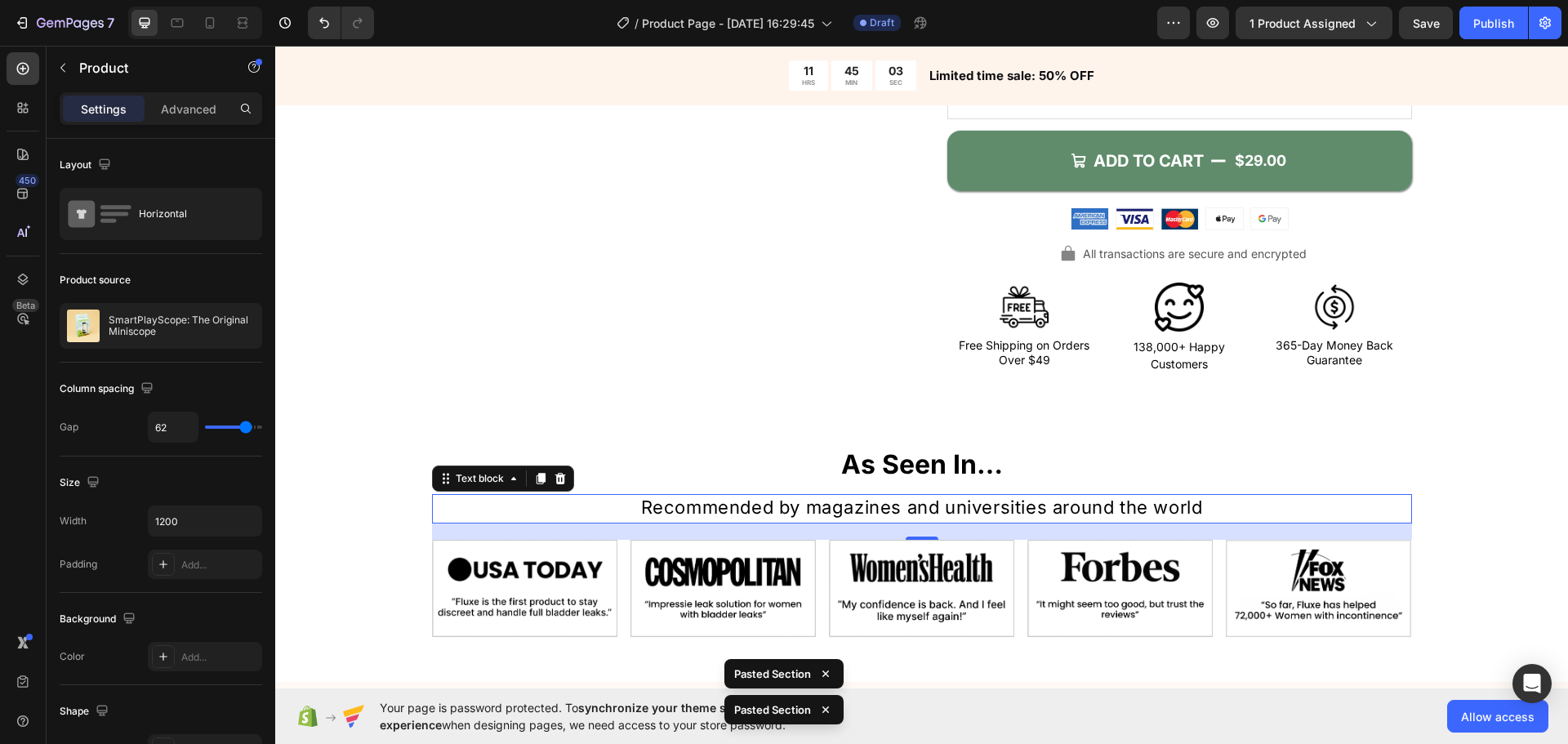
click at [874, 500] on span "Recommended by magazines and universities around the world" at bounding box center [922, 507] width 562 height 21
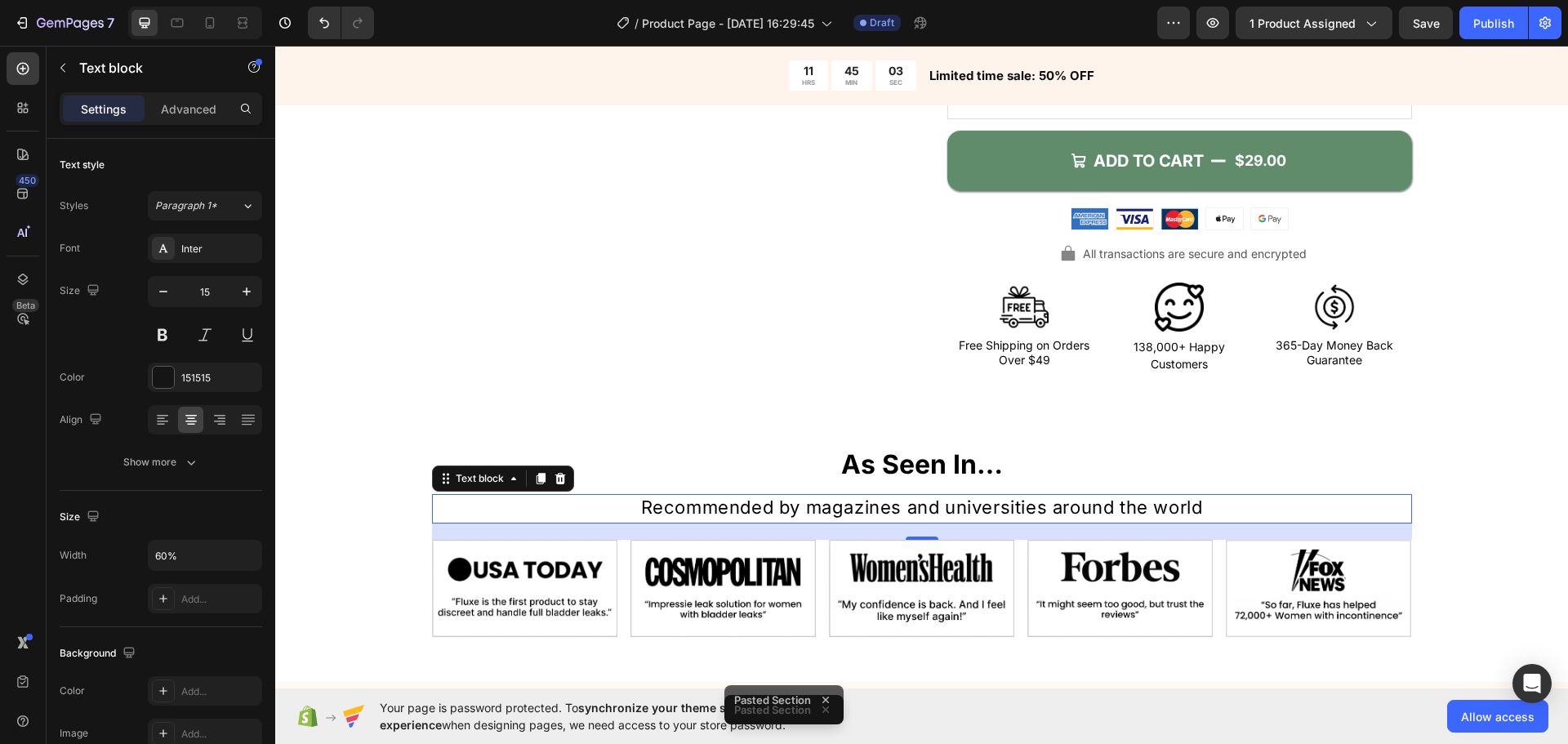
click at [874, 500] on span "Recommended by magazines and universities around the world" at bounding box center [922, 507] width 562 height 21
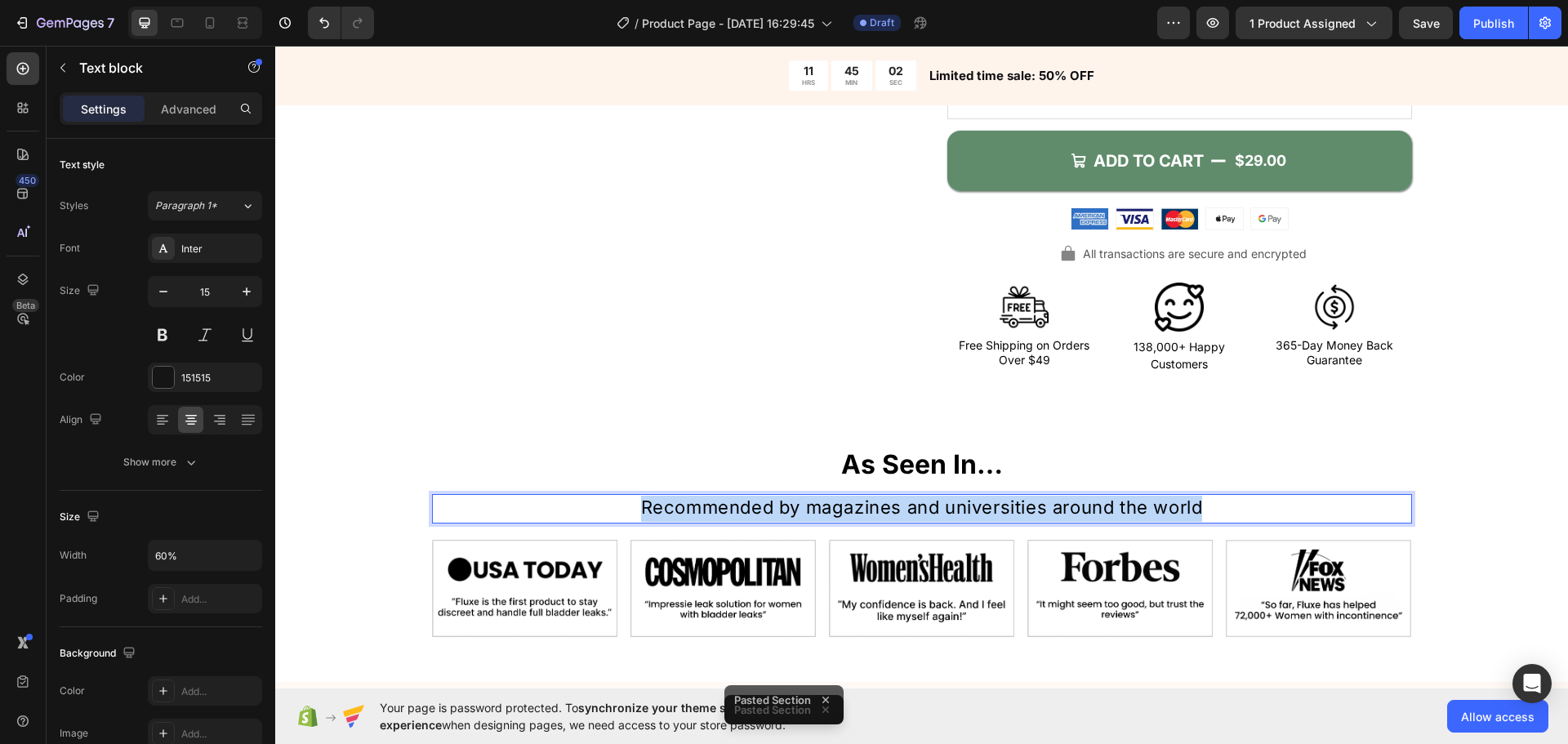
click at [874, 500] on span "Recommended by magazines and universities around the world" at bounding box center [922, 507] width 562 height 21
click at [917, 507] on span "Recommended by magazines and universities around the world" at bounding box center [922, 507] width 562 height 21
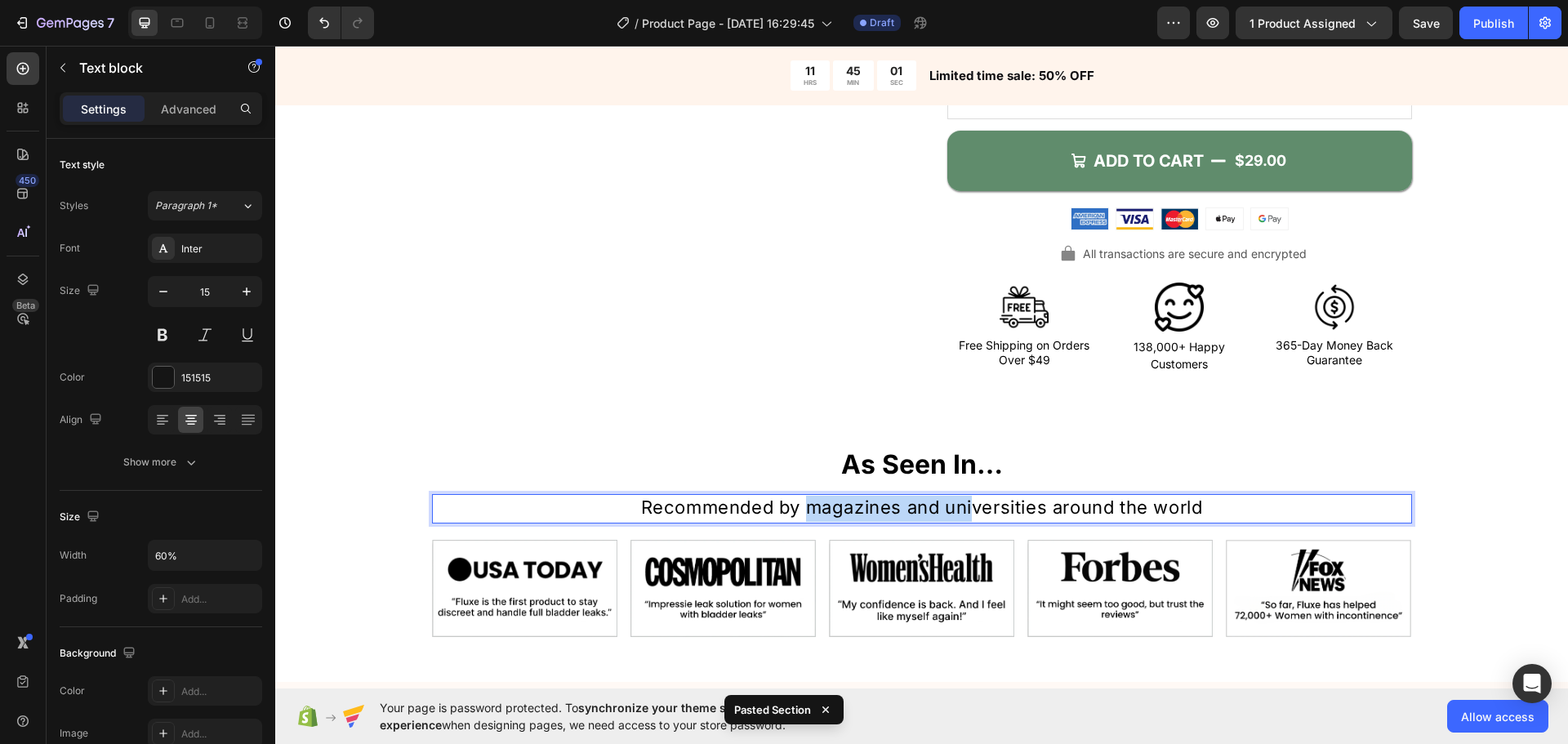
drag, startPoint x: 807, startPoint y: 502, endPoint x: 965, endPoint y: 513, distance: 158.4
click at [965, 513] on span "Recommended by magazines and universities around the world" at bounding box center [922, 507] width 562 height 21
click at [1109, 500] on span "Recommended by magazines and universities around the world" at bounding box center [922, 507] width 562 height 21
click at [1134, 480] on p "⁠⁠⁠⁠⁠⁠⁠ As Seen In…" at bounding box center [921, 464] width 879 height 40
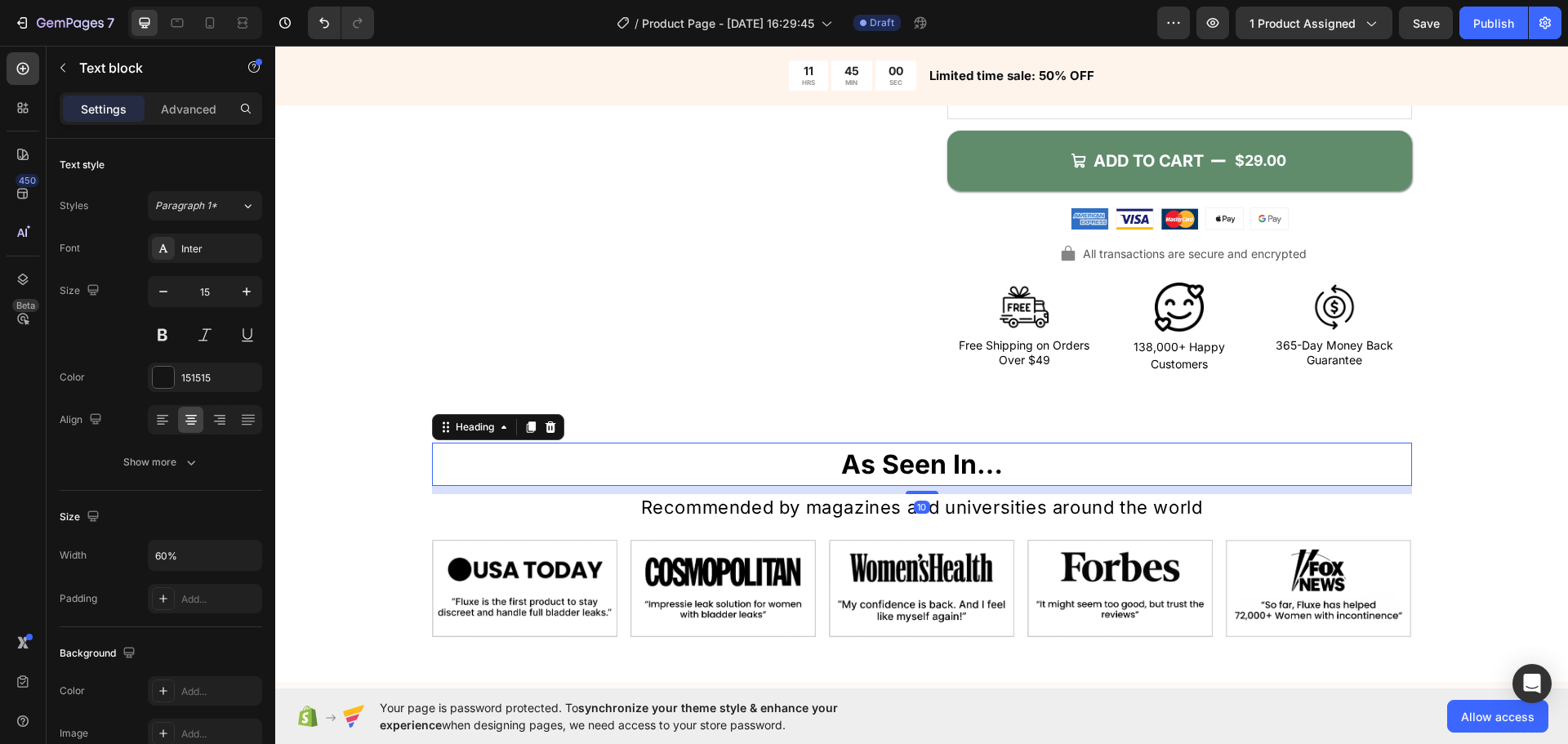
click at [1129, 505] on span "Recommended by magazines and universities around the world" at bounding box center [922, 507] width 562 height 21
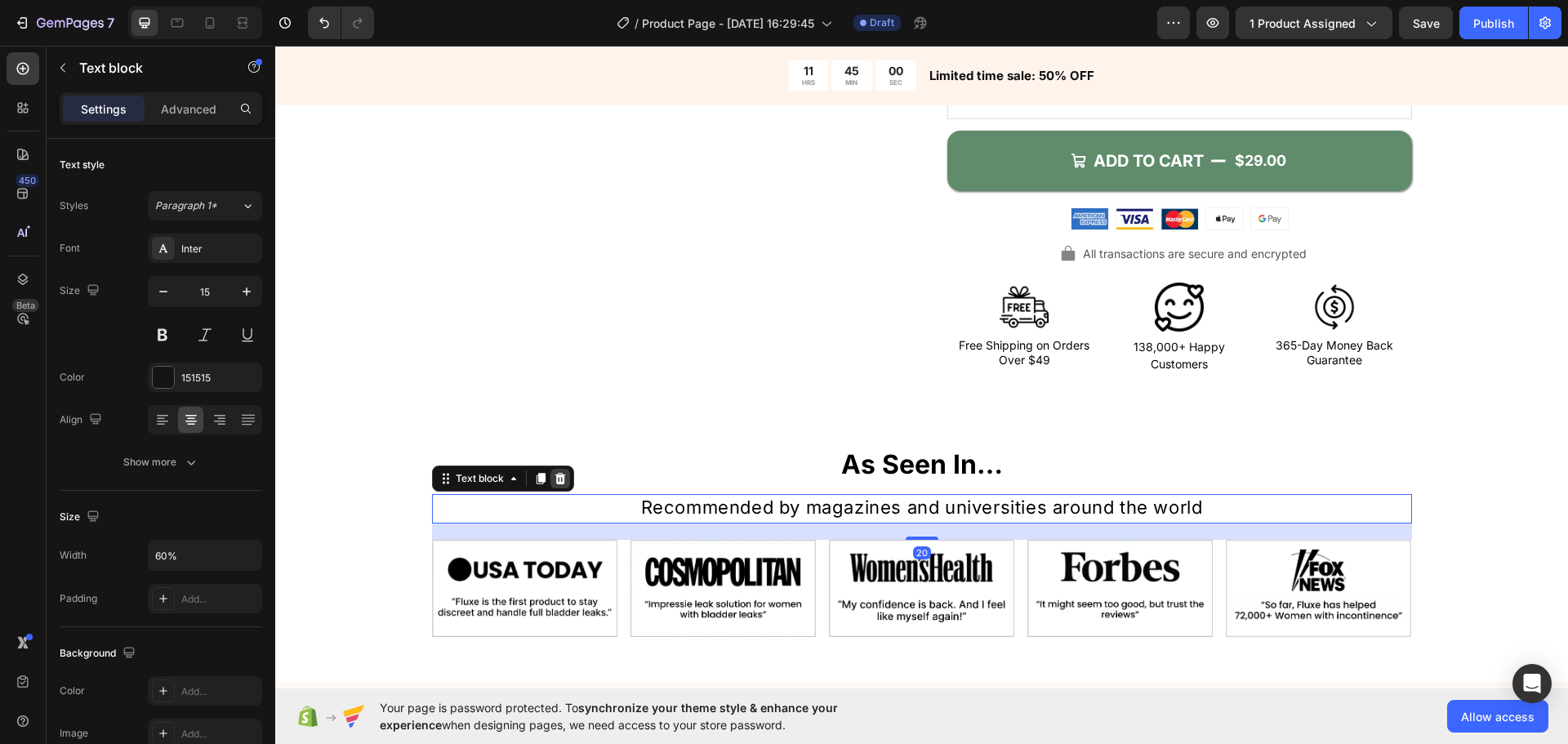
click at [555, 475] on icon at bounding box center [560, 479] width 11 height 12
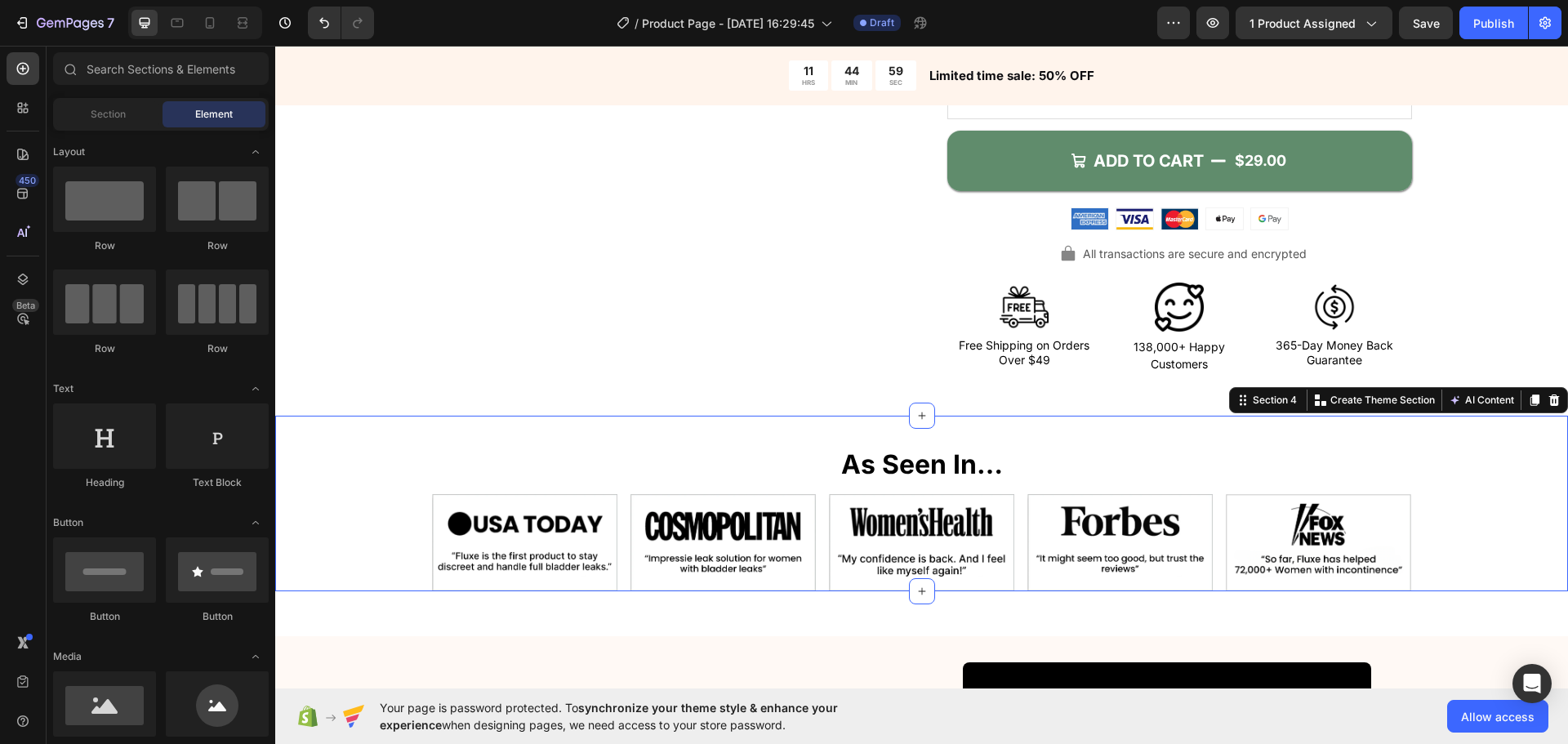
click at [408, 517] on div "⁠⁠⁠⁠⁠⁠⁠ As Seen In… Heading As Seen In… Heading Recommended by magazines and un…" at bounding box center [921, 517] width 1293 height 148
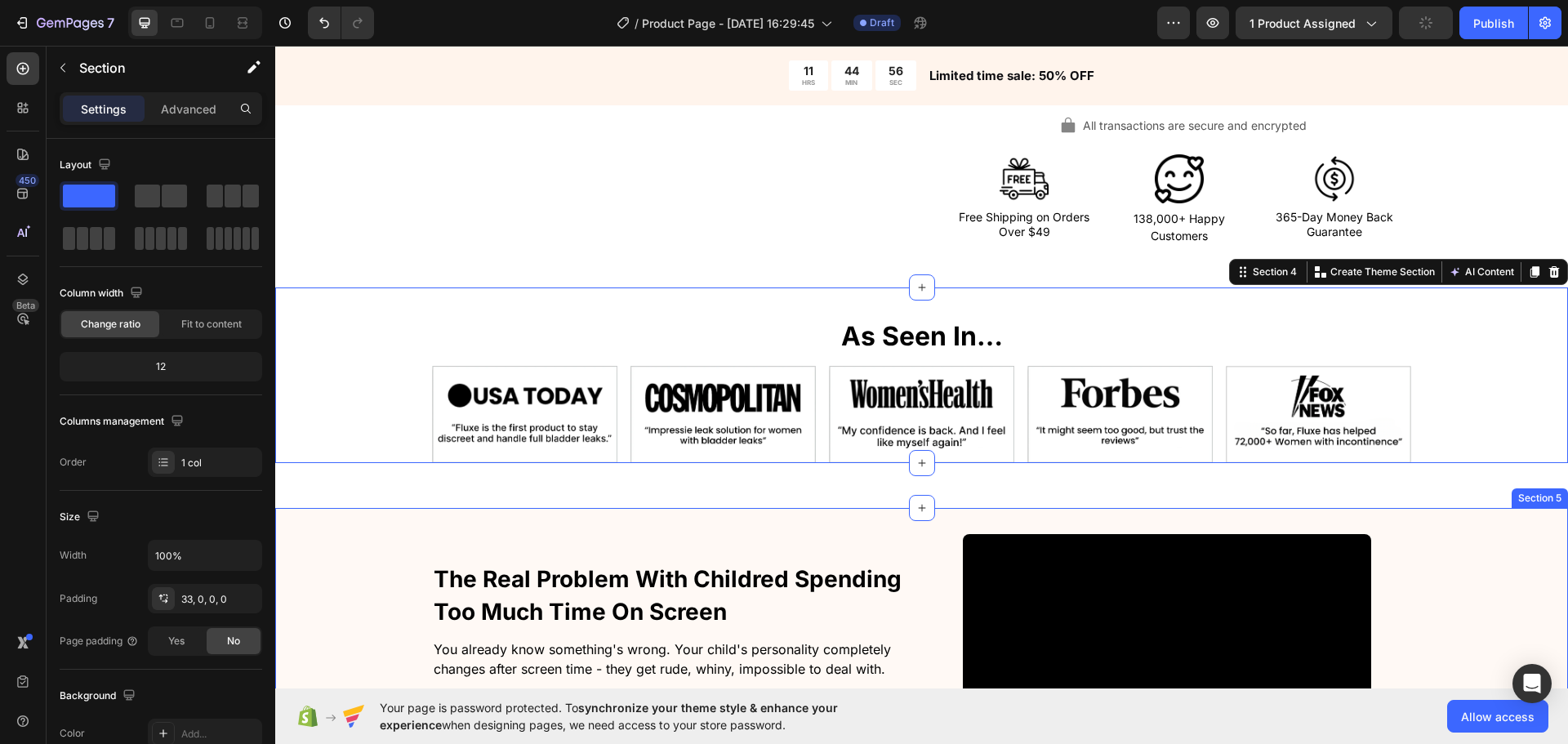
scroll to position [898, 0]
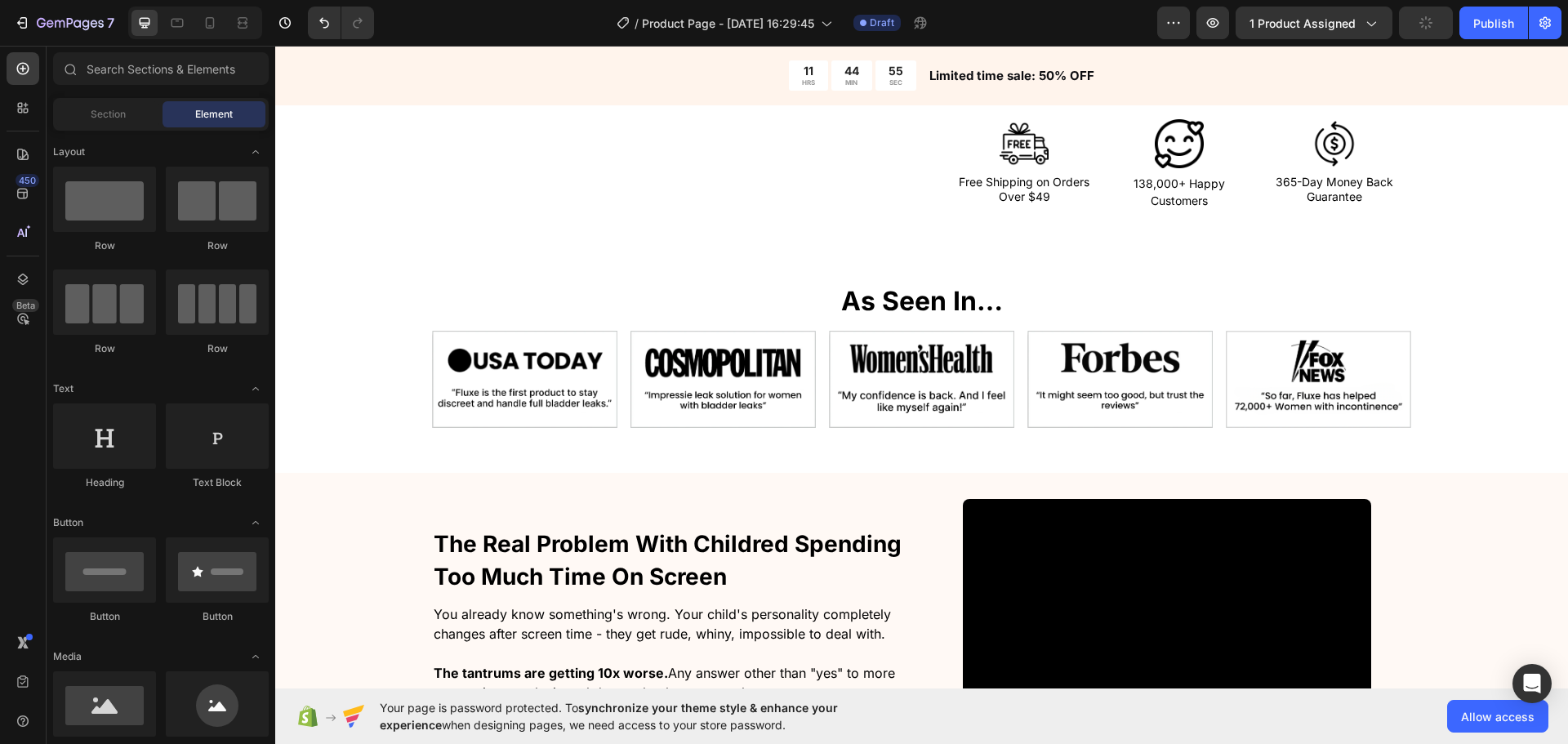
click at [385, 379] on div "⁠⁠⁠⁠⁠⁠⁠ As Seen In… Heading As Seen In… Heading Recommended by magazines and un…" at bounding box center [921, 353] width 1293 height 148
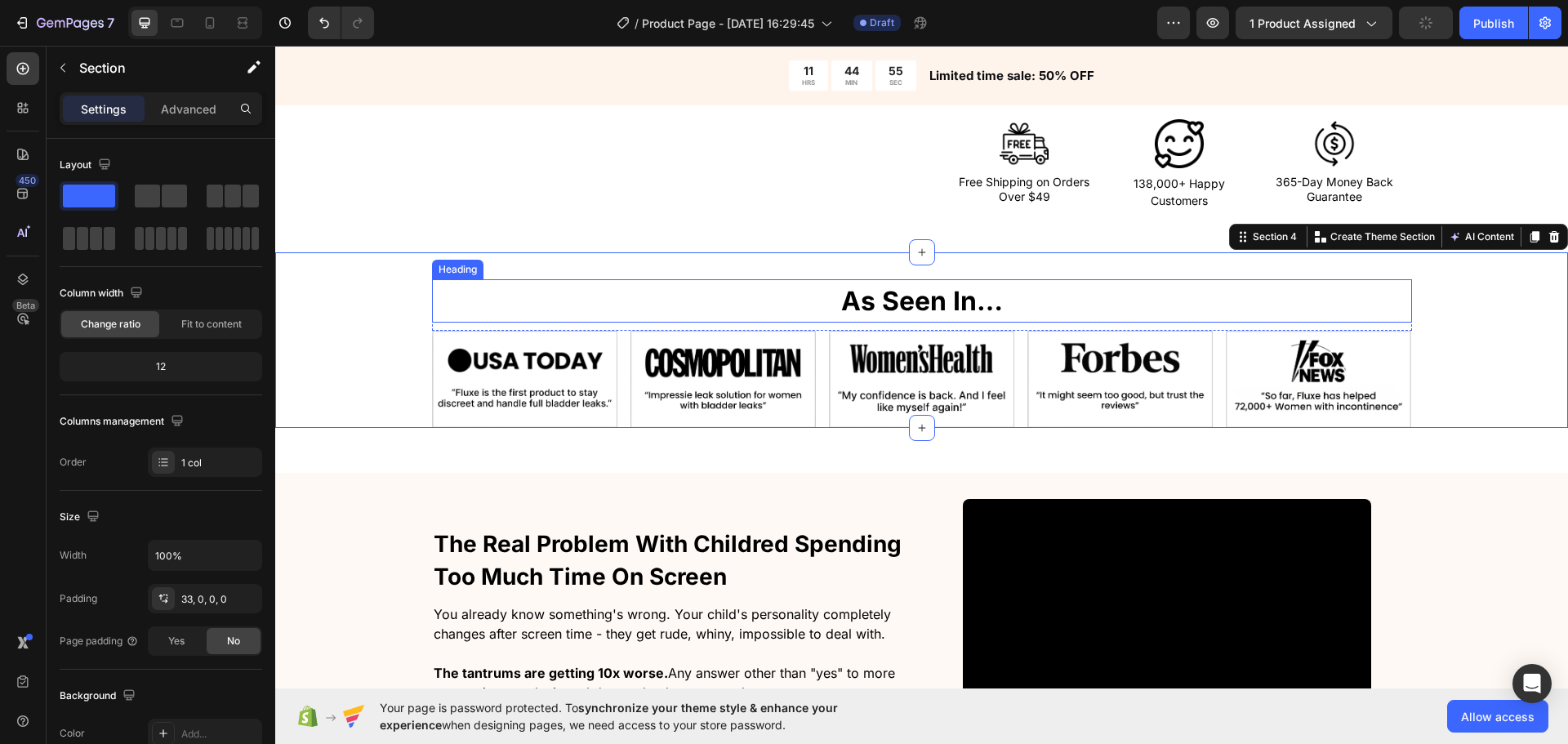
click at [749, 299] on p "⁠⁠⁠⁠⁠⁠⁠ As Seen In…" at bounding box center [921, 300] width 879 height 40
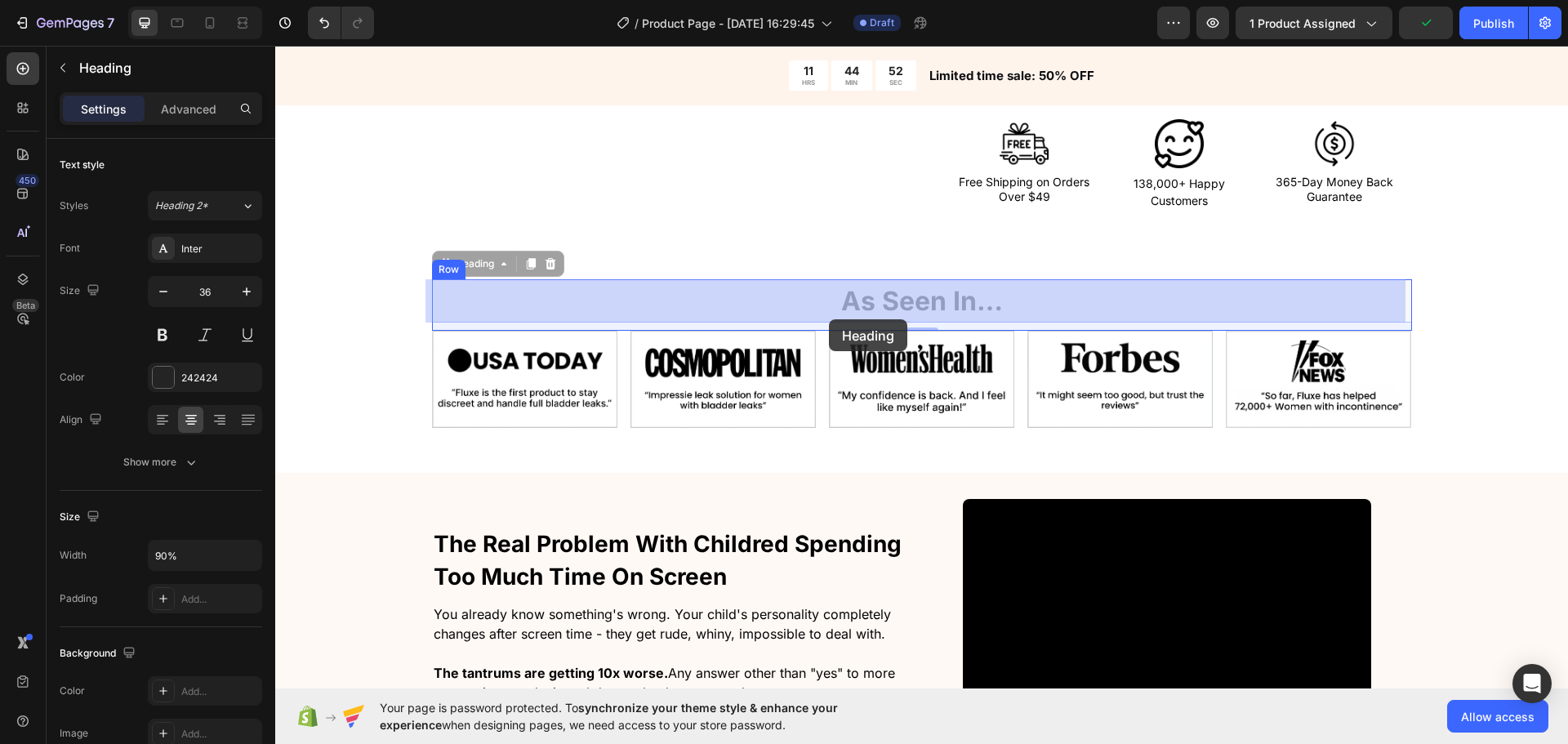
drag, startPoint x: 446, startPoint y: 274, endPoint x: 829, endPoint y: 321, distance: 385.9
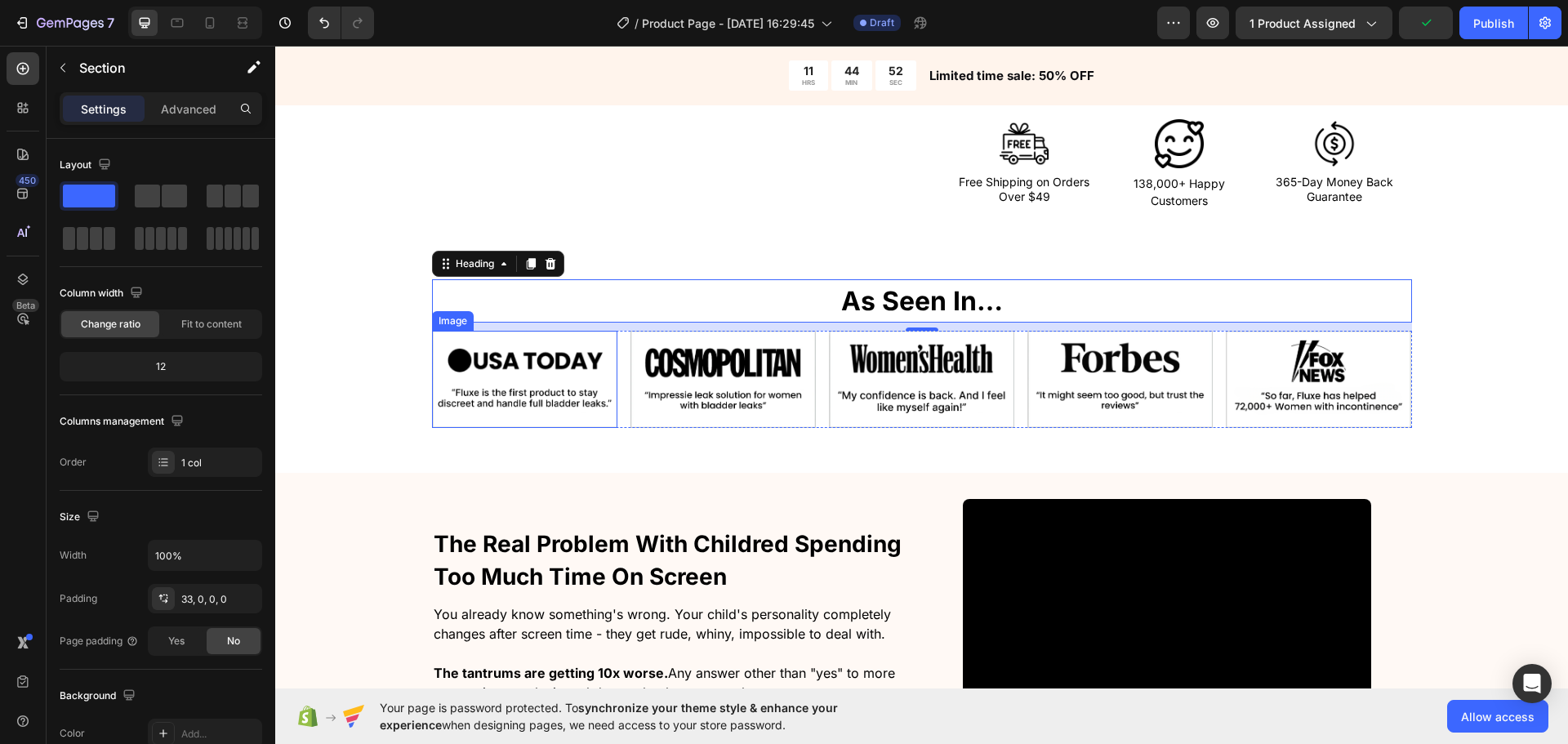
click at [339, 355] on div "⁠⁠⁠⁠⁠⁠⁠ As Seen In… Heading 10 As Seen In… Heading Recommended by magazines and…" at bounding box center [921, 353] width 1293 height 148
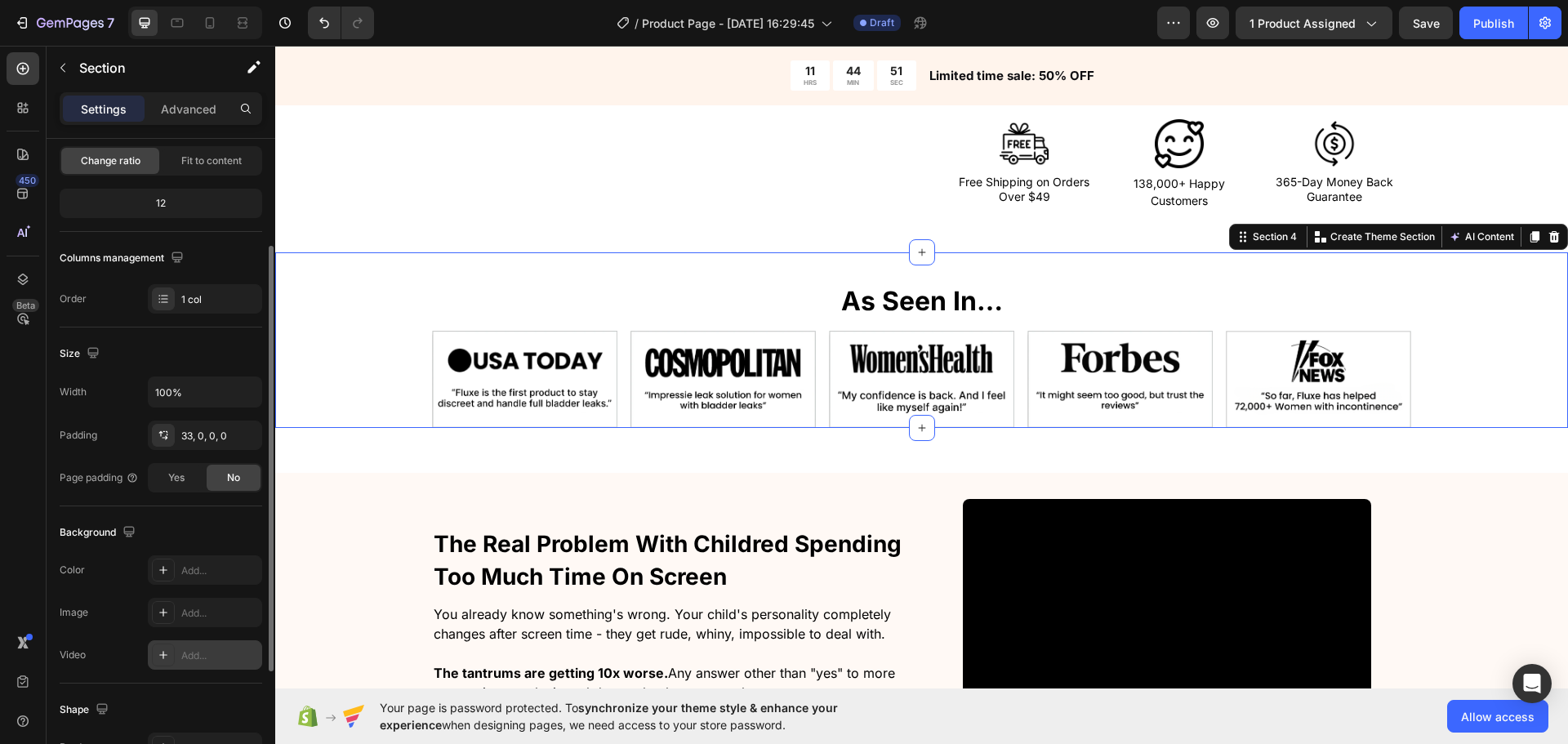
scroll to position [245, 0]
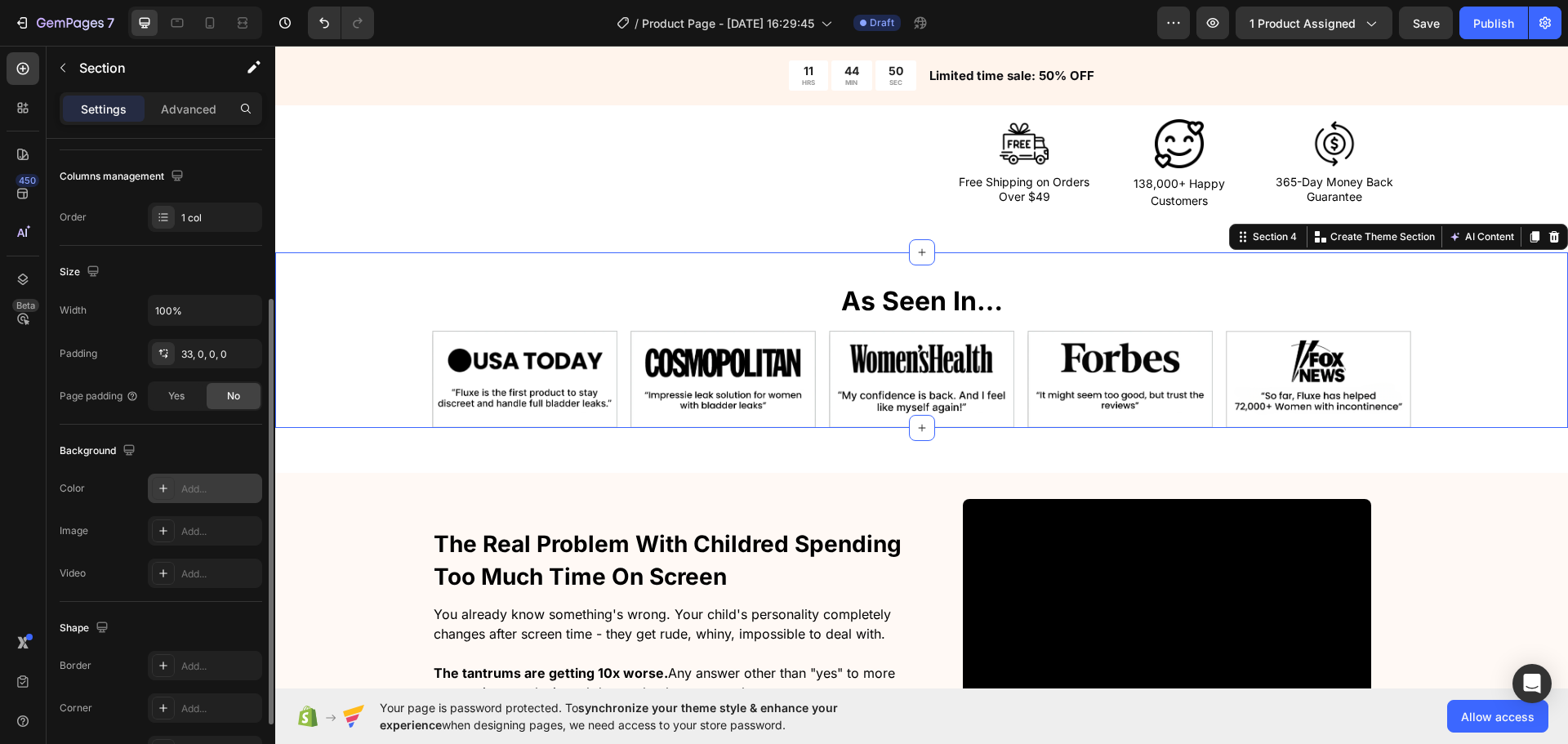
click at [185, 479] on div "Add..." at bounding box center [205, 489] width 114 height 29
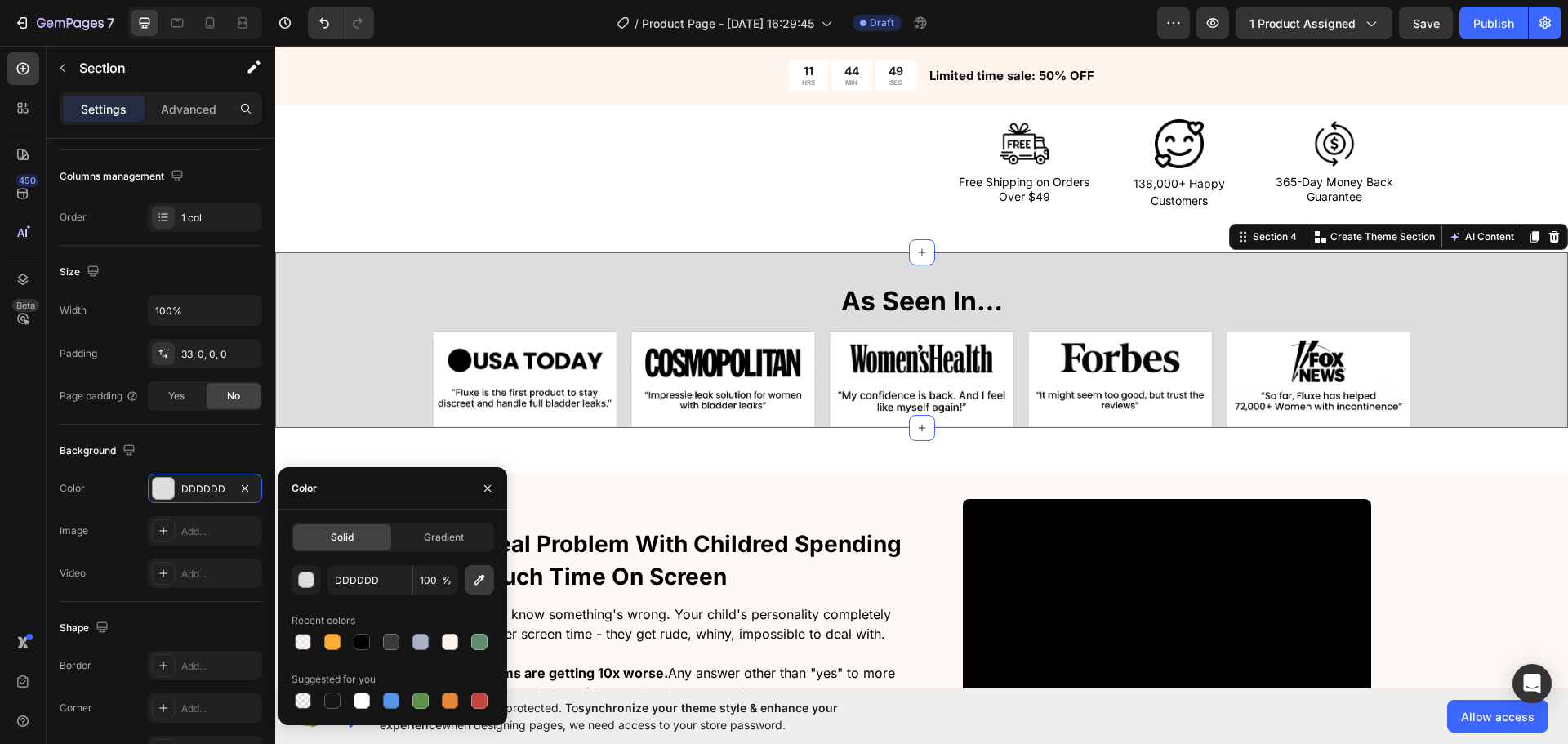
click at [474, 579] on icon "button" at bounding box center [479, 579] width 17 height 17
type input "FFF9F5"
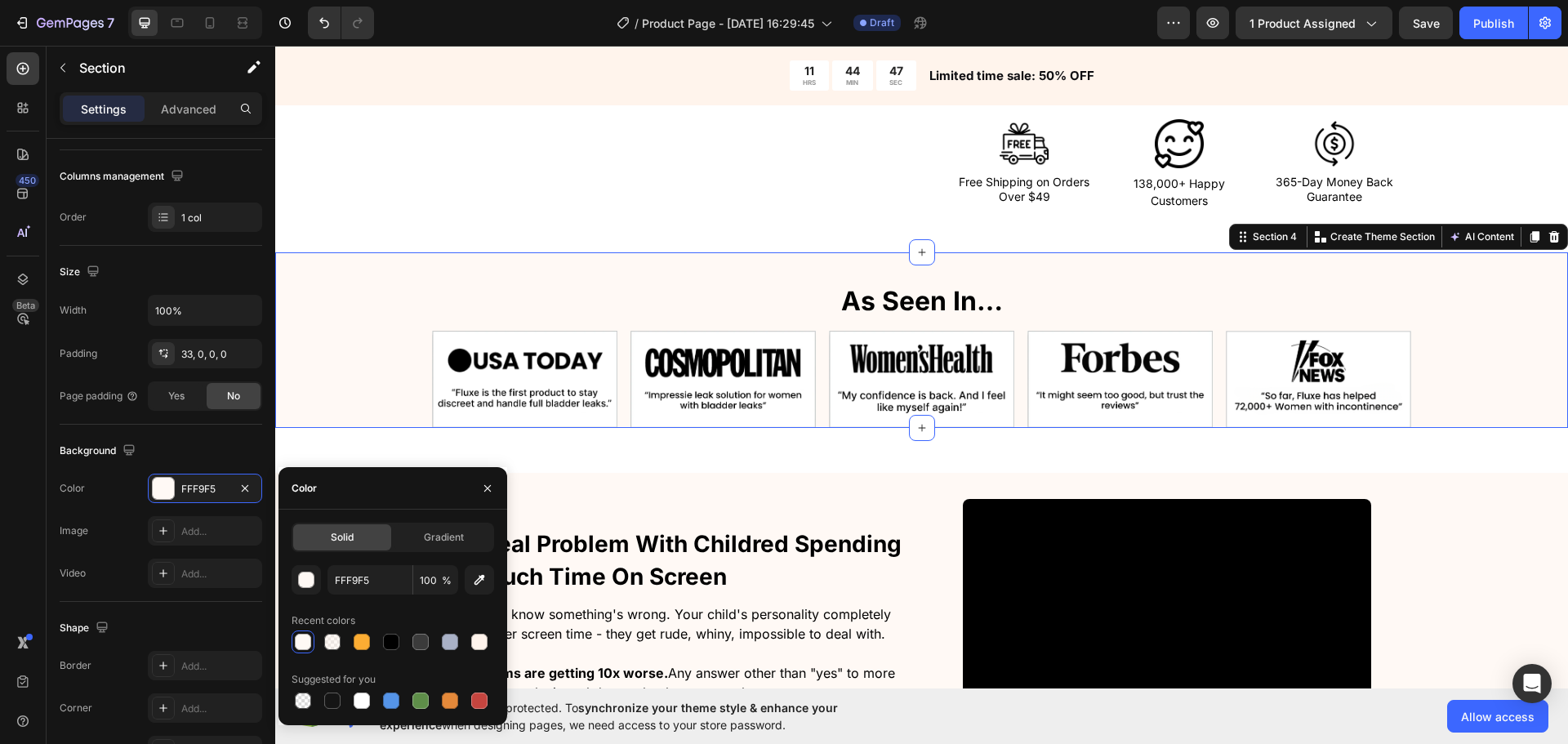
click at [376, 379] on div "⁠⁠⁠⁠⁠⁠⁠ As Seen In… Heading As Seen In… Heading Recommended by magazines and un…" at bounding box center [921, 353] width 1293 height 148
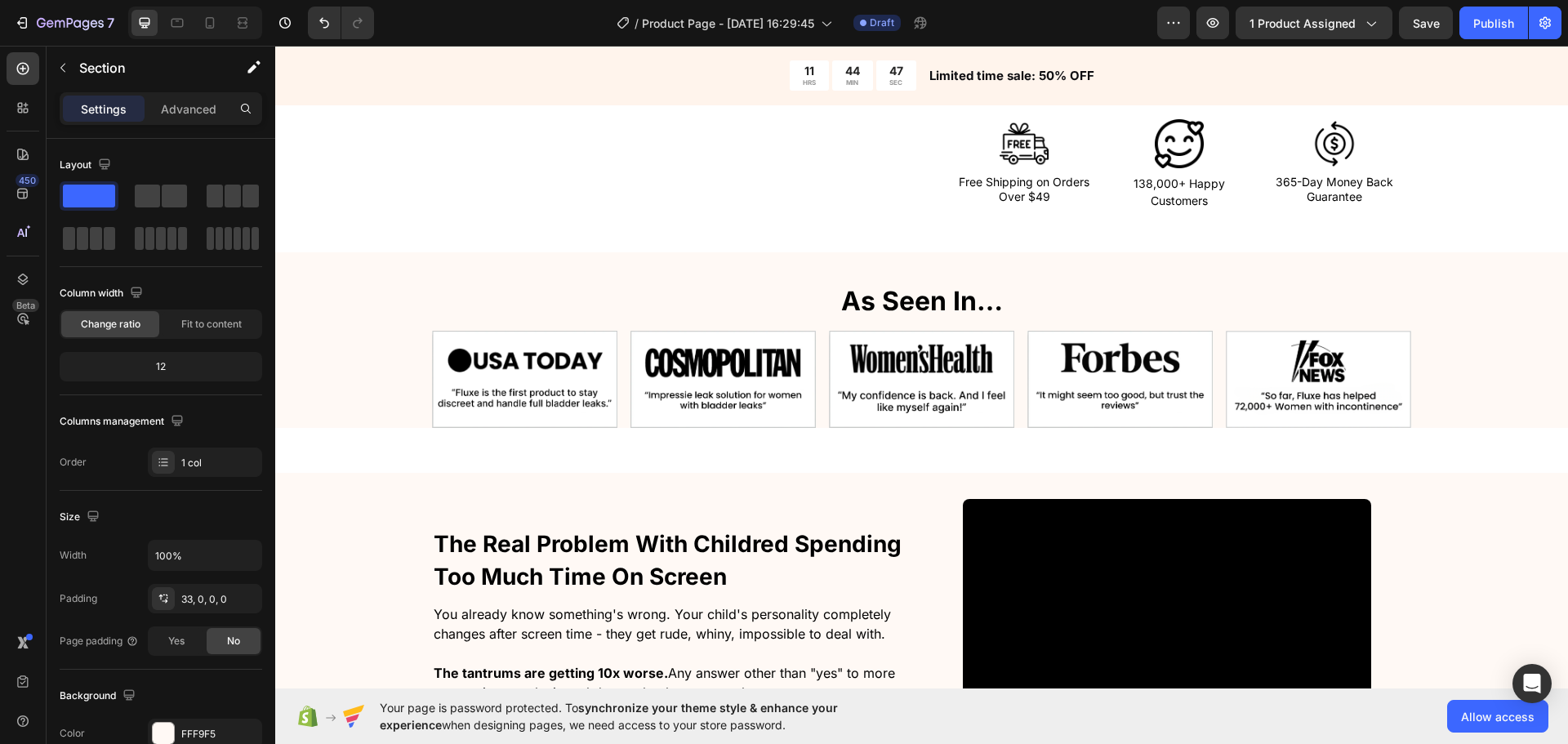
click at [364, 379] on div "⁠⁠⁠⁠⁠⁠⁠ As Seen In… Heading As Seen In… Heading Recommended by magazines and un…" at bounding box center [921, 353] width 1293 height 148
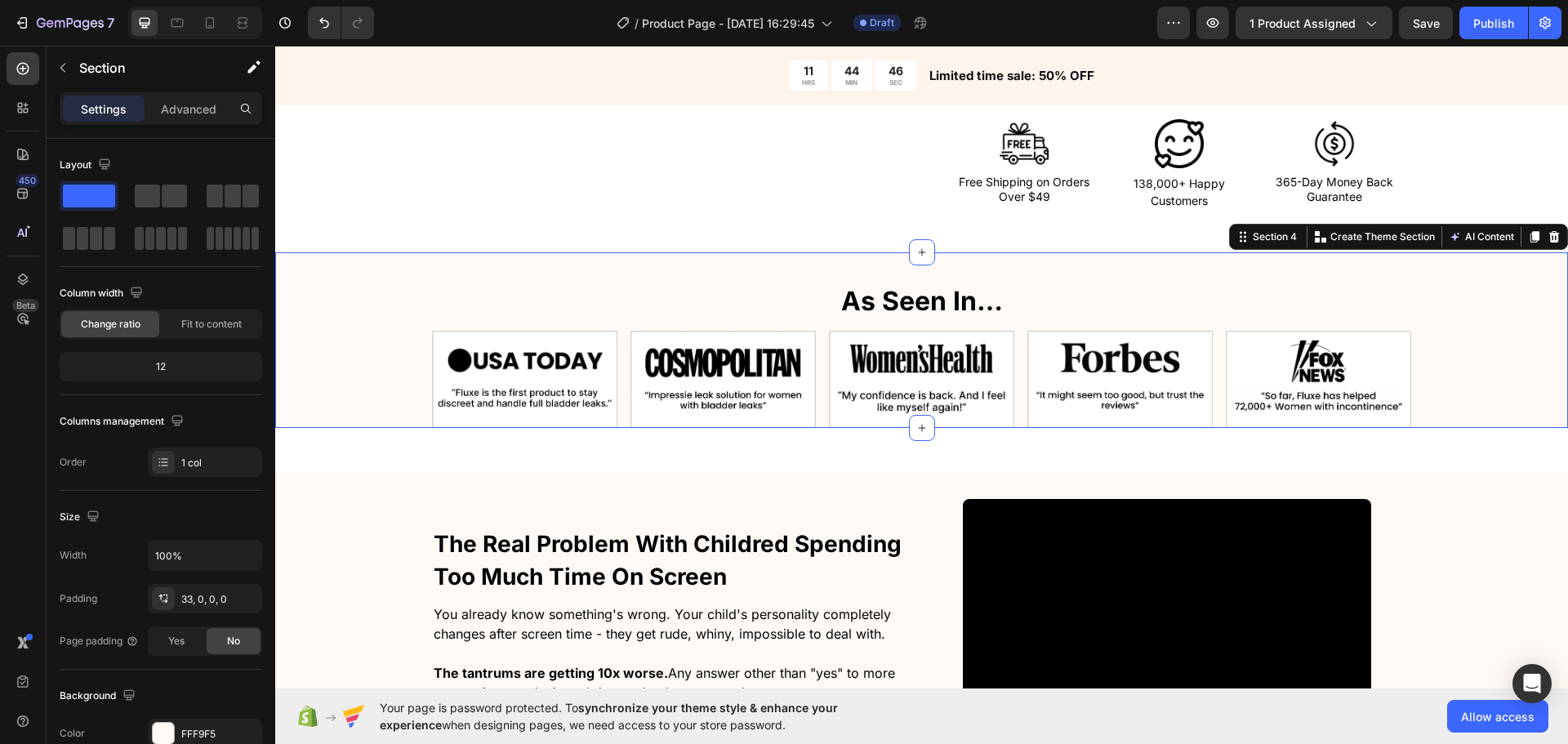
click at [174, 94] on div "Settings Advanced" at bounding box center [161, 109] width 203 height 33
click at [184, 108] on p "Advanced" at bounding box center [188, 109] width 56 height 18
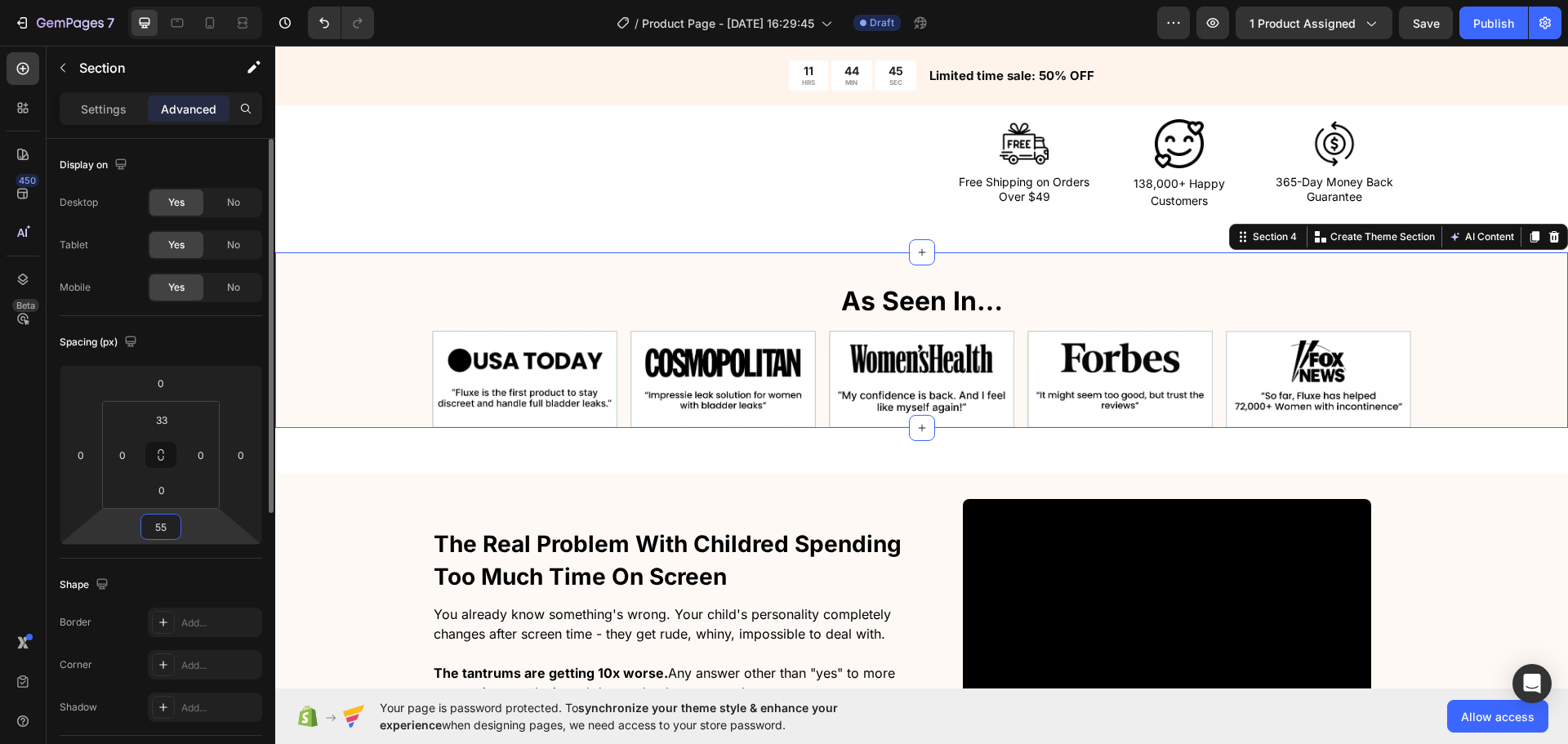
click at [162, 526] on input "55" at bounding box center [161, 527] width 33 height 24
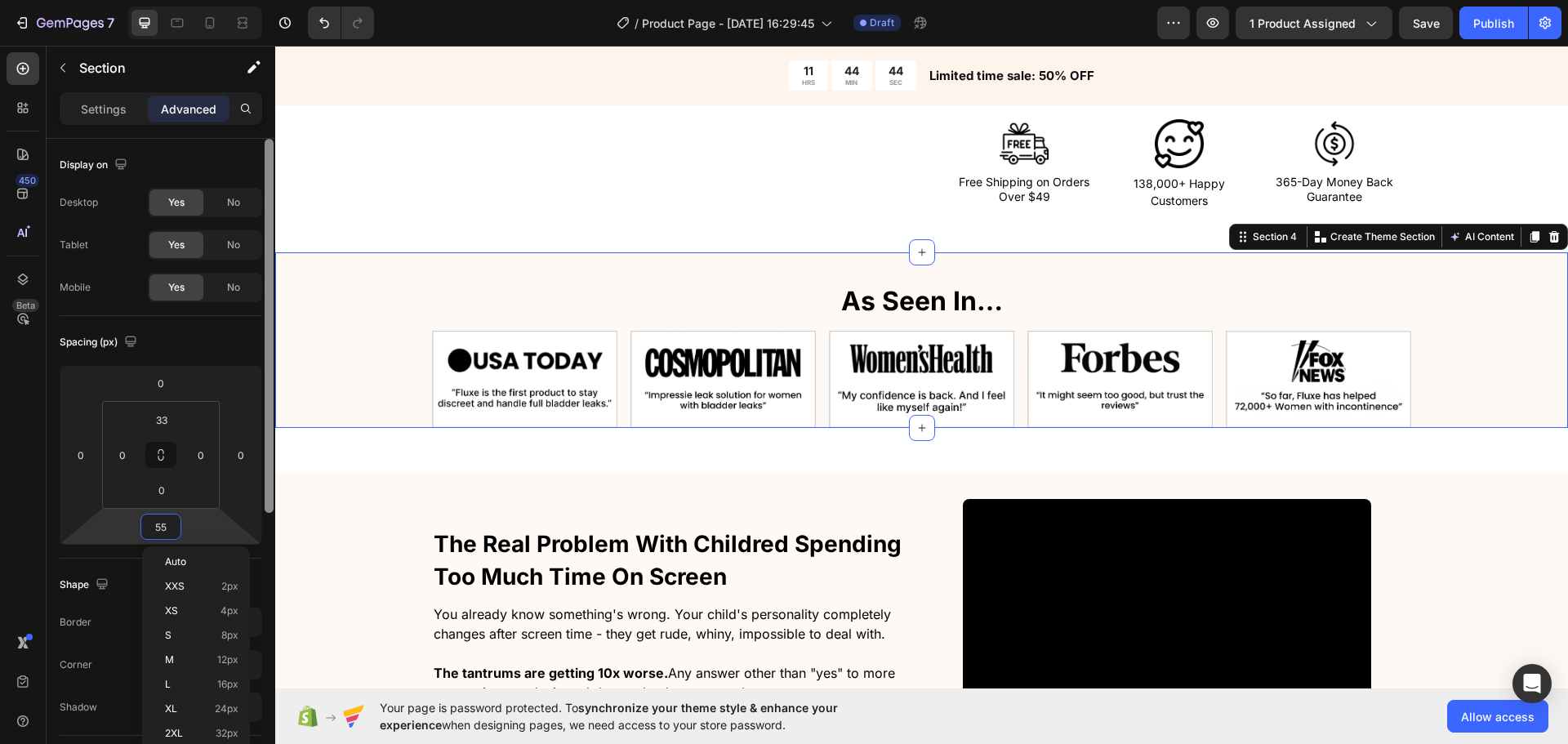
type input "0"
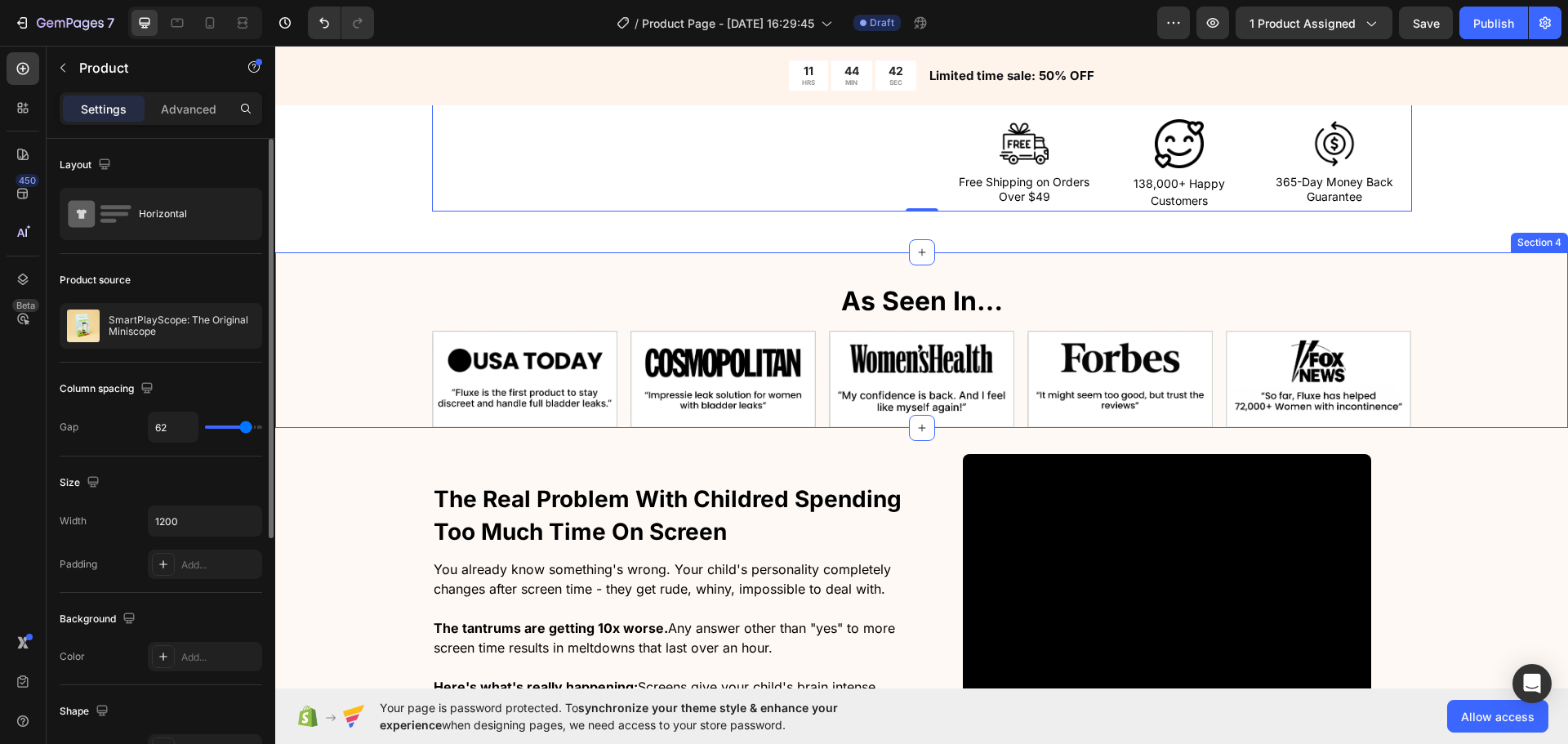
click at [355, 391] on div "⁠⁠⁠⁠⁠⁠⁠ As Seen In… Heading As Seen In… Heading Recommended by magazines and un…" at bounding box center [921, 353] width 1293 height 148
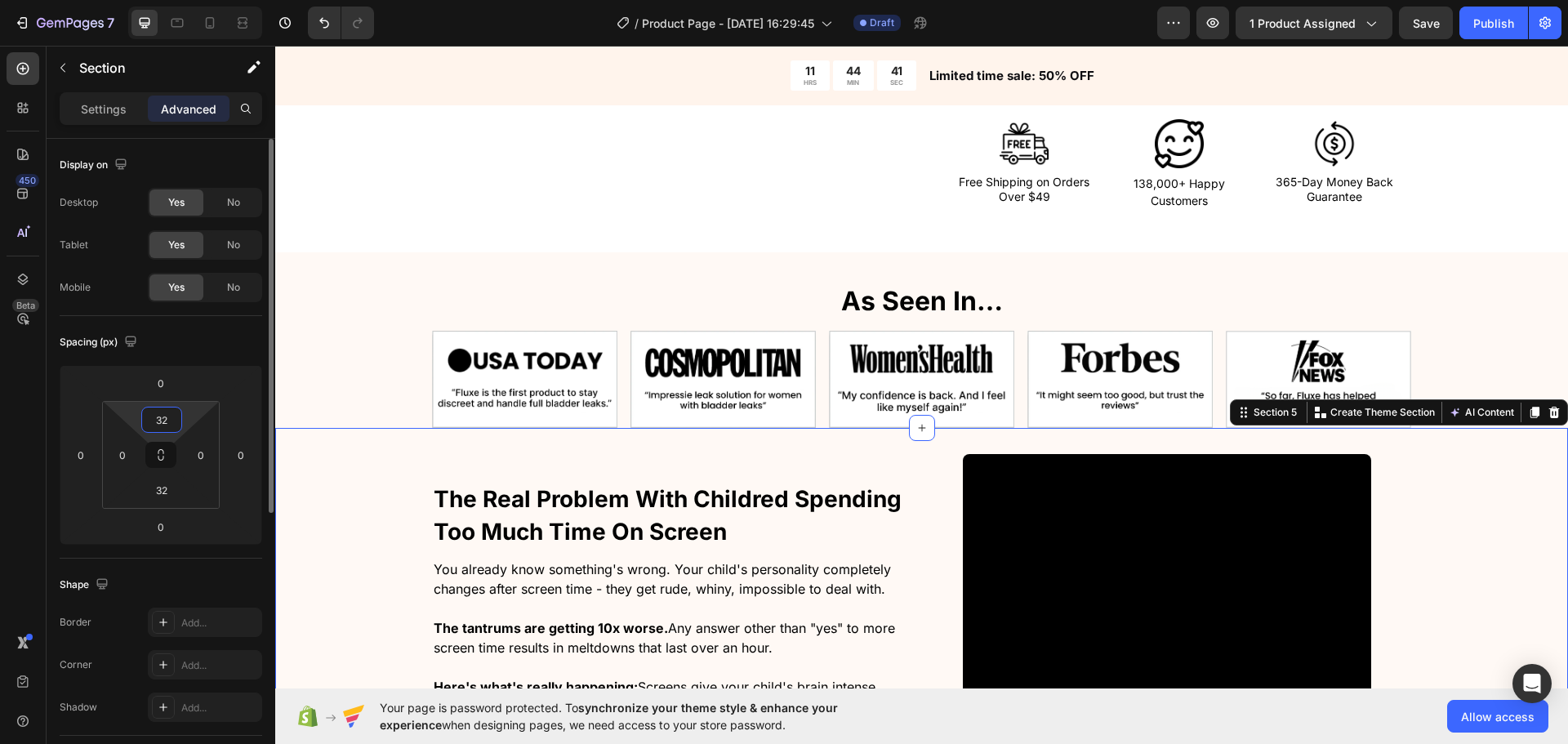
click at [163, 412] on input "32" at bounding box center [162, 419] width 33 height 24
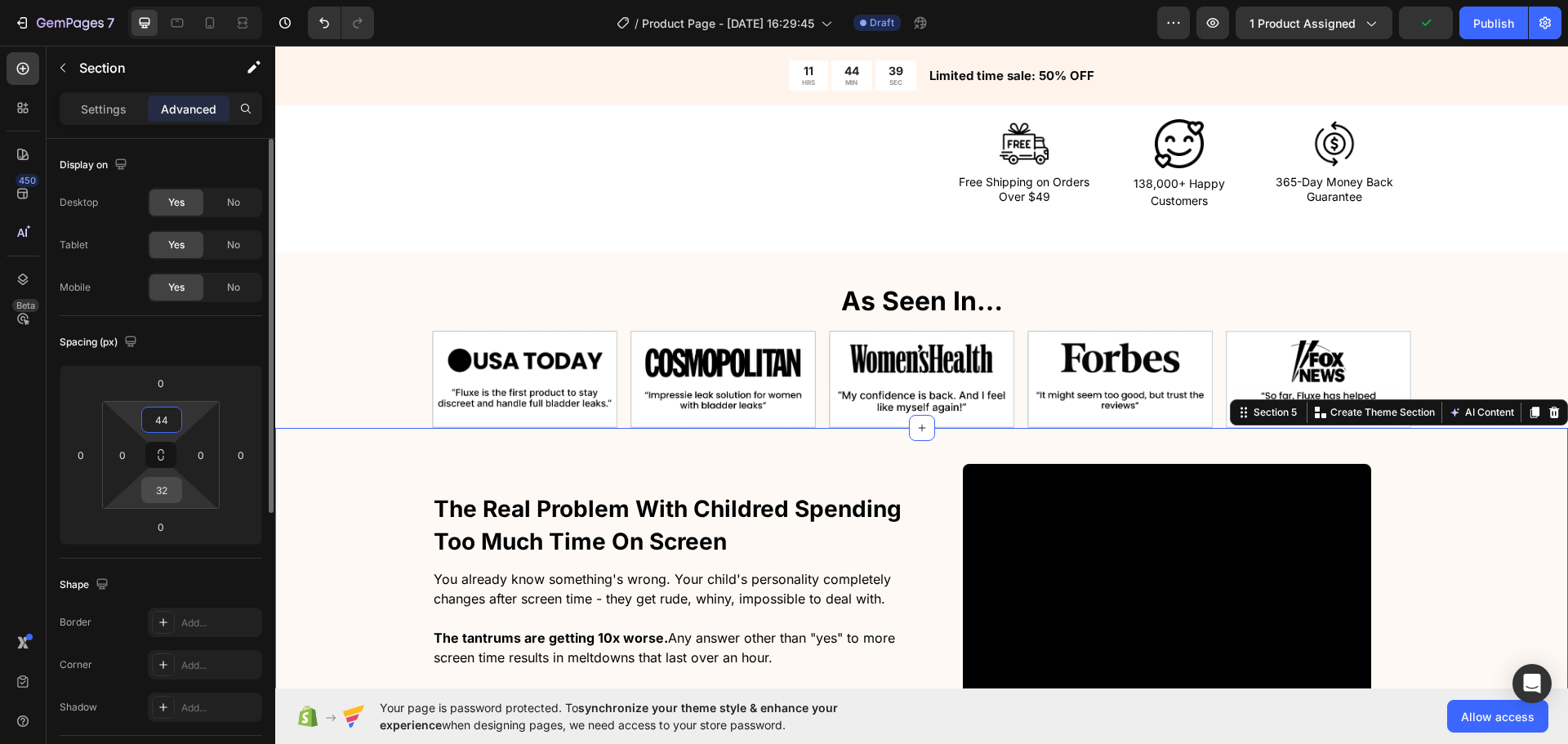
type input "44"
click at [168, 499] on input "32" at bounding box center [162, 489] width 33 height 24
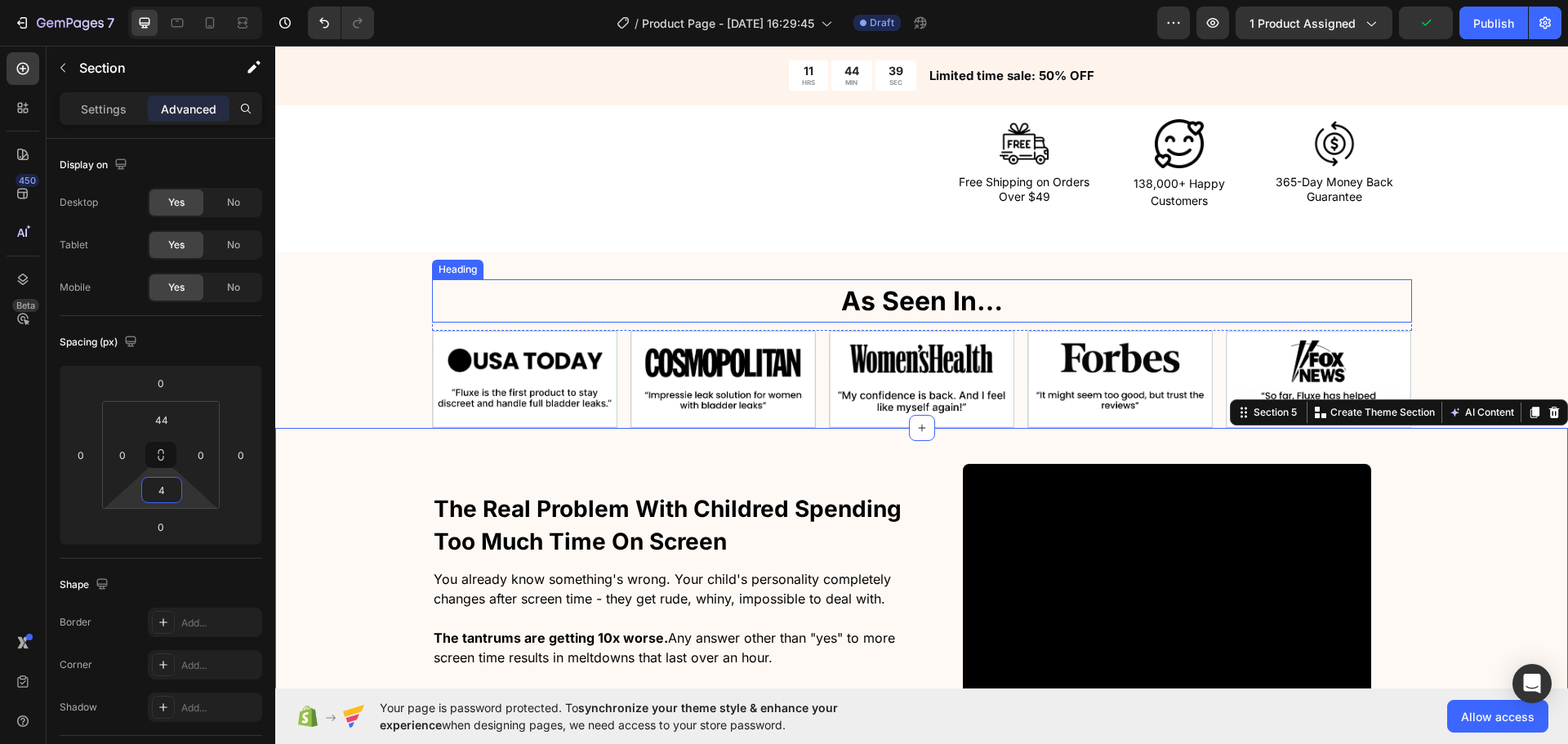
type input "44"
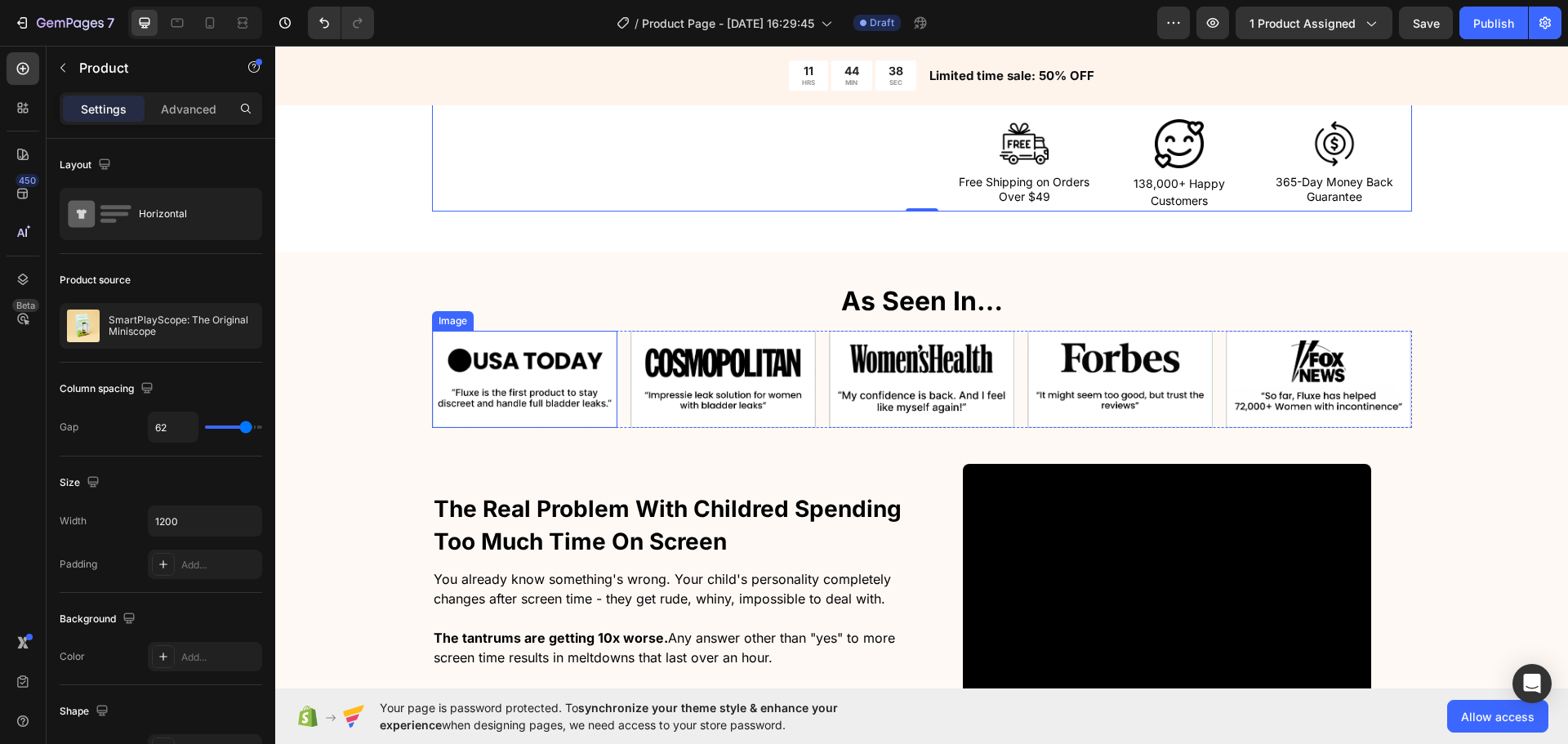
click at [400, 384] on div "⁠⁠⁠⁠⁠⁠⁠ As Seen In… Heading As Seen In… Heading Recommended by magazines and un…" at bounding box center [921, 353] width 1293 height 148
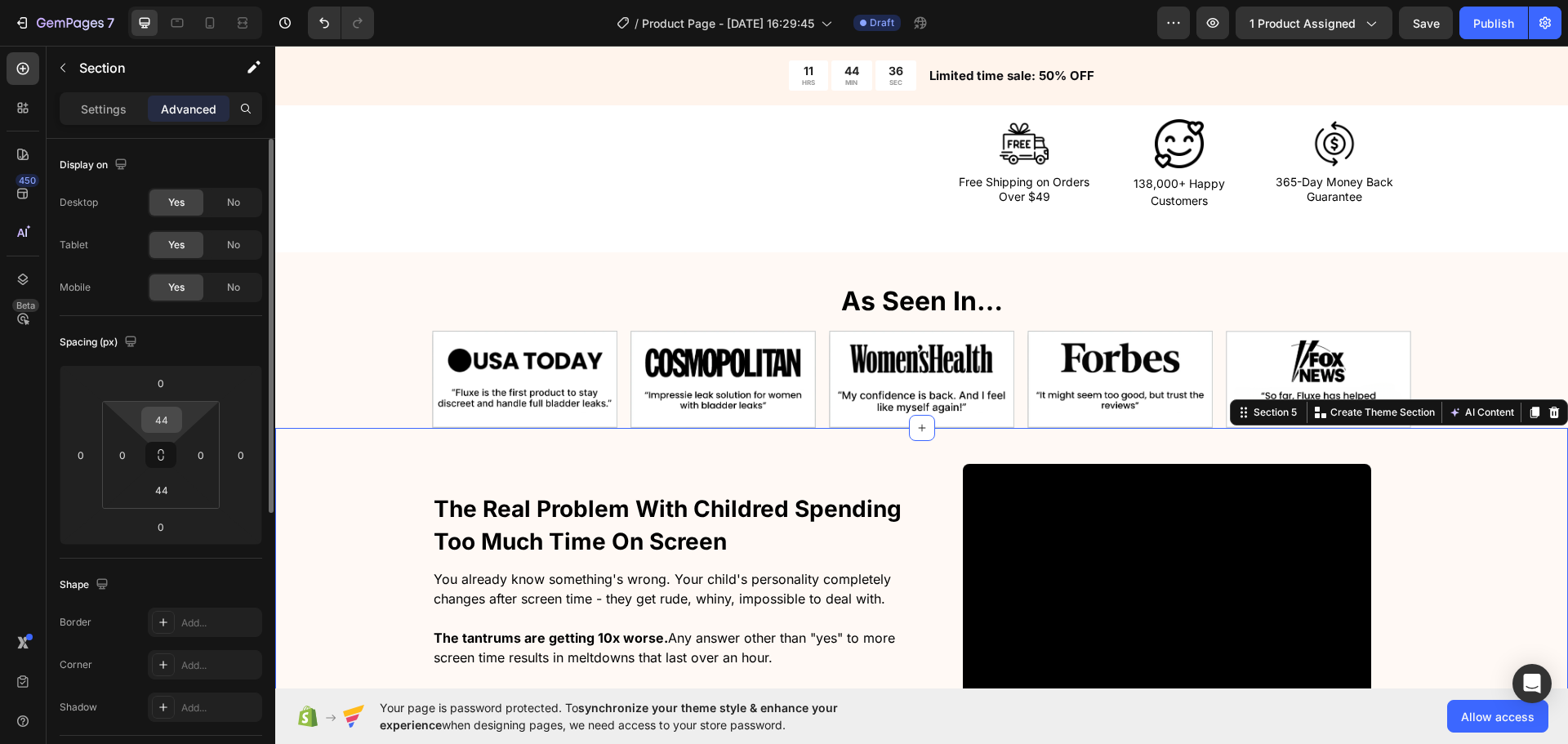
click at [180, 426] on div "44" at bounding box center [162, 419] width 41 height 26
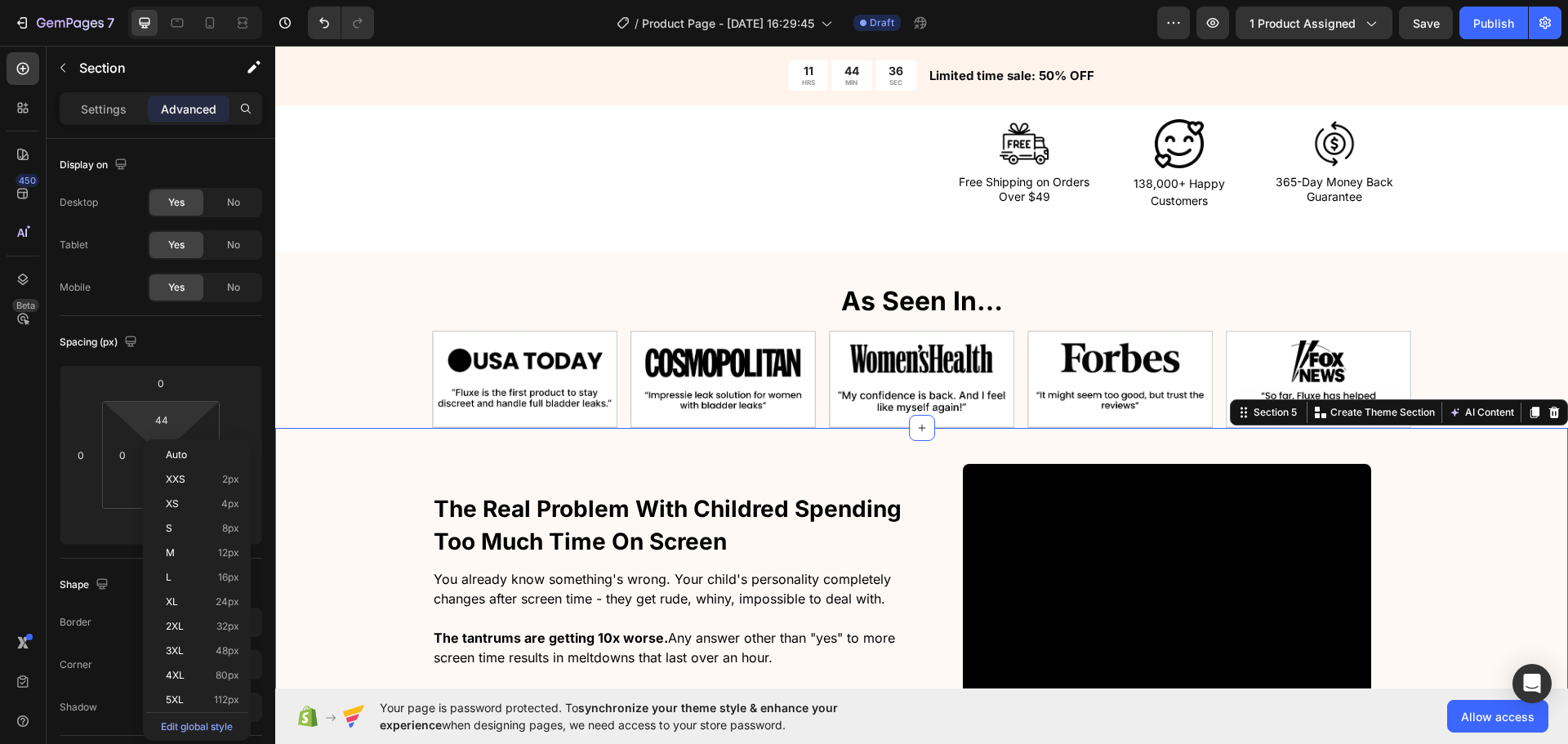
click at [344, 370] on div "⁠⁠⁠⁠⁠⁠⁠ As Seen In… Heading As Seen In… Heading Recommended by magazines and un…" at bounding box center [921, 353] width 1293 height 148
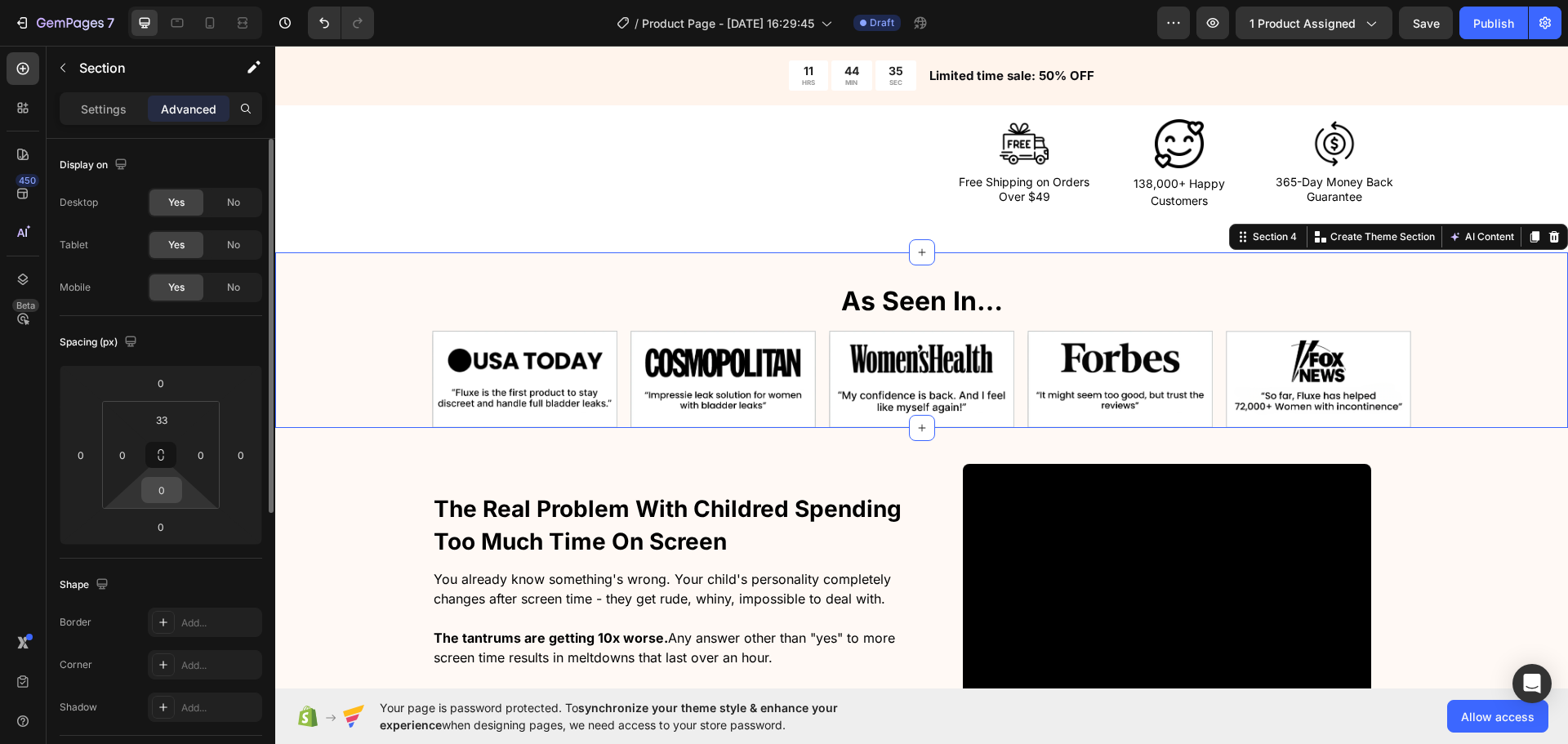
click at [168, 490] on input "0" at bounding box center [162, 489] width 33 height 24
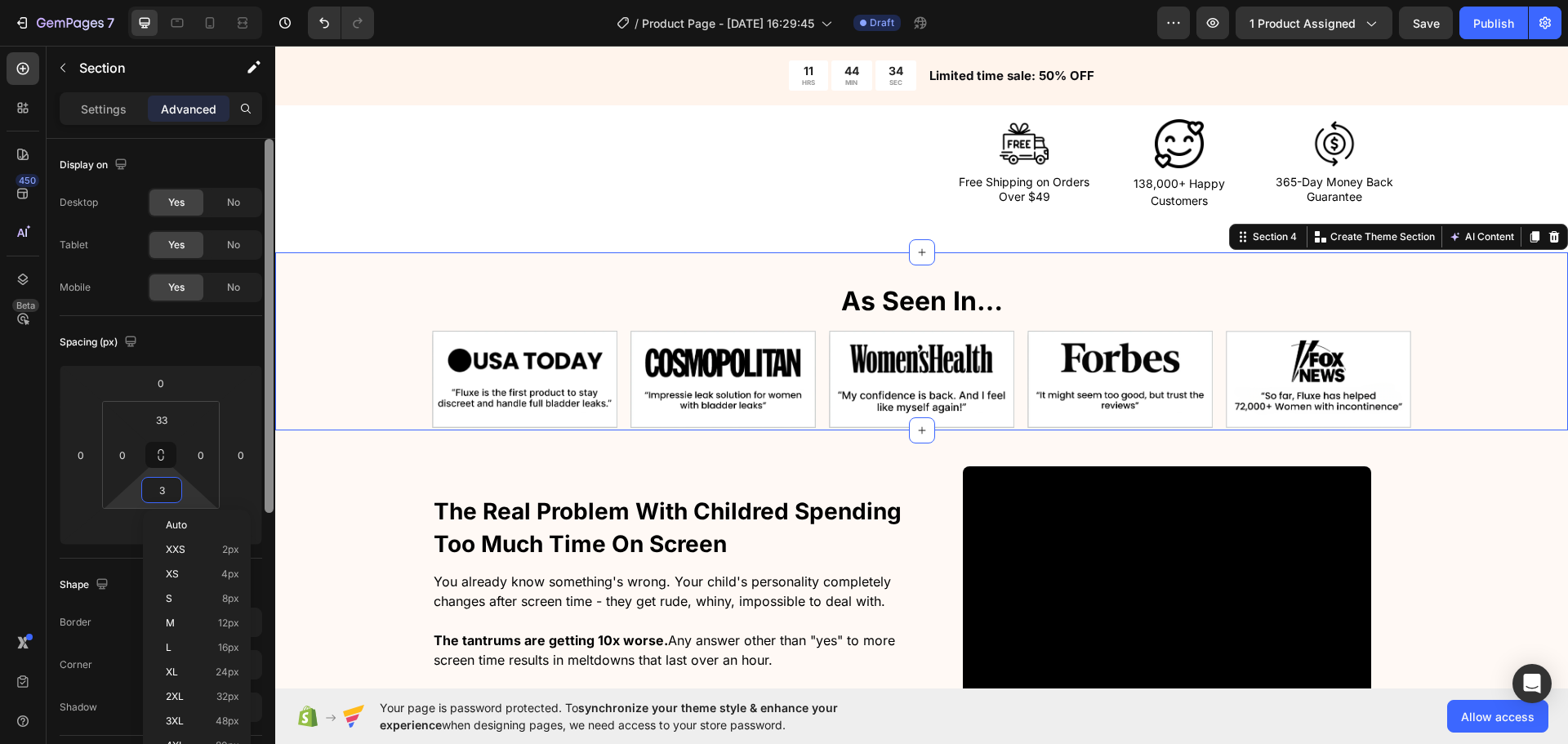
type input "33"
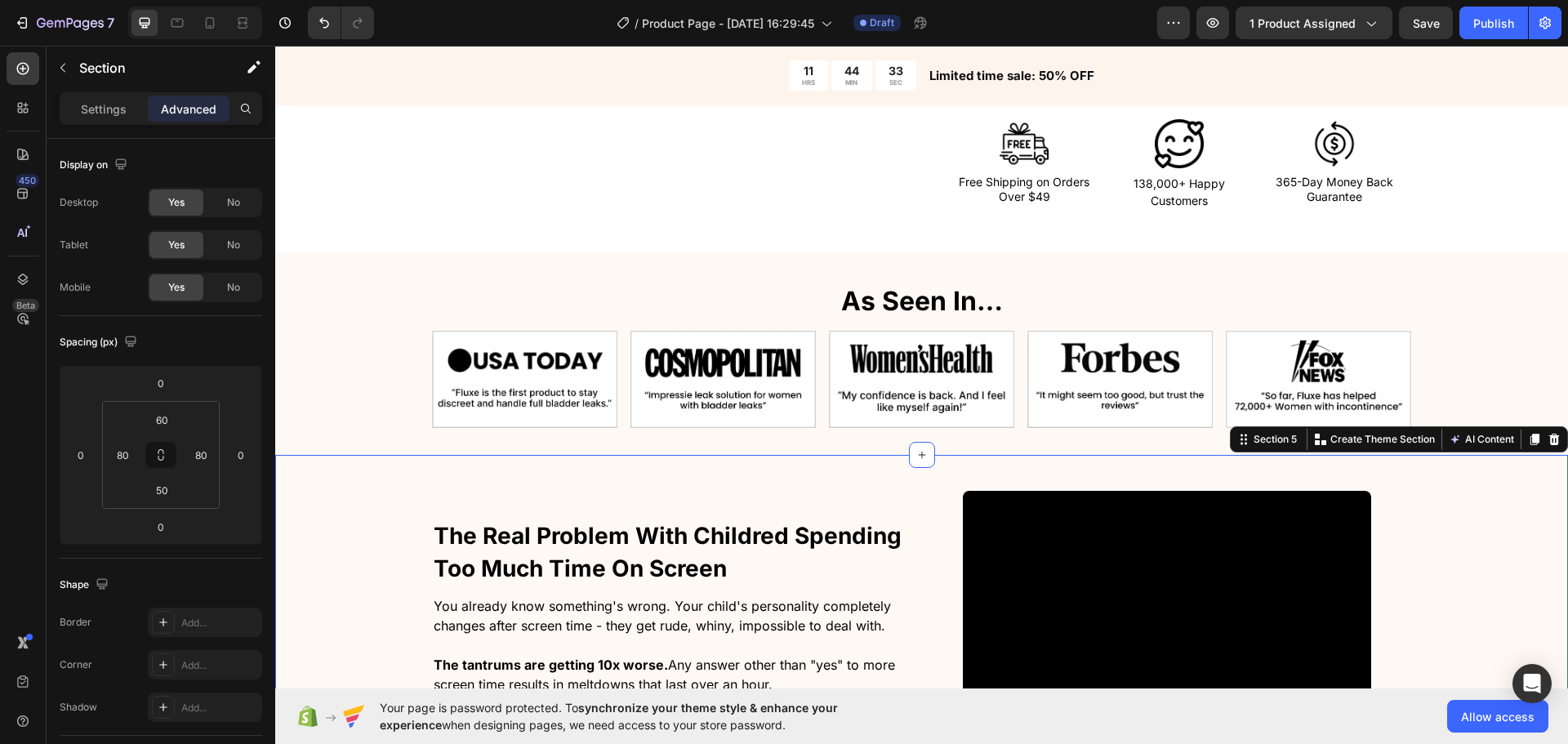
click at [175, 409] on input "44" at bounding box center [162, 419] width 33 height 24
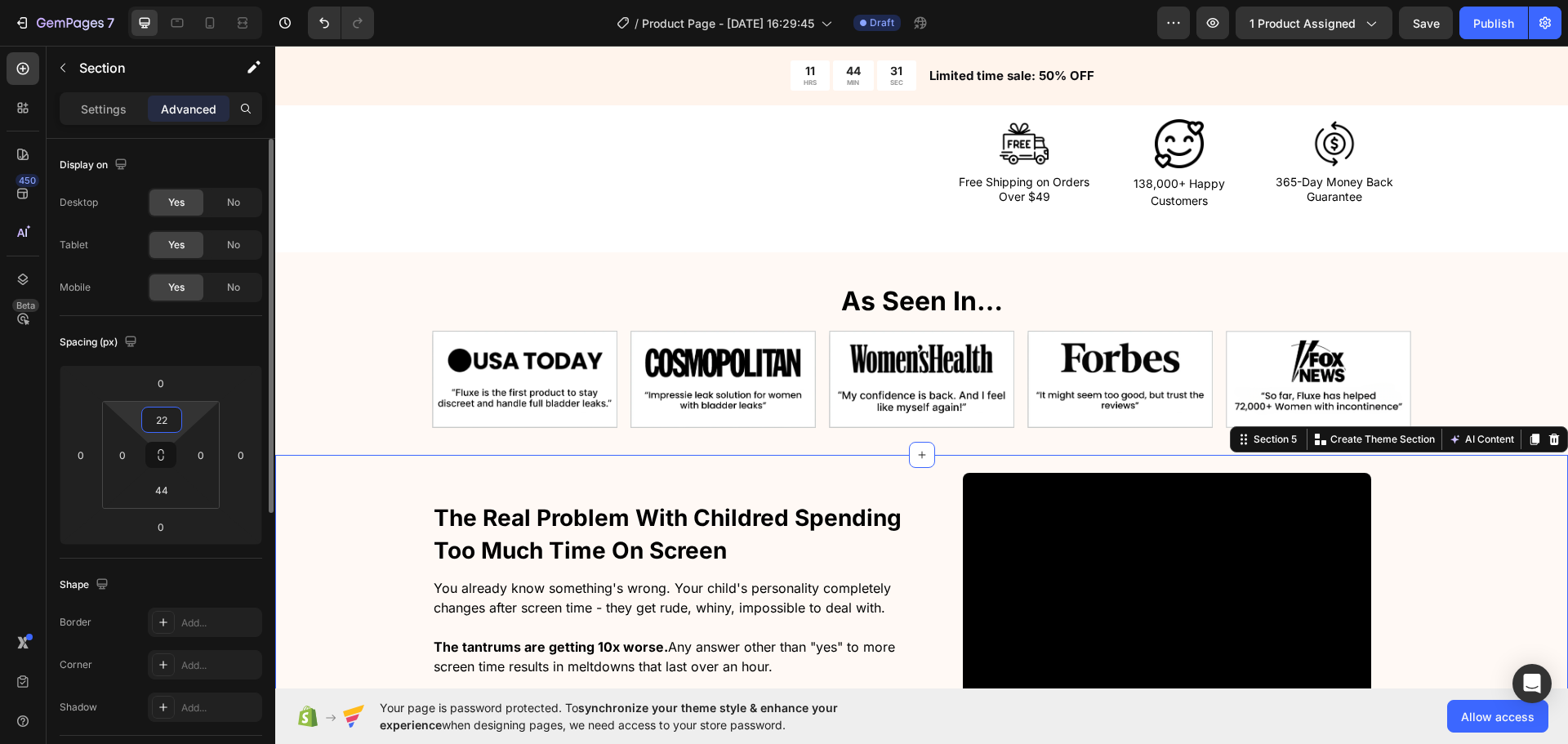
click at [164, 422] on input "22" at bounding box center [162, 419] width 33 height 24
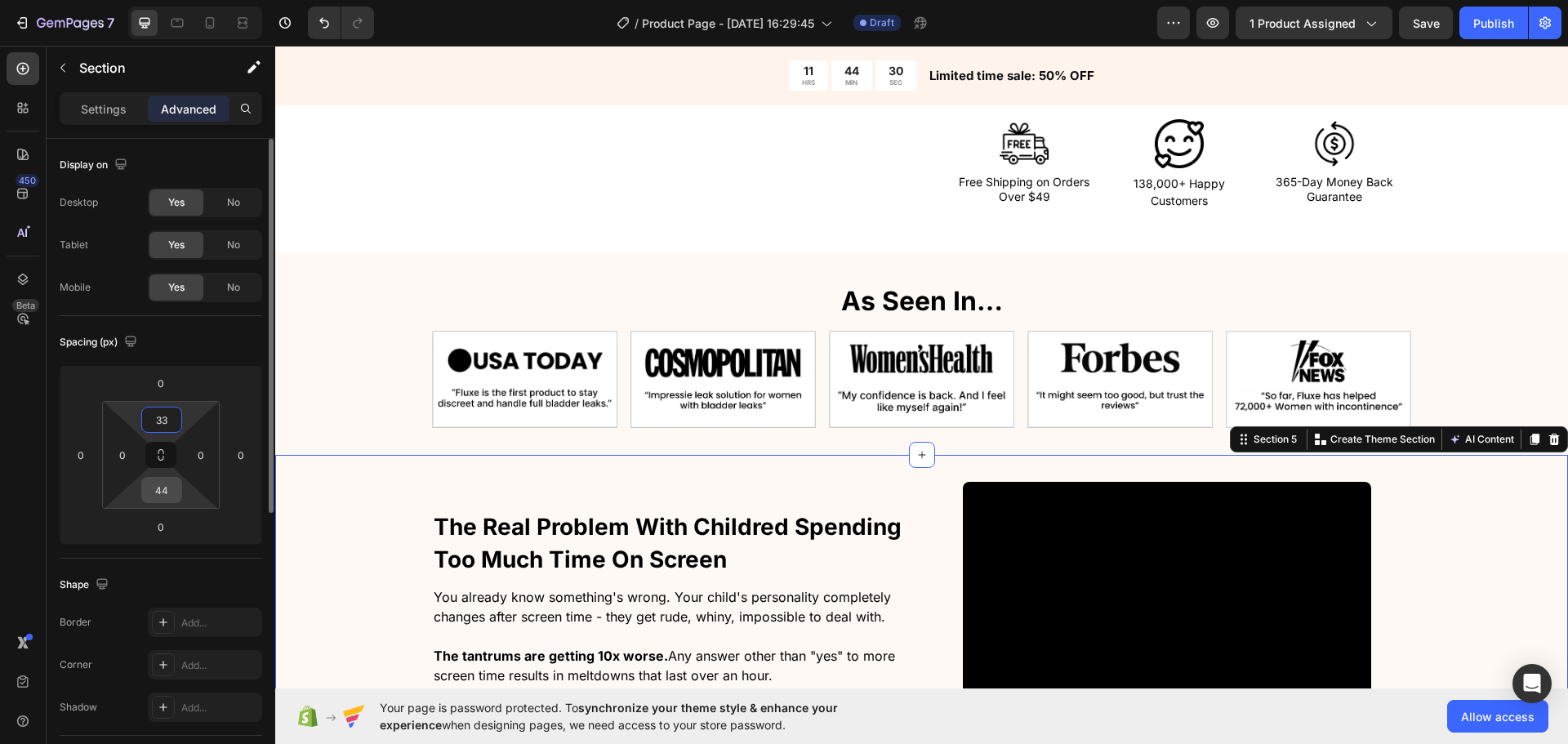
type input "33"
click at [164, 490] on input "44" at bounding box center [162, 489] width 33 height 24
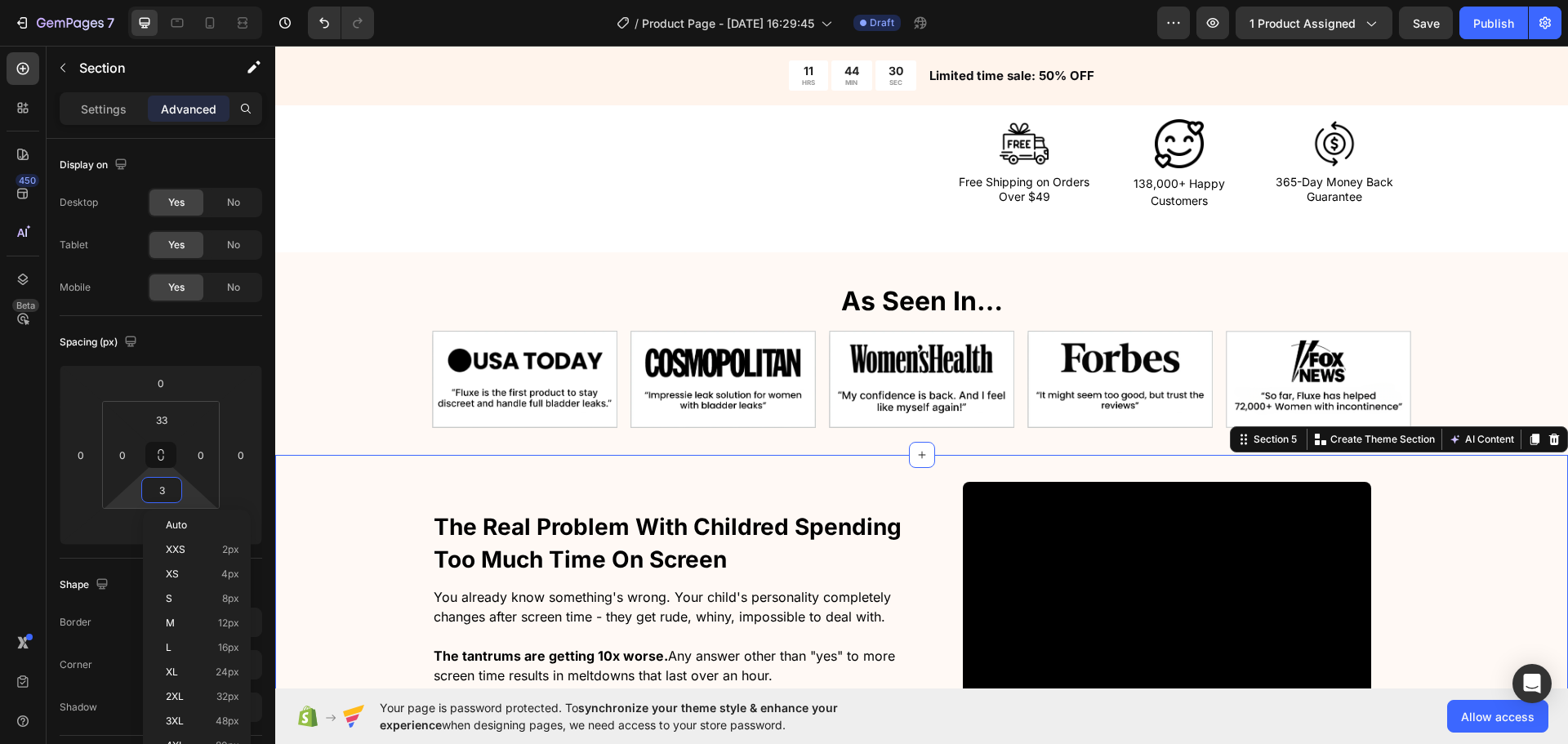
type input "33"
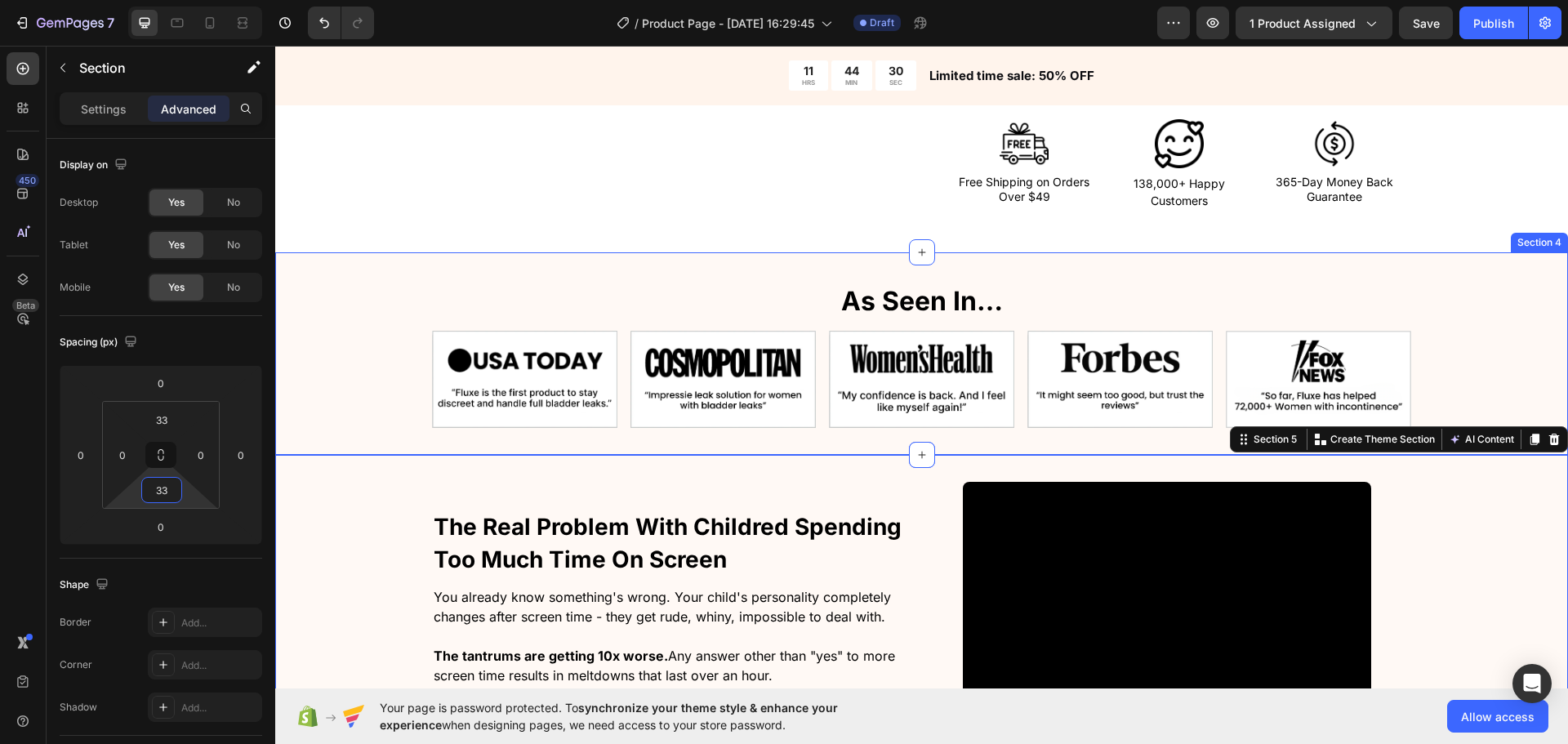
click at [492, 266] on div "⁠⁠⁠⁠⁠⁠⁠ As Seen In… Heading As Seen In… Heading Recommended by magazines and un…" at bounding box center [921, 354] width 1293 height 203
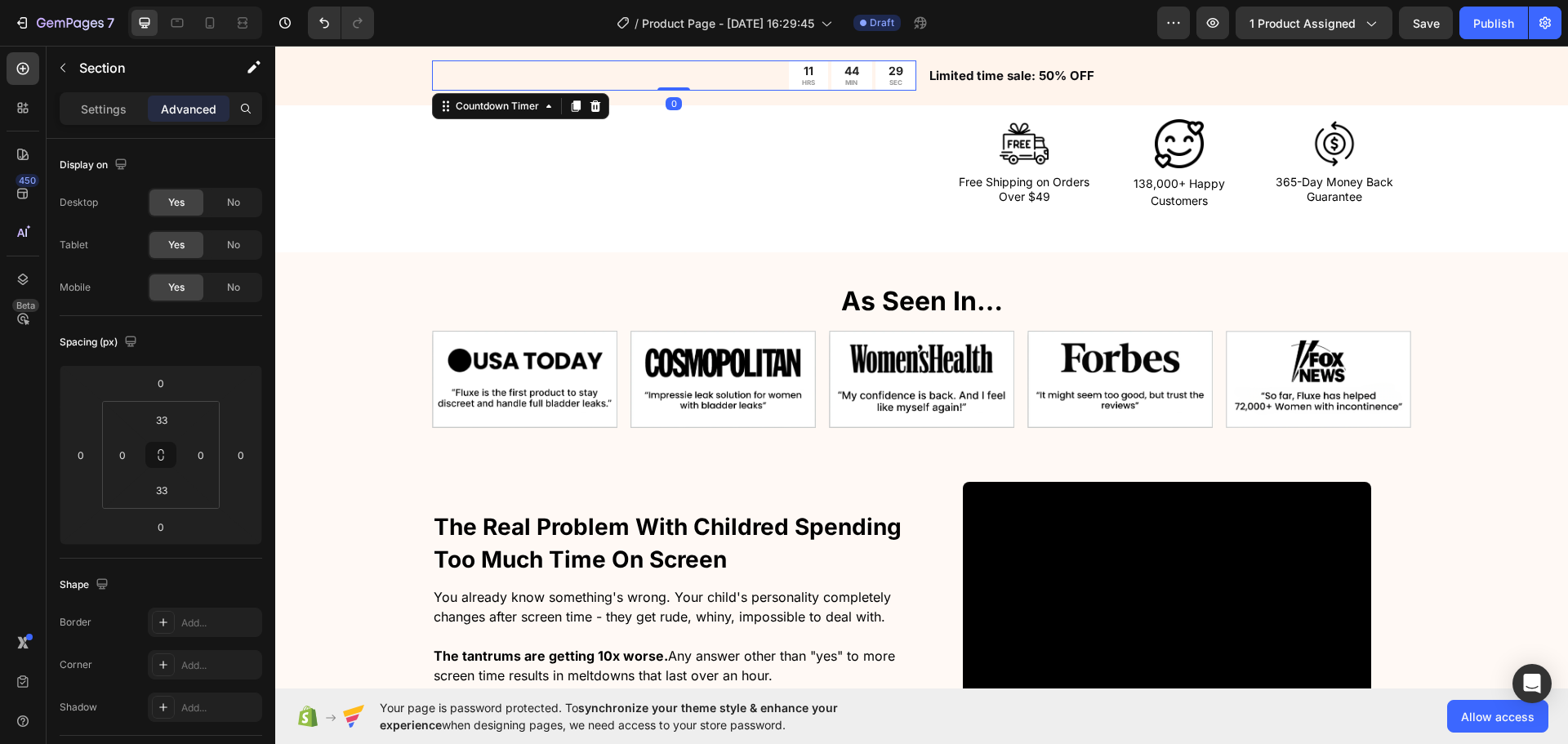
click at [600, 88] on div "11 HRS 44 MIN 29 SEC" at bounding box center [674, 75] width 485 height 30
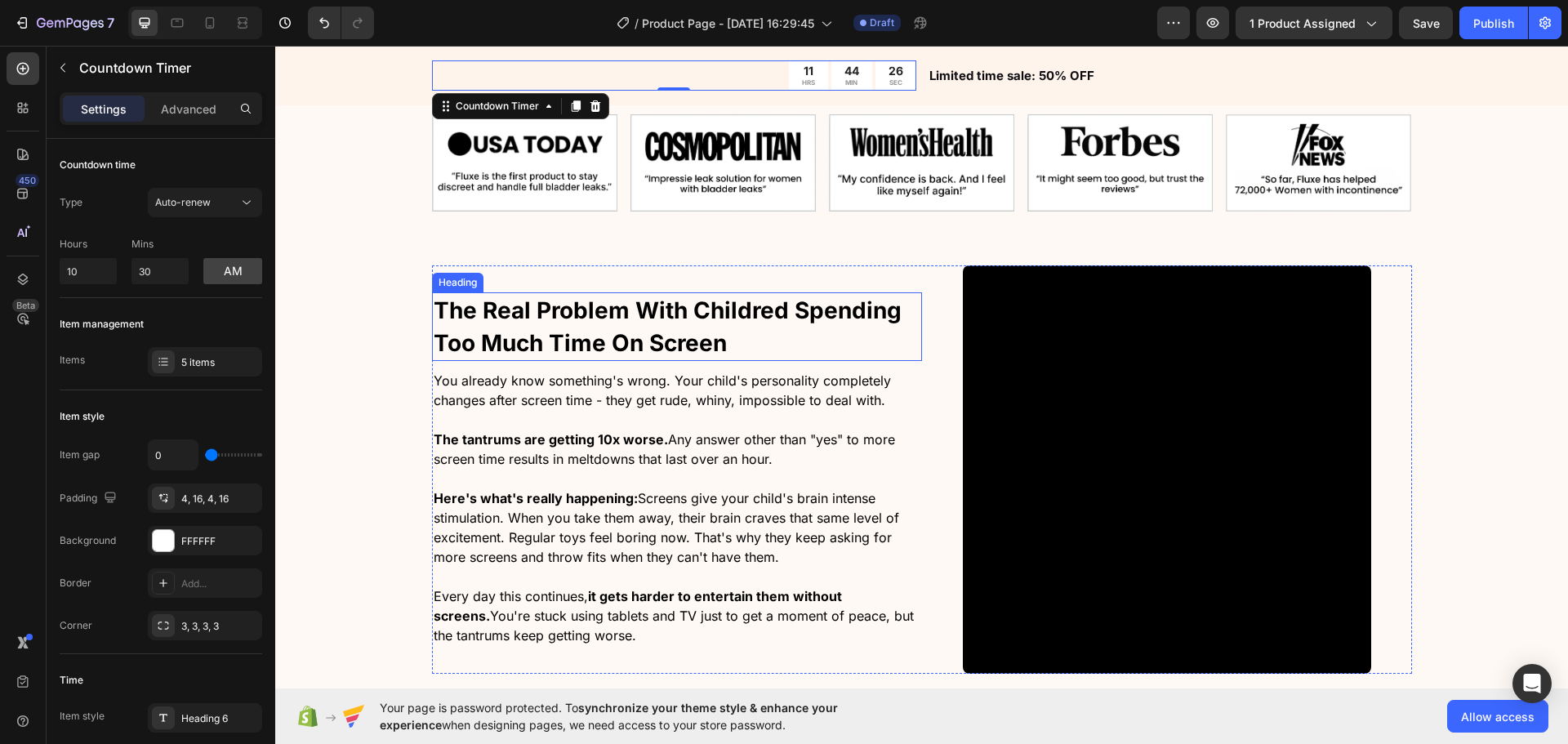
scroll to position [1144, 0]
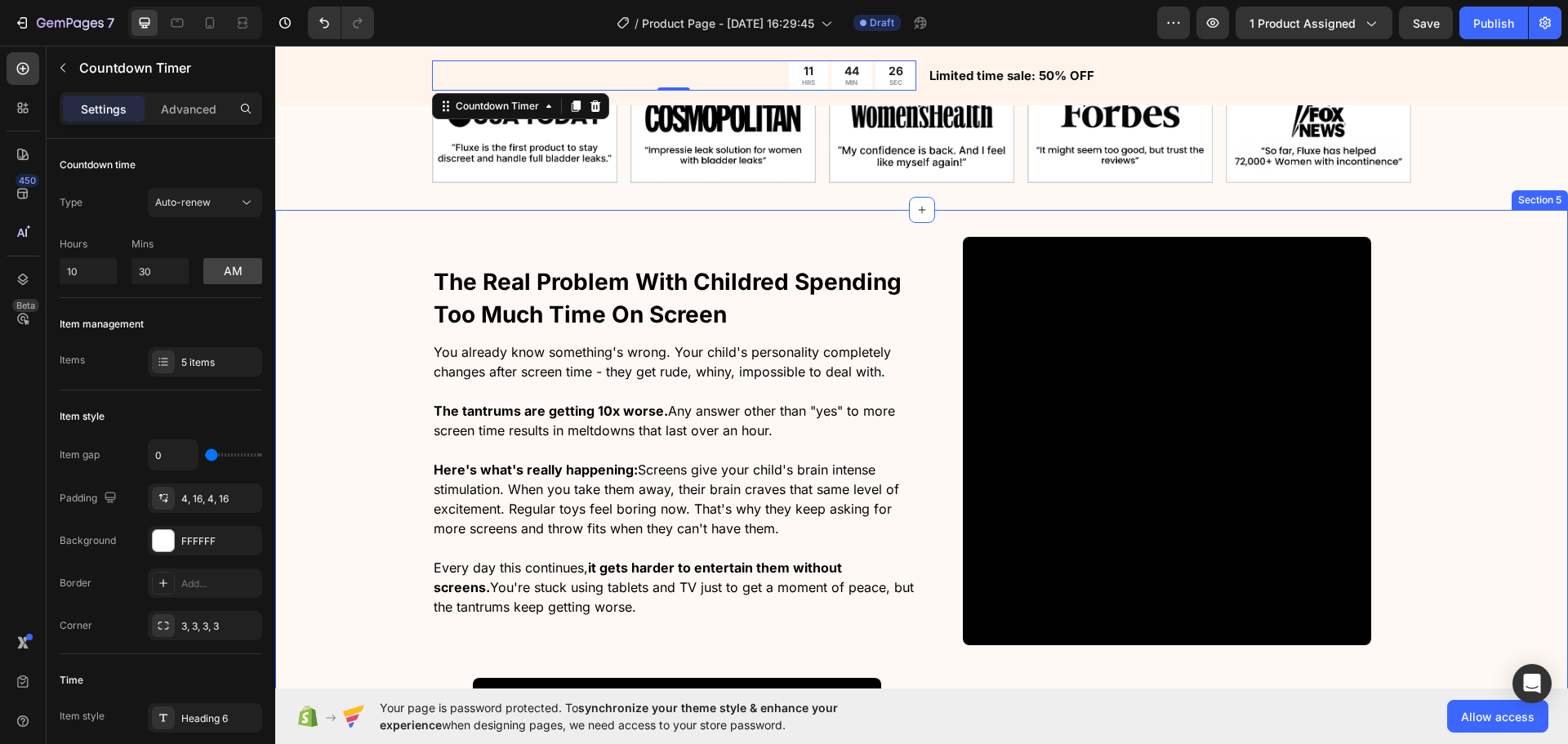
click at [313, 349] on div "The Real Problem With Childred Spending Too Much Time On Screen Heading You alr…" at bounding box center [921, 685] width 1293 height 895
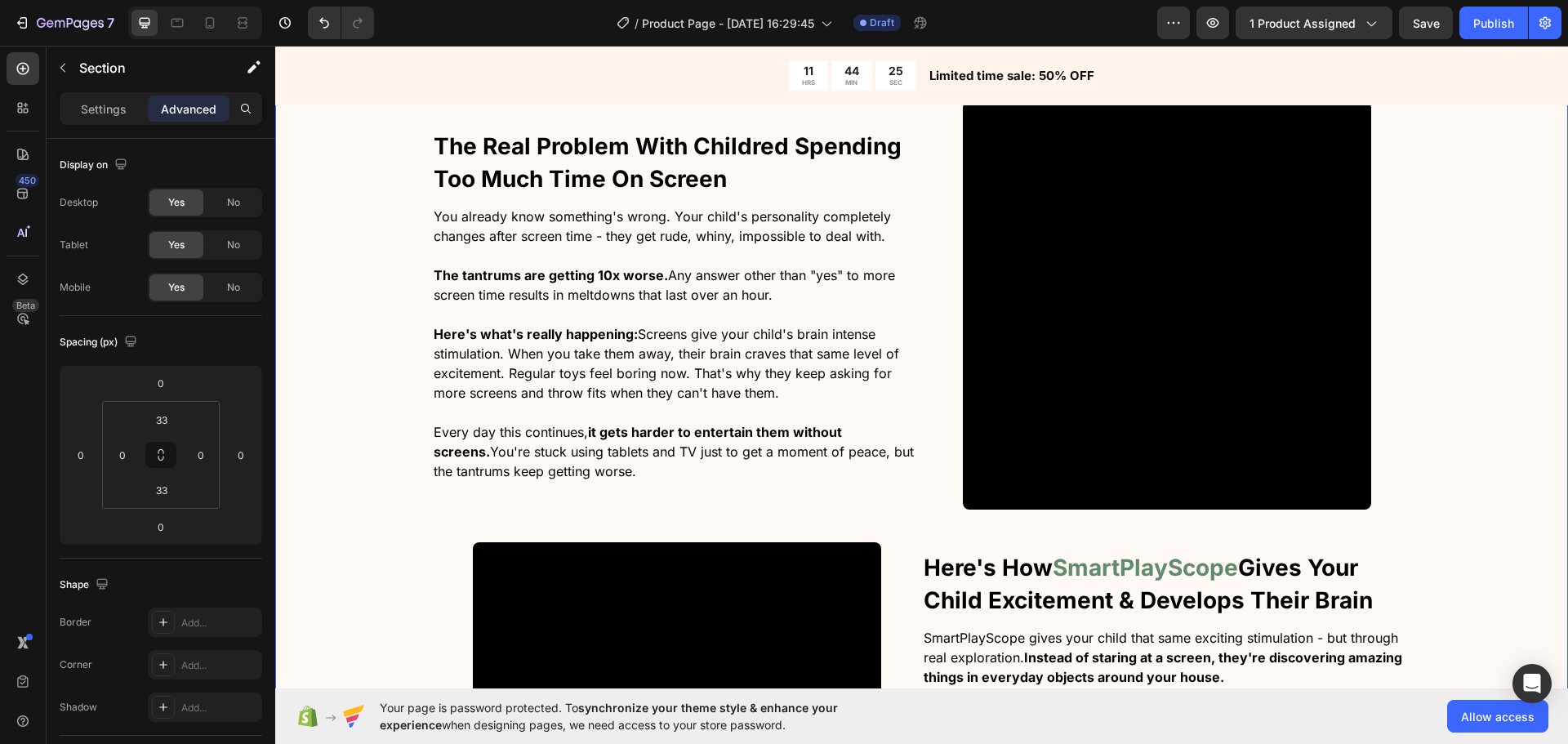
scroll to position [1307, 0]
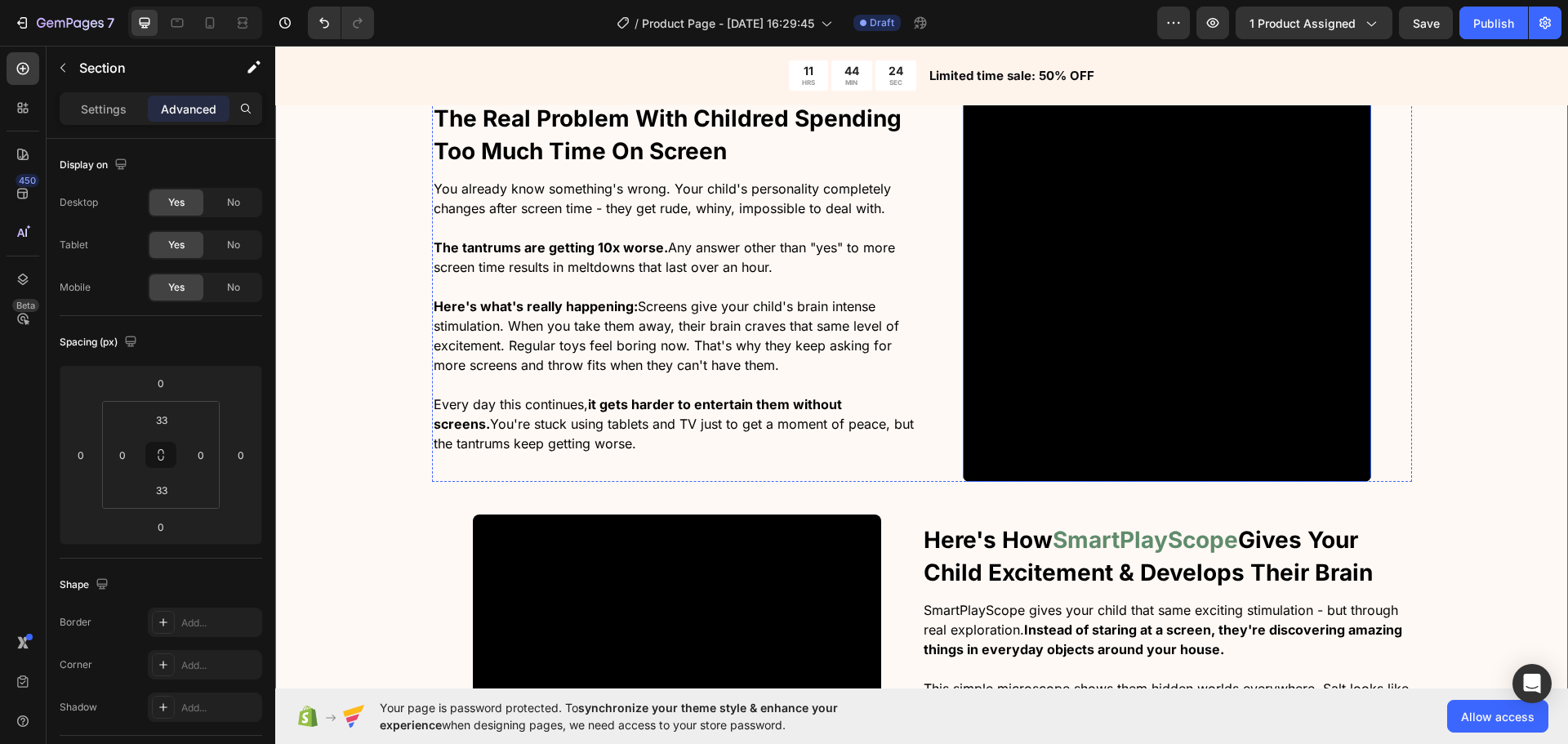
click at [1229, 335] on video at bounding box center [1167, 277] width 409 height 409
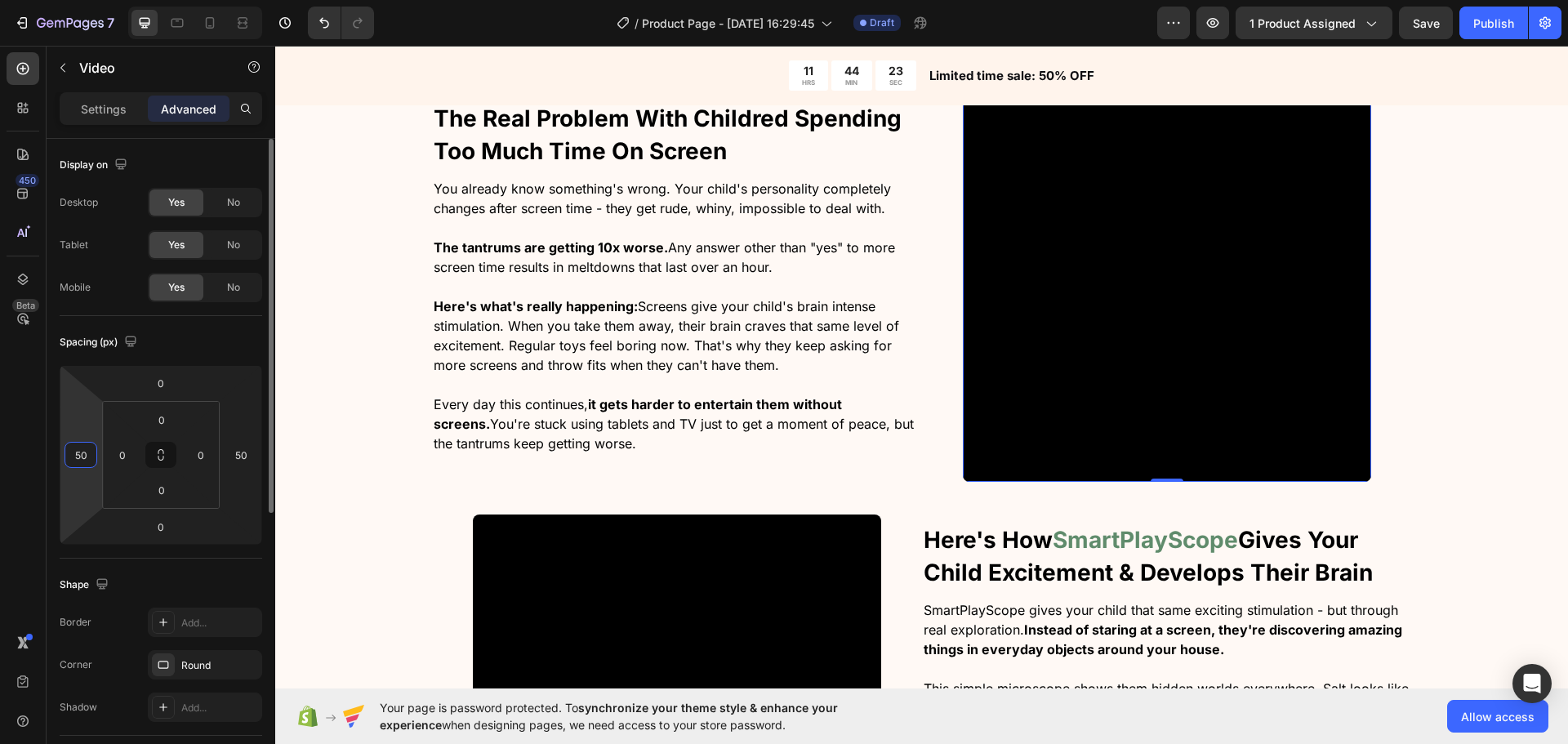
click at [84, 464] on input "50" at bounding box center [80, 454] width 24 height 24
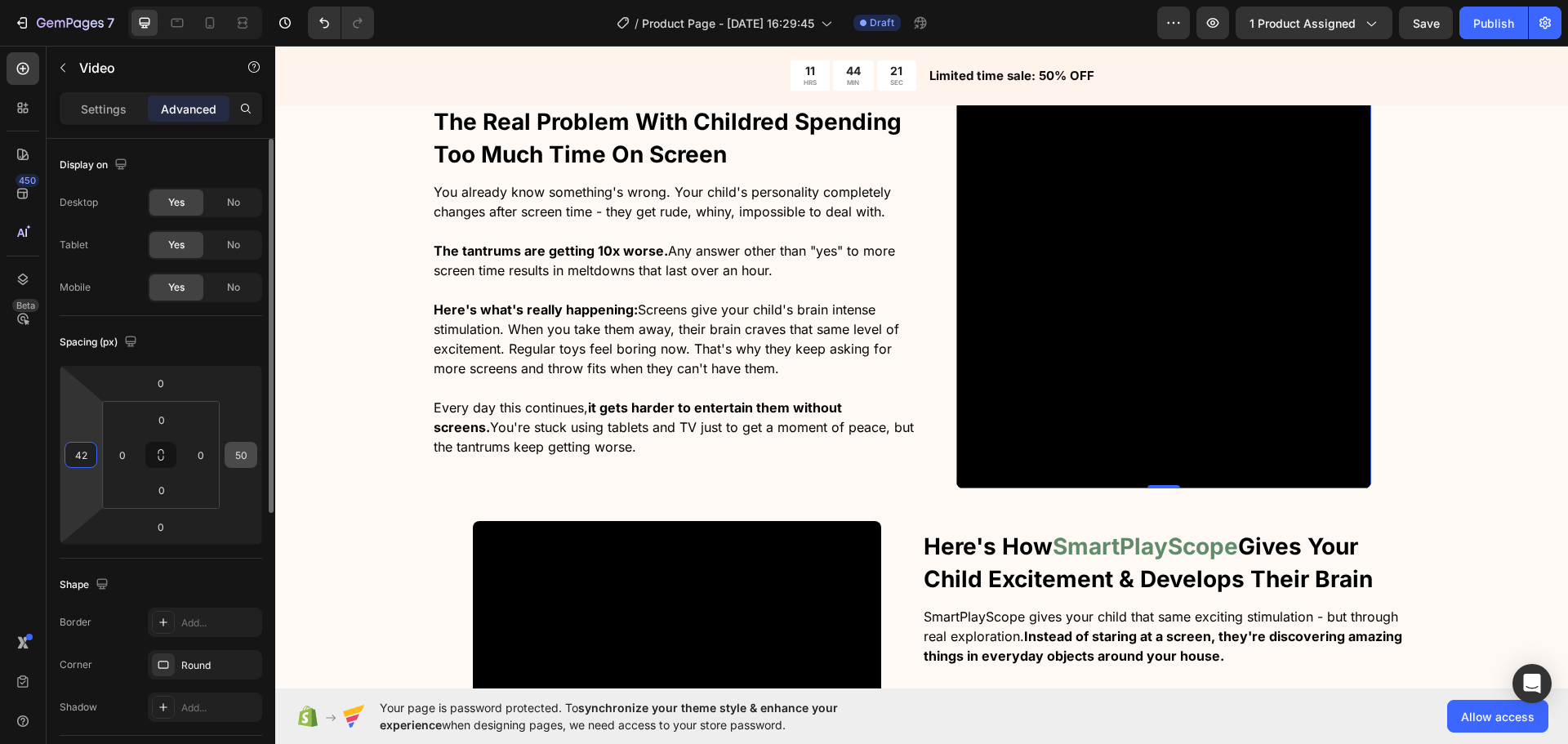
type input "42"
click at [240, 453] on input "50" at bounding box center [241, 454] width 24 height 24
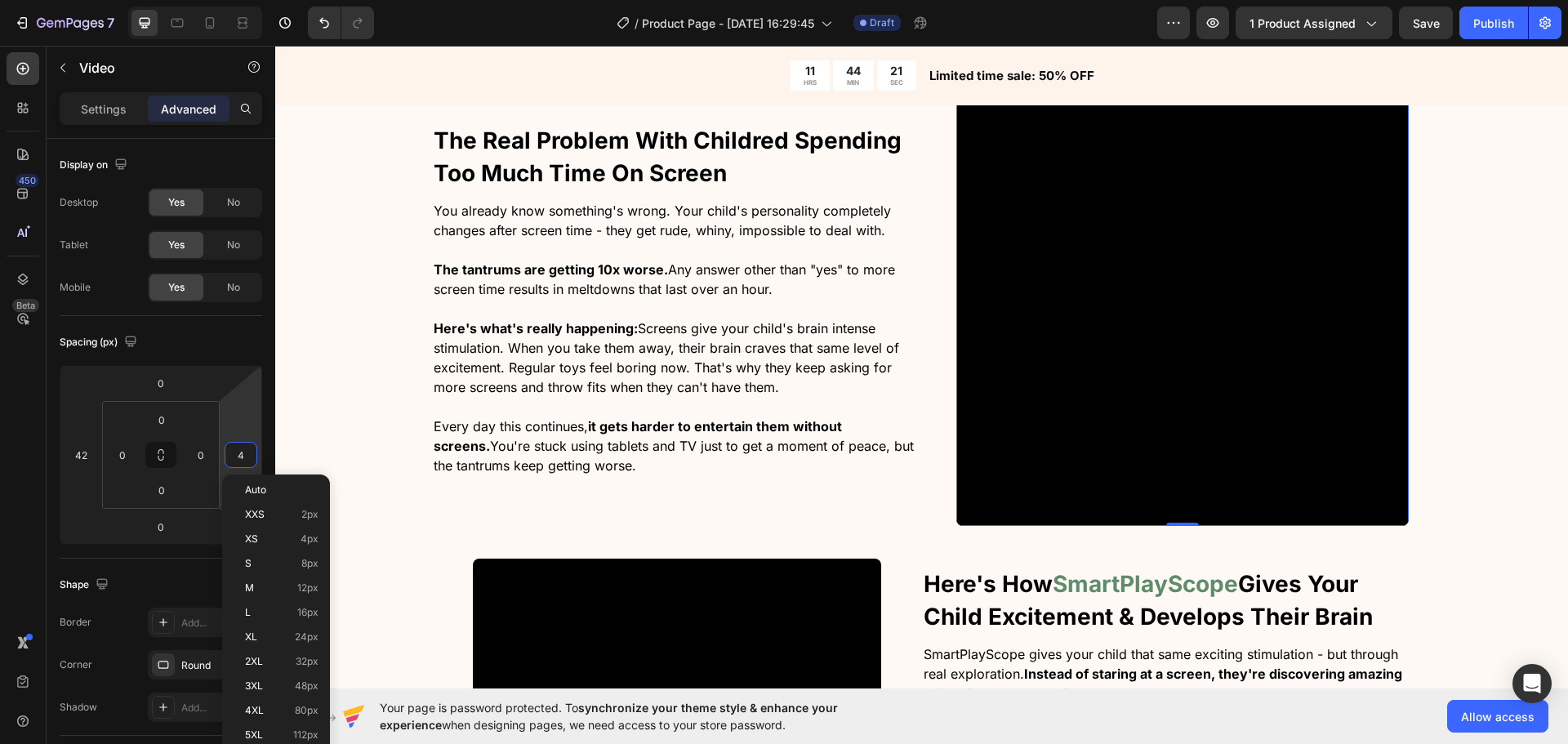
type input "42"
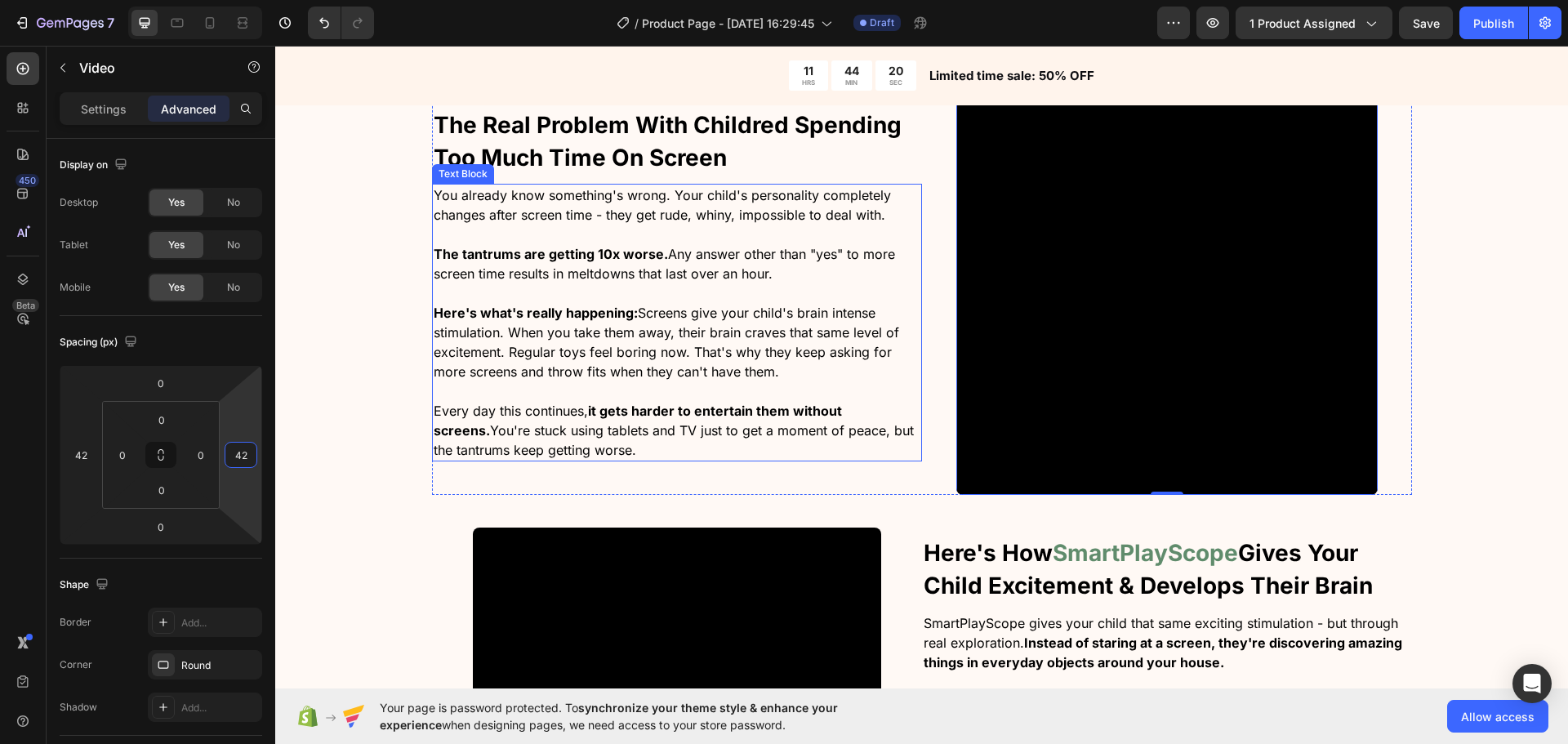
click at [571, 598] on video at bounding box center [677, 731] width 409 height 409
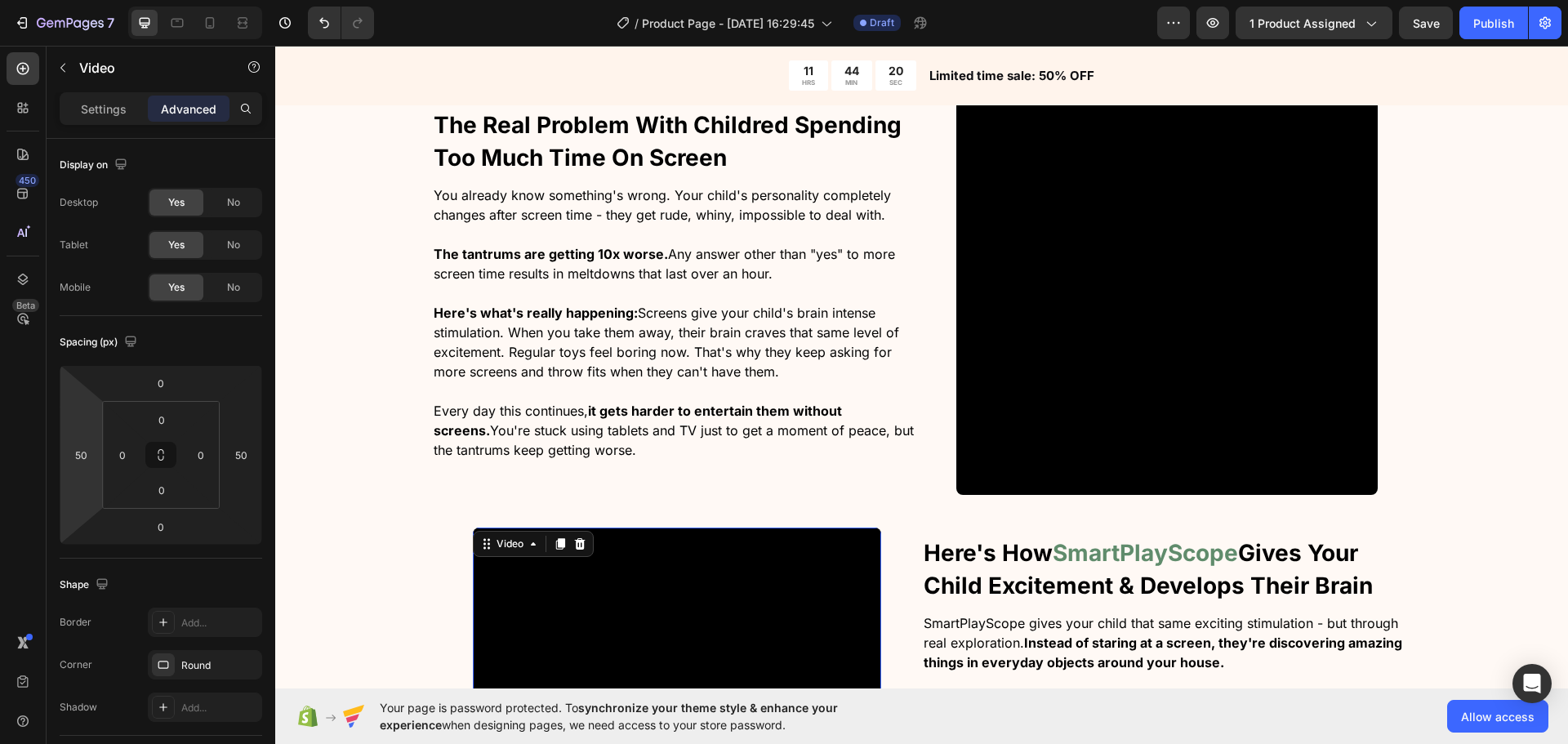
click at [90, 0] on html "7 / Product Page - Sep 28, 16:29:45 Draft Preview 1 product assigned Save Publi…" at bounding box center [784, 0] width 1568 height 0
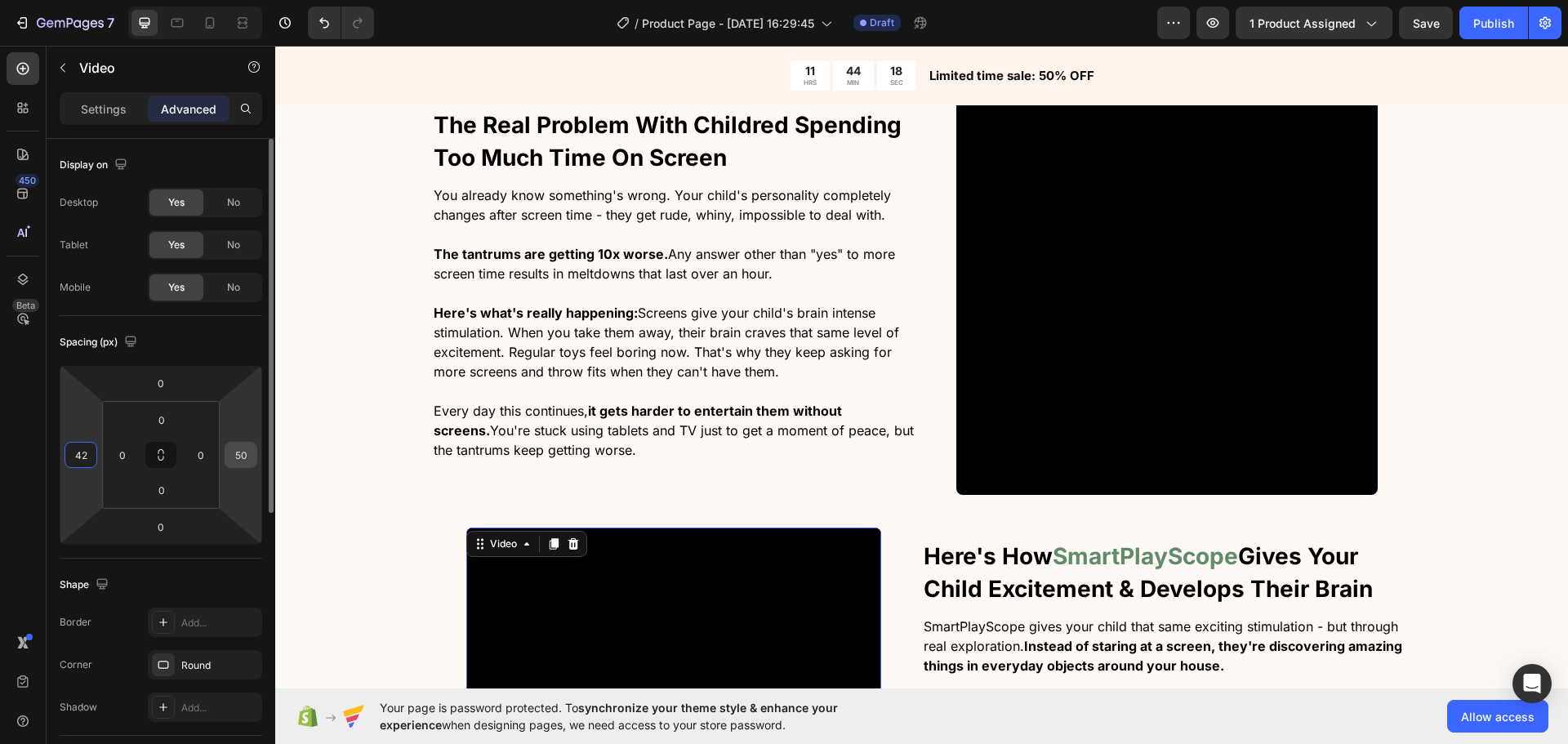
type input "42"
click at [236, 460] on input "50" at bounding box center [241, 454] width 24 height 24
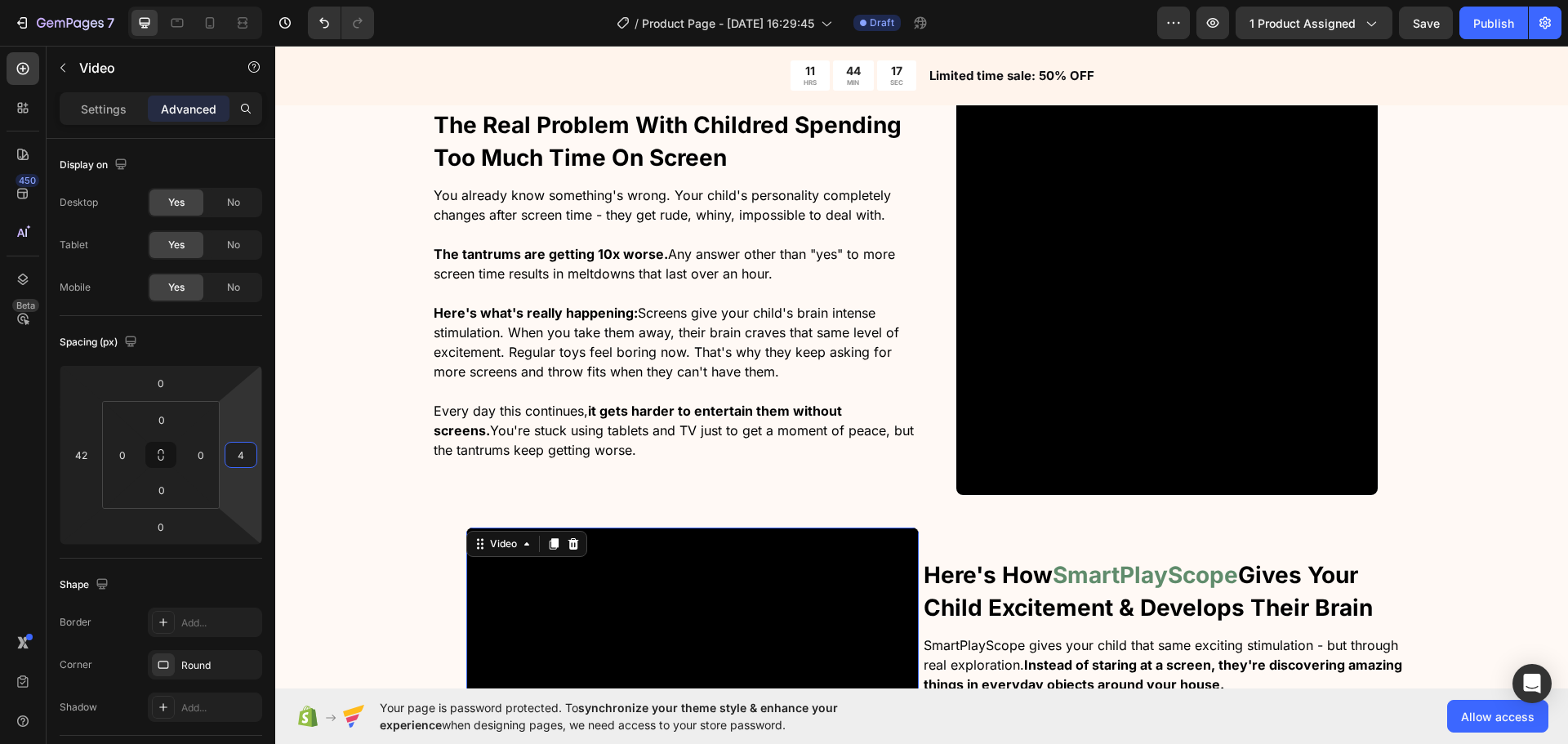
type input "42"
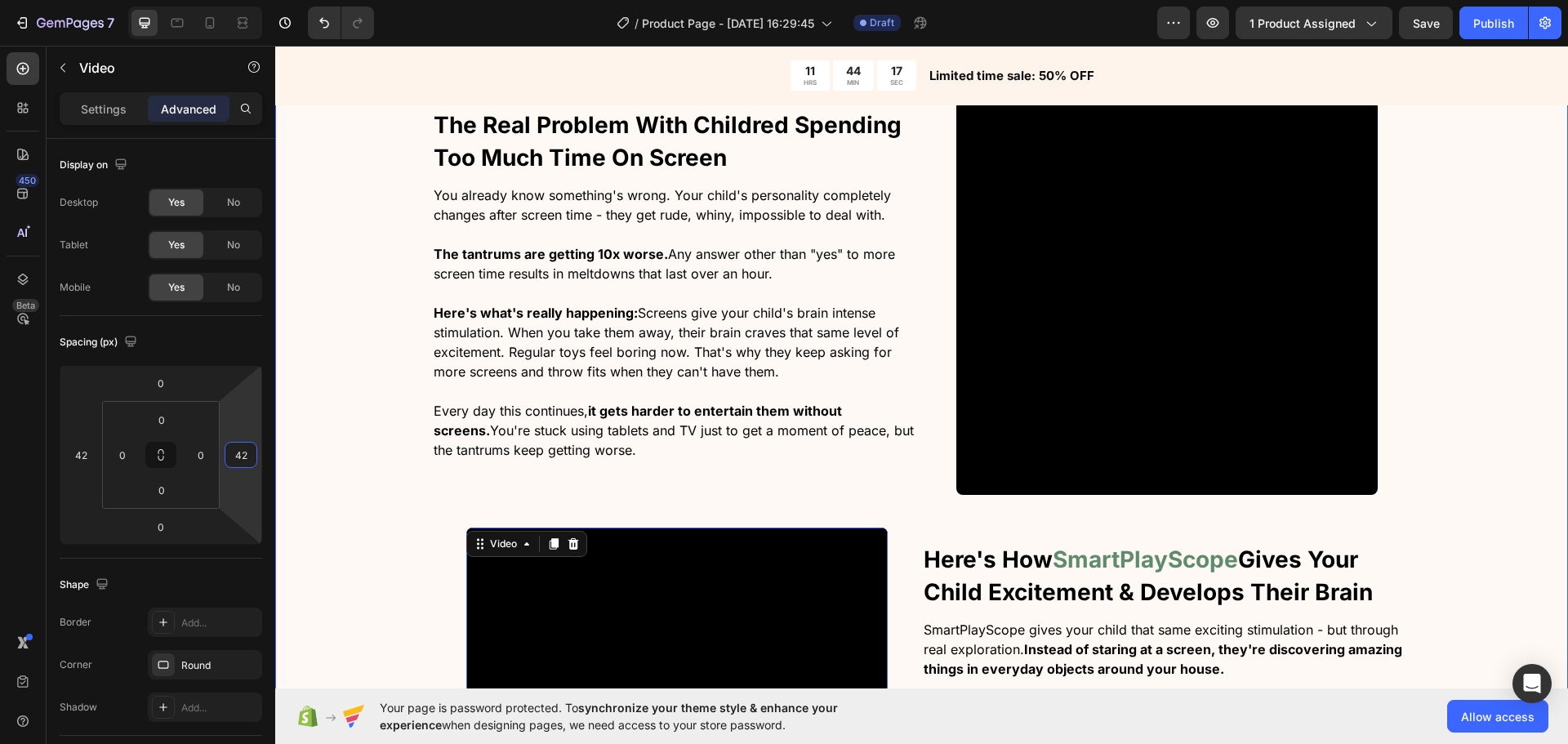
click at [381, 392] on div "The Real Problem With Childred Spending Too Much Time On Screen Heading You alr…" at bounding box center [921, 533] width 1293 height 921
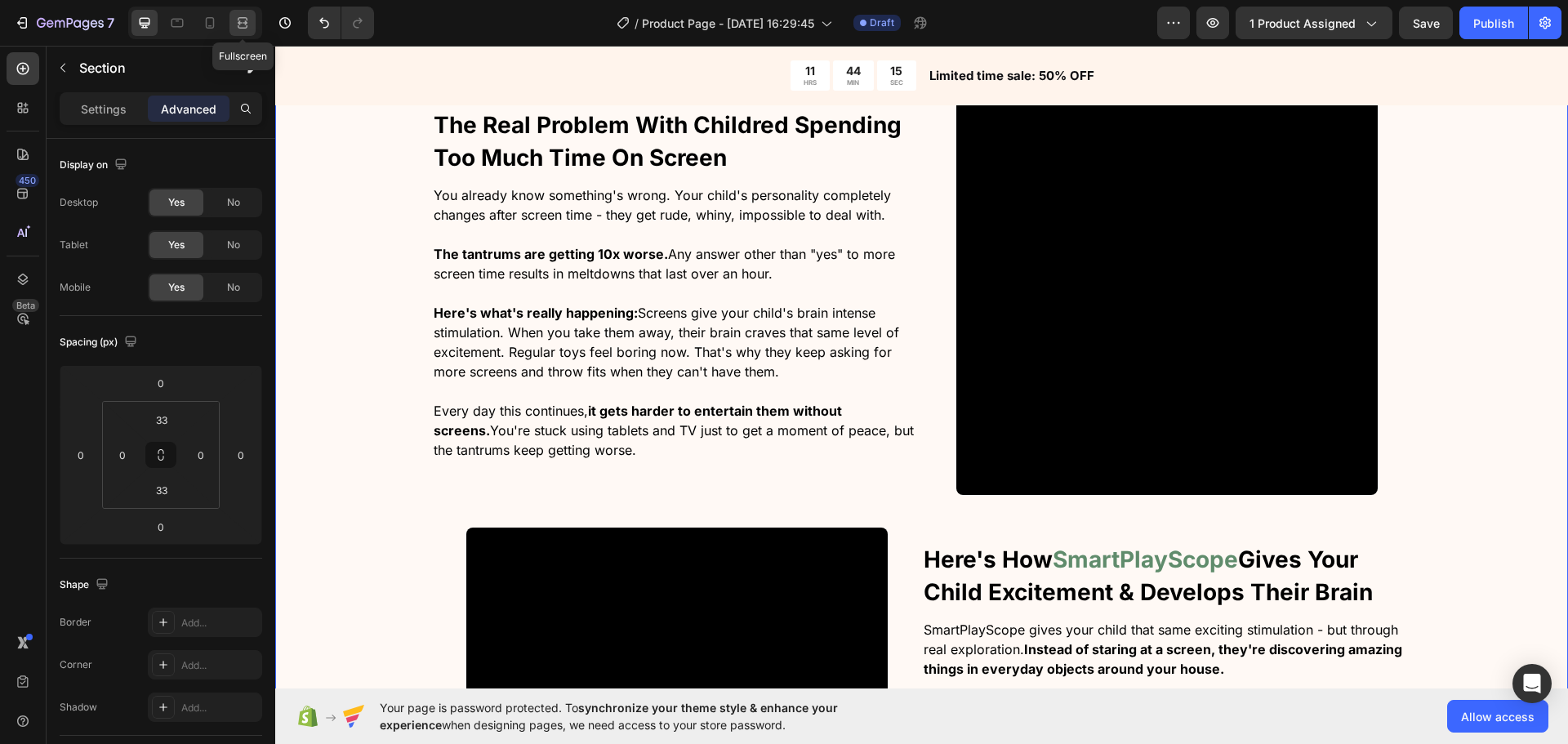
click at [246, 18] on icon at bounding box center [242, 22] width 17 height 17
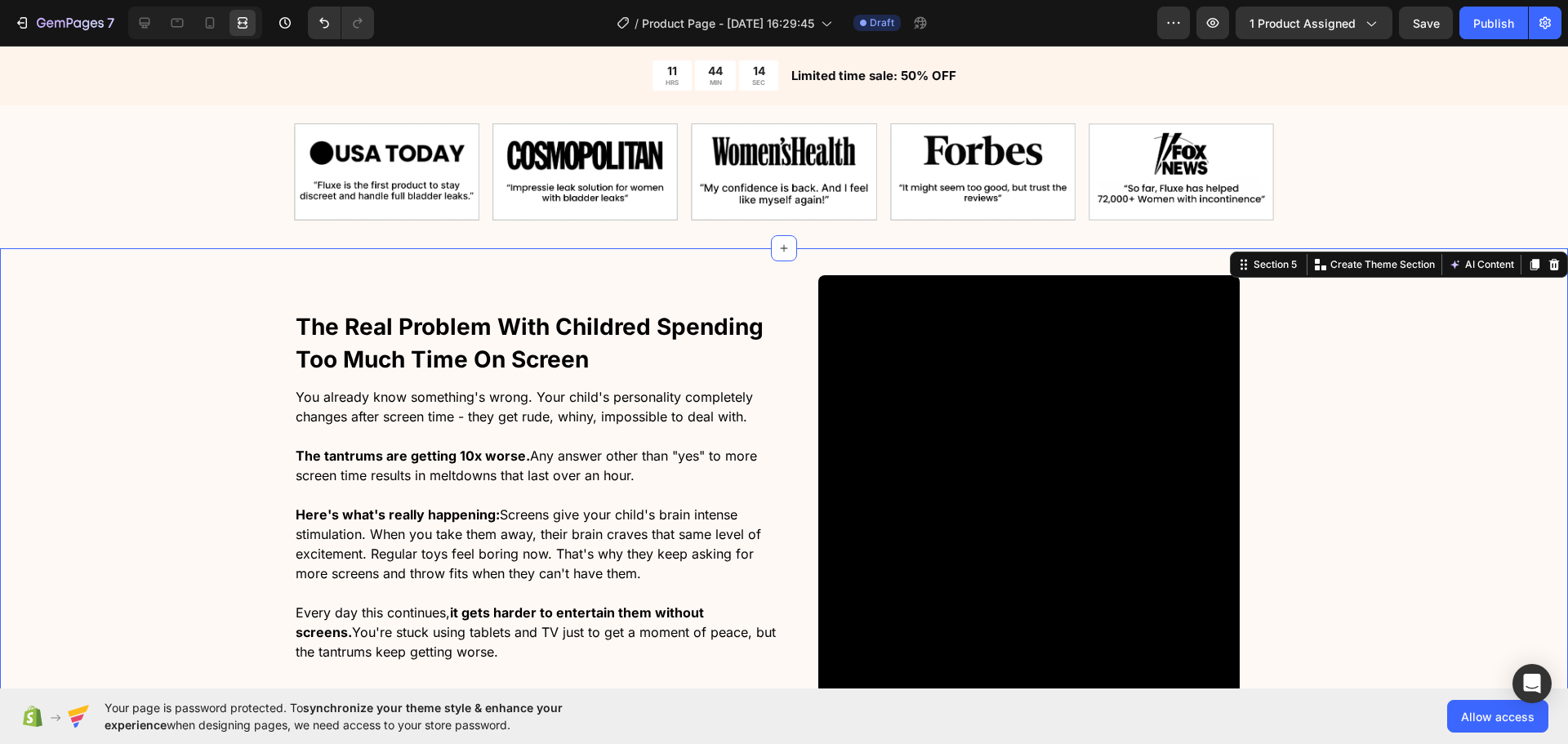
scroll to position [980, 0]
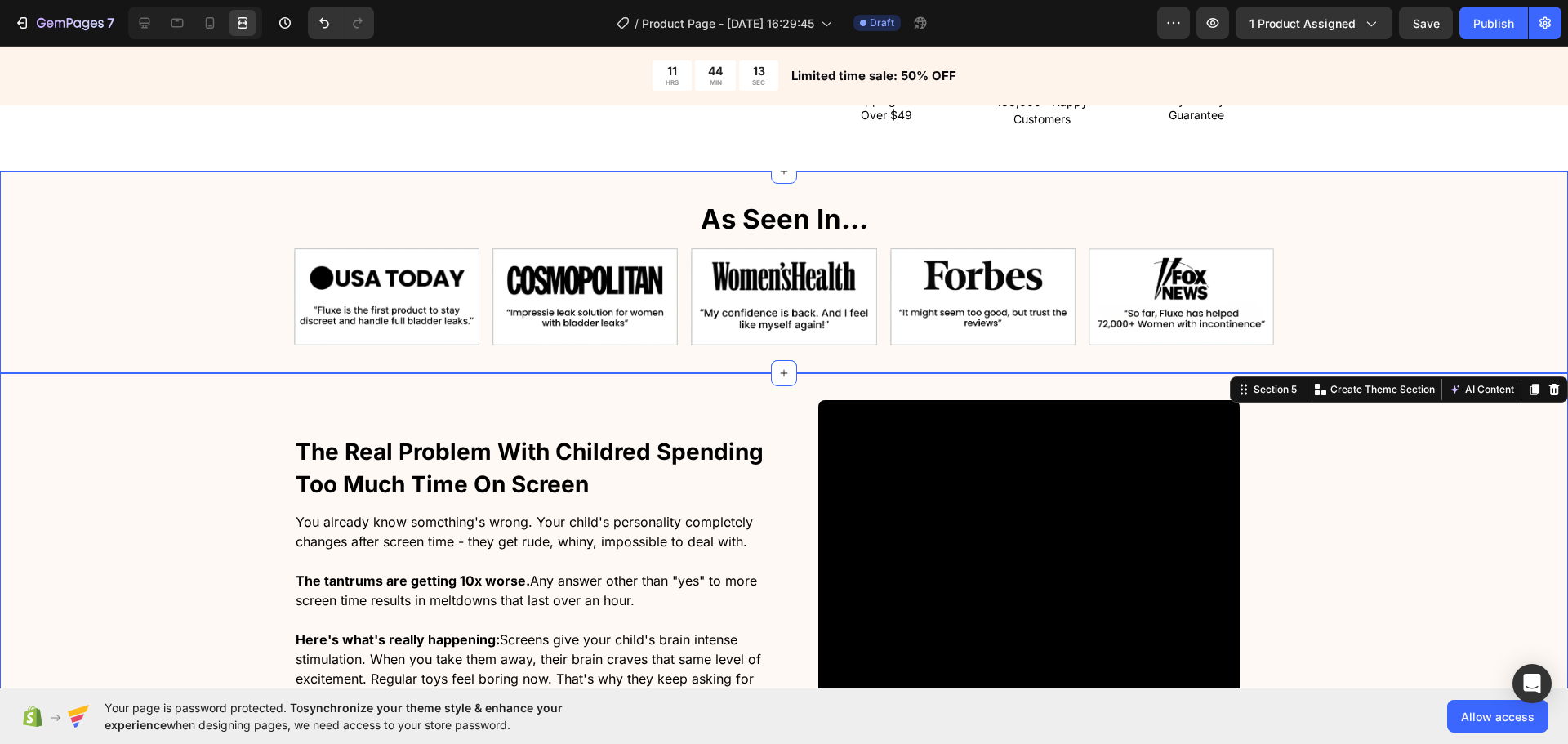
click at [153, 183] on div "As Seen In… Heading As Seen In… Heading Recommended by magazines and universiti…" at bounding box center [784, 272] width 1568 height 203
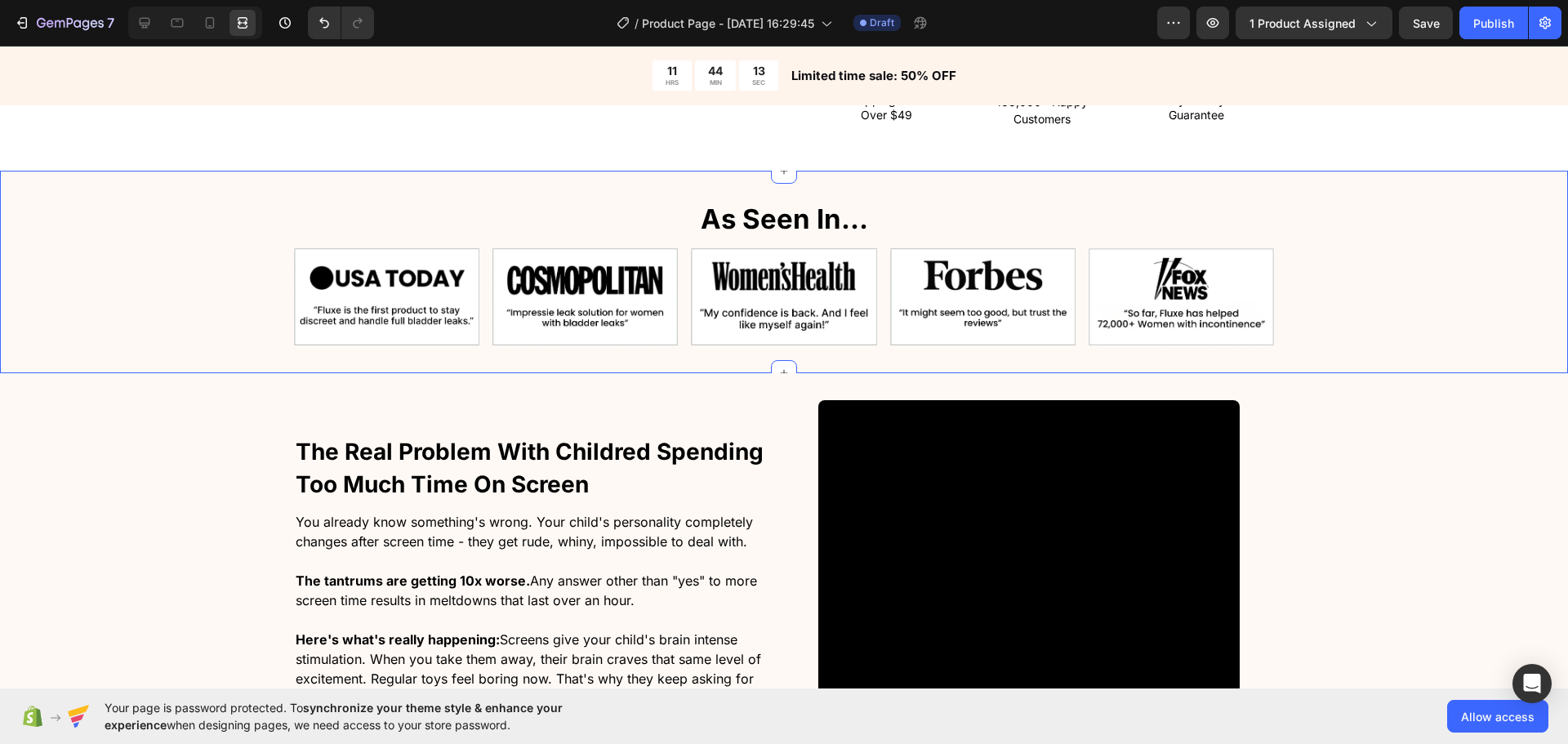
click at [185, 104] on div "11 HRS 44 MIN 13 SEC Countdown Timer Limited time sale: 50% OFF Text Block Row" at bounding box center [784, 75] width 1568 height 59
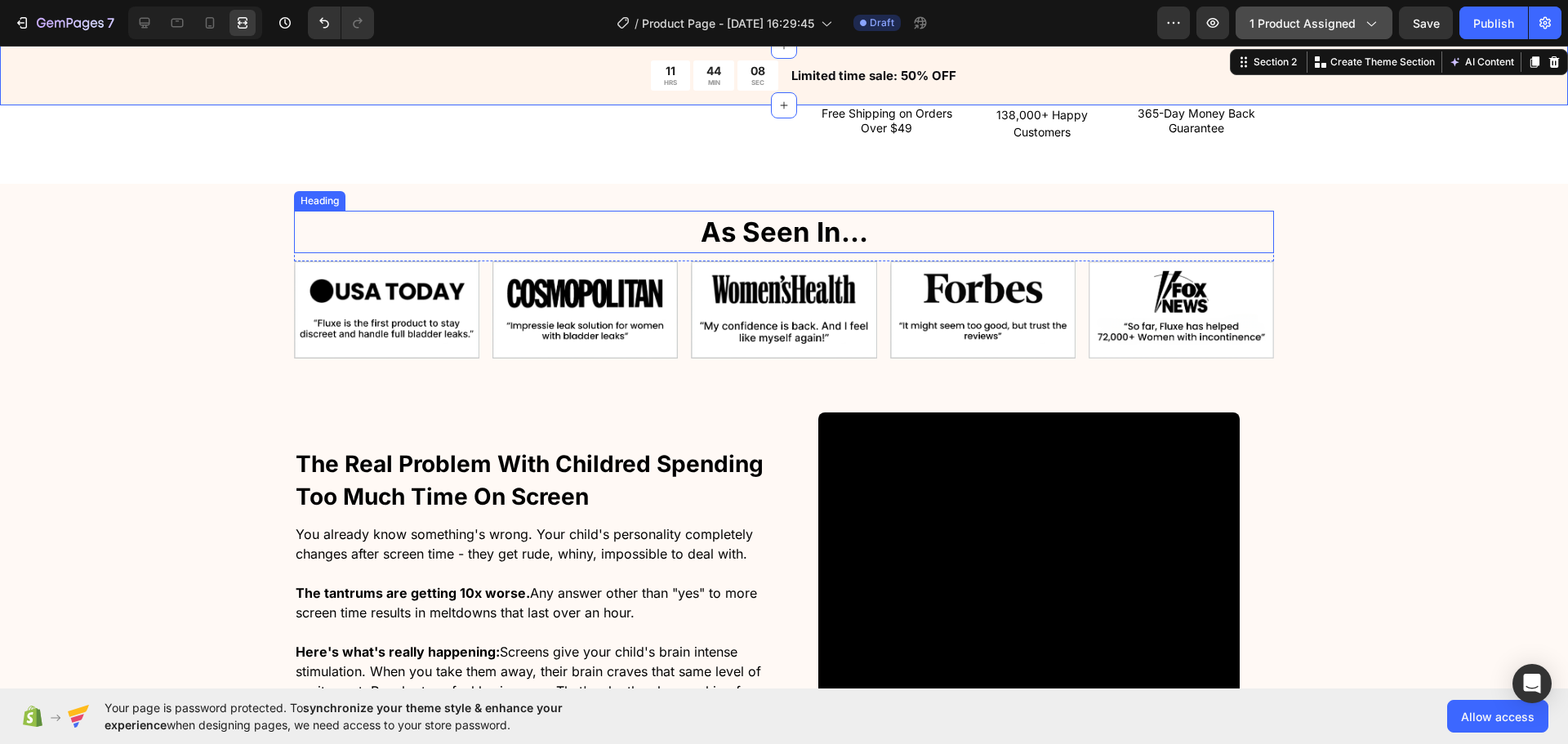
scroll to position [817, 0]
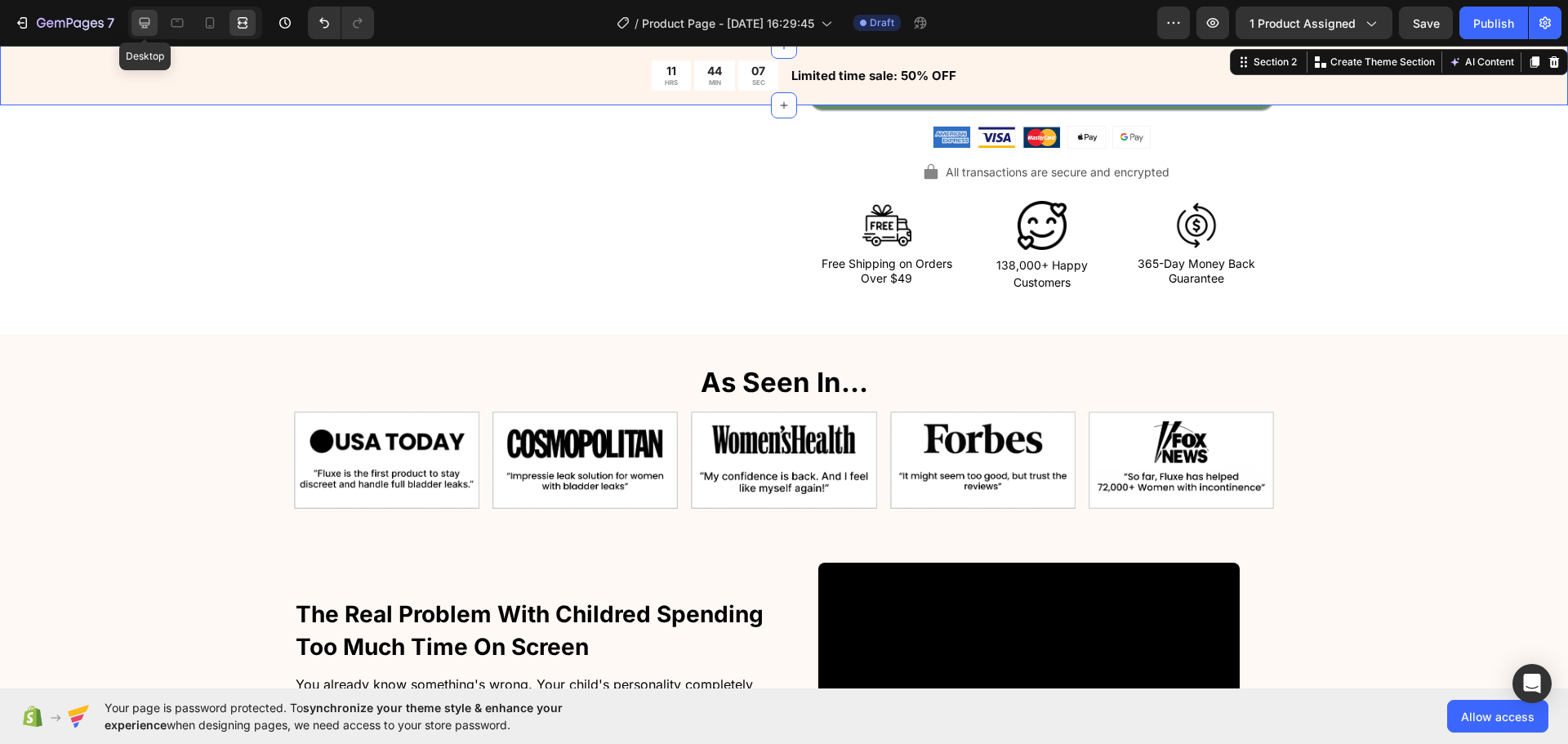
click at [155, 21] on div at bounding box center [144, 22] width 26 height 26
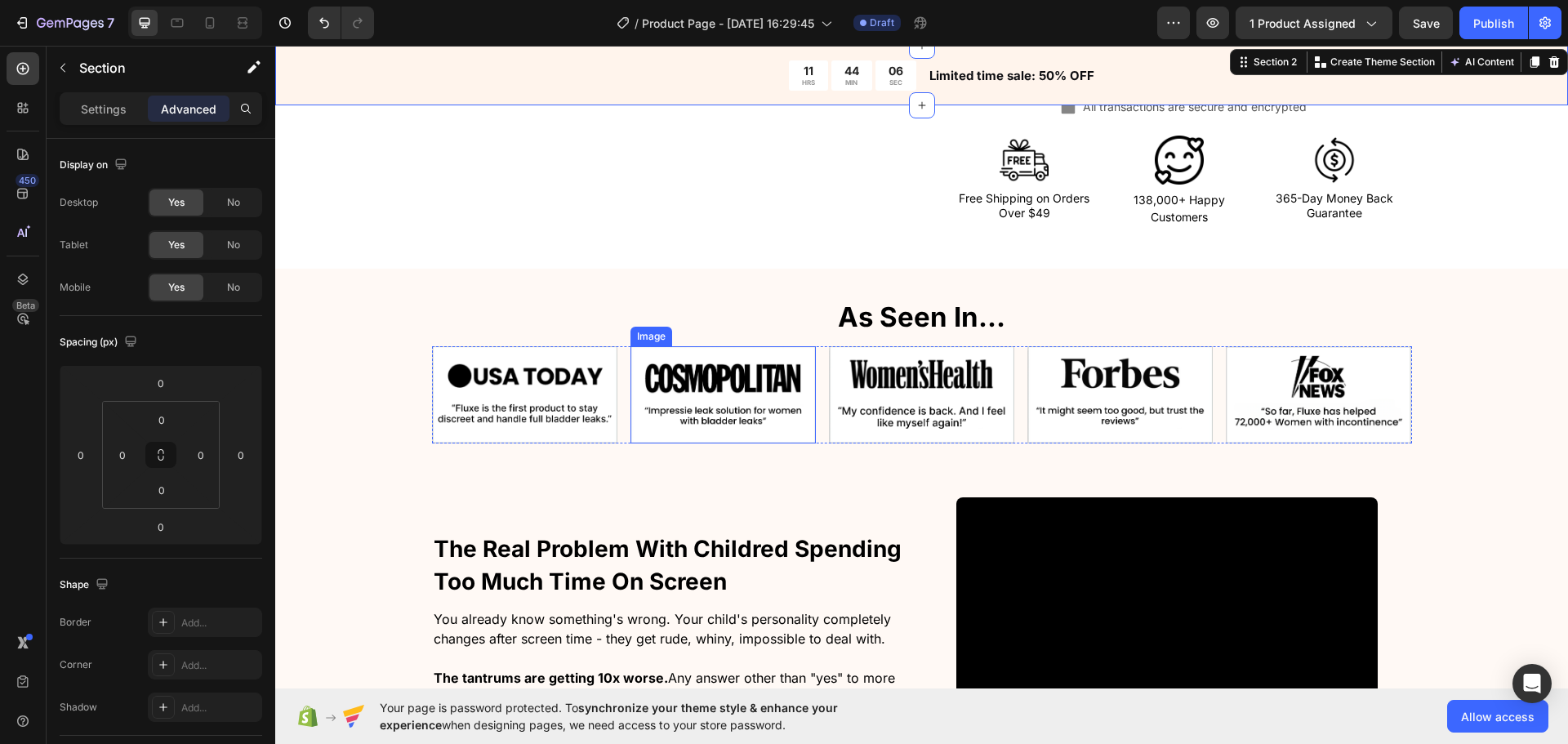
scroll to position [1307, 0]
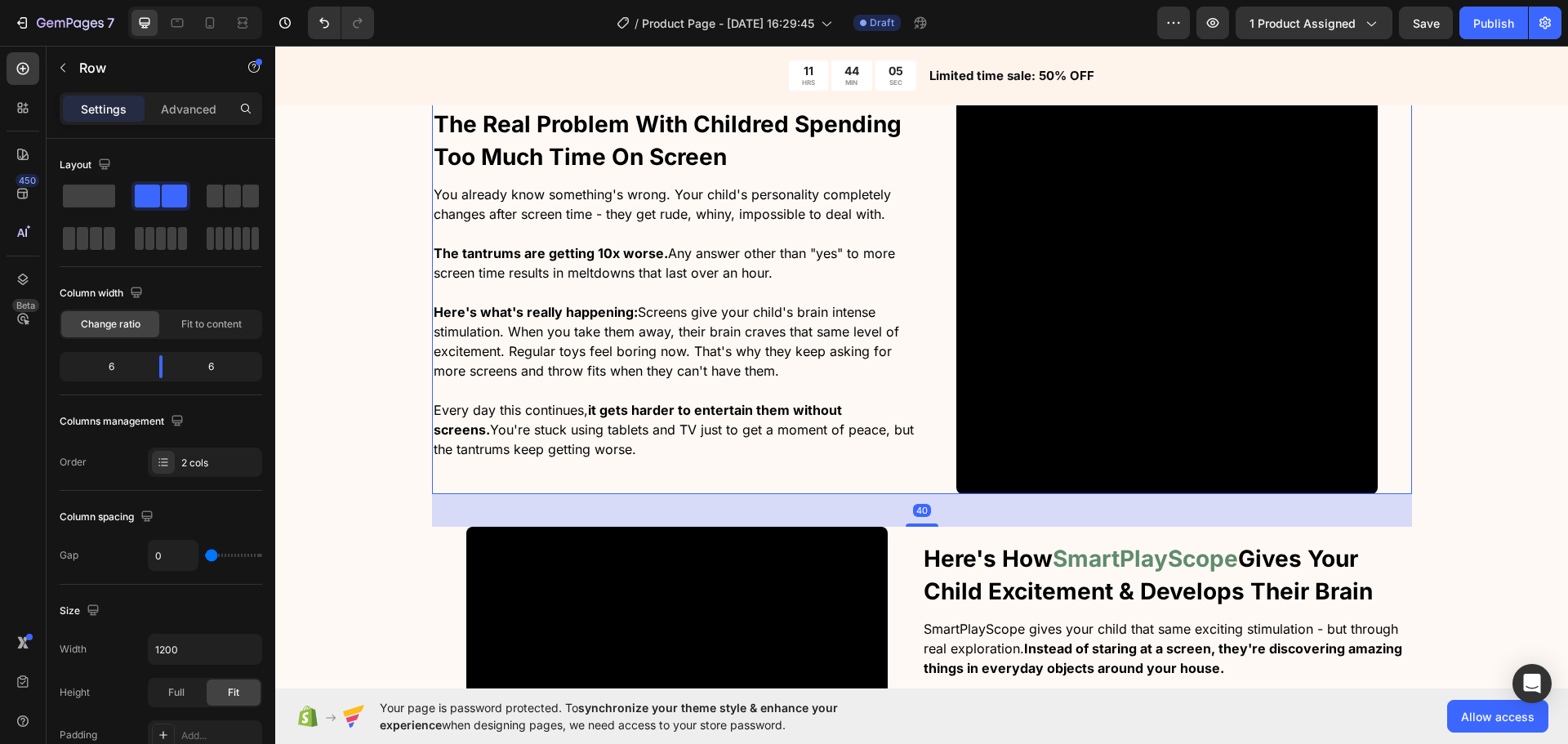
click at [925, 454] on div "Video" at bounding box center [1167, 284] width 490 height 421
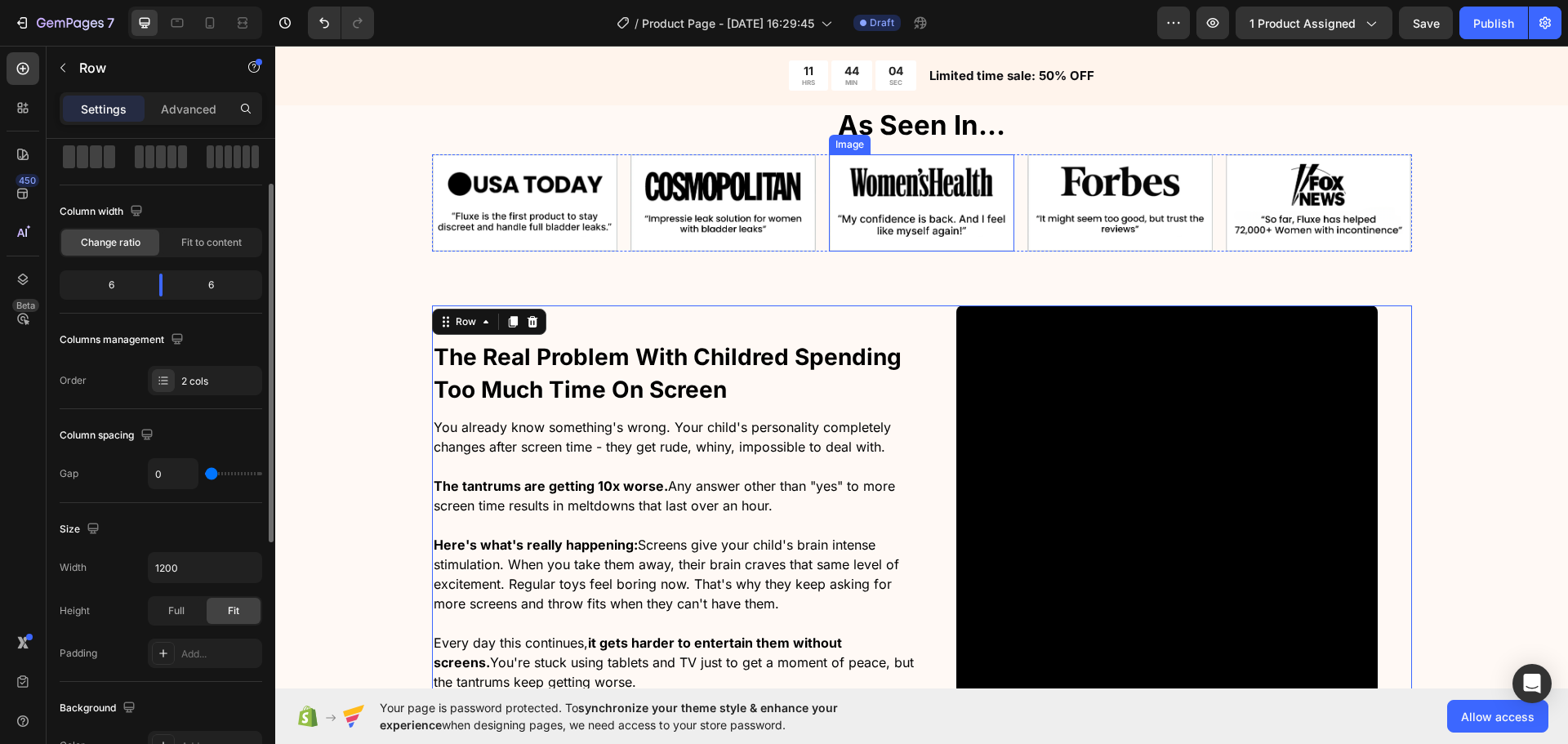
scroll to position [817, 0]
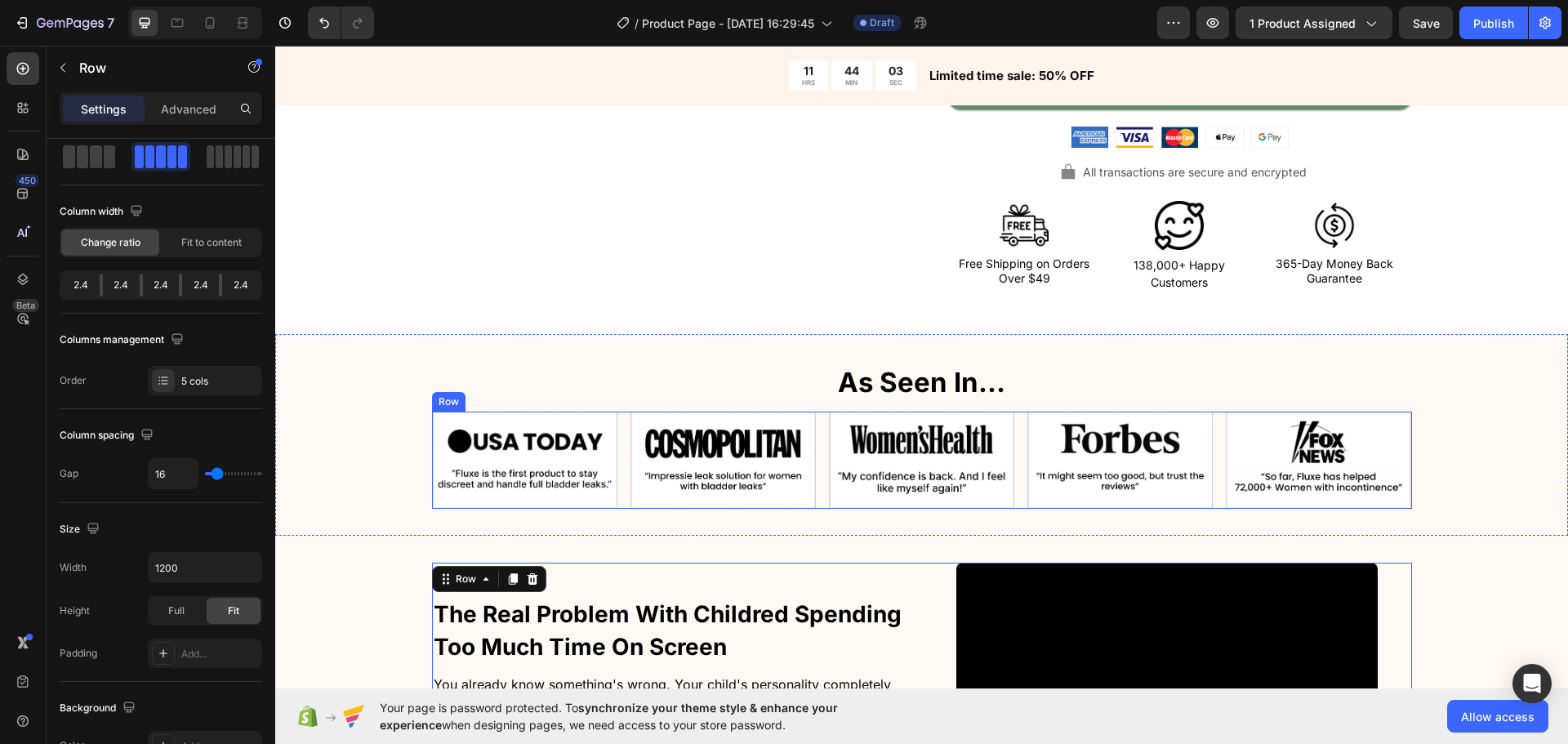
click at [1011, 497] on div "Image Image Image Image Image Row" at bounding box center [921, 460] width 980 height 98
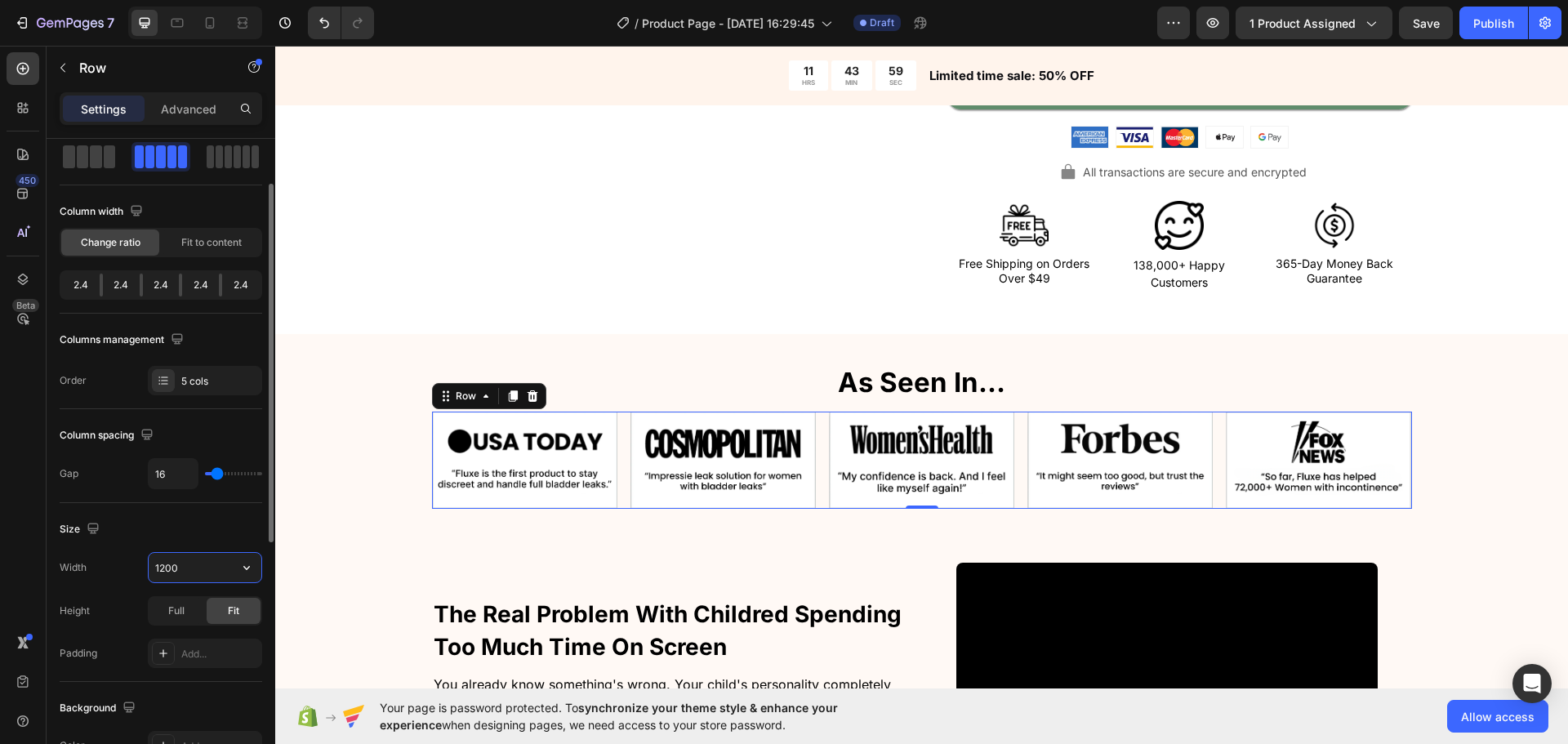
click at [177, 556] on input "1200" at bounding box center [205, 568] width 113 height 29
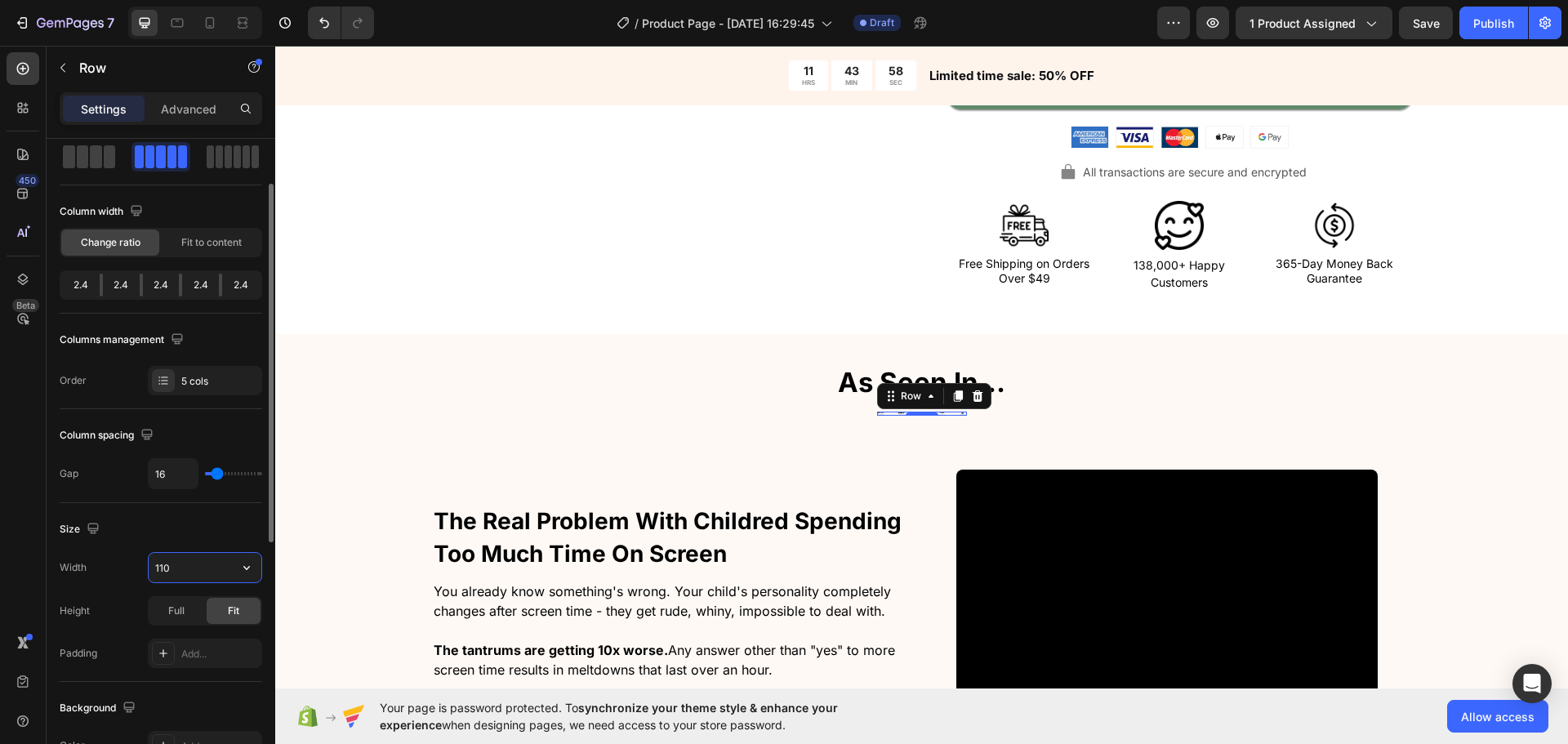
type input "1100"
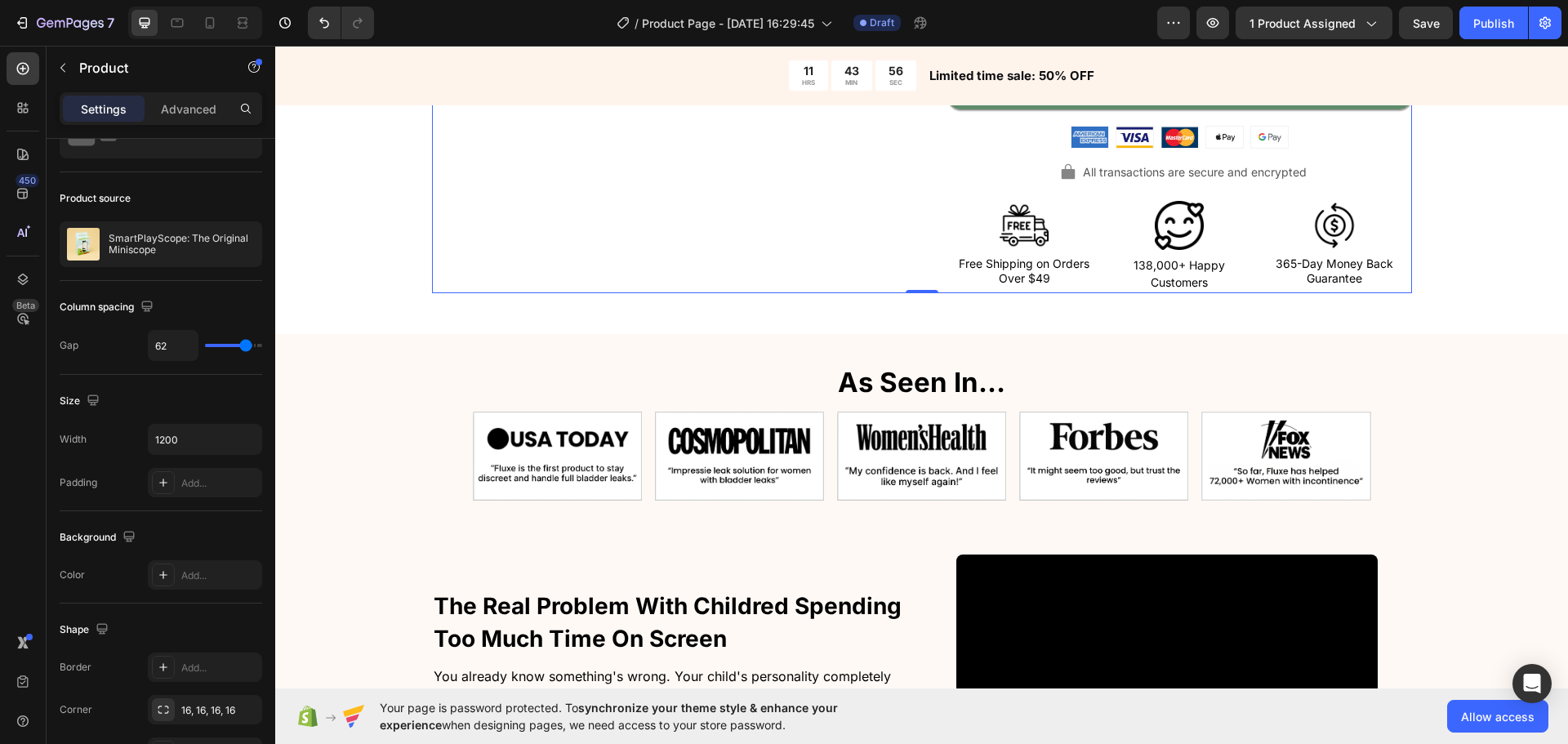
scroll to position [0, 0]
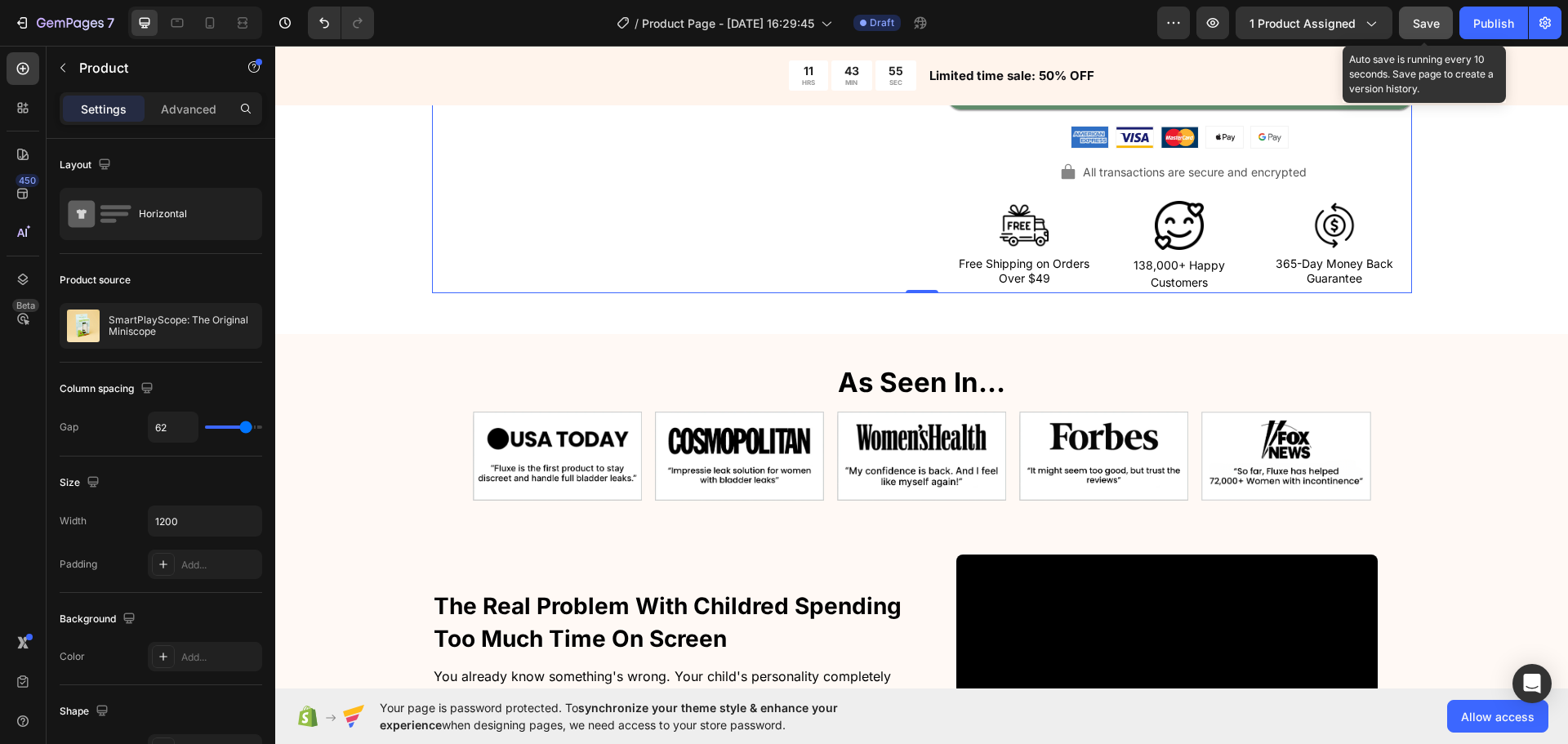
click at [1437, 19] on span "Save" at bounding box center [1427, 23] width 27 height 14
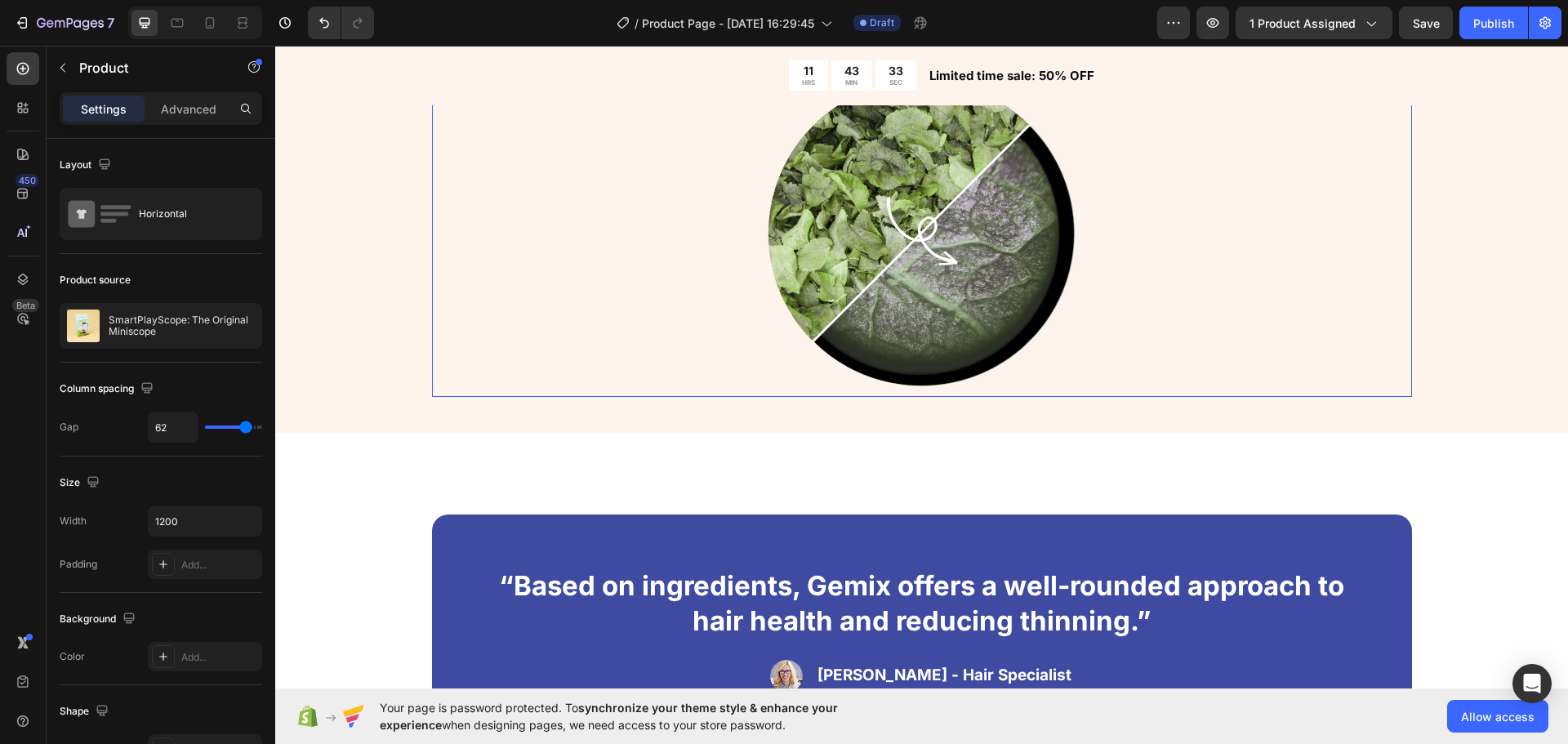
scroll to position [2859, 0]
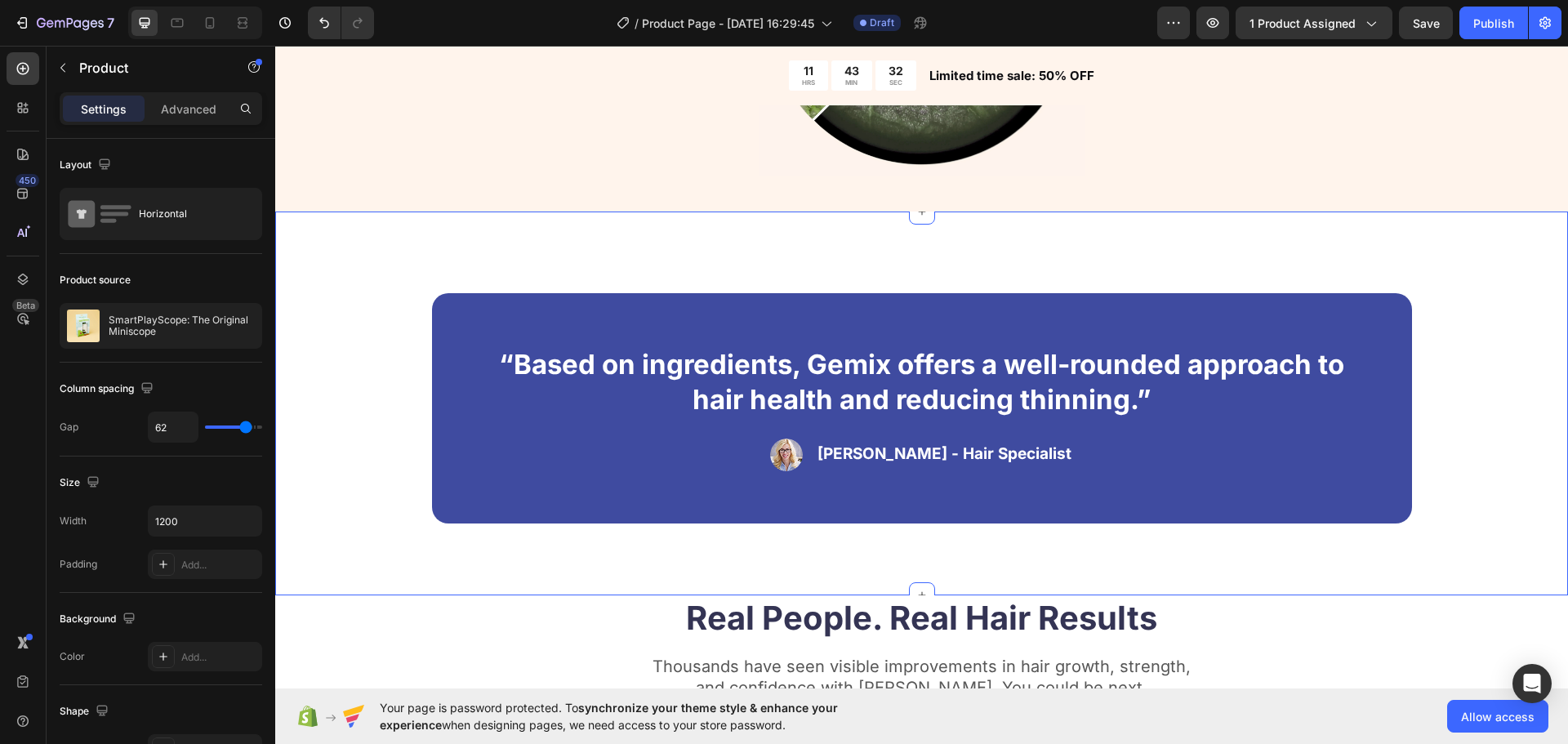
click at [371, 419] on div "“Based on ingredients, Gemix offers a well-rounded approach to hair health and …" at bounding box center [921, 409] width 1162 height 230
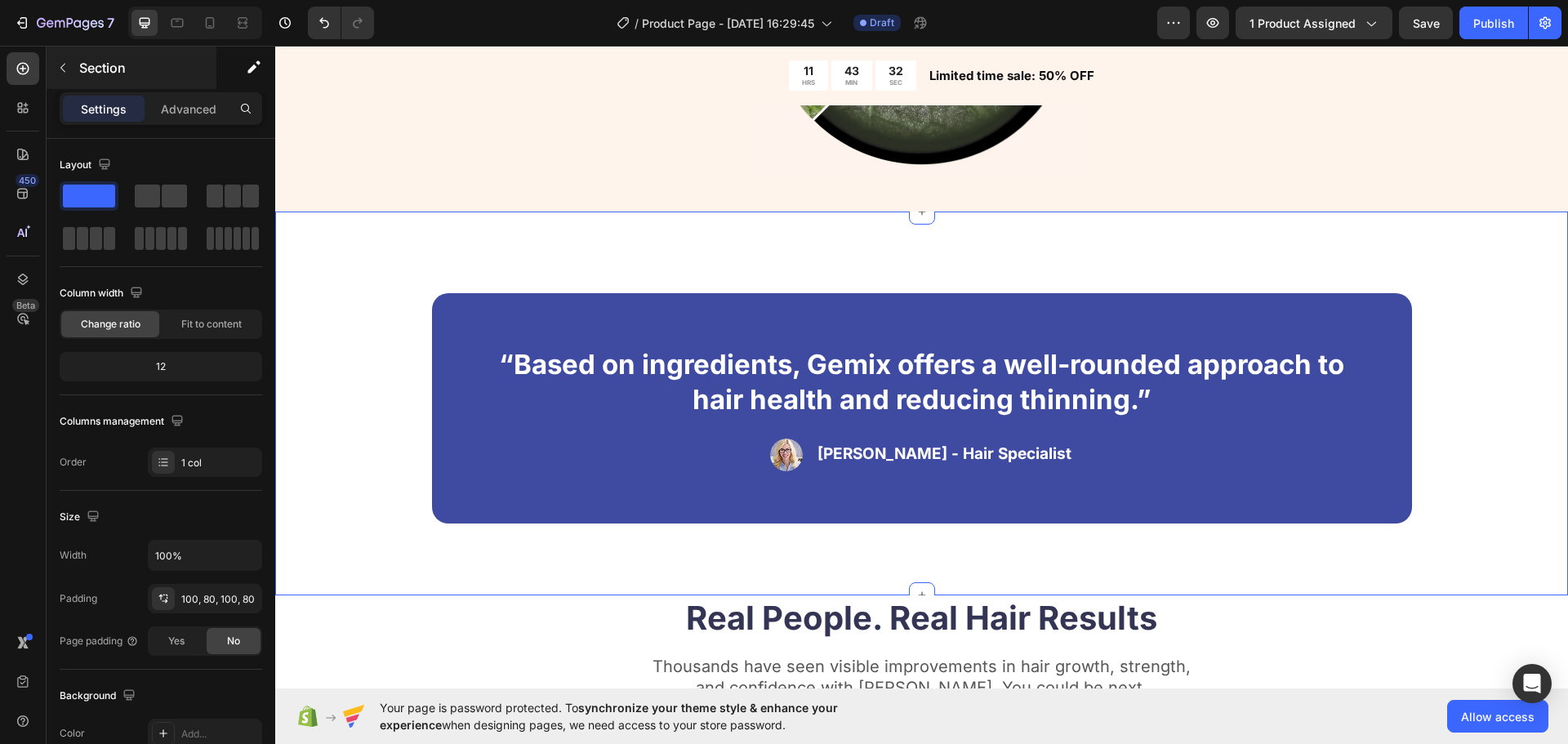
click at [67, 77] on button "button" at bounding box center [62, 67] width 26 height 26
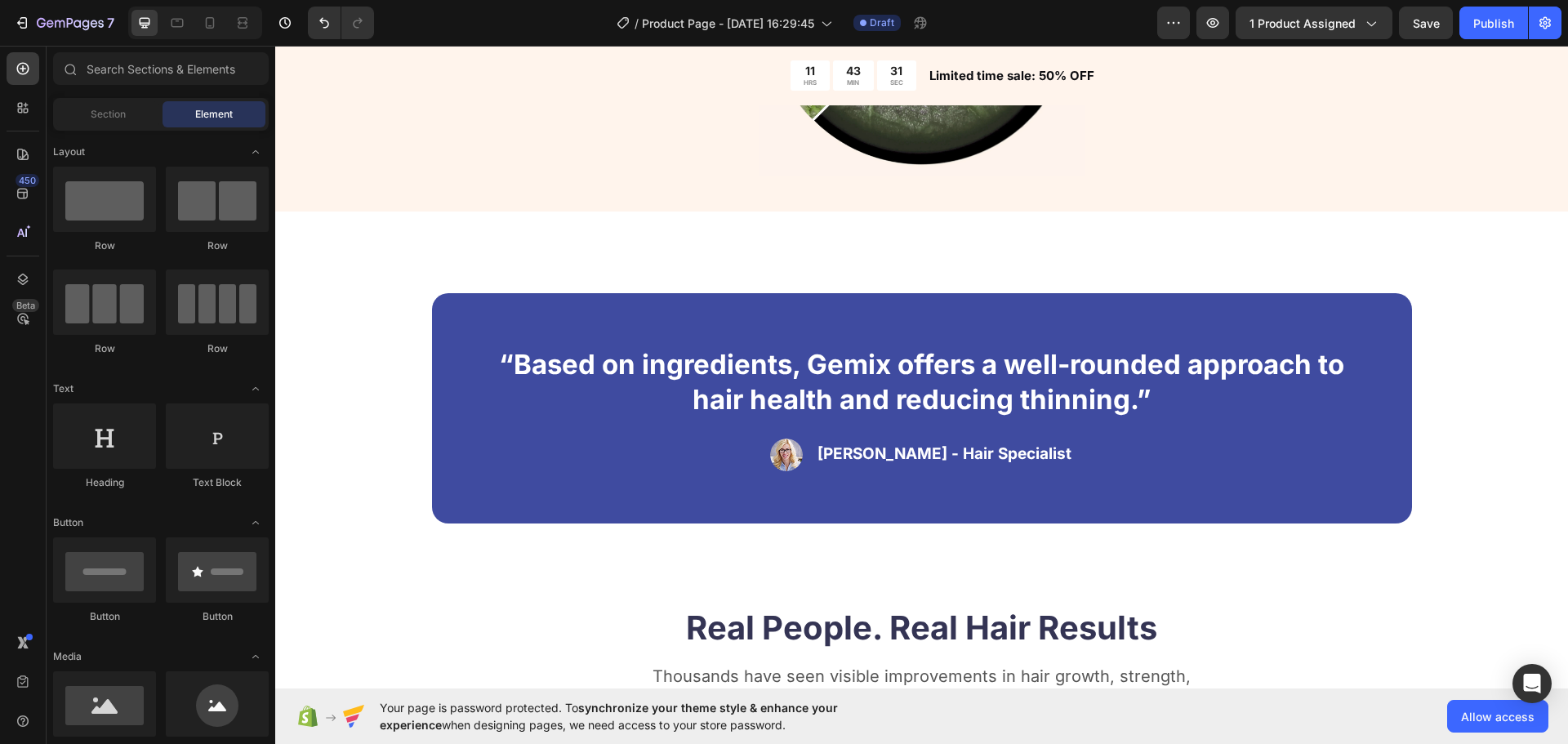
scroll to position [164, 0]
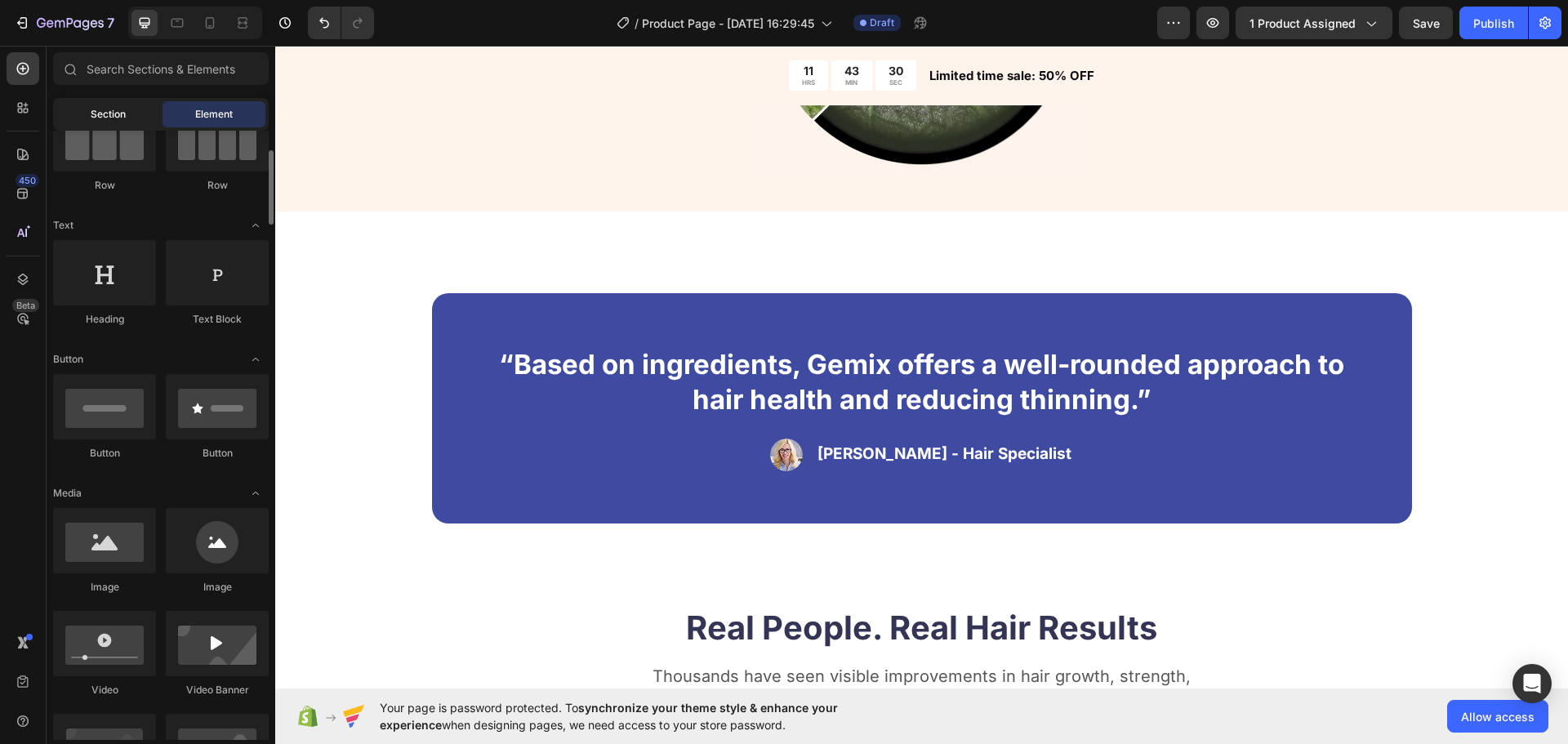
click at [103, 116] on span "Section" at bounding box center [108, 114] width 35 height 15
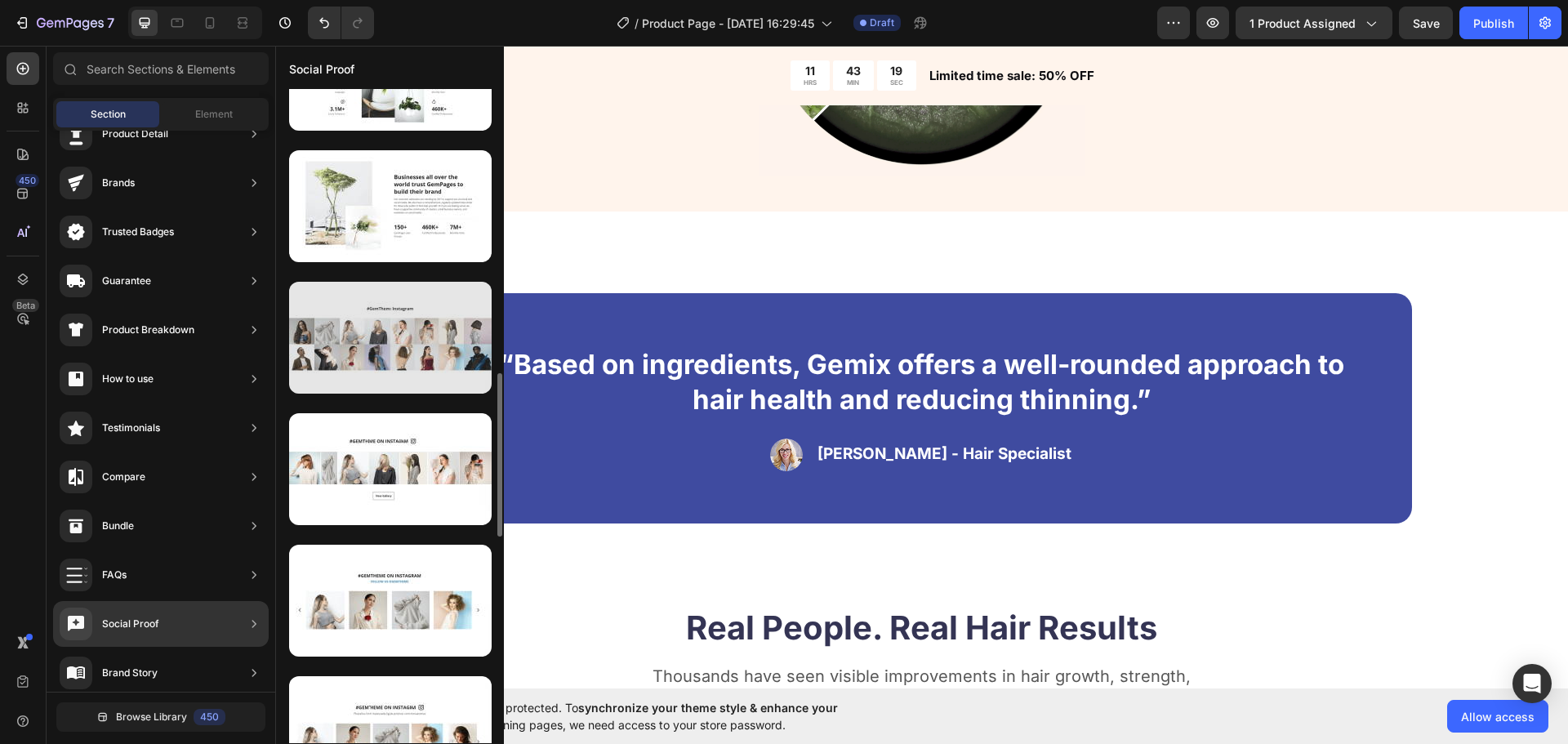
scroll to position [896, 0]
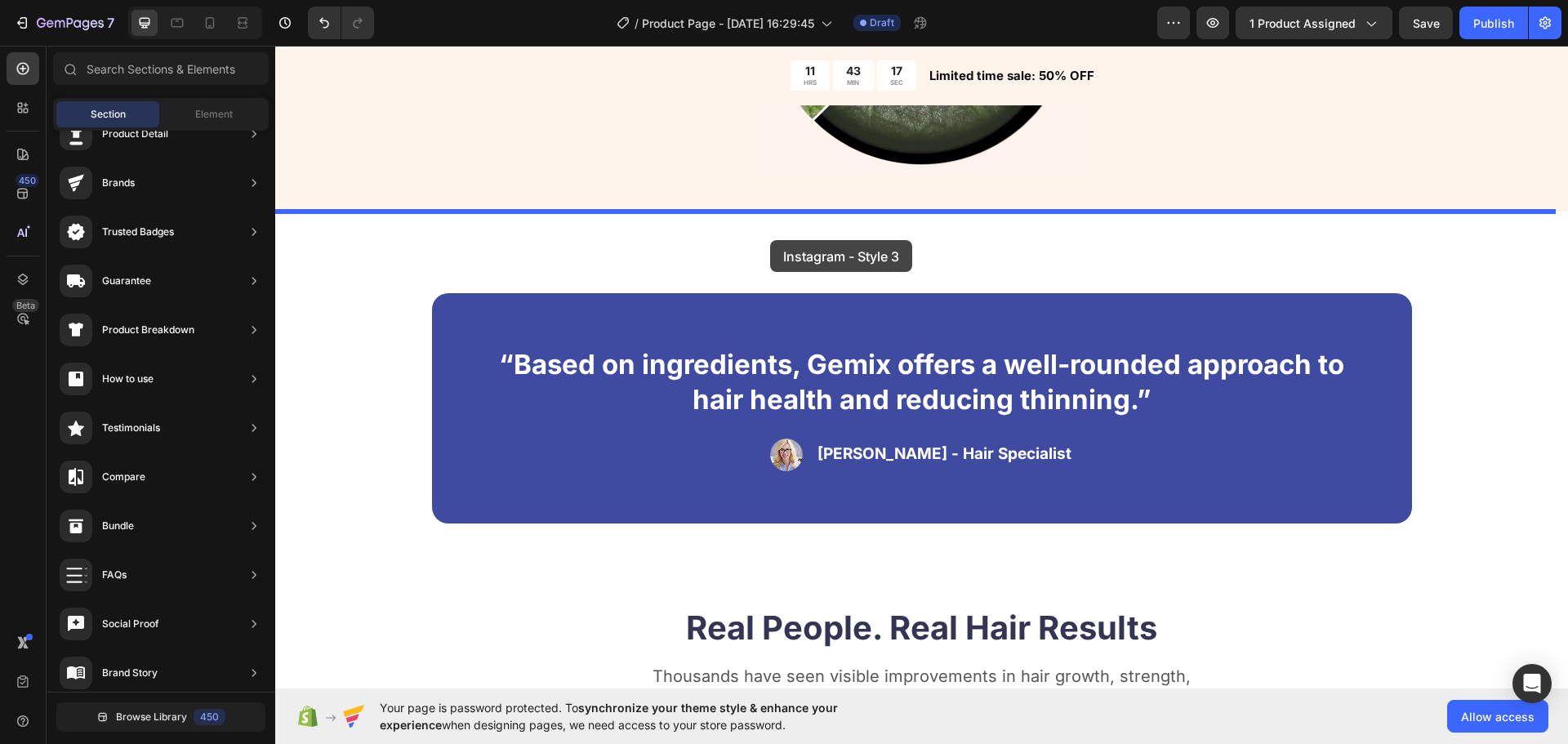
drag, startPoint x: 696, startPoint y: 363, endPoint x: 770, endPoint y: 240, distance: 143.5
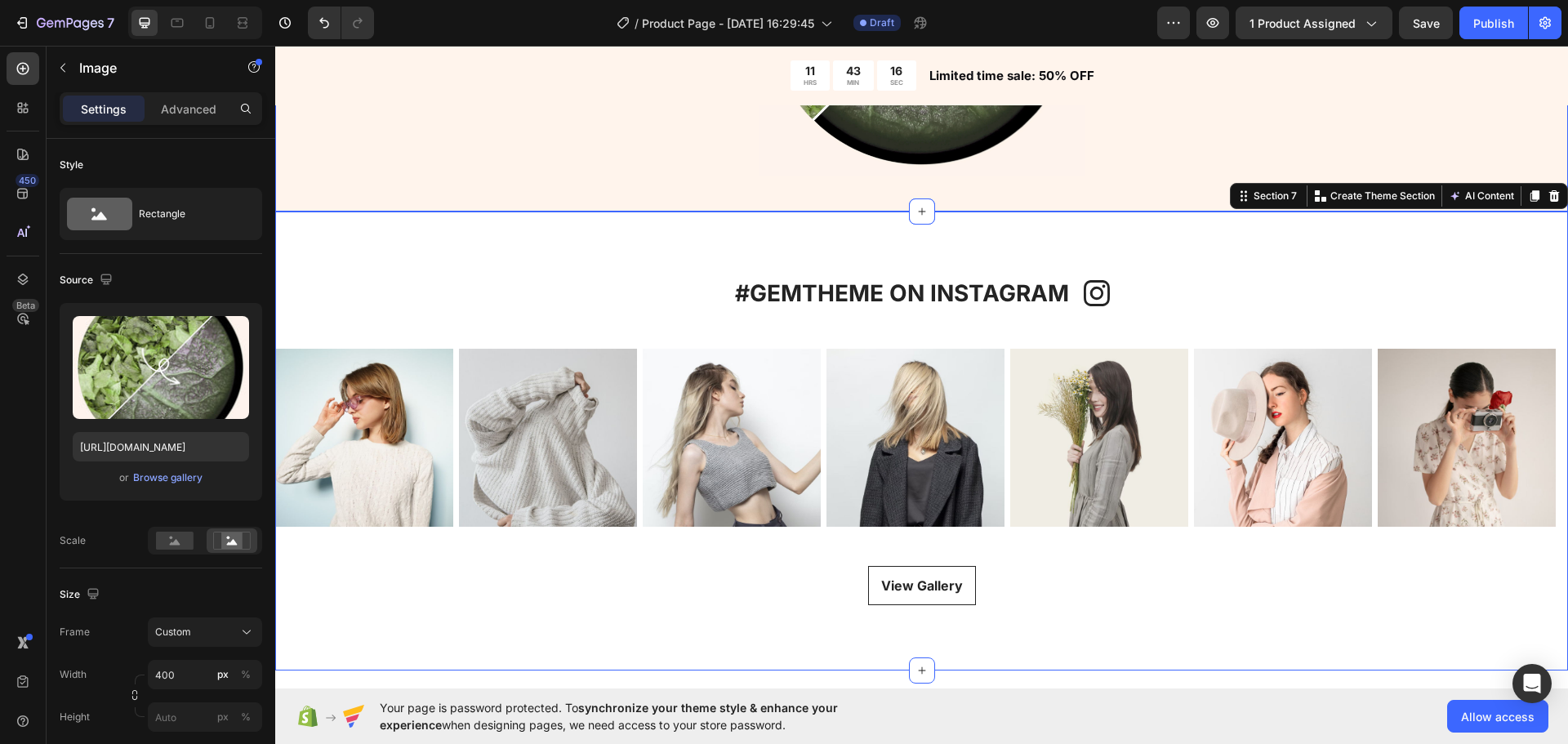
click at [504, 174] on div at bounding box center [921, 12] width 980 height 327
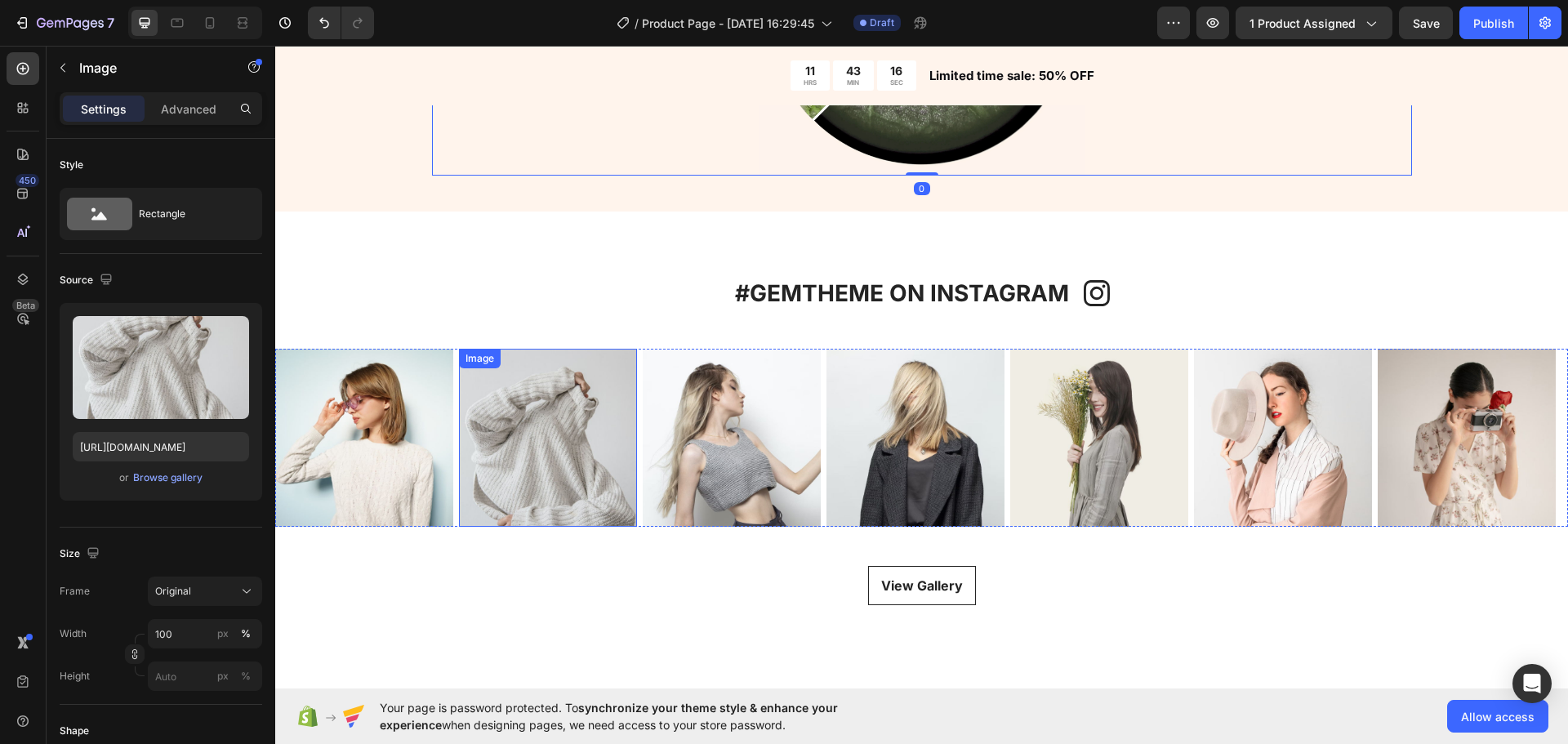
click at [576, 430] on img at bounding box center [548, 438] width 178 height 178
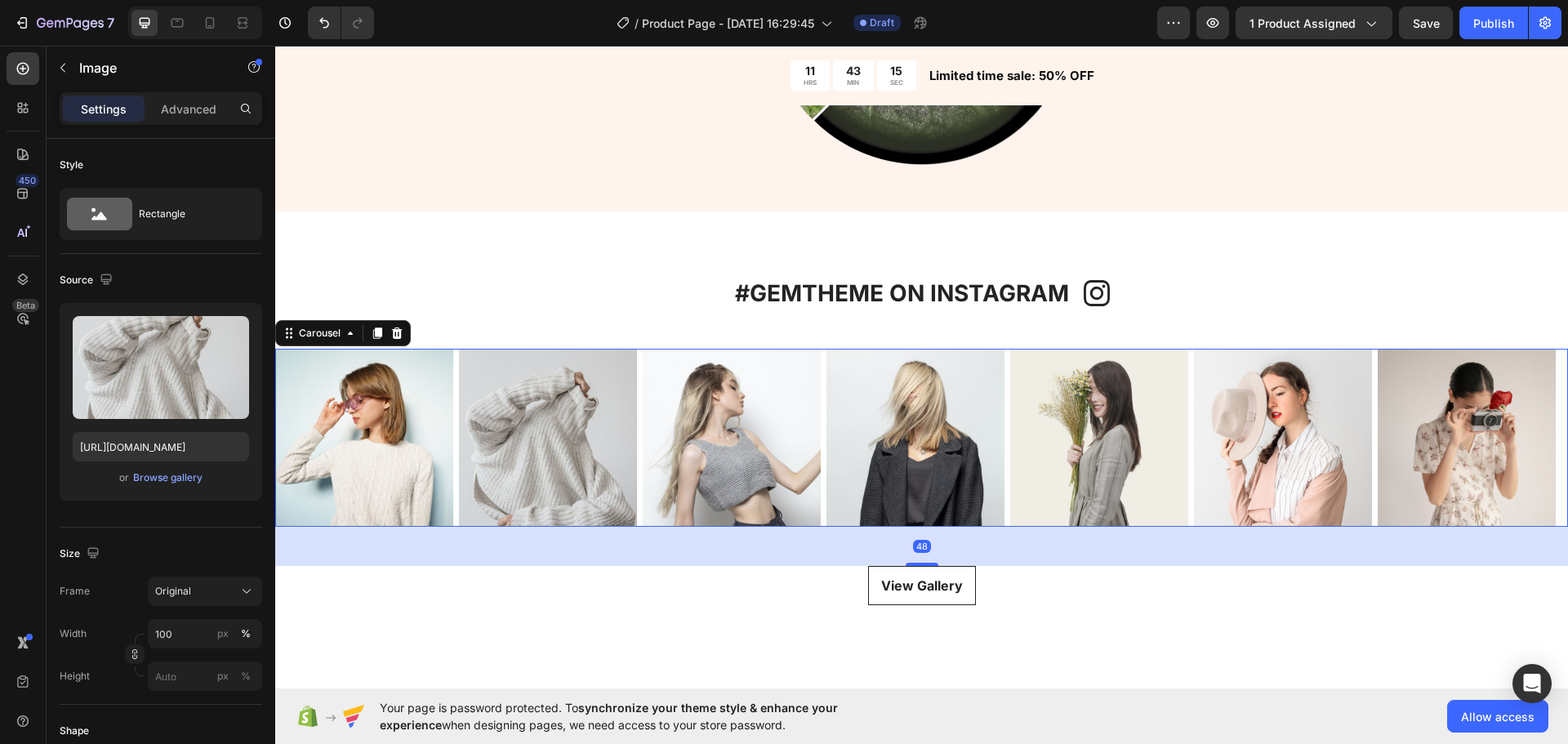
click at [640, 486] on div "Image Image Image Image Image Image Image" at bounding box center [921, 438] width 1293 height 178
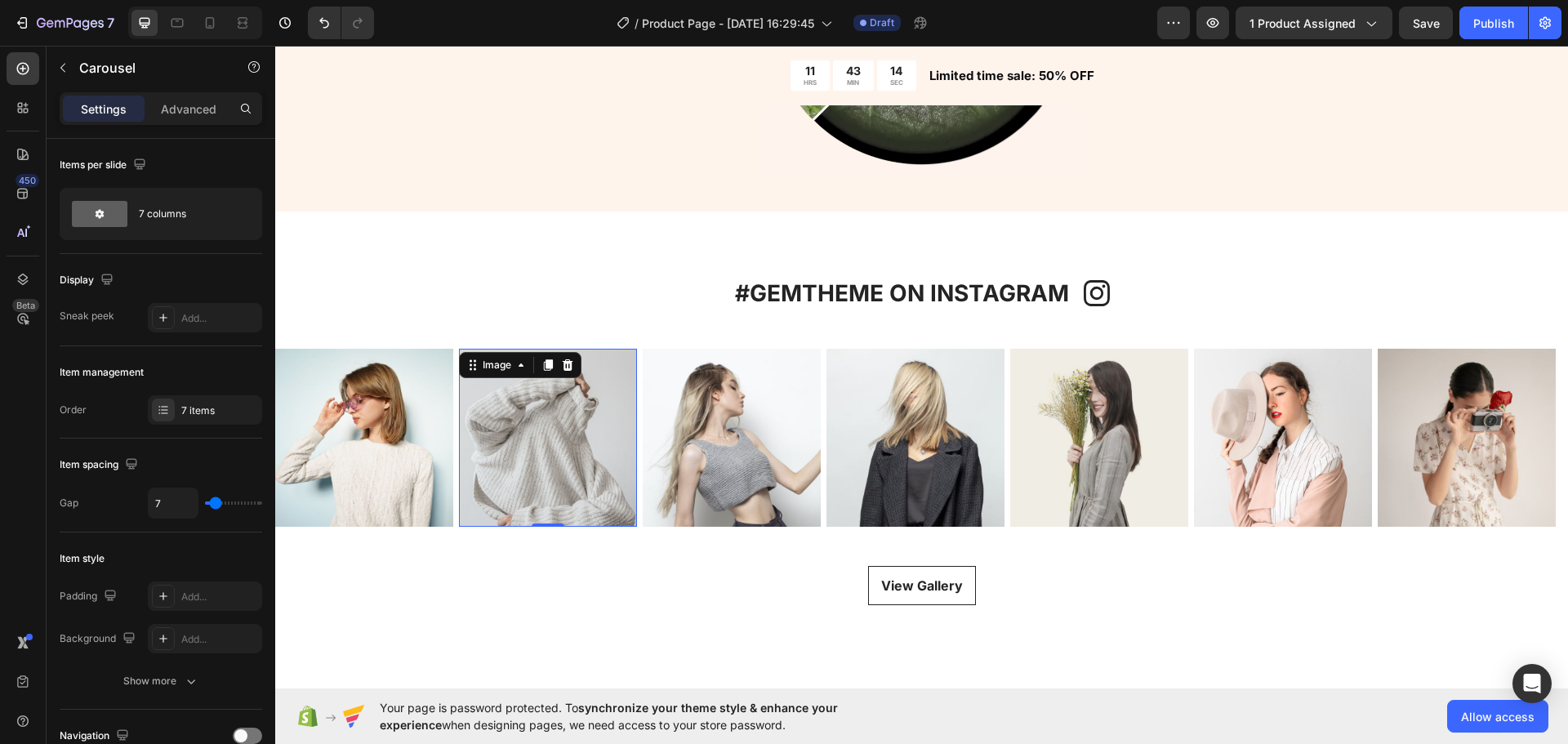
drag, startPoint x: 533, startPoint y: 458, endPoint x: 394, endPoint y: 439, distance: 140.3
click at [420, 445] on div "Image Image 0 Image Image Image Image Image" at bounding box center [921, 438] width 1293 height 178
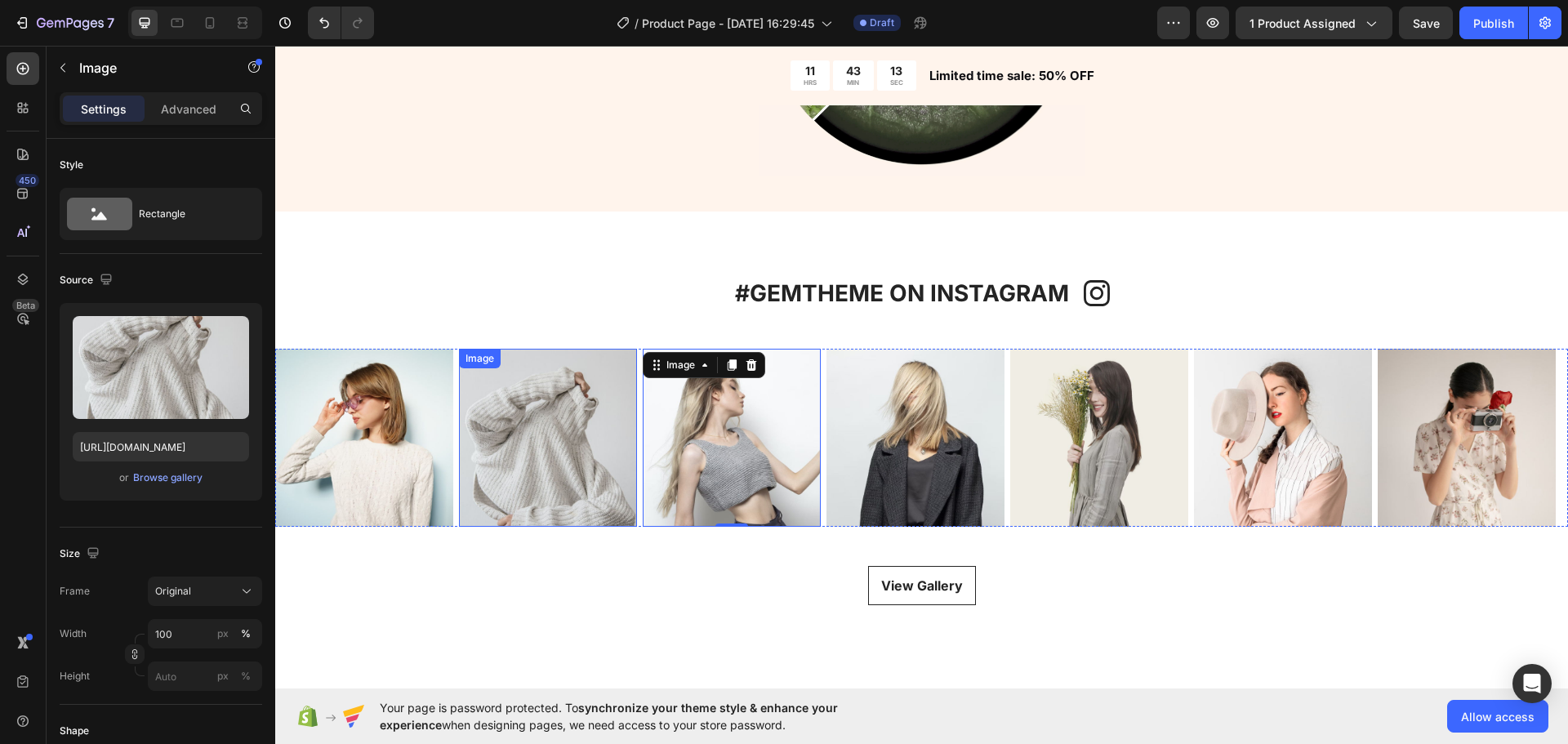
drag, startPoint x: 625, startPoint y: 458, endPoint x: 572, endPoint y: 455, distance: 53.1
click at [551, 452] on div "Image Image Image 0 Image Image Image Image" at bounding box center [921, 438] width 1293 height 178
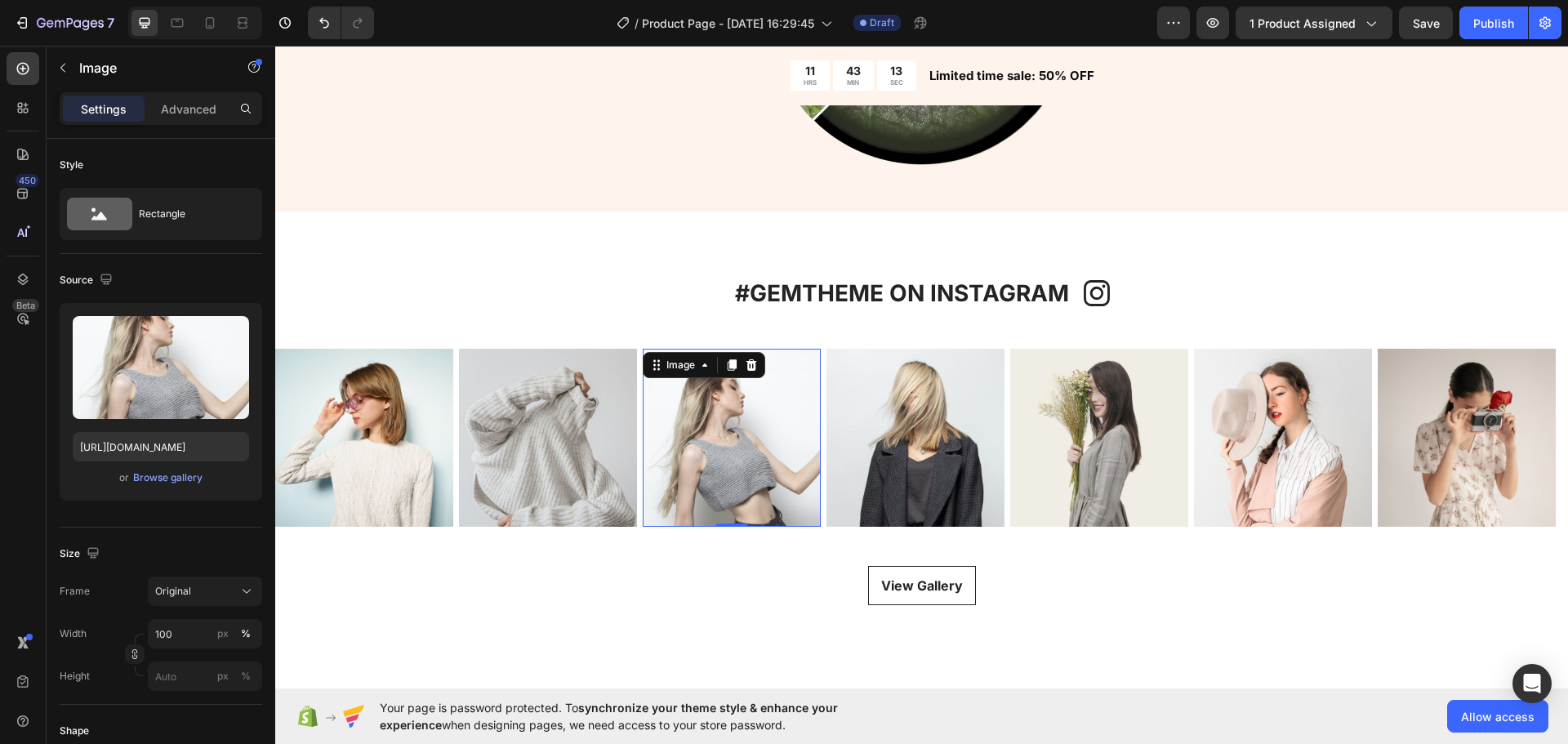
click at [729, 494] on img at bounding box center [731, 438] width 178 height 178
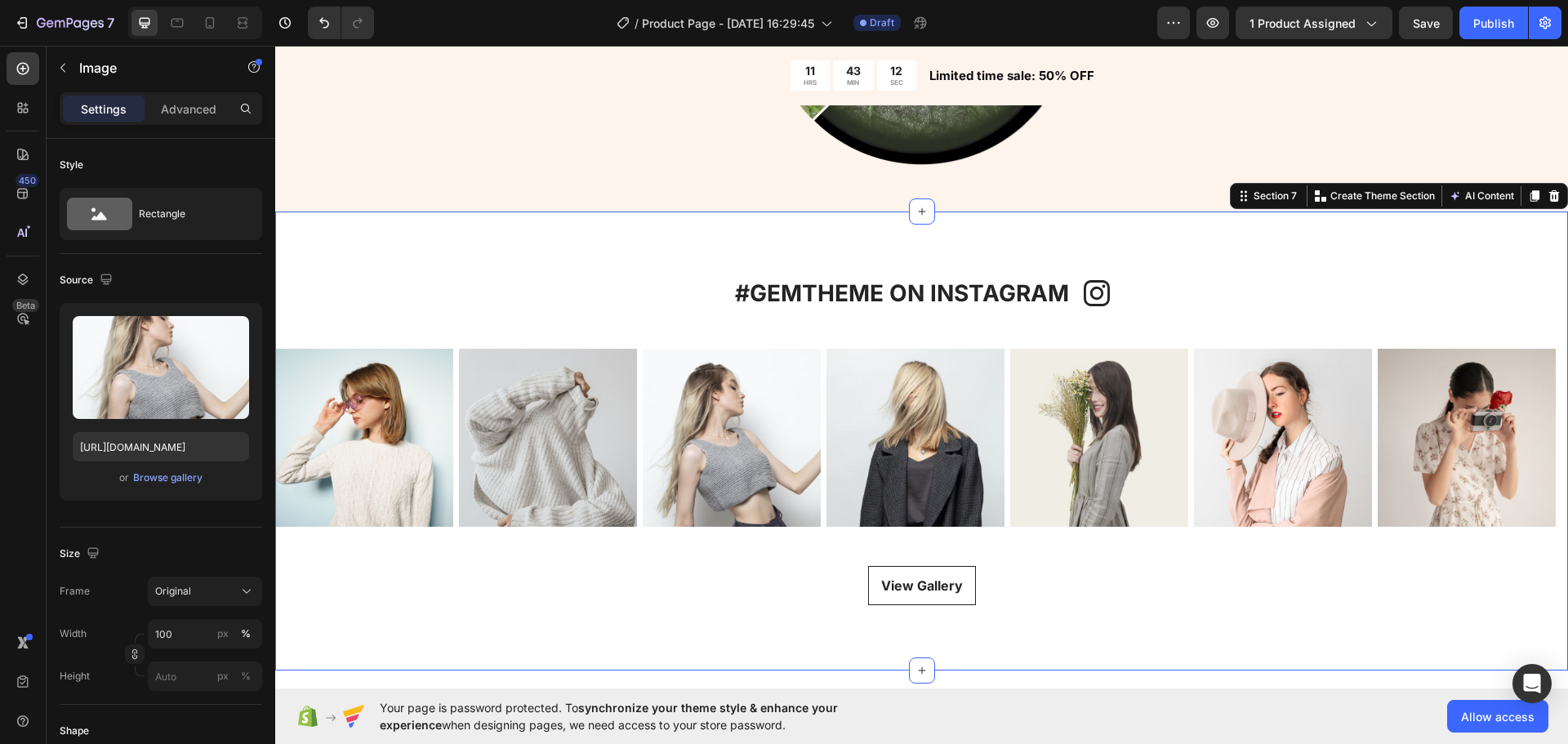
click at [708, 321] on div "#GEMTHEME ON INSTAGRAM Heading Icon Row Icon #GEMTHEME ON INSTAGRAM Heading Row…" at bounding box center [921, 441] width 1293 height 329
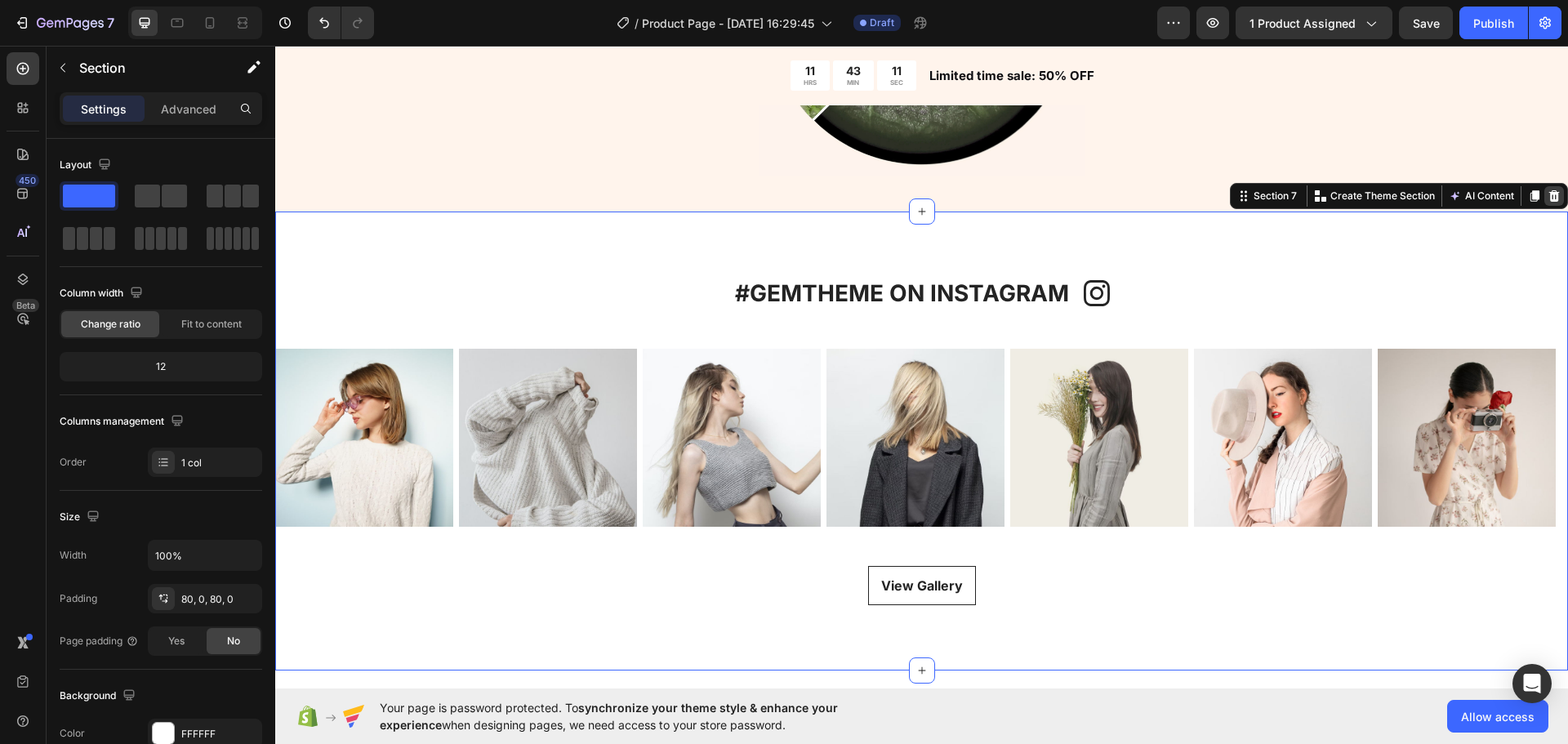
click at [1545, 194] on div at bounding box center [1554, 196] width 20 height 20
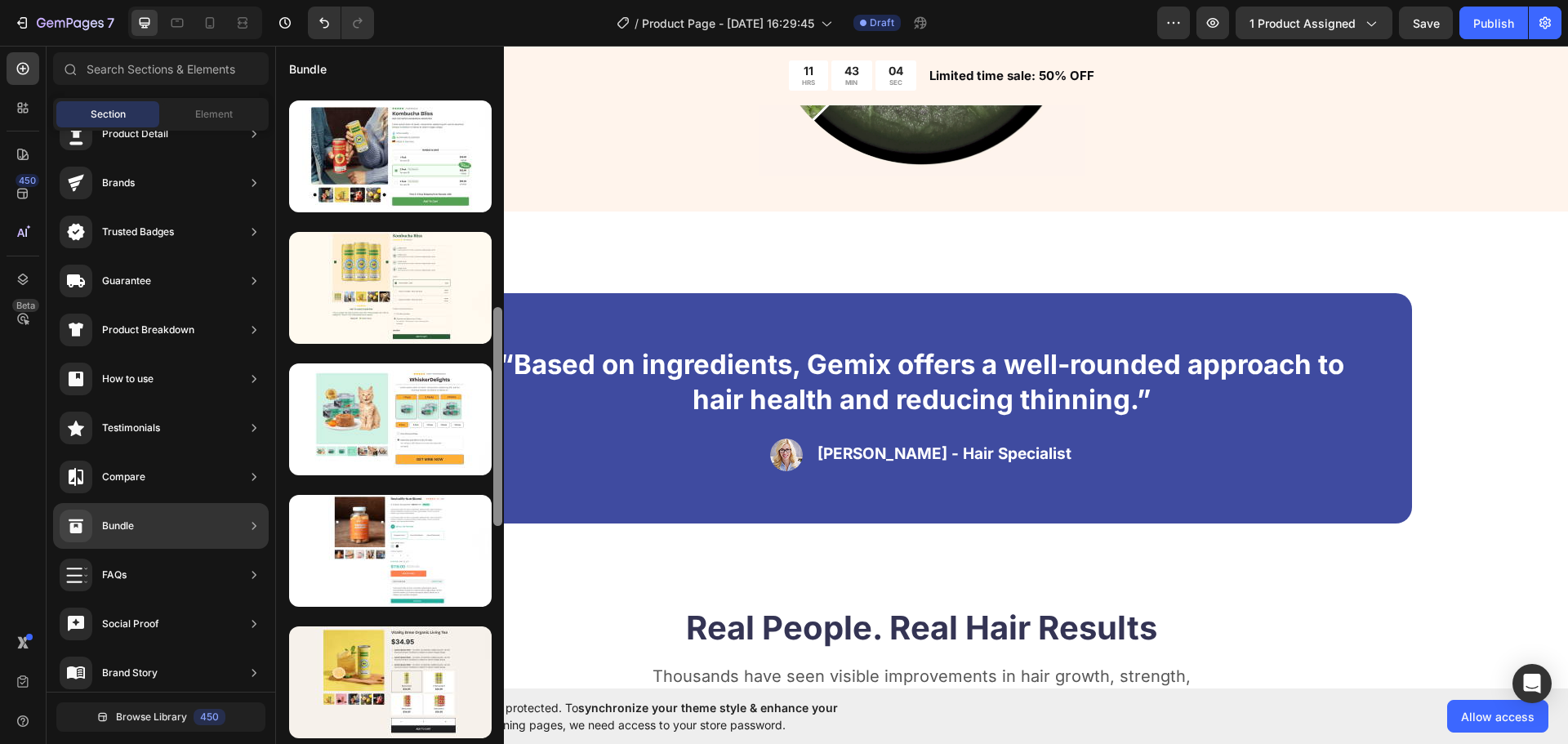
scroll to position [569, 0]
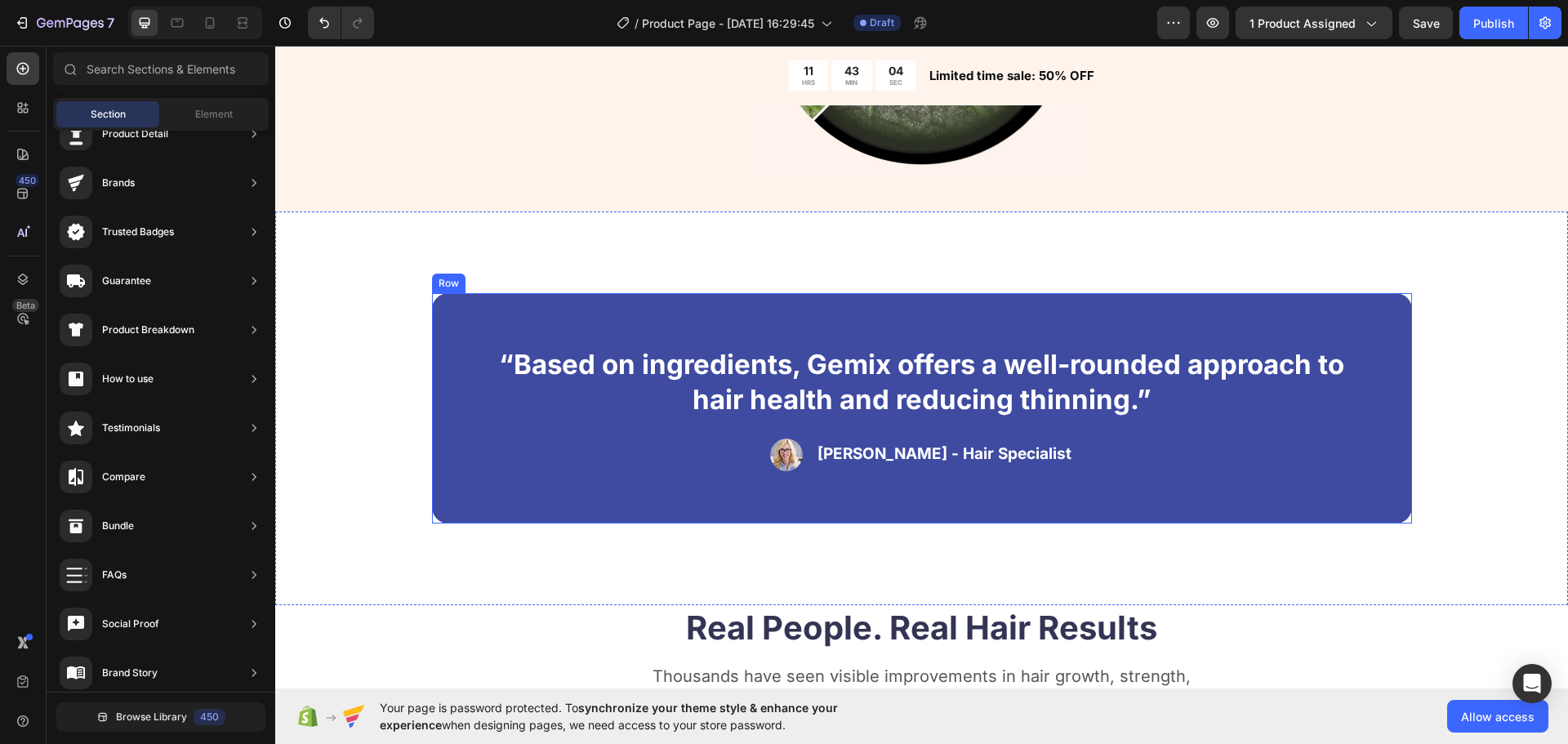
click at [715, 517] on div "“Based on ingredients, Gemix offers a well-rounded approach to hair health and …" at bounding box center [921, 409] width 980 height 230
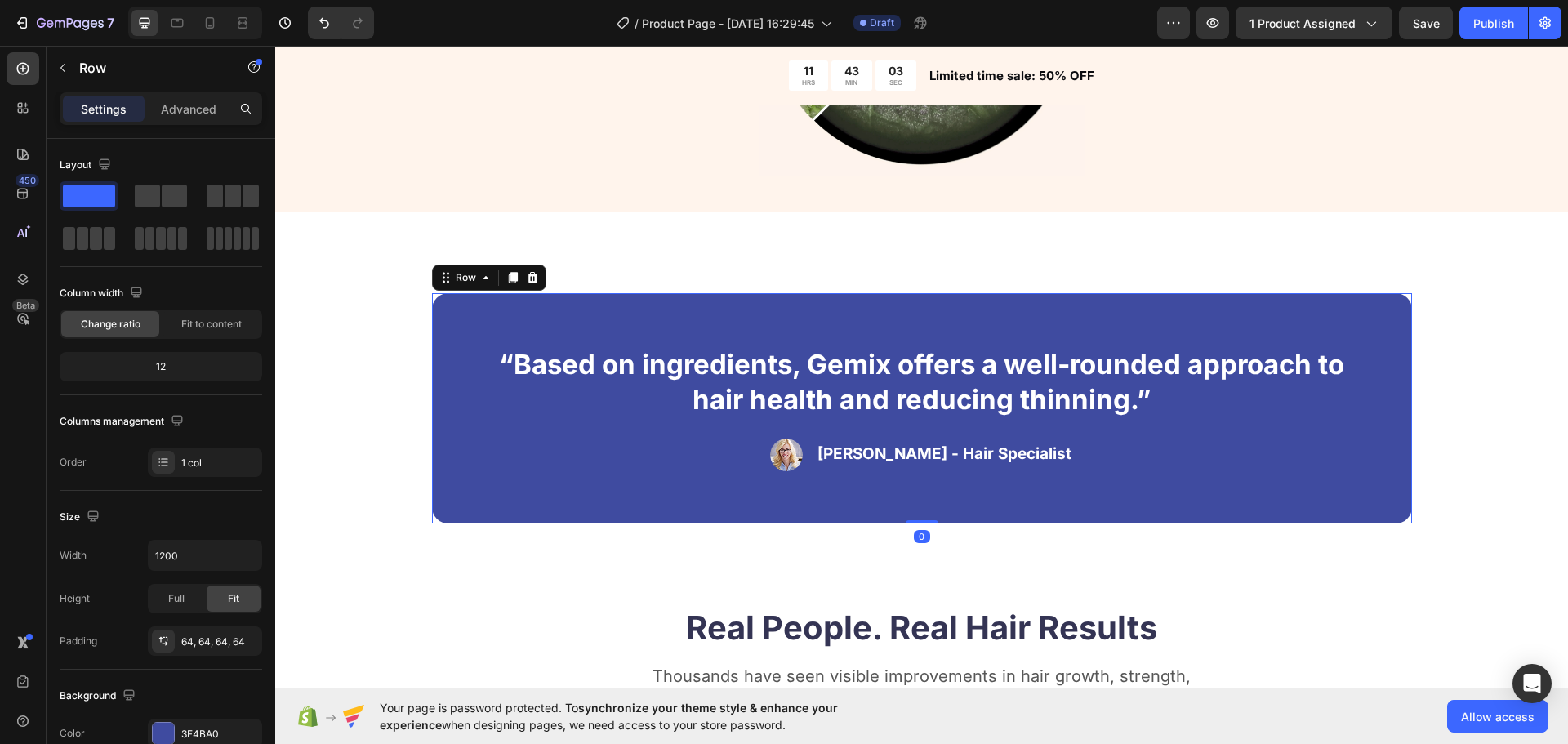
click at [395, 488] on div "“Based on ingredients, Gemix offers a well-rounded approach to hair health and …" at bounding box center [921, 409] width 1162 height 230
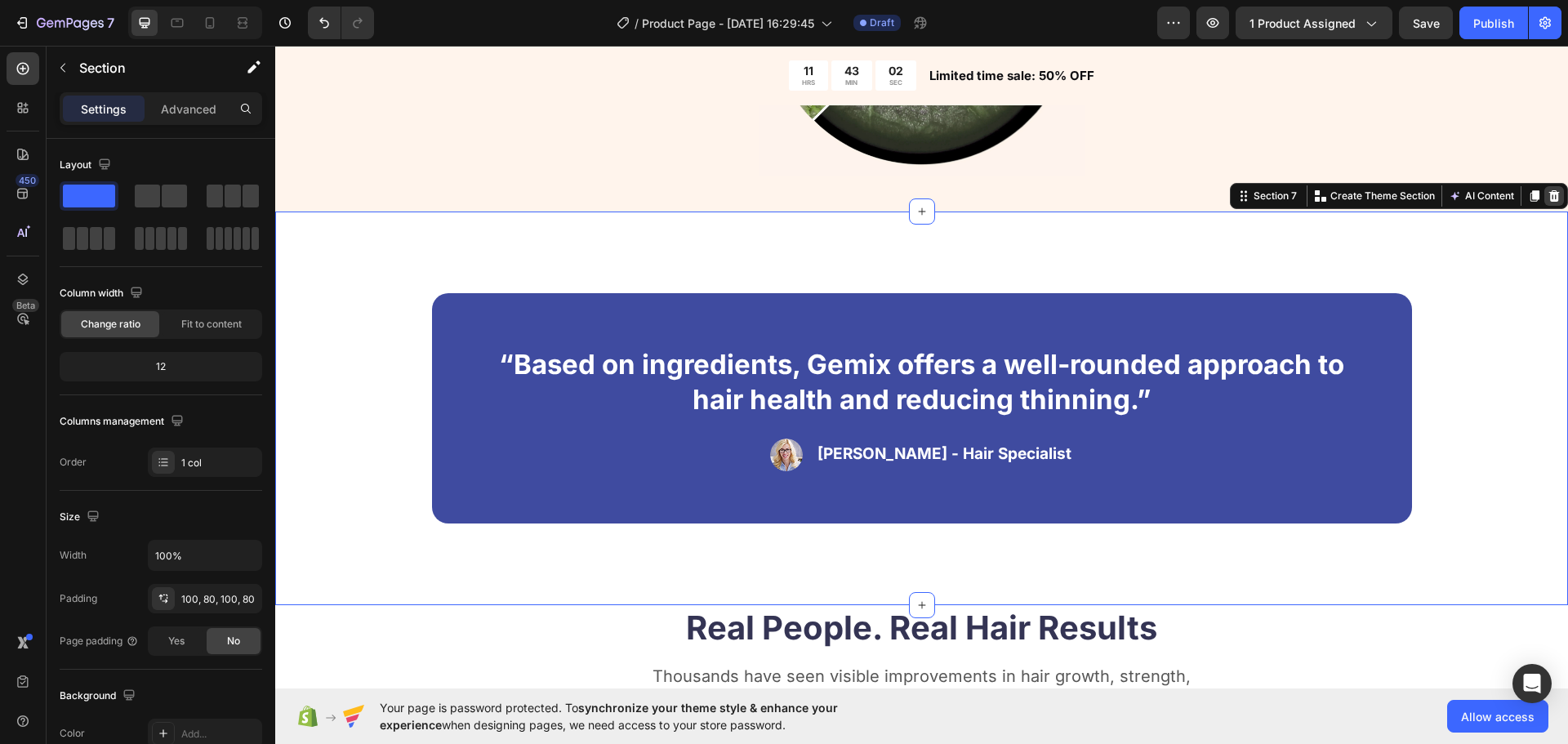
click at [1549, 192] on icon at bounding box center [1554, 196] width 11 height 12
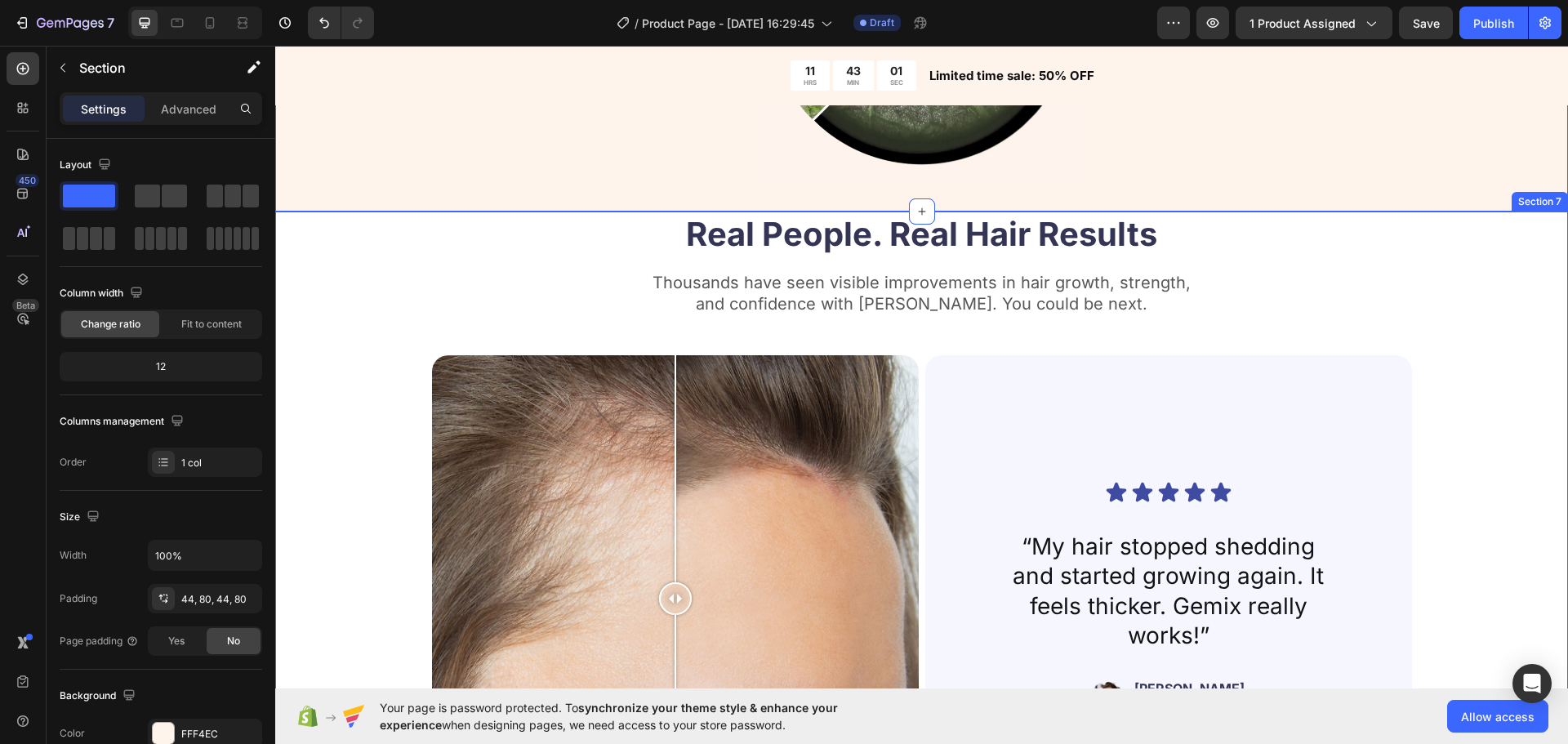
click at [1417, 242] on div "Real People. Real Hair Results Heading Thousands have seen visible improvements…" at bounding box center [921, 533] width 1162 height 644
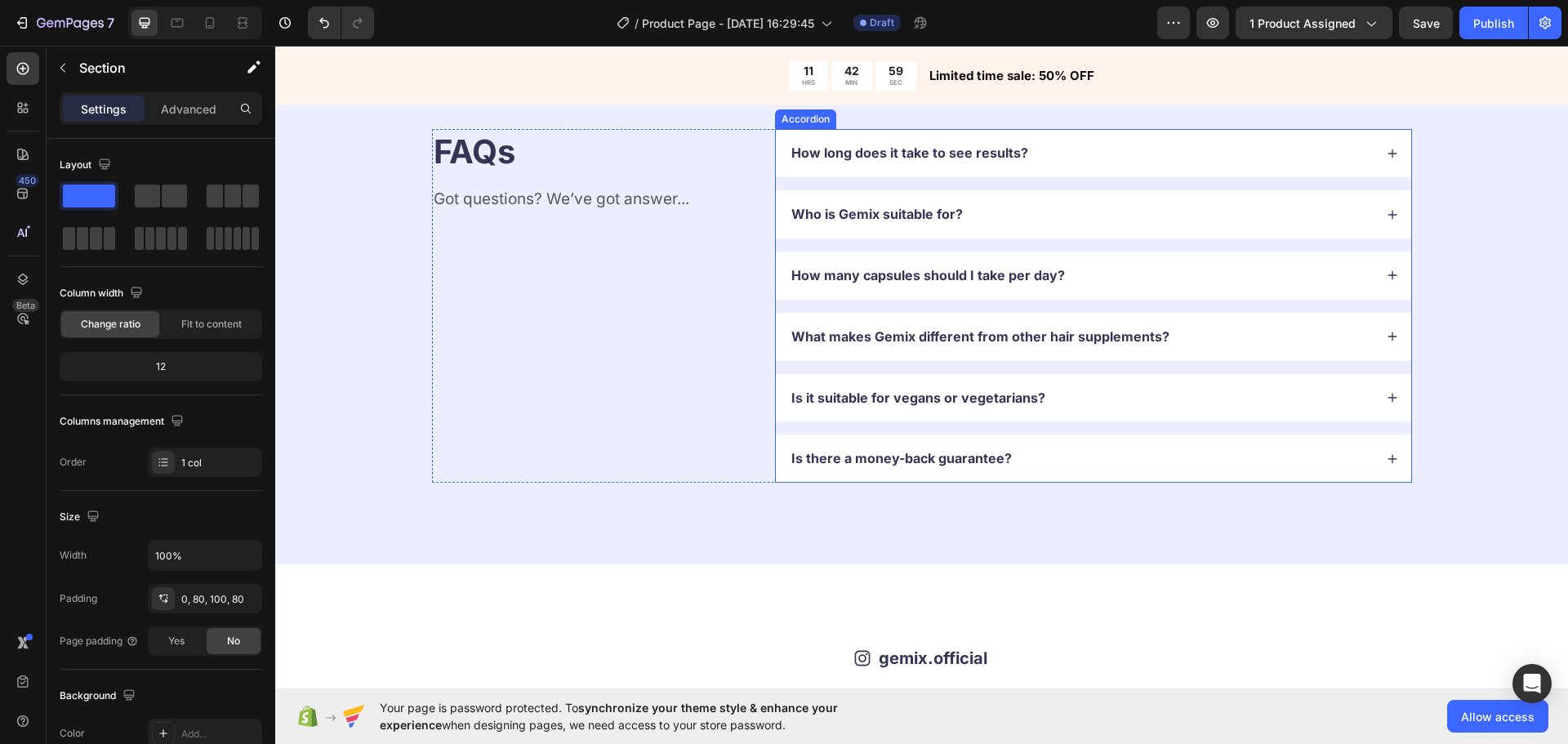
scroll to position [3512, 0]
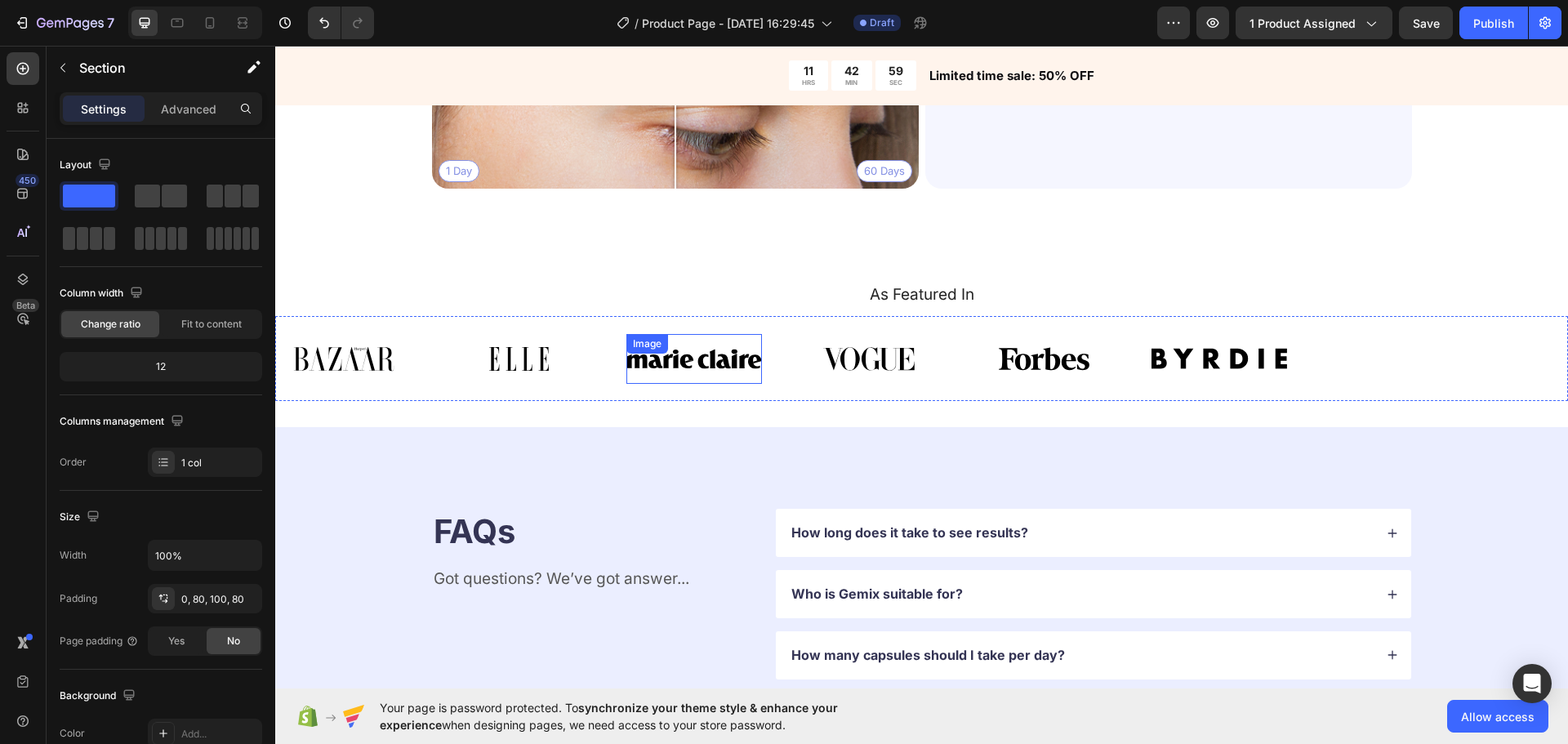
click at [699, 362] on div "Image" at bounding box center [693, 359] width 136 height 50
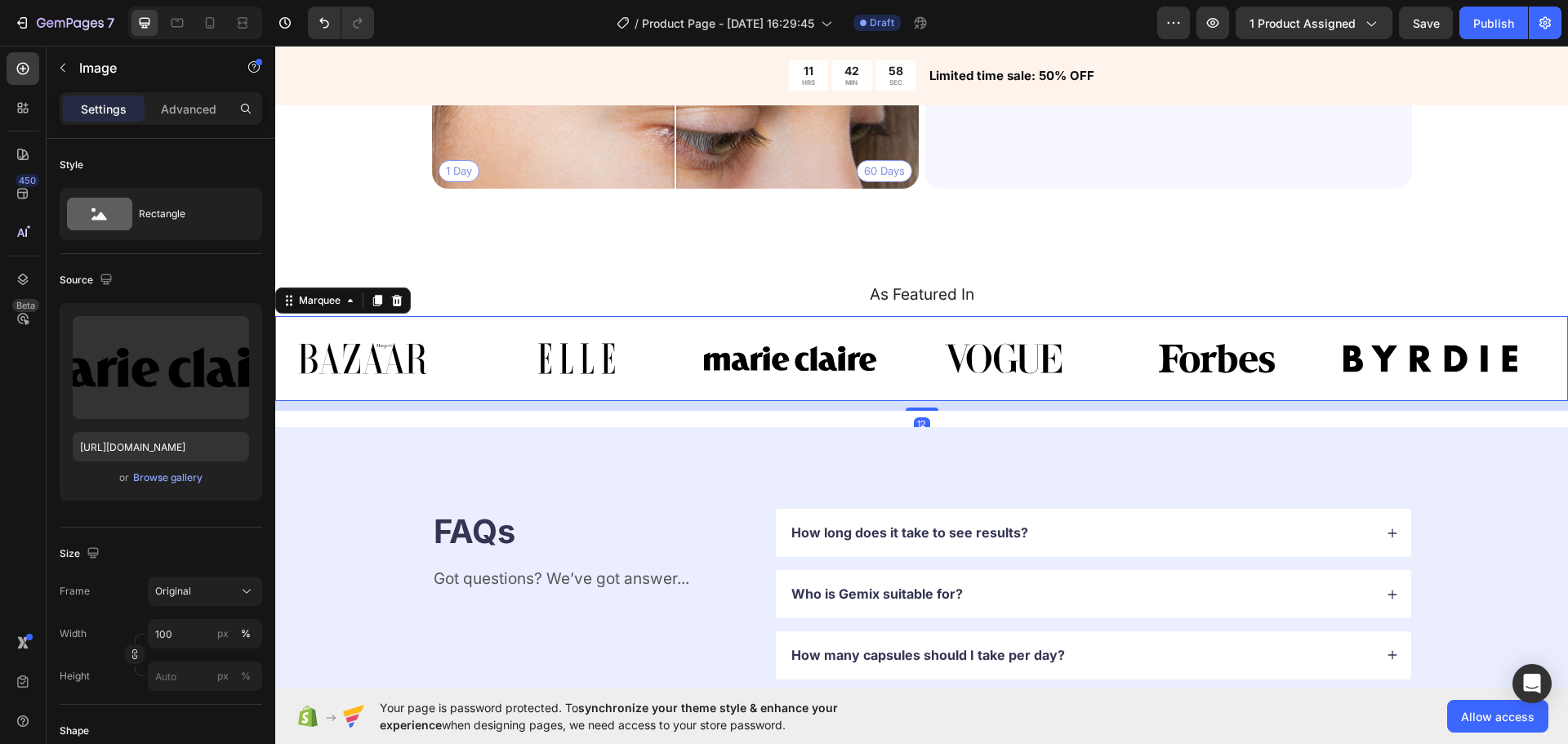
click at [917, 395] on div "Image Image Image Image Image Image Image Image Image Image Image Image Marquee…" at bounding box center [921, 358] width 1293 height 84
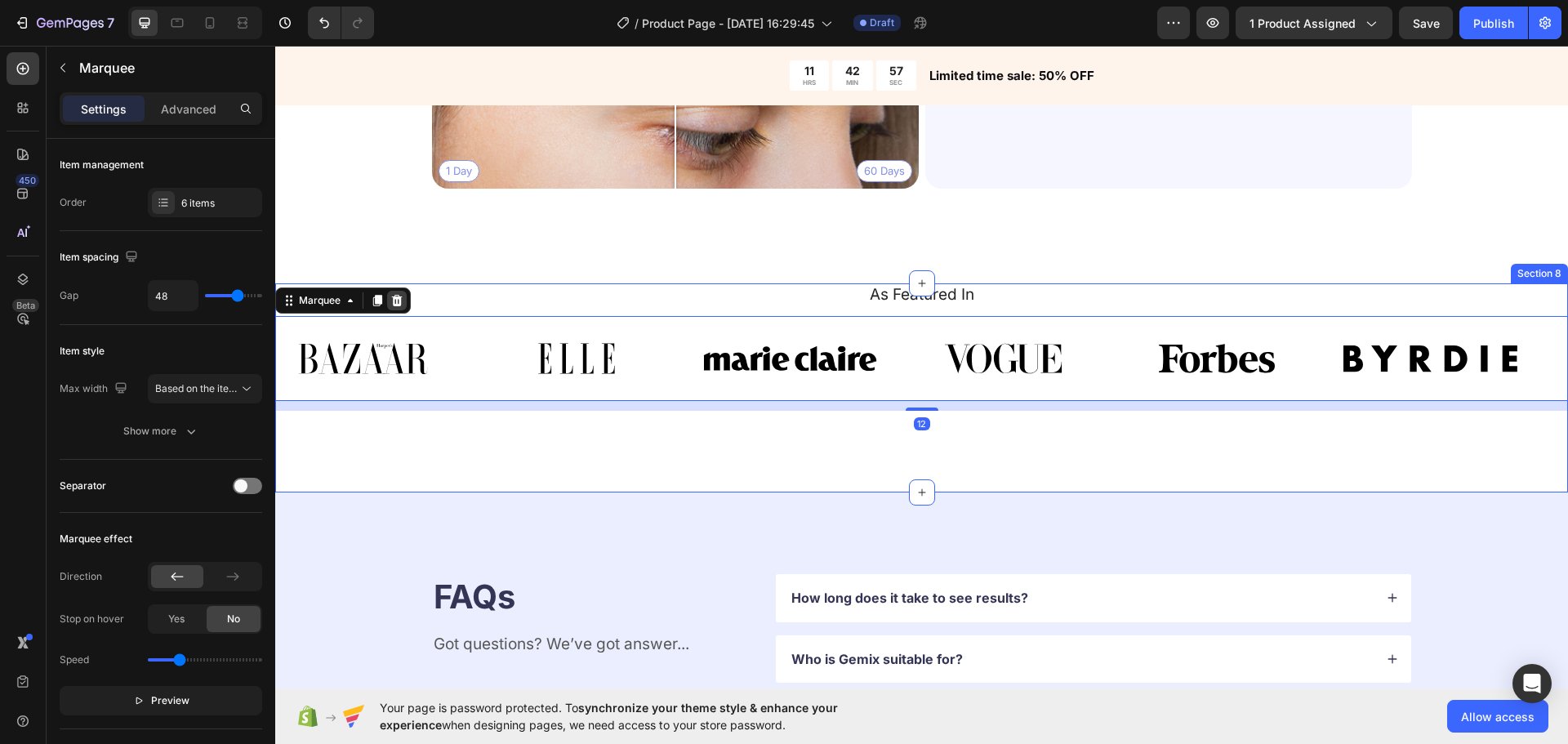
click at [402, 303] on div at bounding box center [397, 300] width 20 height 20
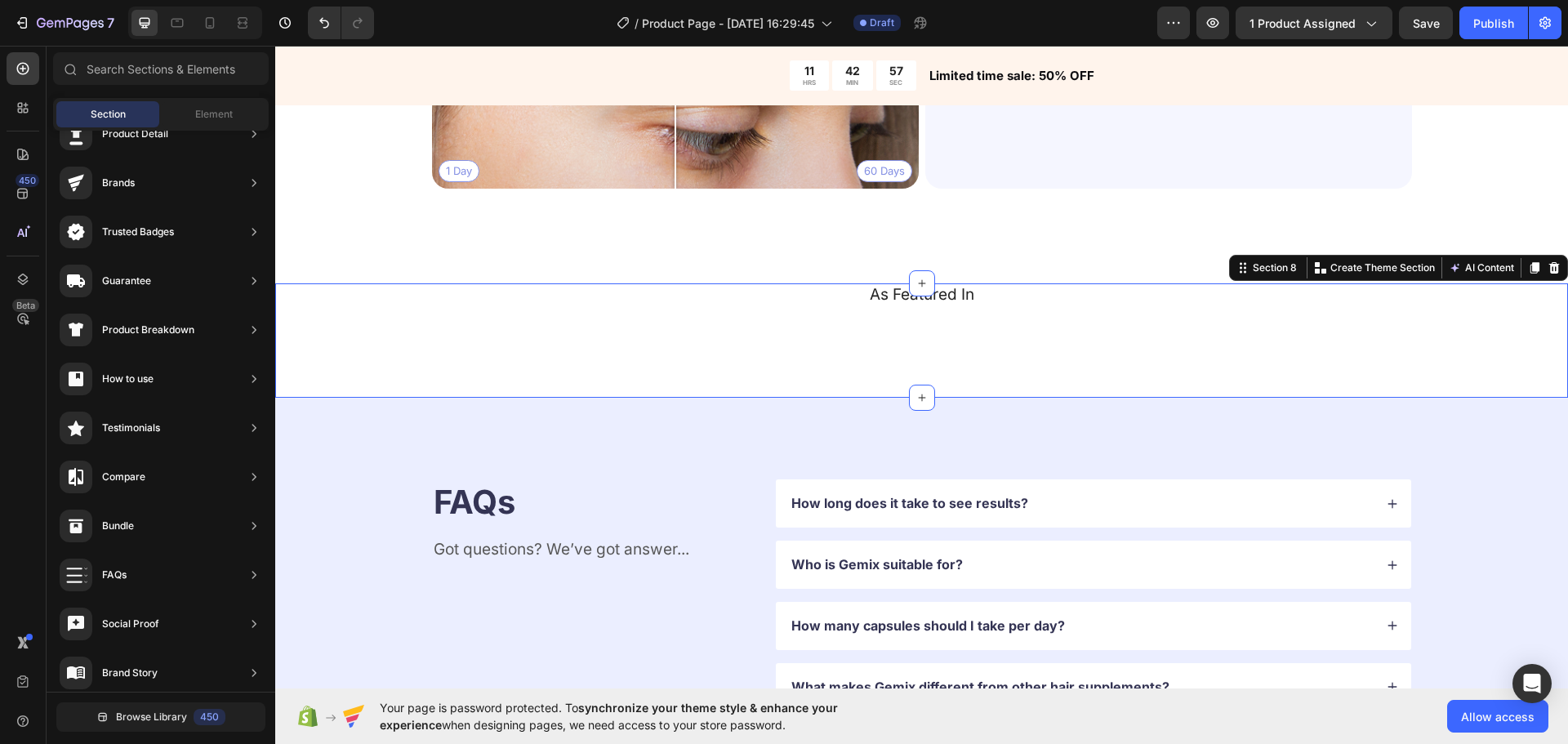
click at [698, 313] on div "As Featured In Heading" at bounding box center [921, 300] width 1293 height 33
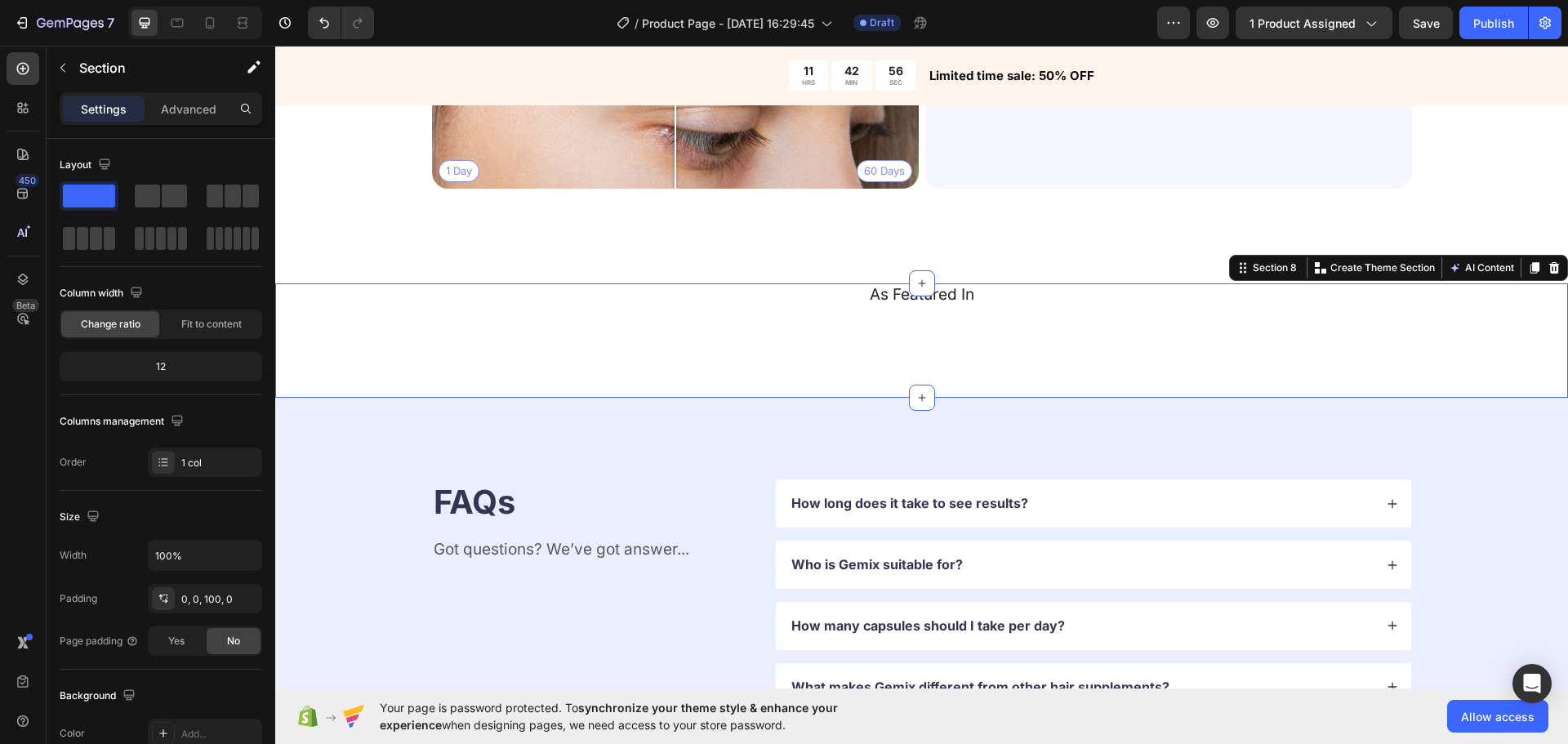
drag, startPoint x: 1538, startPoint y: 265, endPoint x: 1475, endPoint y: 285, distance: 66.1
click at [1548, 264] on icon at bounding box center [1553, 267] width 13 height 13
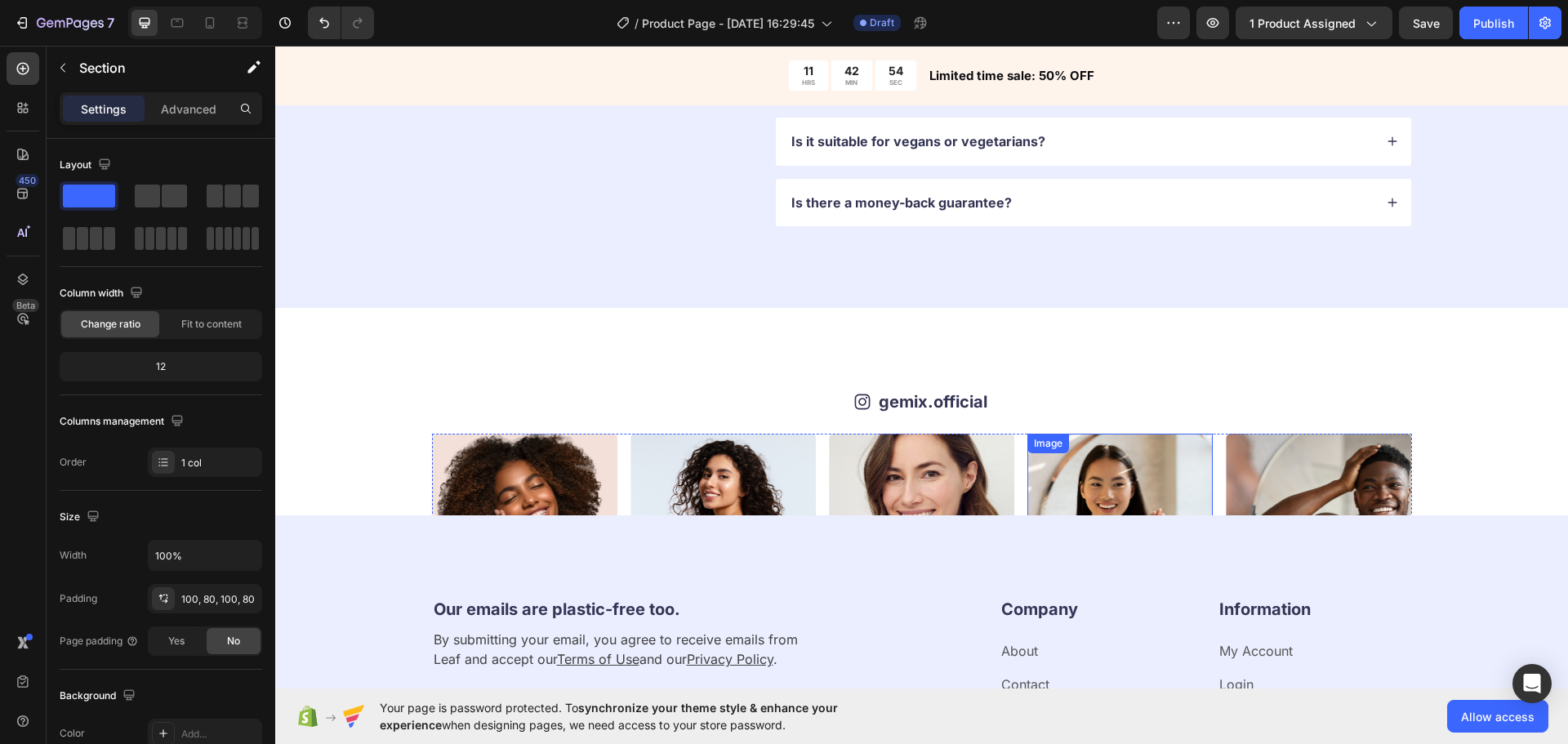
scroll to position [4002, 0]
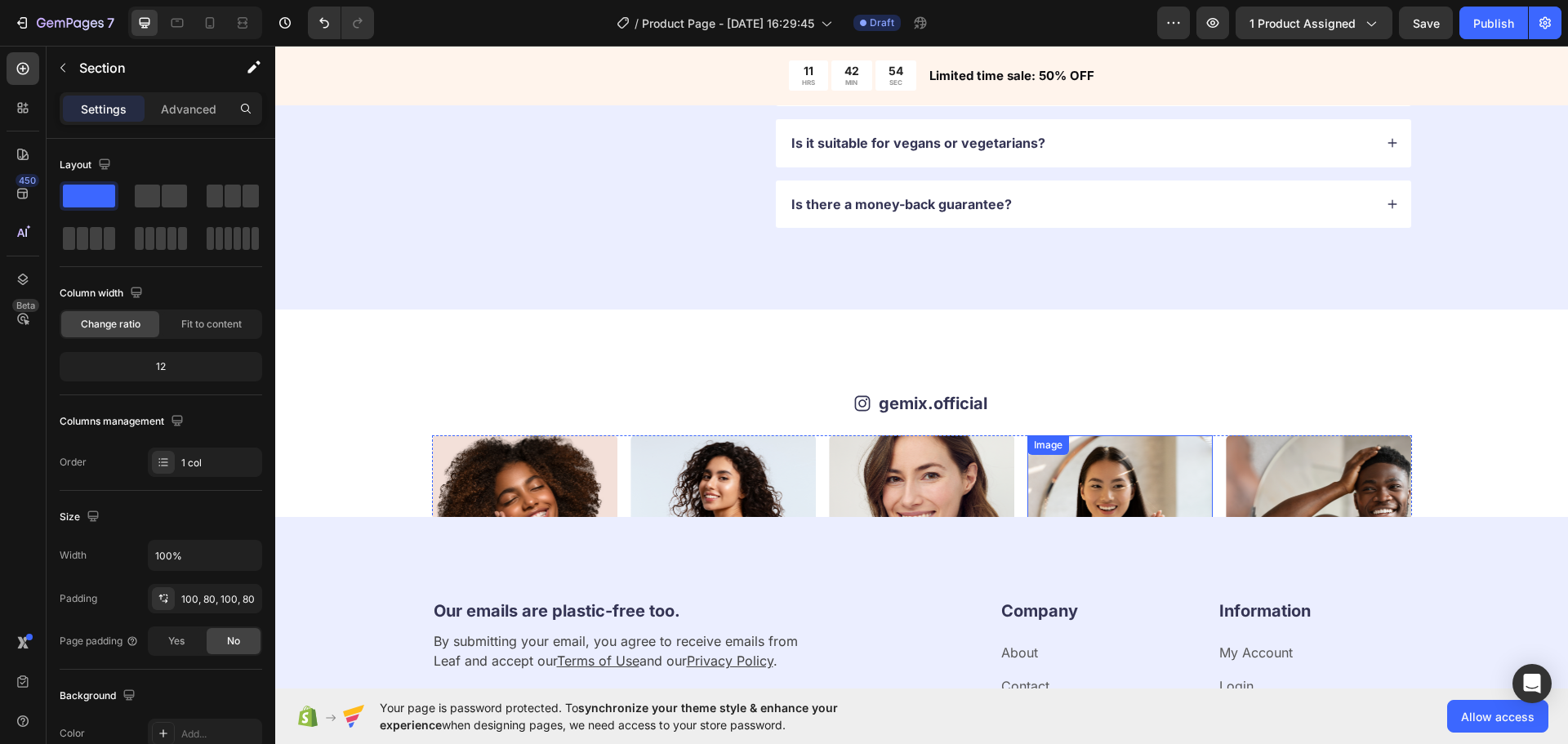
click at [1190, 332] on div "Icon gemix.official Text Block Row Image Image Image Image Image Image Image Im…" at bounding box center [921, 412] width 1293 height 208
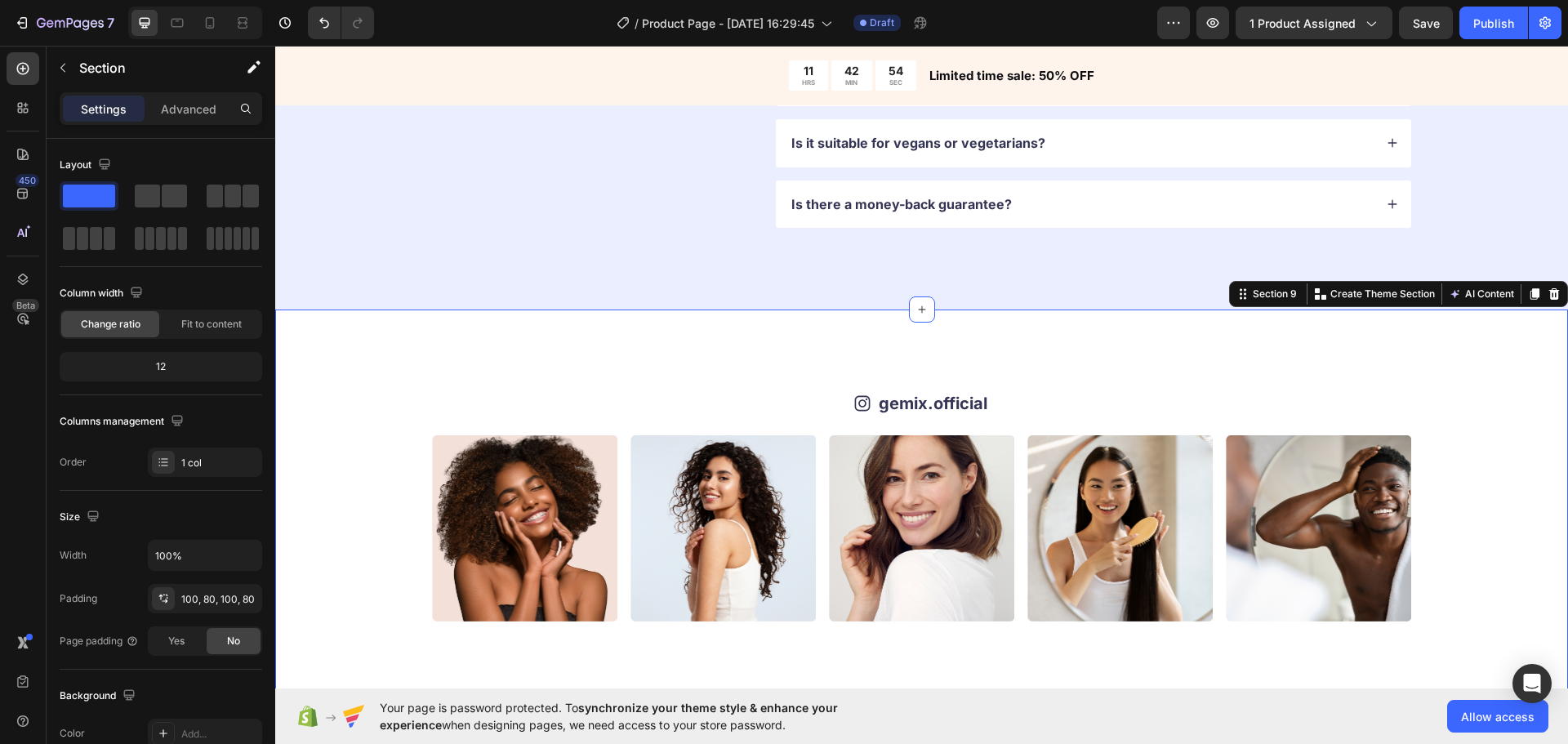
click at [1212, 381] on div "Icon gemix.official Text Block Row Image Image Image Image Image Image Image Im…" at bounding box center [921, 505] width 1293 height 393
click at [1549, 298] on icon at bounding box center [1554, 294] width 11 height 12
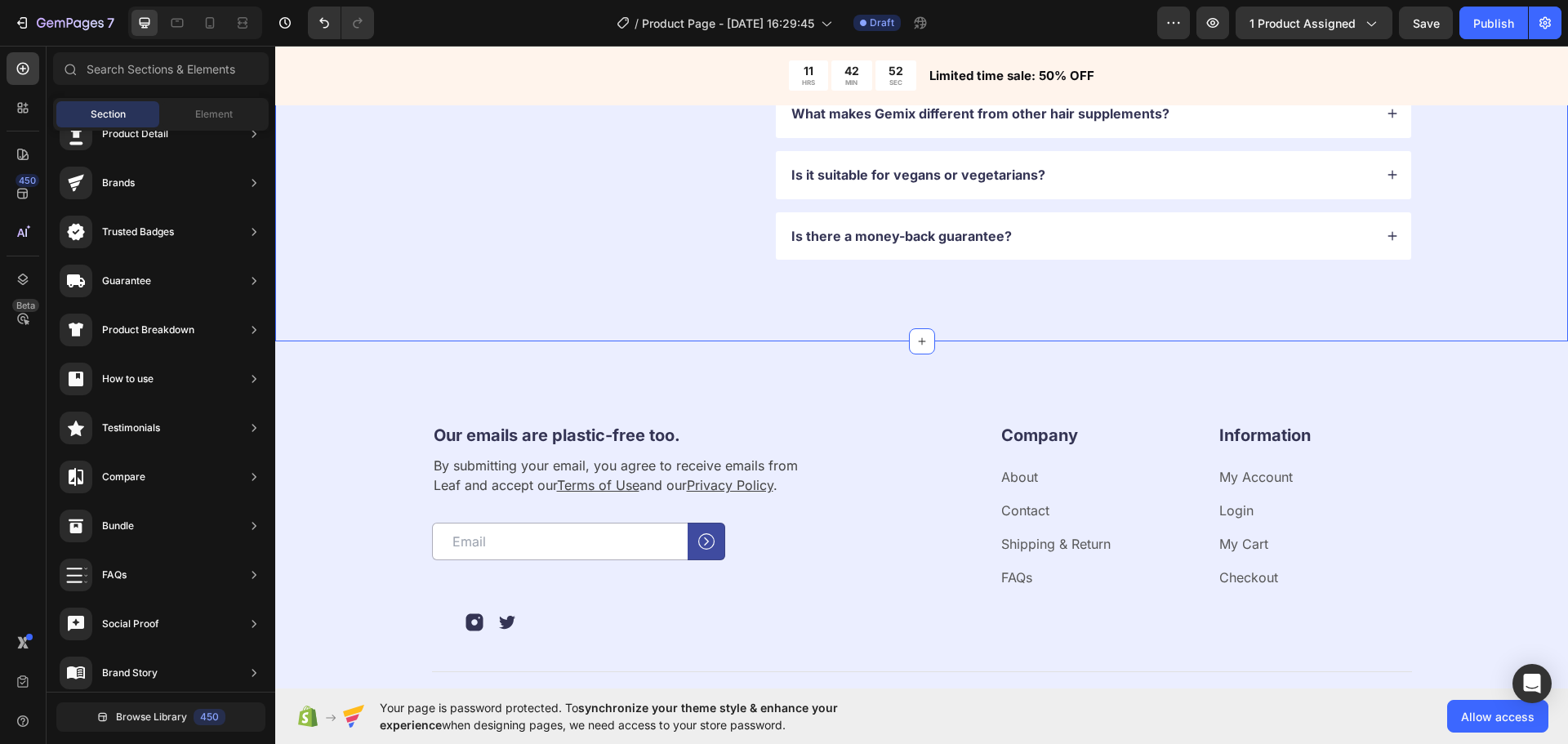
scroll to position [3757, 0]
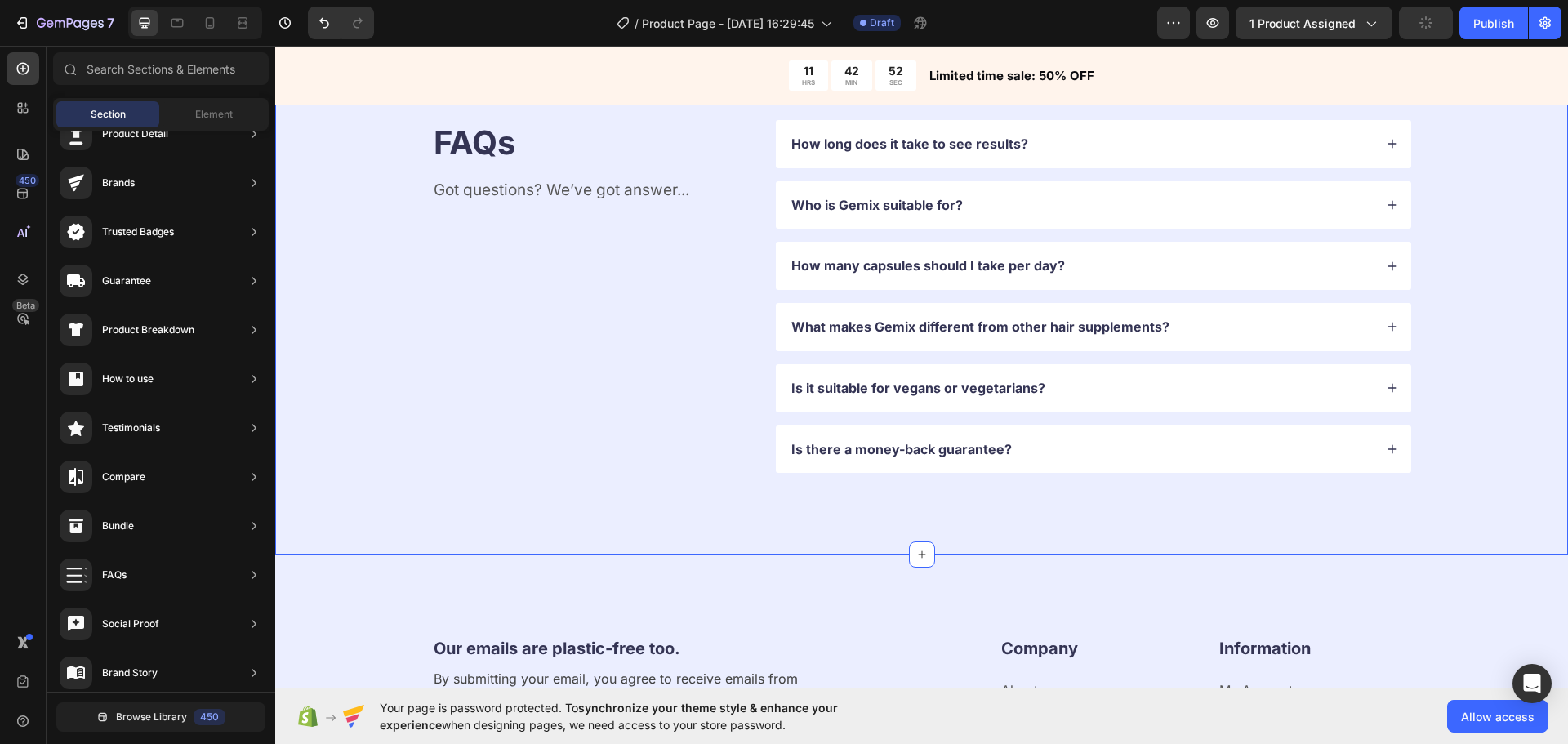
click at [613, 490] on div "FAQs Heading Got questions? We’ve got answer... Text Block How long does it tak…" at bounding box center [921, 296] width 1293 height 517
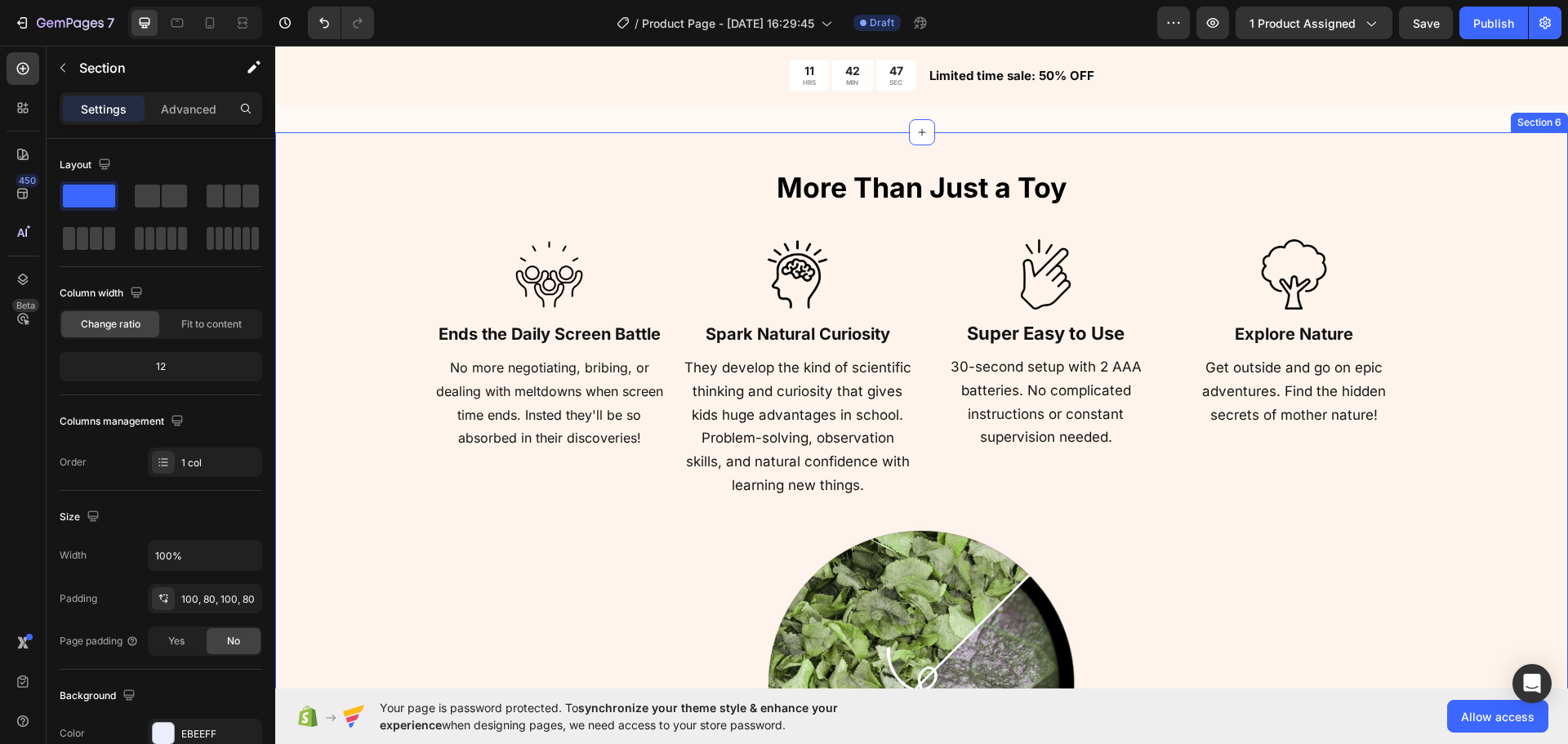
scroll to position [2205, 0]
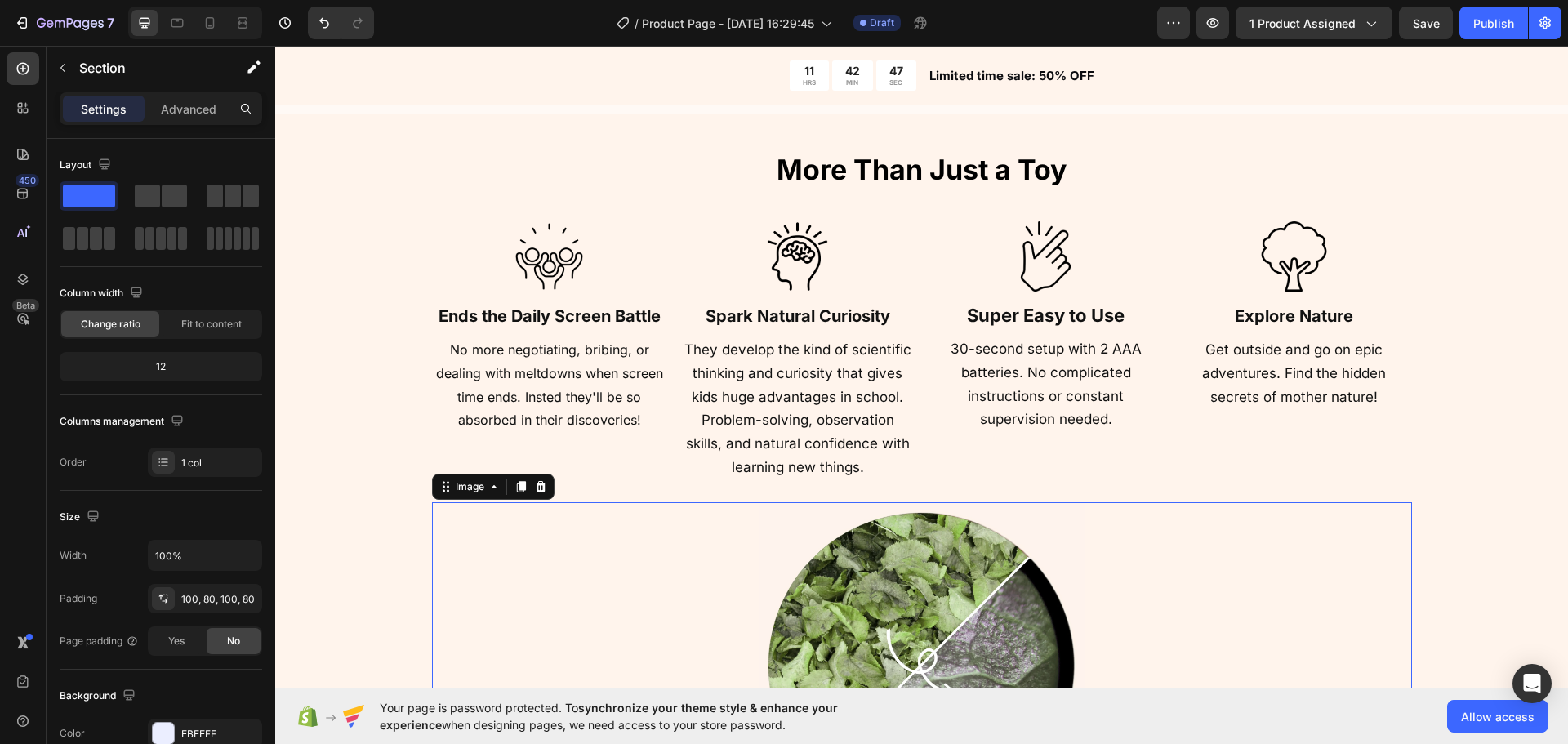
click at [820, 652] on img at bounding box center [921, 665] width 327 height 327
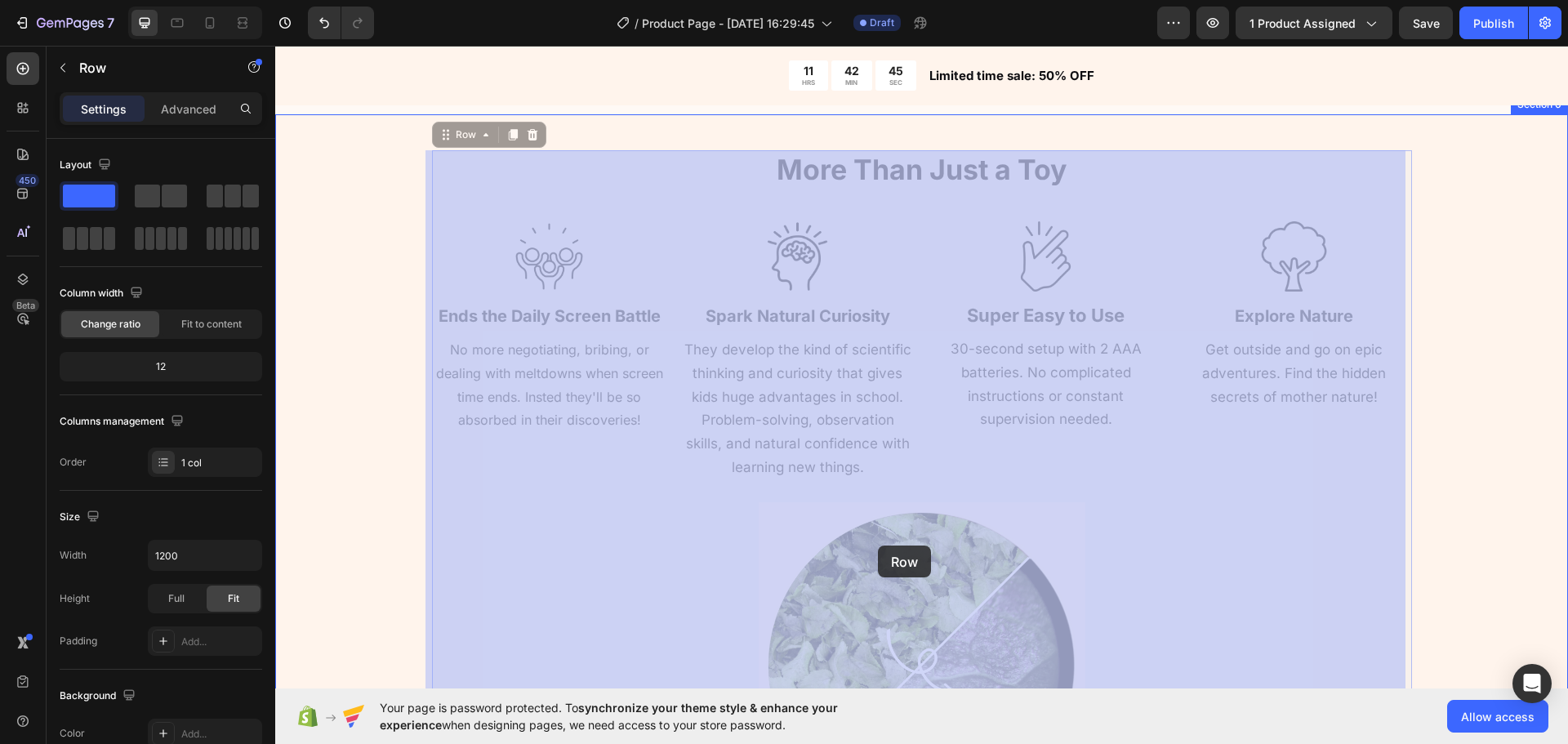
drag, startPoint x: 448, startPoint y: 500, endPoint x: 879, endPoint y: 555, distance: 434.5
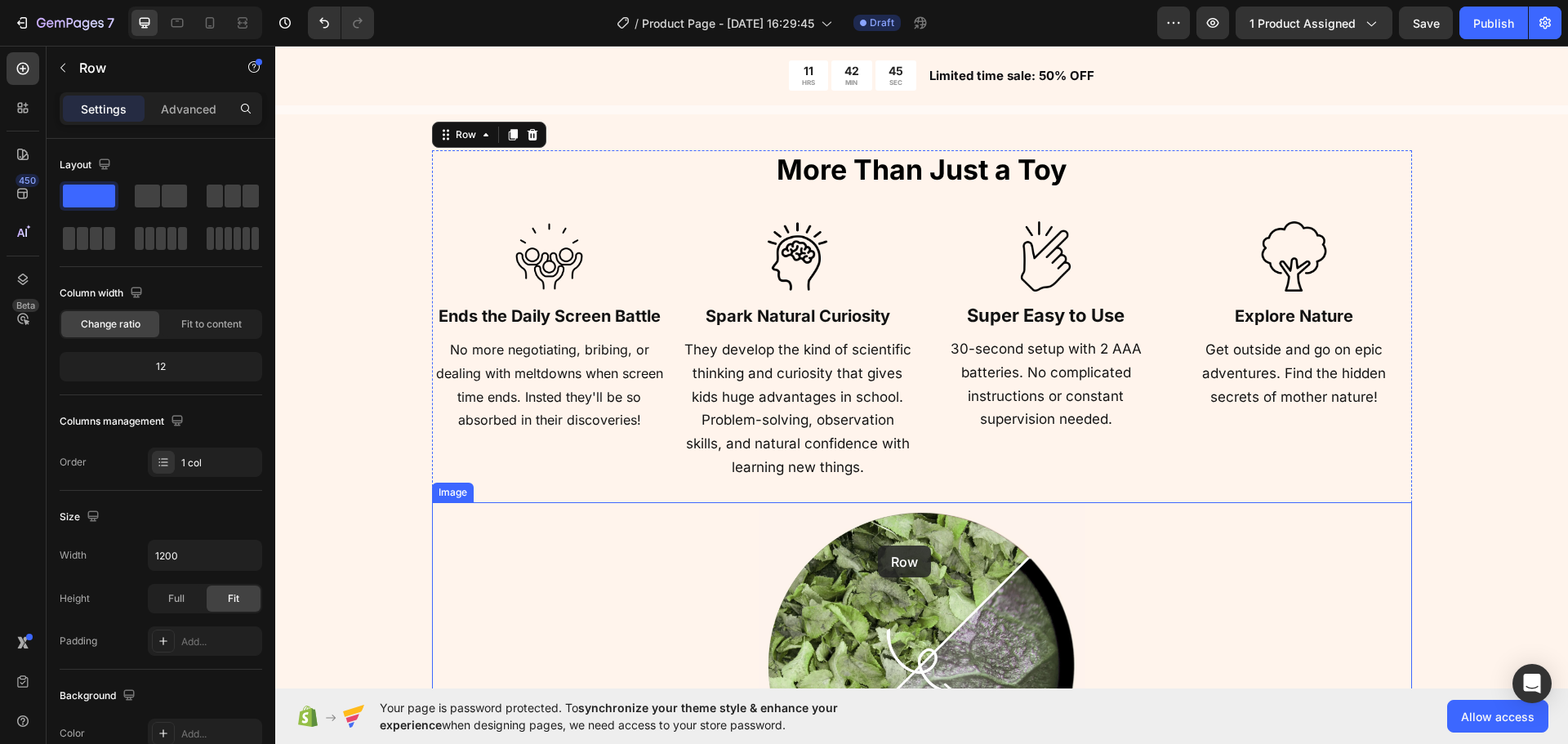
click at [894, 573] on img at bounding box center [921, 665] width 327 height 327
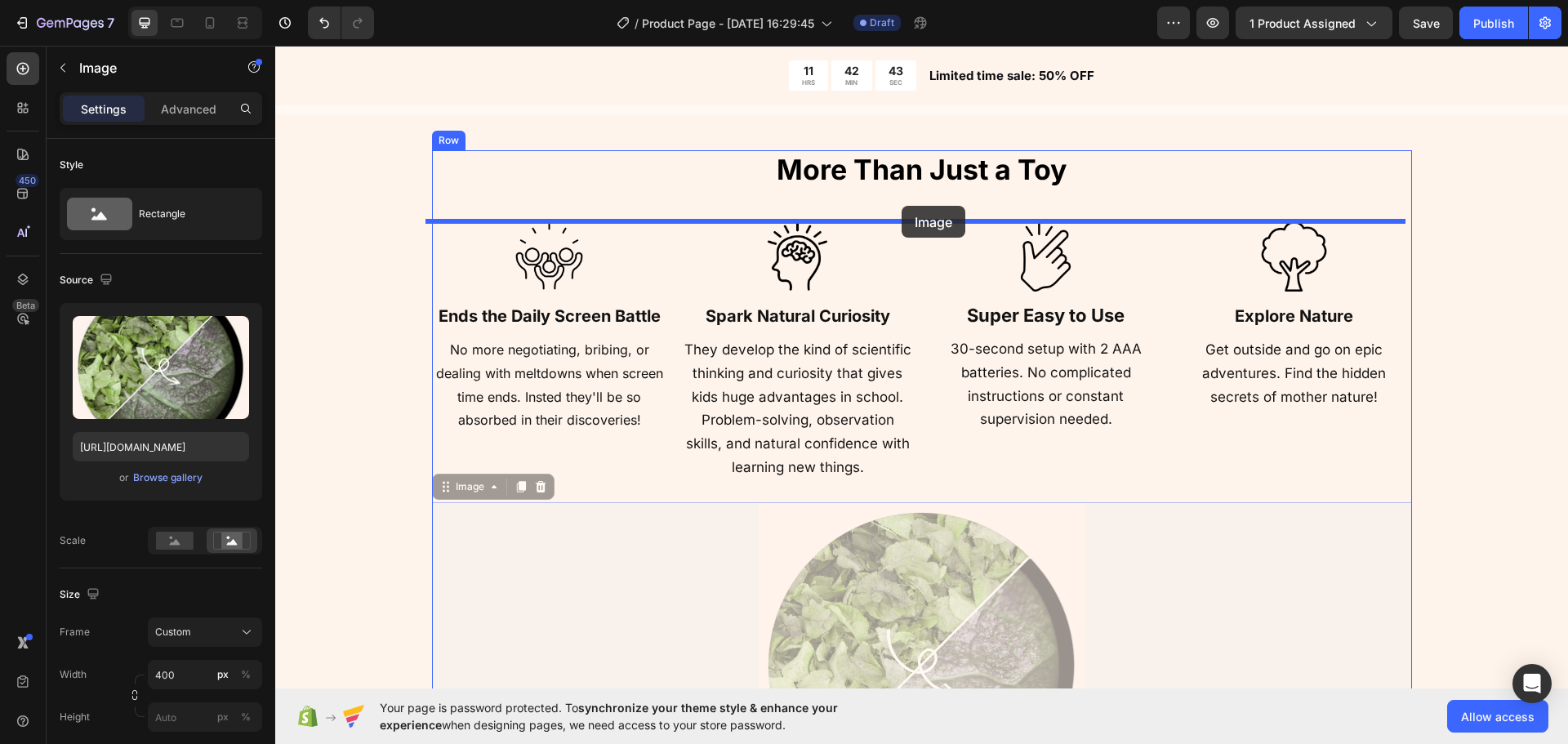
drag, startPoint x: 464, startPoint y: 478, endPoint x: 910, endPoint y: 204, distance: 523.4
click at [900, 206] on div "Header Product Images SmartPlayScope: The Original Miniscope Product Title $29.…" at bounding box center [921, 321] width 1293 height 4961
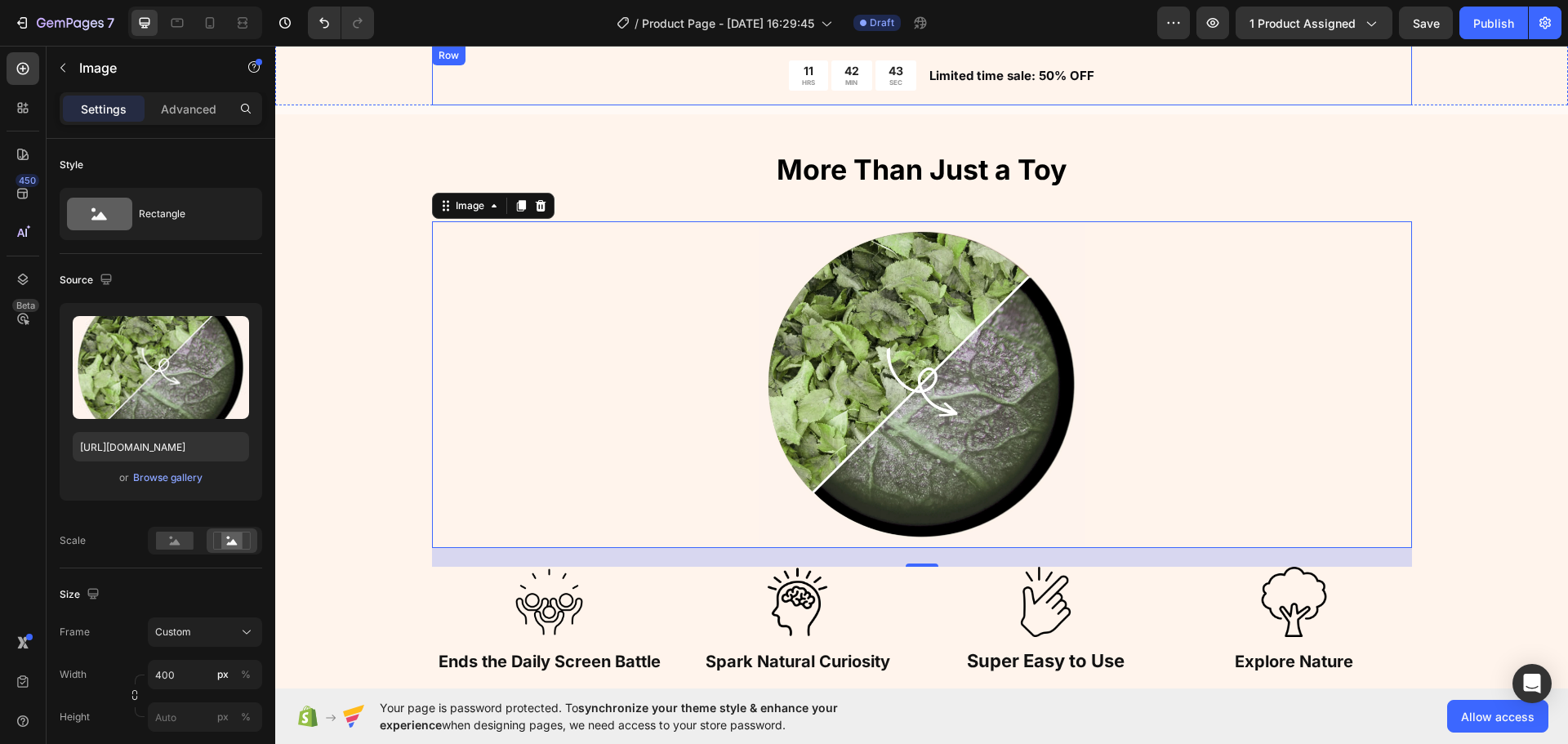
click at [1119, 98] on div "11 HRS 42 MIN 43 SEC Countdown Timer Limited time sale: 50% OFF Text Block Row" at bounding box center [921, 75] width 980 height 59
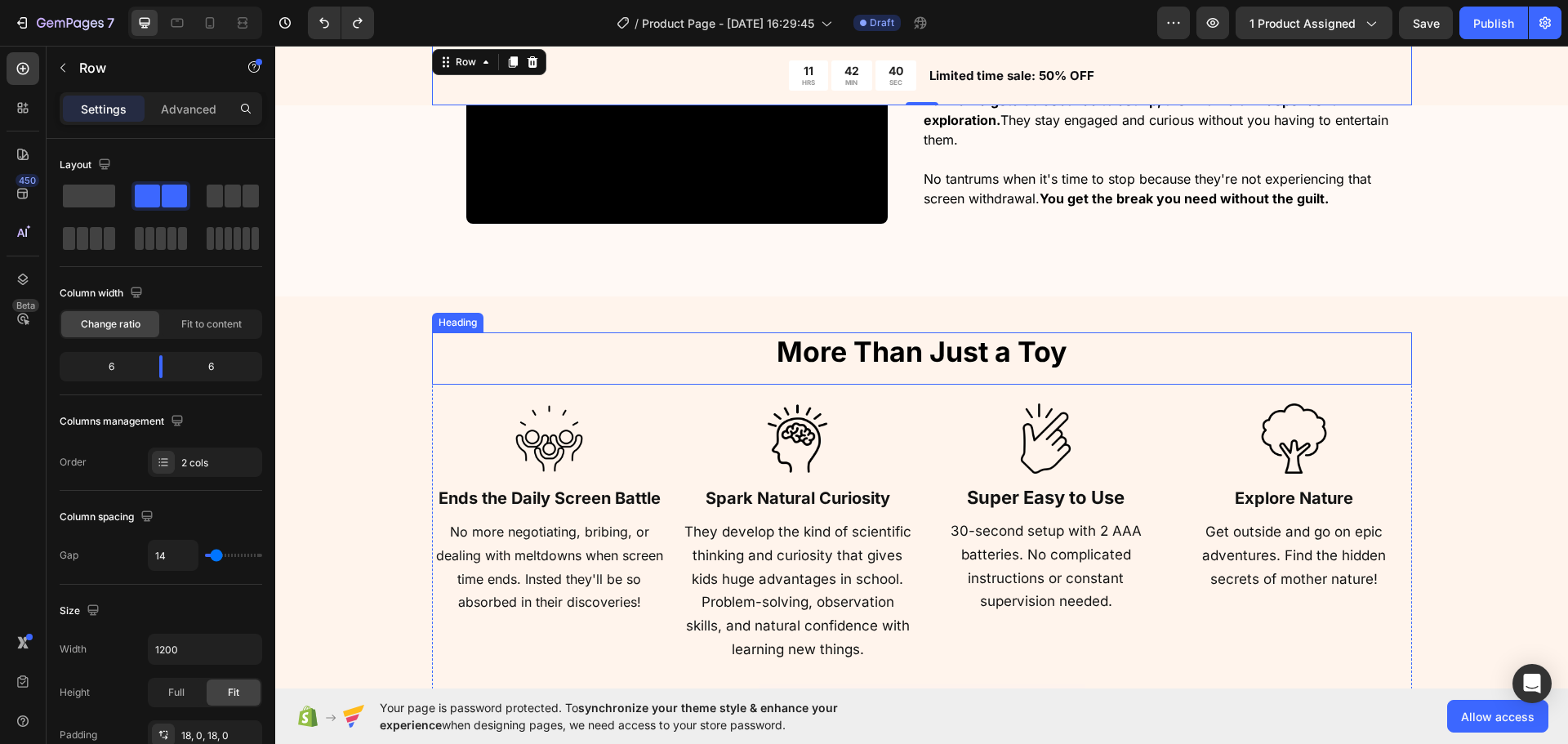
click at [340, 372] on div "More Than Just a Toy Heading Image Ends the Daily Screen Battle Heading No more…" at bounding box center [921, 672] width 1162 height 679
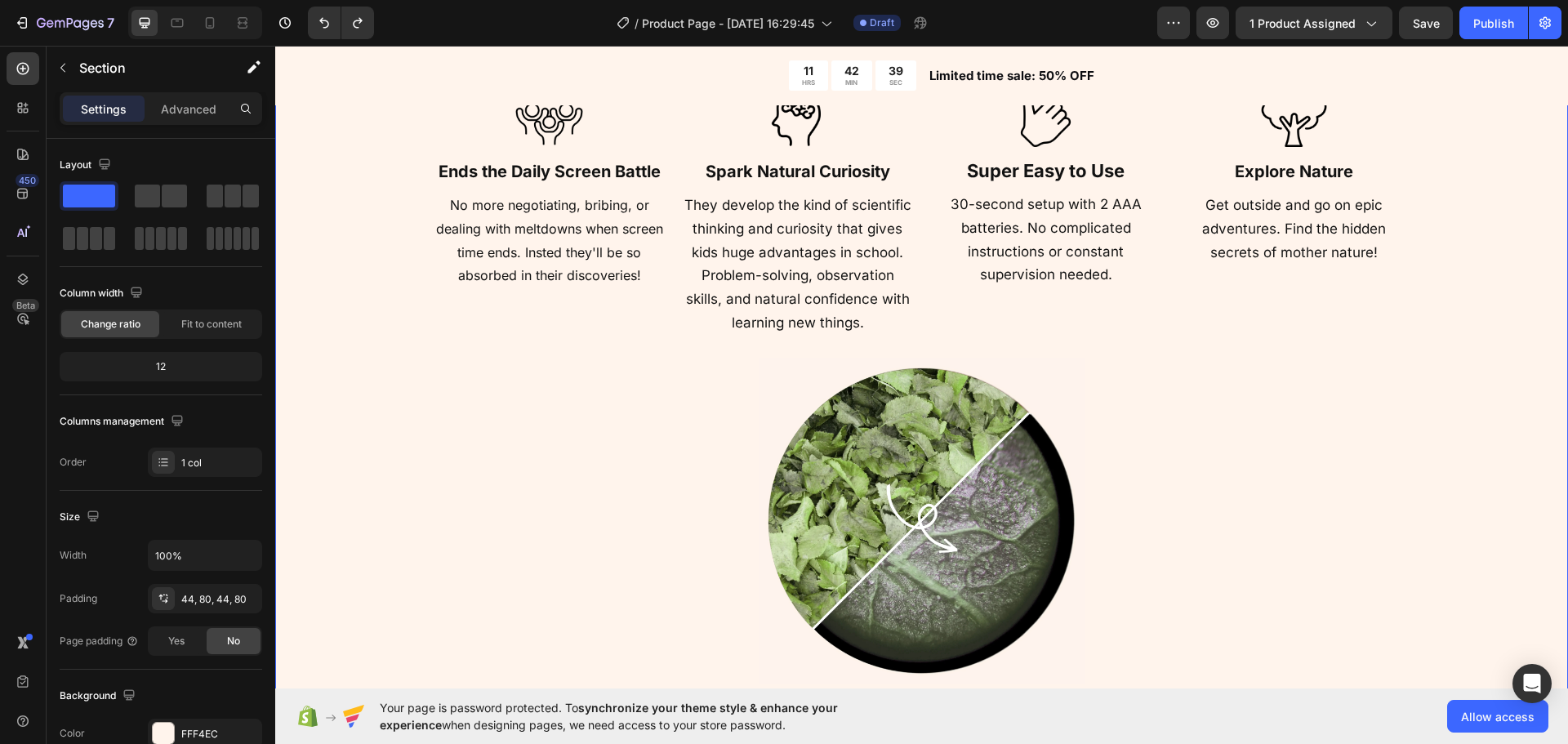
click at [353, 397] on div "More Than Just a Toy Heading Image Ends the Daily Screen Battle Heading No more…" at bounding box center [921, 345] width 1162 height 679
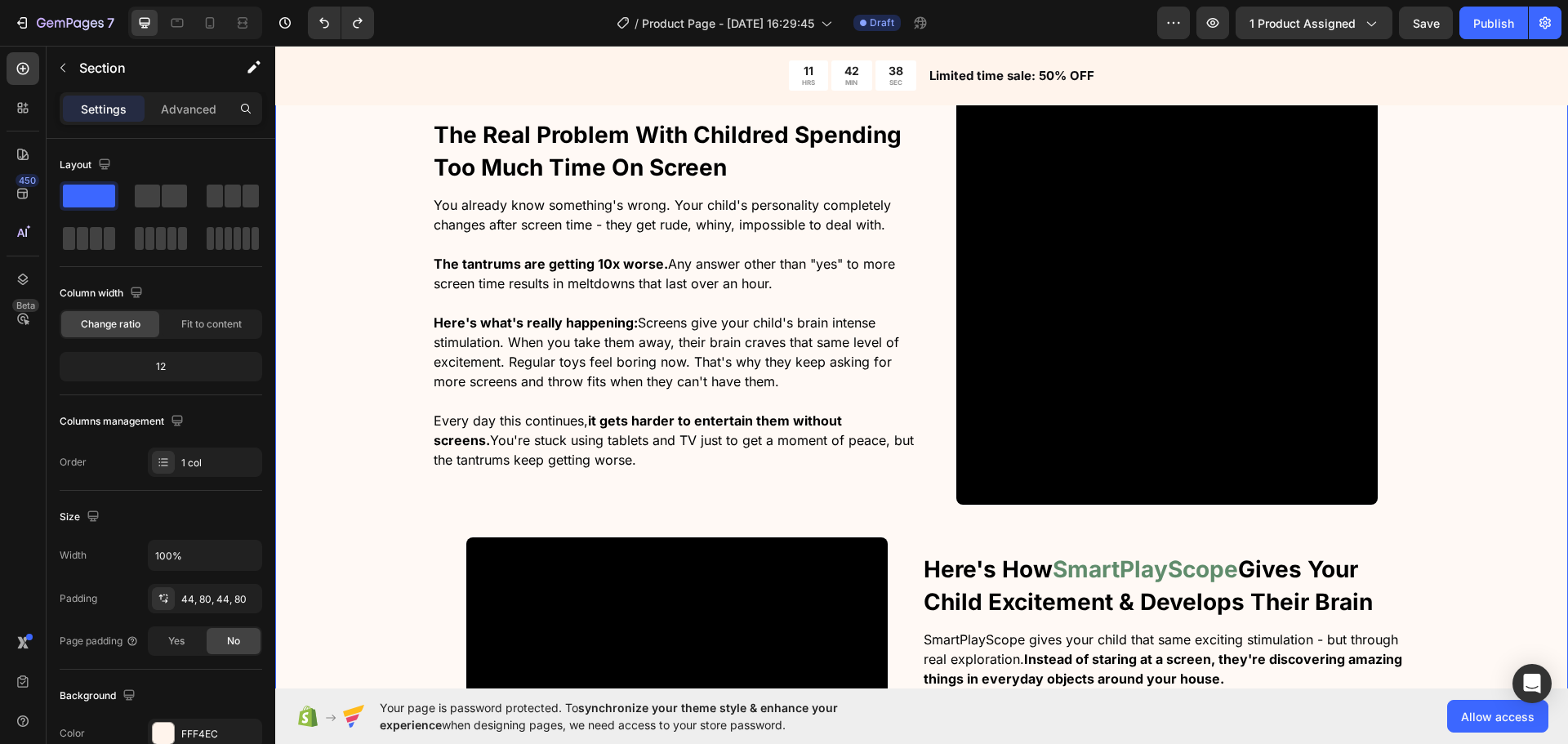
click at [368, 414] on div "The Real Problem With Childred Spending Too Much Time On Screen Heading You alr…" at bounding box center [921, 543] width 1293 height 921
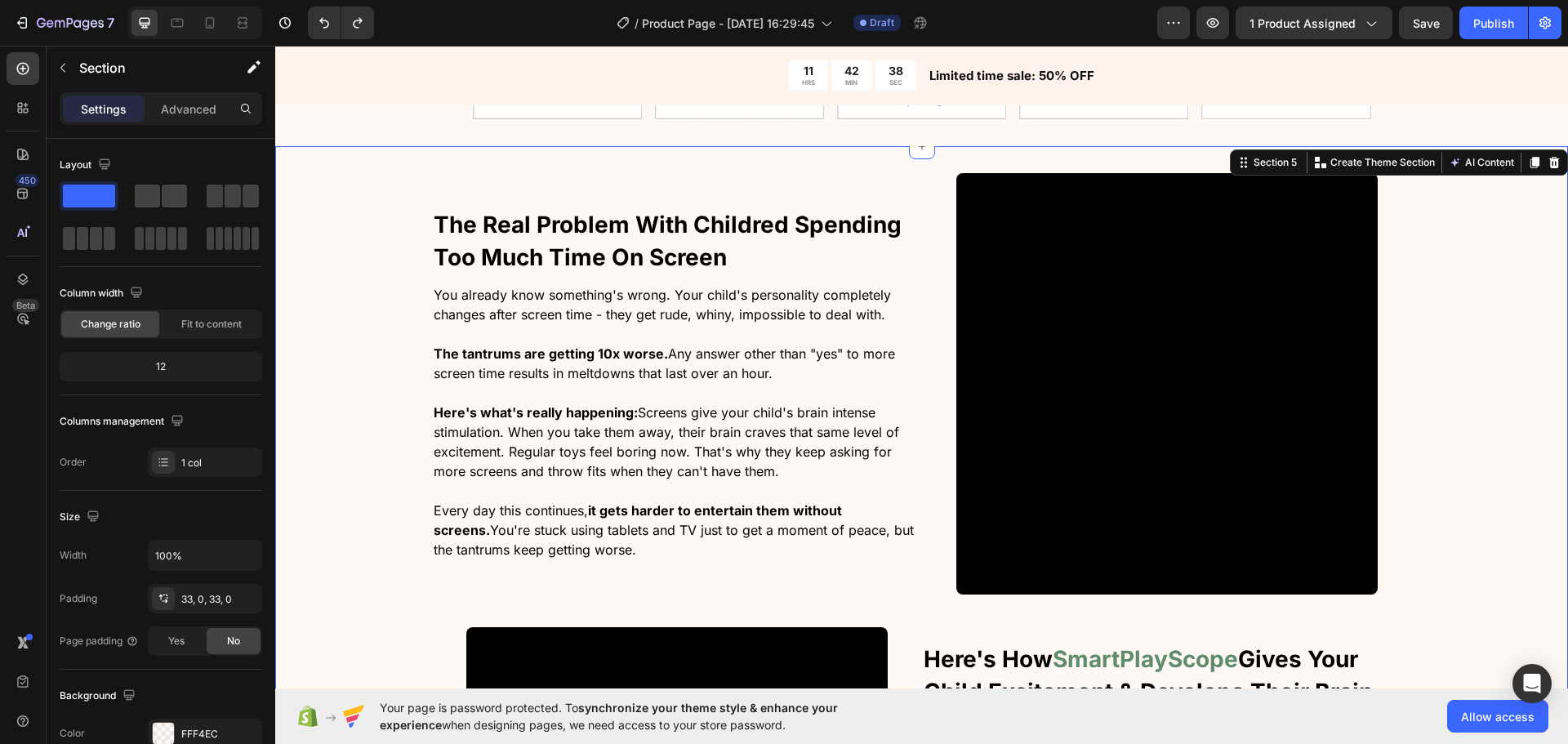
scroll to position [880, 0]
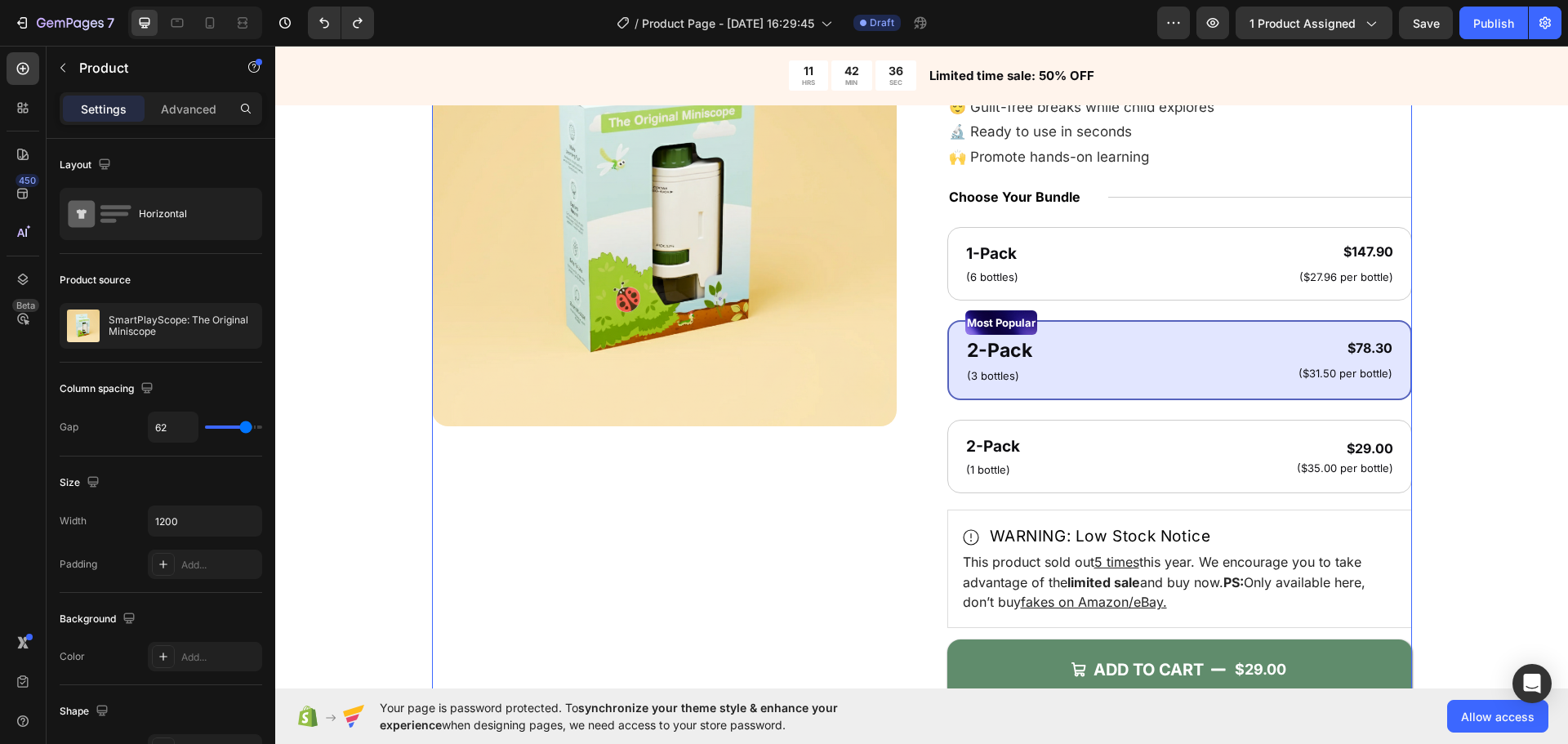
click at [385, 397] on div "Product Images Icon Icon Icon Icon Icon Icon List 4.7/5 (26,223 reviews) Text B…" at bounding box center [921, 423] width 1162 height 922
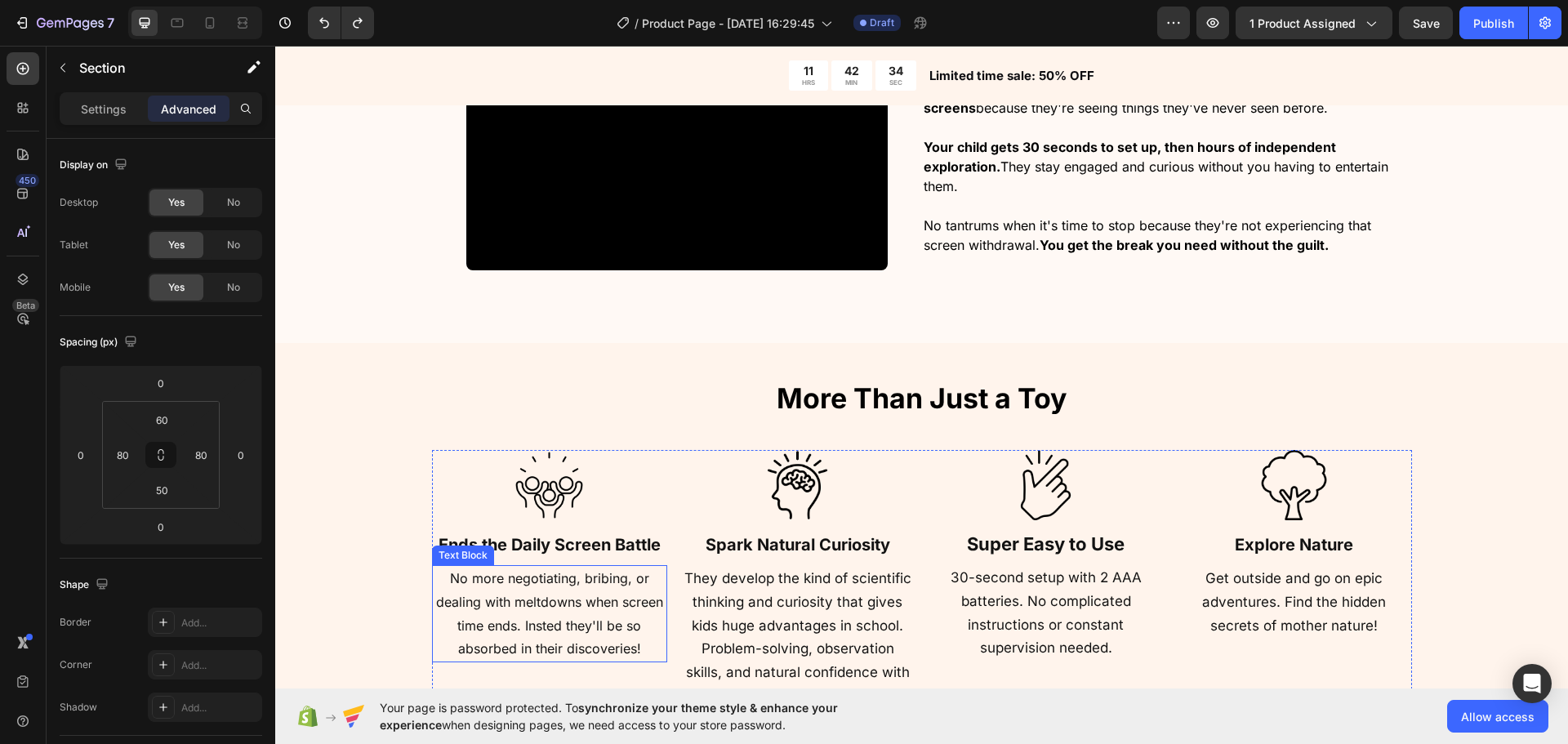
scroll to position [1941, 0]
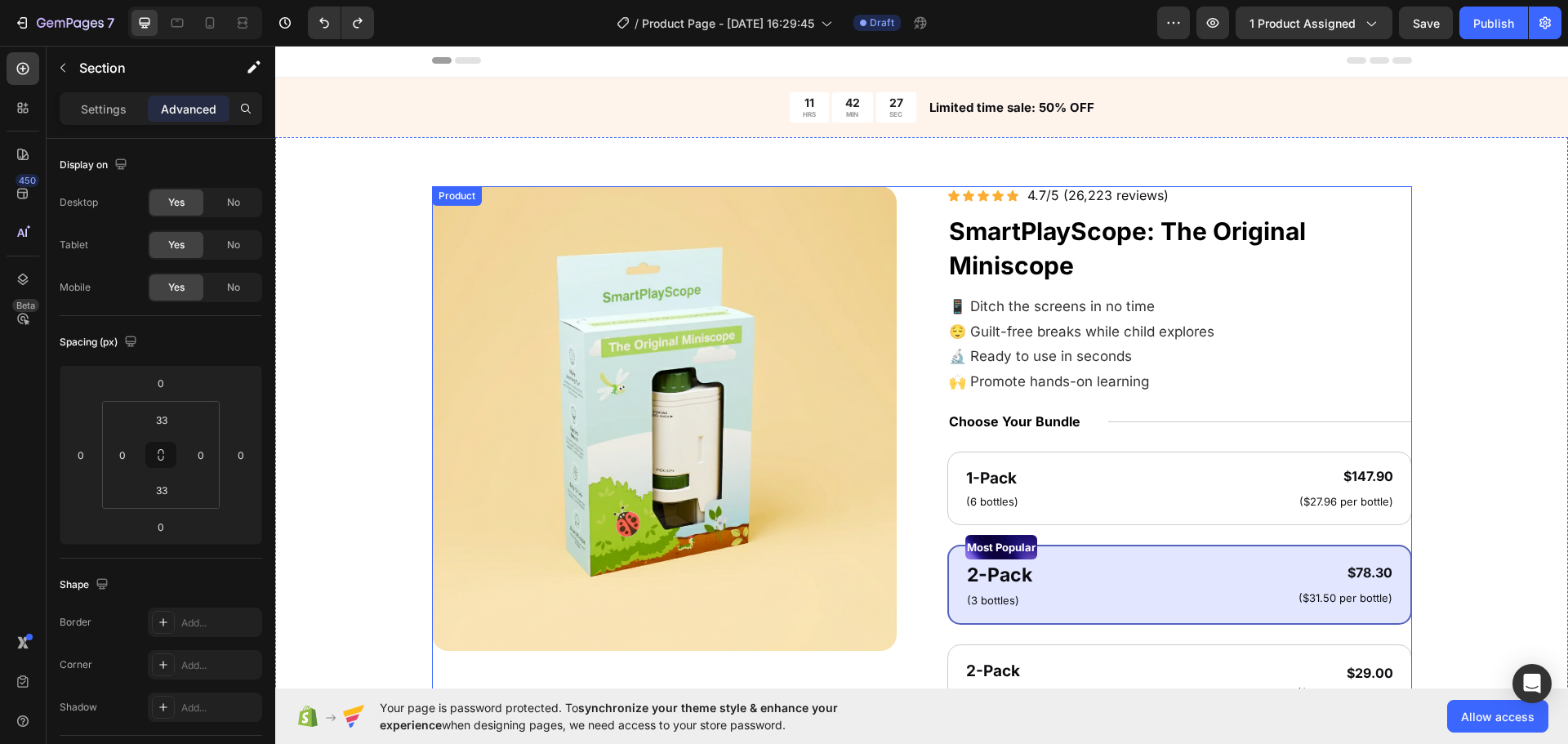
scroll to position [0, 0]
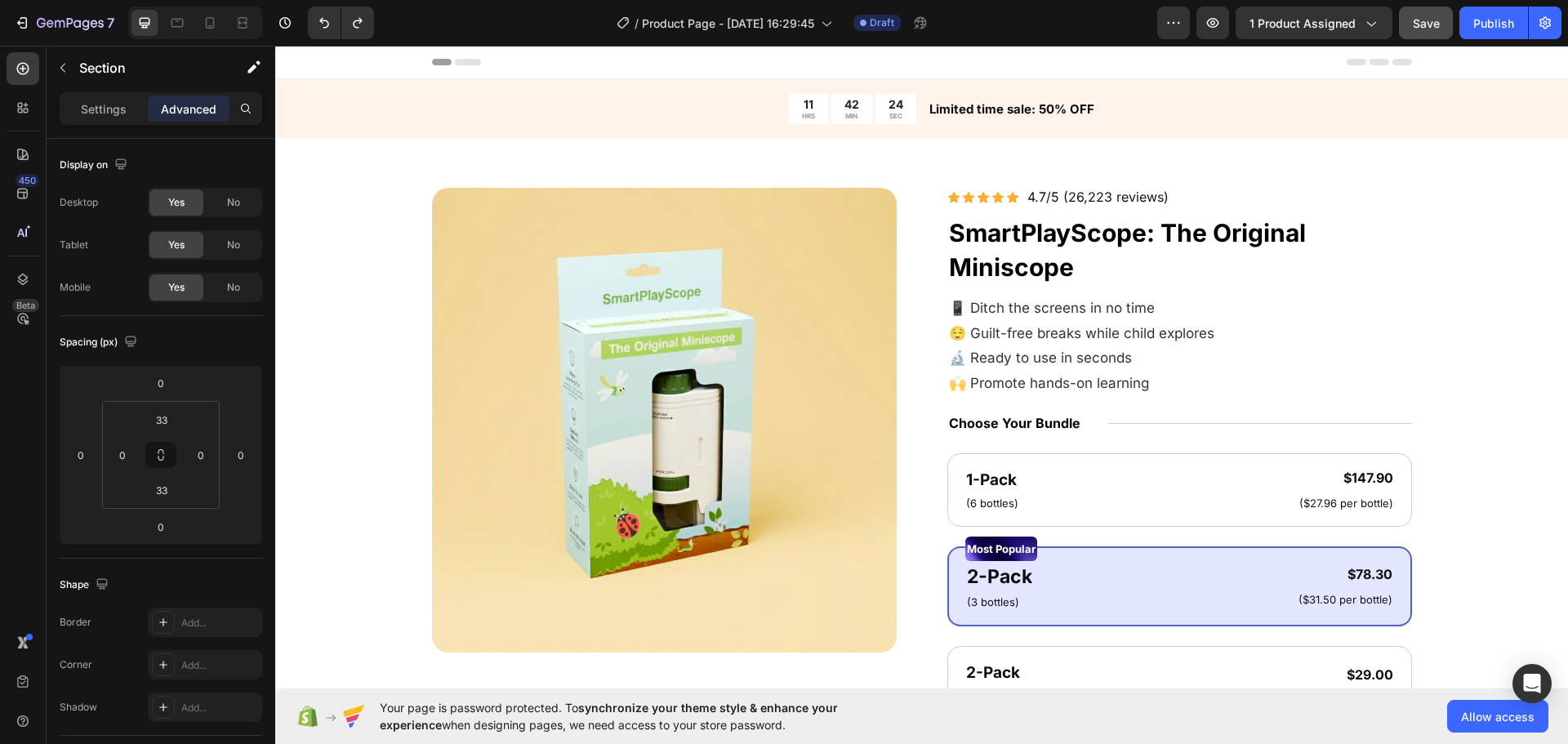
click at [1408, 32] on button "Save" at bounding box center [1426, 23] width 54 height 33
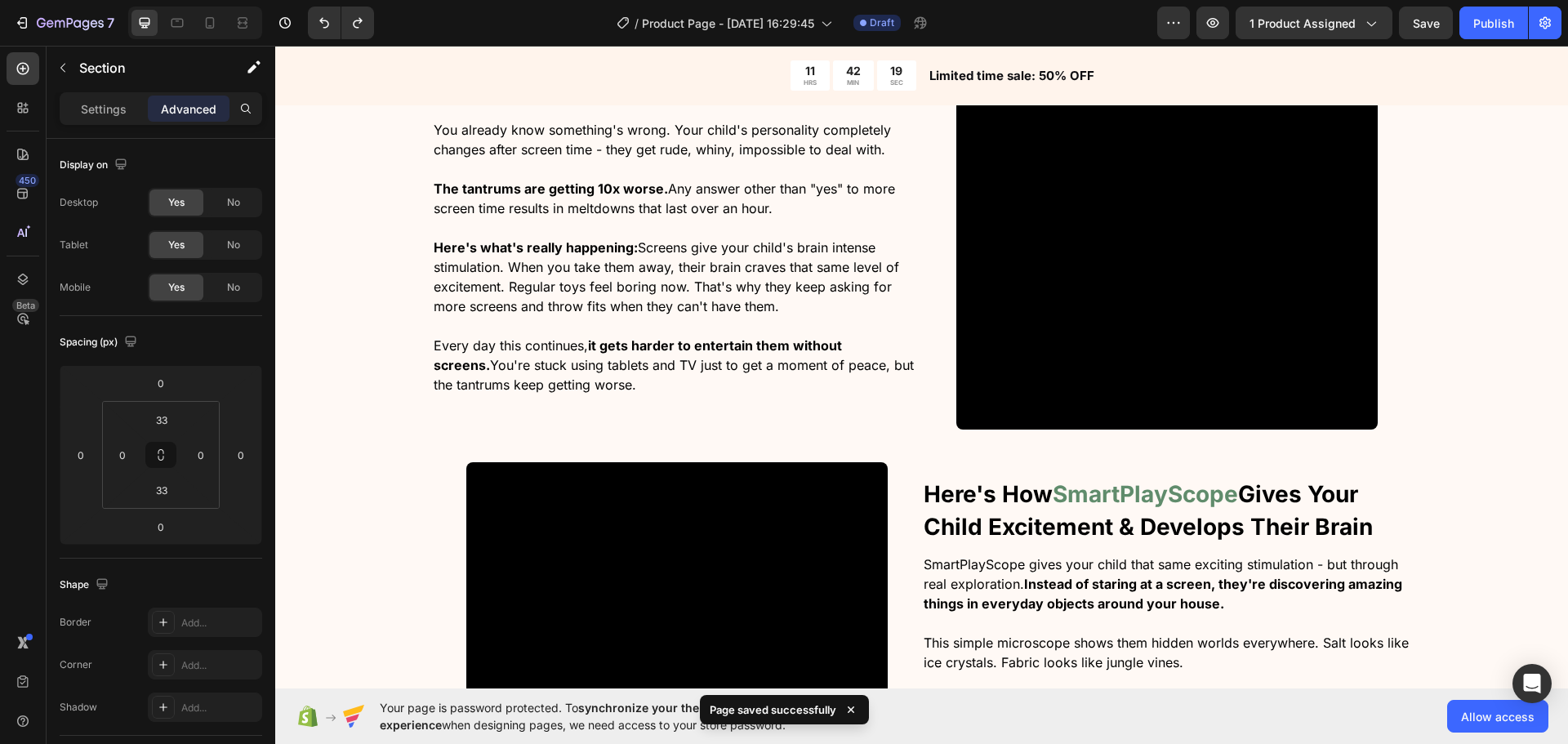
scroll to position [1389, 0]
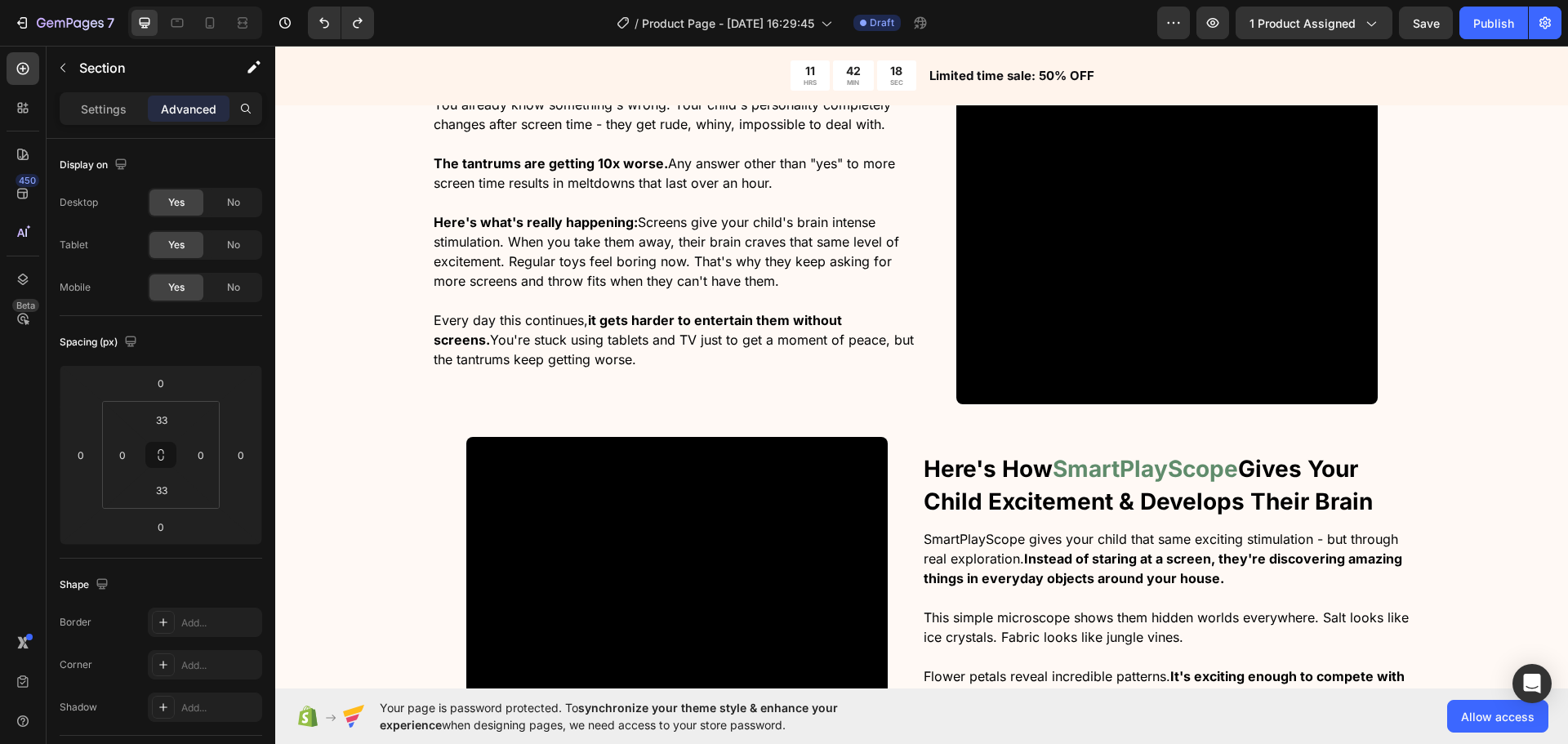
click at [1418, 369] on div "The Real Problem With Childred Spending Too Much Time On Screen Heading You alr…" at bounding box center [921, 443] width 1293 height 921
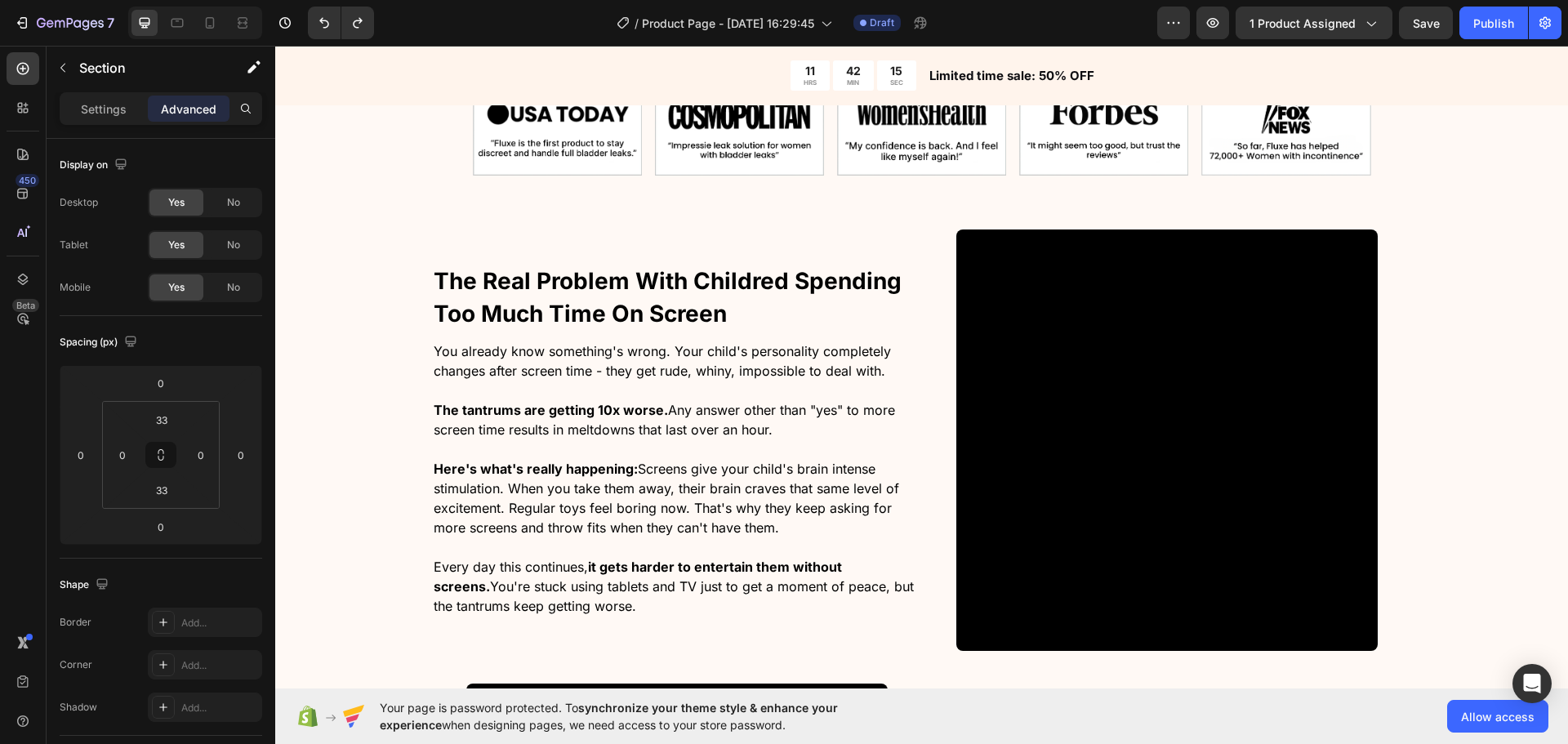
scroll to position [1144, 0]
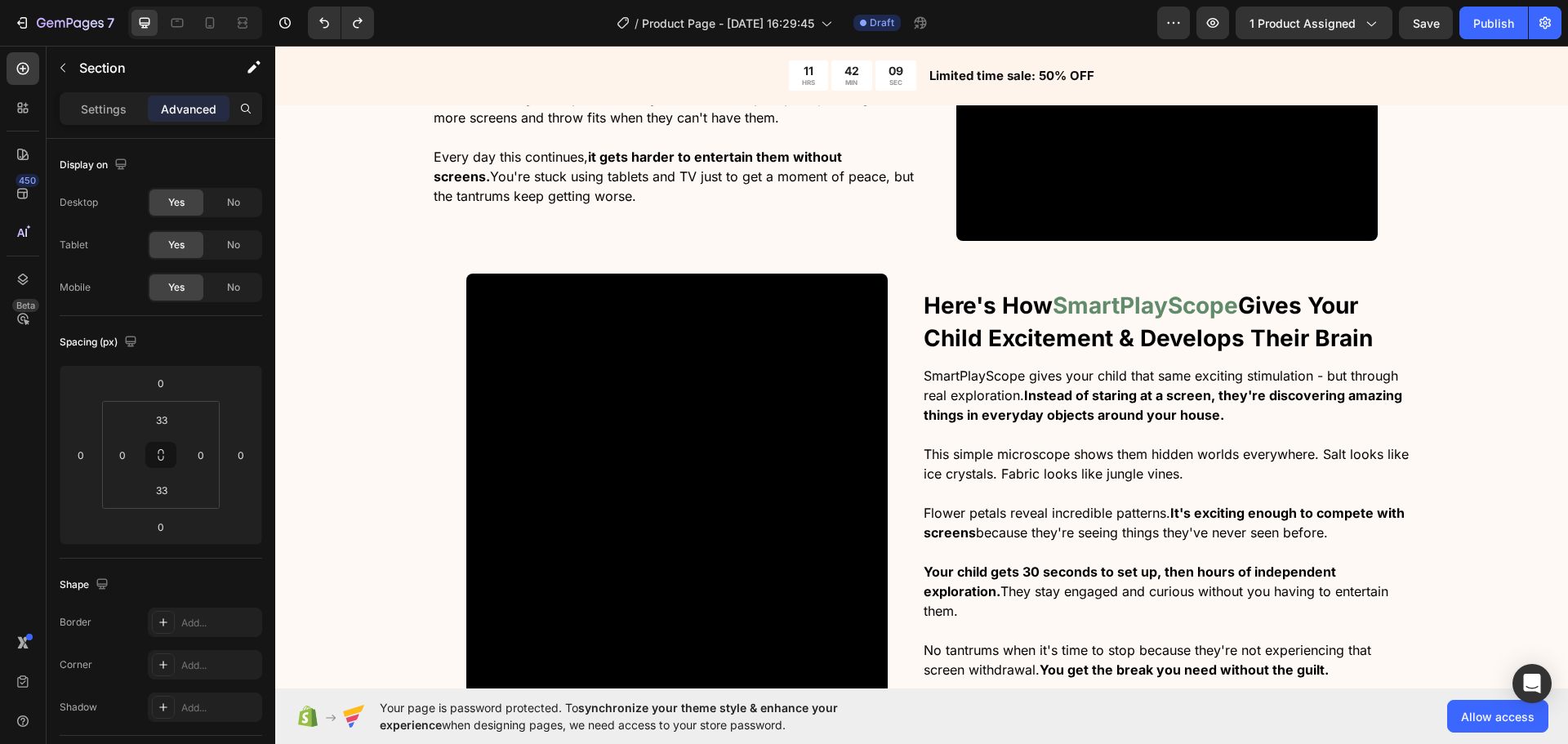
click at [347, 385] on div "The Real Problem With Childred Spending Too Much Time On Screen Heading You alr…" at bounding box center [921, 280] width 1293 height 921
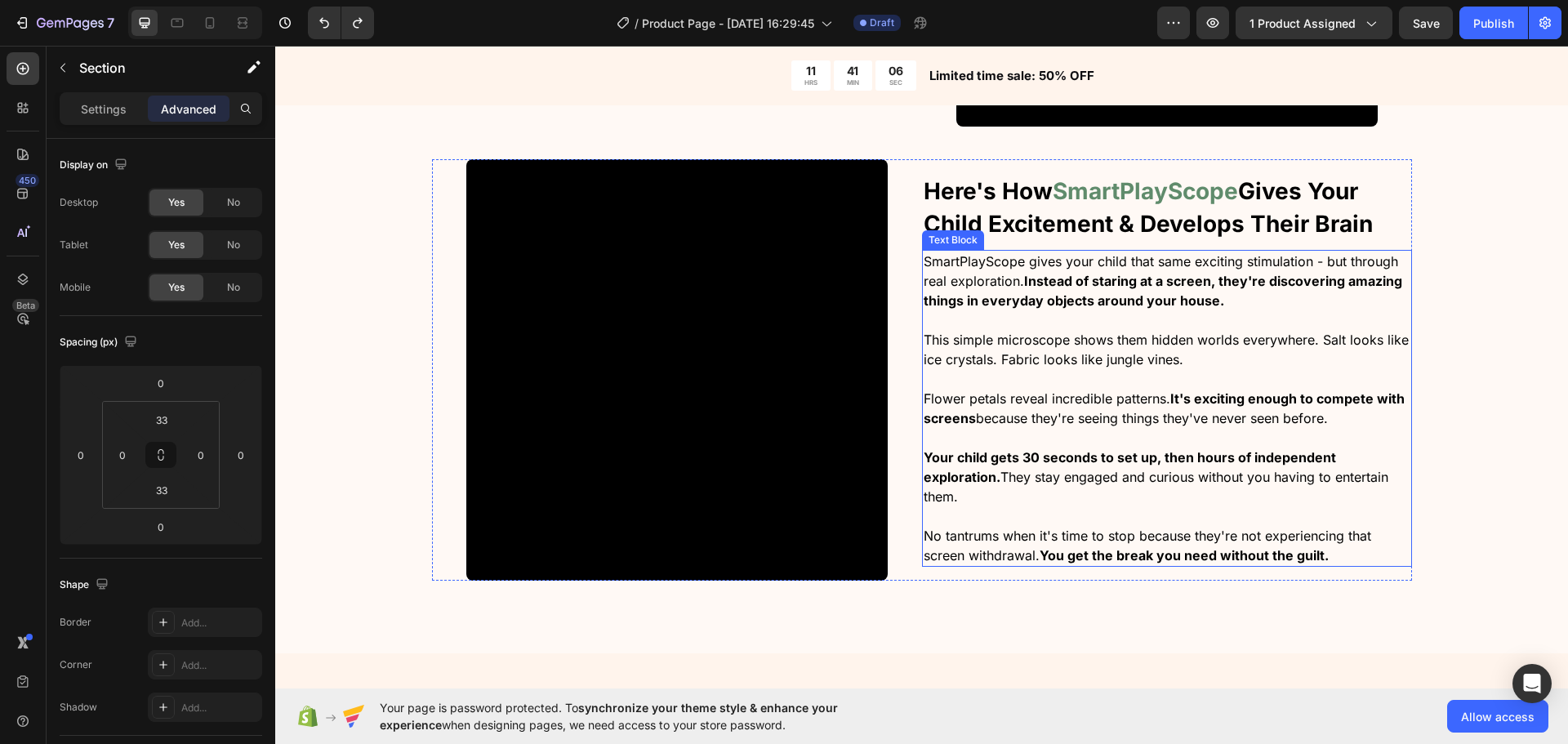
scroll to position [1470, 0]
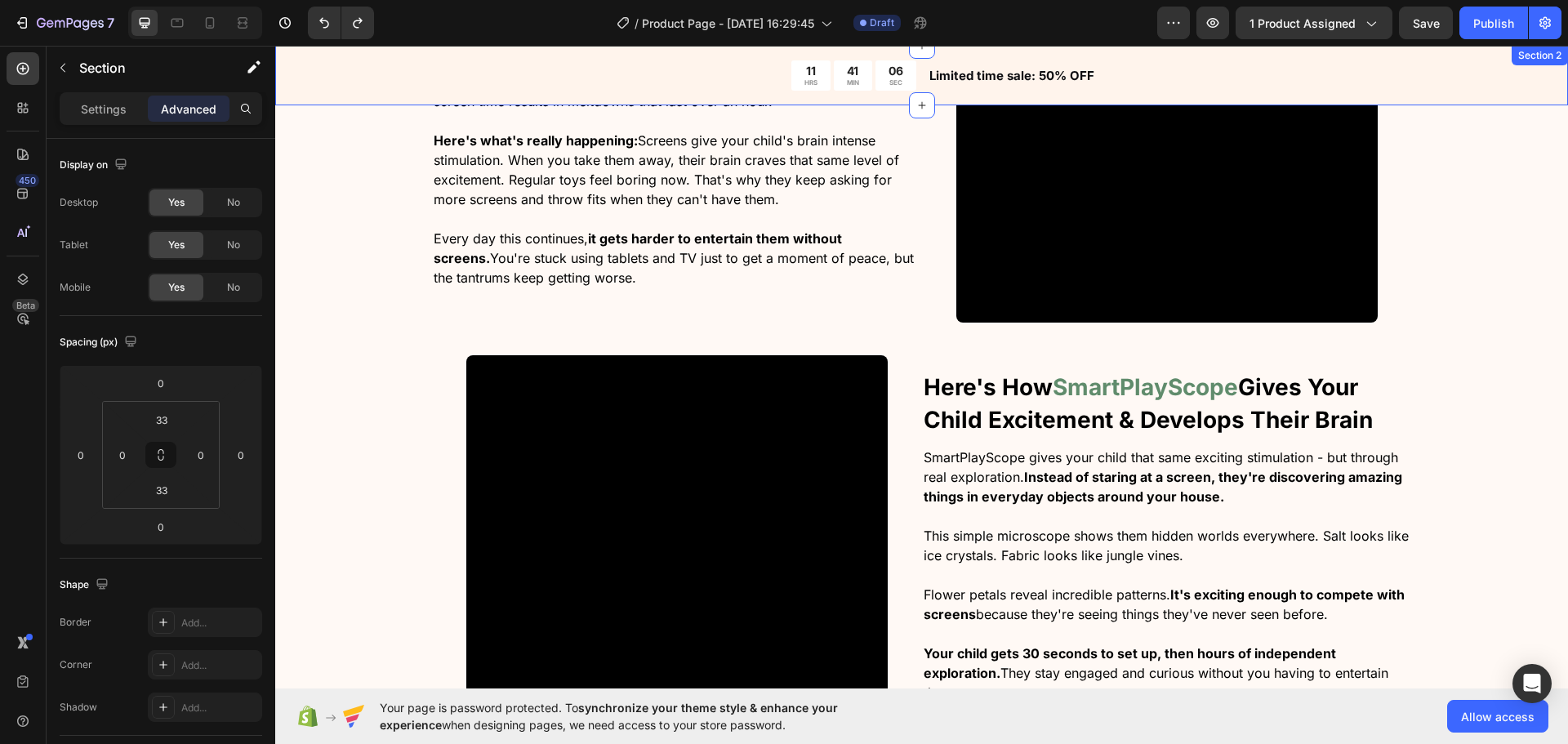
click at [382, 62] on div "11 HRS 41 MIN 06 SEC Countdown Timer Limited time sale: 50% OFF Text Block Row" at bounding box center [921, 75] width 1293 height 59
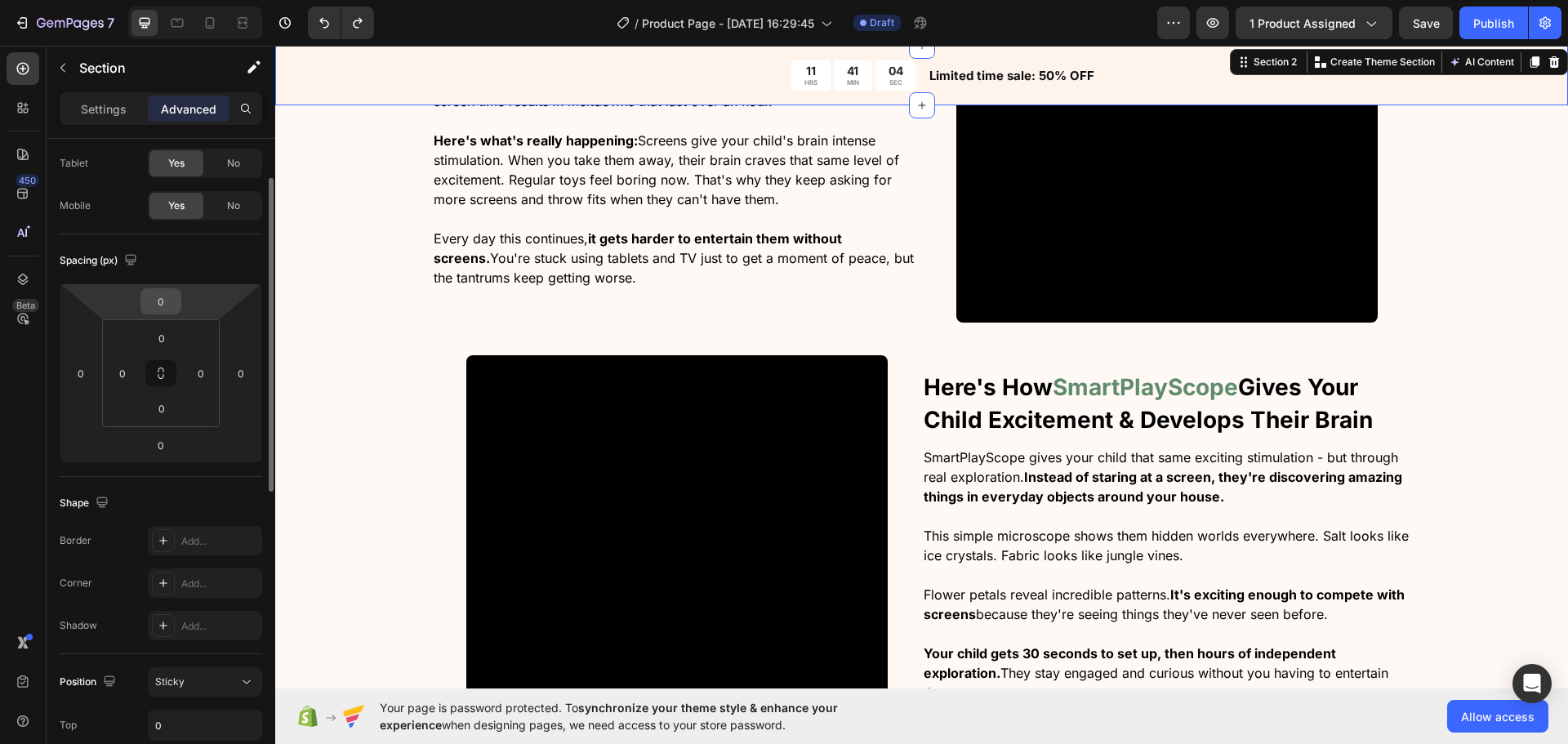
scroll to position [245, 0]
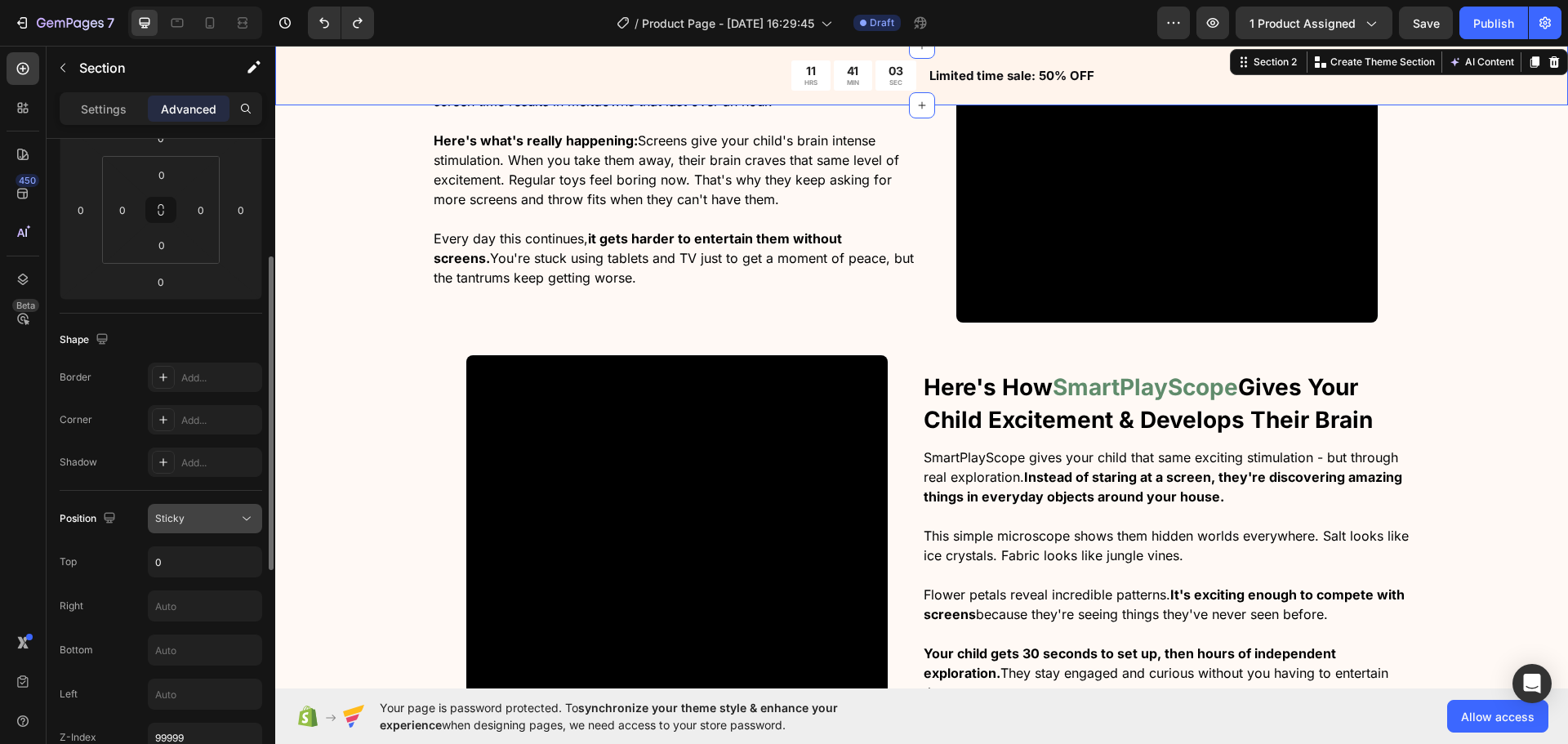
click at [198, 516] on div "Sticky" at bounding box center [196, 518] width 83 height 15
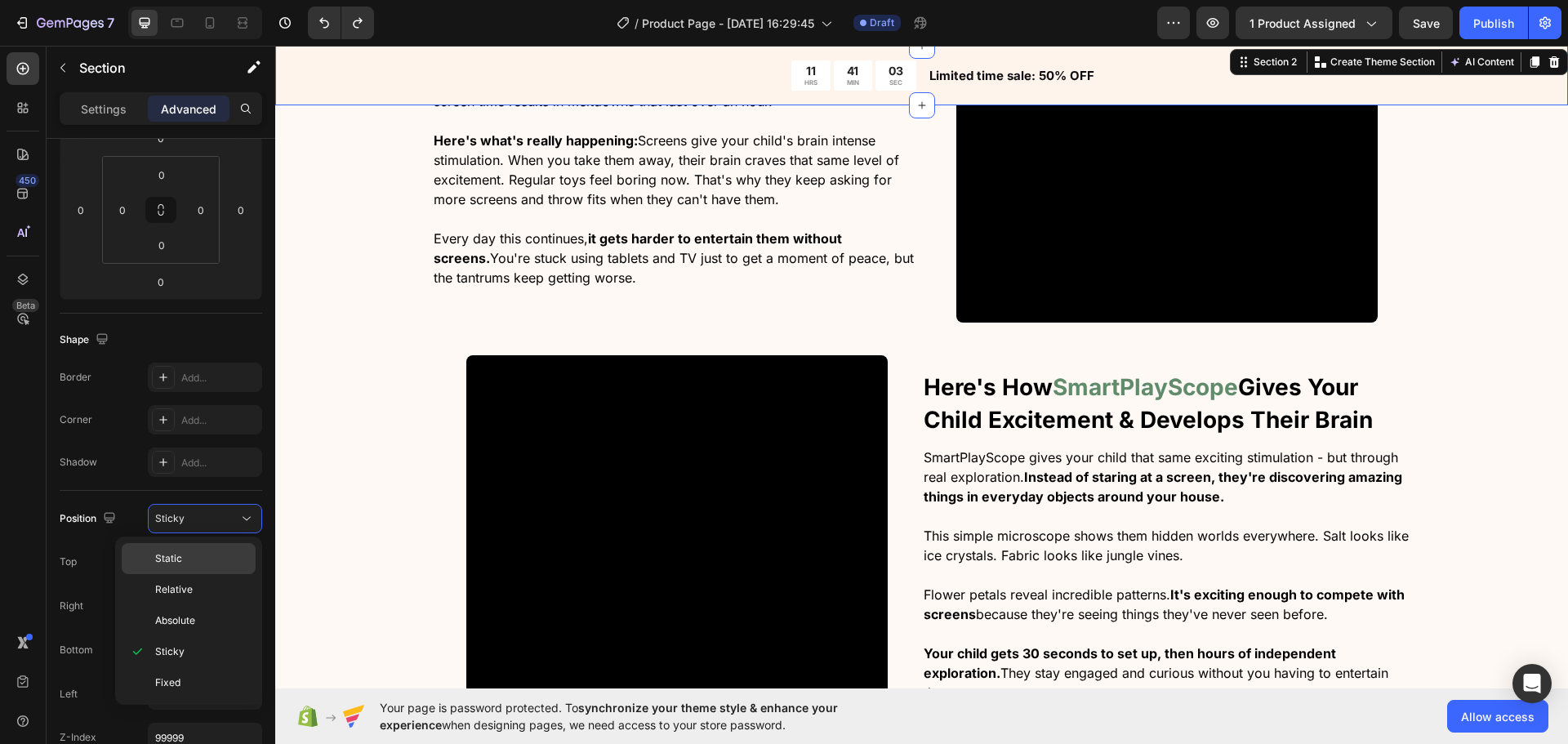
click at [201, 553] on p "Static" at bounding box center [201, 558] width 93 height 15
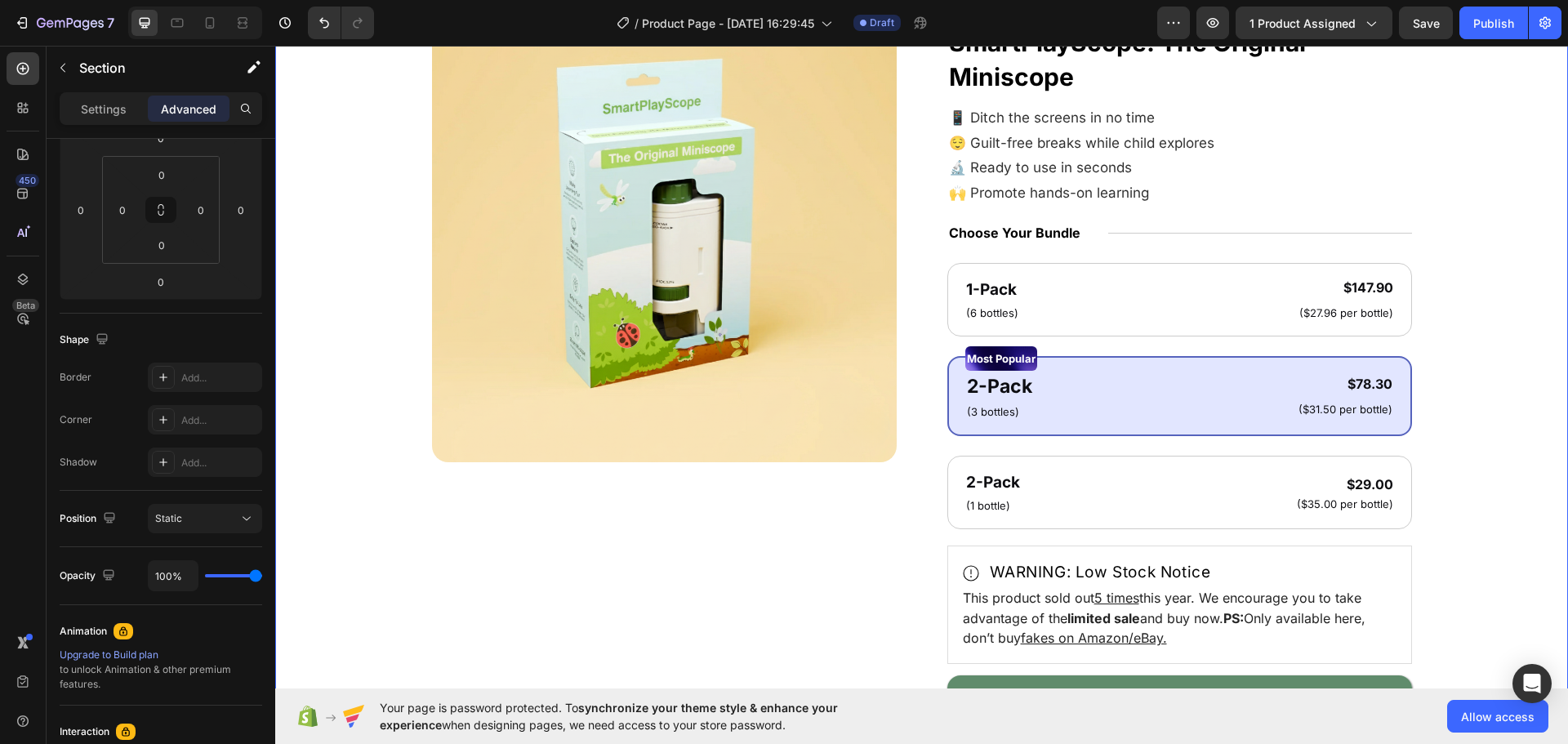
scroll to position [0, 0]
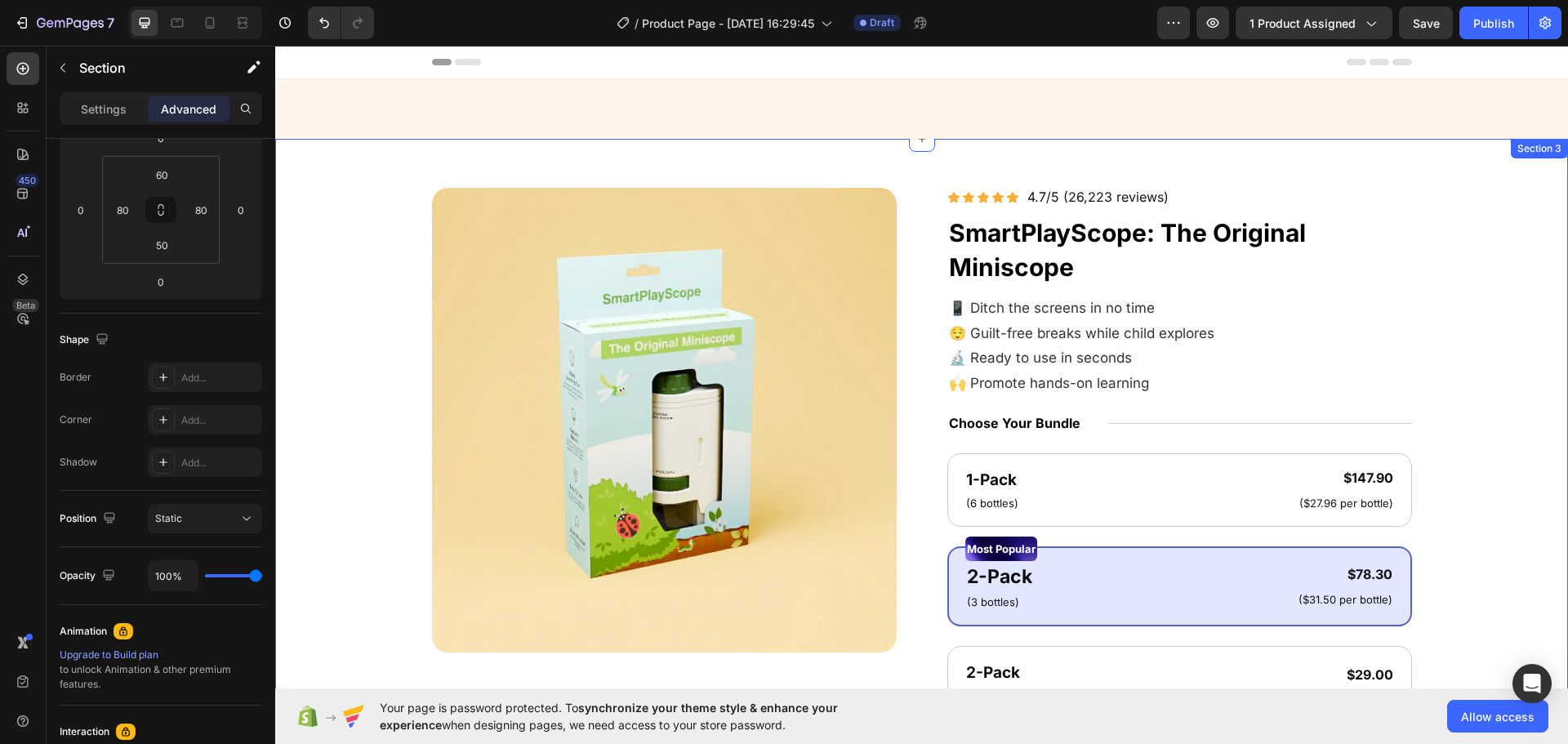
click at [331, 330] on div "Product Images Icon Icon Icon Icon Icon Icon List 4.7/5 (26,223 reviews) Text B…" at bounding box center [921, 645] width 1293 height 1013
